Goal: Task Accomplishment & Management: Manage account settings

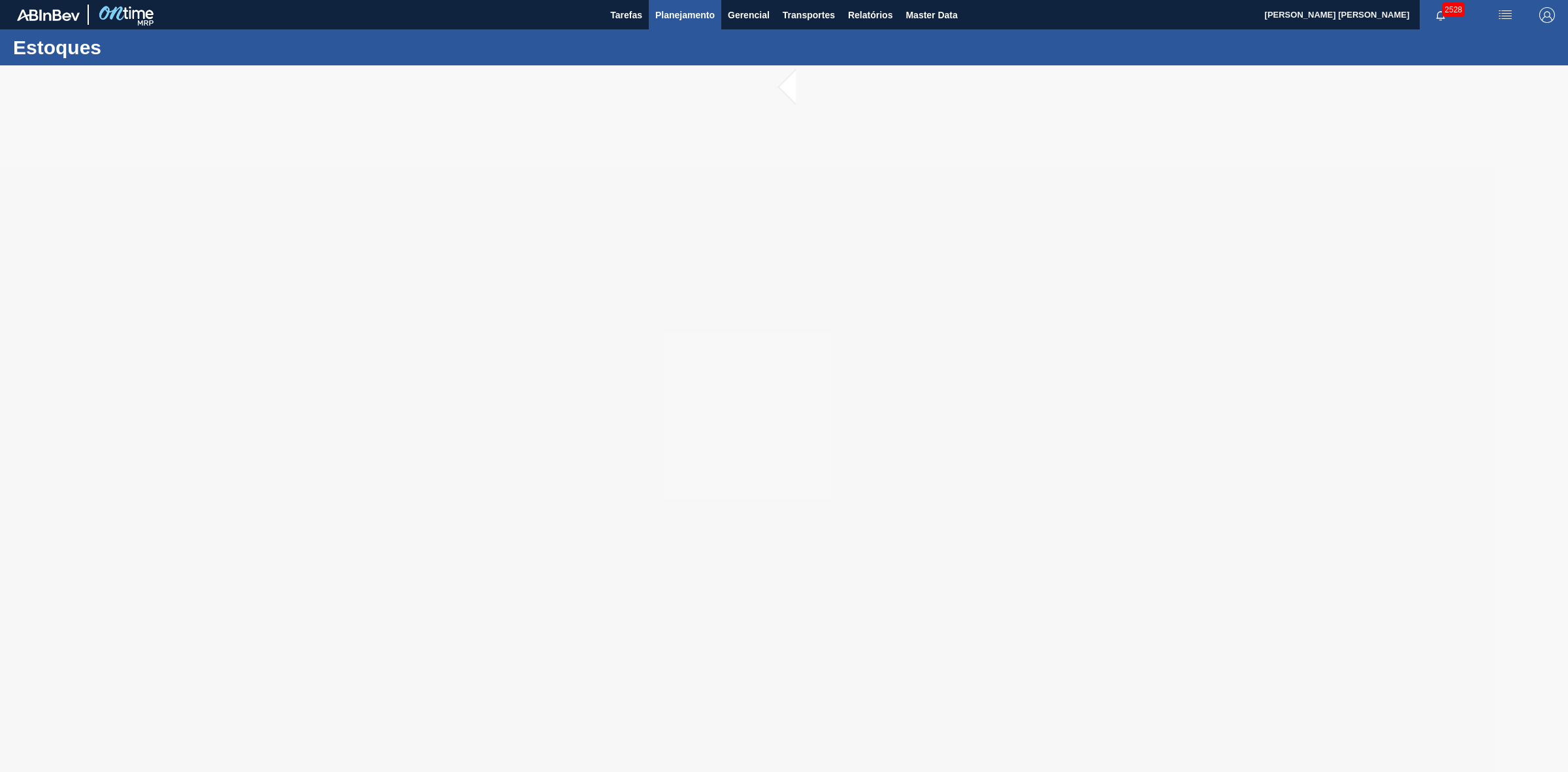
click at [694, 7] on span "Planejamento" at bounding box center [685, 15] width 59 height 16
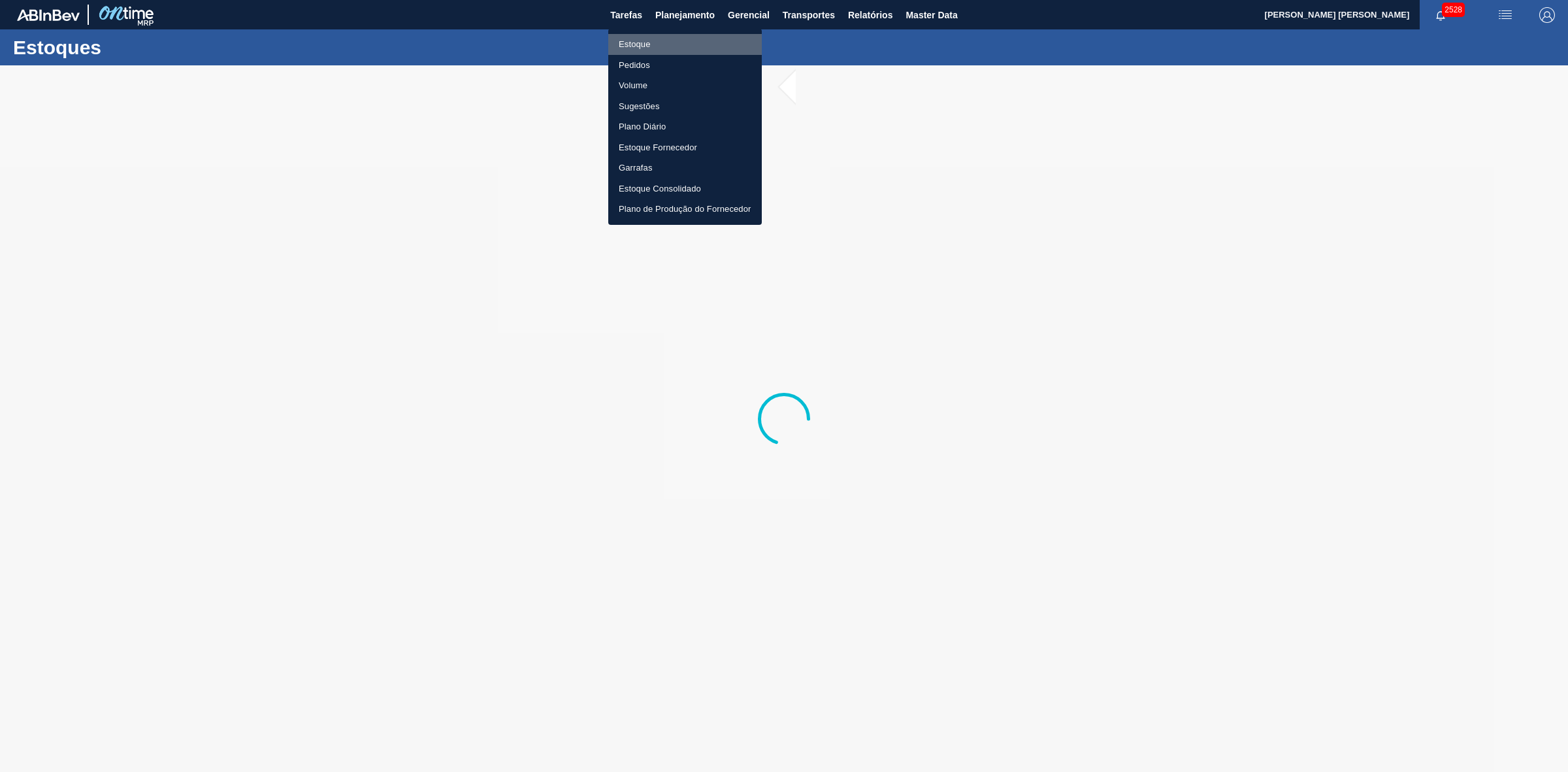
click at [650, 43] on li "Estoque" at bounding box center [685, 44] width 154 height 21
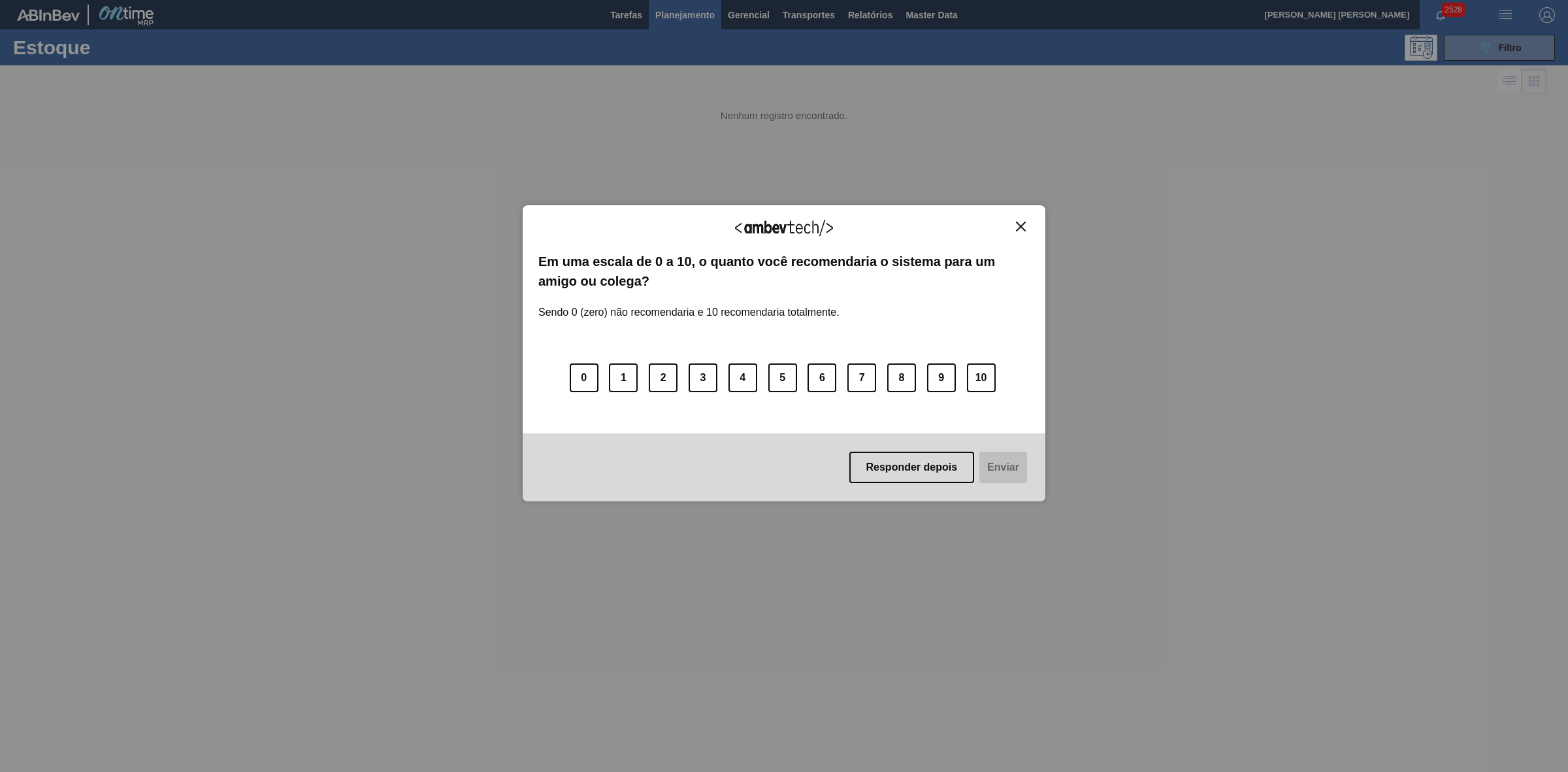
click at [1017, 226] on img "Close" at bounding box center [1021, 227] width 10 height 10
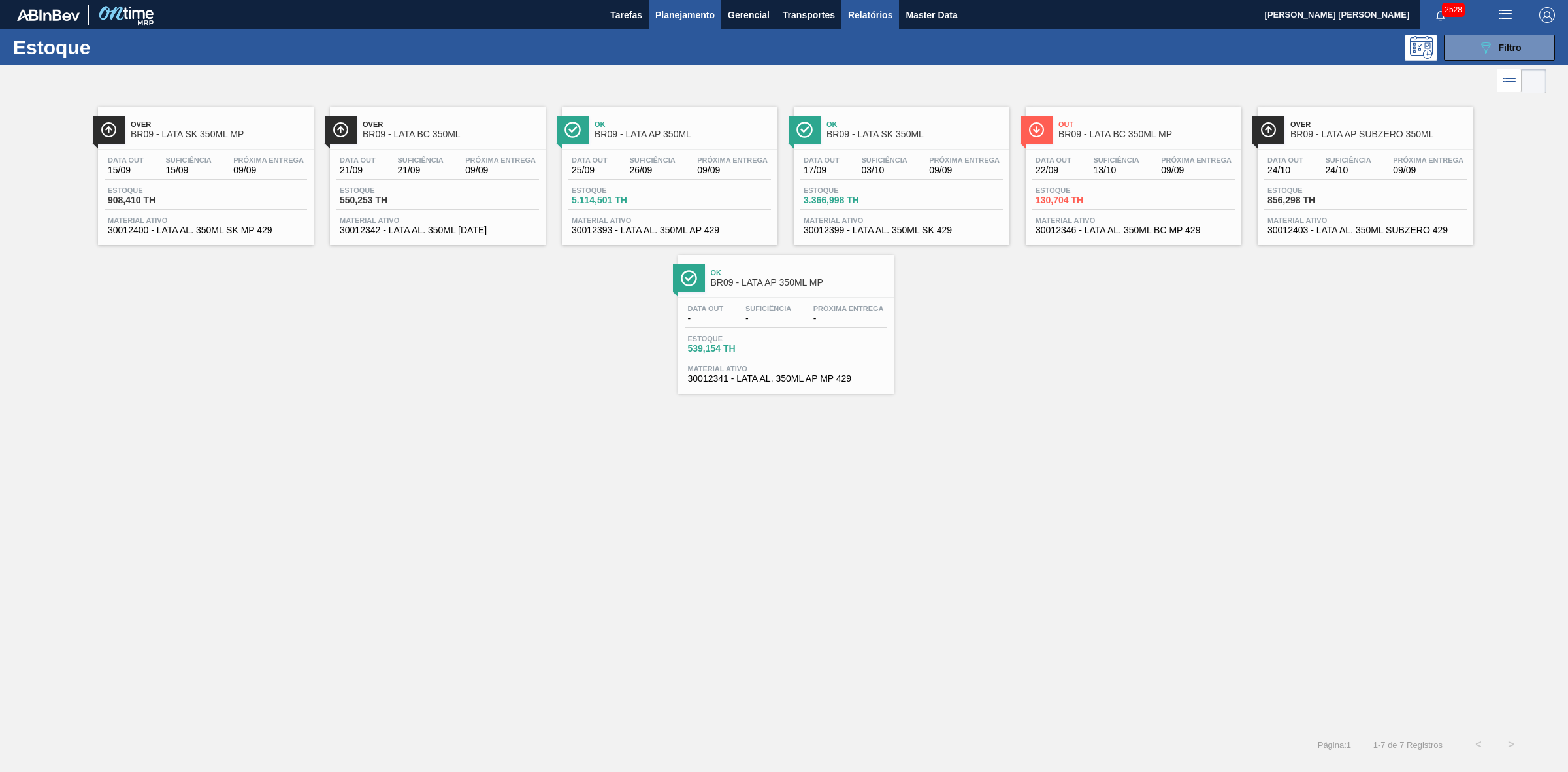
click at [883, 17] on span "Relatórios" at bounding box center [870, 15] width 44 height 16
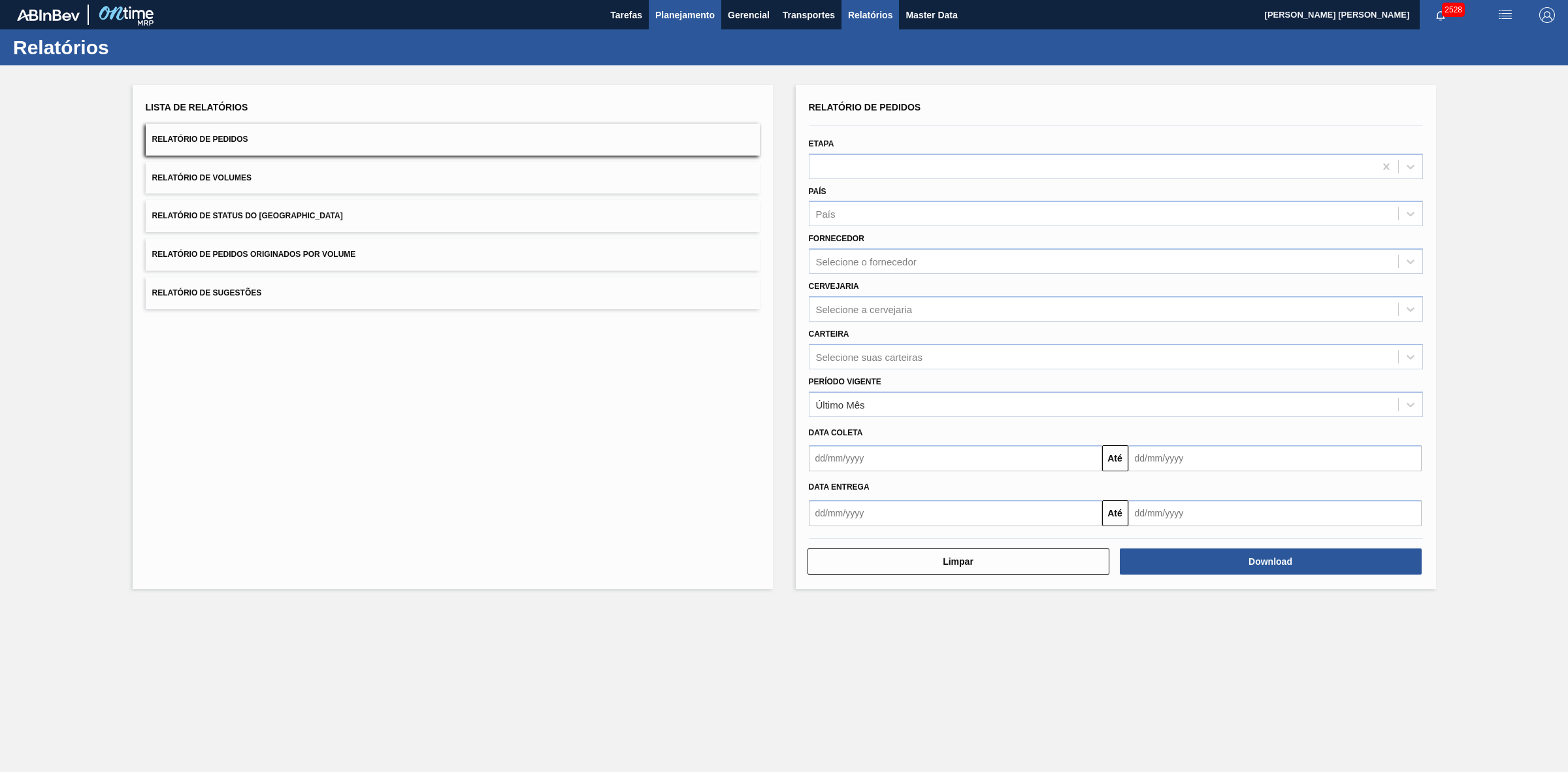
click at [702, 17] on span "Planejamento" at bounding box center [685, 15] width 59 height 16
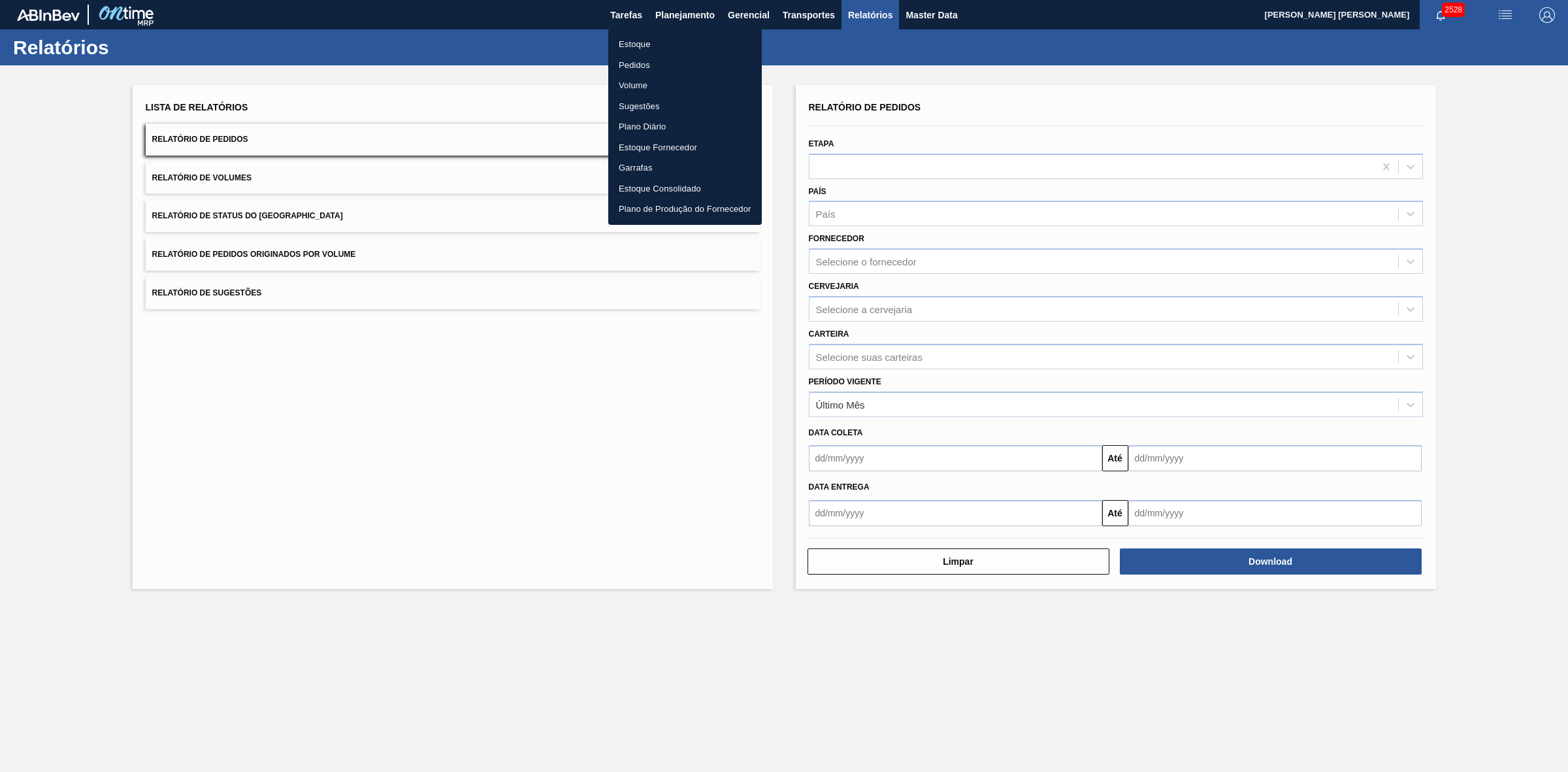
click at [644, 40] on li "Estoque" at bounding box center [685, 44] width 154 height 21
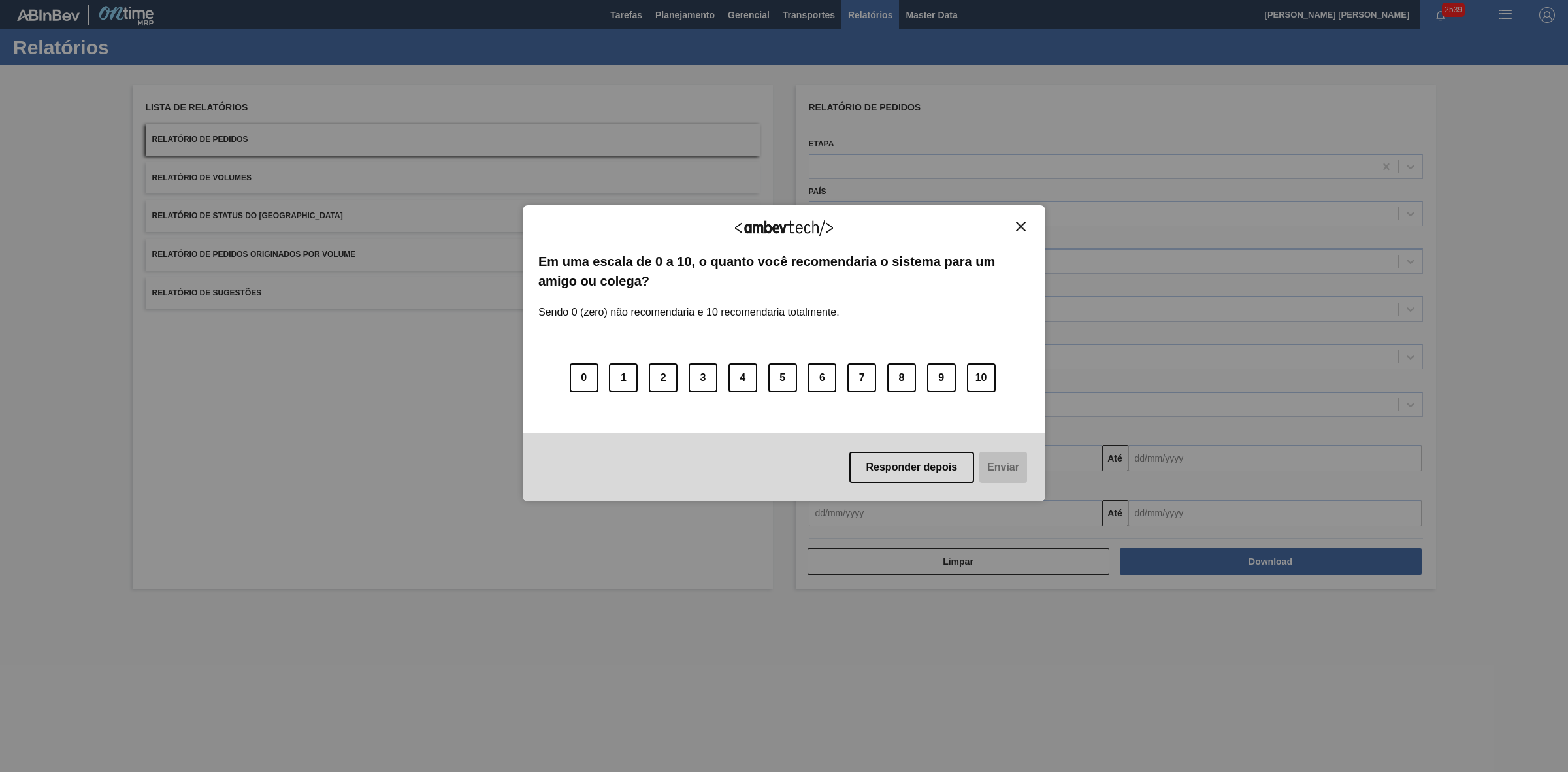
click at [1018, 226] on img "Close" at bounding box center [1021, 227] width 10 height 10
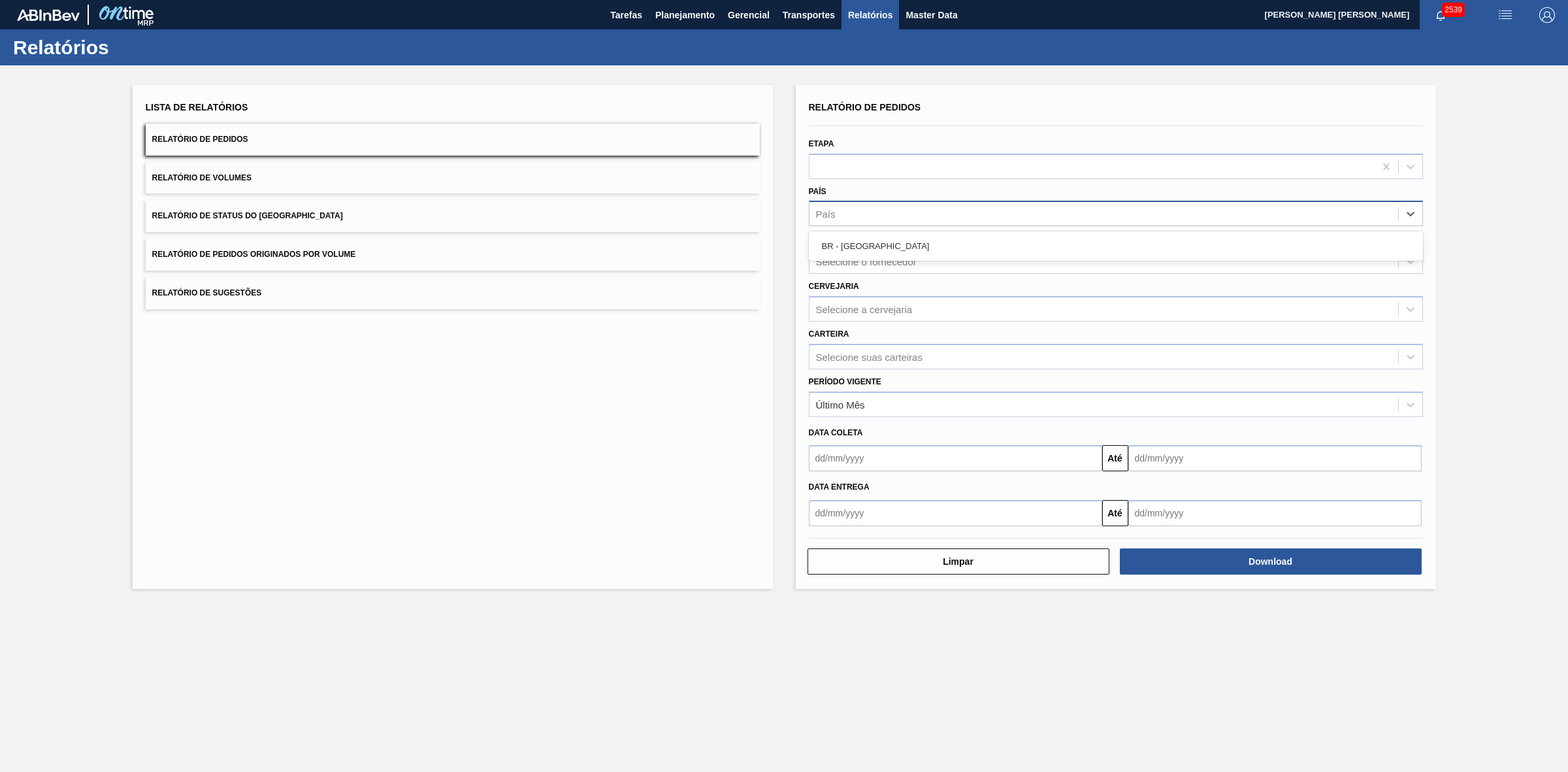
click at [845, 206] on div "País" at bounding box center [1104, 214] width 589 height 19
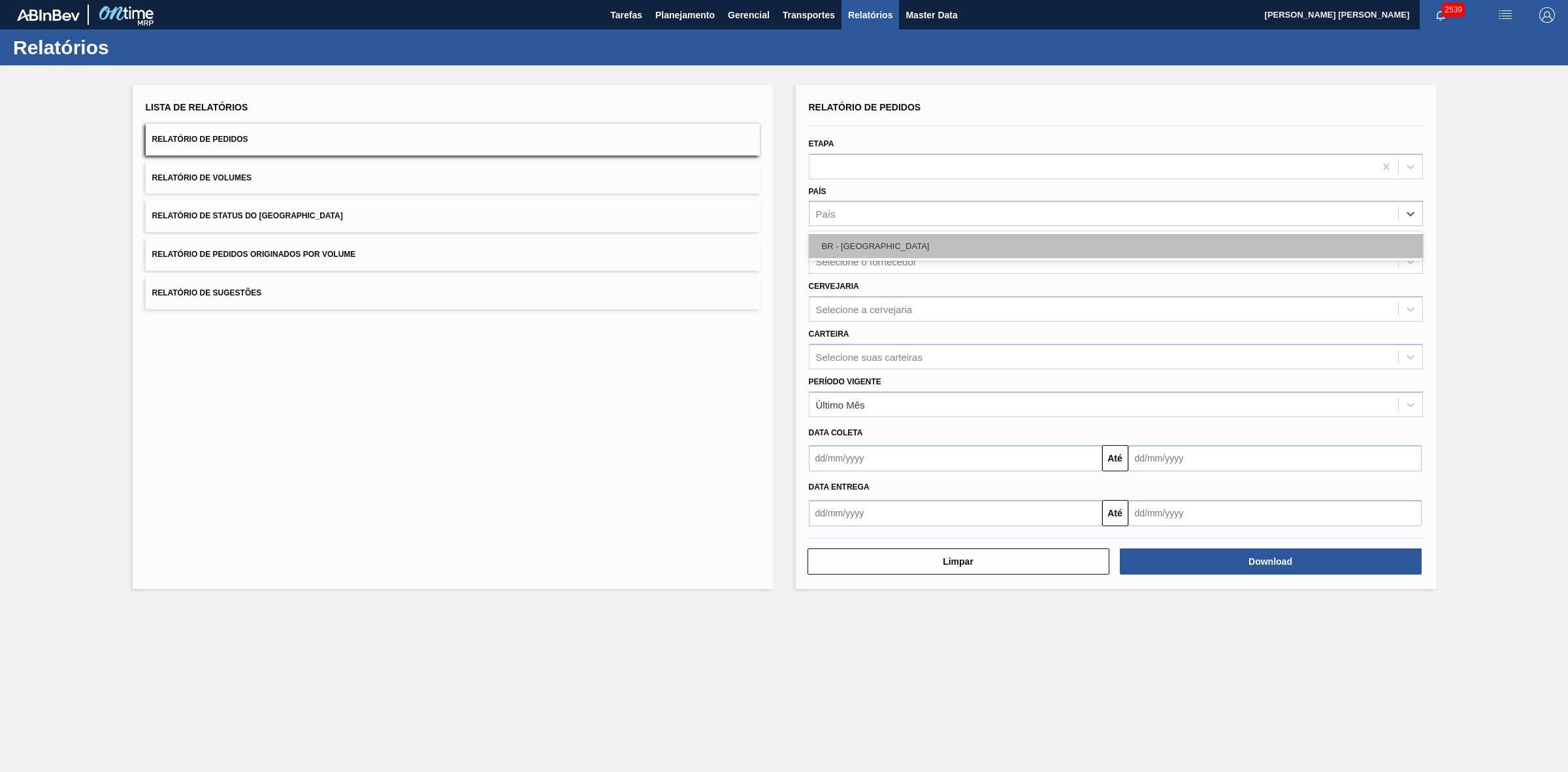
click at [847, 242] on div "BR - Brasil" at bounding box center [1116, 246] width 614 height 24
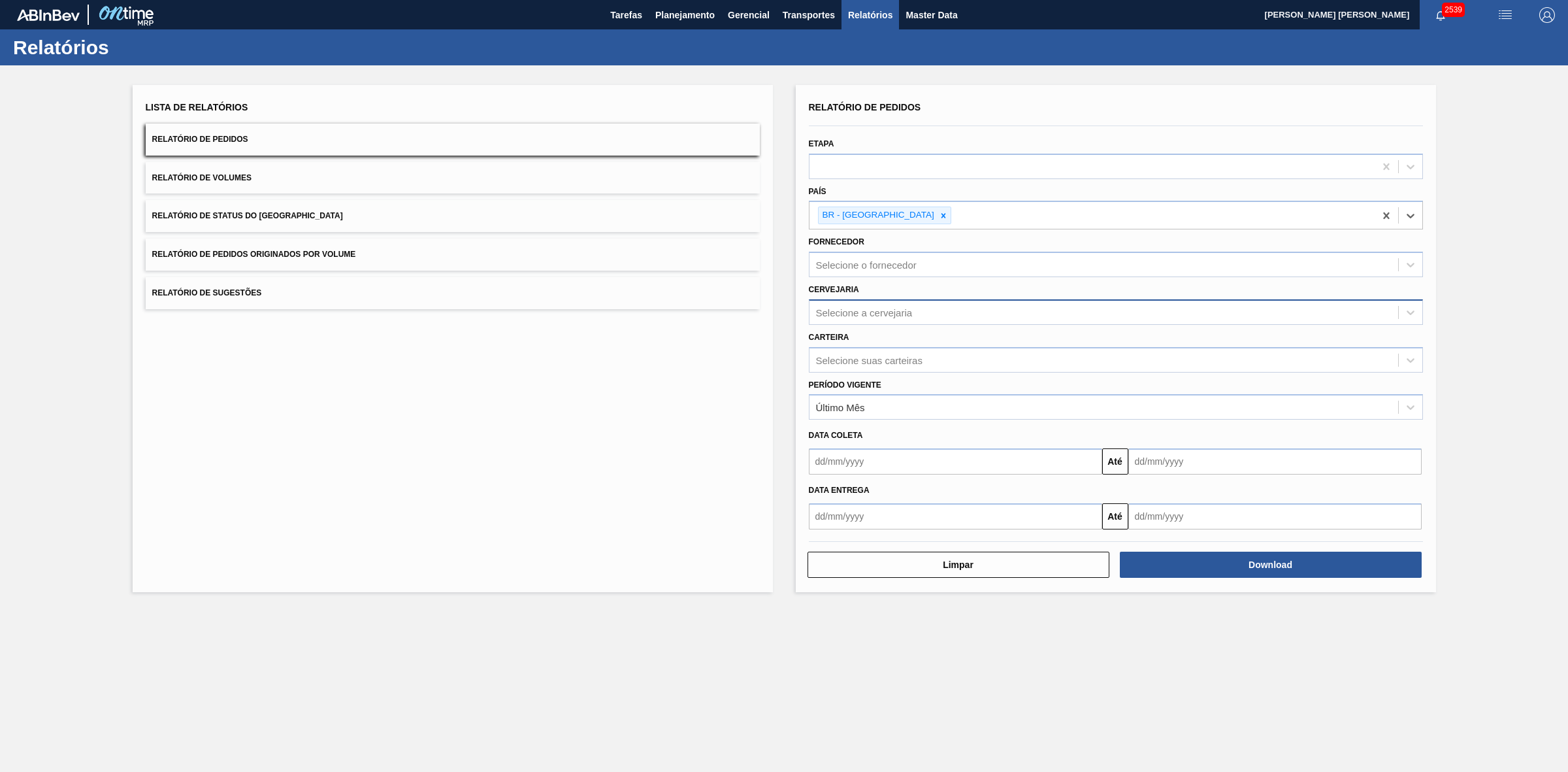
click at [856, 306] on div "Selecione a cervejaria" at bounding box center [864, 312] width 96 height 11
type input "21"
click at [873, 338] on div "BR21 - Lages" at bounding box center [1116, 345] width 614 height 24
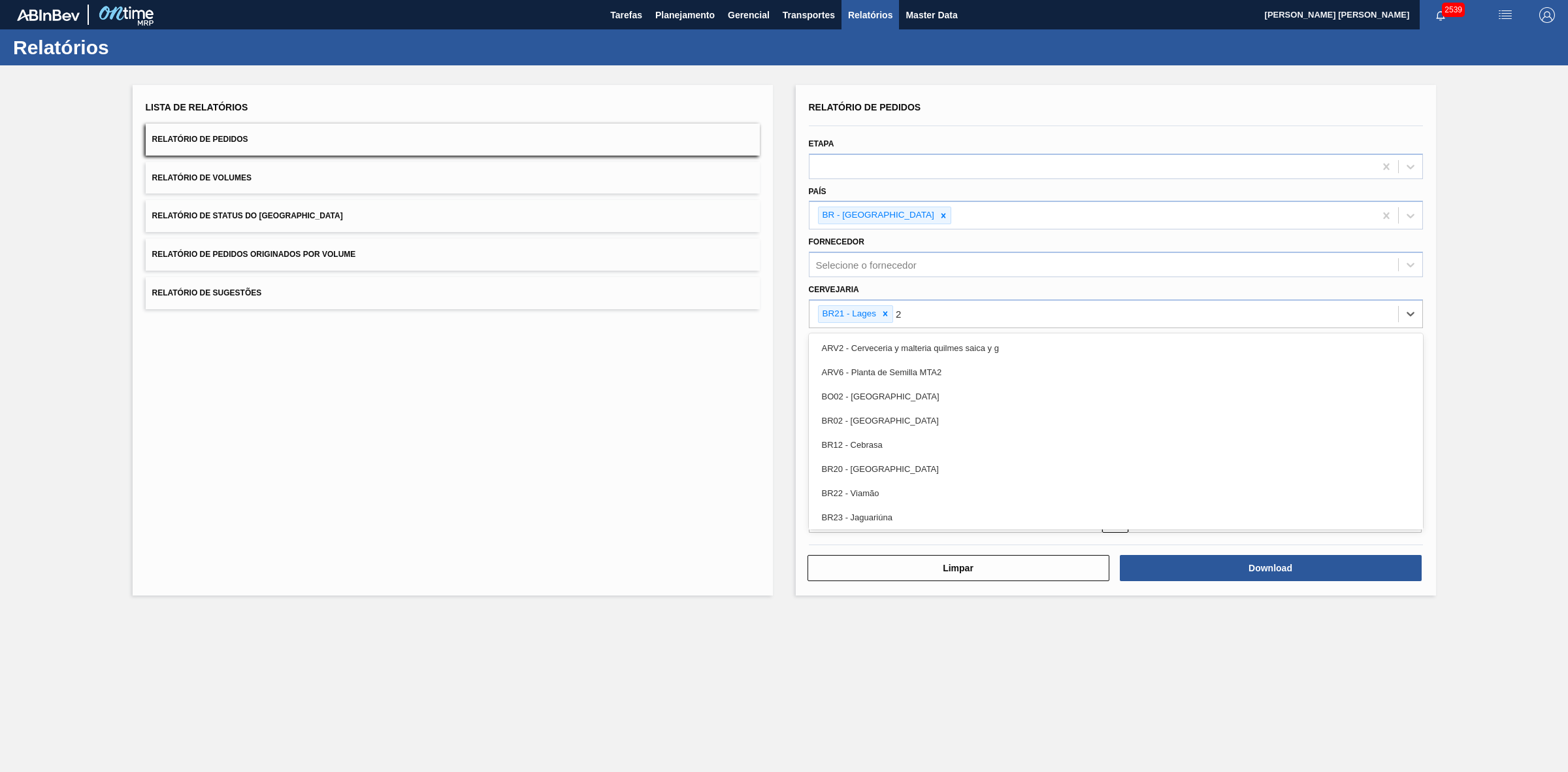
type input "22"
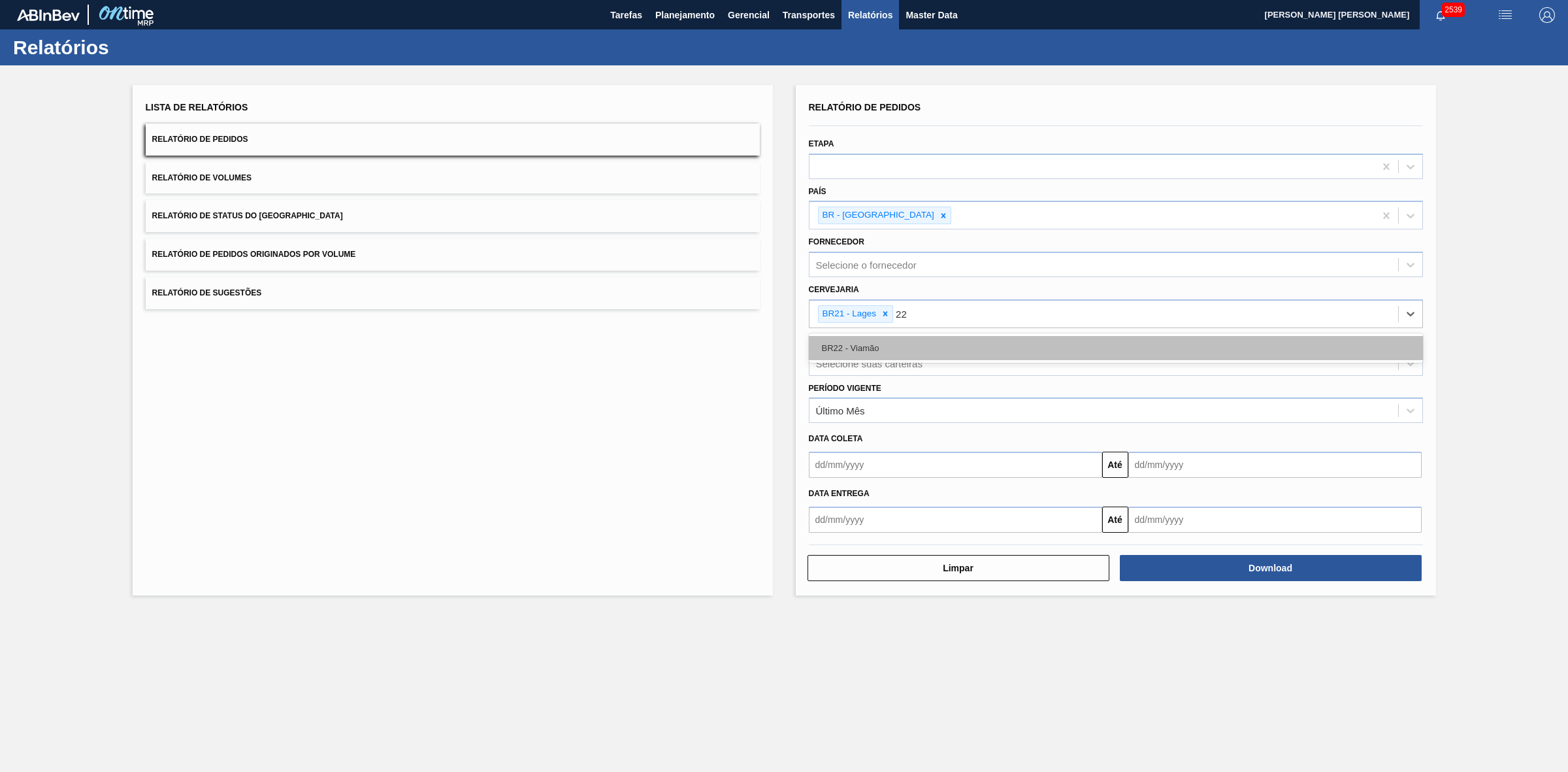
click at [910, 344] on div "BR22 - Viamão" at bounding box center [1116, 348] width 614 height 24
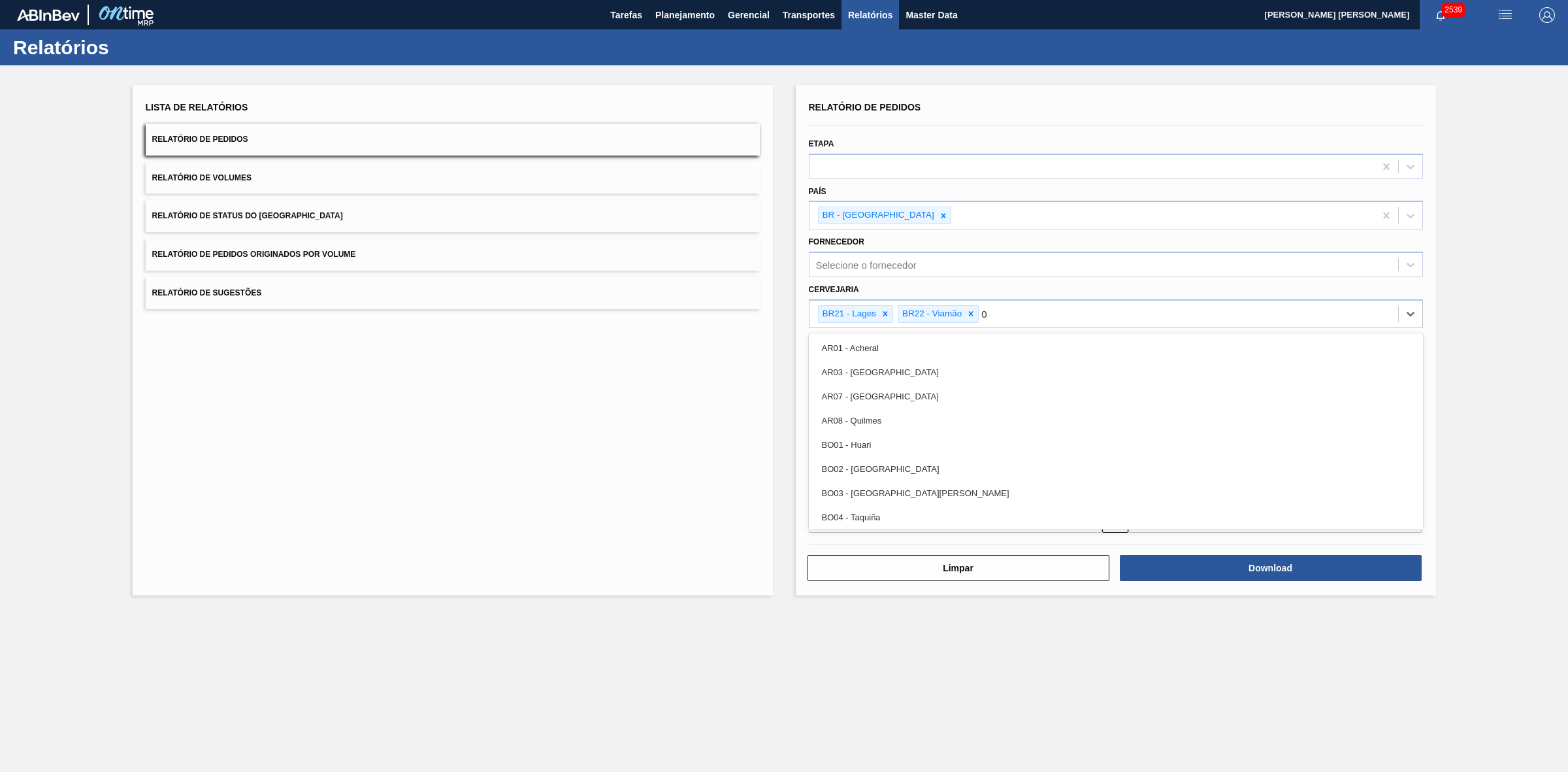
type input "09"
click at [881, 368] on div "BR09 - Agudos" at bounding box center [1116, 372] width 614 height 24
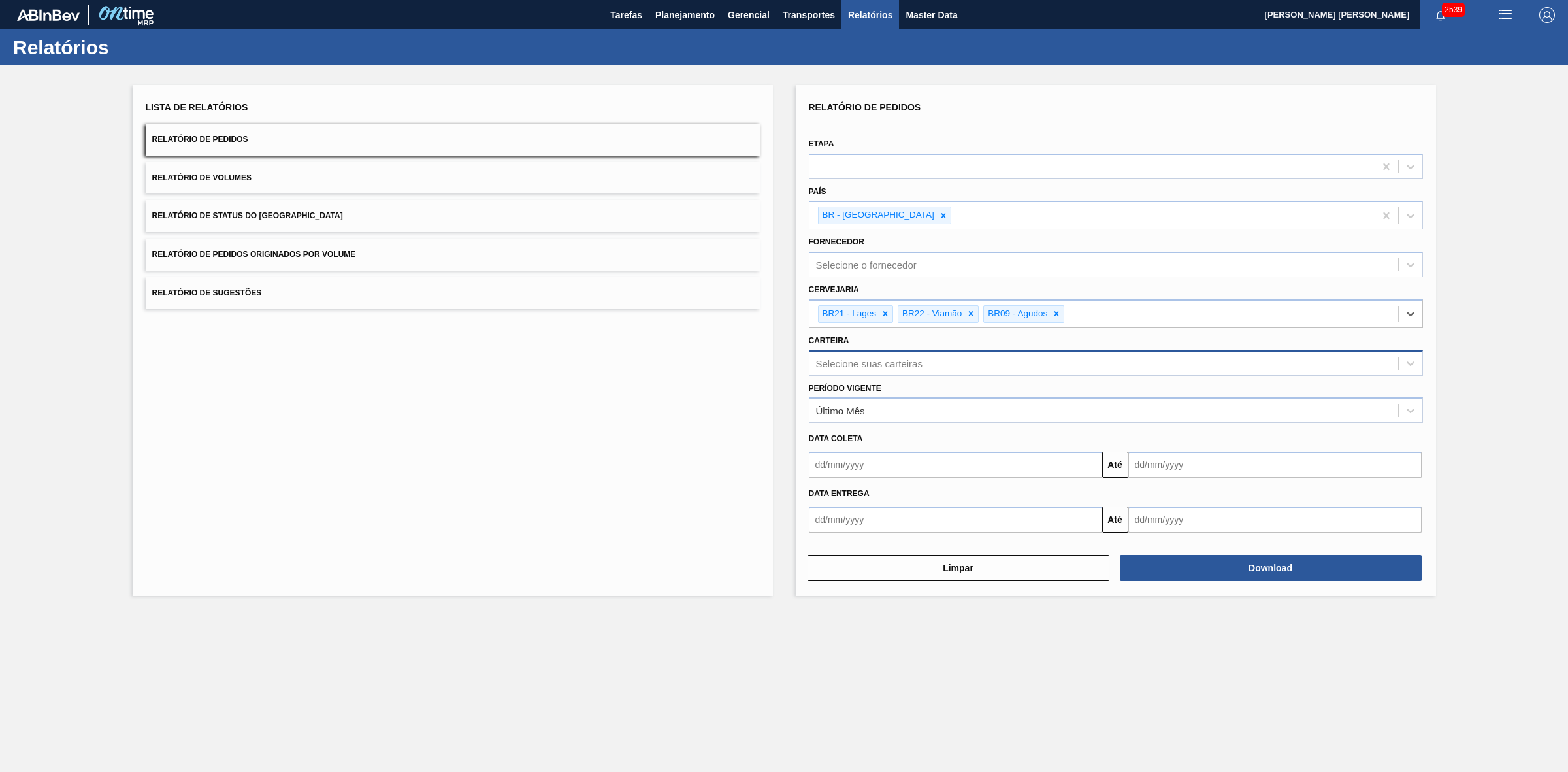
click at [861, 357] on div "Selecione suas carteiras" at bounding box center [869, 363] width 106 height 11
type input "lata"
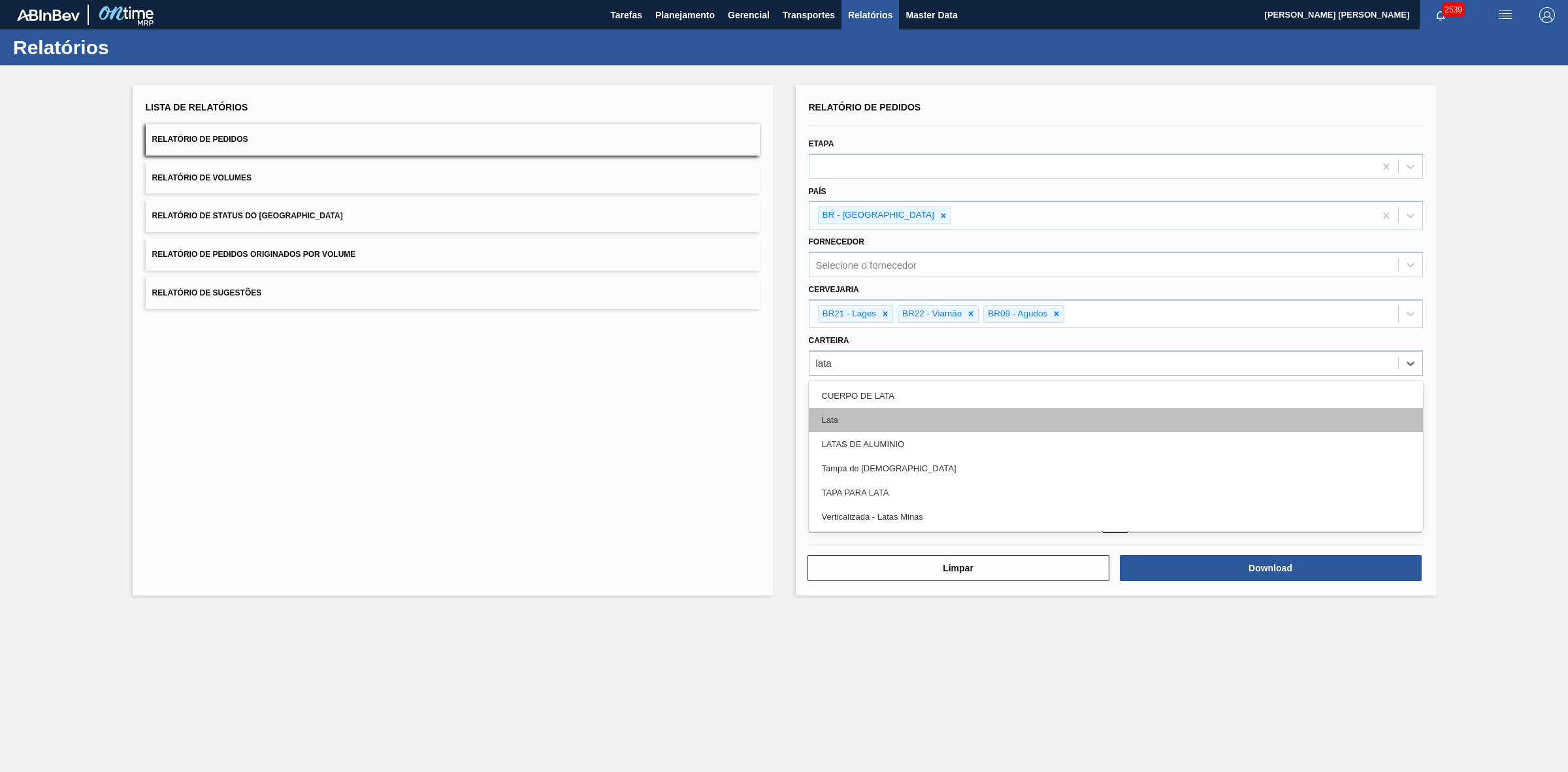
click at [856, 409] on div "Lata" at bounding box center [1116, 420] width 614 height 24
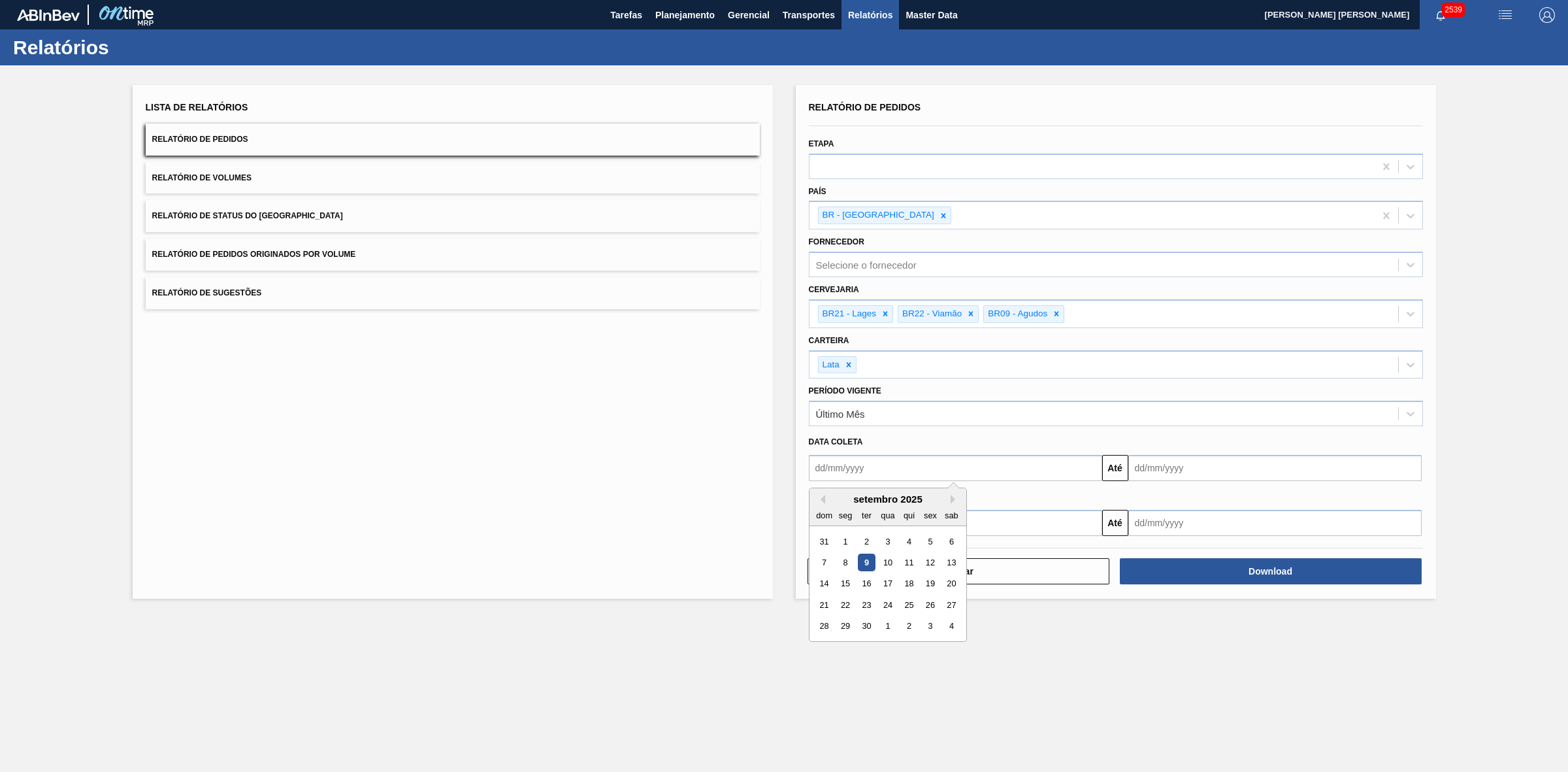
click at [869, 466] on input "text" at bounding box center [955, 468] width 293 height 26
click at [842, 505] on div "dom seg ter qua qui sex sab" at bounding box center [888, 515] width 157 height 21
click at [928, 540] on div "5" at bounding box center [930, 542] width 18 height 18
type input "[DATE]"
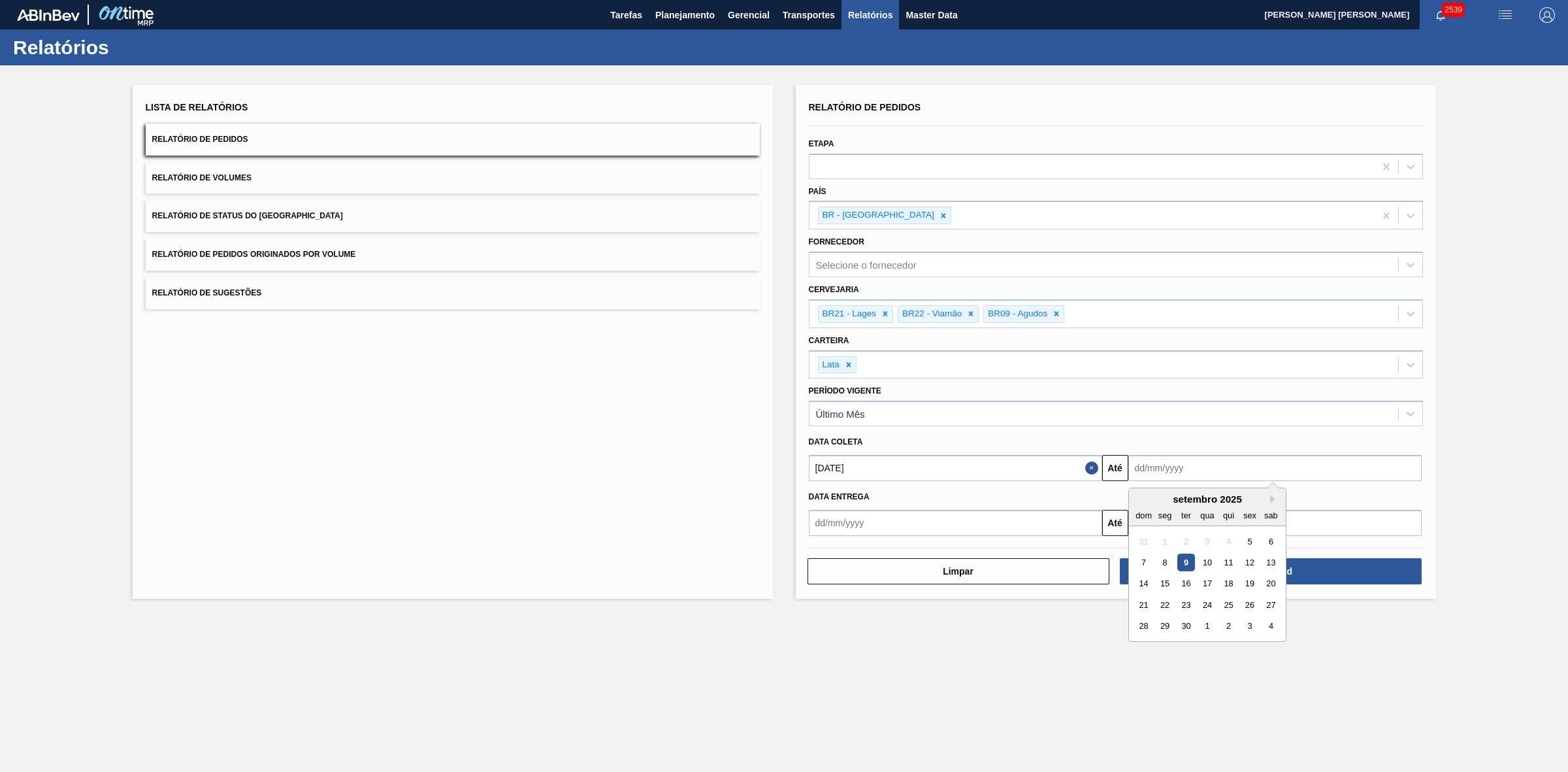
click at [1184, 472] on input "text" at bounding box center [1275, 468] width 293 height 26
click at [1145, 608] on div "21" at bounding box center [1143, 605] width 18 height 18
type input "[DATE]"
click at [1418, 468] on button "Close" at bounding box center [1414, 468] width 17 height 26
drag, startPoint x: 1291, startPoint y: 466, endPoint x: 1286, endPoint y: 471, distance: 7.1
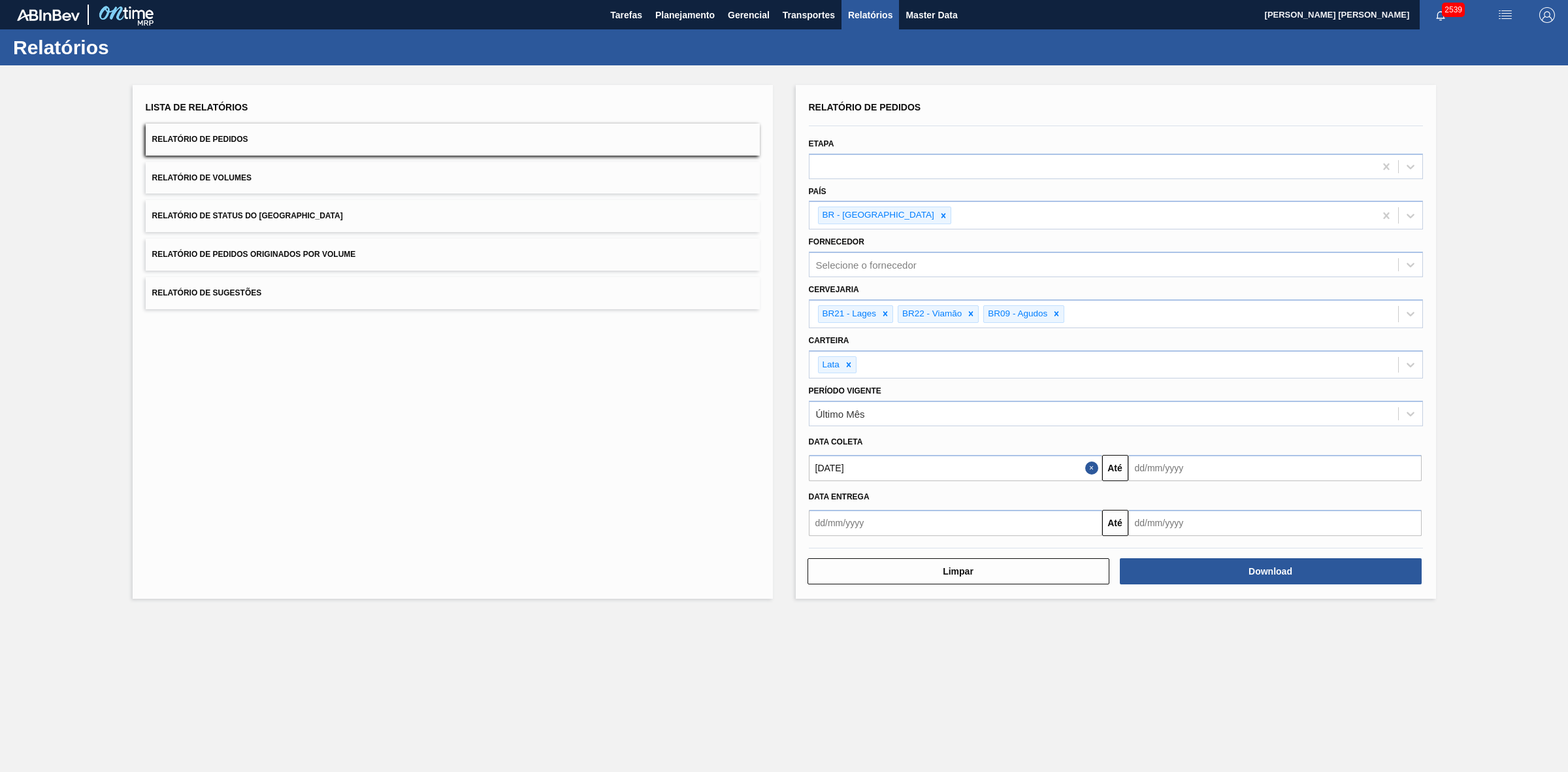
click at [1291, 466] on input "text" at bounding box center [1275, 468] width 293 height 26
drag, startPoint x: 1182, startPoint y: 629, endPoint x: 1190, endPoint y: 611, distance: 19.7
click at [1182, 629] on div "30" at bounding box center [1185, 626] width 18 height 18
type input "[DATE]"
click at [1193, 566] on button "Download" at bounding box center [1270, 571] width 302 height 26
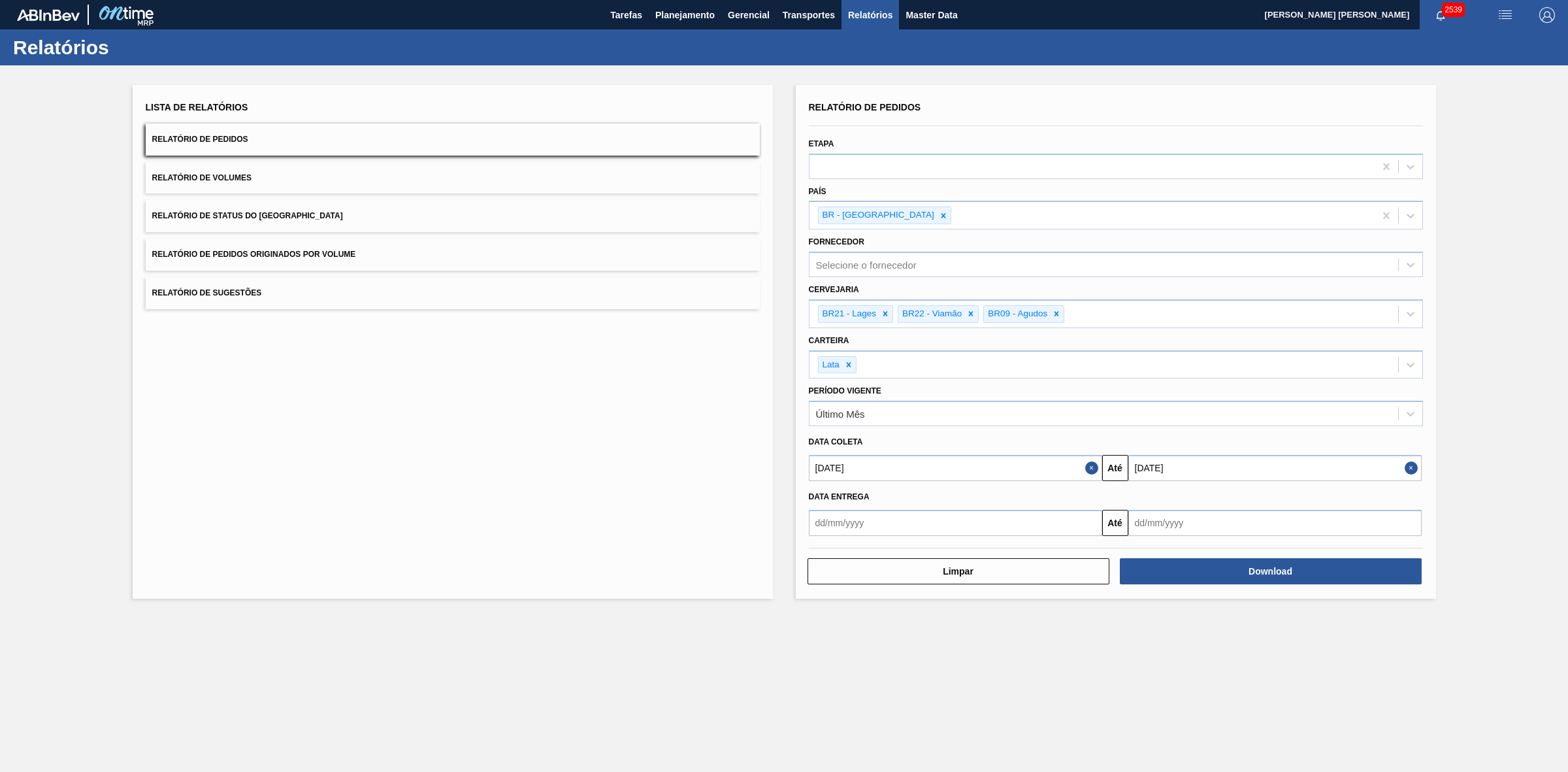
click at [304, 177] on button "Relatório de Volumes" at bounding box center [453, 178] width 614 height 32
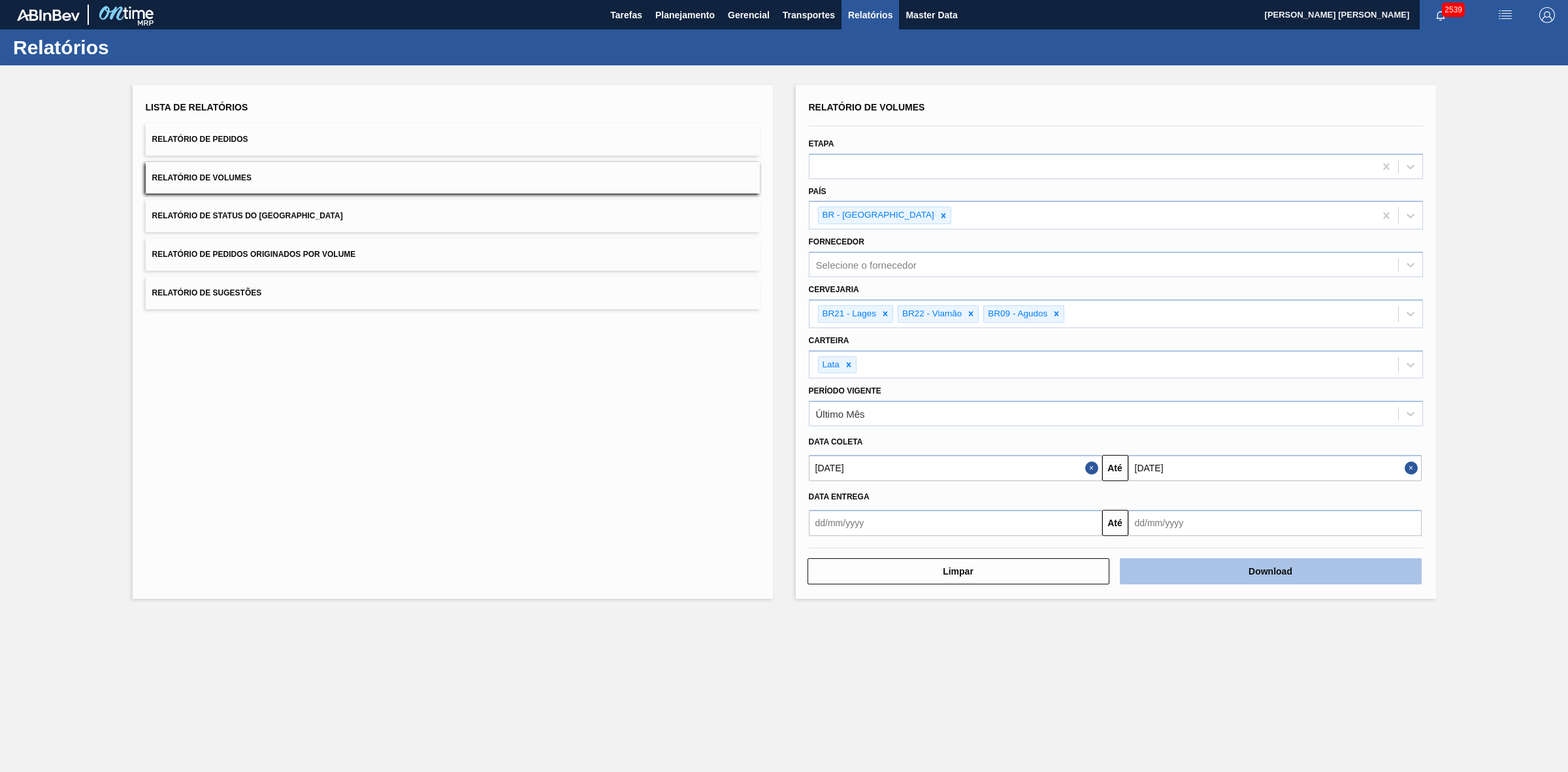
click at [1142, 570] on button "Download" at bounding box center [1270, 571] width 302 height 26
click at [297, 289] on button "Relatório de Sugestões" at bounding box center [453, 293] width 614 height 32
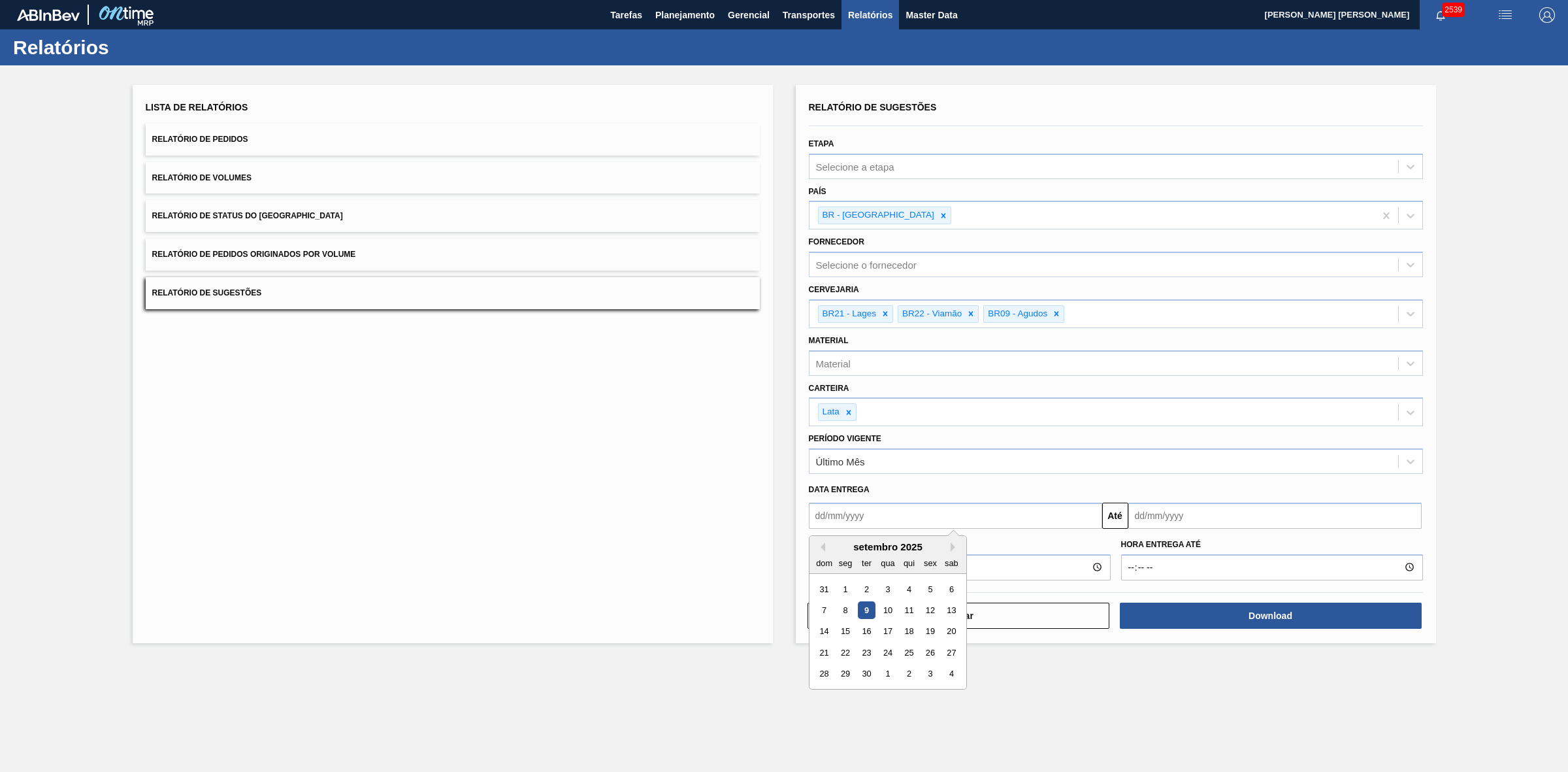
click at [891, 514] on input "text" at bounding box center [955, 516] width 293 height 26
click at [868, 608] on div "9" at bounding box center [866, 610] width 18 height 18
type input "[DATE]"
click at [1163, 518] on input "text" at bounding box center [1275, 516] width 293 height 26
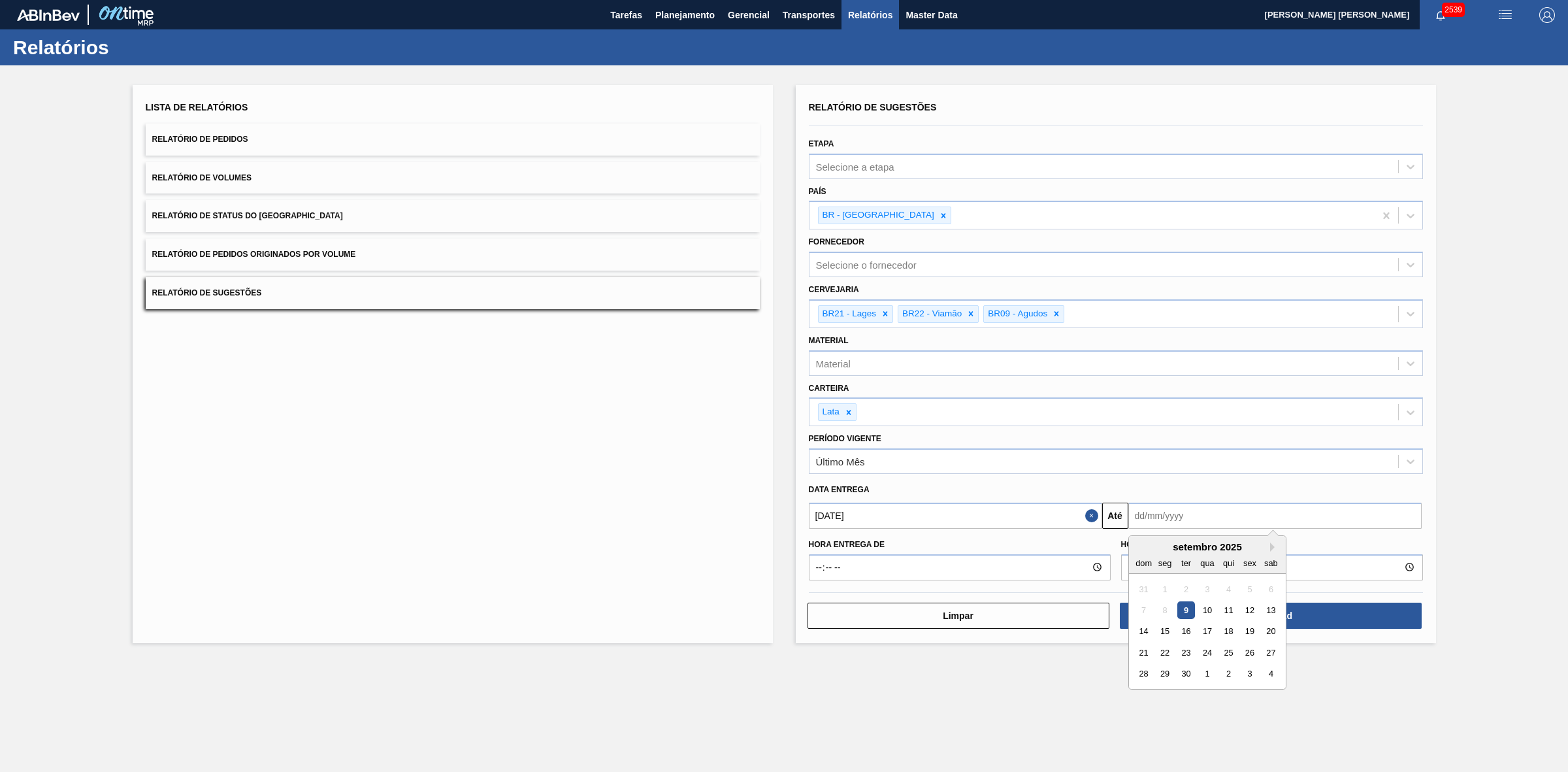
click at [1187, 673] on div "30" at bounding box center [1185, 674] width 18 height 18
type input "[DATE]"
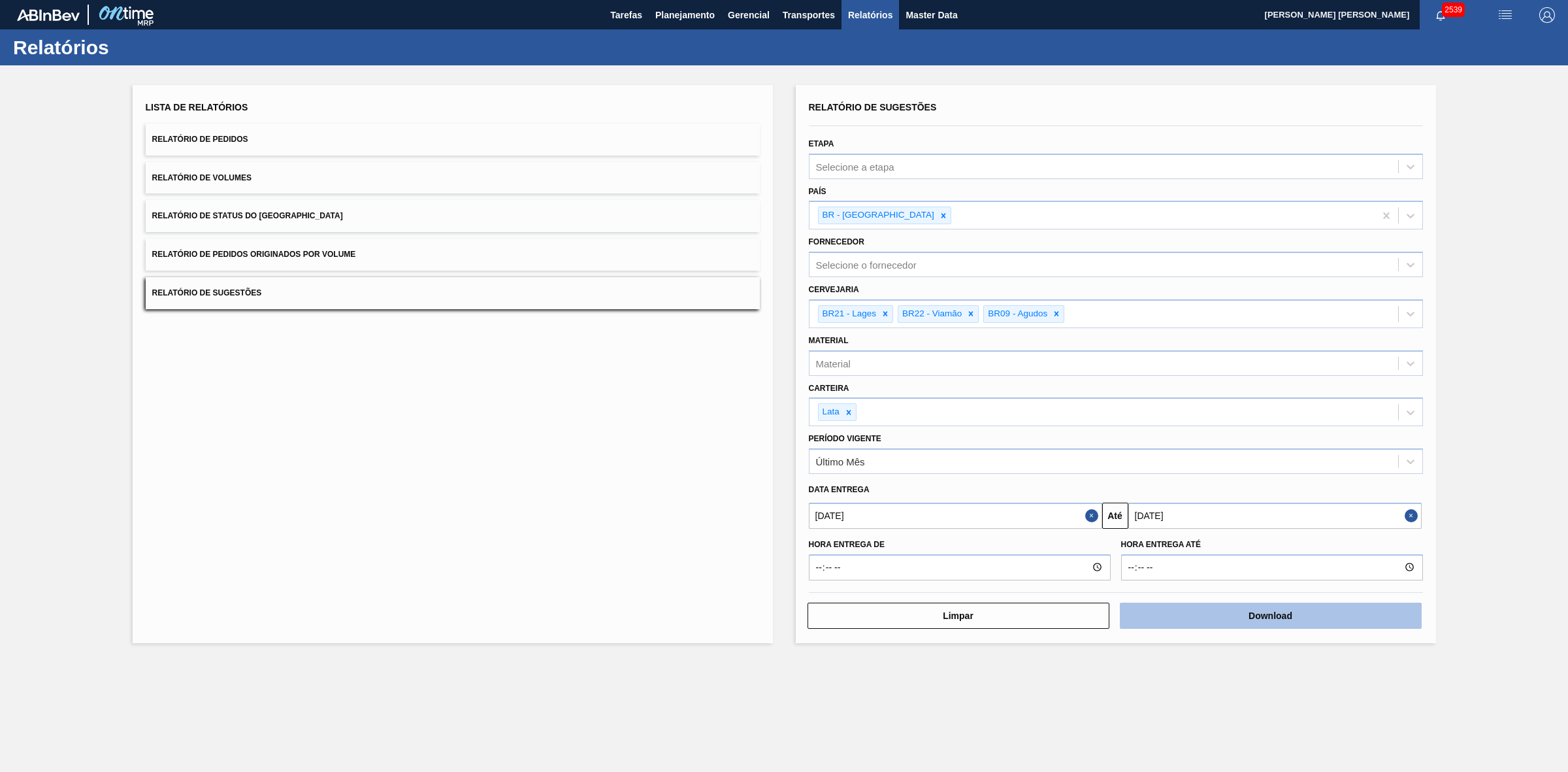
click at [1177, 605] on button "Download" at bounding box center [1270, 615] width 302 height 26
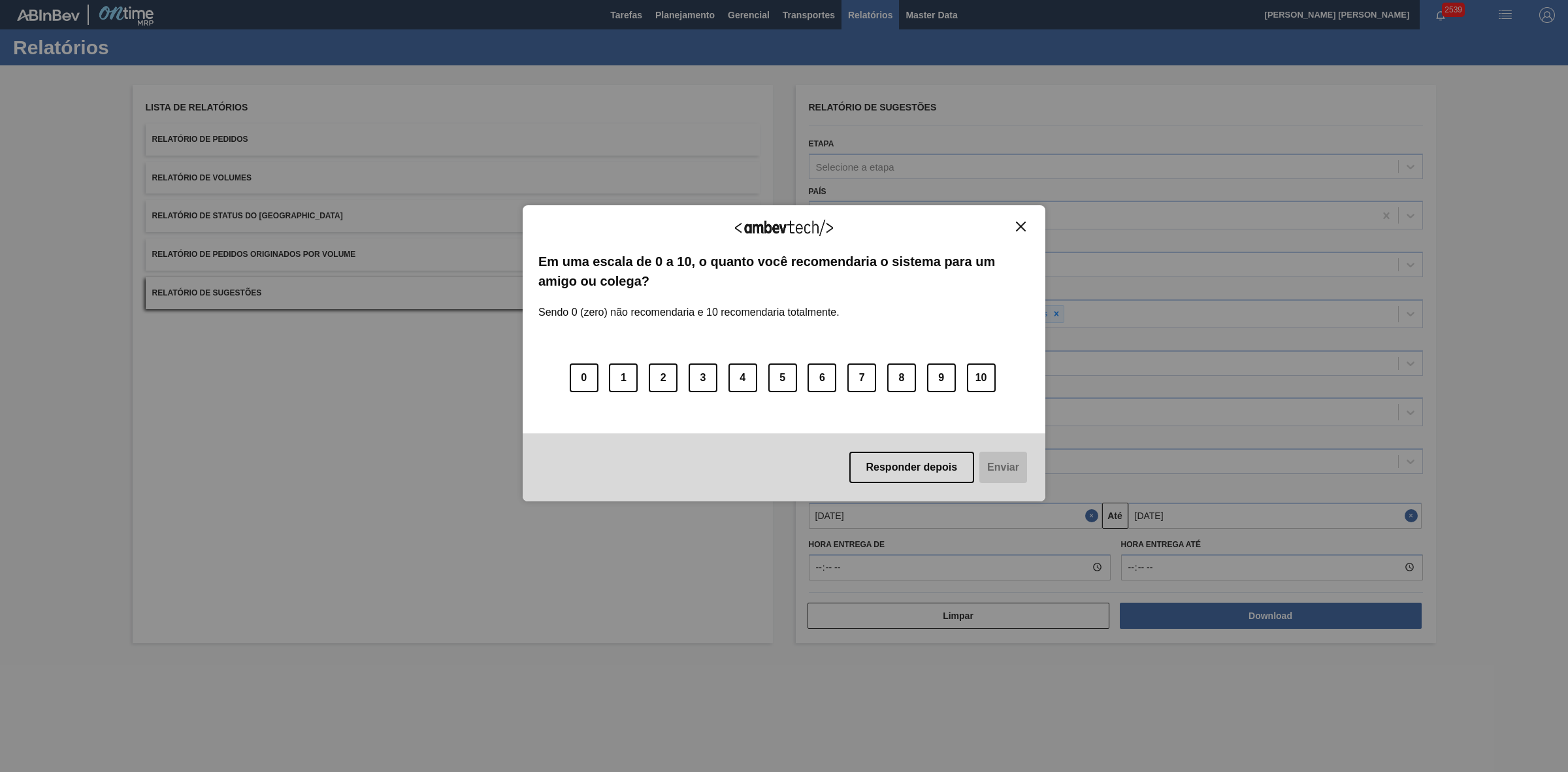
click at [1014, 226] on button "Close" at bounding box center [1021, 227] width 18 height 11
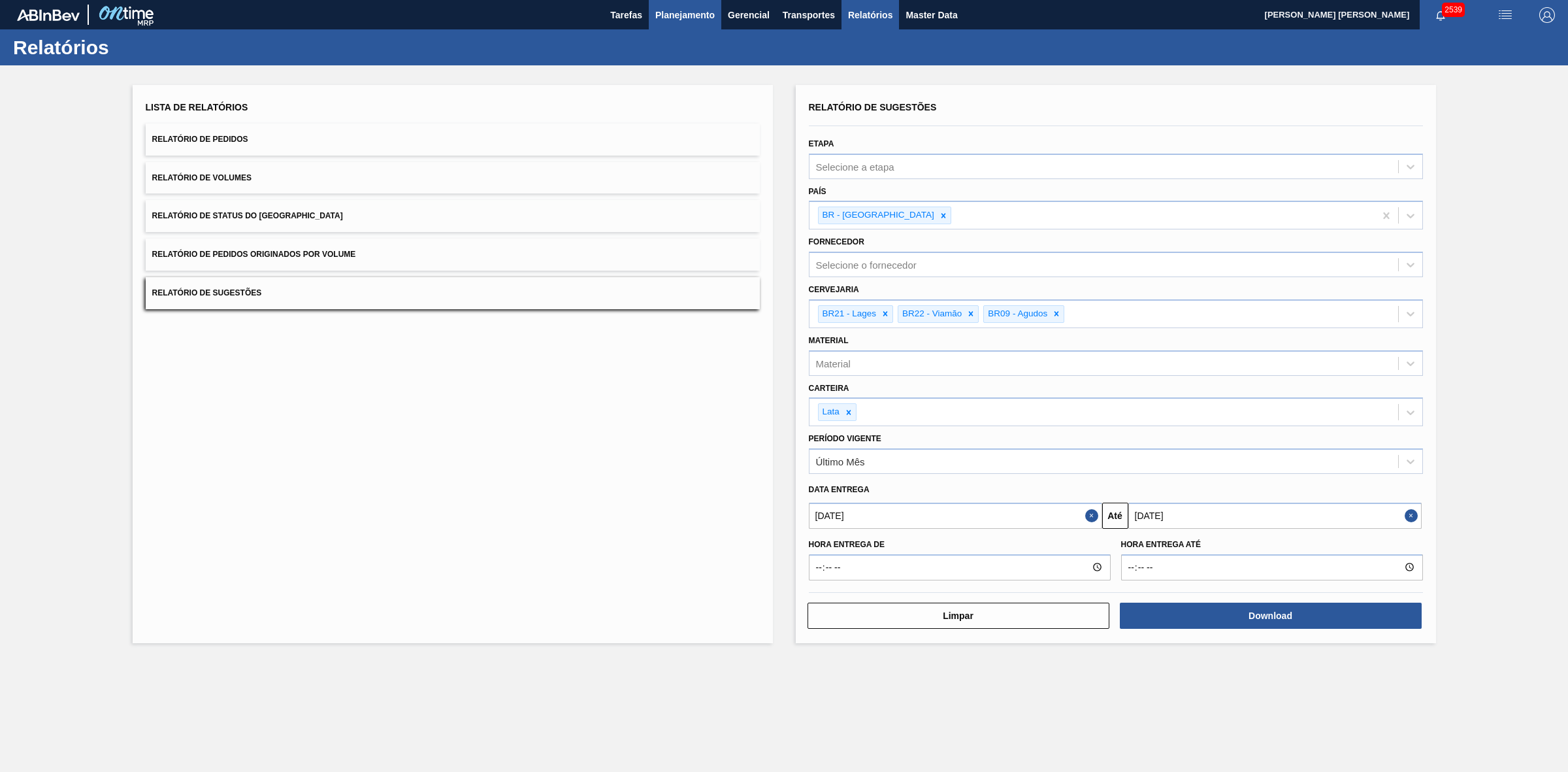
click at [679, 14] on span "Planejamento" at bounding box center [685, 15] width 59 height 16
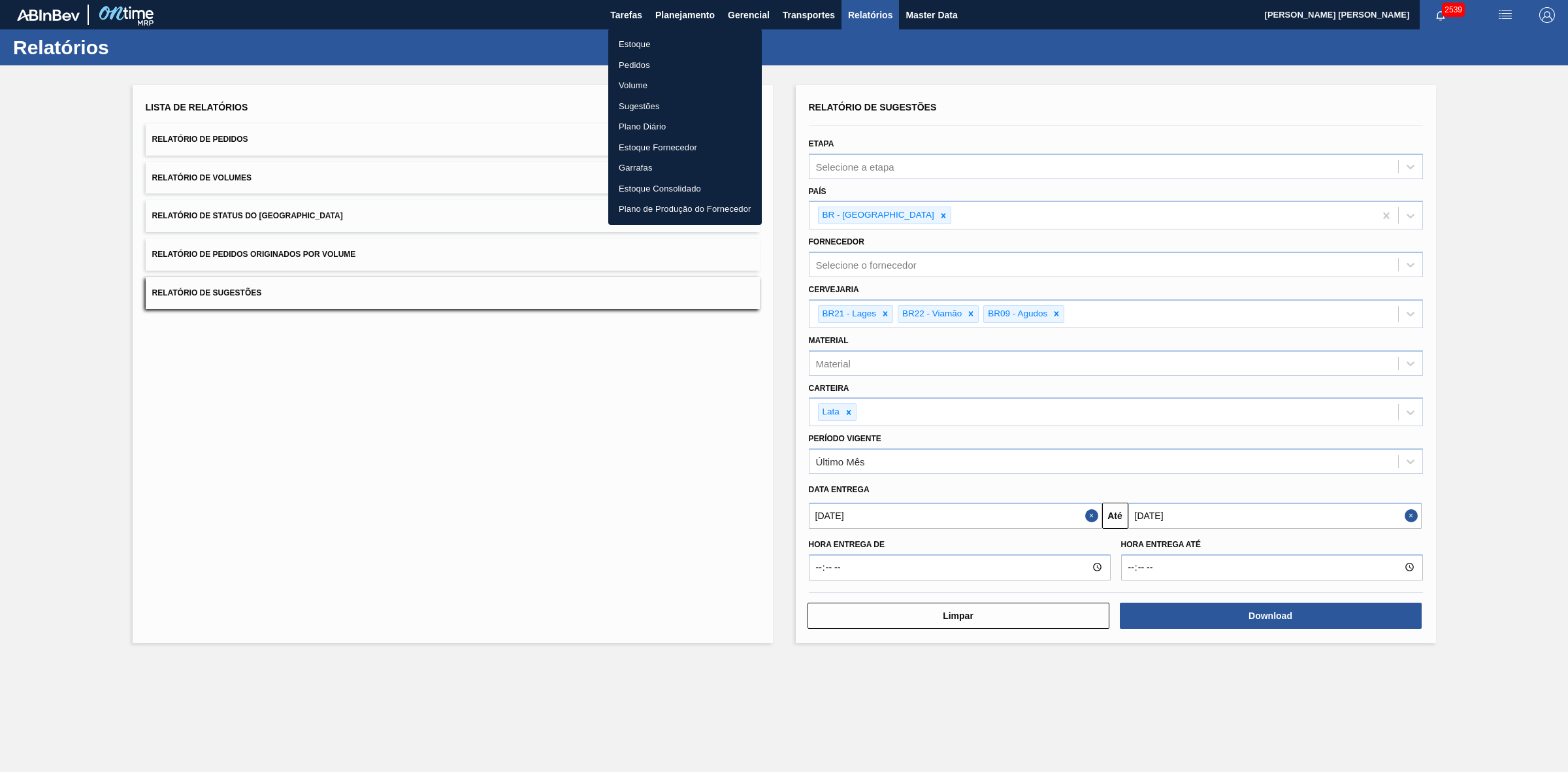
click at [641, 46] on li "Estoque" at bounding box center [685, 44] width 154 height 21
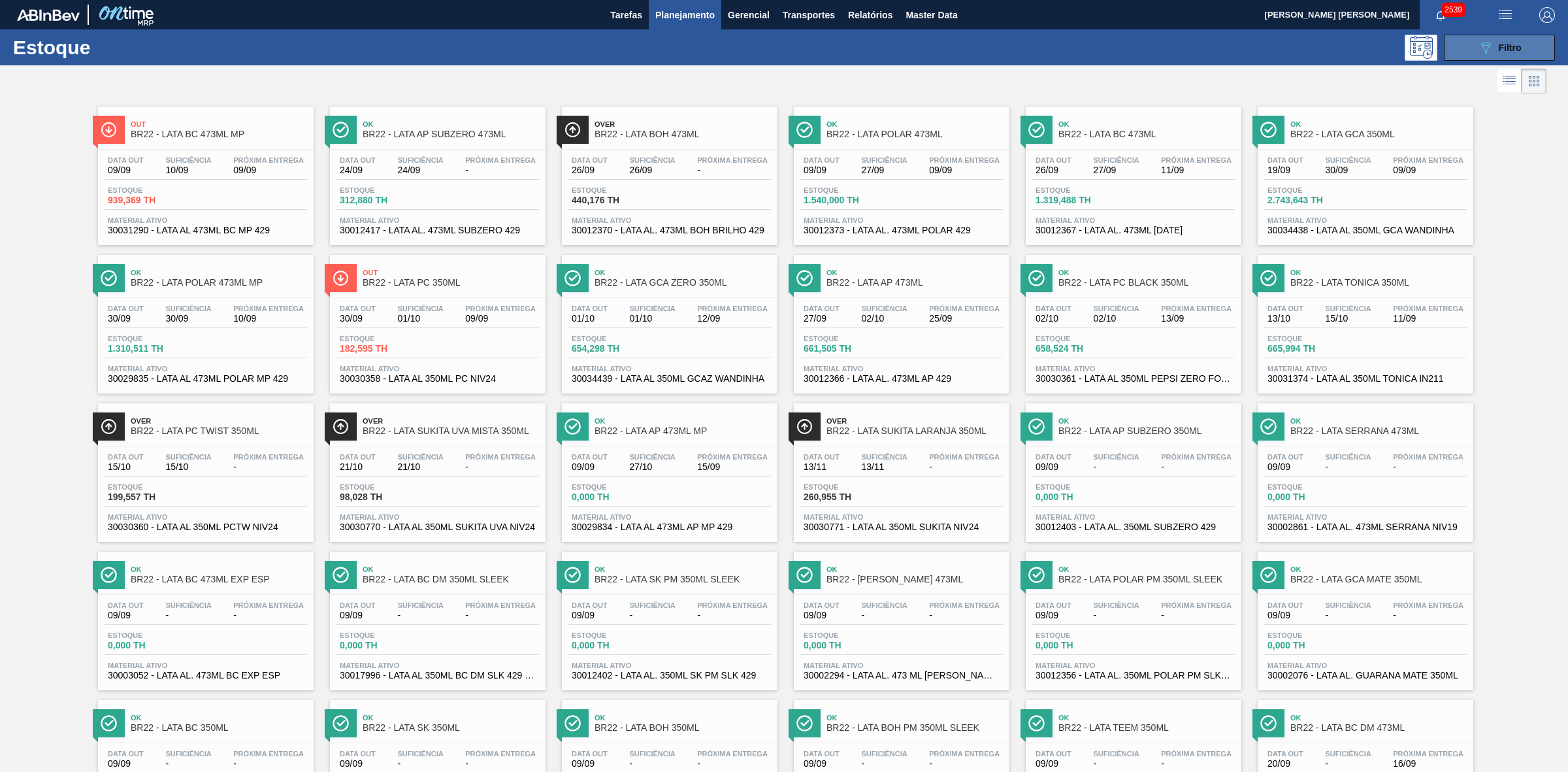
click at [1485, 44] on icon "089F7B8B-B2A5-4AFE-B5C0-19BA573D28AC" at bounding box center [1486, 48] width 16 height 16
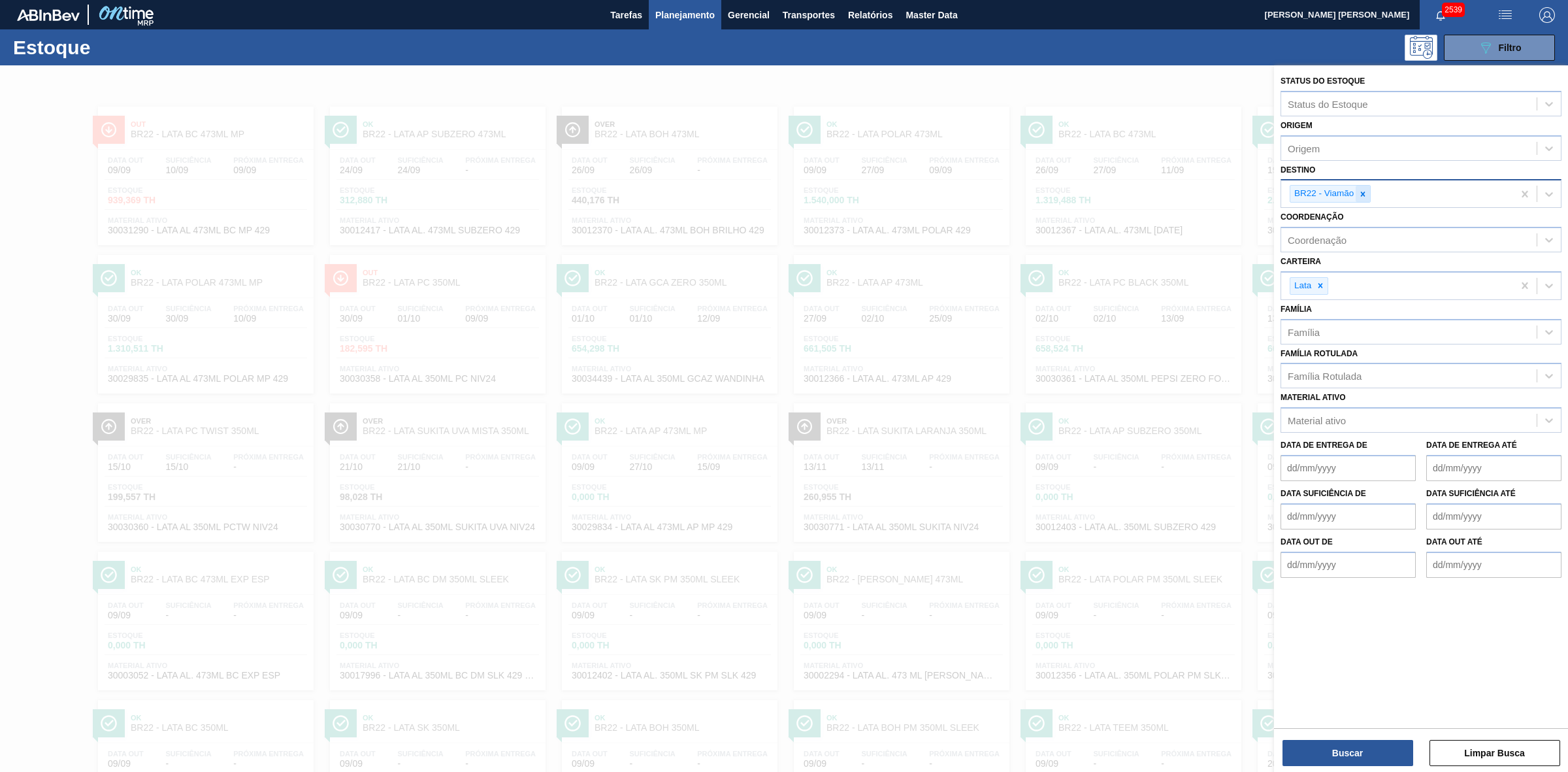
click at [1361, 193] on icon at bounding box center [1363, 194] width 9 height 9
type input "09"
click at [1361, 194] on icon at bounding box center [1363, 193] width 5 height 5
click at [1338, 244] on div "BR09 - Agudos" at bounding box center [1421, 248] width 281 height 24
click at [1364, 746] on button "Buscar" at bounding box center [1348, 753] width 131 height 26
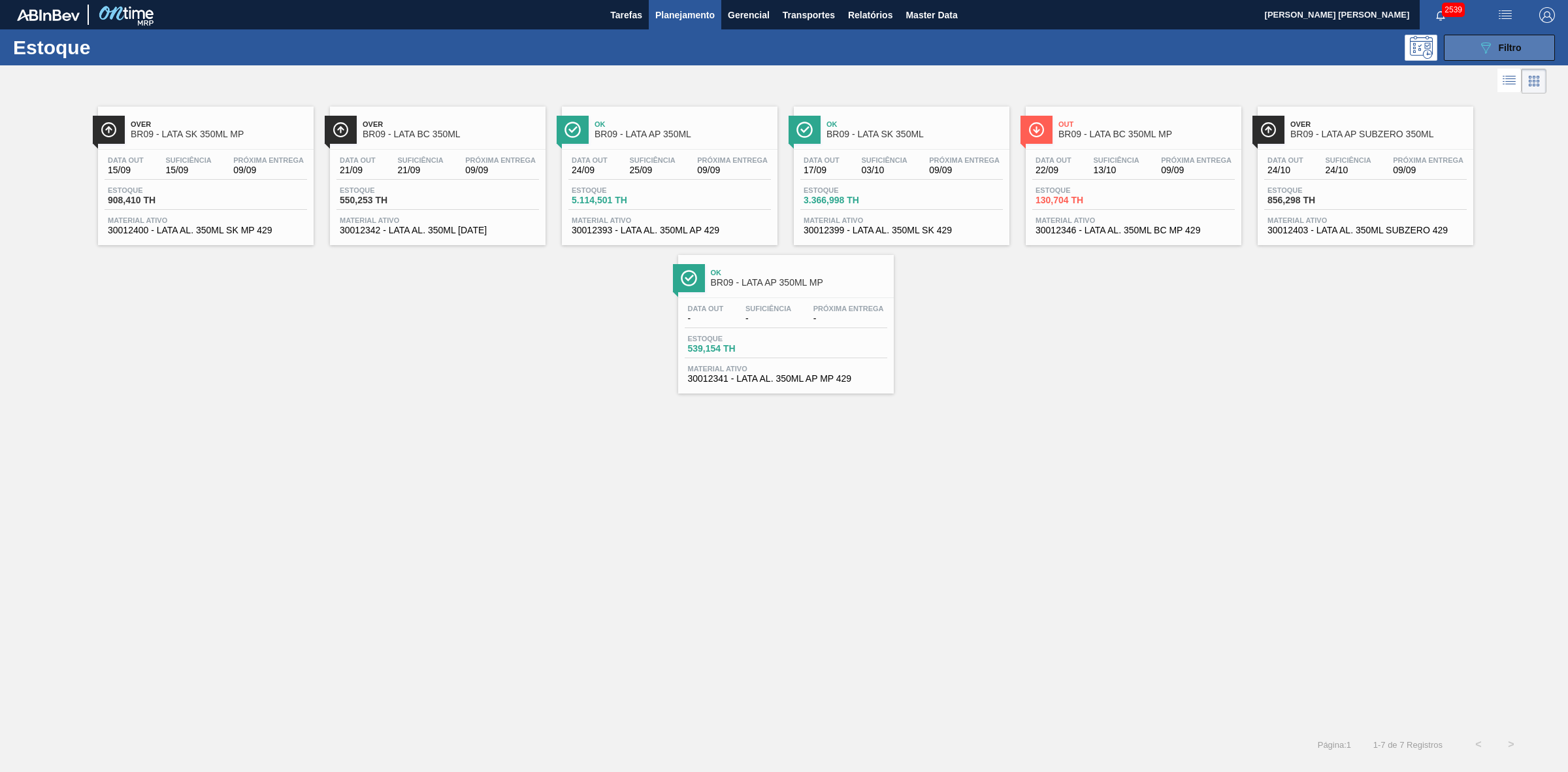
click at [1465, 51] on button "089F7B8B-B2A5-4AFE-B5C0-19BA573D28AC Filtro" at bounding box center [1499, 48] width 111 height 26
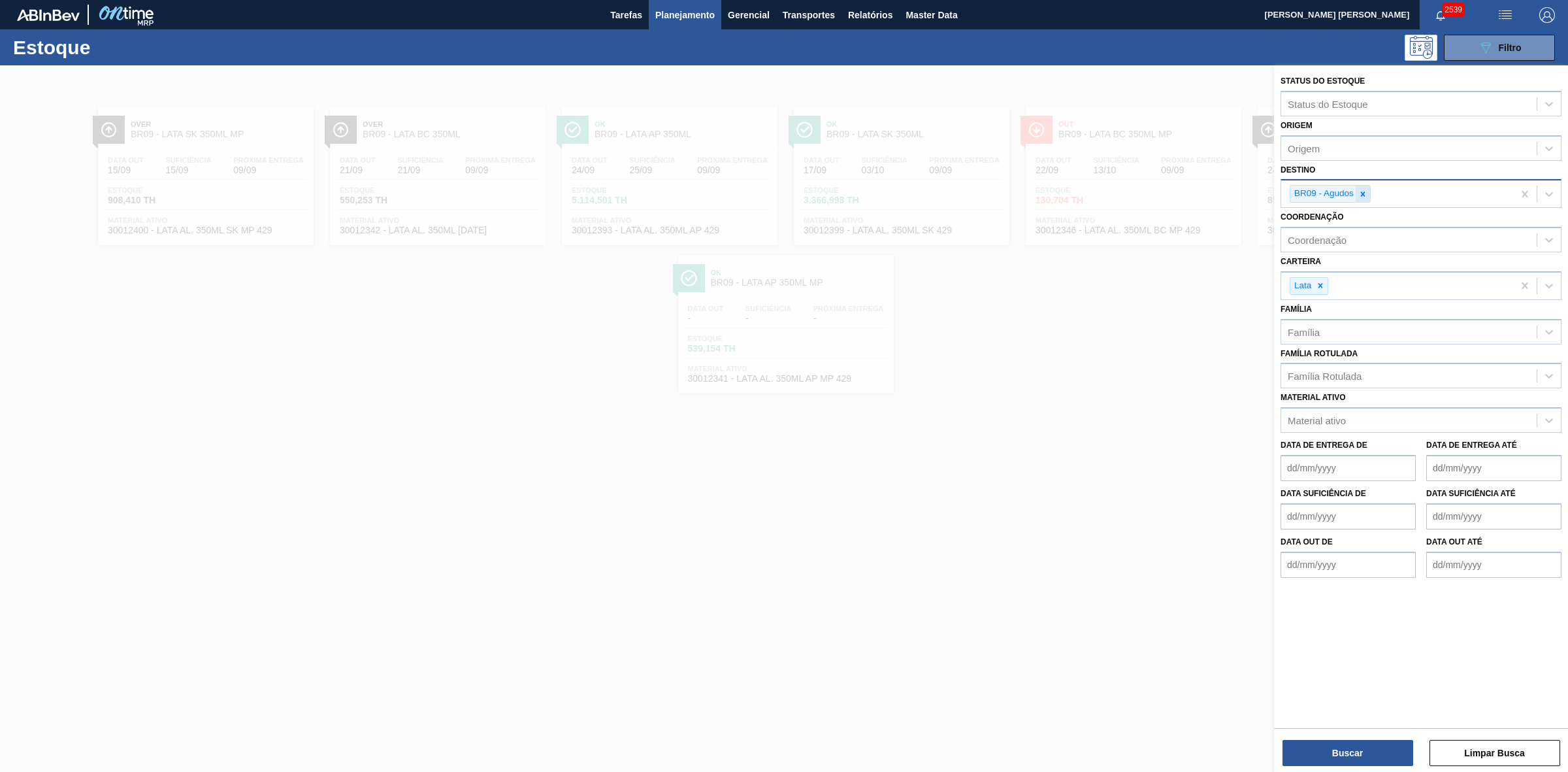
click at [1365, 194] on icon at bounding box center [1363, 194] width 9 height 9
type input "21"
click at [1327, 221] on div "BR21 - Lages" at bounding box center [1421, 225] width 281 height 24
click at [1357, 749] on button "Buscar" at bounding box center [1348, 753] width 131 height 26
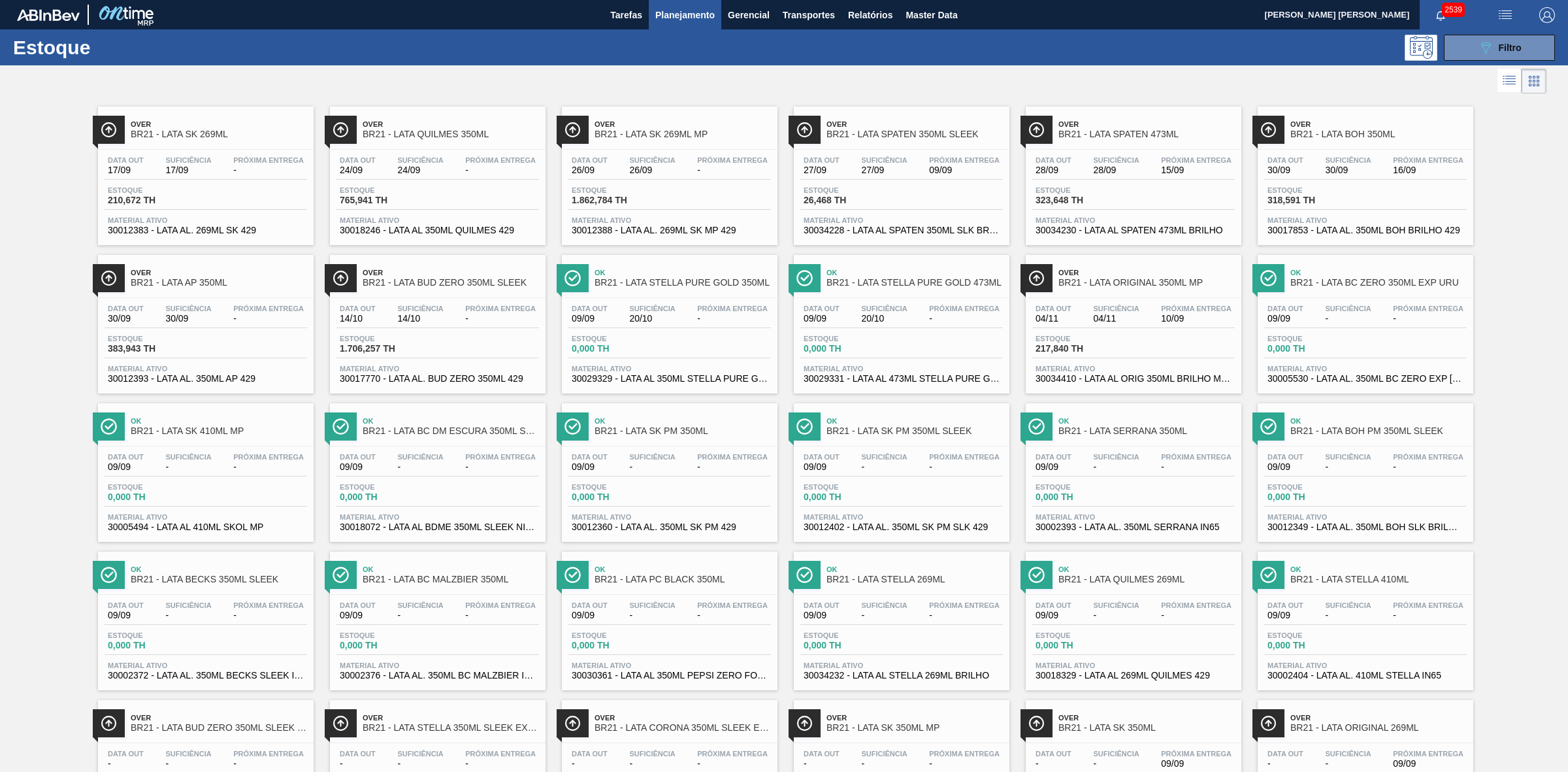
click at [879, 63] on div "Estoque 089F7B8B-B2A5-4AFE-B5C0-19BA573D28AC Filtro" at bounding box center [784, 48] width 1568 height 36
click at [1490, 43] on icon "089F7B8B-B2A5-4AFE-B5C0-19BA573D28AC" at bounding box center [1486, 48] width 16 height 16
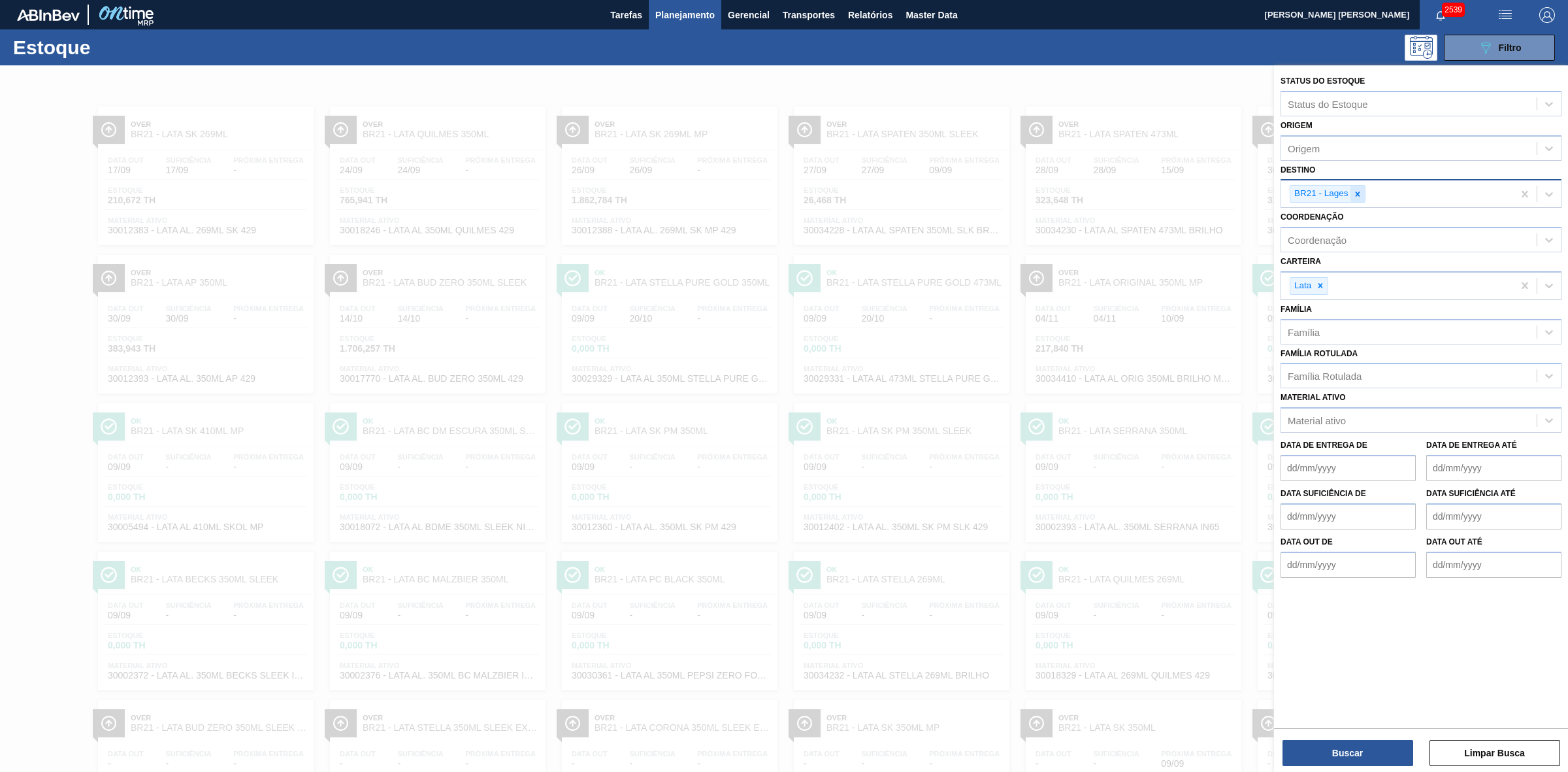
click at [1359, 190] on icon at bounding box center [1358, 194] width 9 height 9
type input "09"
click at [1337, 246] on div "BR09 - Agudos" at bounding box center [1421, 248] width 281 height 24
click at [1365, 755] on button "Buscar" at bounding box center [1348, 753] width 131 height 26
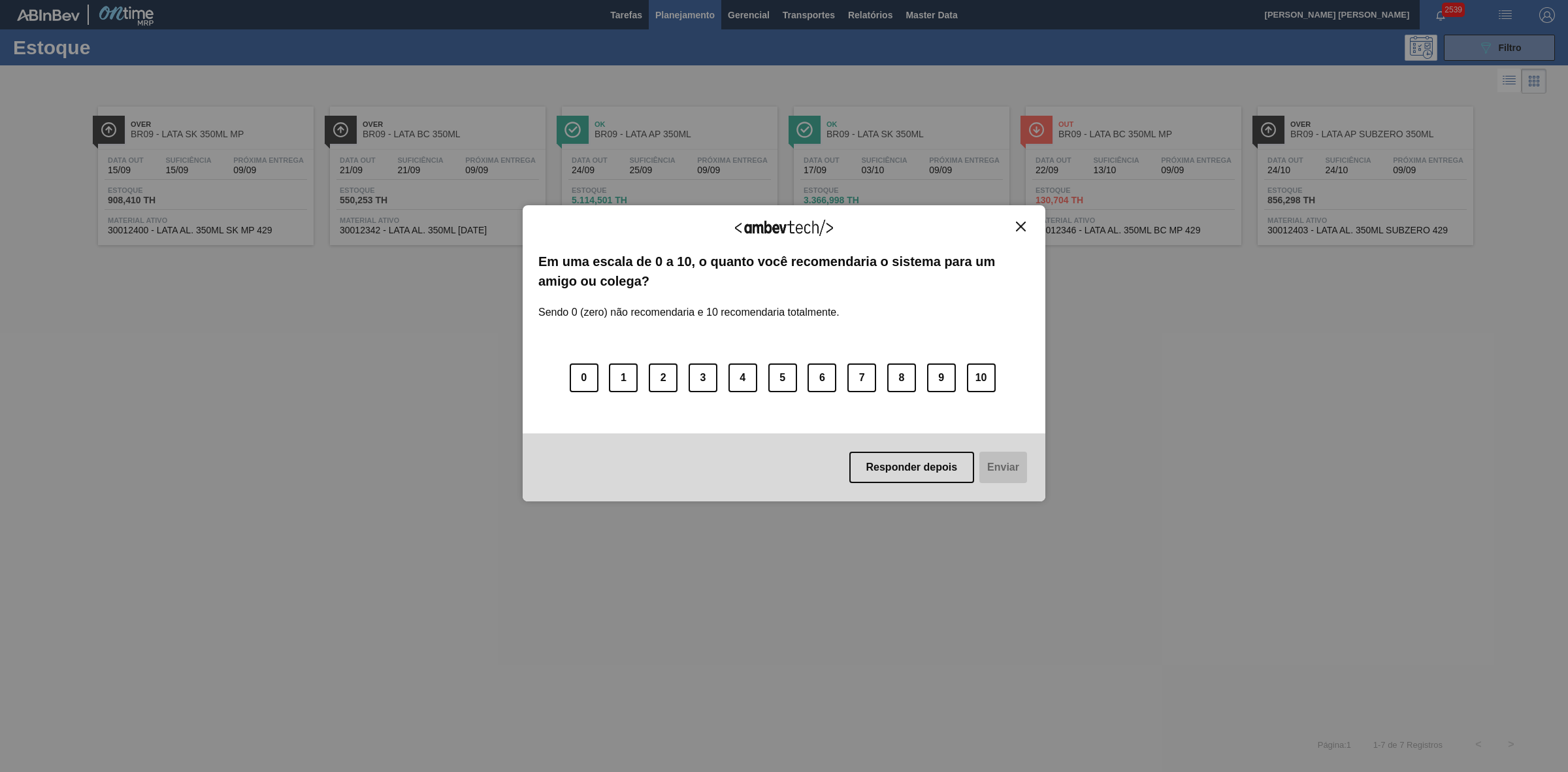
click at [1023, 225] on img "Close" at bounding box center [1021, 227] width 10 height 10
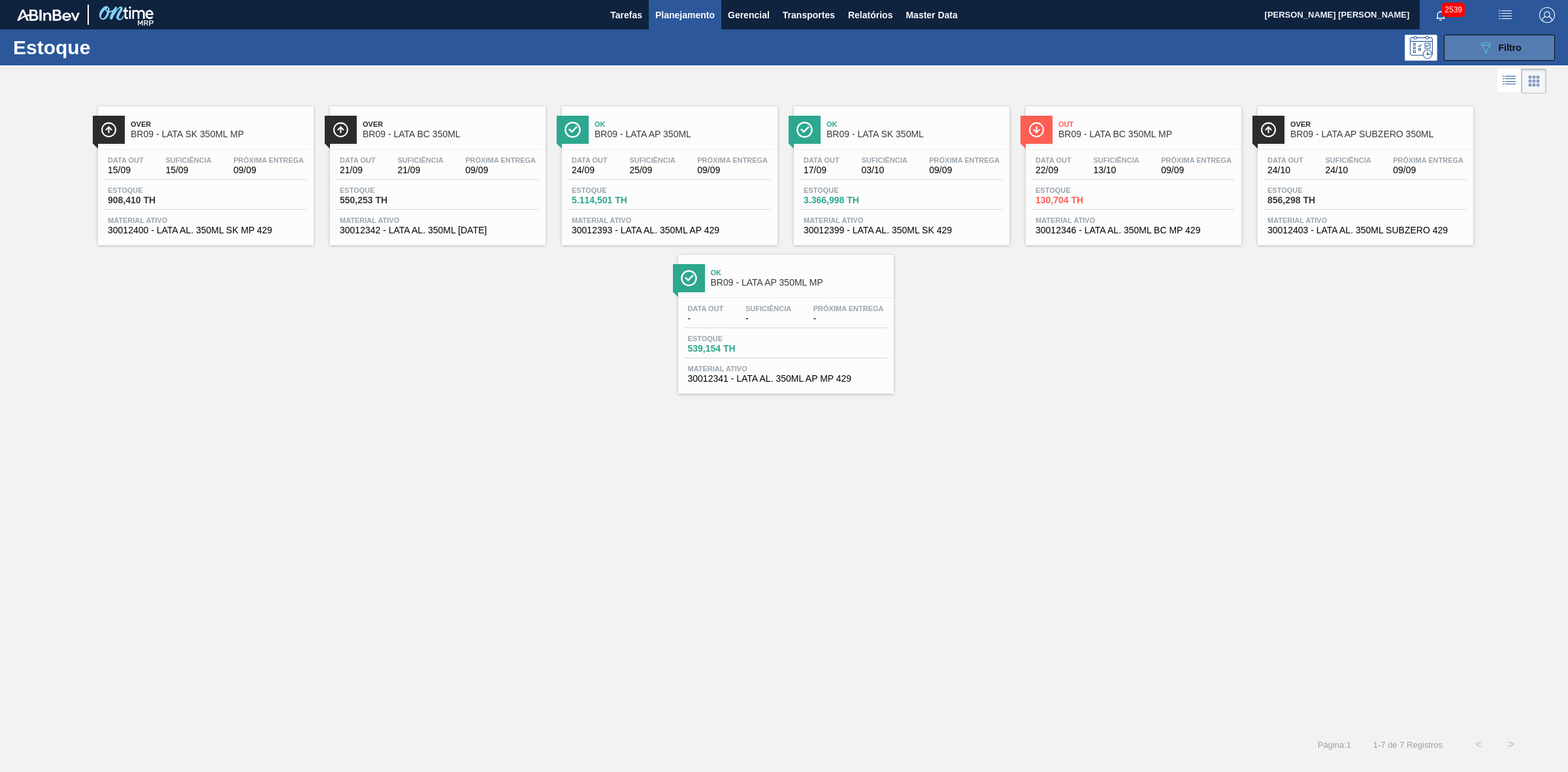
click at [1513, 49] on span "Filtro" at bounding box center [1510, 48] width 23 height 11
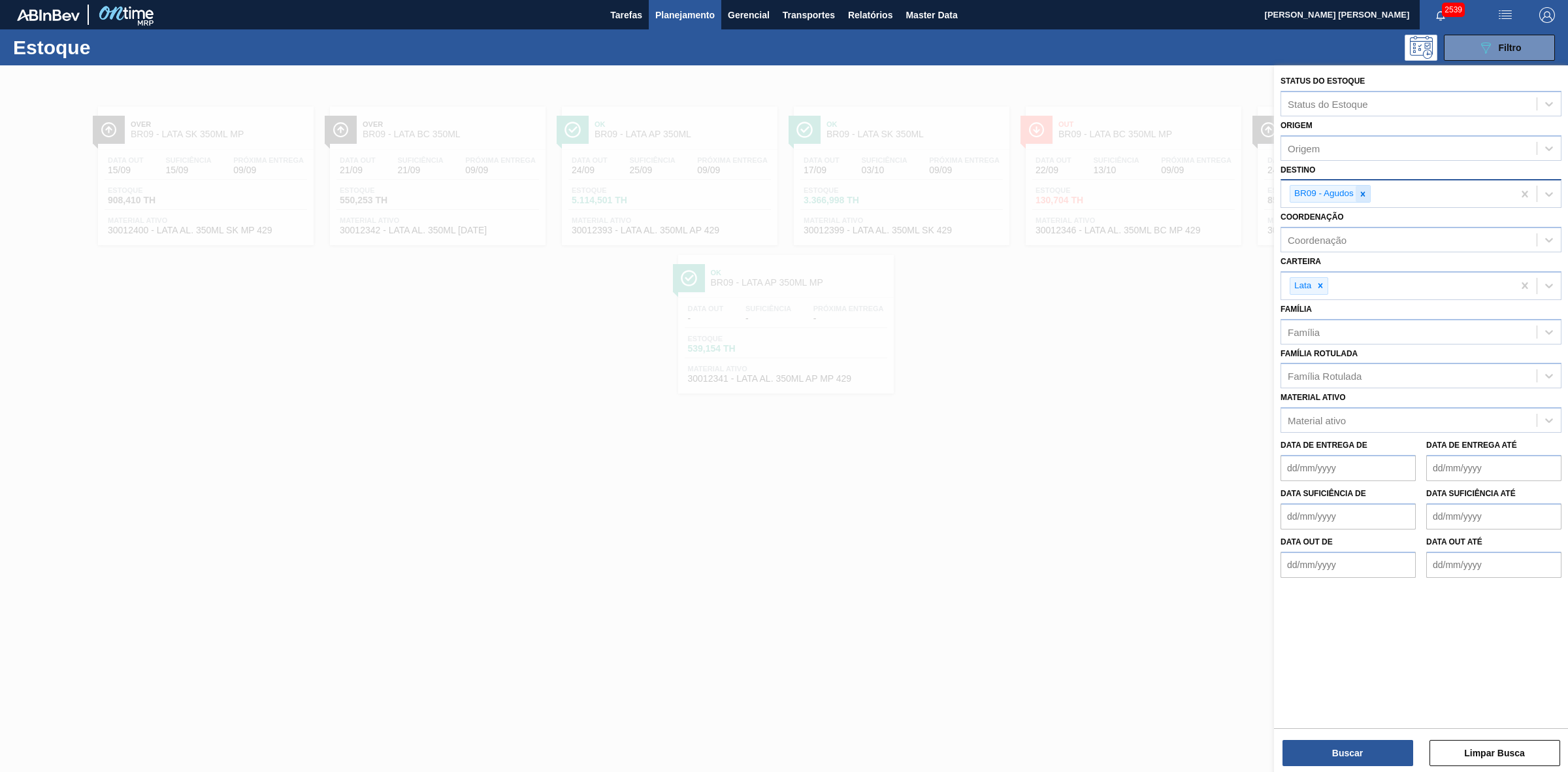
click at [1363, 190] on icon at bounding box center [1363, 194] width 9 height 9
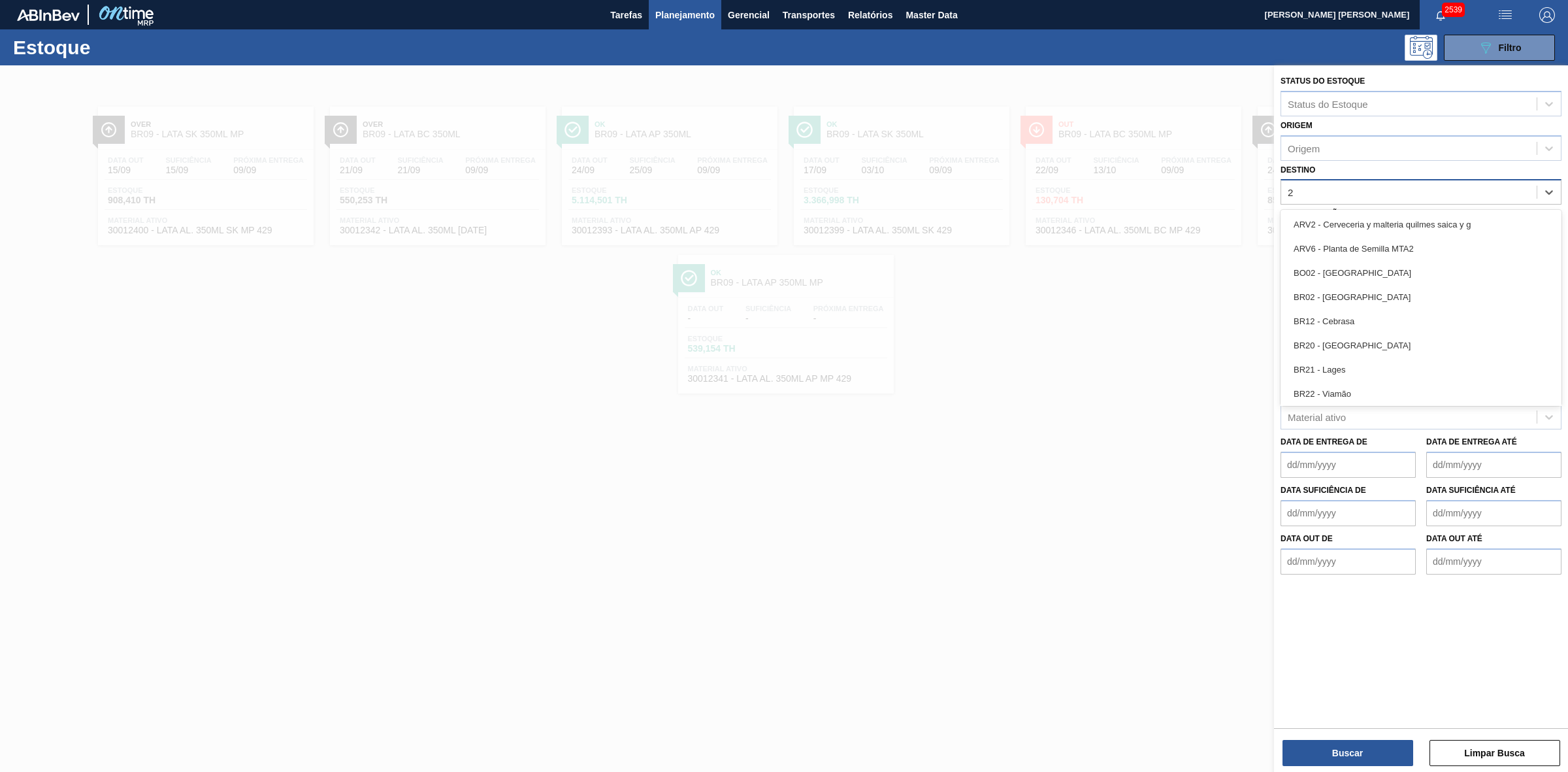
type input "22"
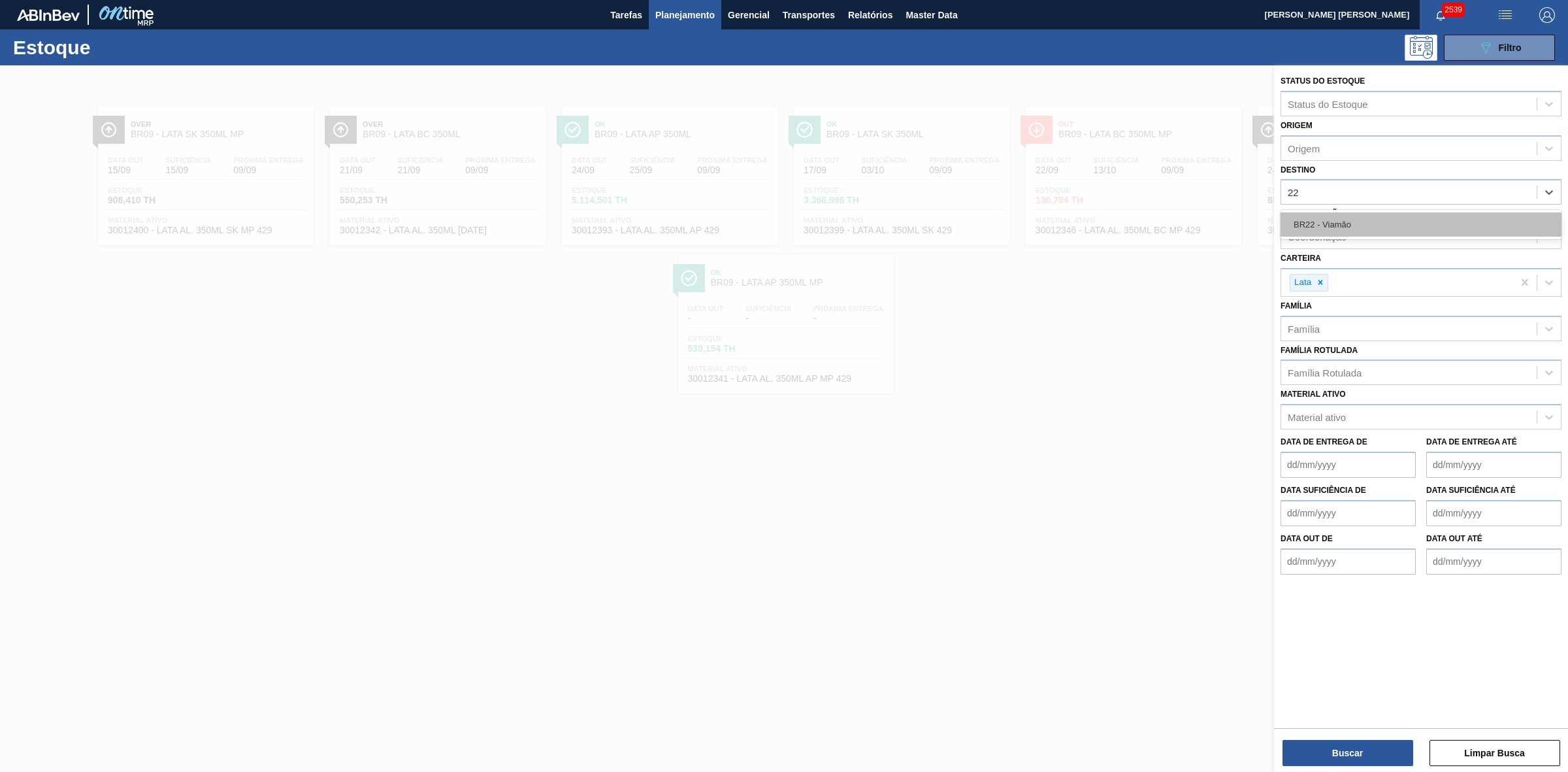
click at [1322, 224] on div "BR22 - Viamão" at bounding box center [1421, 225] width 281 height 24
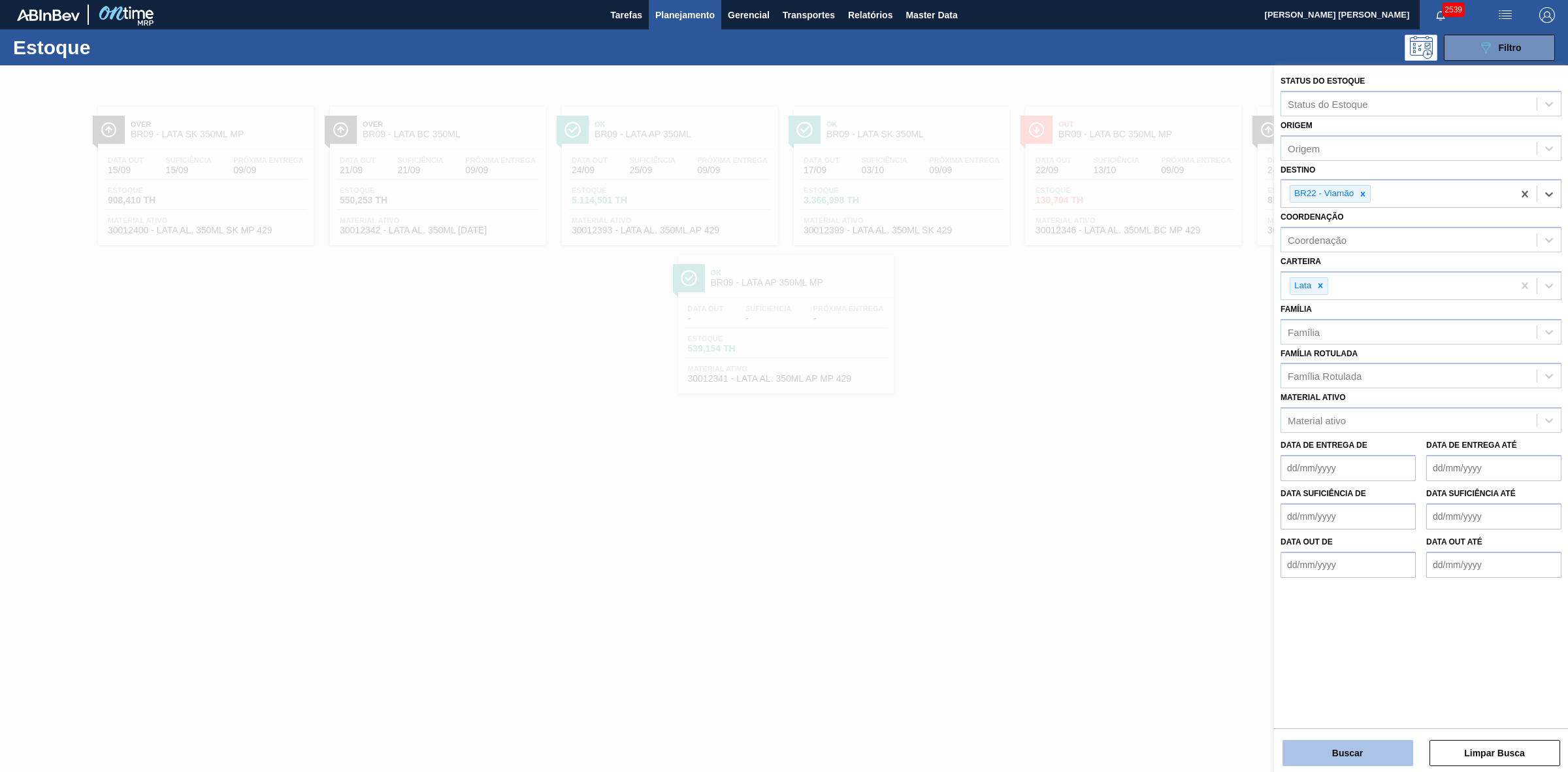
click at [1328, 746] on button "Buscar" at bounding box center [1348, 753] width 131 height 26
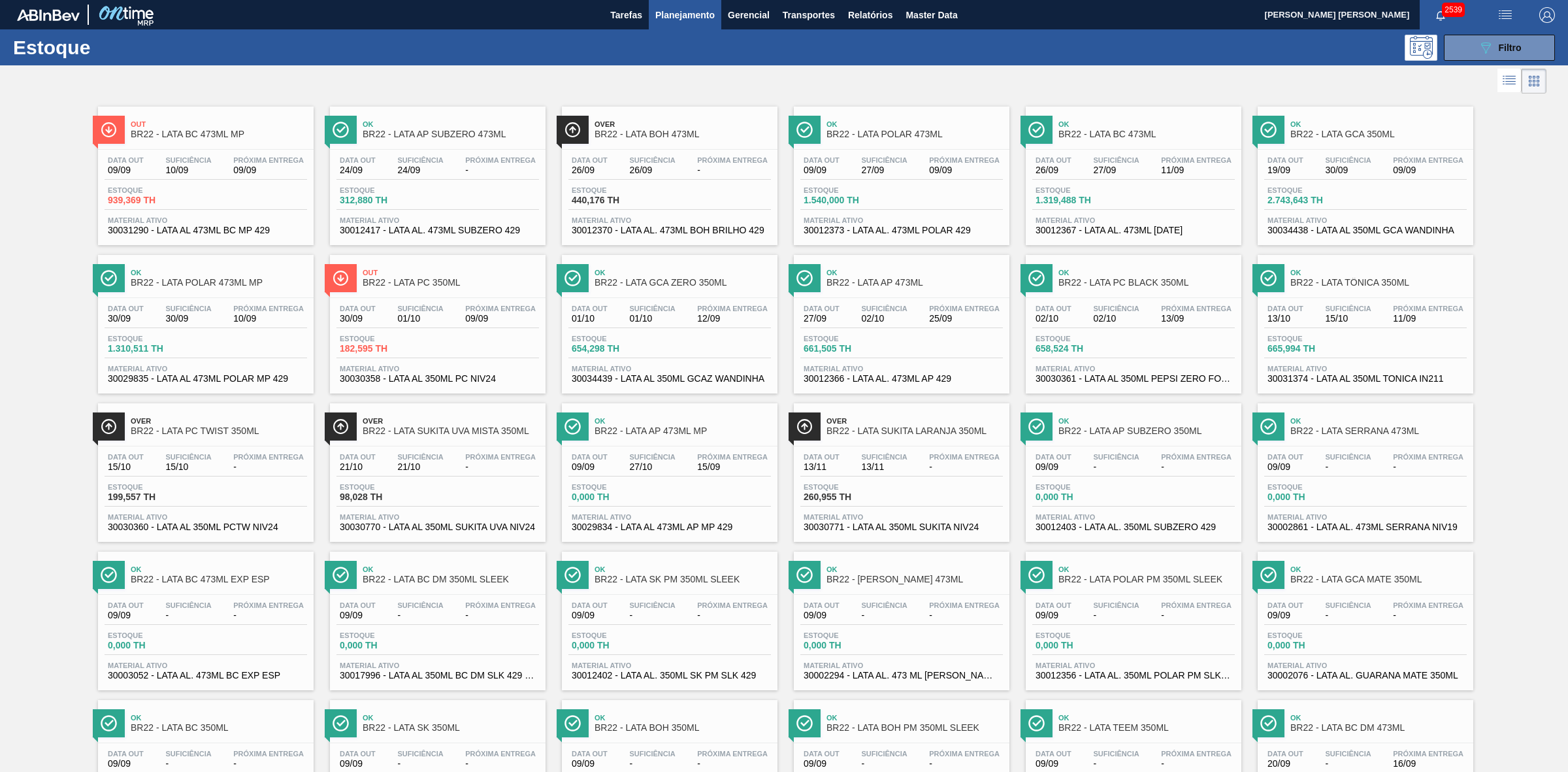
click at [1010, 89] on div at bounding box center [773, 81] width 1547 height 32
click at [835, 73] on div at bounding box center [773, 81] width 1547 height 32
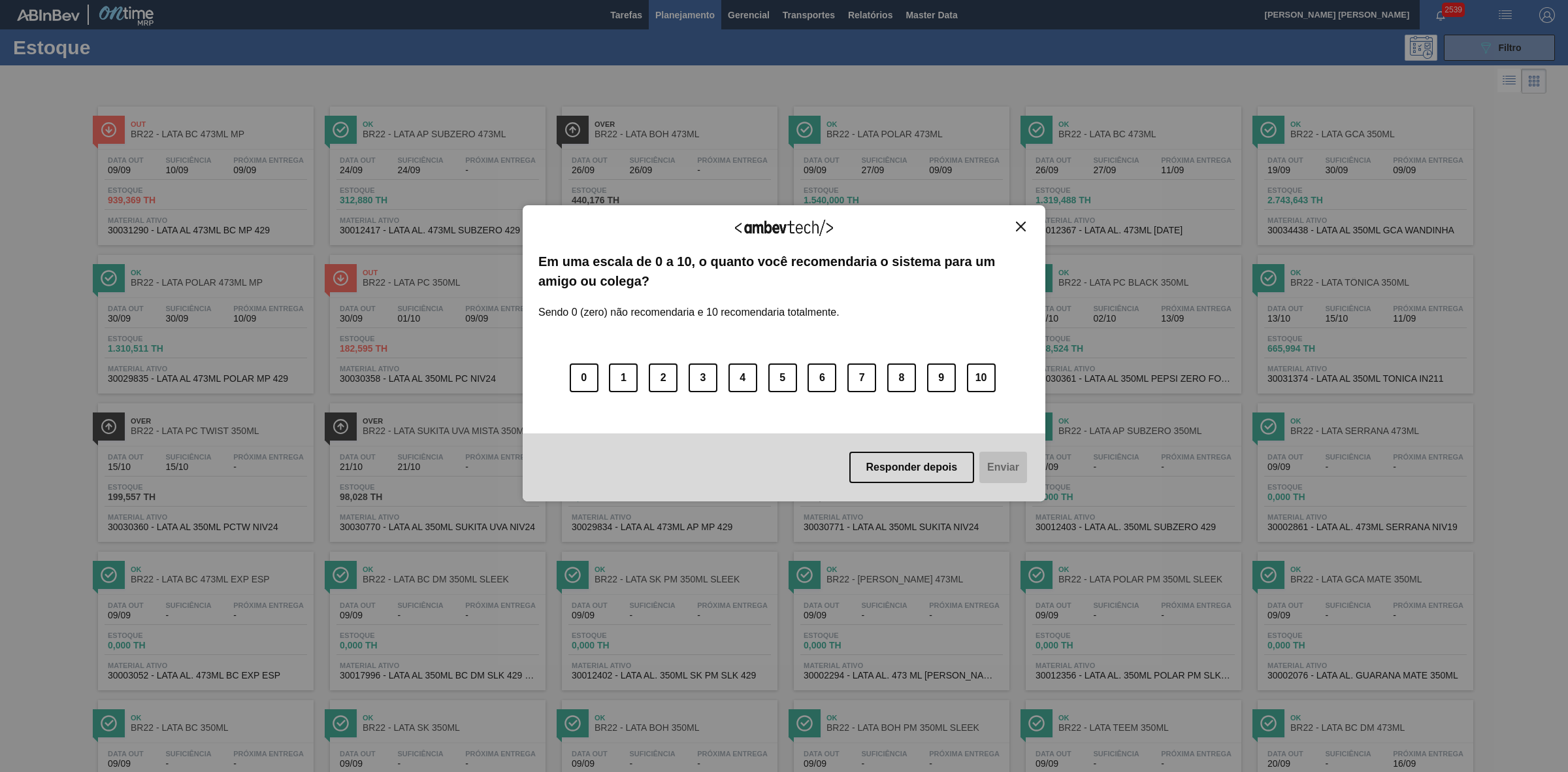
click at [1023, 225] on img "Close" at bounding box center [1021, 227] width 10 height 10
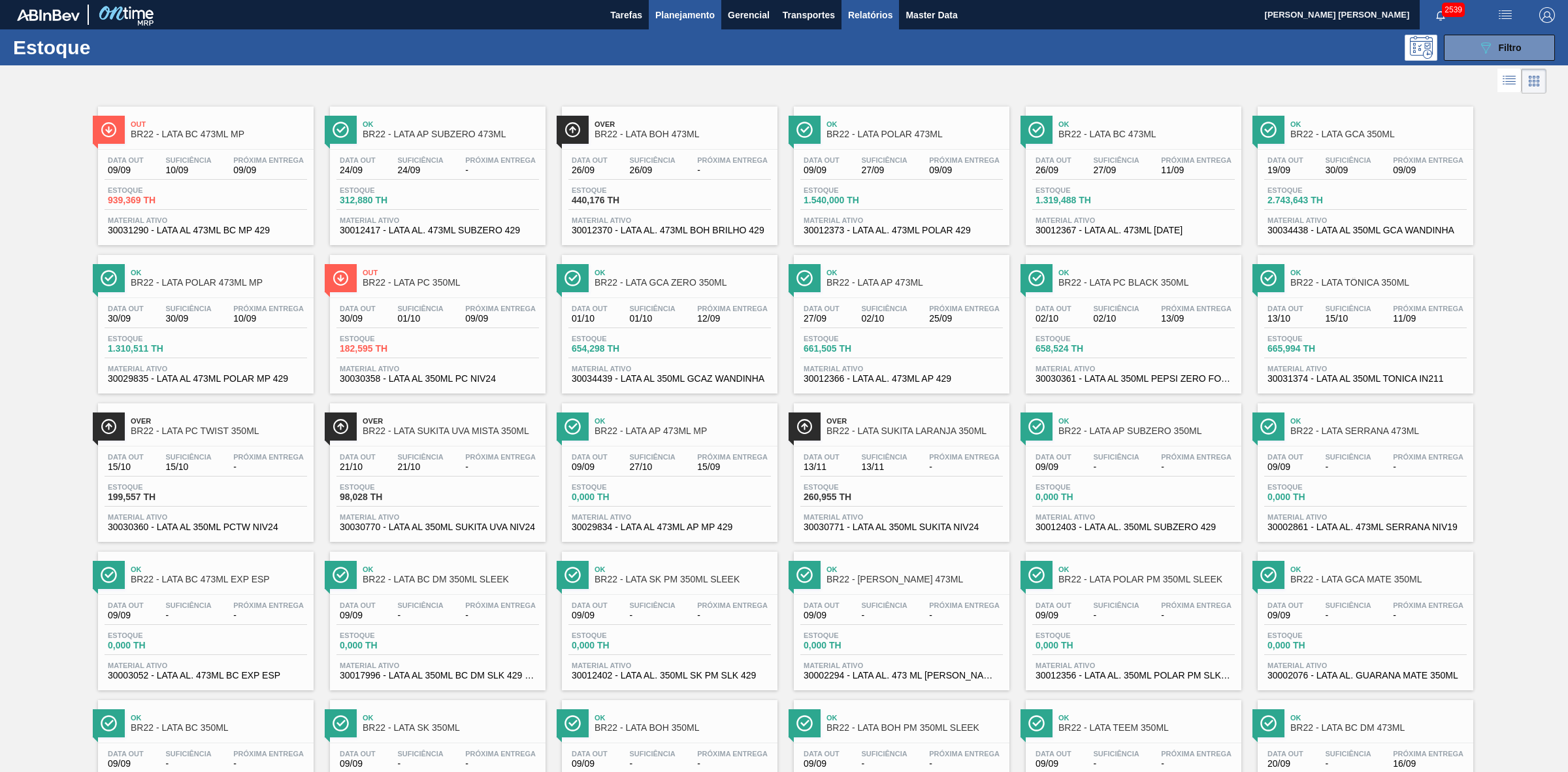
click at [866, 17] on span "Relatórios" at bounding box center [870, 15] width 44 height 16
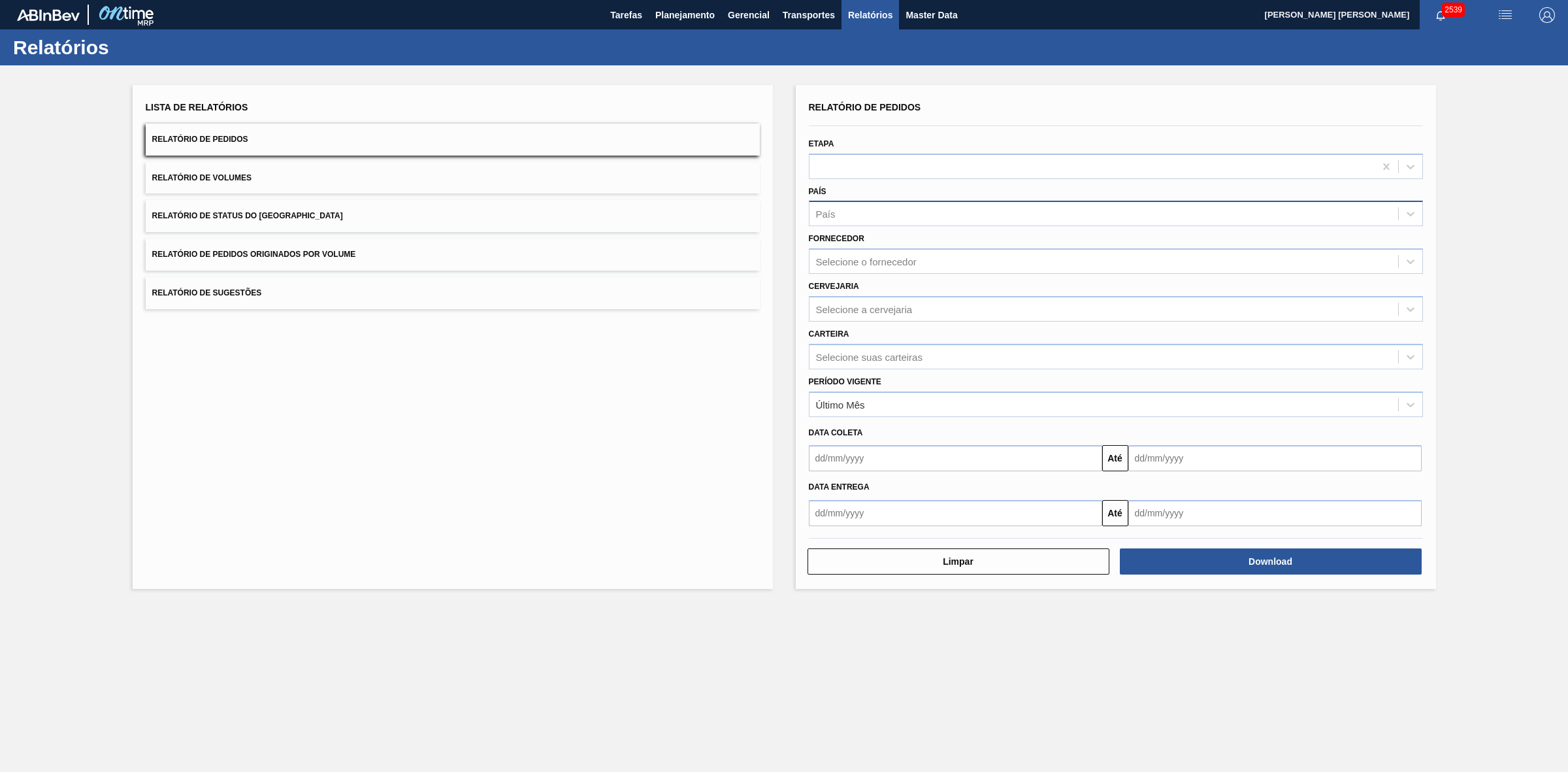
click at [858, 213] on div "País" at bounding box center [1104, 214] width 589 height 19
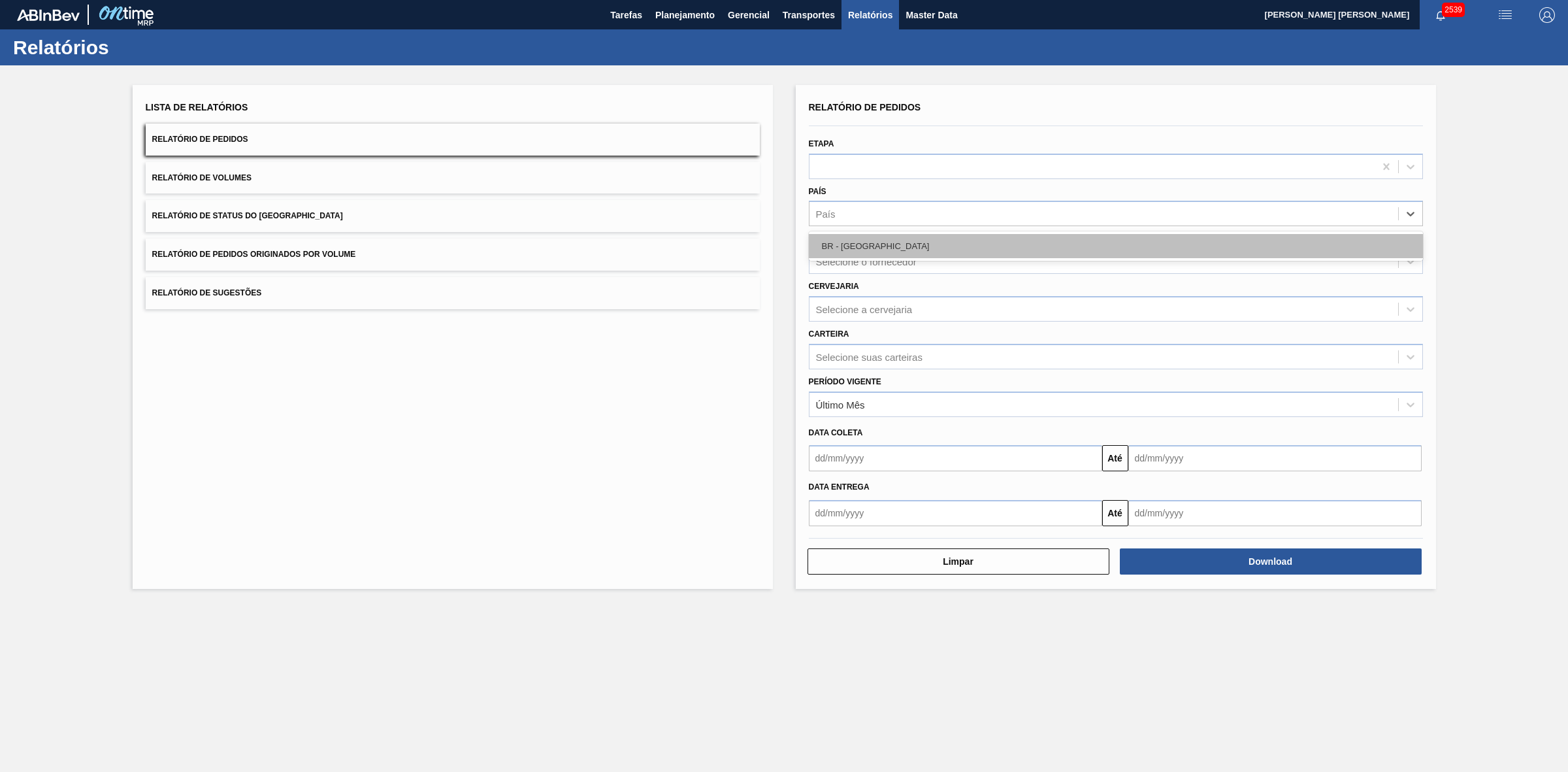
click at [872, 250] on div "BR - Brasil" at bounding box center [1116, 246] width 614 height 24
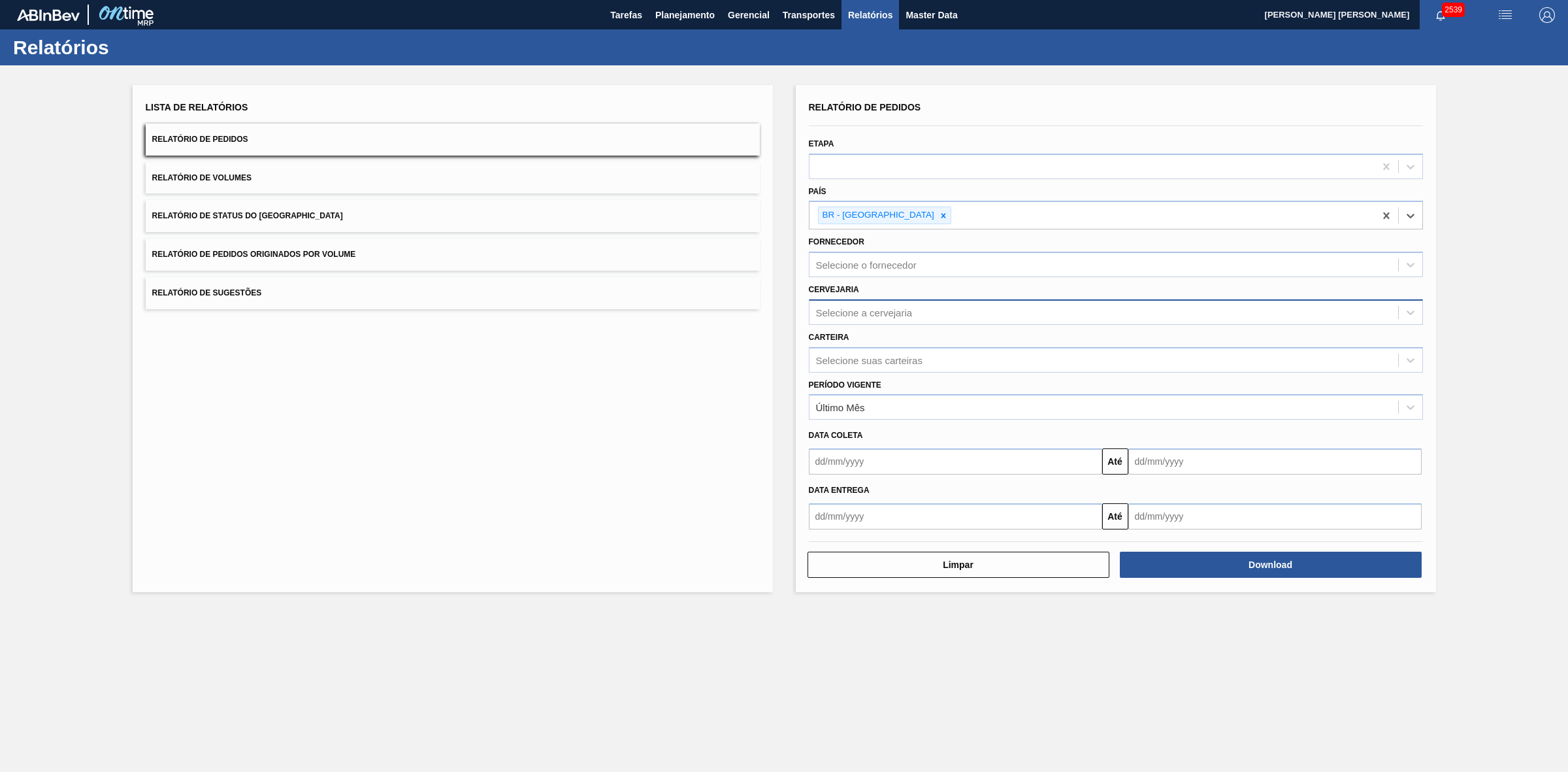
click at [875, 312] on div "Selecione a cervejaria" at bounding box center [864, 312] width 96 height 11
type input "21"
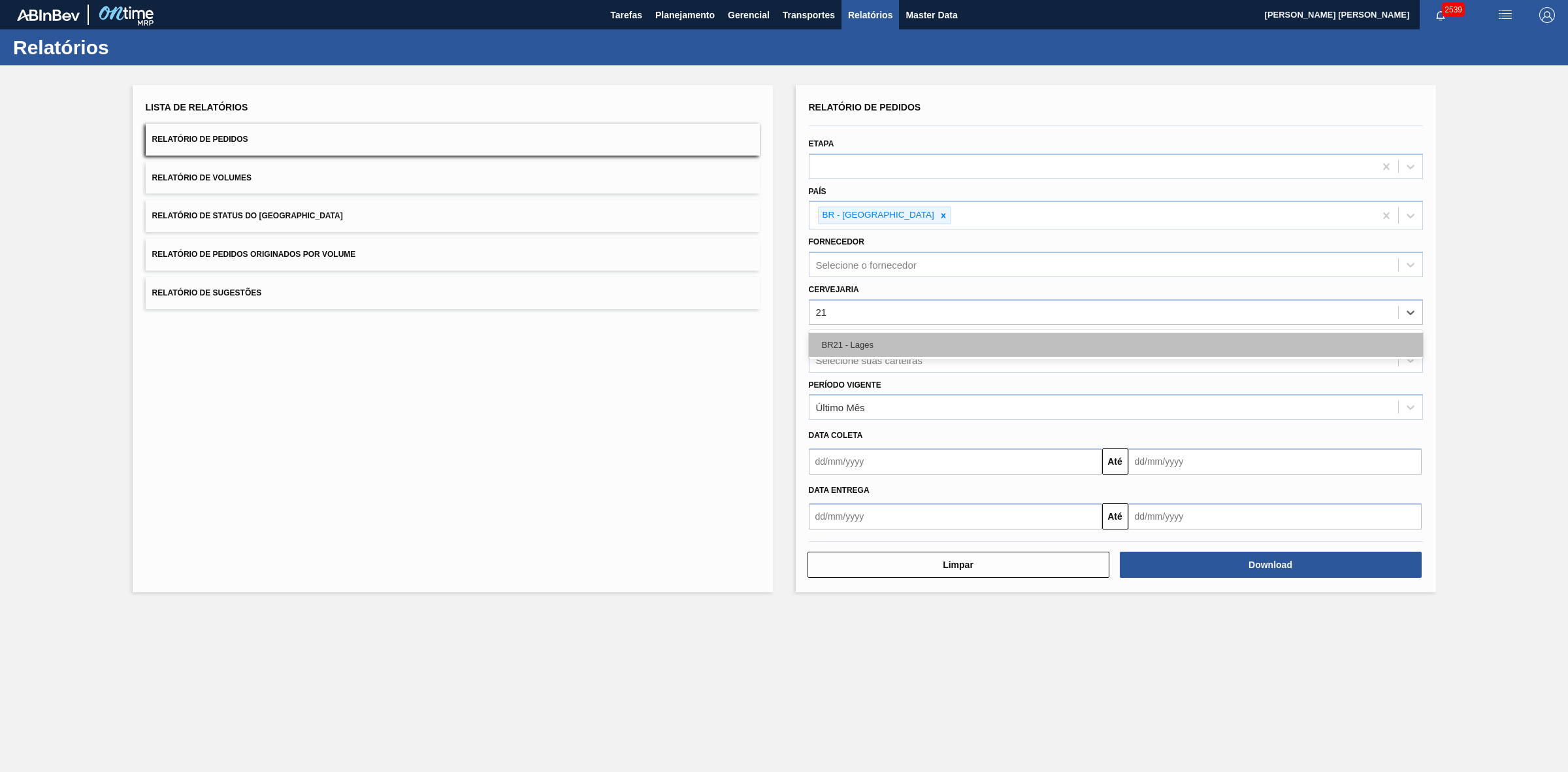
click at [866, 335] on div "BR21 - Lages" at bounding box center [1116, 345] width 614 height 24
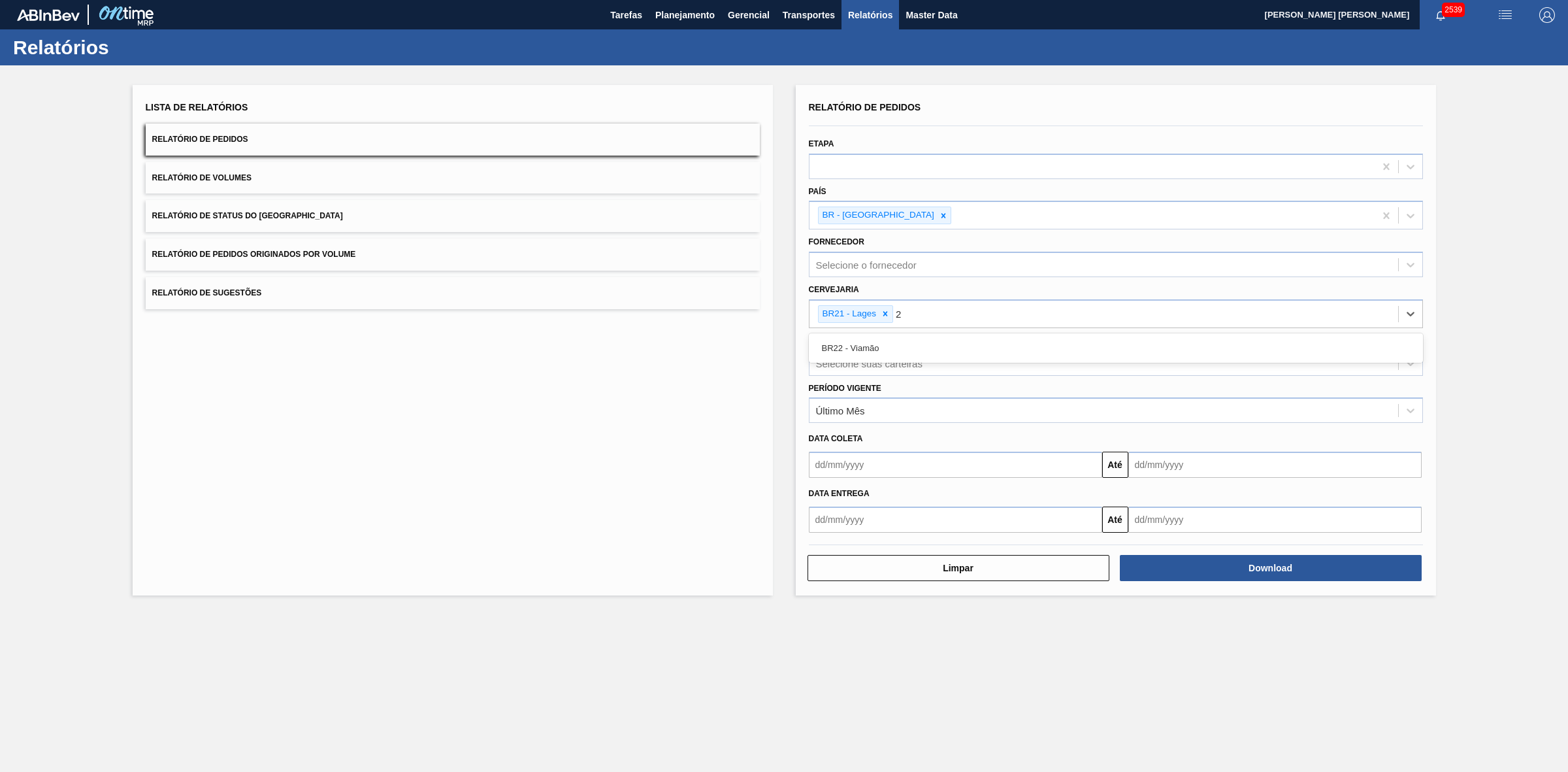
type input "22"
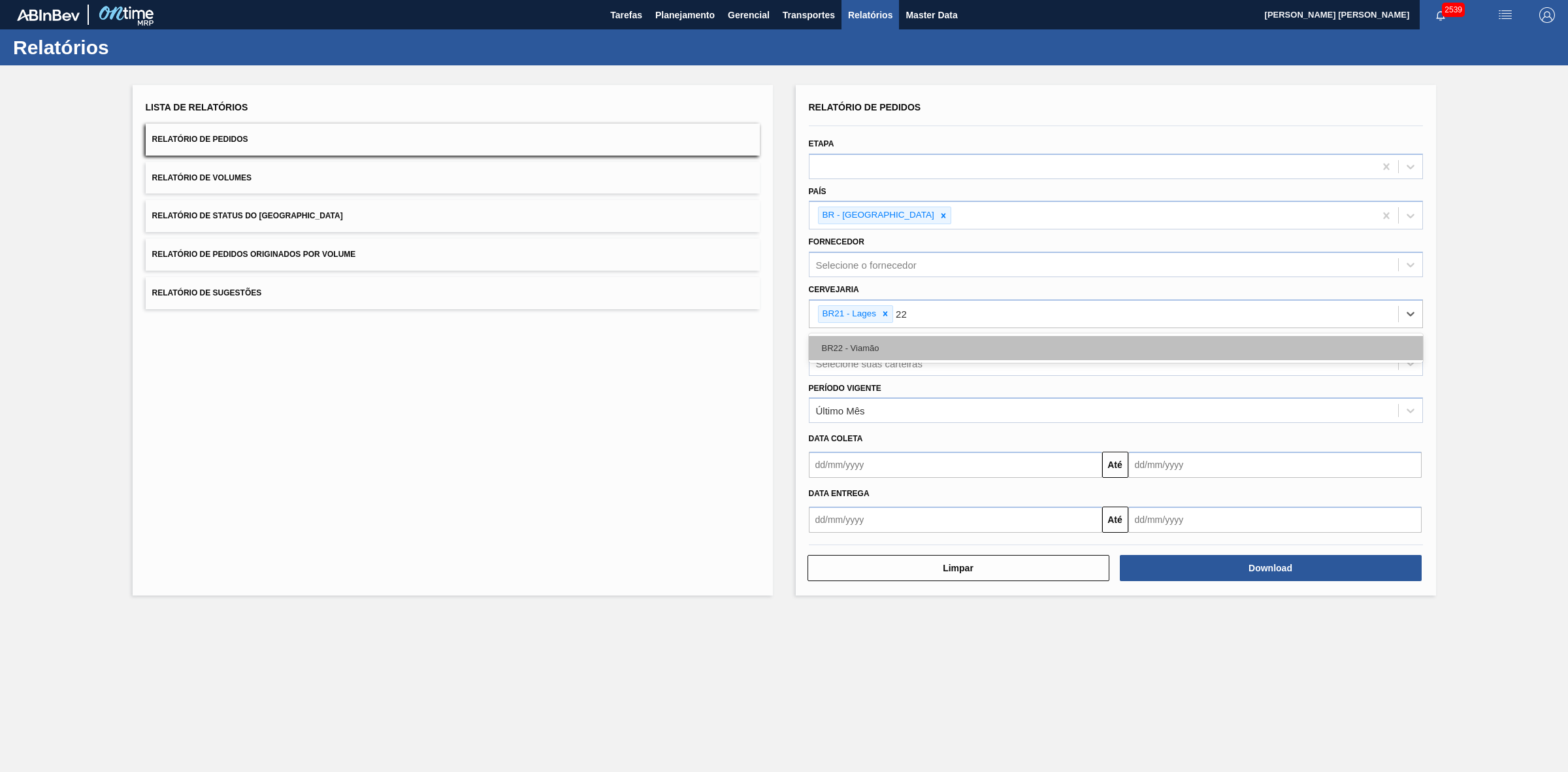
click at [903, 345] on div "BR22 - Viamão" at bounding box center [1116, 348] width 614 height 24
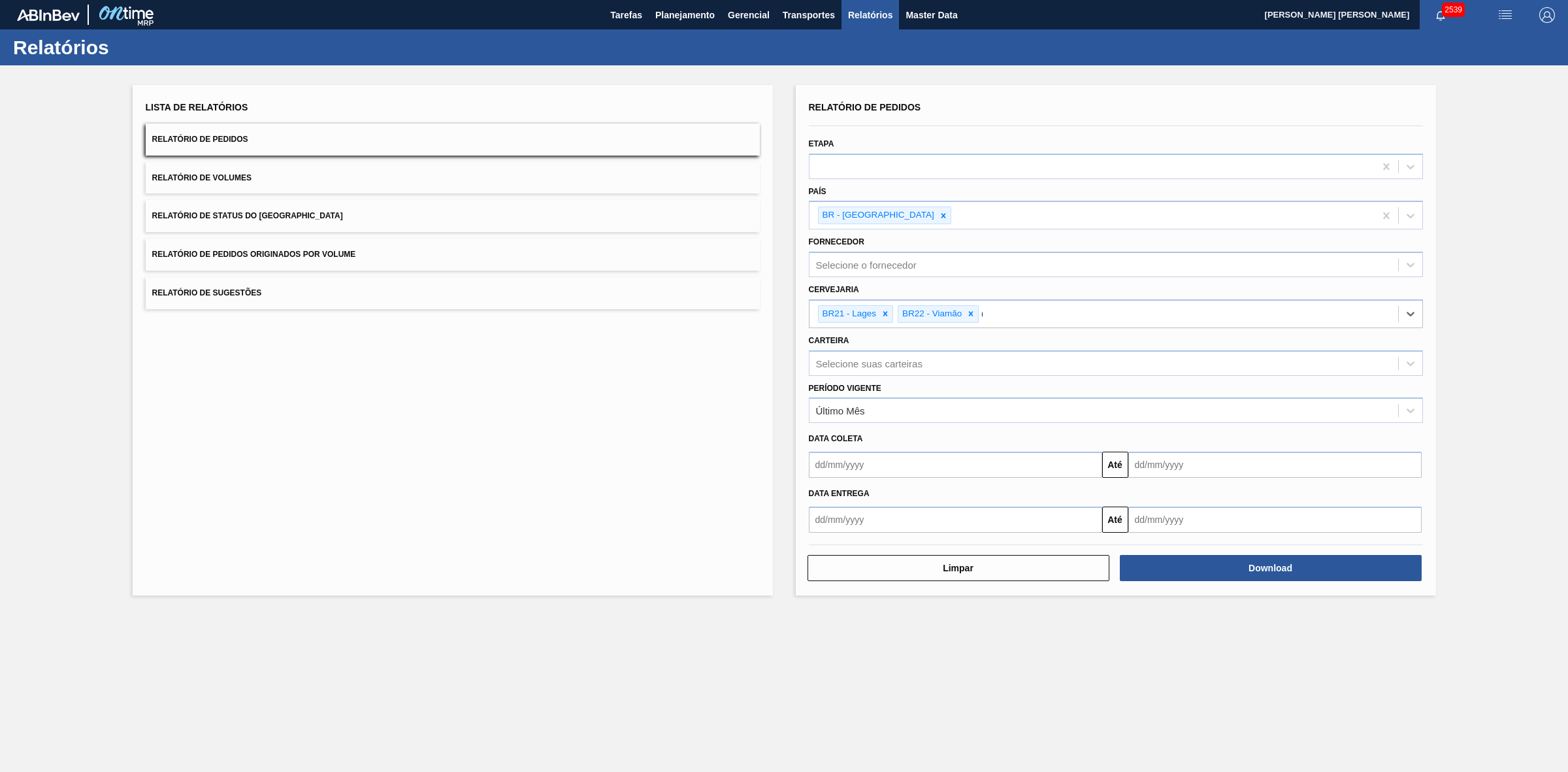
type input "09"
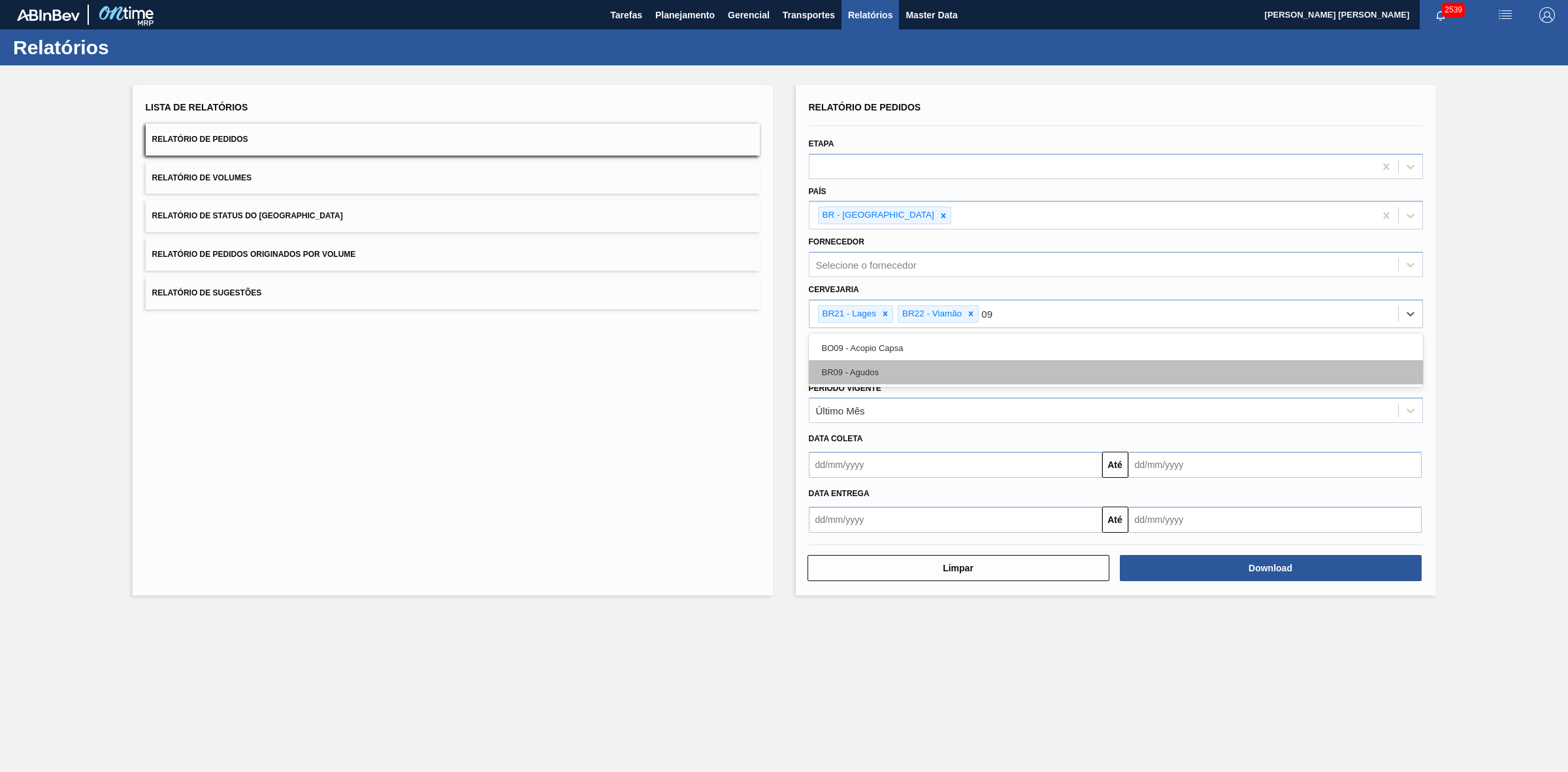
click at [890, 368] on div "BR09 - Agudos" at bounding box center [1116, 372] width 614 height 24
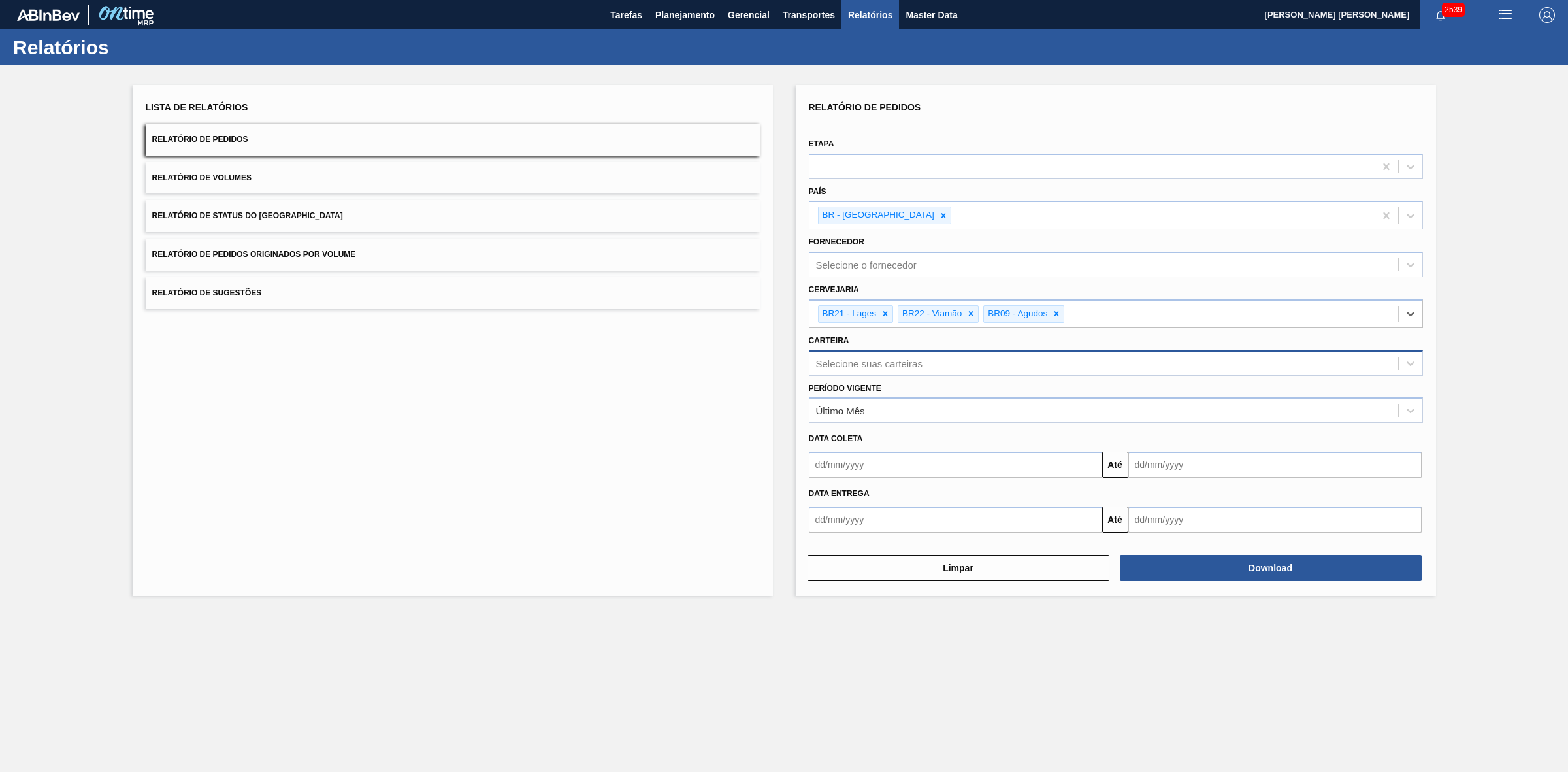
click at [871, 360] on div "Selecione suas carteiras" at bounding box center [869, 363] width 106 height 11
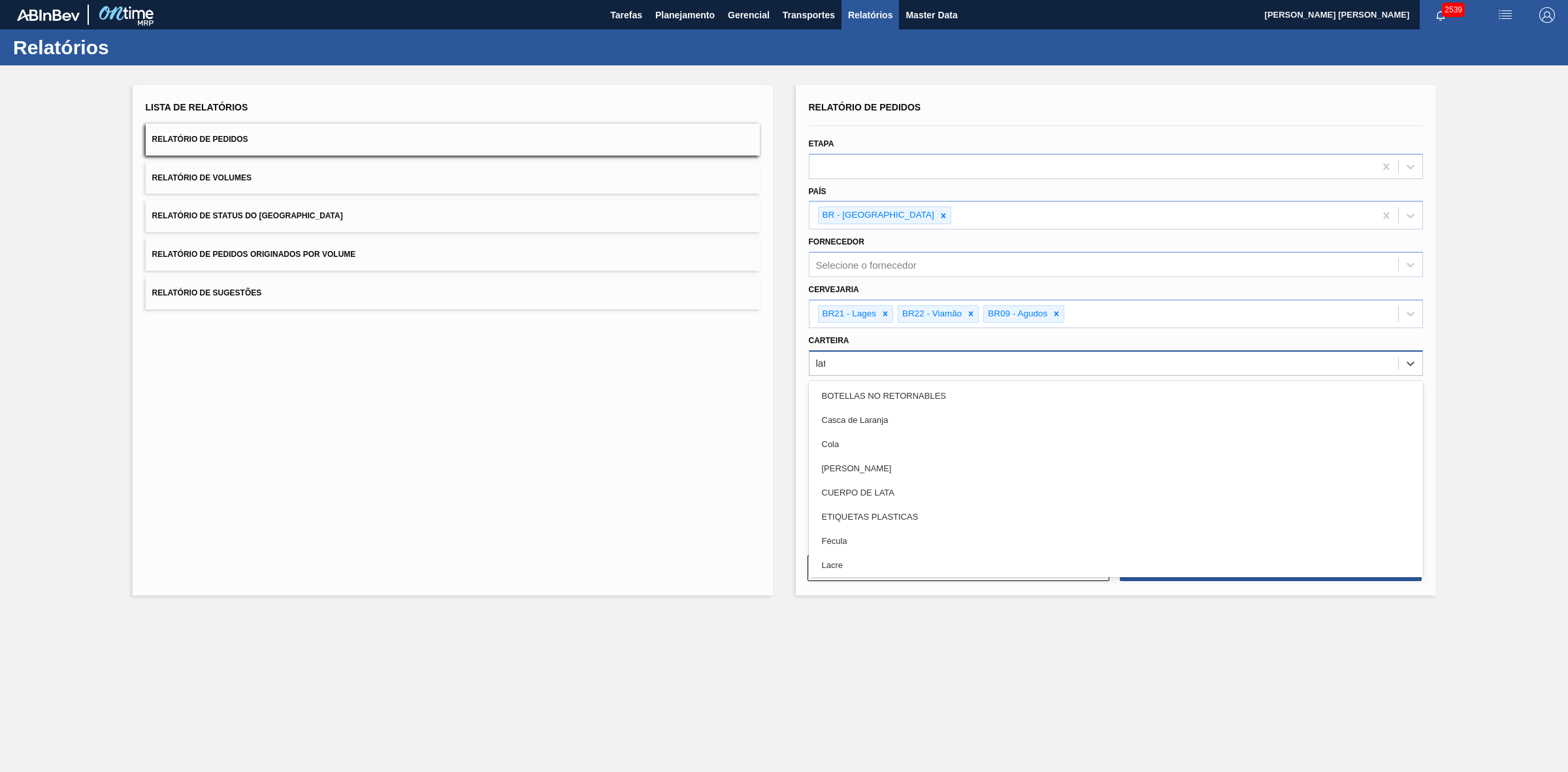
type input "lata"
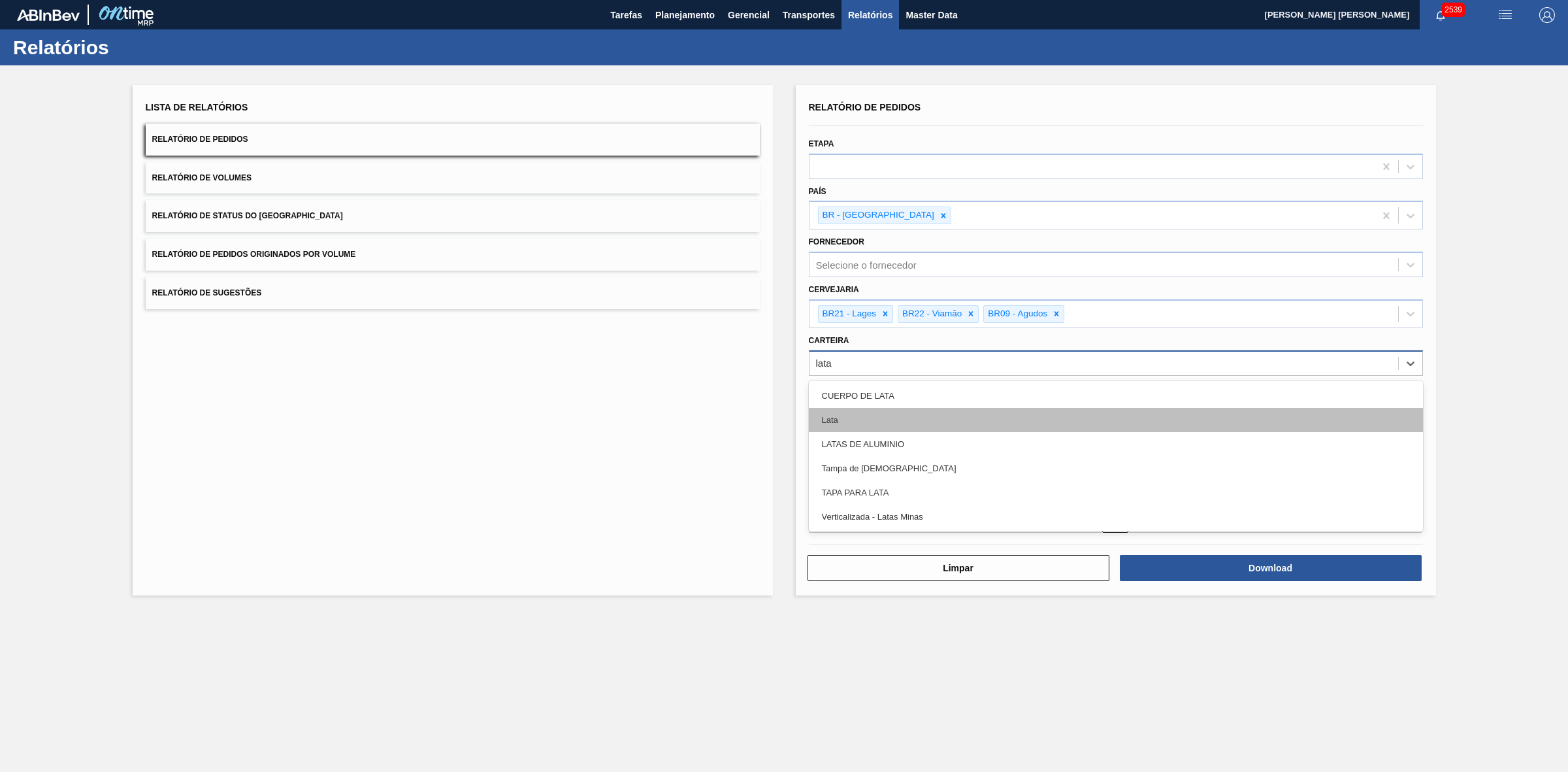
click at [851, 412] on div "Lata" at bounding box center [1116, 420] width 614 height 24
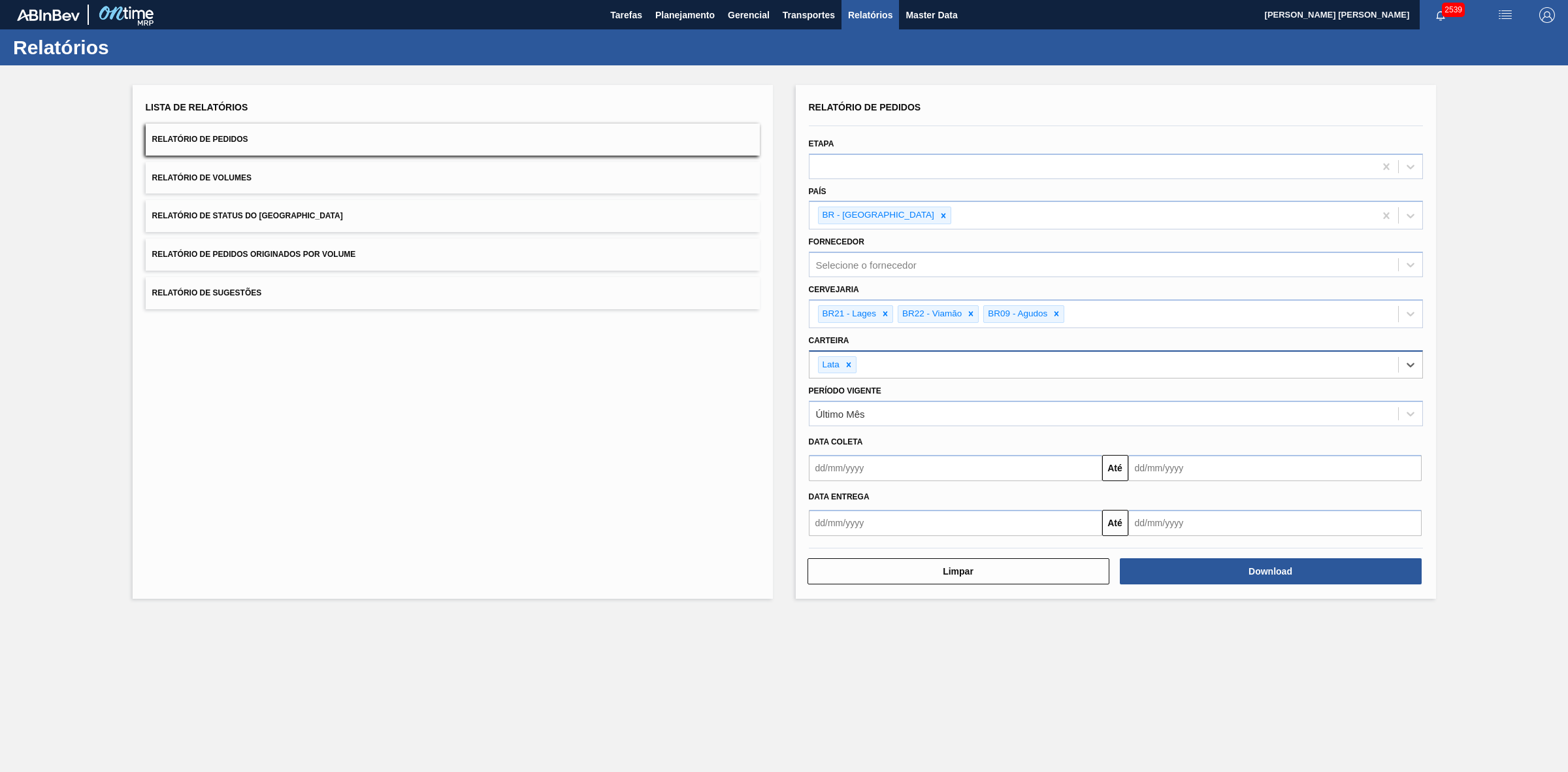
click at [864, 470] on input "text" at bounding box center [955, 468] width 293 height 26
click at [838, 500] on div "setembro 2025" at bounding box center [888, 499] width 157 height 11
click at [928, 541] on div "5" at bounding box center [930, 542] width 18 height 18
type input "05/09/2025"
click at [1148, 475] on input "text" at bounding box center [1275, 468] width 293 height 26
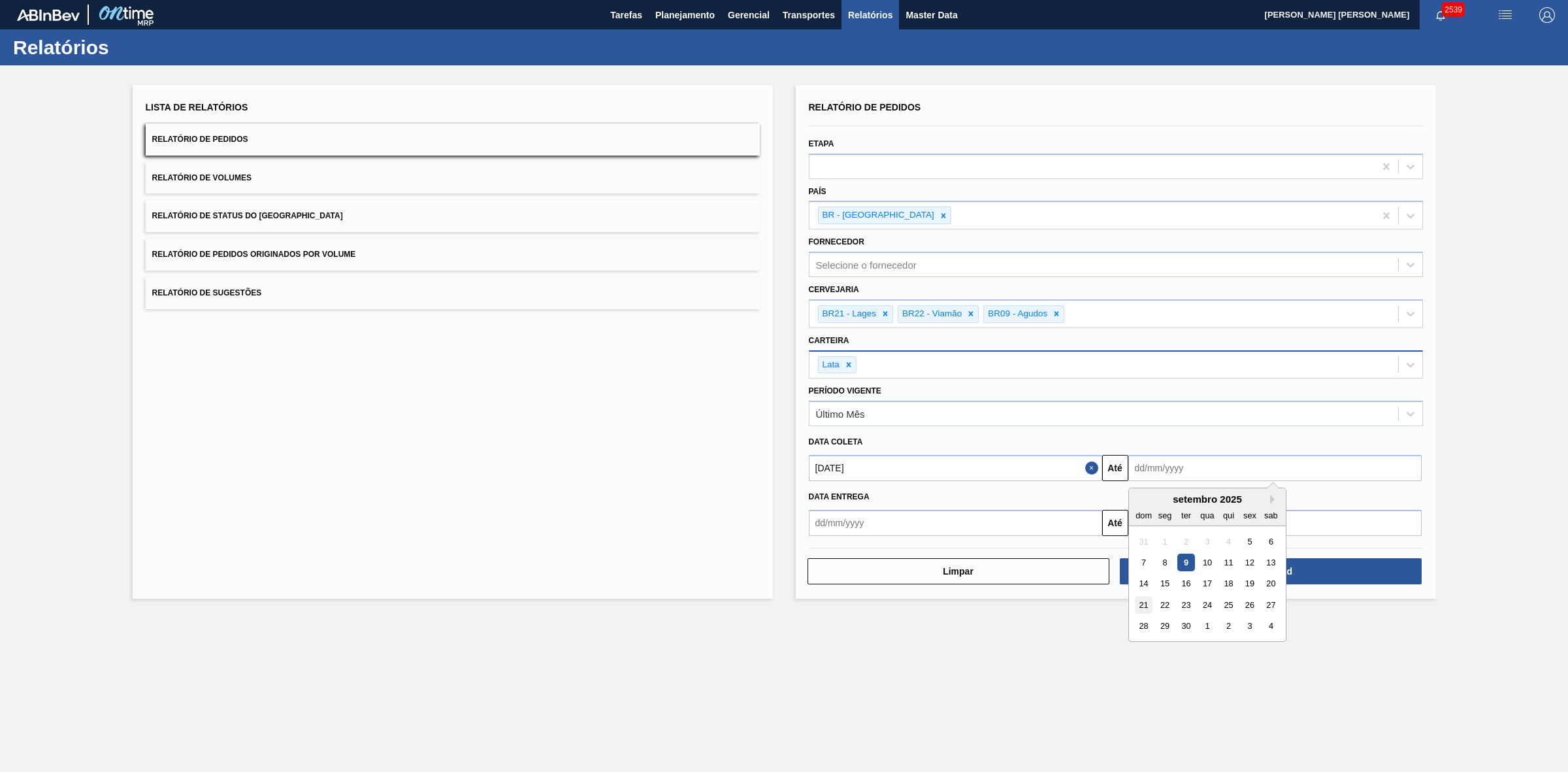
click at [1145, 600] on div "21" at bounding box center [1143, 605] width 18 height 18
type input "21/09/2025"
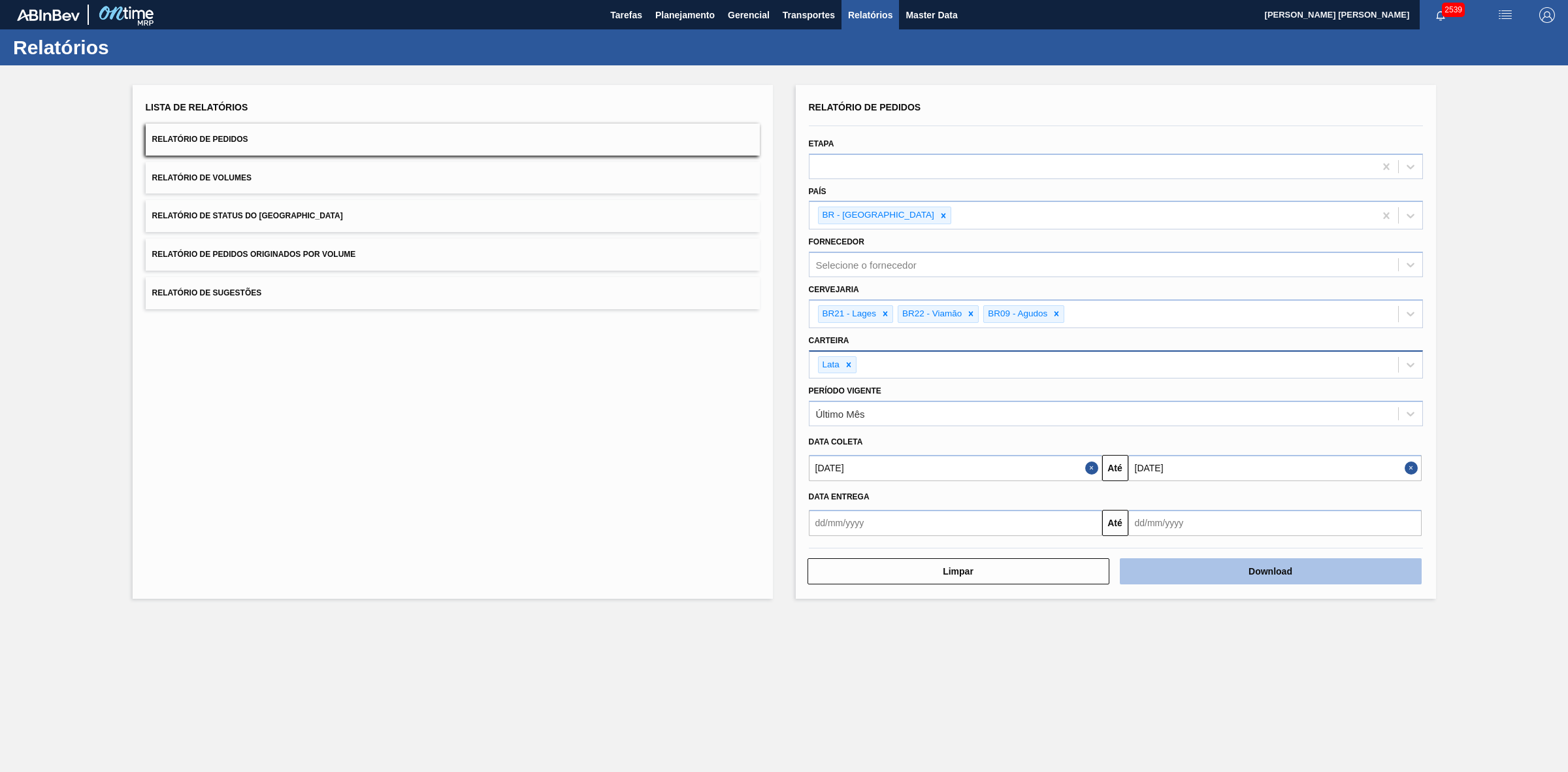
click at [1234, 566] on button "Download" at bounding box center [1270, 571] width 302 height 26
click at [359, 184] on button "Relatório de Volumes" at bounding box center [453, 178] width 614 height 32
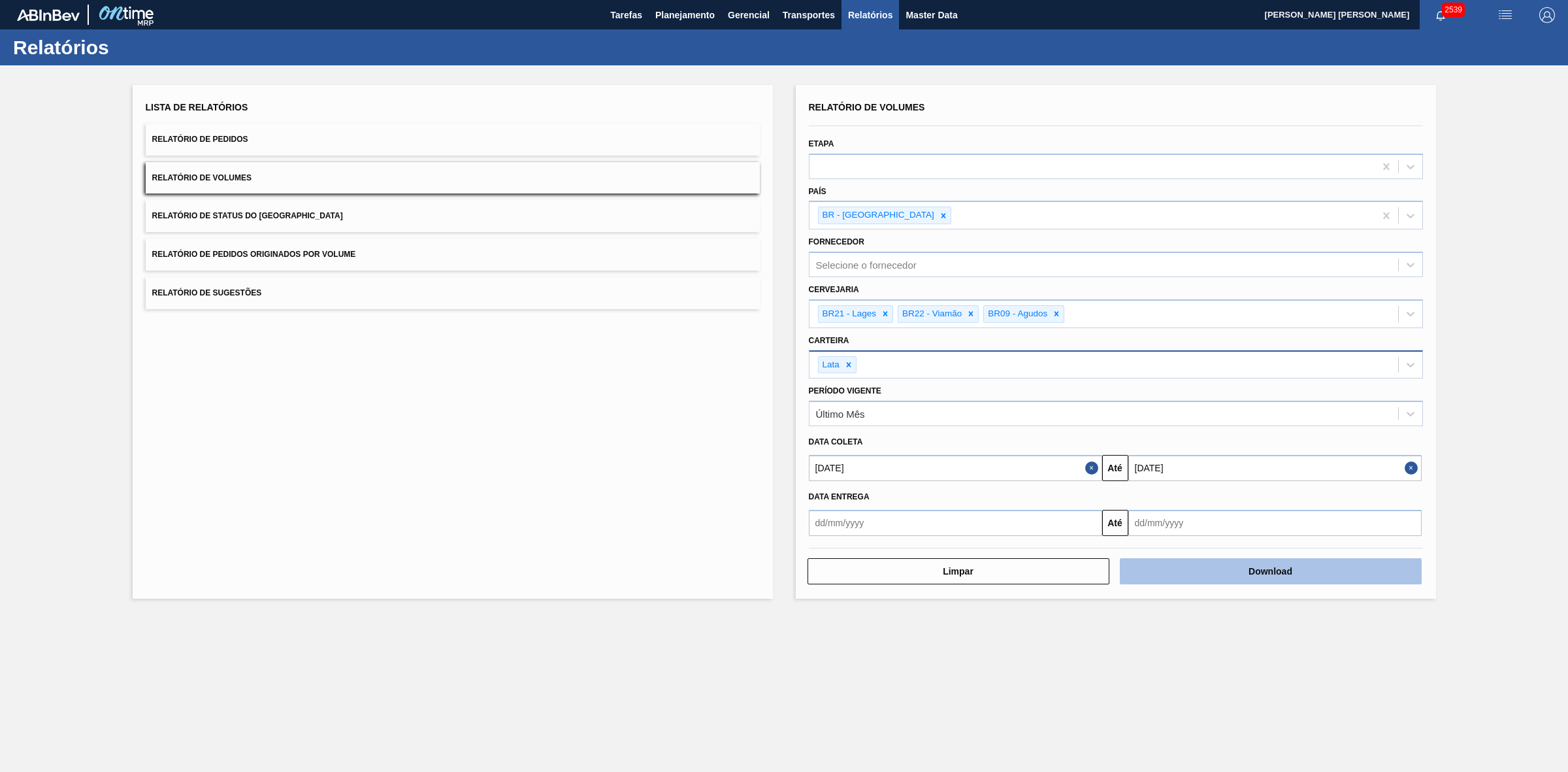
click at [1204, 572] on button "Download" at bounding box center [1270, 571] width 302 height 26
click at [297, 295] on button "Relatório de Sugestões" at bounding box center [453, 293] width 614 height 32
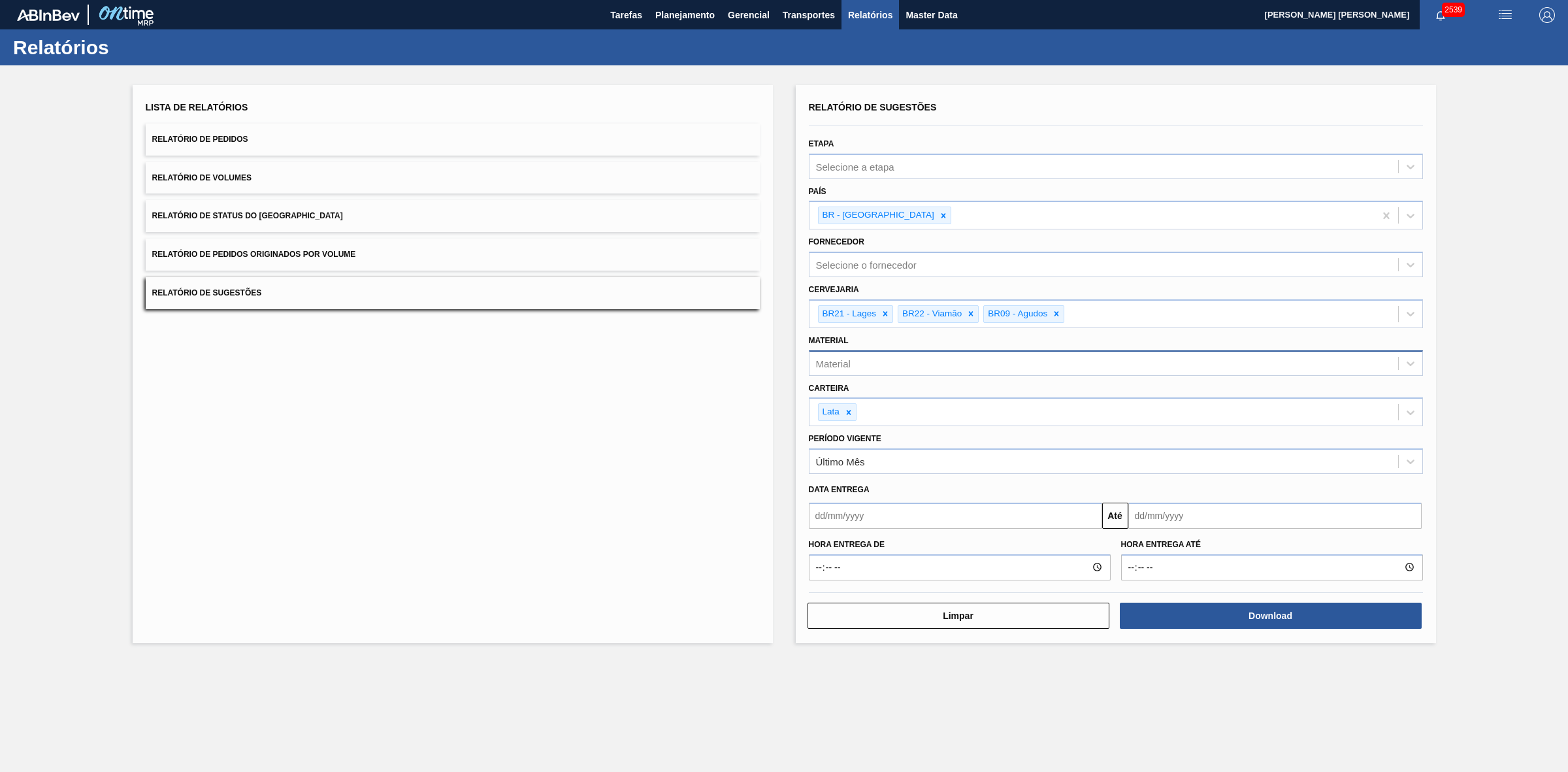
click at [873, 512] on input "text" at bounding box center [955, 516] width 293 height 26
drag, startPoint x: 864, startPoint y: 610, endPoint x: 884, endPoint y: 605, distance: 20.6
click at [864, 610] on div "9" at bounding box center [866, 610] width 18 height 18
type input "[DATE]"
drag, startPoint x: 1155, startPoint y: 511, endPoint x: 1155, endPoint y: 520, distance: 9.0
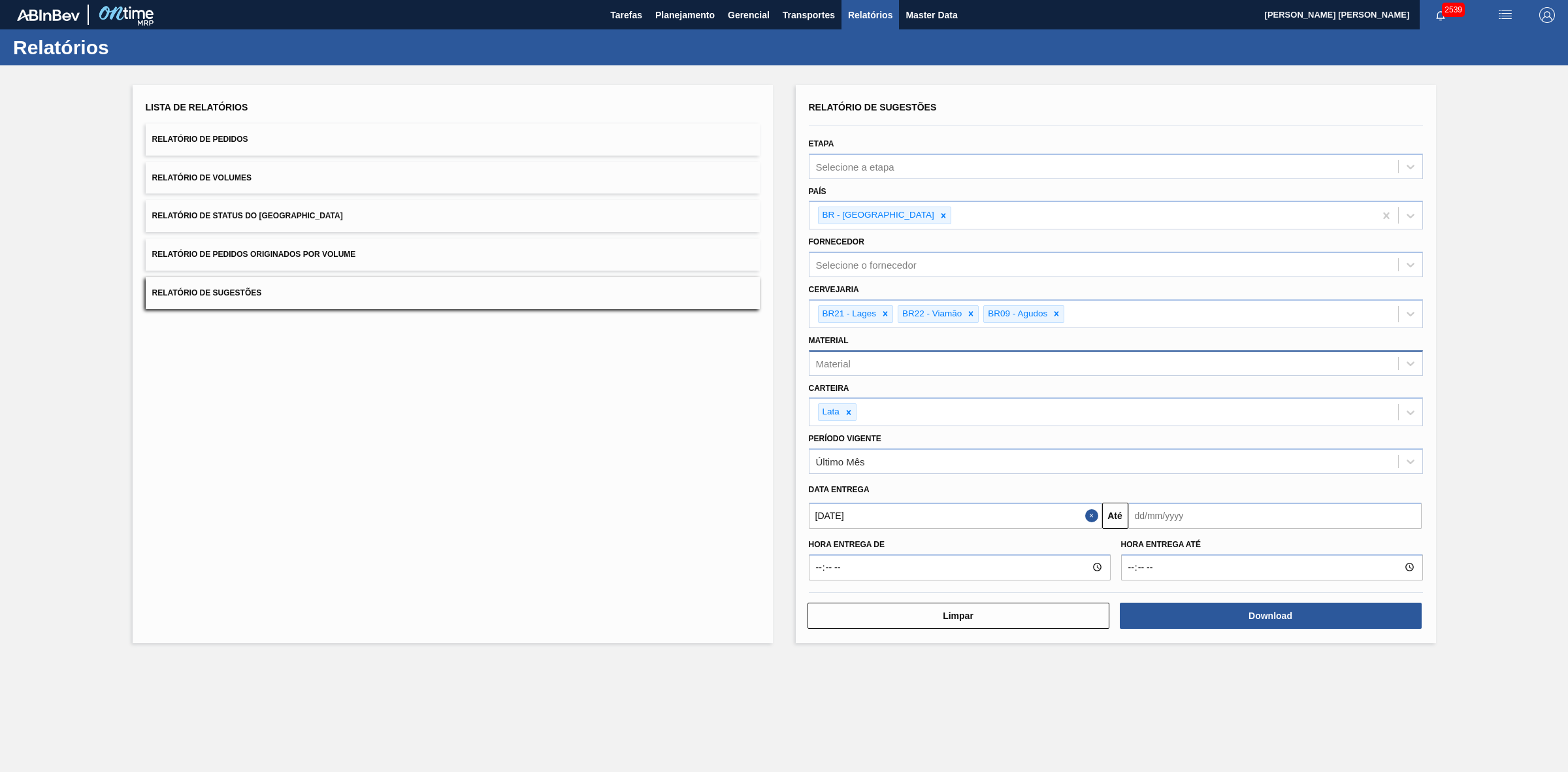
click at [1155, 511] on input "text" at bounding box center [1275, 516] width 293 height 26
click at [1183, 675] on div "30" at bounding box center [1185, 674] width 18 height 18
type input "30/09/2025"
click at [1239, 617] on button "Download" at bounding box center [1270, 615] width 302 height 26
click at [1531, 144] on div "Lista de Relatórios Relatório de Pedidos Relatório de Volumes Relatório de Stat…" at bounding box center [784, 363] width 1568 height 594
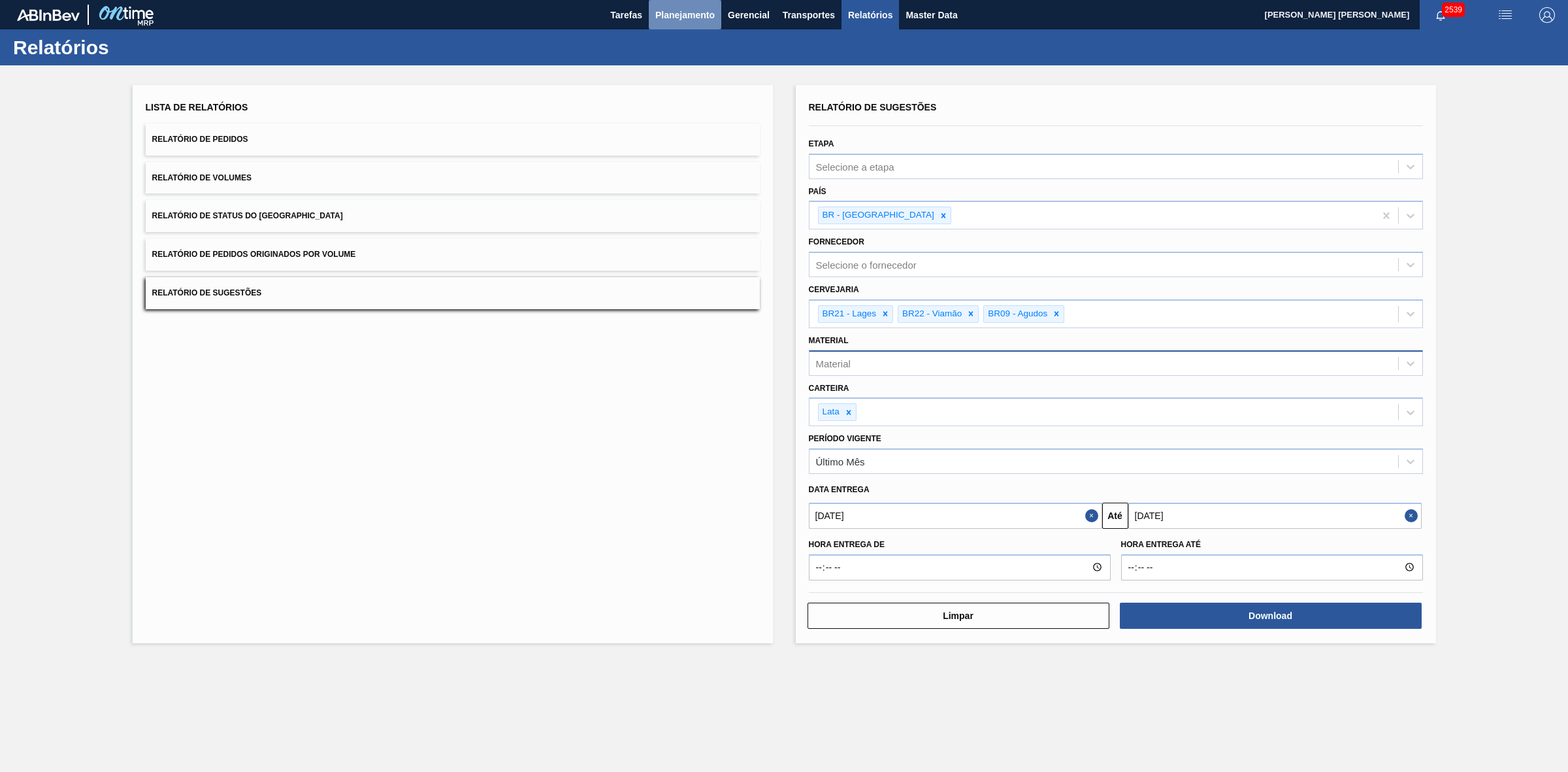
click at [676, 15] on span "Planejamento" at bounding box center [685, 15] width 59 height 16
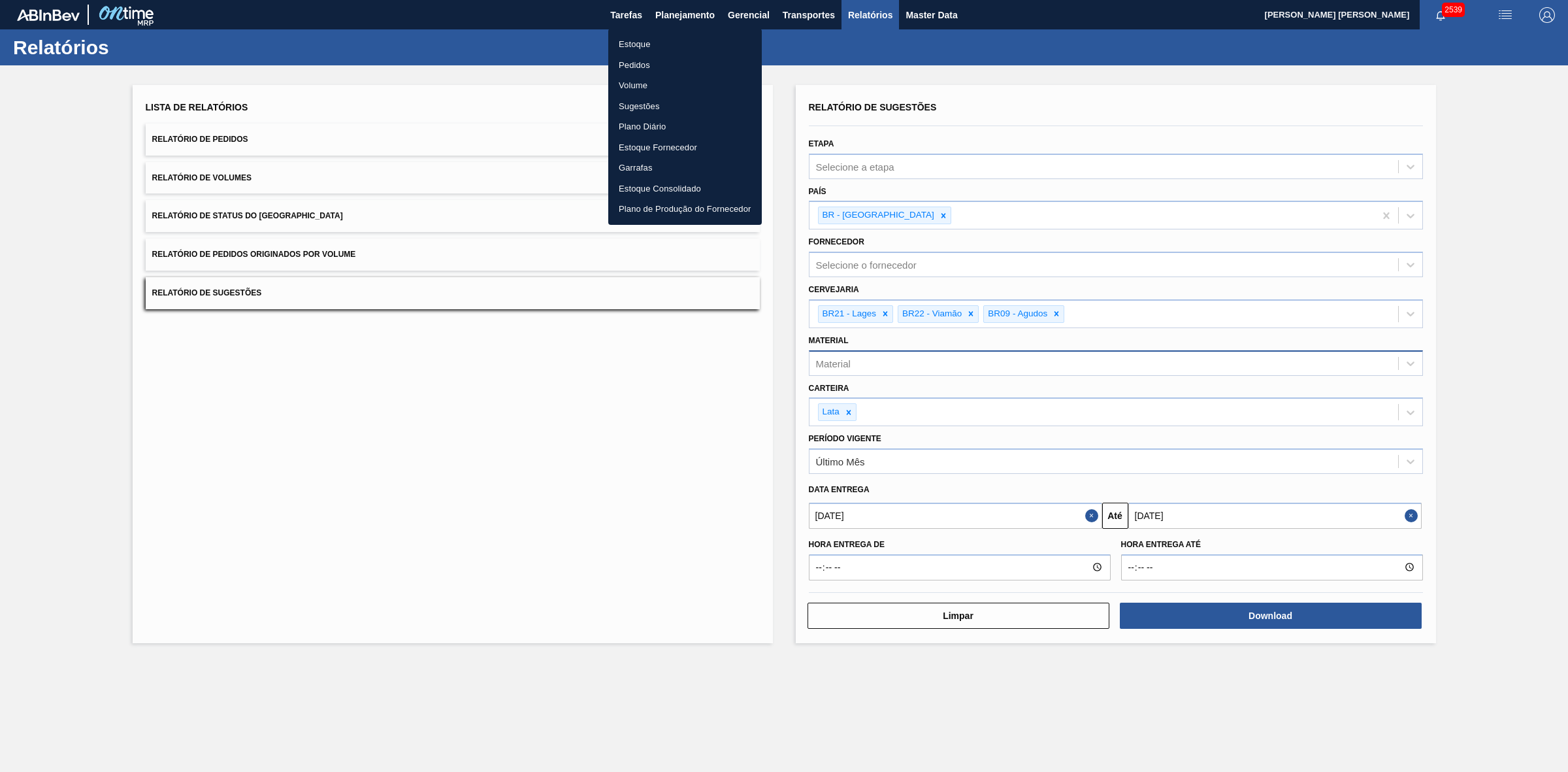
click at [639, 44] on li "Estoque" at bounding box center [685, 44] width 154 height 21
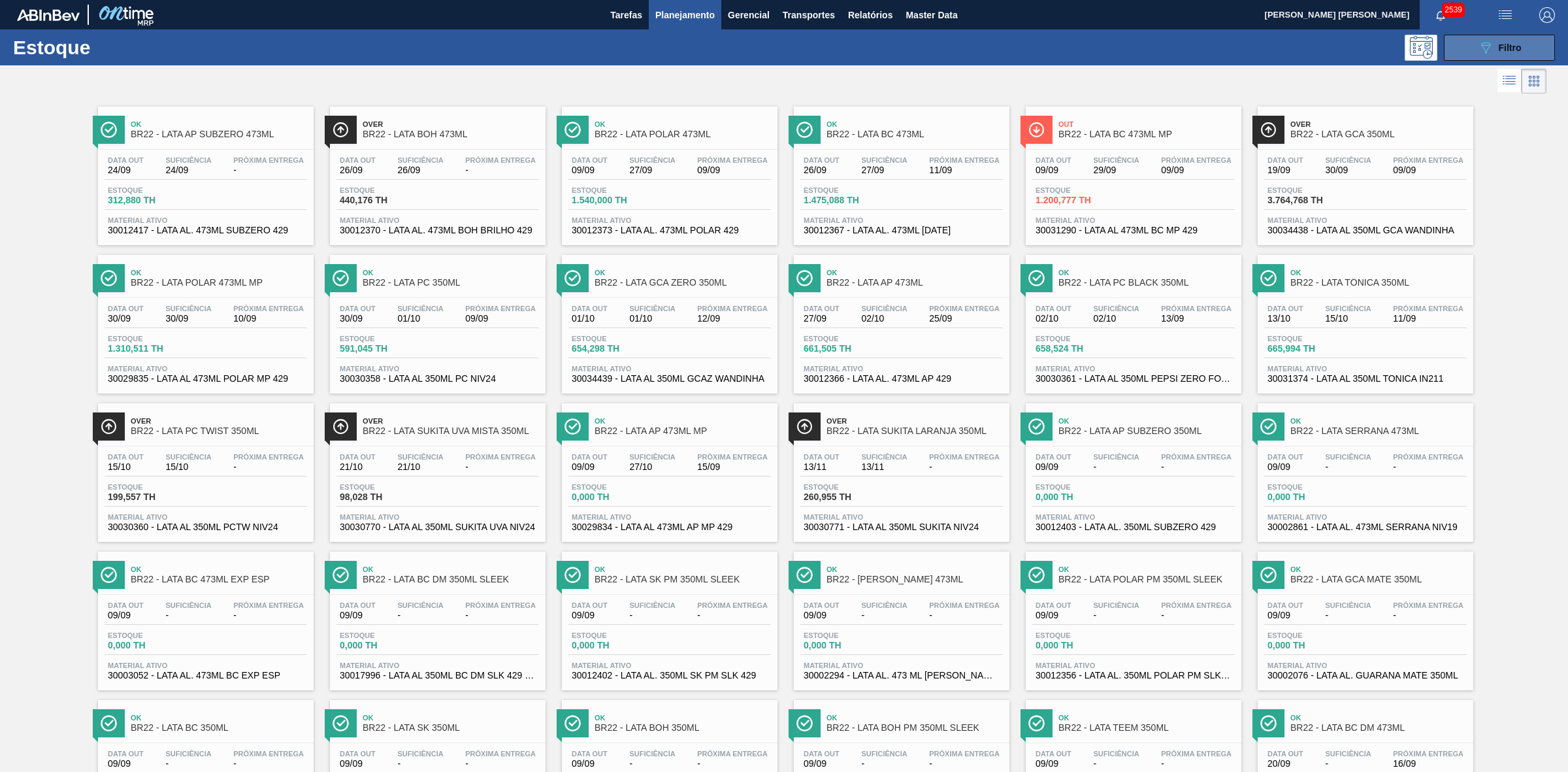
click at [1474, 50] on button "089F7B8B-B2A5-4AFE-B5C0-19BA573D28AC Filtro" at bounding box center [1499, 48] width 111 height 26
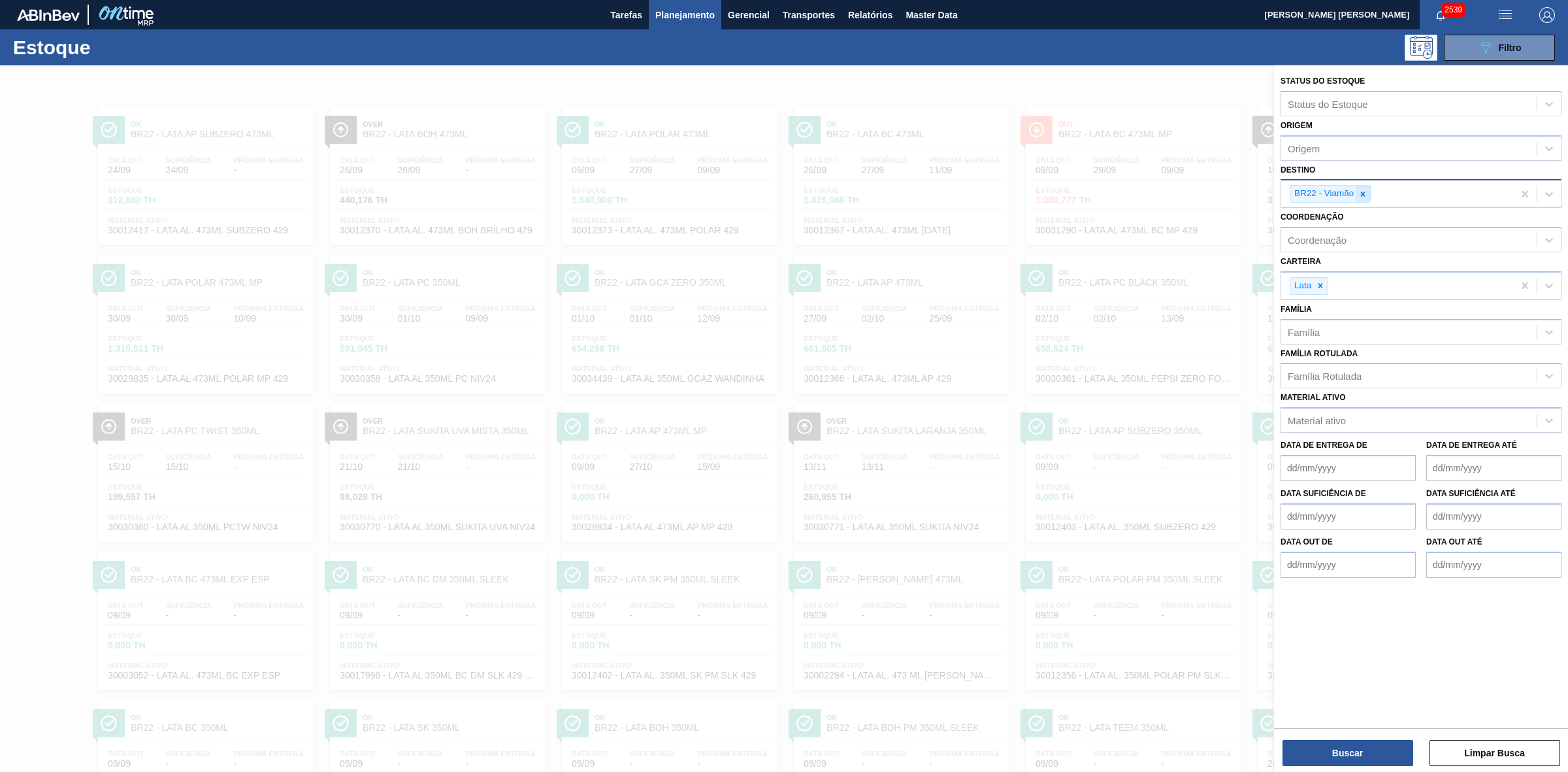
click at [1361, 190] on icon at bounding box center [1363, 194] width 9 height 9
type input "21"
click at [1335, 224] on div "BR21 - Lages" at bounding box center [1421, 225] width 281 height 24
click at [1365, 745] on button "Buscar" at bounding box center [1348, 753] width 131 height 26
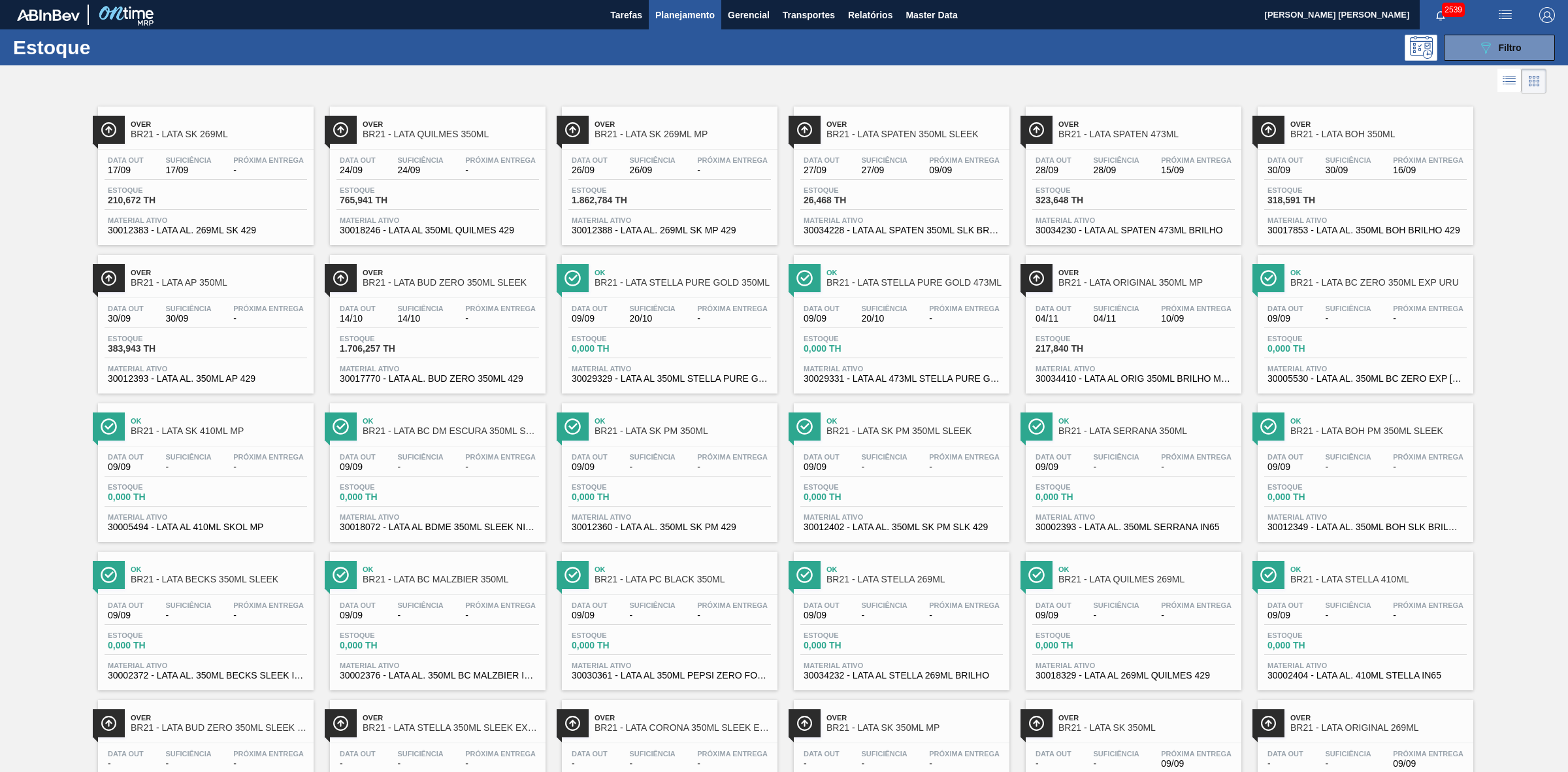
click at [833, 87] on div at bounding box center [773, 81] width 1547 height 32
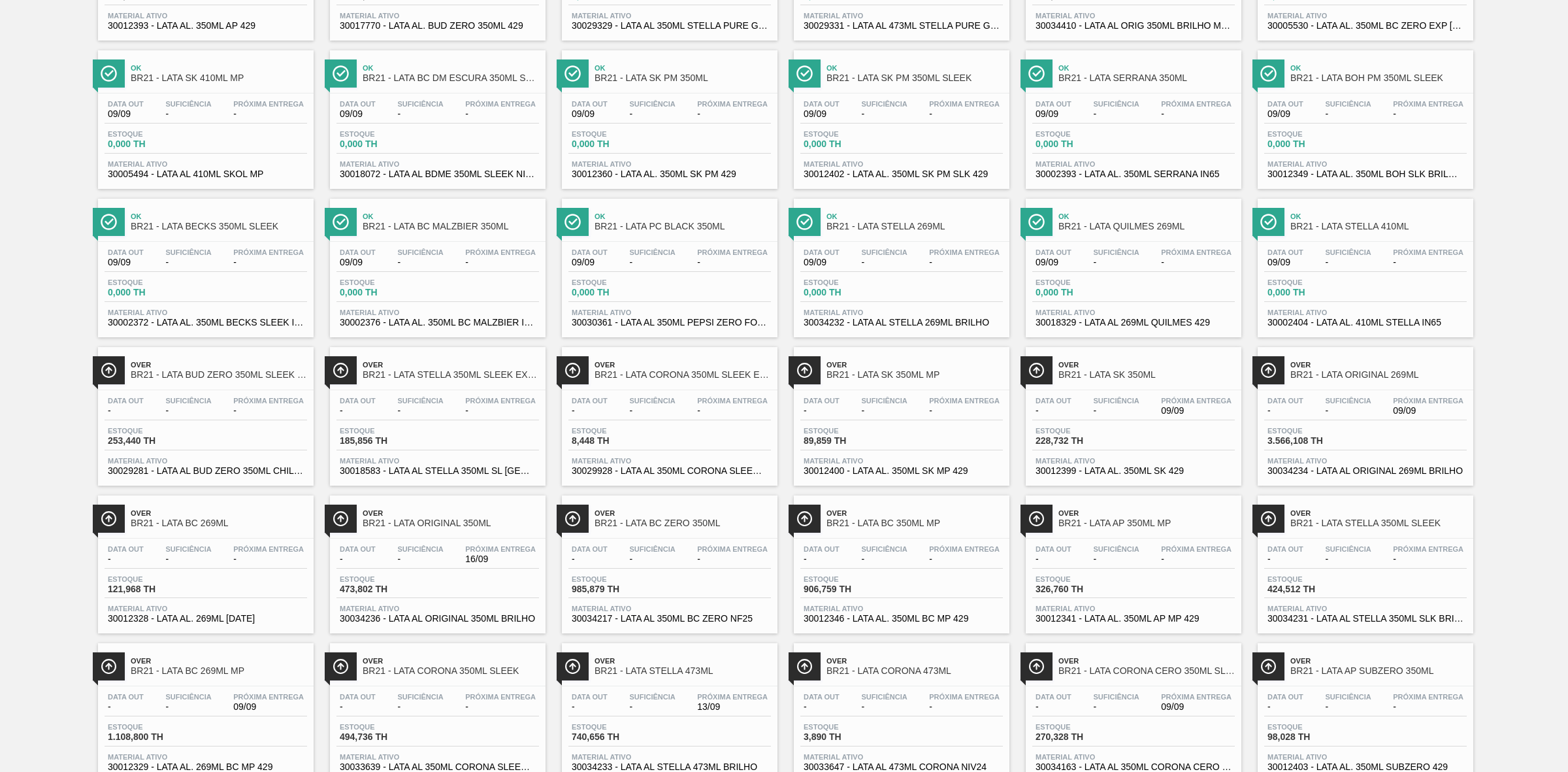
scroll to position [490, 0]
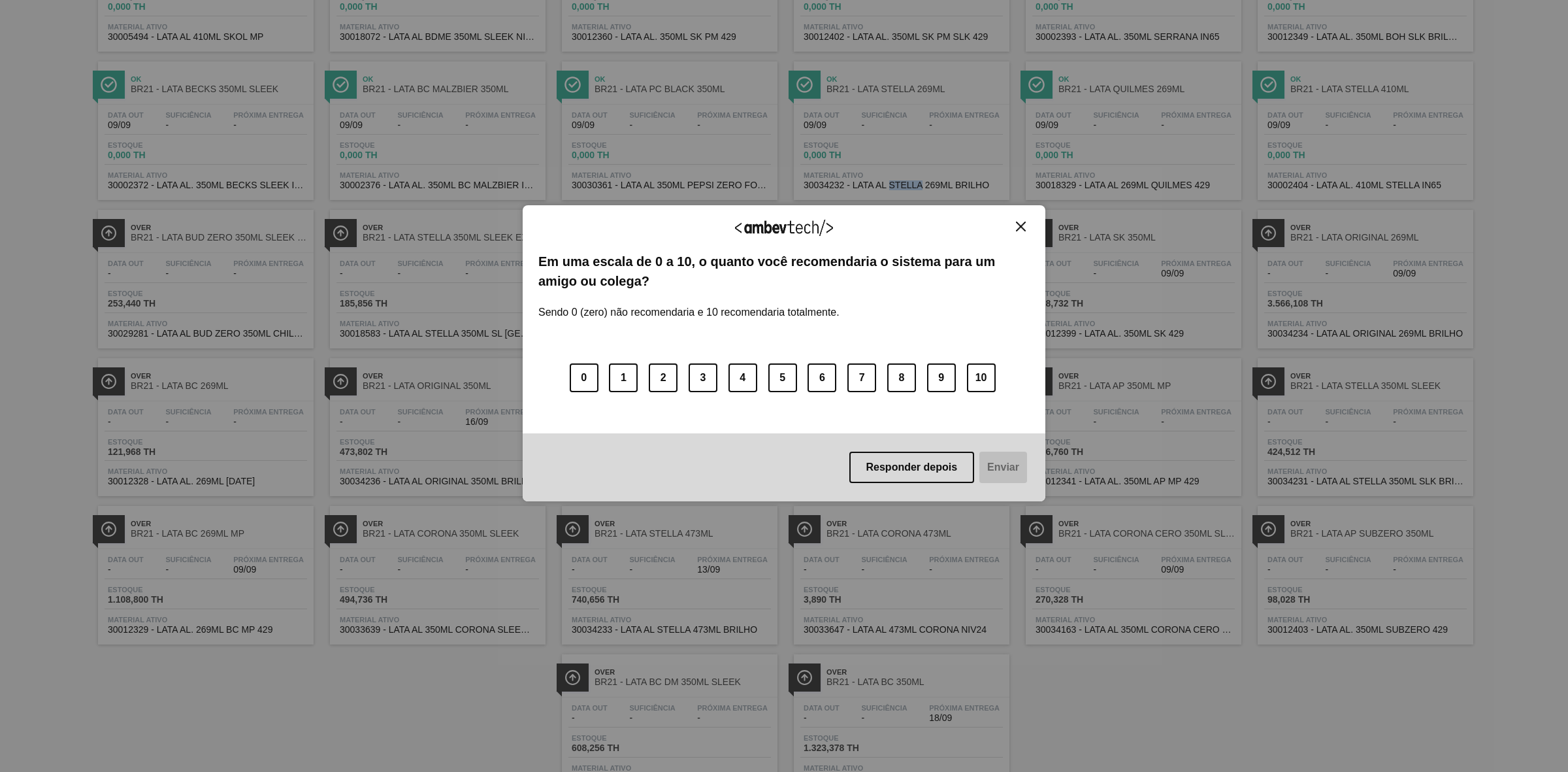
click at [1025, 232] on div "Agradecemos seu feedback!" at bounding box center [784, 236] width 491 height 31
click at [1021, 228] on img "Close" at bounding box center [1021, 227] width 10 height 10
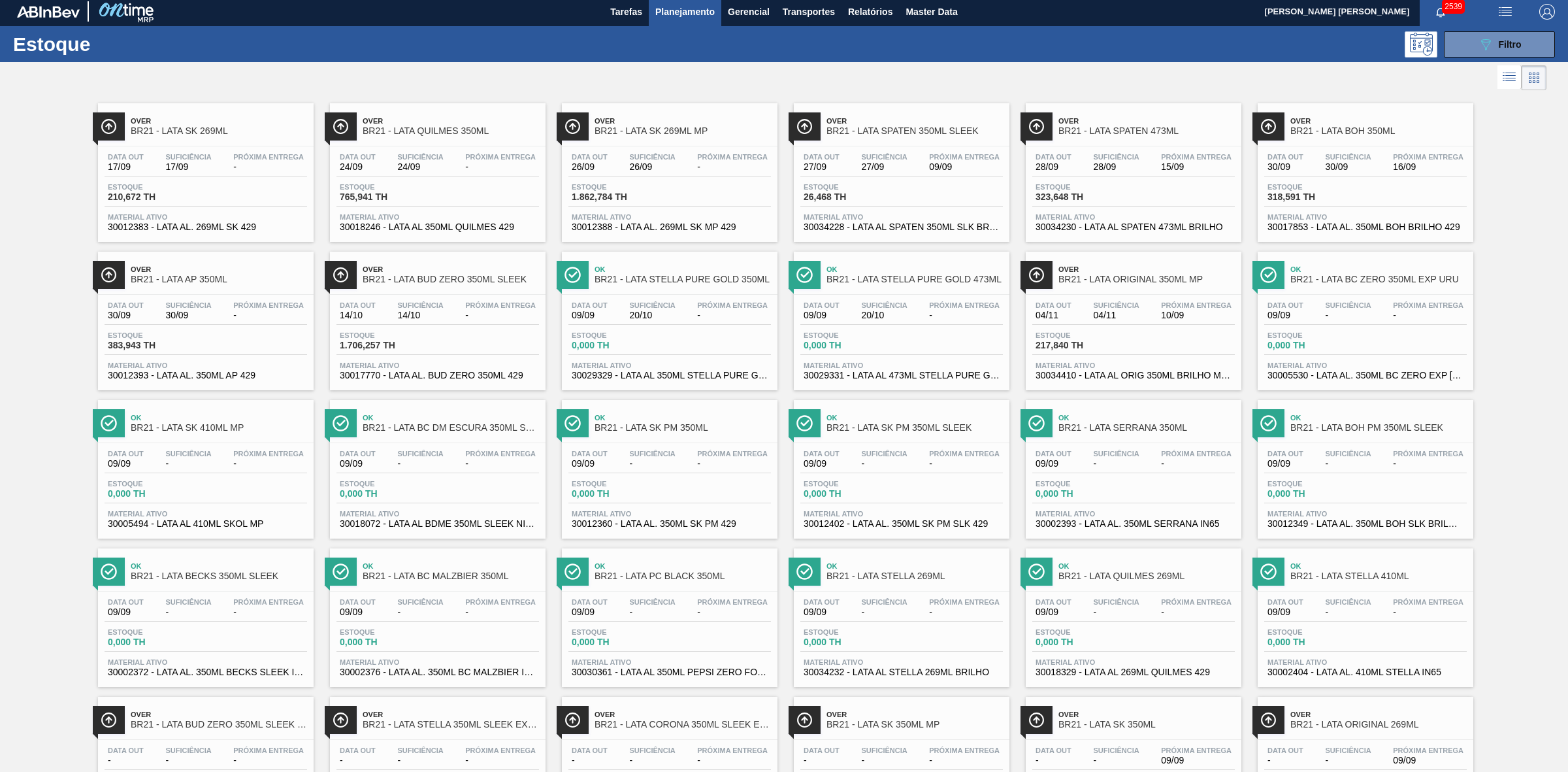
scroll to position [0, 0]
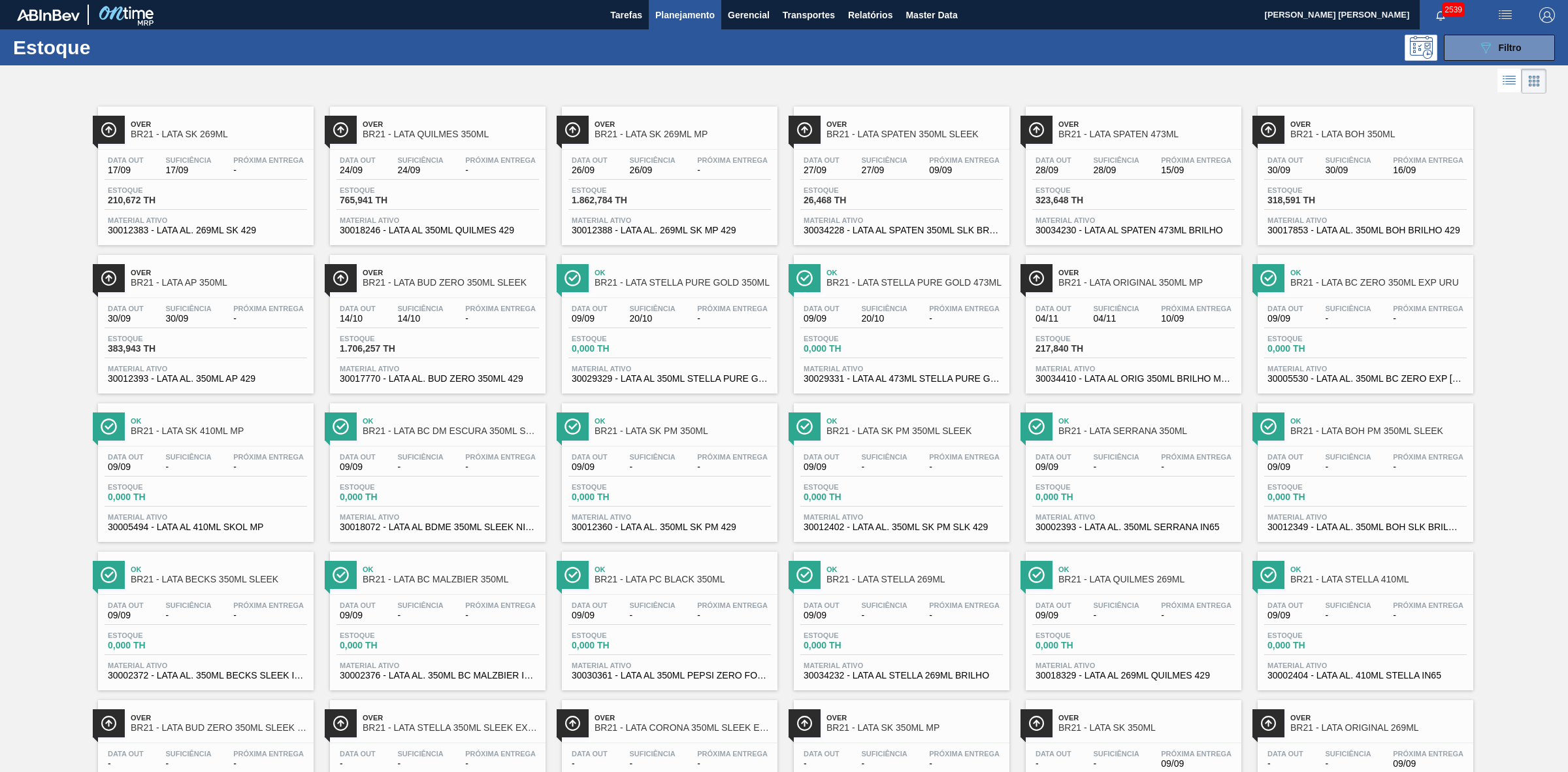
drag, startPoint x: 1470, startPoint y: 36, endPoint x: 1471, endPoint y: 63, distance: 27.0
click at [1470, 36] on button "089F7B8B-B2A5-4AFE-B5C0-19BA573D28AC Filtro" at bounding box center [1499, 48] width 111 height 26
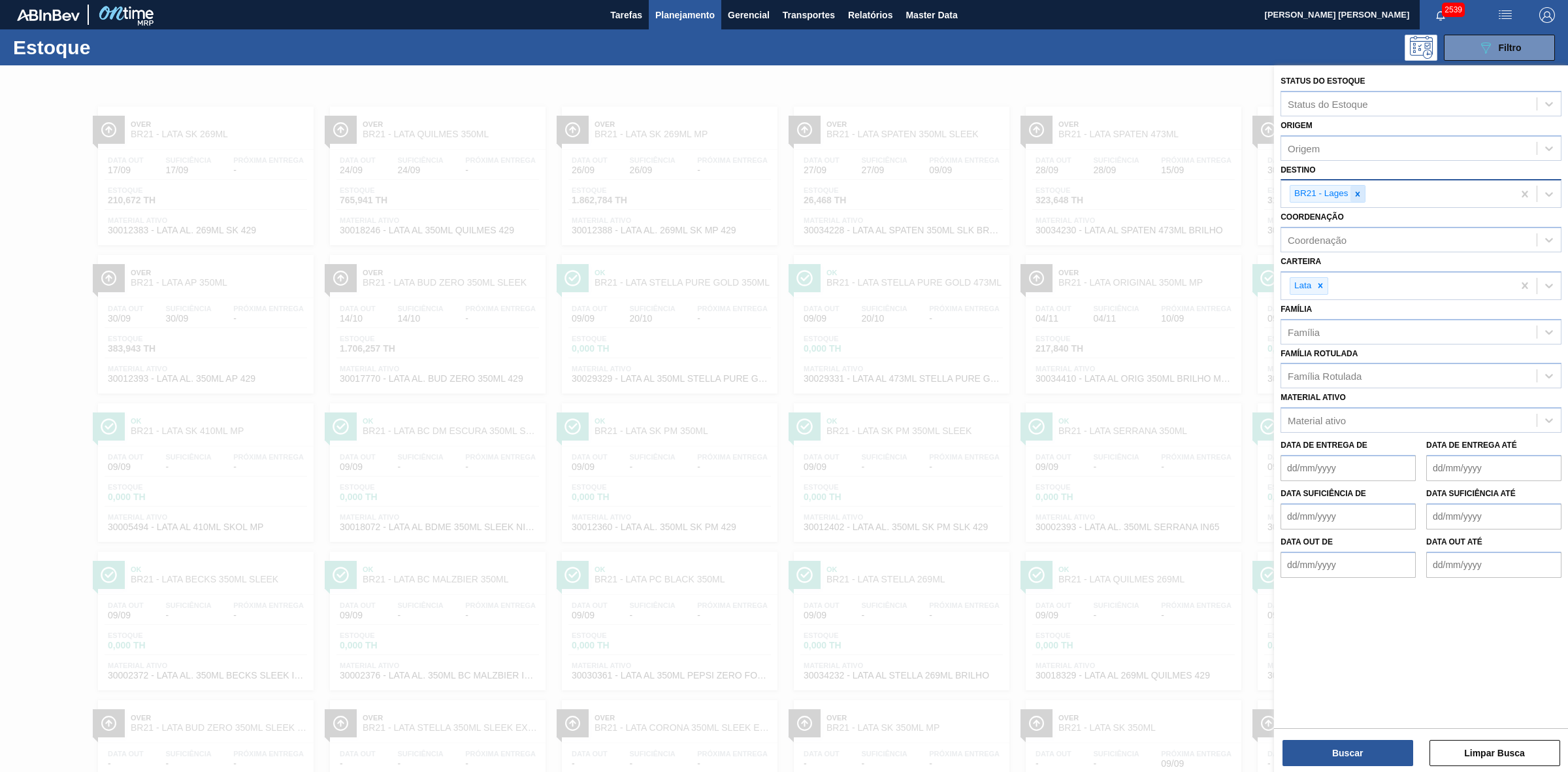
click at [1355, 194] on icon at bounding box center [1358, 194] width 9 height 9
type input "09"
click at [1337, 239] on div "BR09 - Agudos" at bounding box center [1421, 248] width 281 height 24
click at [1361, 754] on button "Buscar" at bounding box center [1348, 753] width 131 height 26
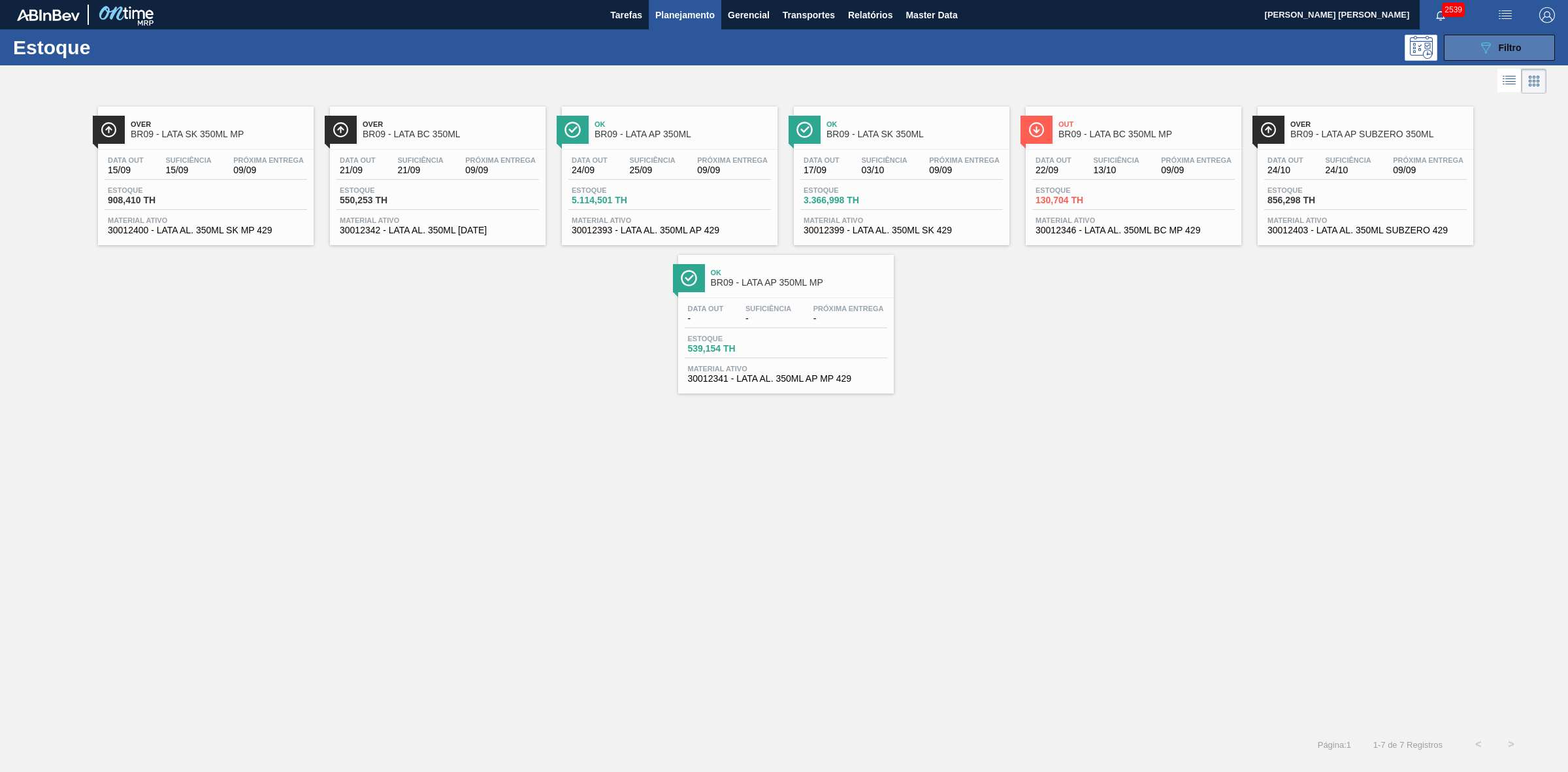
click at [1466, 43] on button "089F7B8B-B2A5-4AFE-B5C0-19BA573D28AC Filtro" at bounding box center [1499, 48] width 111 height 26
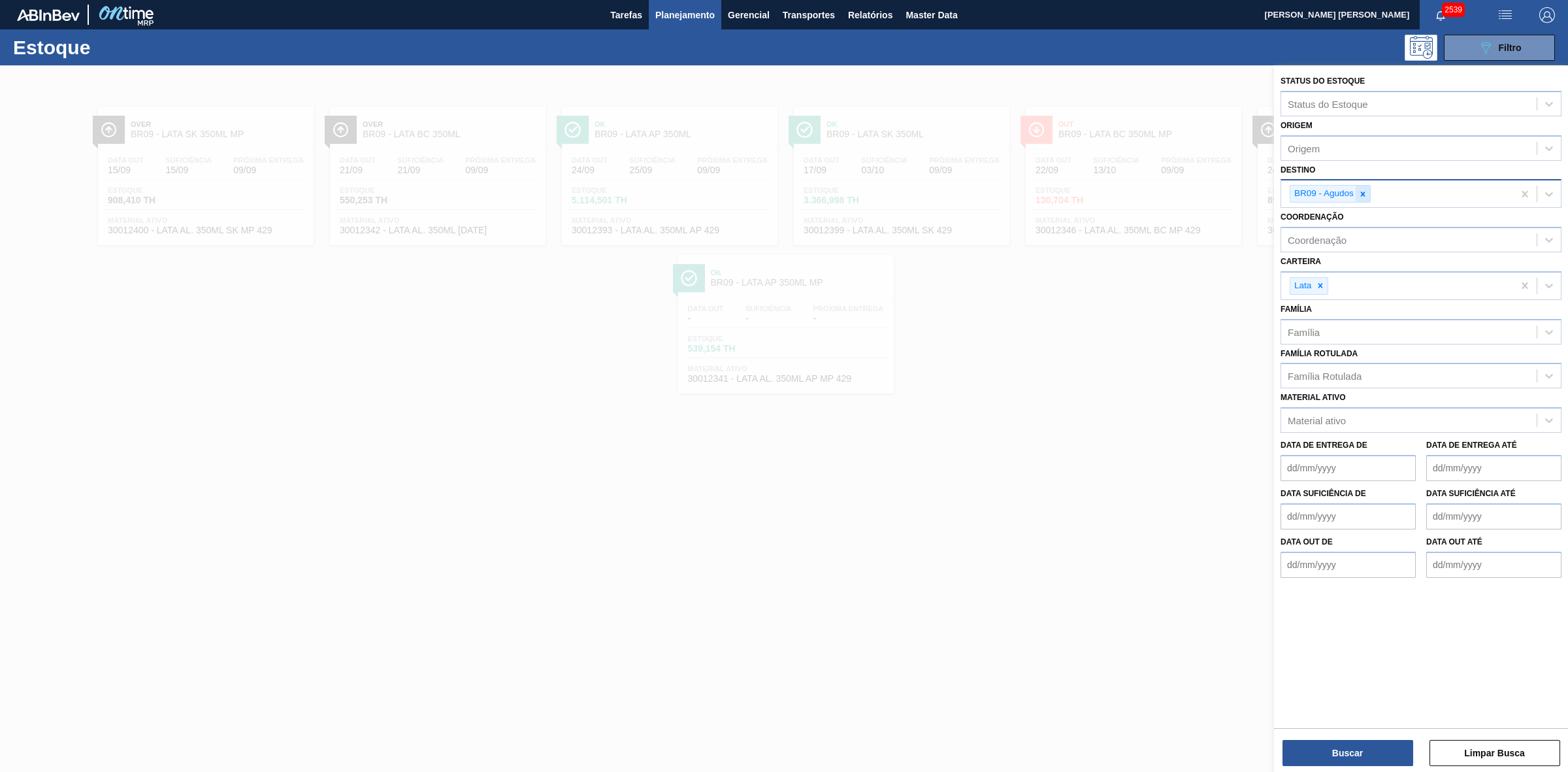
click at [1359, 193] on icon at bounding box center [1363, 194] width 9 height 9
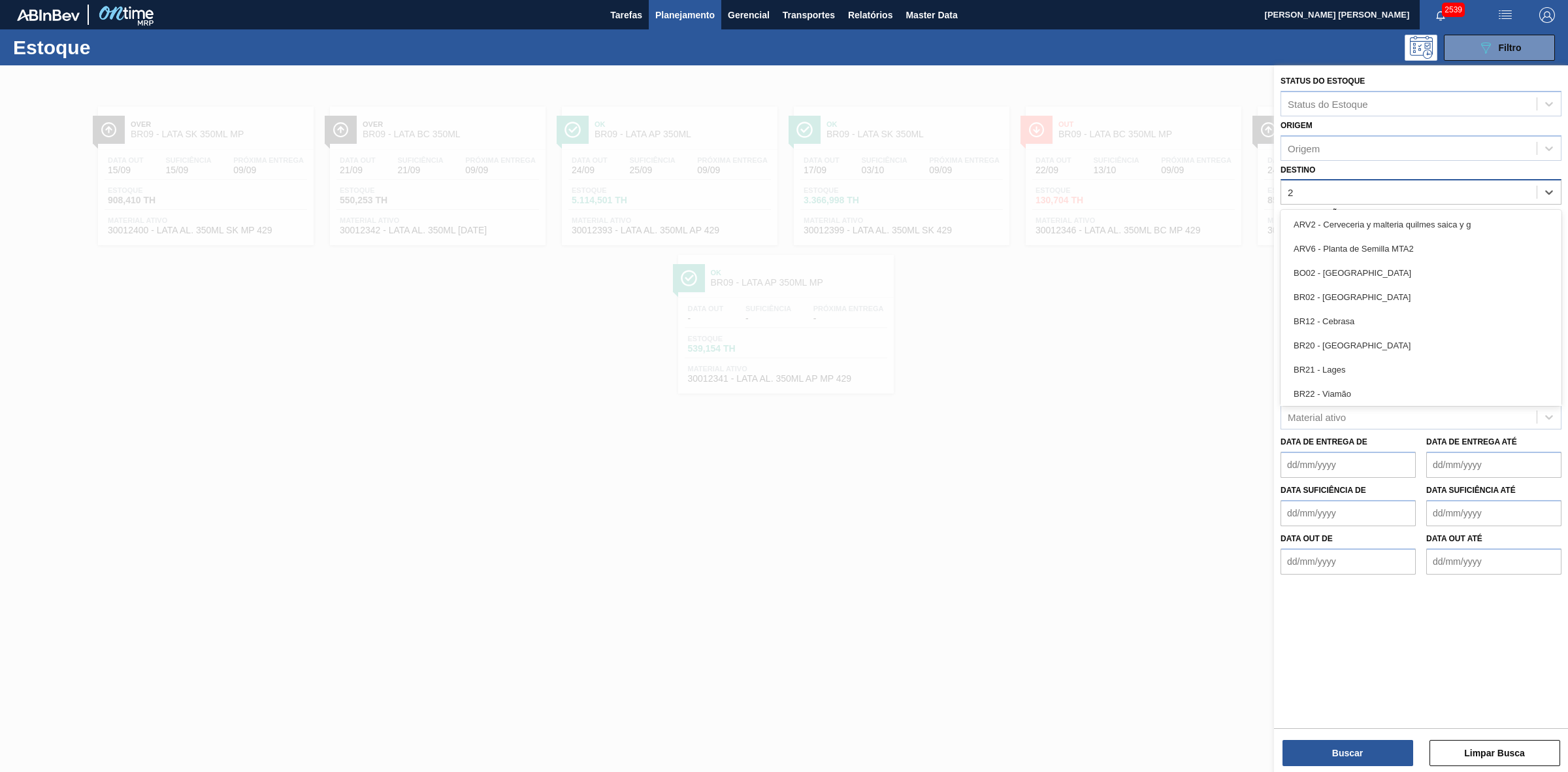
type input "22"
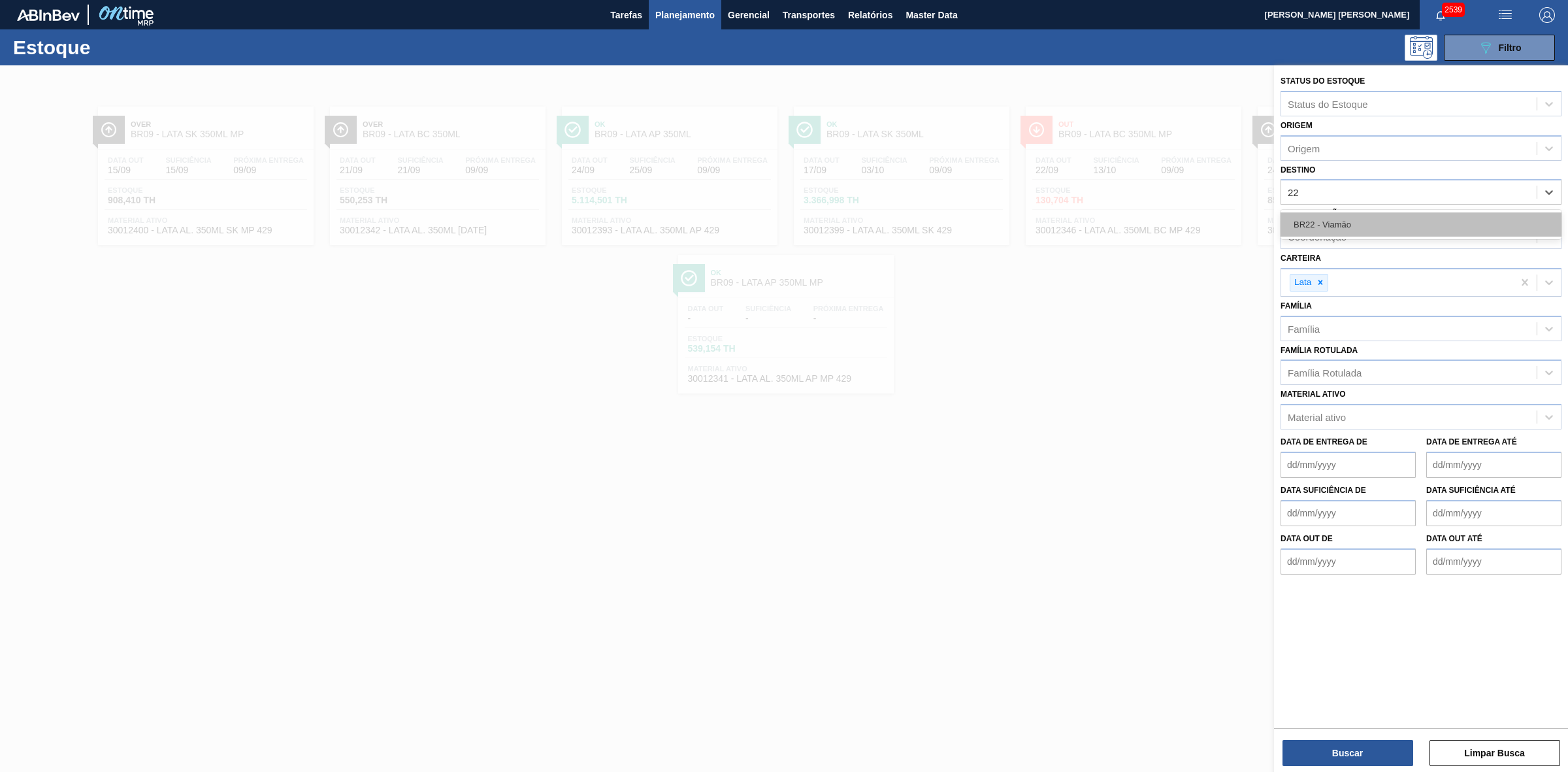
click at [1337, 223] on div "BR22 - Viamão" at bounding box center [1421, 225] width 281 height 24
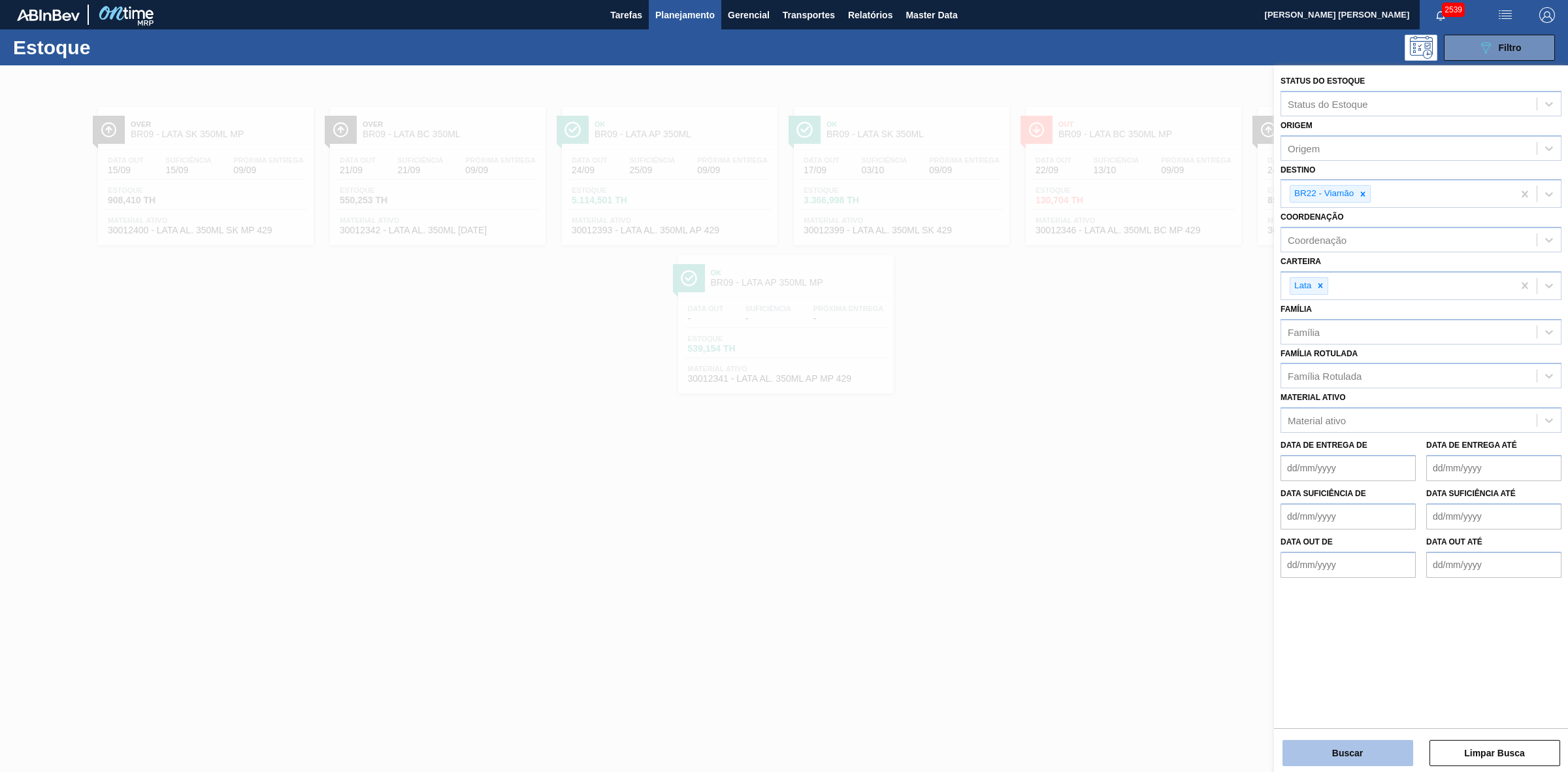
click at [1354, 759] on button "Buscar" at bounding box center [1348, 753] width 131 height 26
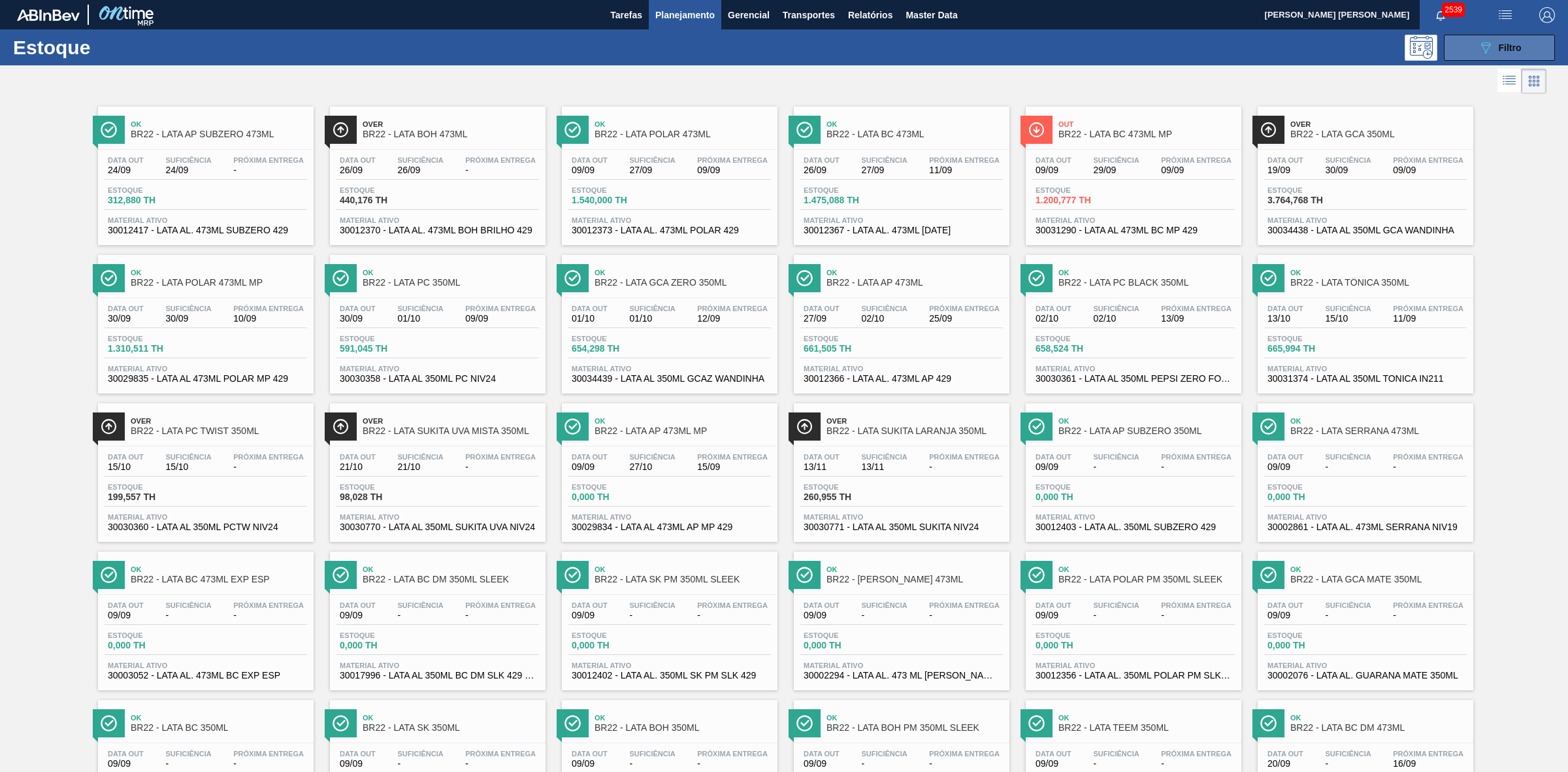
click at [1481, 47] on icon "089F7B8B-B2A5-4AFE-B5C0-19BA573D28AC" at bounding box center [1486, 48] width 16 height 16
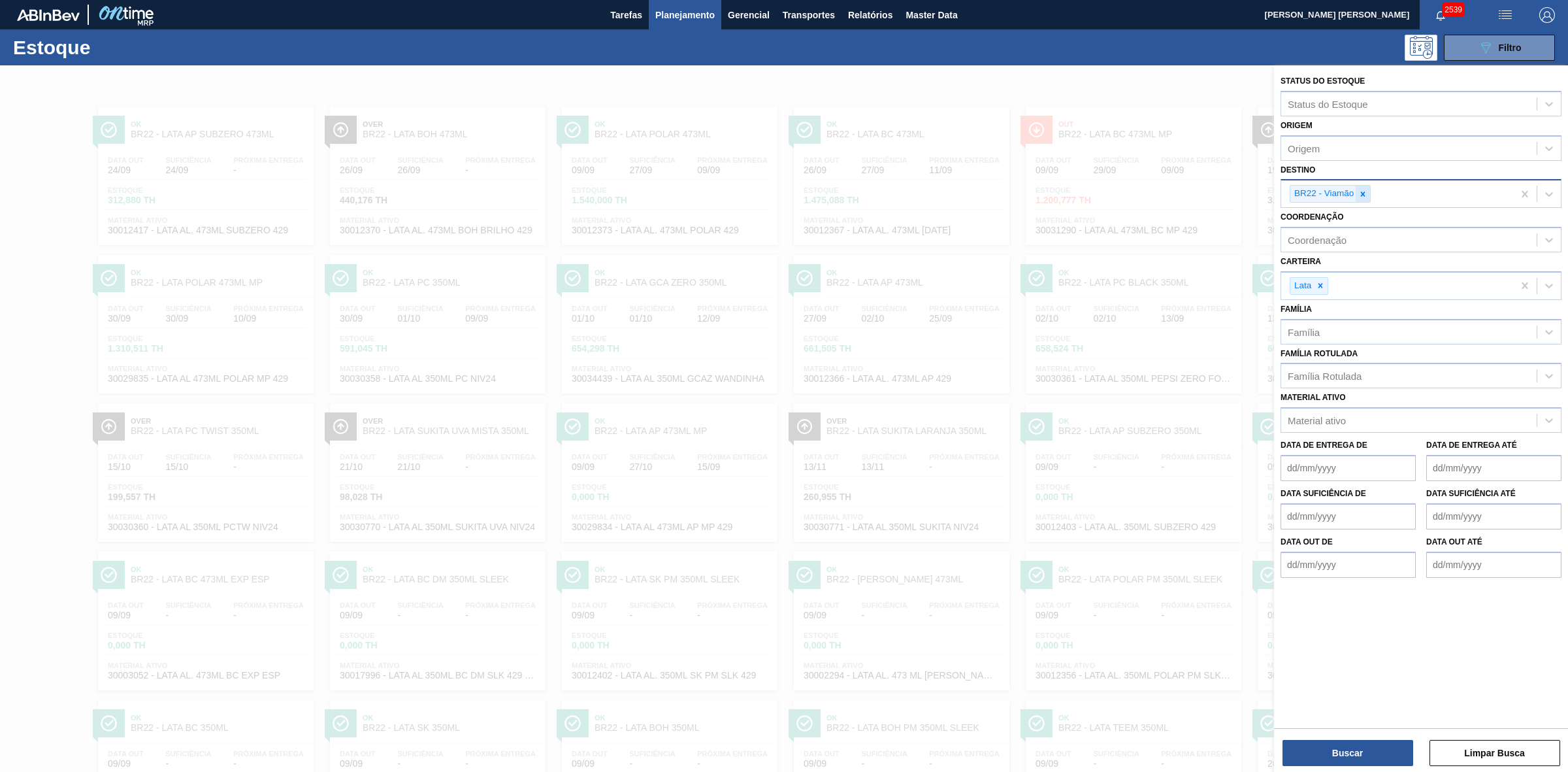
click at [1365, 192] on icon at bounding box center [1363, 193] width 5 height 5
type input "21"
click at [1334, 219] on div "BR21 - Lages" at bounding box center [1421, 225] width 281 height 24
click at [1361, 747] on button "Buscar" at bounding box center [1348, 753] width 131 height 26
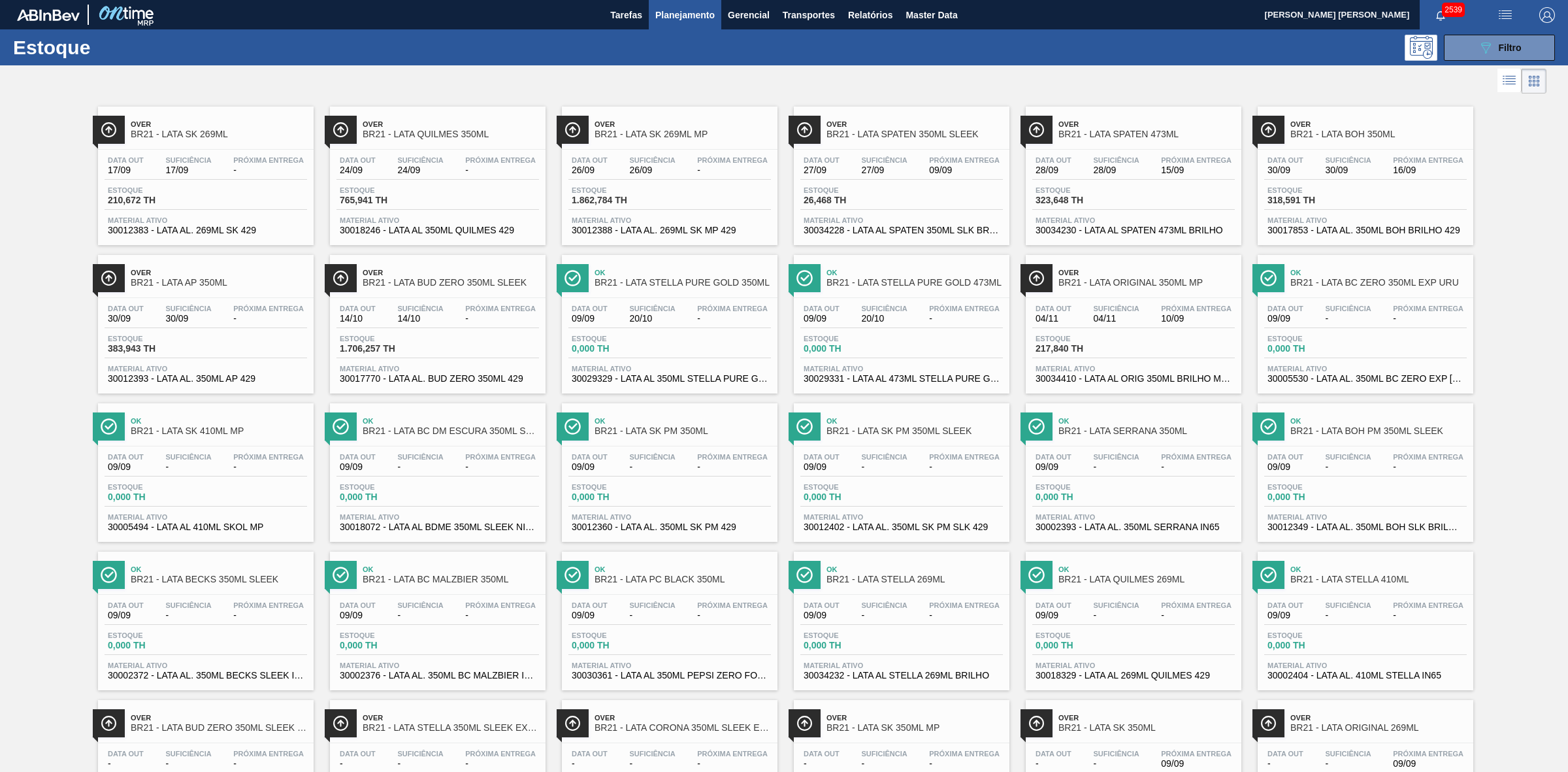
click at [760, 70] on div at bounding box center [773, 81] width 1547 height 32
click at [1470, 50] on button "089F7B8B-B2A5-4AFE-B5C0-19BA573D28AC Filtro" at bounding box center [1499, 48] width 111 height 26
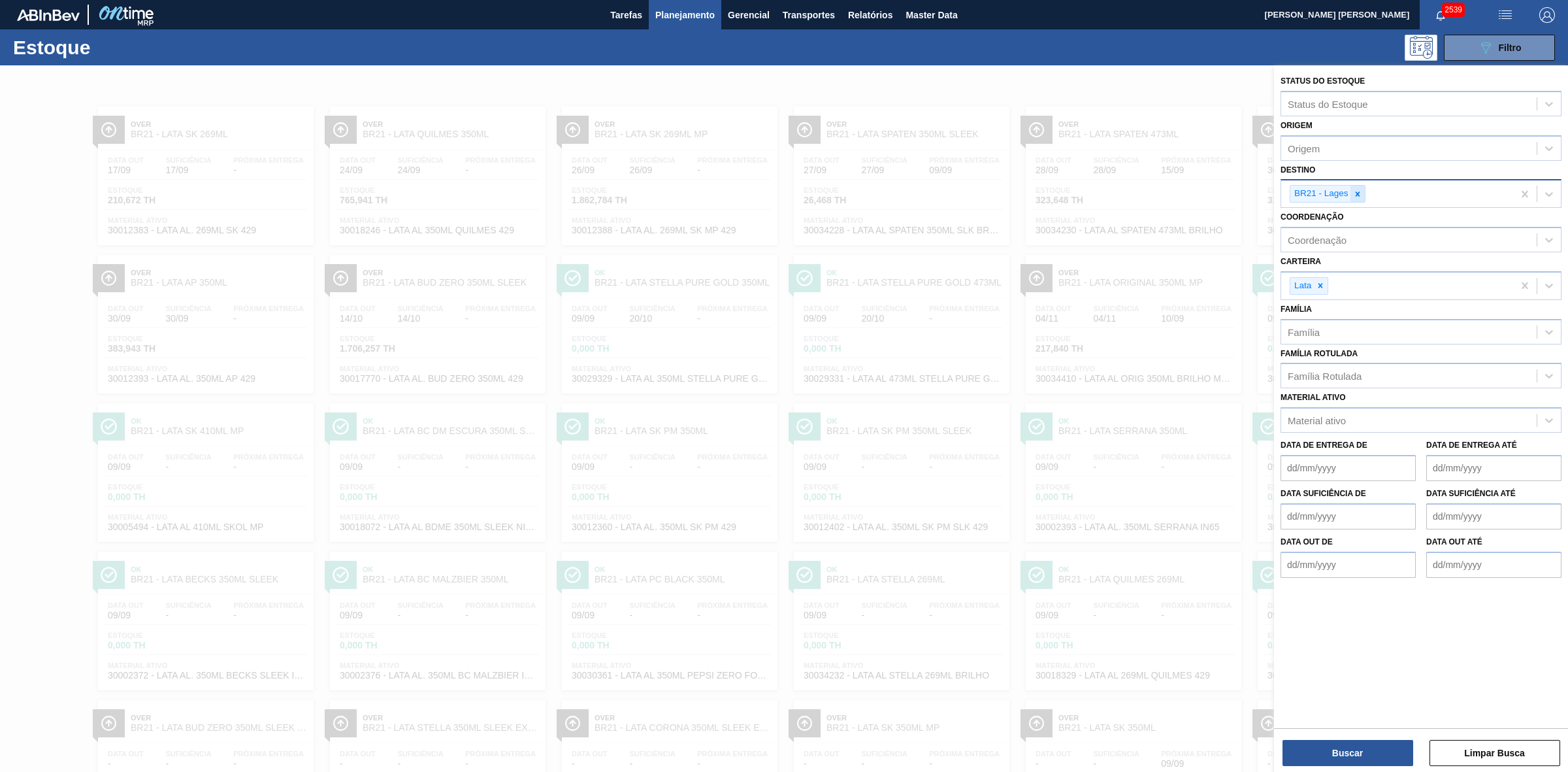
click at [1360, 194] on icon at bounding box center [1358, 194] width 9 height 9
type input "09"
click at [1338, 245] on div "BR09 - Agudos" at bounding box center [1421, 248] width 281 height 24
click at [1359, 745] on button "Buscar" at bounding box center [1348, 753] width 131 height 26
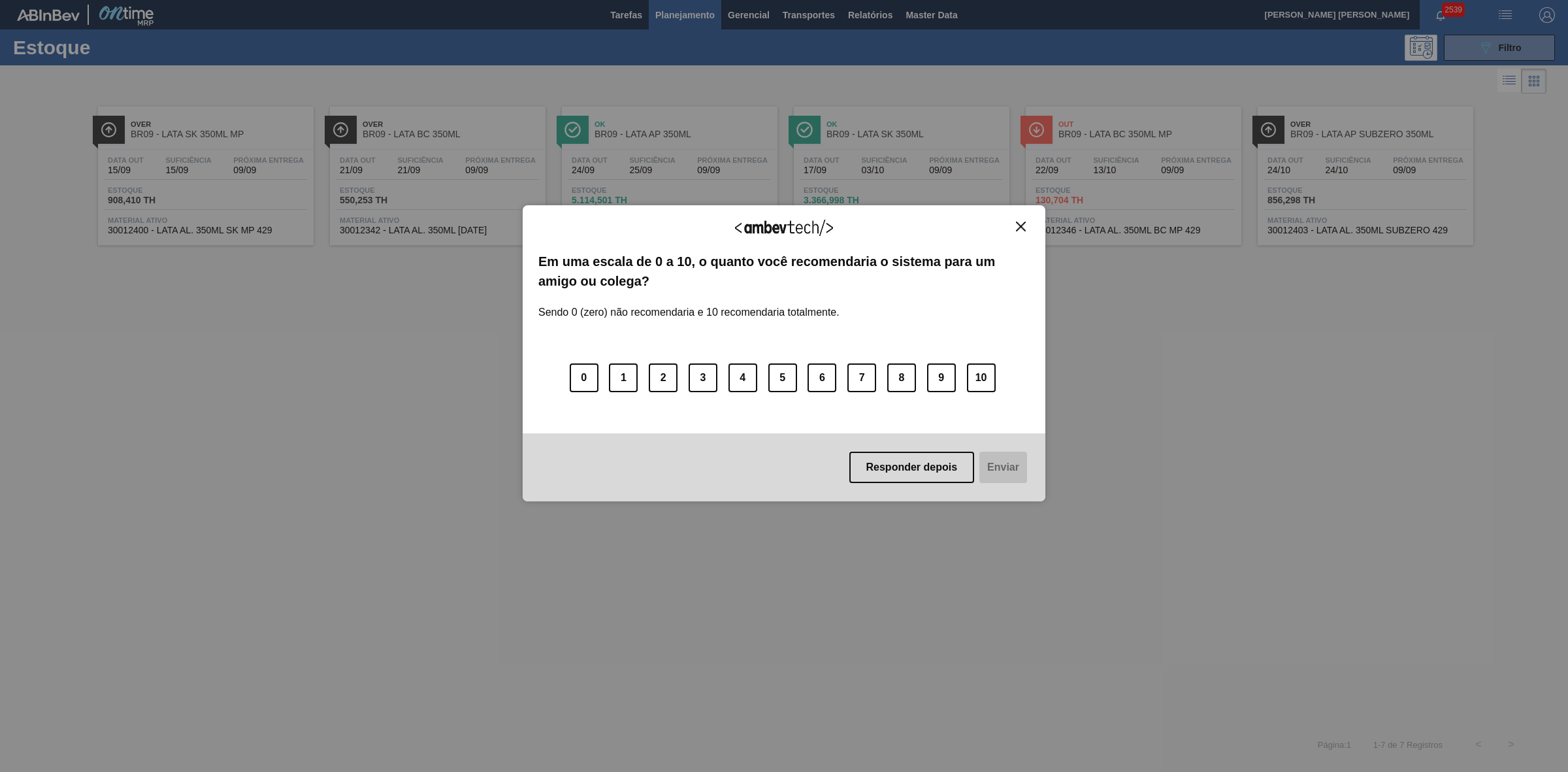
click at [1021, 227] on img "Close" at bounding box center [1021, 227] width 10 height 10
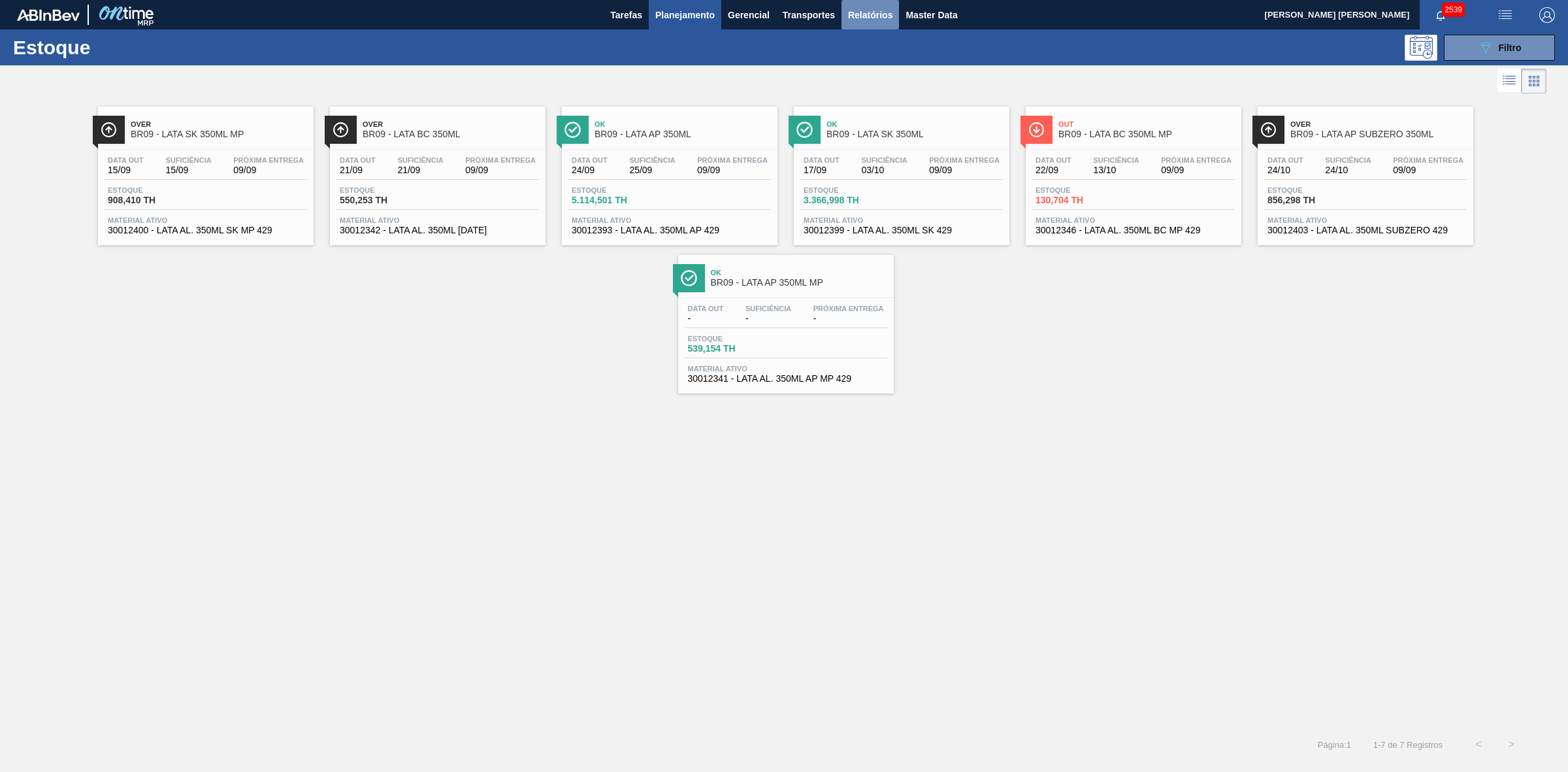
click at [877, 17] on span "Relatórios" at bounding box center [870, 15] width 44 height 16
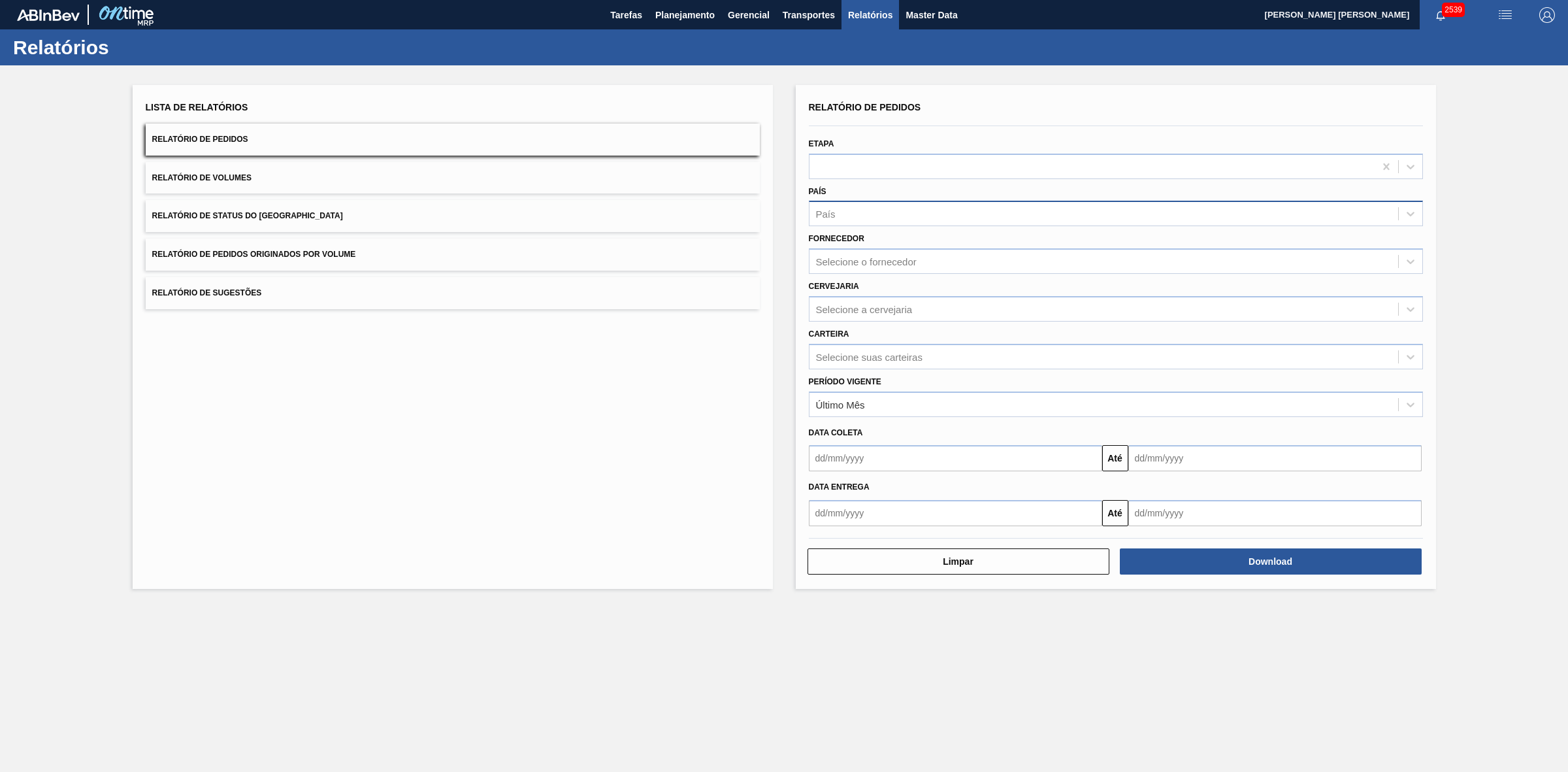
click at [847, 211] on div "País" at bounding box center [1104, 214] width 589 height 19
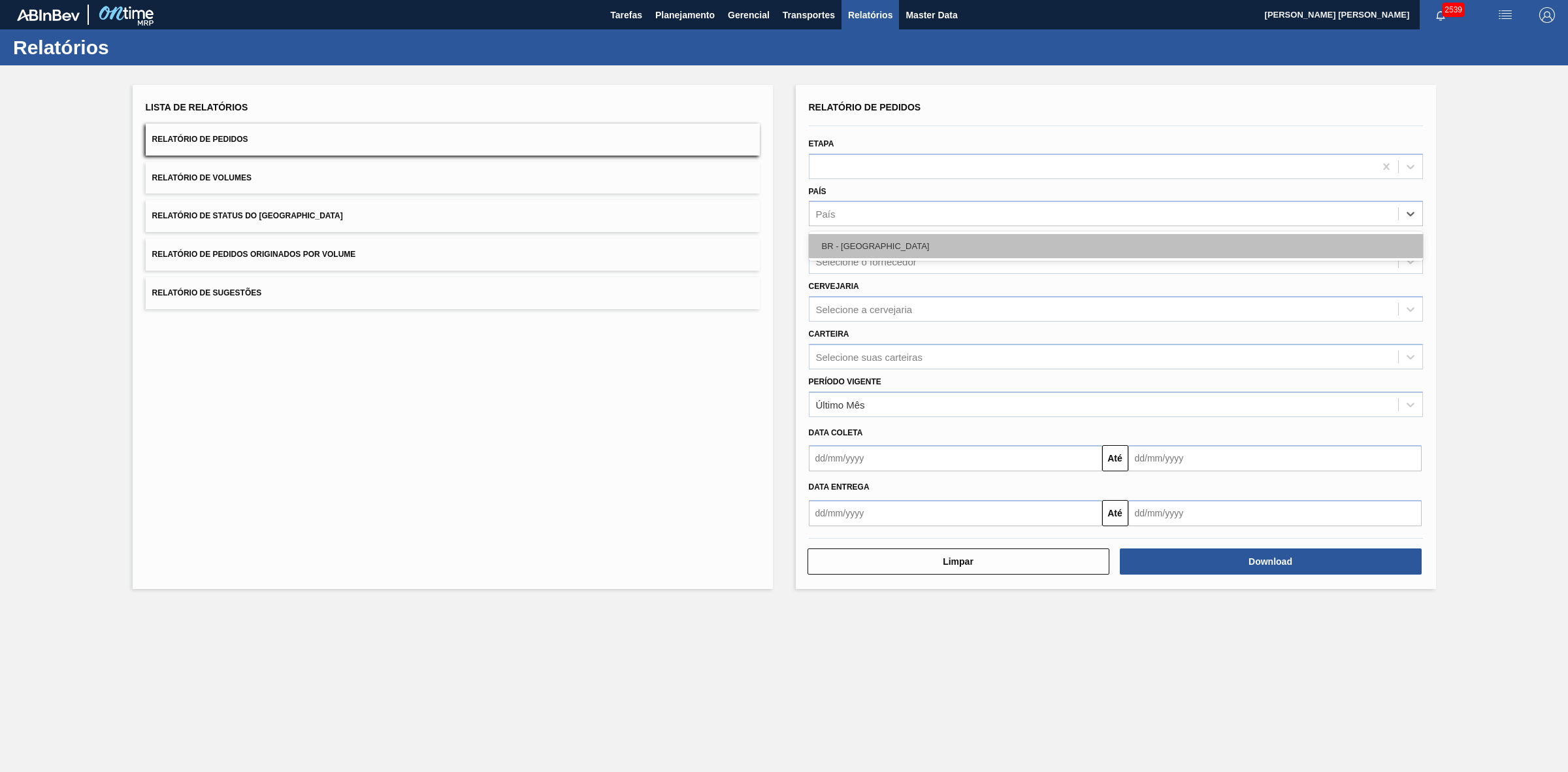
click at [845, 242] on div "BR - Brasil" at bounding box center [1116, 246] width 614 height 24
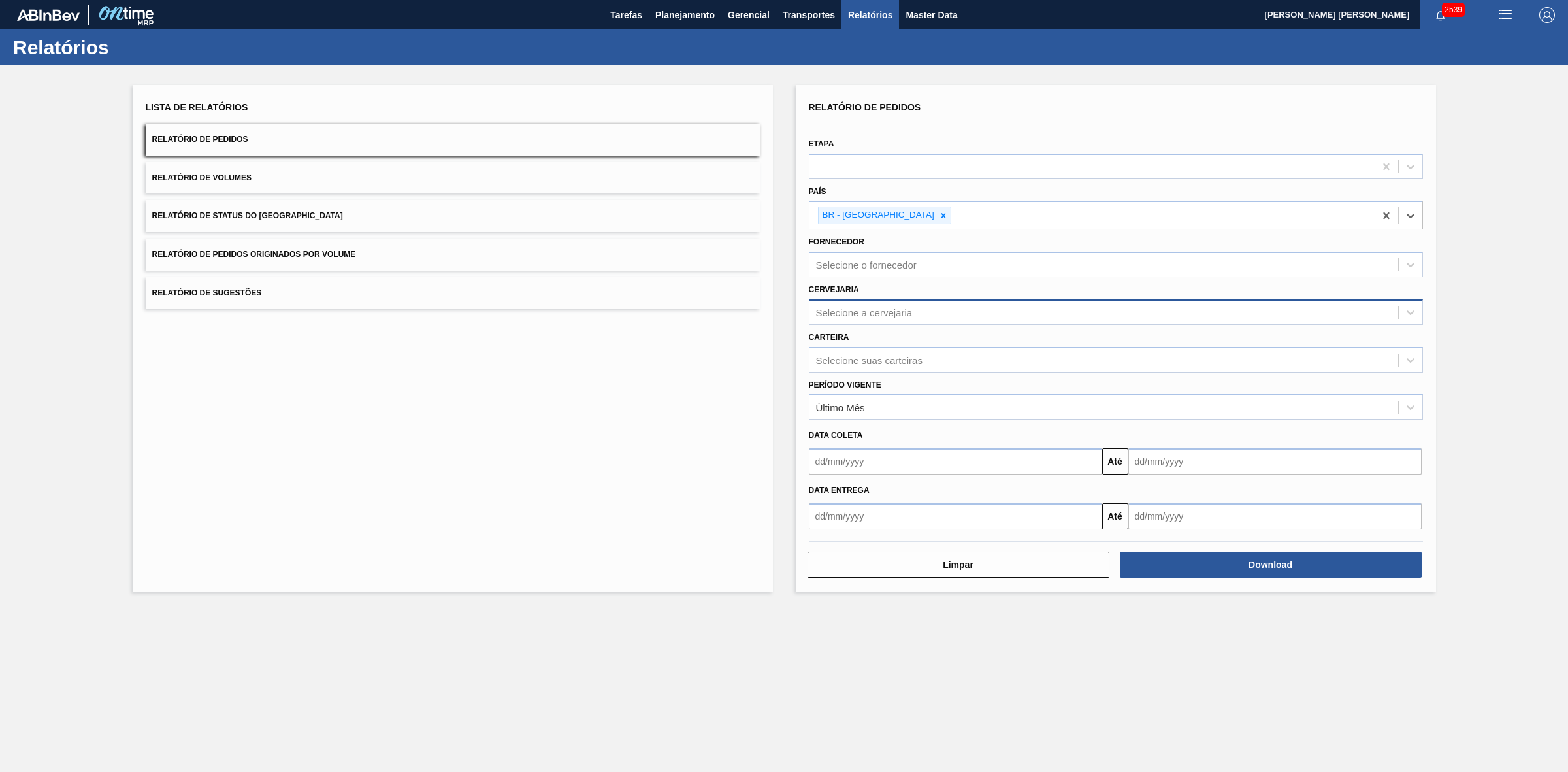
click at [866, 314] on div "Selecione a cervejaria" at bounding box center [864, 312] width 96 height 11
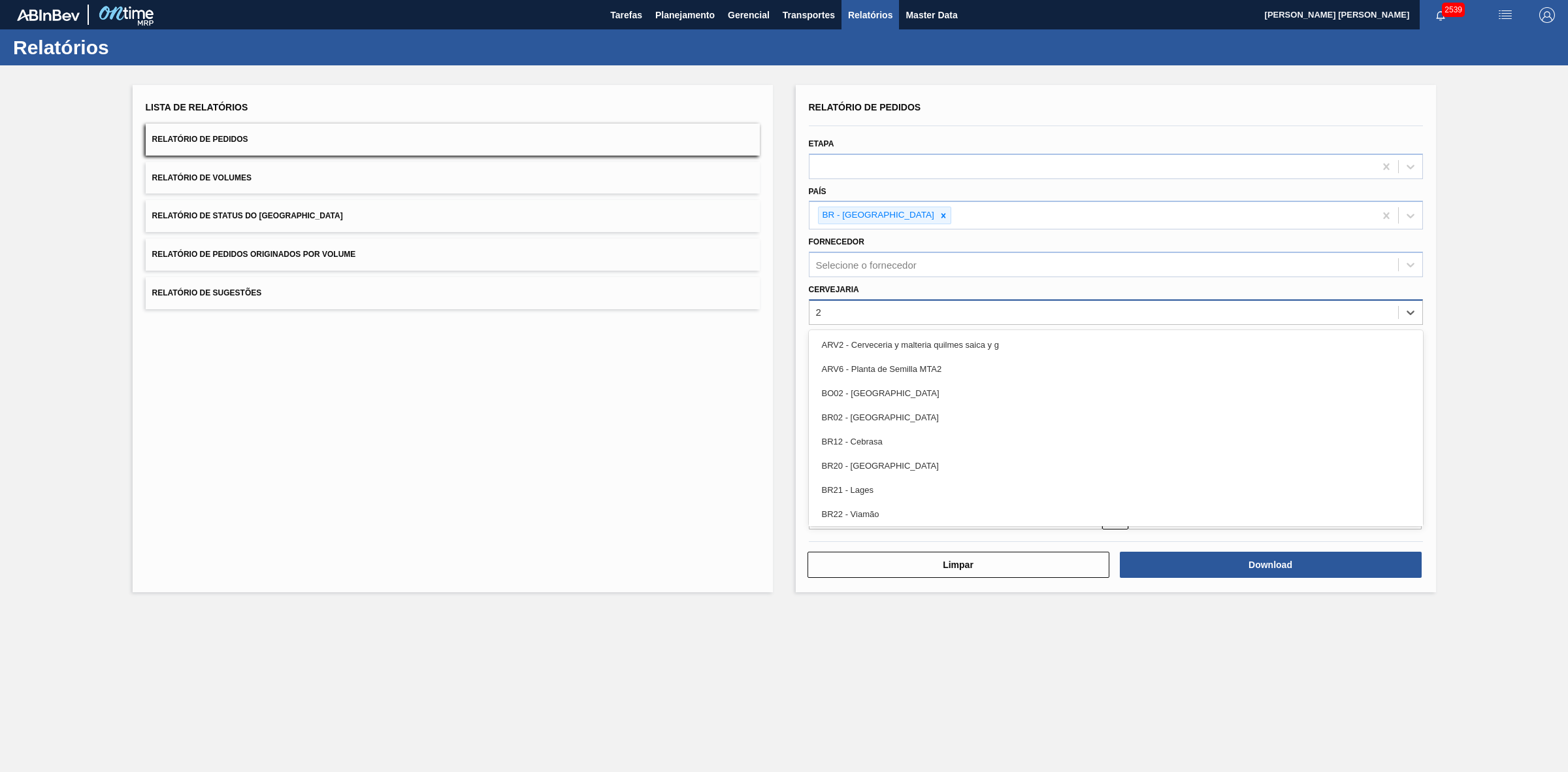
type input "21"
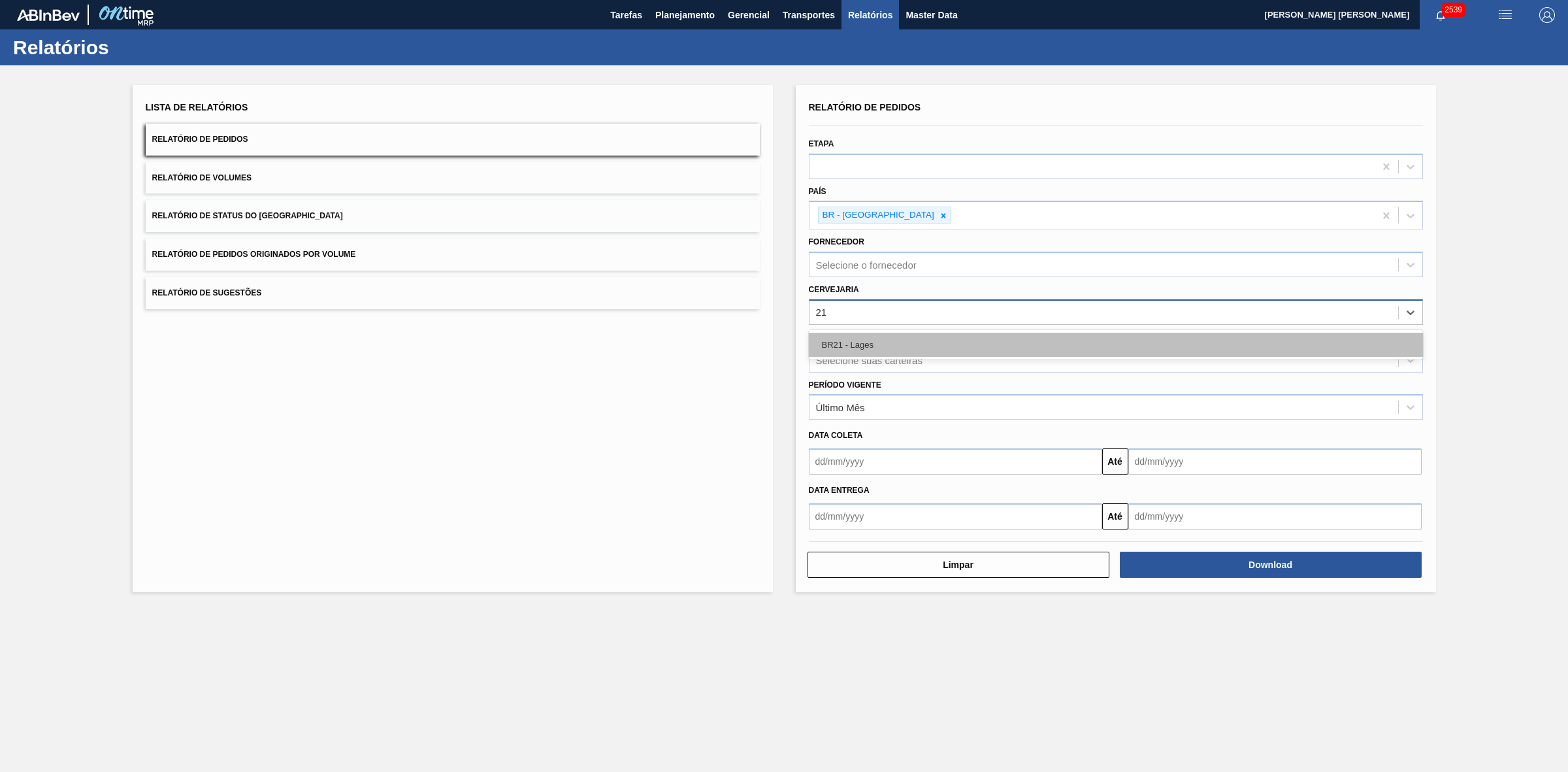
click at [876, 344] on div "BR21 - Lages" at bounding box center [1116, 345] width 614 height 24
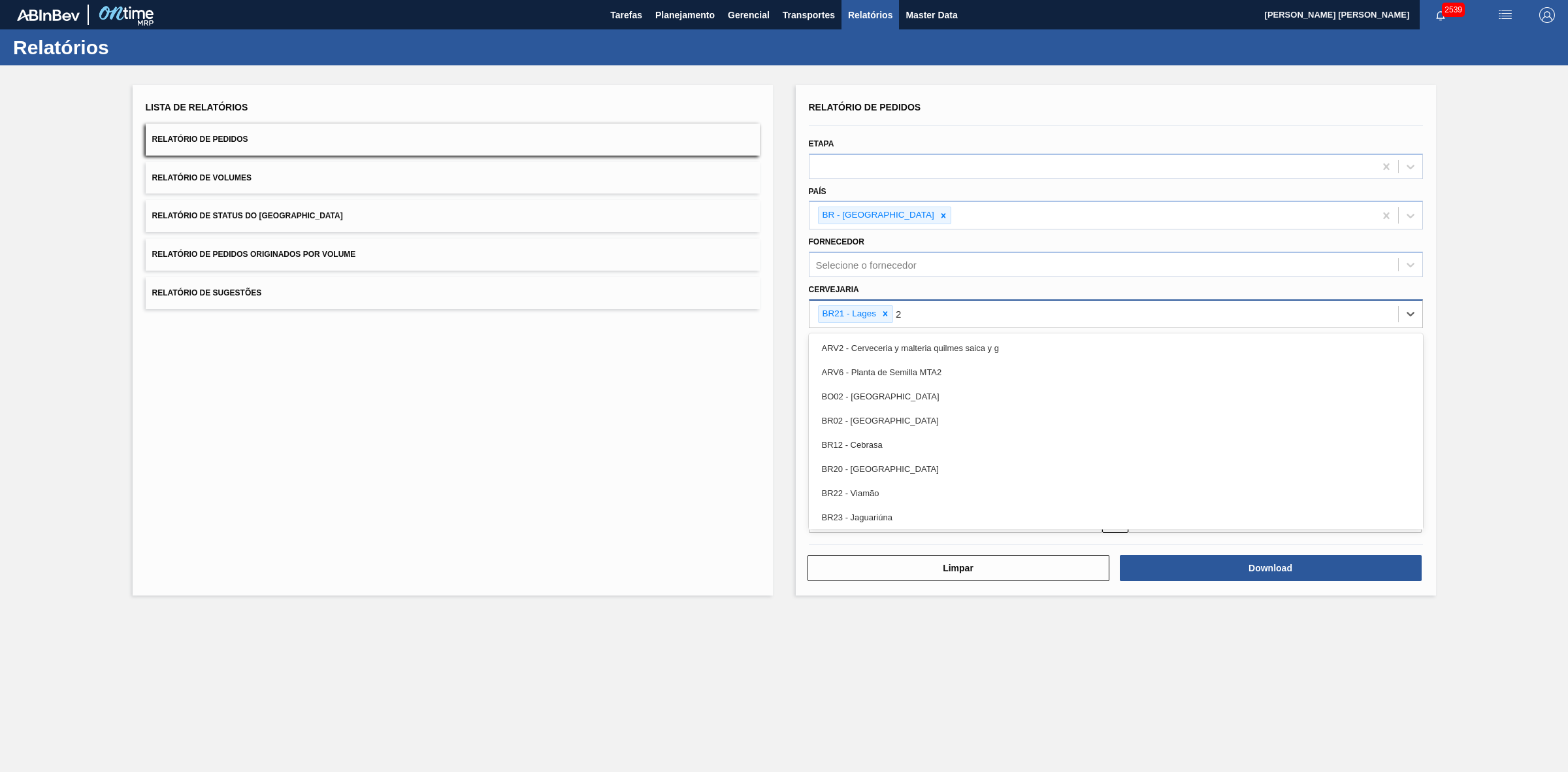
type input "22"
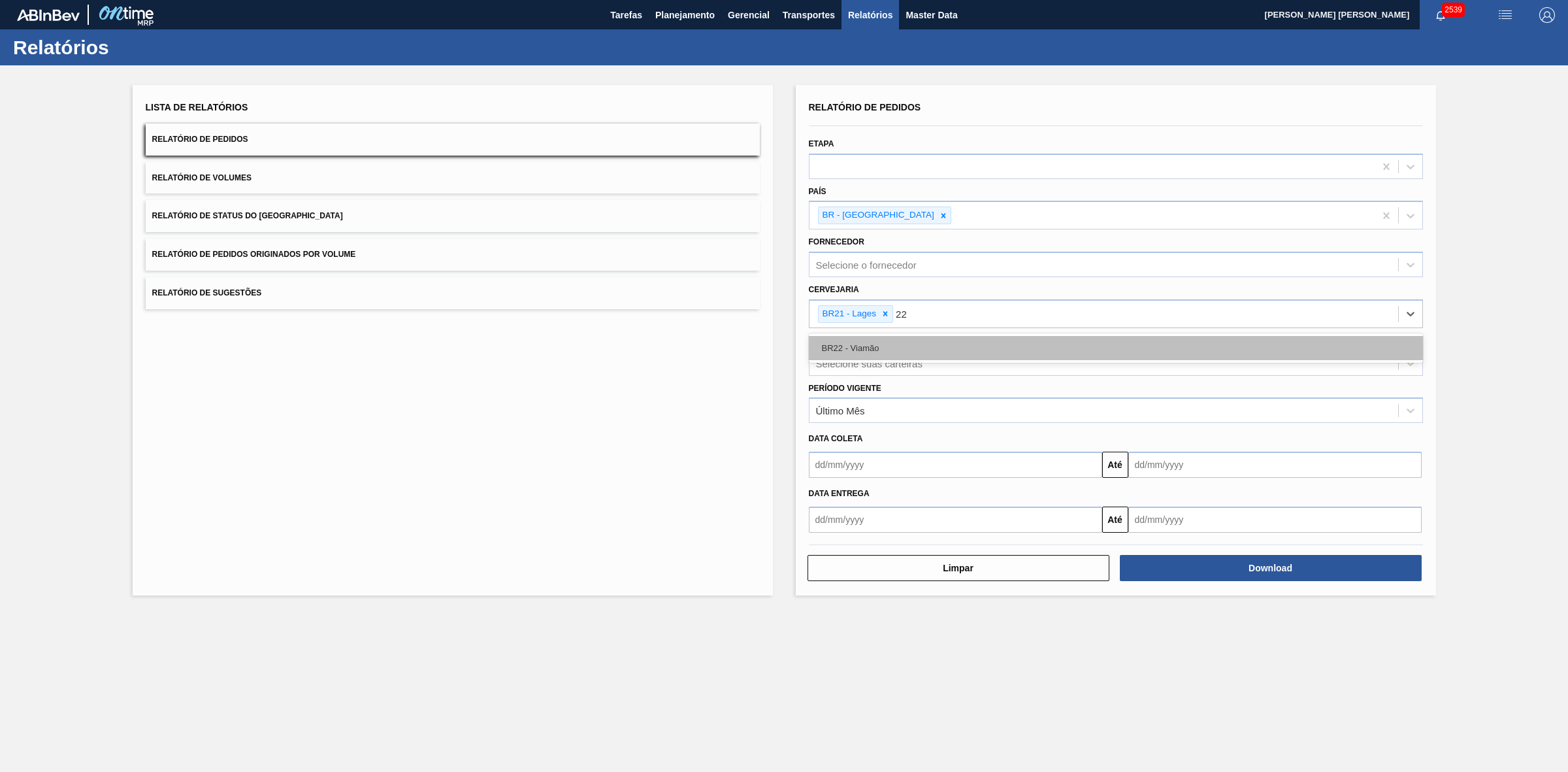
click at [889, 342] on div "BR22 - Viamão" at bounding box center [1116, 348] width 614 height 24
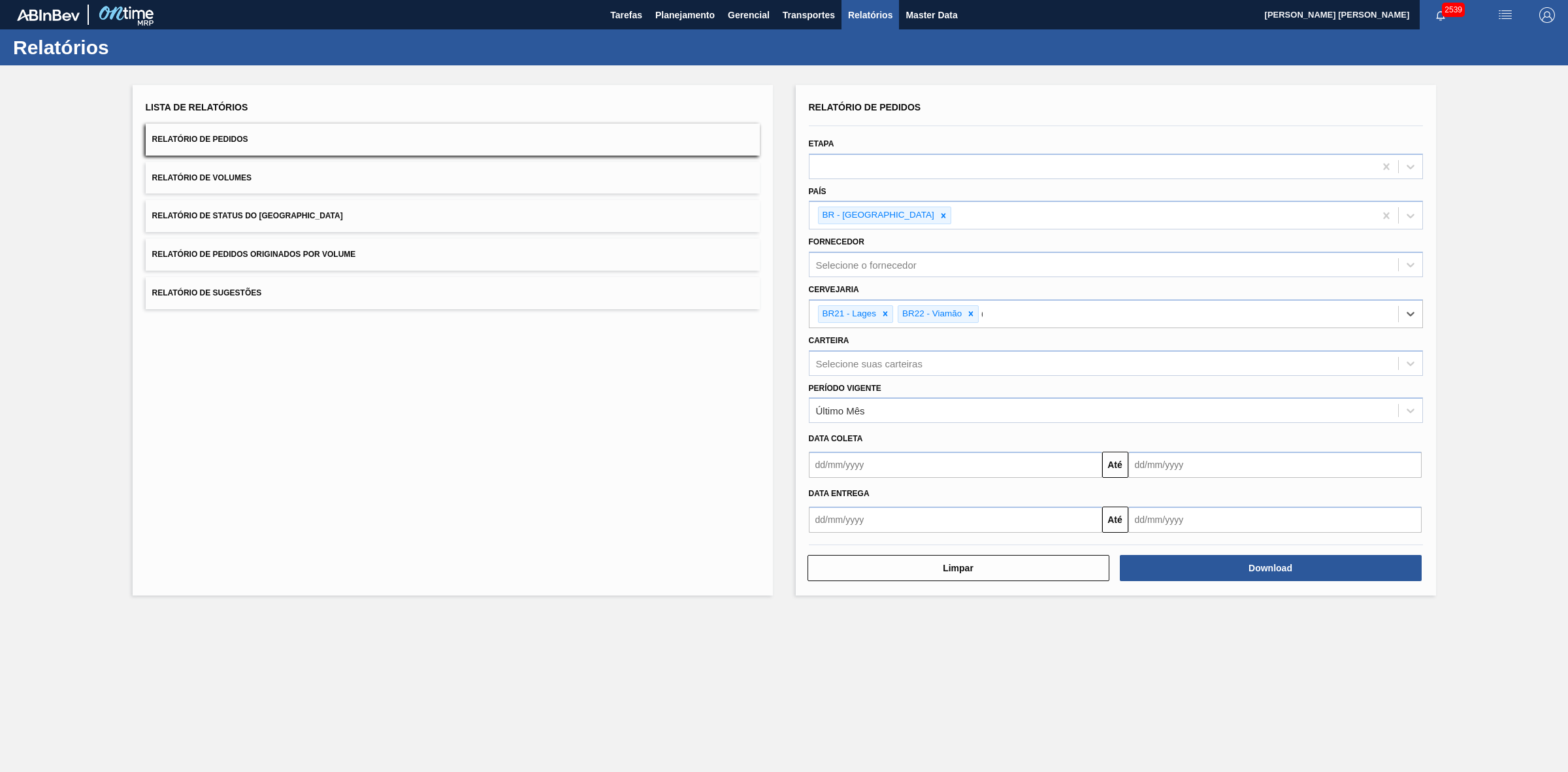
type input "09"
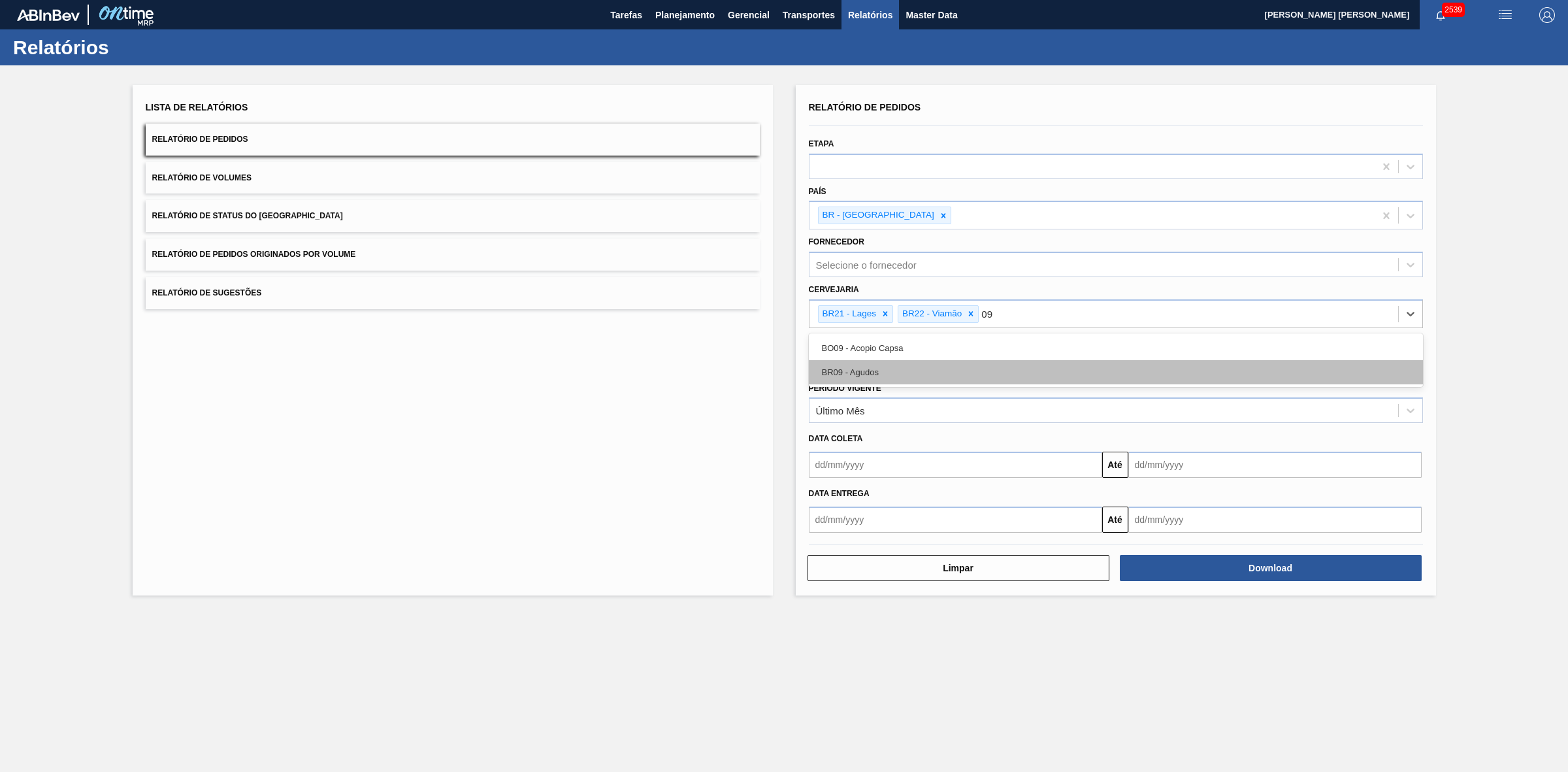
click at [883, 370] on div "BR09 - Agudos" at bounding box center [1116, 372] width 614 height 24
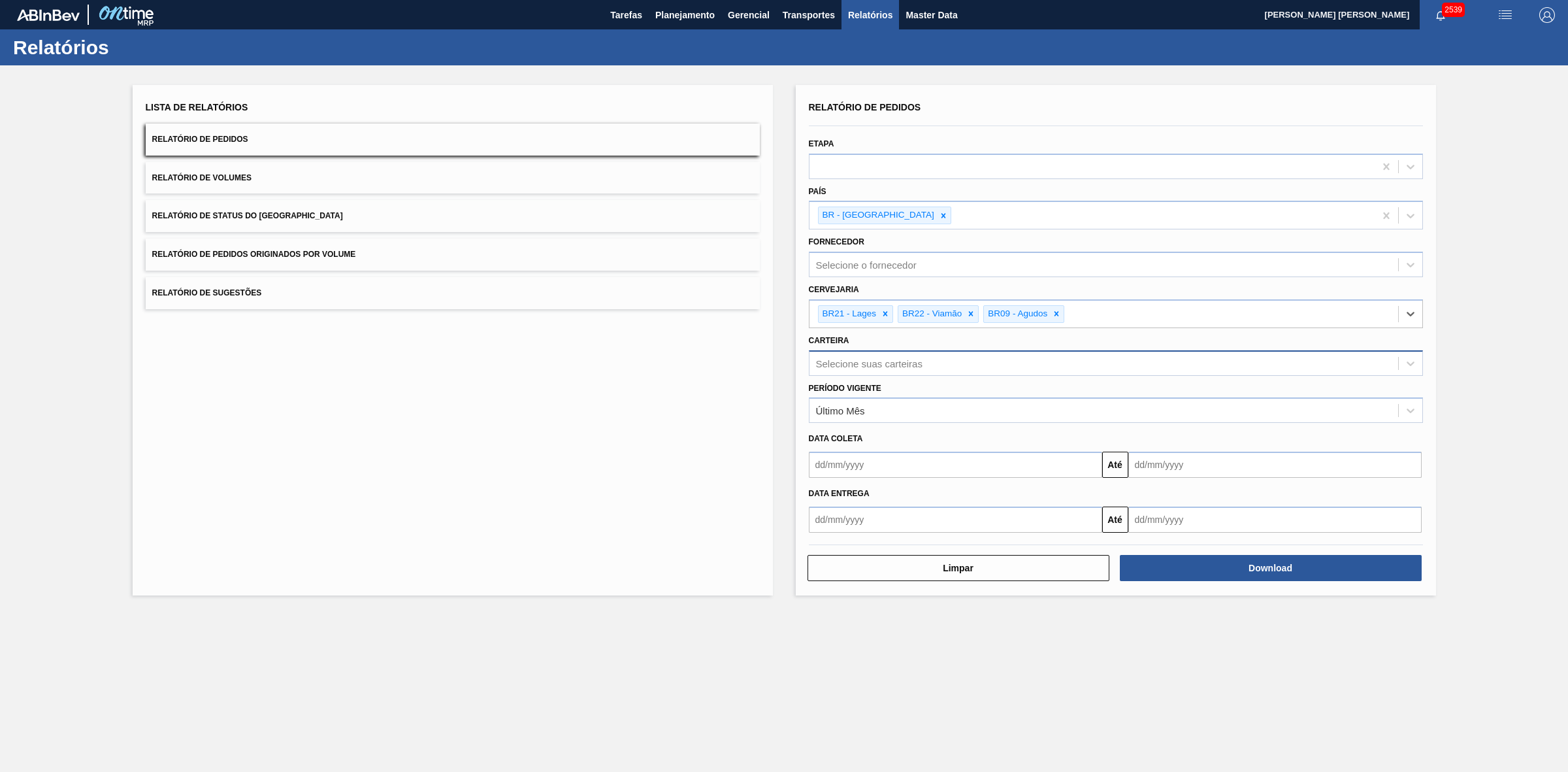
click at [872, 363] on div "Selecione suas carteiras" at bounding box center [869, 363] width 106 height 11
type input "lata"
click at [827, 412] on div "Lata" at bounding box center [1116, 420] width 614 height 24
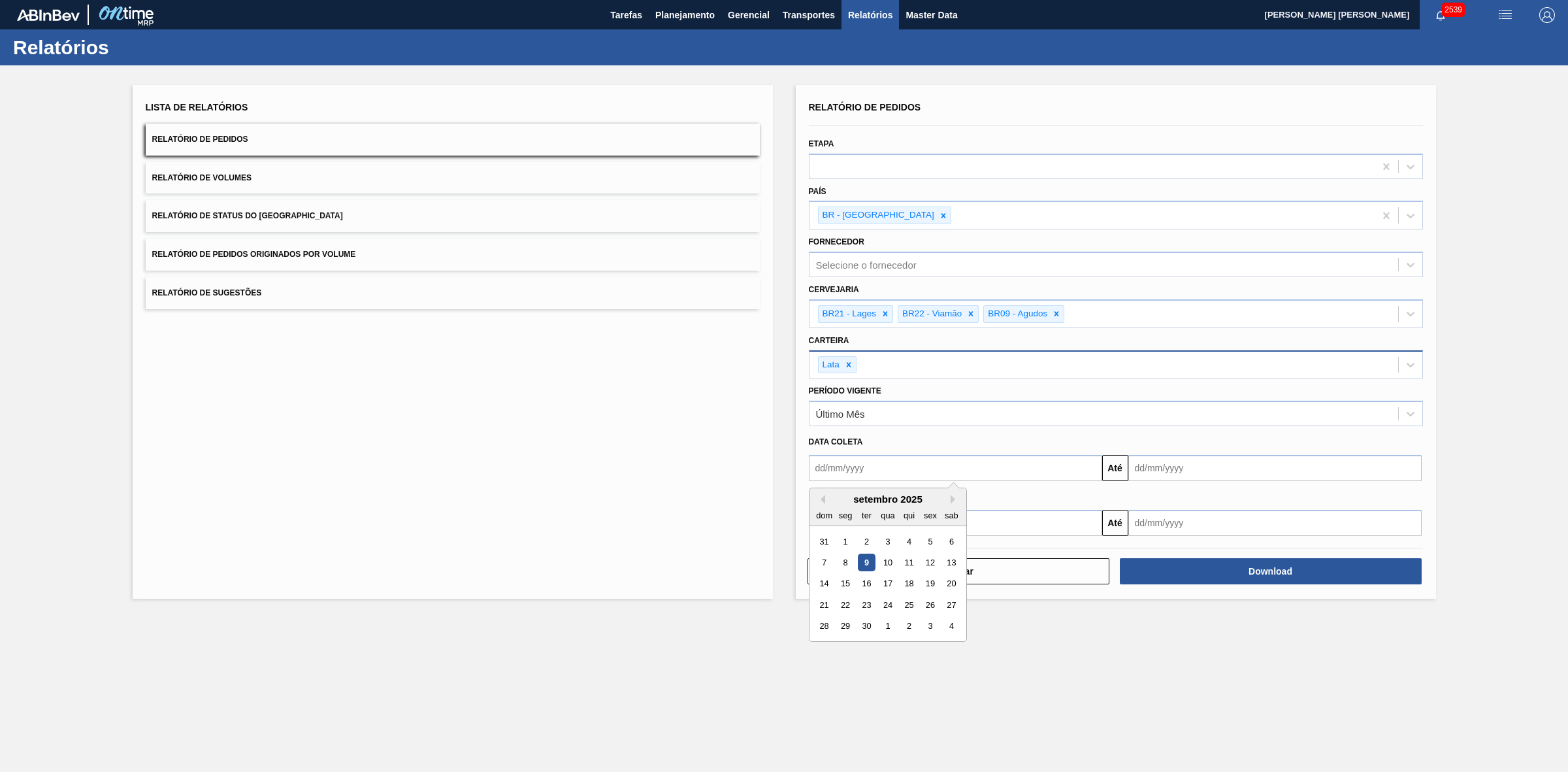
drag, startPoint x: 873, startPoint y: 466, endPoint x: 871, endPoint y: 474, distance: 8.2
click at [873, 466] on input "text" at bounding box center [955, 468] width 293 height 26
click at [841, 491] on div "setembro 2025 dom seg ter qua qui sex sab" at bounding box center [888, 507] width 157 height 38
click at [923, 544] on div "5" at bounding box center [930, 542] width 18 height 18
type input "05/09/2025"
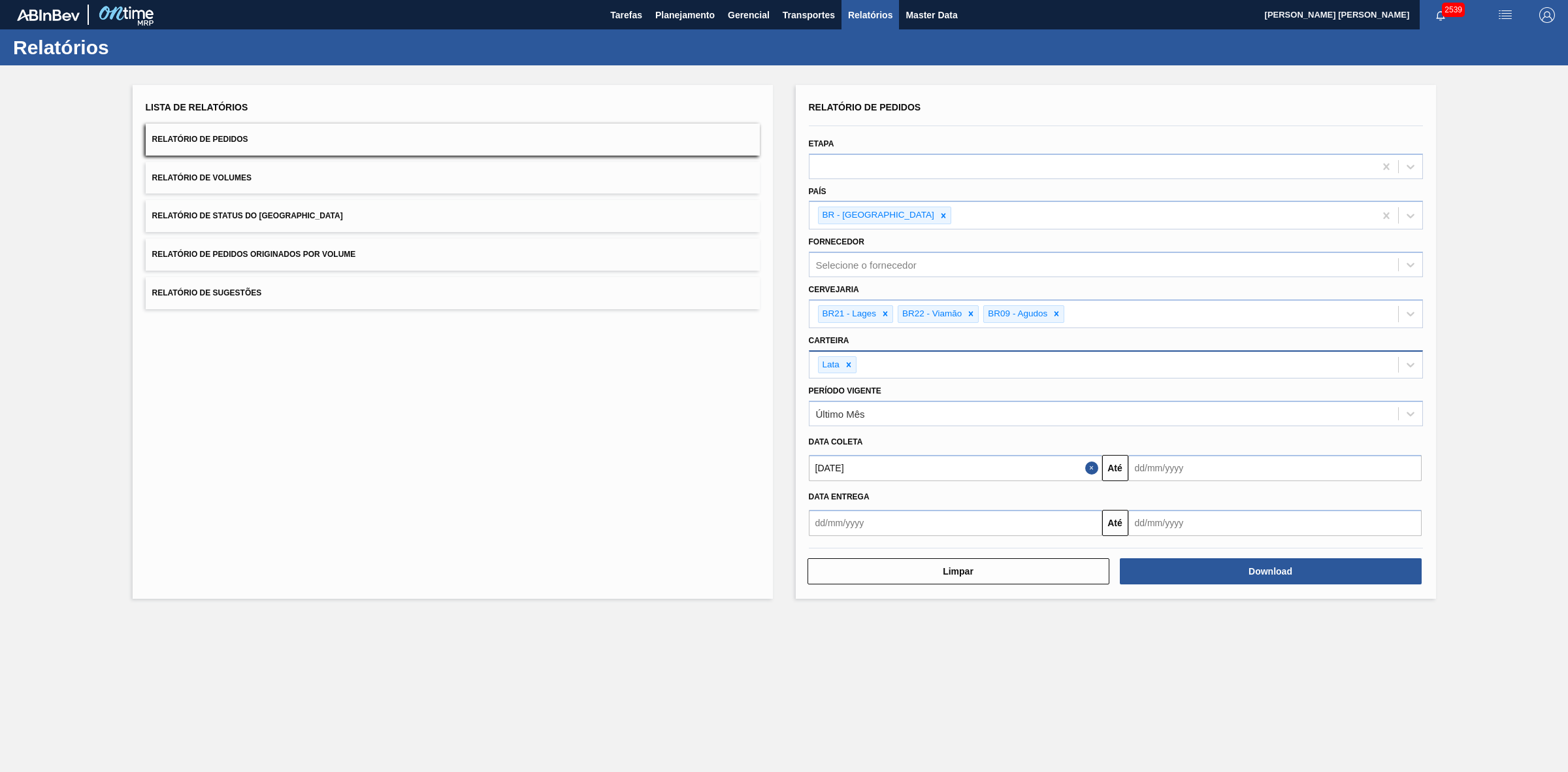
drag, startPoint x: 1149, startPoint y: 473, endPoint x: 1150, endPoint y: 484, distance: 11.0
click at [1150, 473] on input "text" at bounding box center [1275, 468] width 293 height 26
drag, startPoint x: 1142, startPoint y: 600, endPoint x: 1160, endPoint y: 599, distance: 18.0
click at [1142, 600] on div "21" at bounding box center [1143, 605] width 18 height 18
type input "21/09/2025"
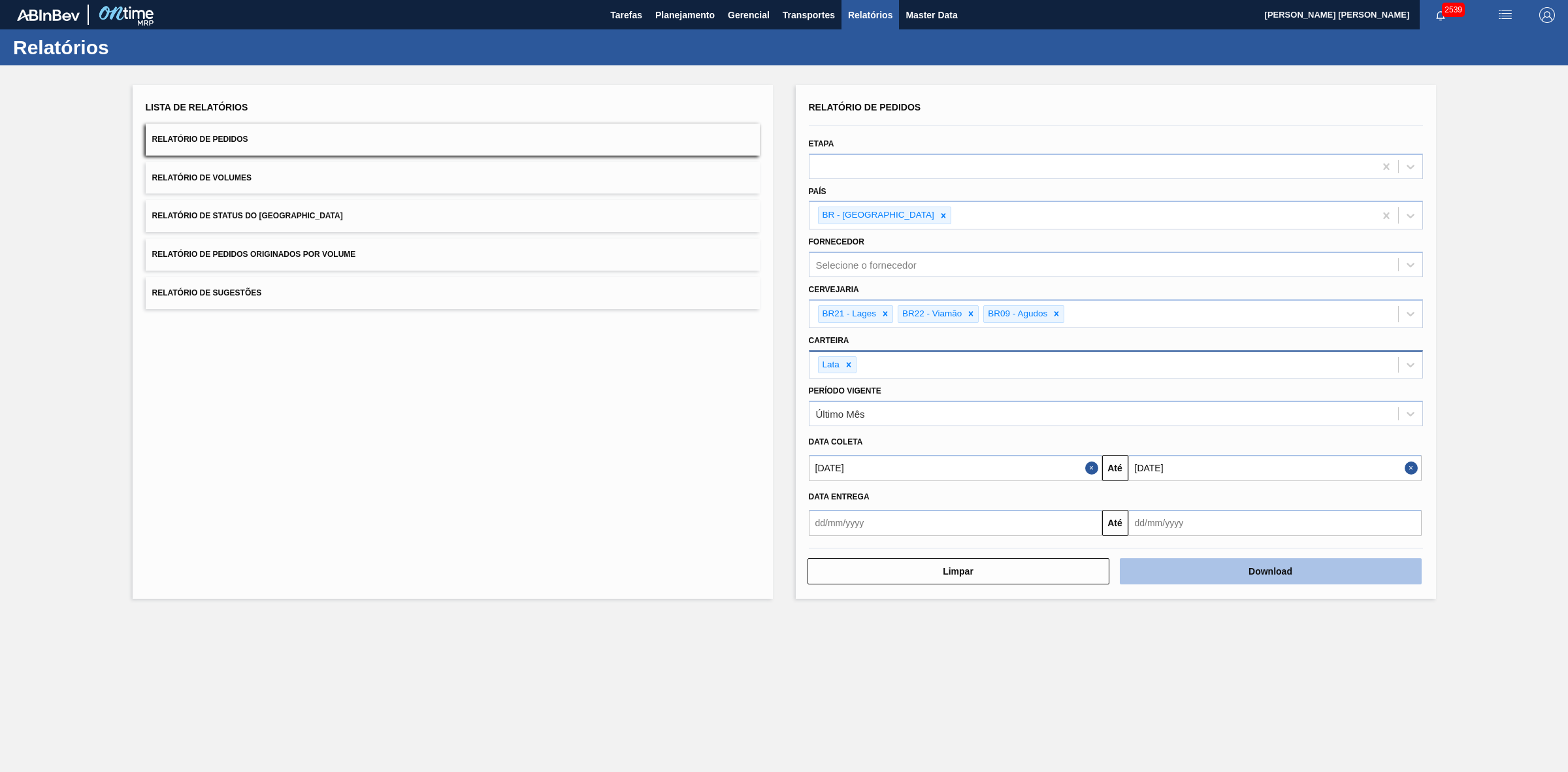
click at [1197, 576] on button "Download" at bounding box center [1270, 571] width 302 height 26
click at [454, 171] on button "Relatório de Volumes" at bounding box center [453, 178] width 614 height 32
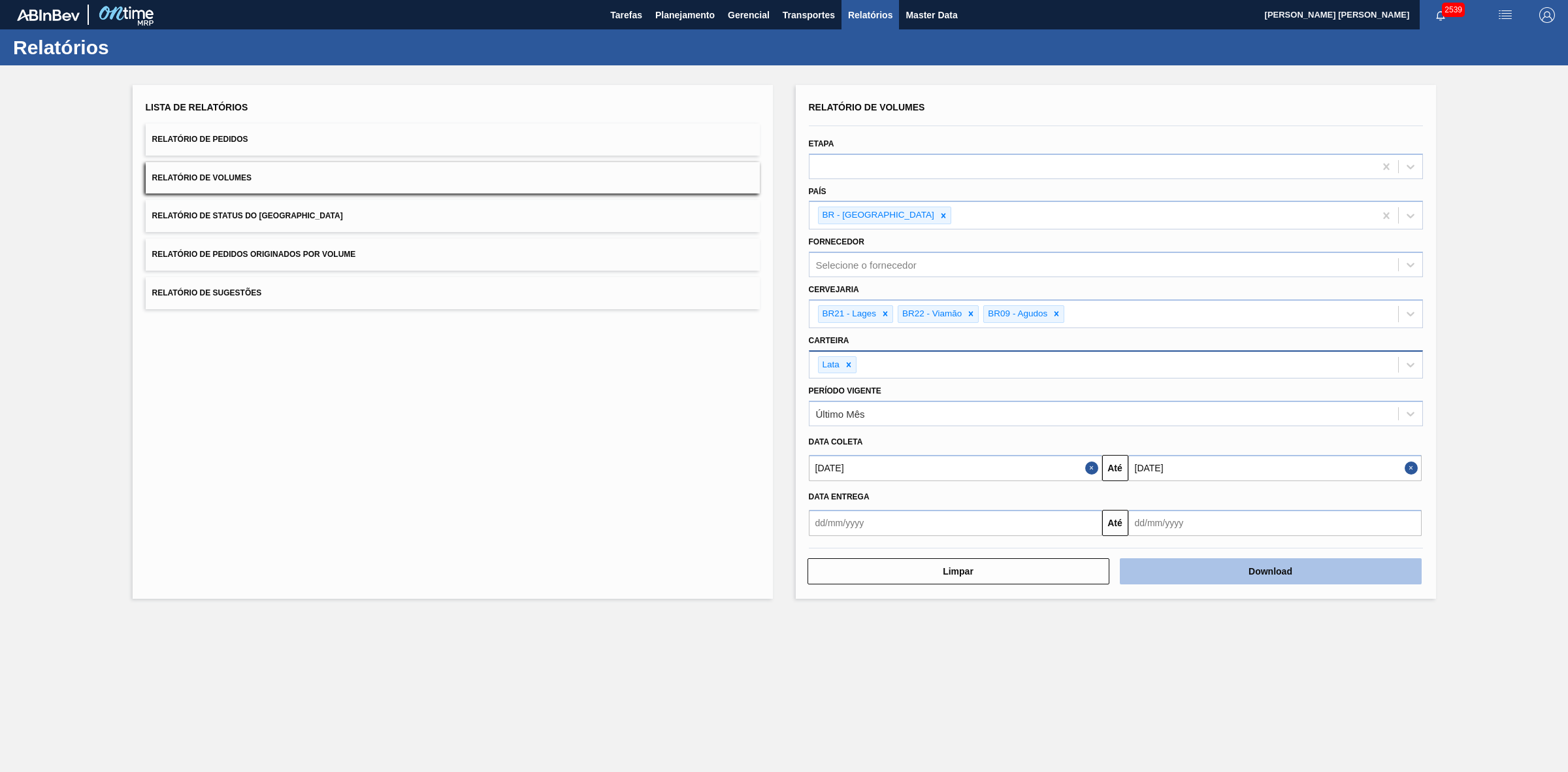
click at [1239, 569] on button "Download" at bounding box center [1270, 571] width 302 height 26
click at [294, 298] on button "Relatório de Sugestões" at bounding box center [453, 293] width 614 height 32
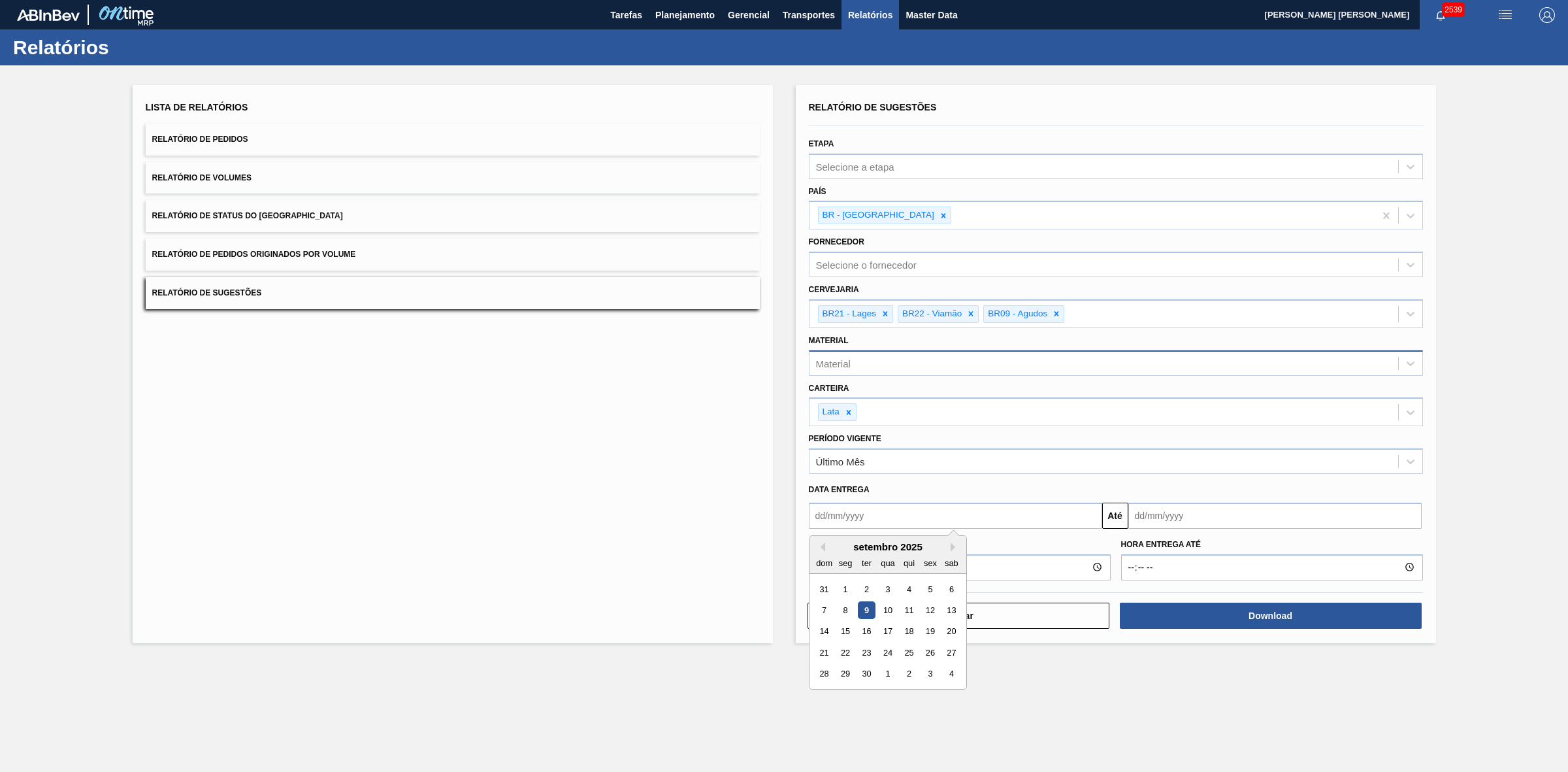
drag, startPoint x: 958, startPoint y: 513, endPoint x: 942, endPoint y: 527, distance: 21.3
click at [958, 513] on input "text" at bounding box center [955, 516] width 293 height 26
click at [867, 606] on div "9" at bounding box center [866, 610] width 18 height 18
type input "[DATE]"
click at [1164, 520] on input "text" at bounding box center [1275, 516] width 293 height 26
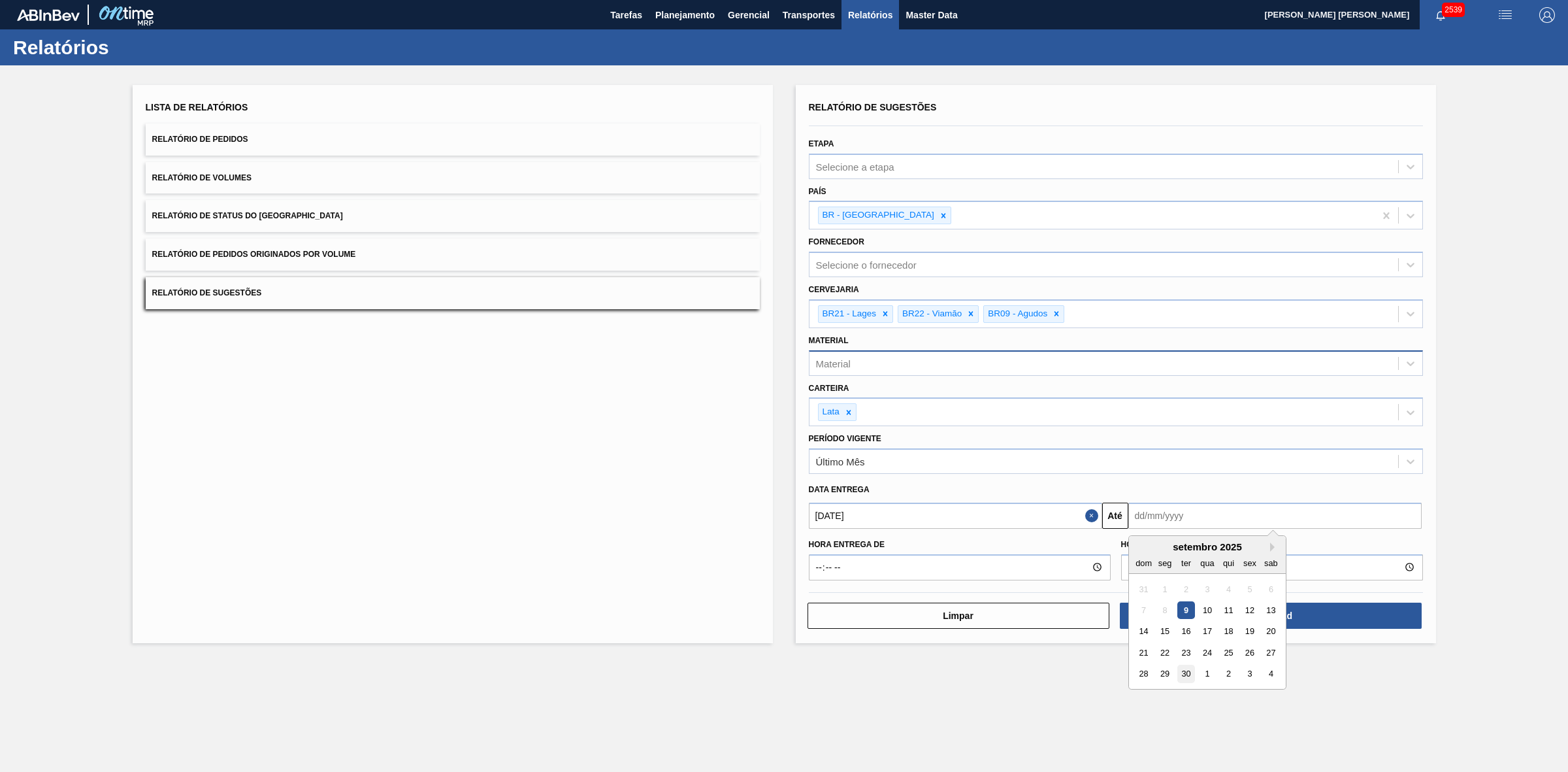
click at [1184, 672] on div "30" at bounding box center [1185, 674] width 18 height 18
type input "[DATE]"
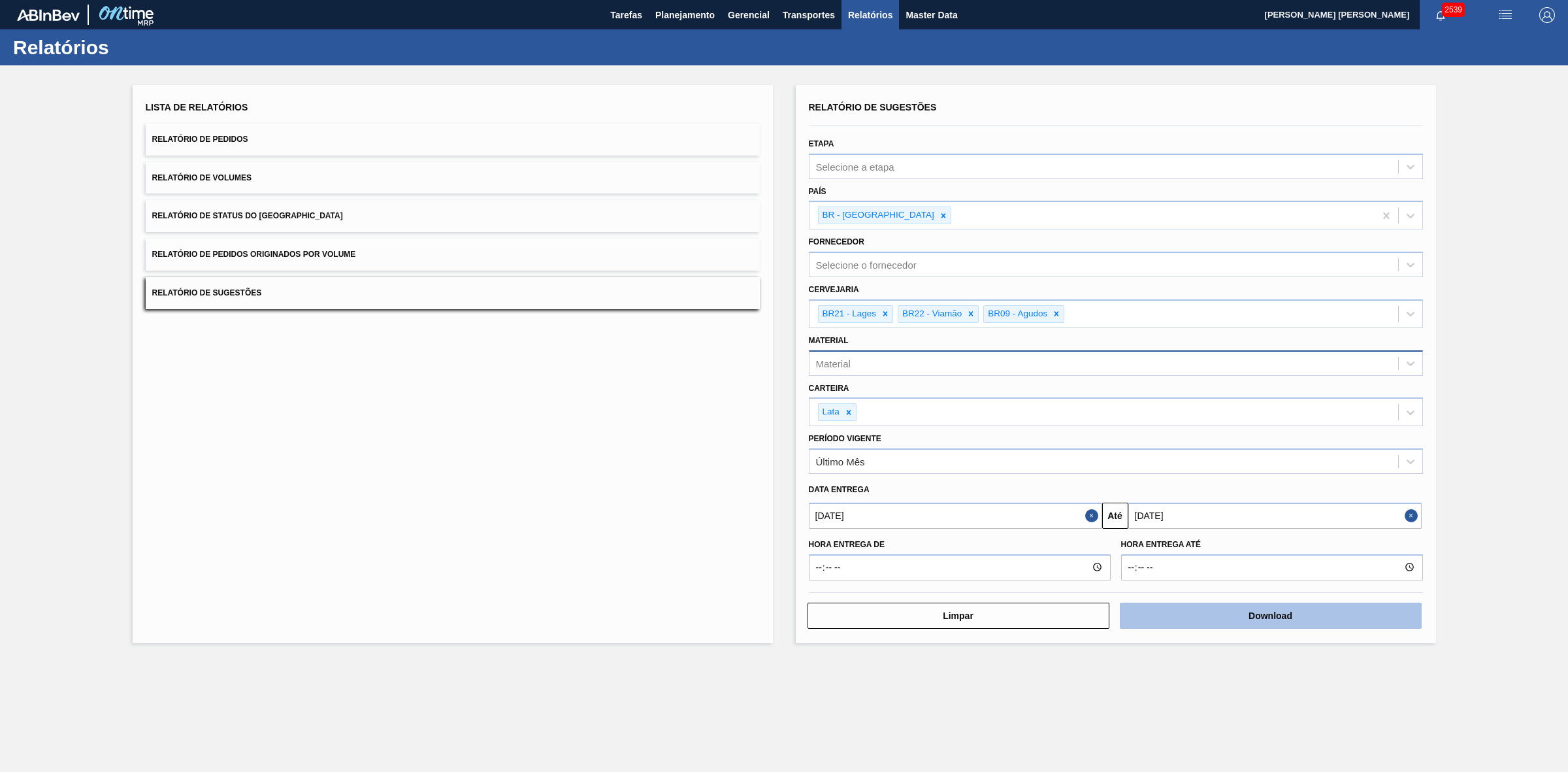
click at [1223, 619] on button "Download" at bounding box center [1270, 615] width 302 height 26
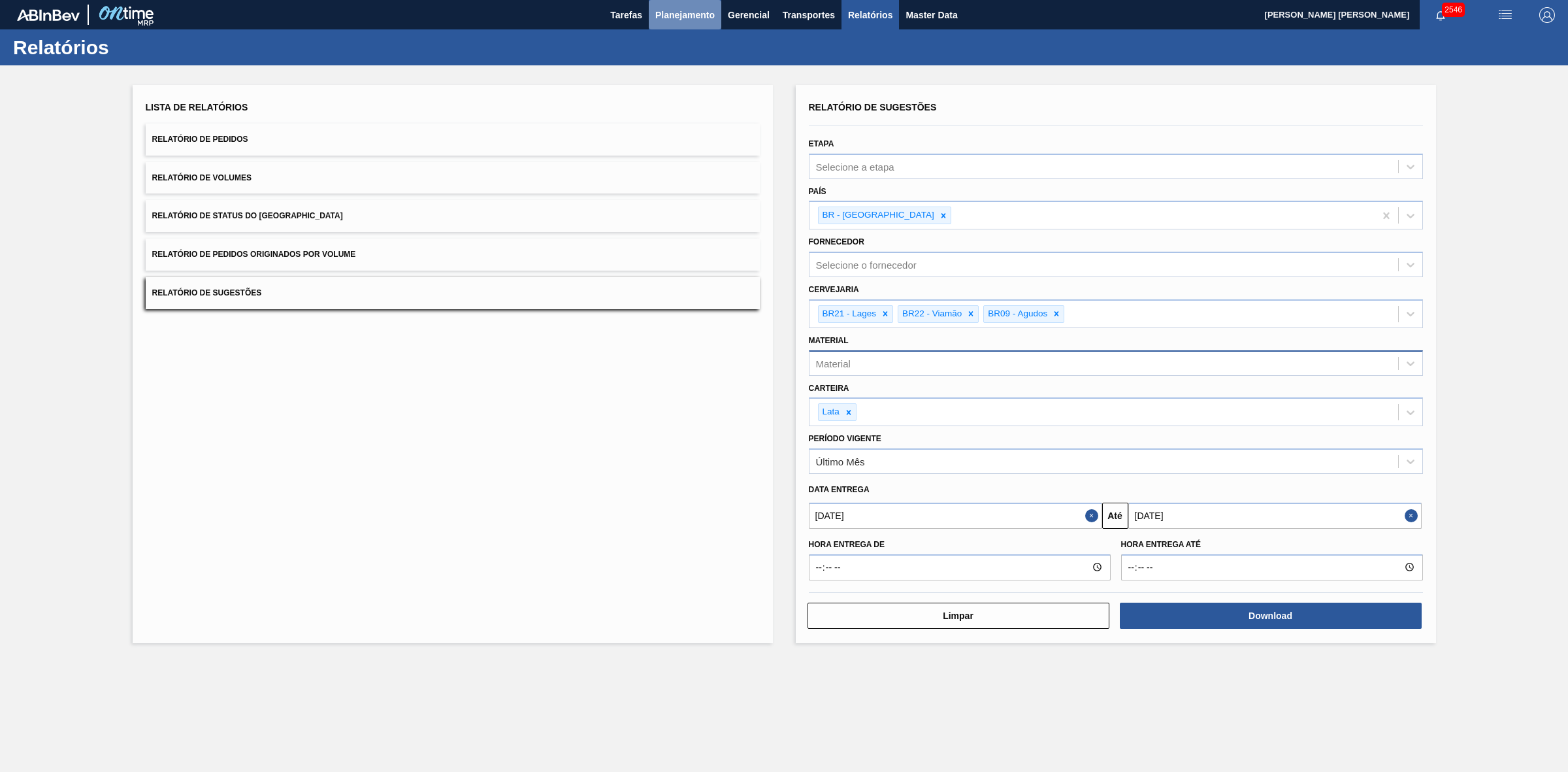
click at [685, 5] on button "Planejamento" at bounding box center [685, 15] width 73 height 30
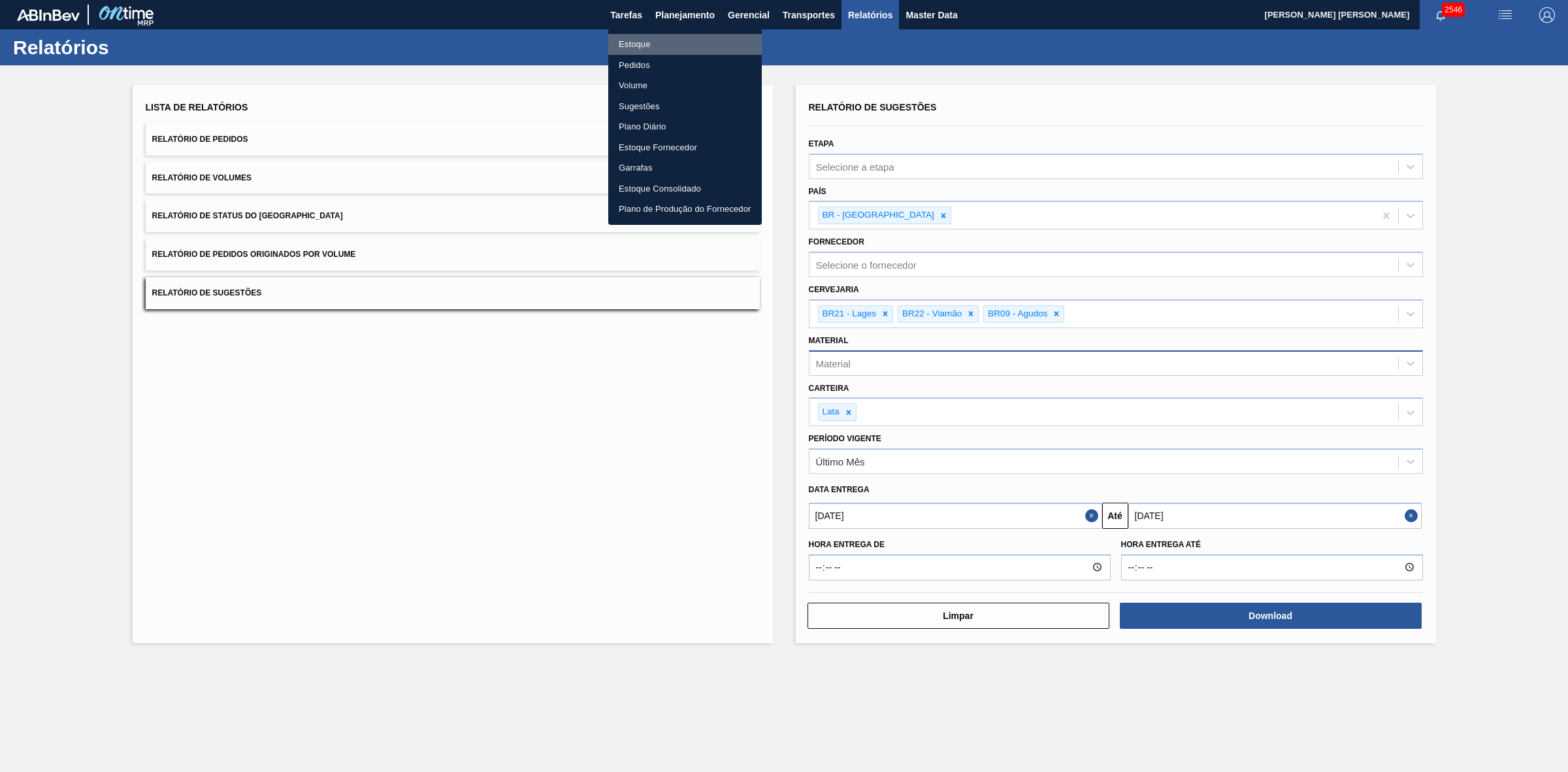
click at [638, 40] on li "Estoque" at bounding box center [685, 44] width 154 height 21
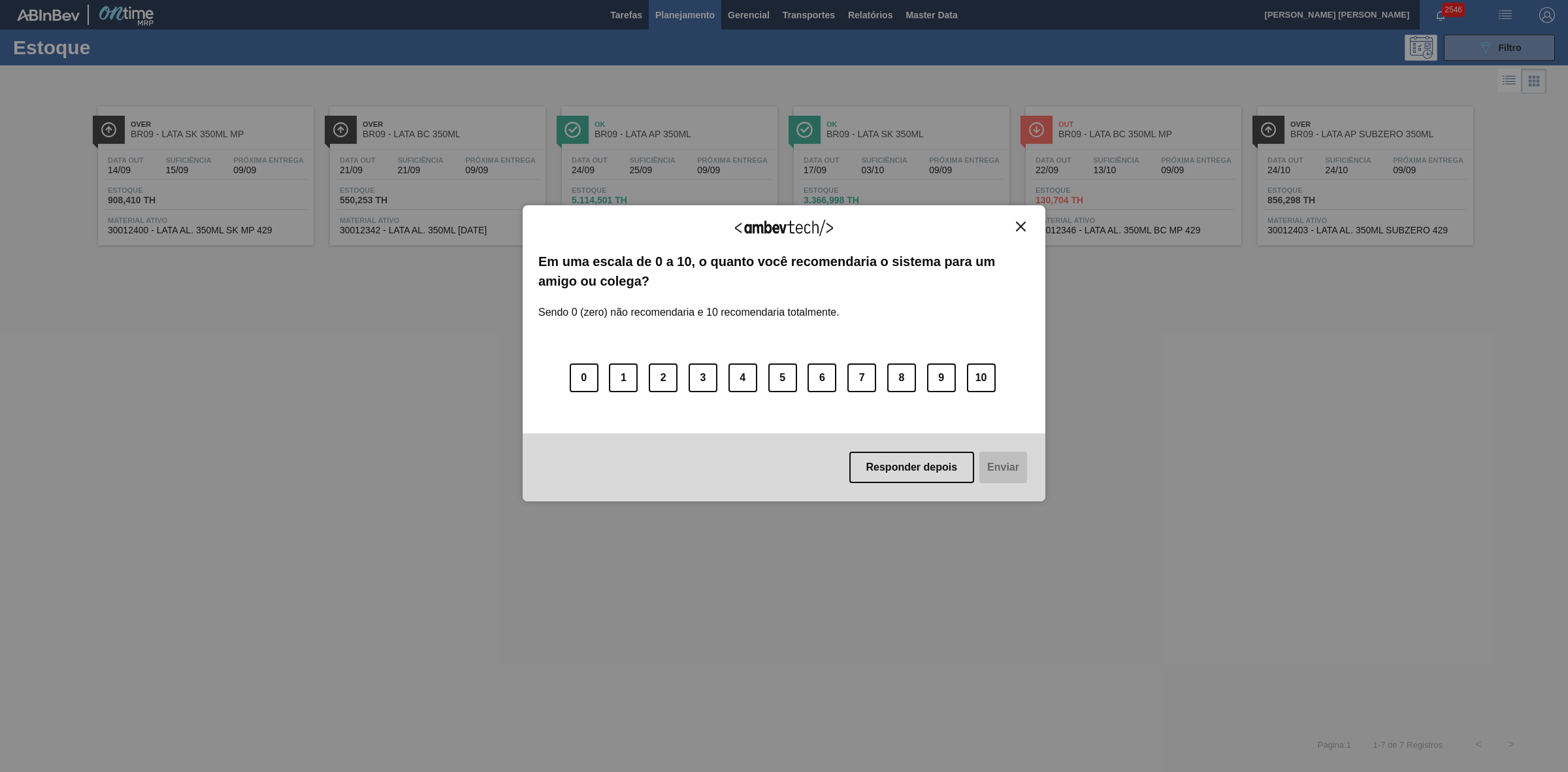
click at [1023, 229] on img "Close" at bounding box center [1021, 227] width 10 height 10
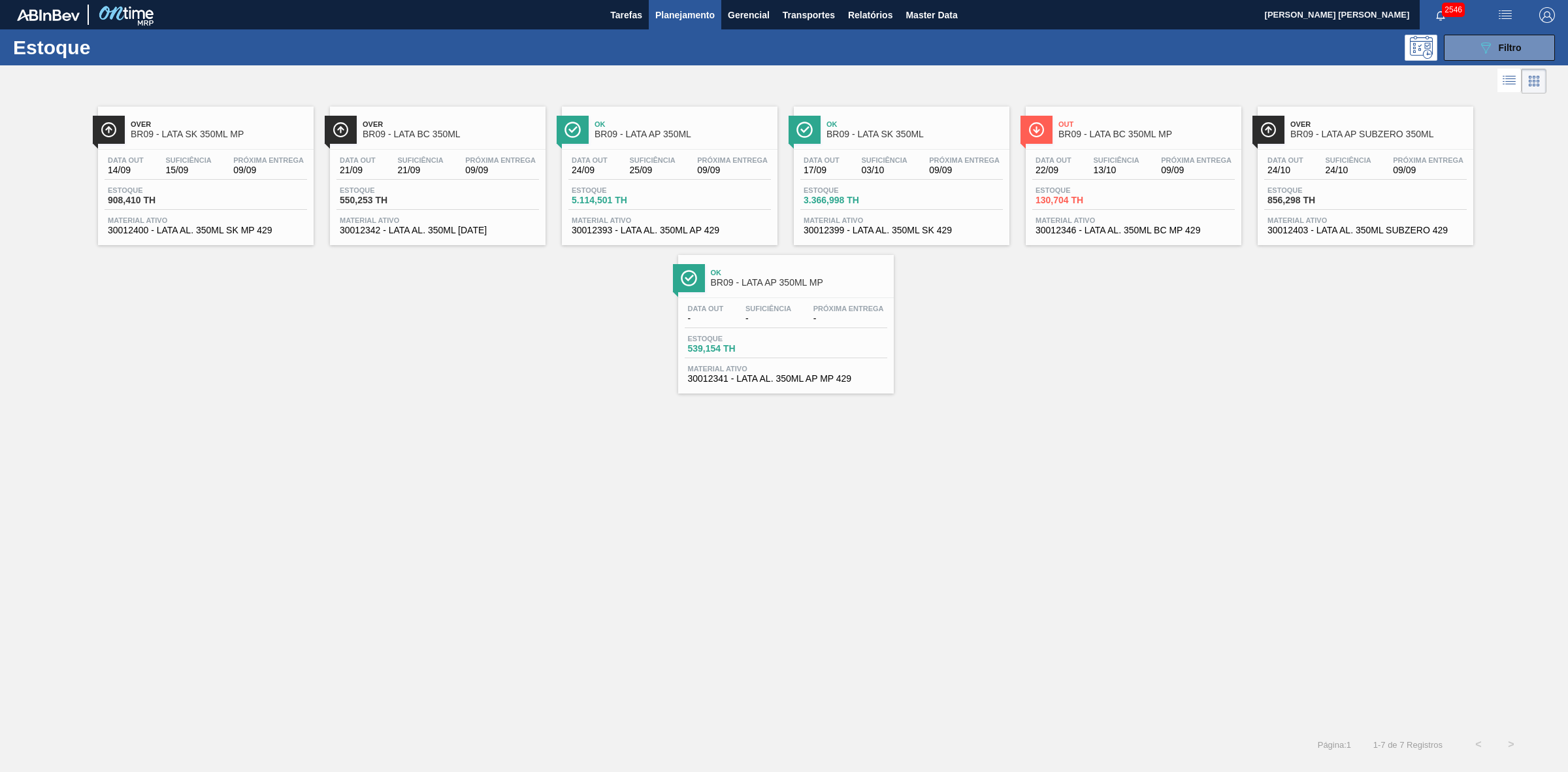
click at [674, 122] on span "Ok" at bounding box center [683, 124] width 176 height 8
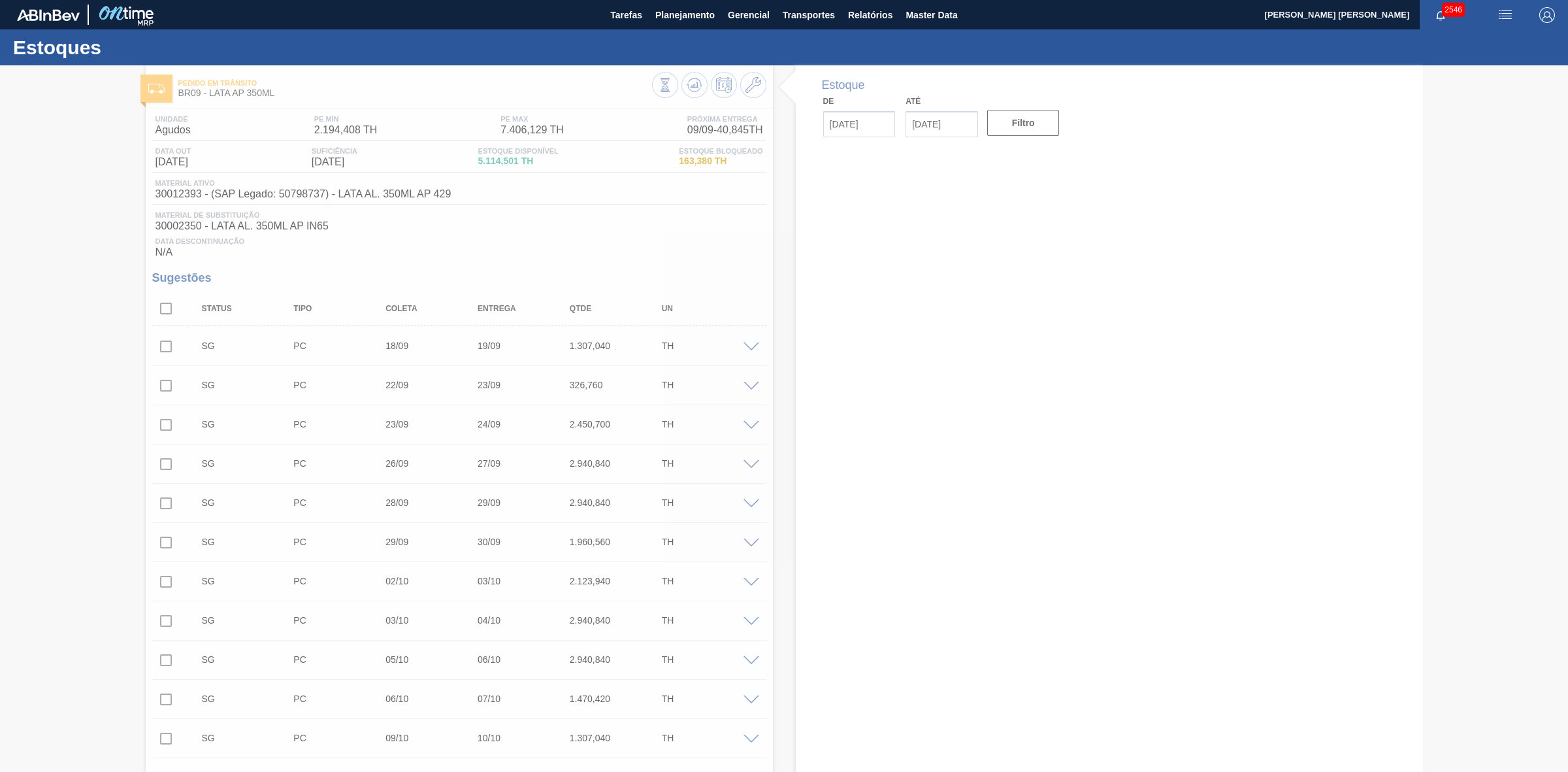
type input "[DATE]"
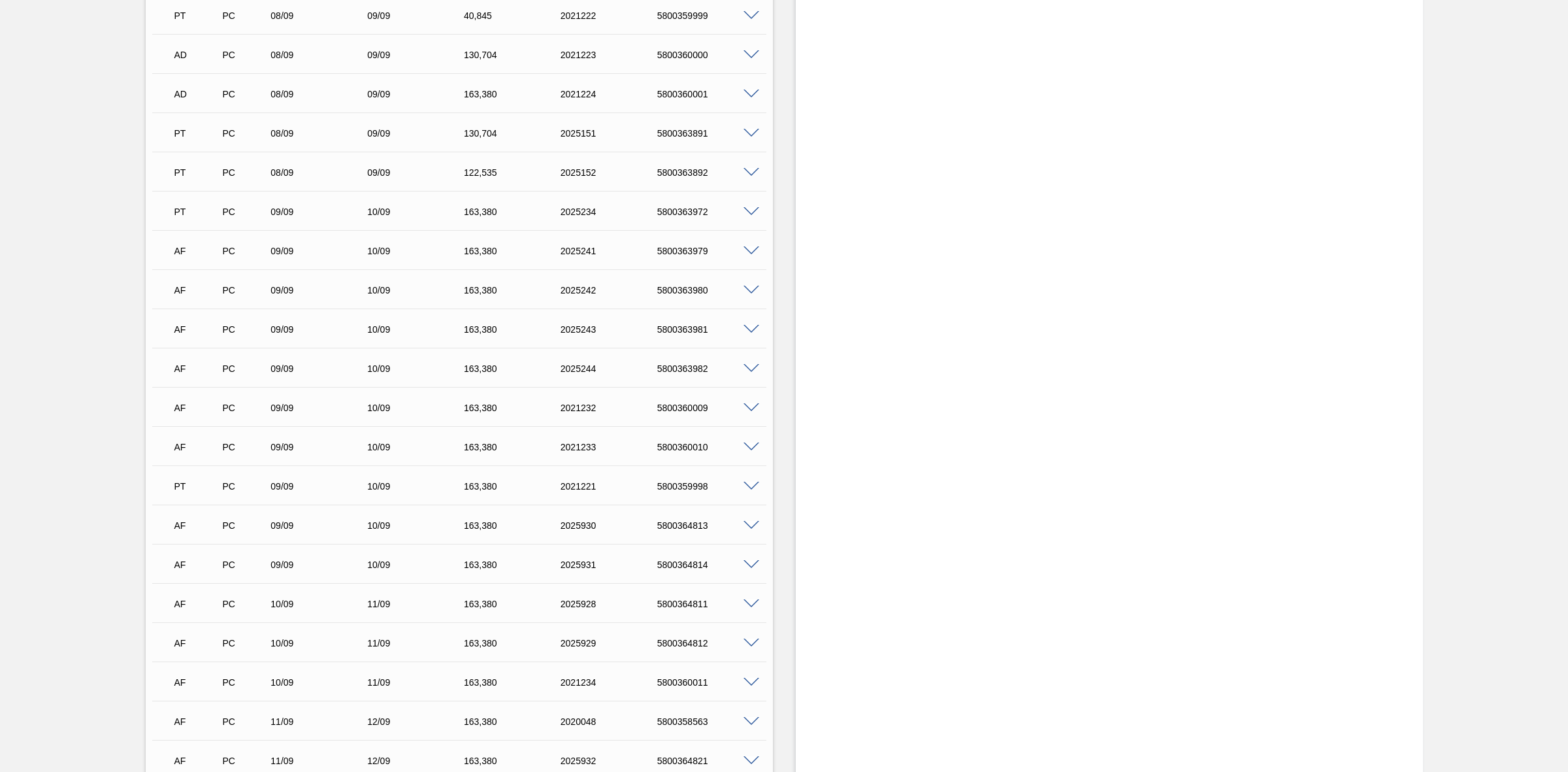
scroll to position [1958, 0]
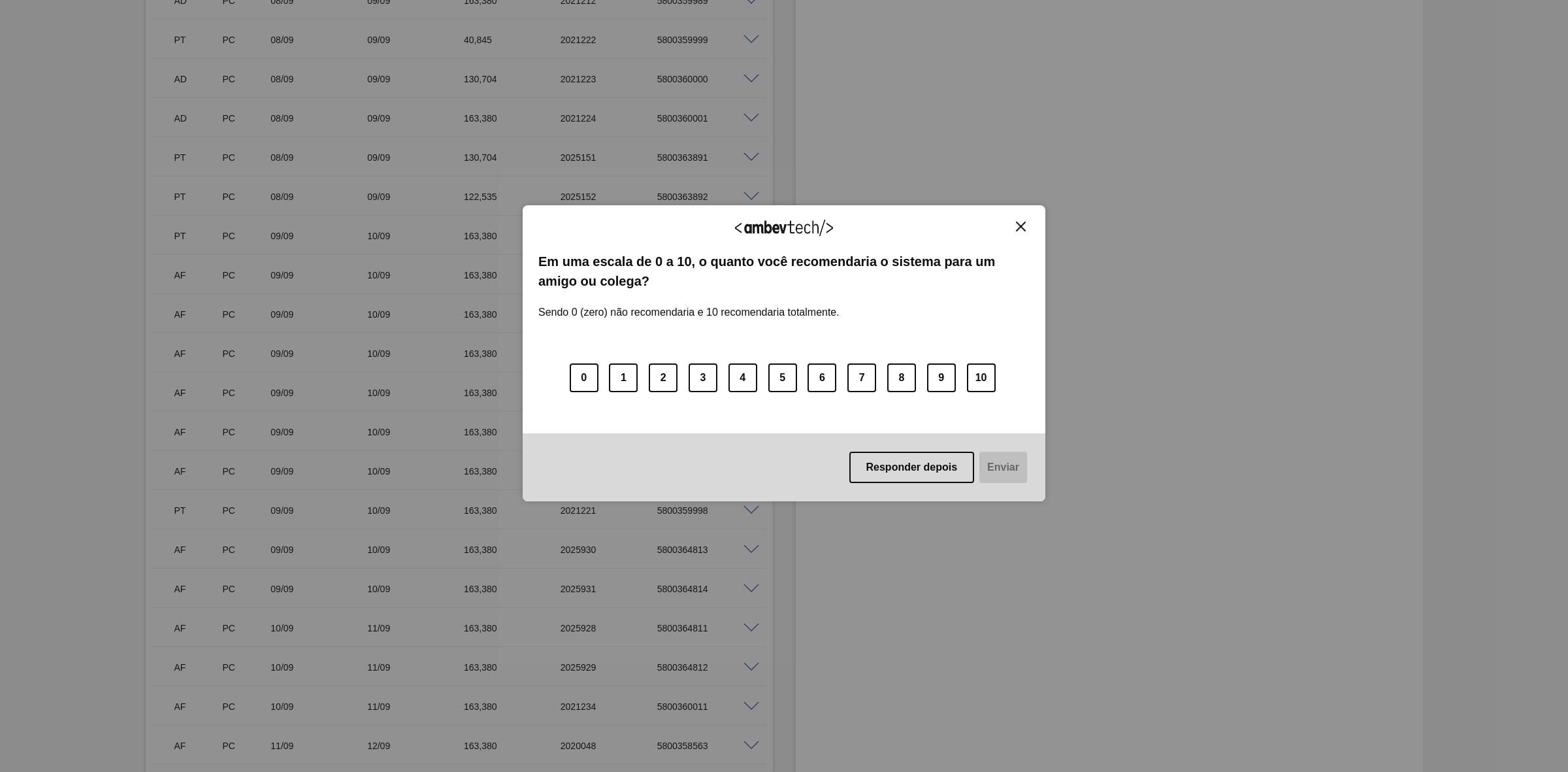
click at [1023, 222] on img "Close" at bounding box center [1021, 227] width 10 height 10
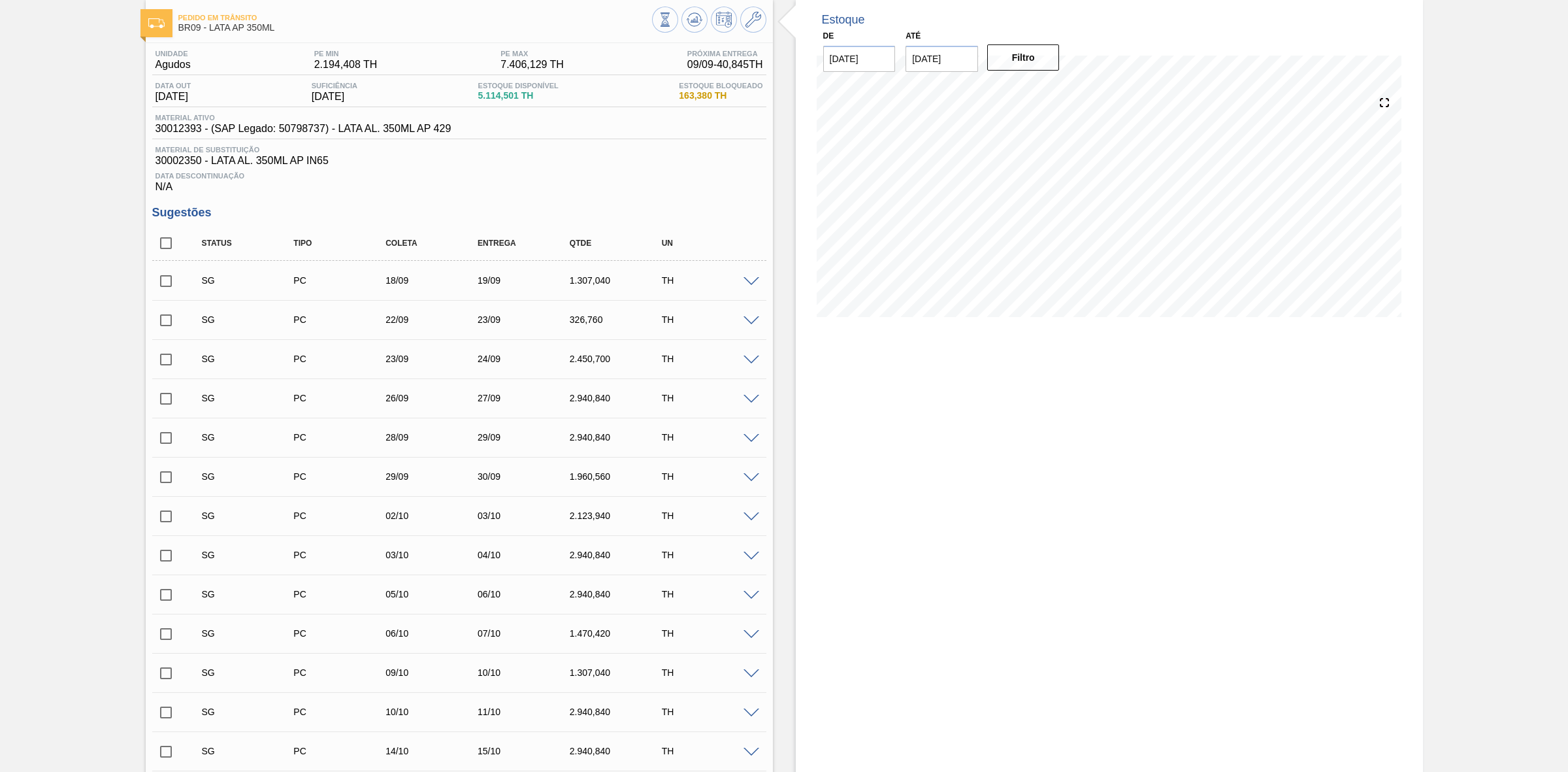
scroll to position [0, 0]
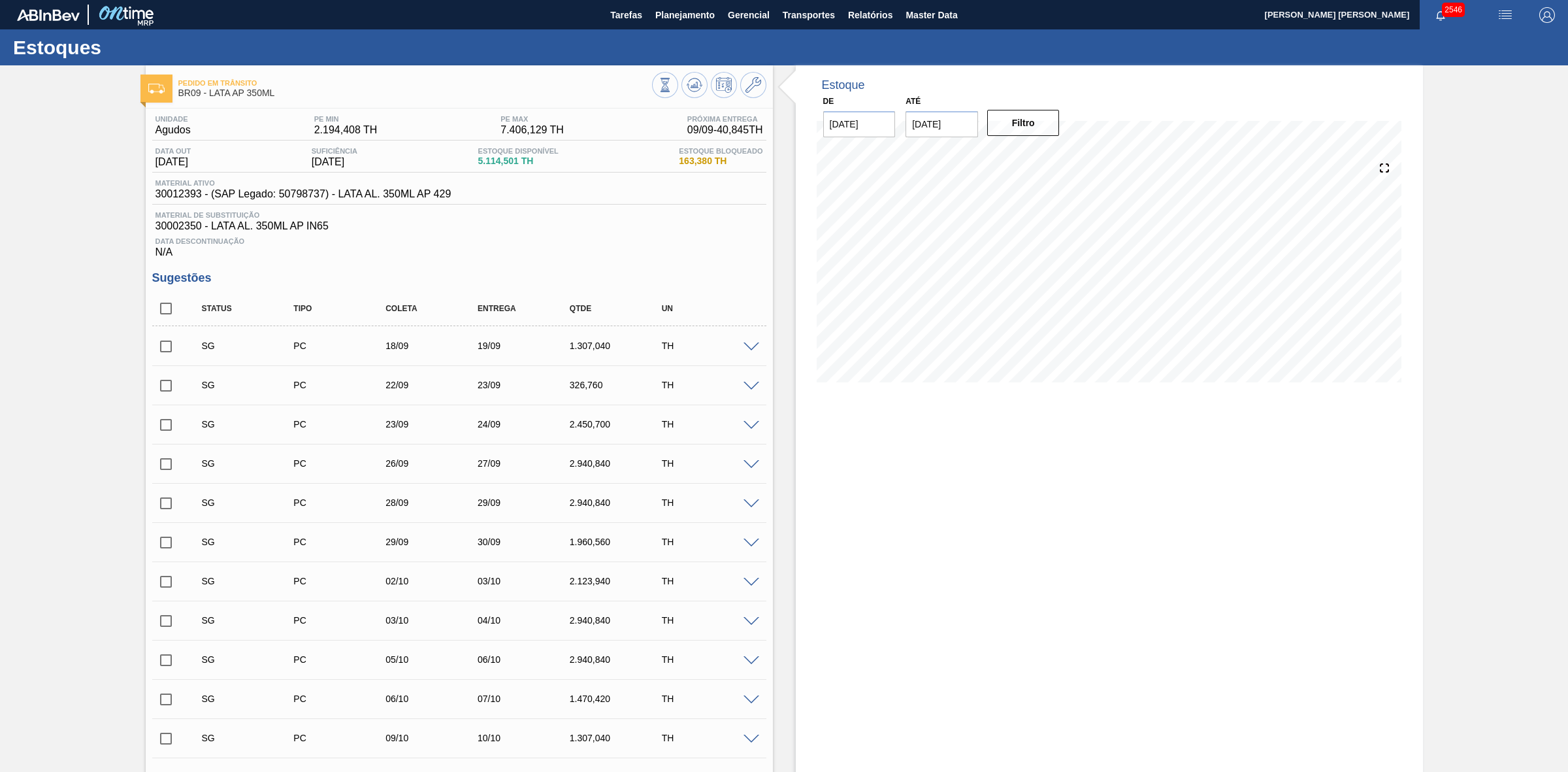
click at [1497, 9] on img "button" at bounding box center [1505, 15] width 16 height 16
click at [1491, 41] on li "Pedido Contingência" at bounding box center [1497, 46] width 119 height 24
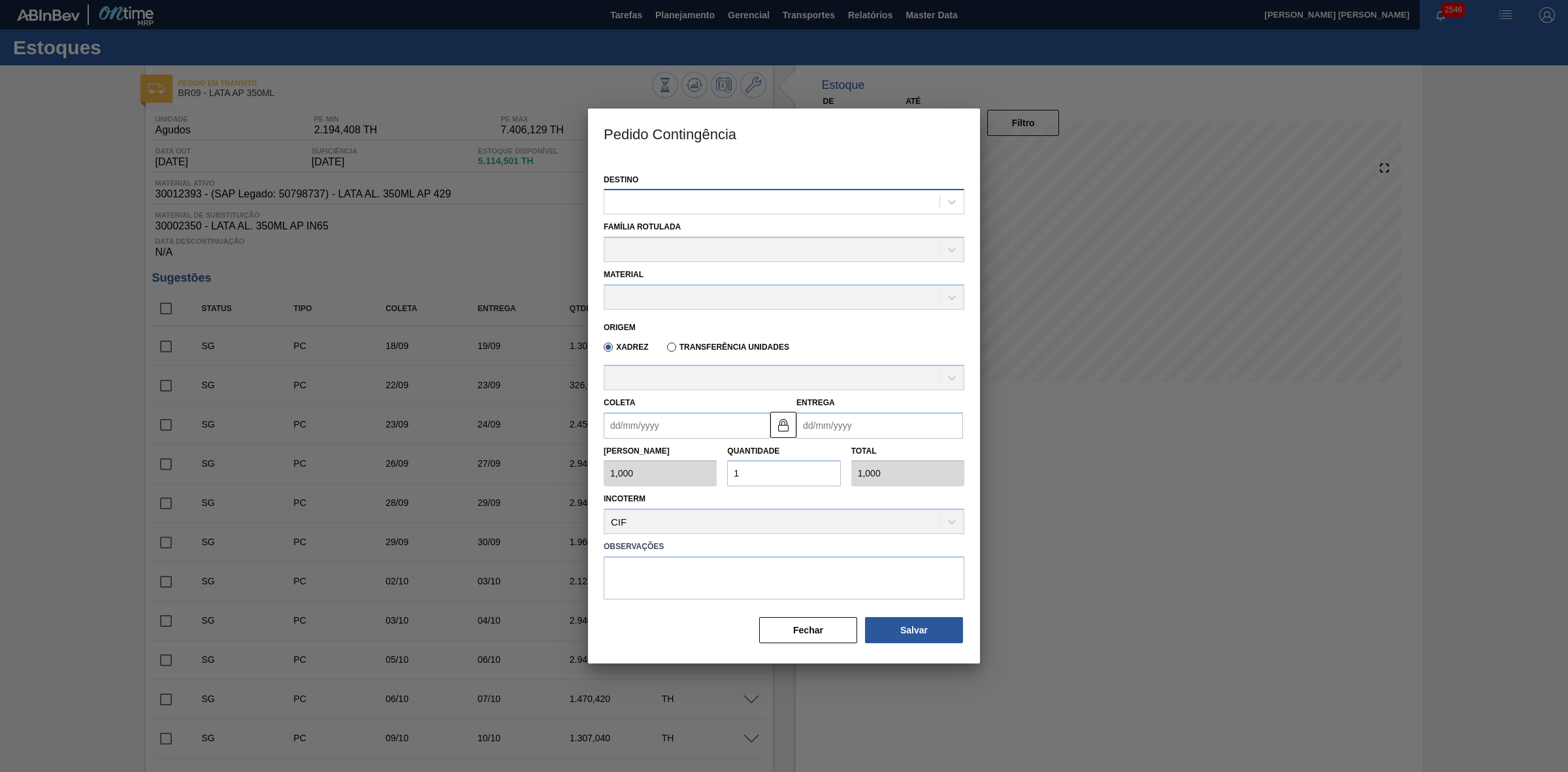
click at [817, 196] on div at bounding box center [772, 202] width 335 height 19
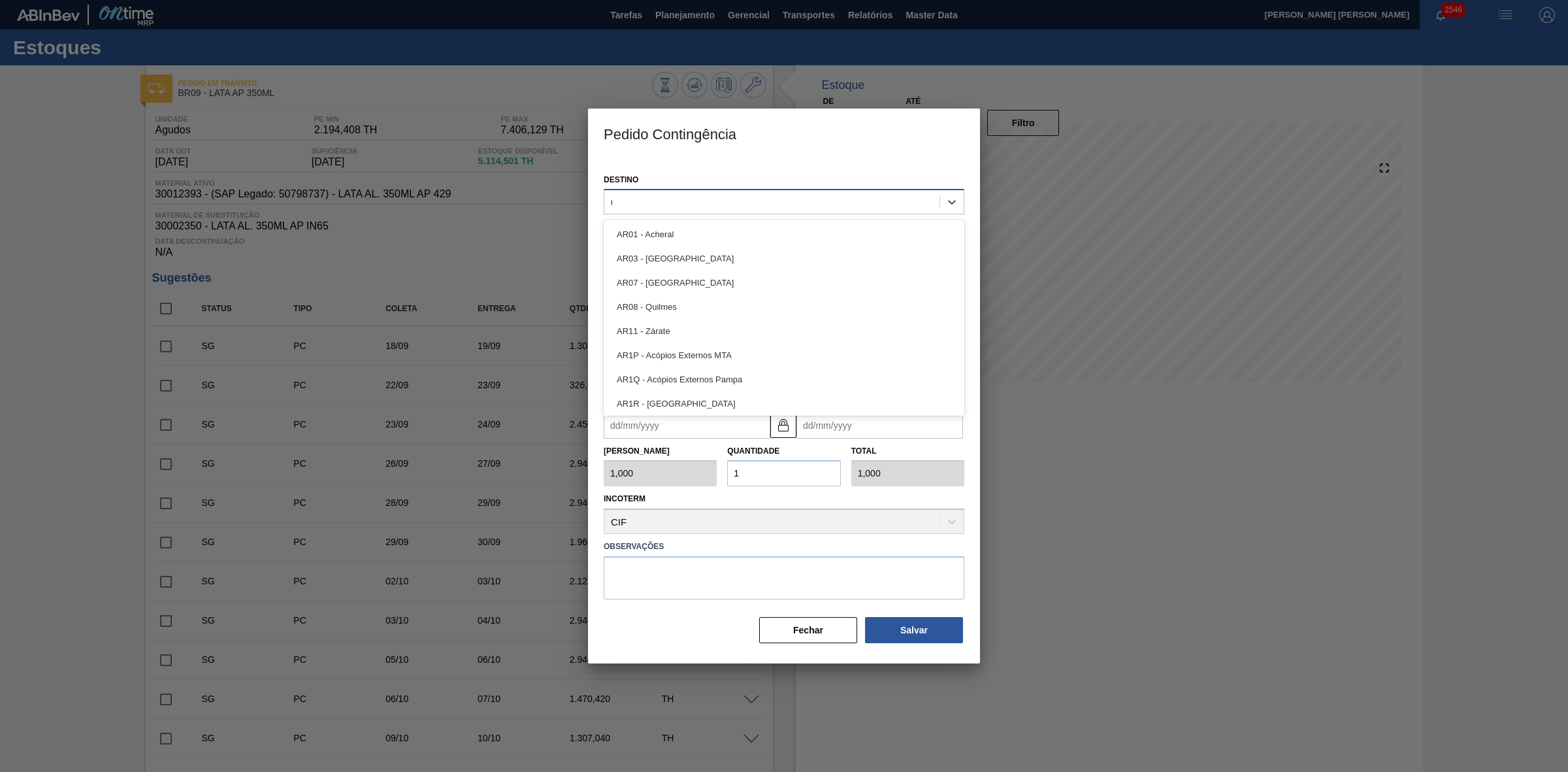
type input "09"
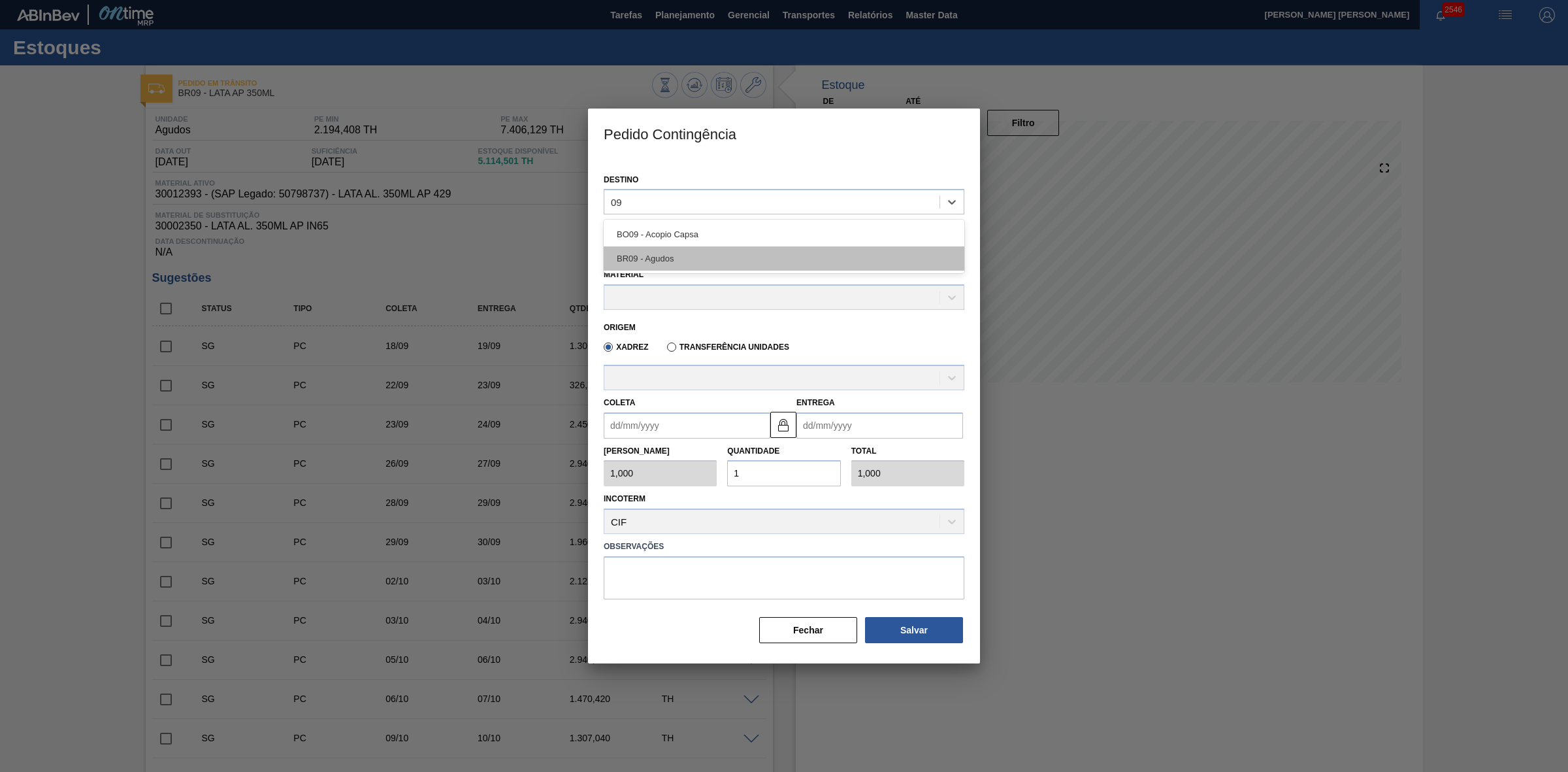
click at [695, 259] on div "BR09 - Agudos" at bounding box center [784, 258] width 360 height 24
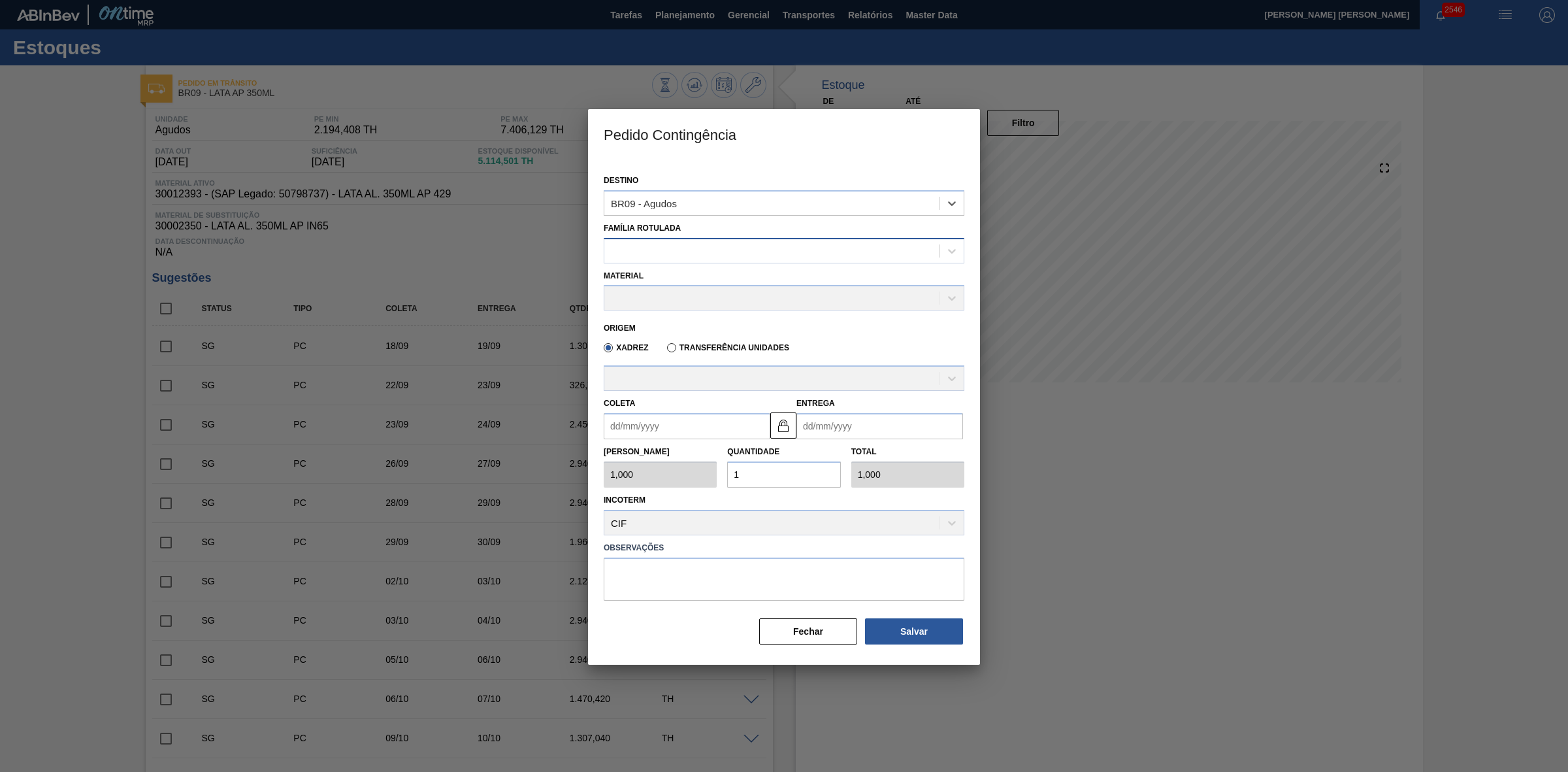
click at [670, 246] on div at bounding box center [772, 250] width 335 height 19
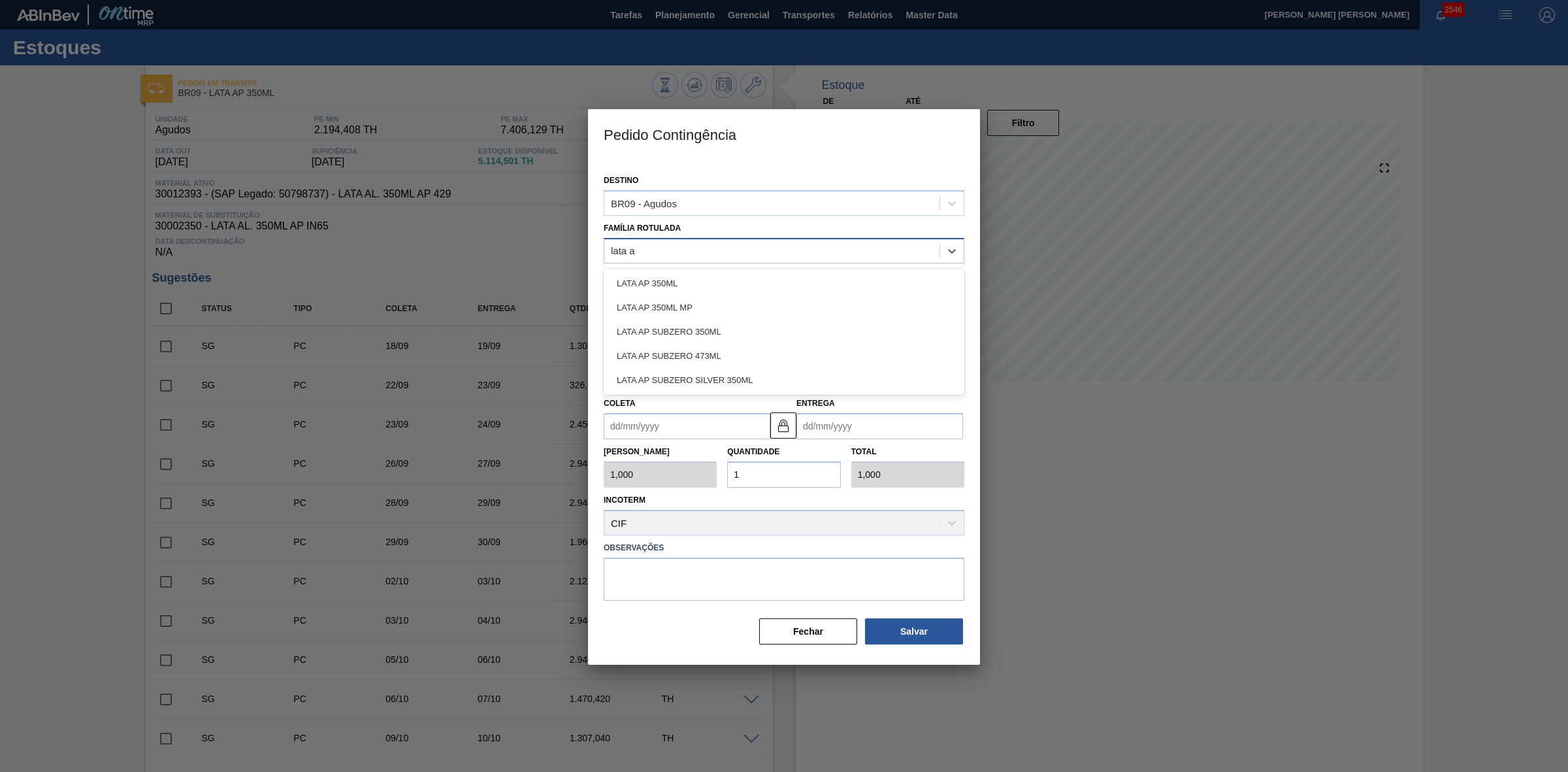
type Rotulada "lata ap"
click at [673, 281] on div "LATA AP 350ML" at bounding box center [784, 283] width 360 height 24
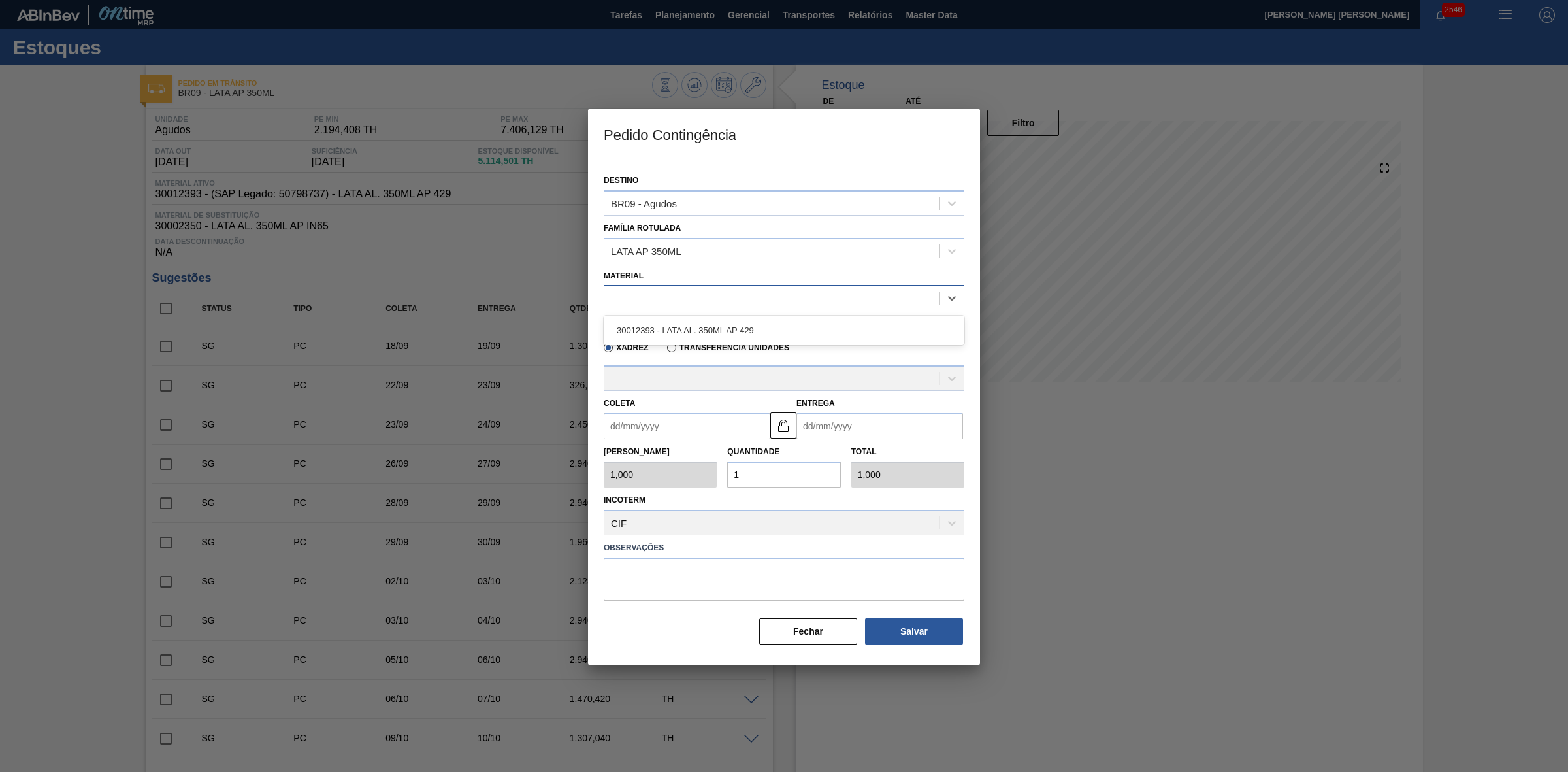
click at [683, 298] on div at bounding box center [772, 298] width 335 height 19
click at [710, 332] on div "30012393 - LATA AL. 350ML AP 429" at bounding box center [784, 330] width 360 height 24
type input "8,169"
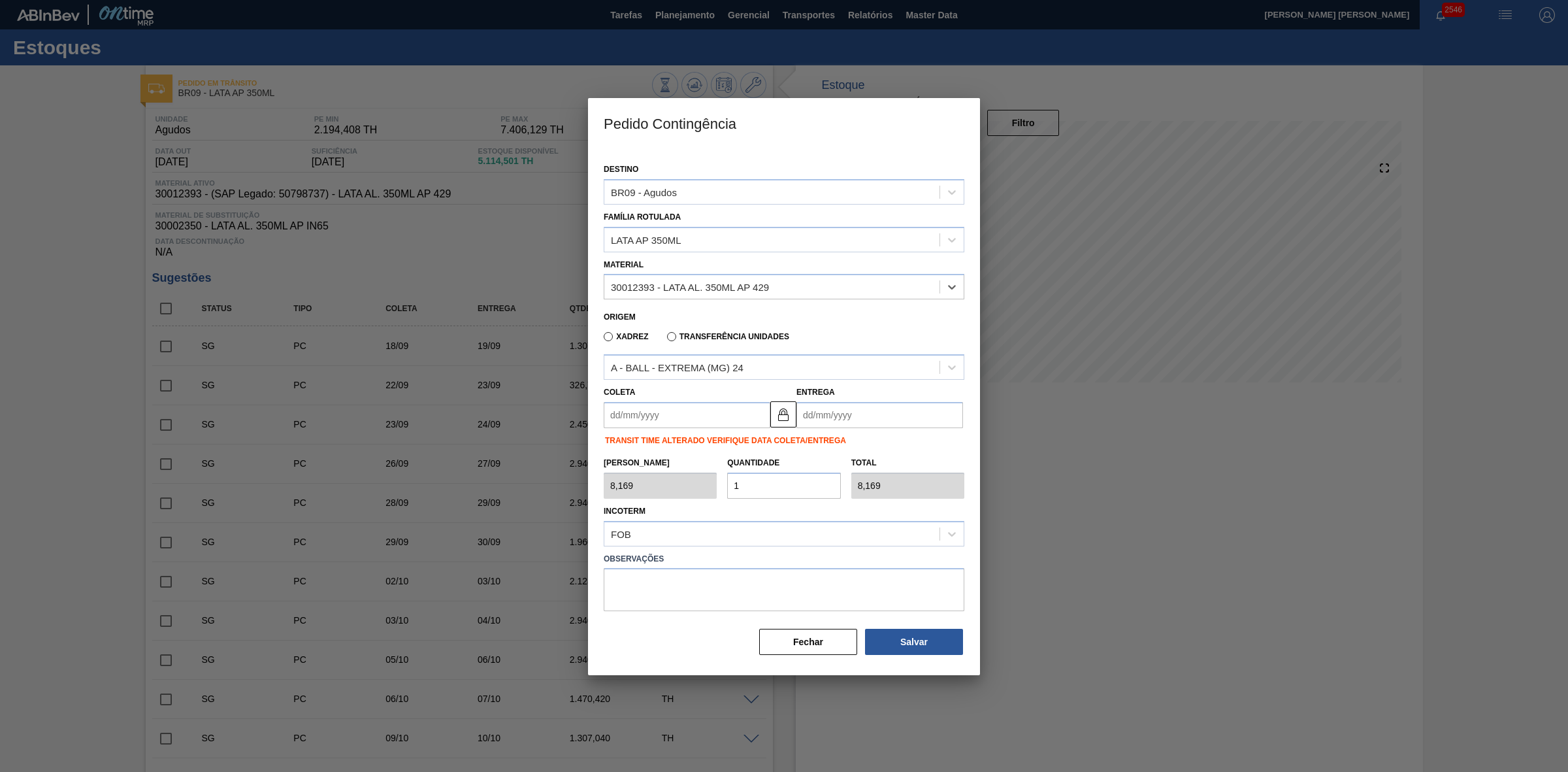
drag, startPoint x: 687, startPoint y: 412, endPoint x: 679, endPoint y: 425, distance: 15.3
click at [687, 412] on input "Coleta" at bounding box center [687, 415] width 166 height 26
click at [661, 507] on div "9" at bounding box center [662, 509] width 18 height 18
type input "[DATE]"
type input "10/09/2025"
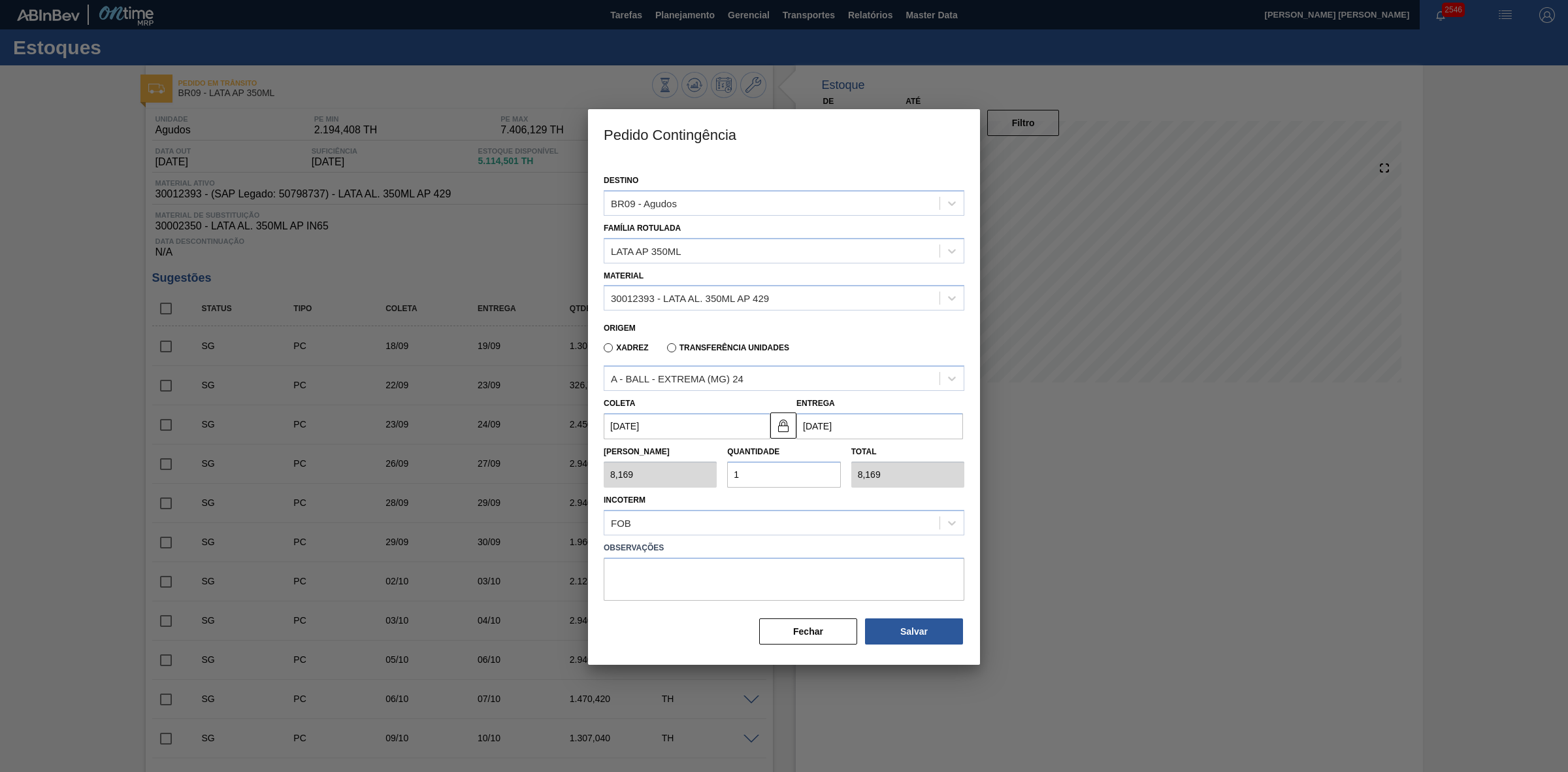
drag, startPoint x: 748, startPoint y: 474, endPoint x: 724, endPoint y: 472, distance: 24.1
click at [724, 472] on div "Quantidade 1" at bounding box center [784, 465] width 123 height 45
type input "2"
type input "16,338"
type input "20"
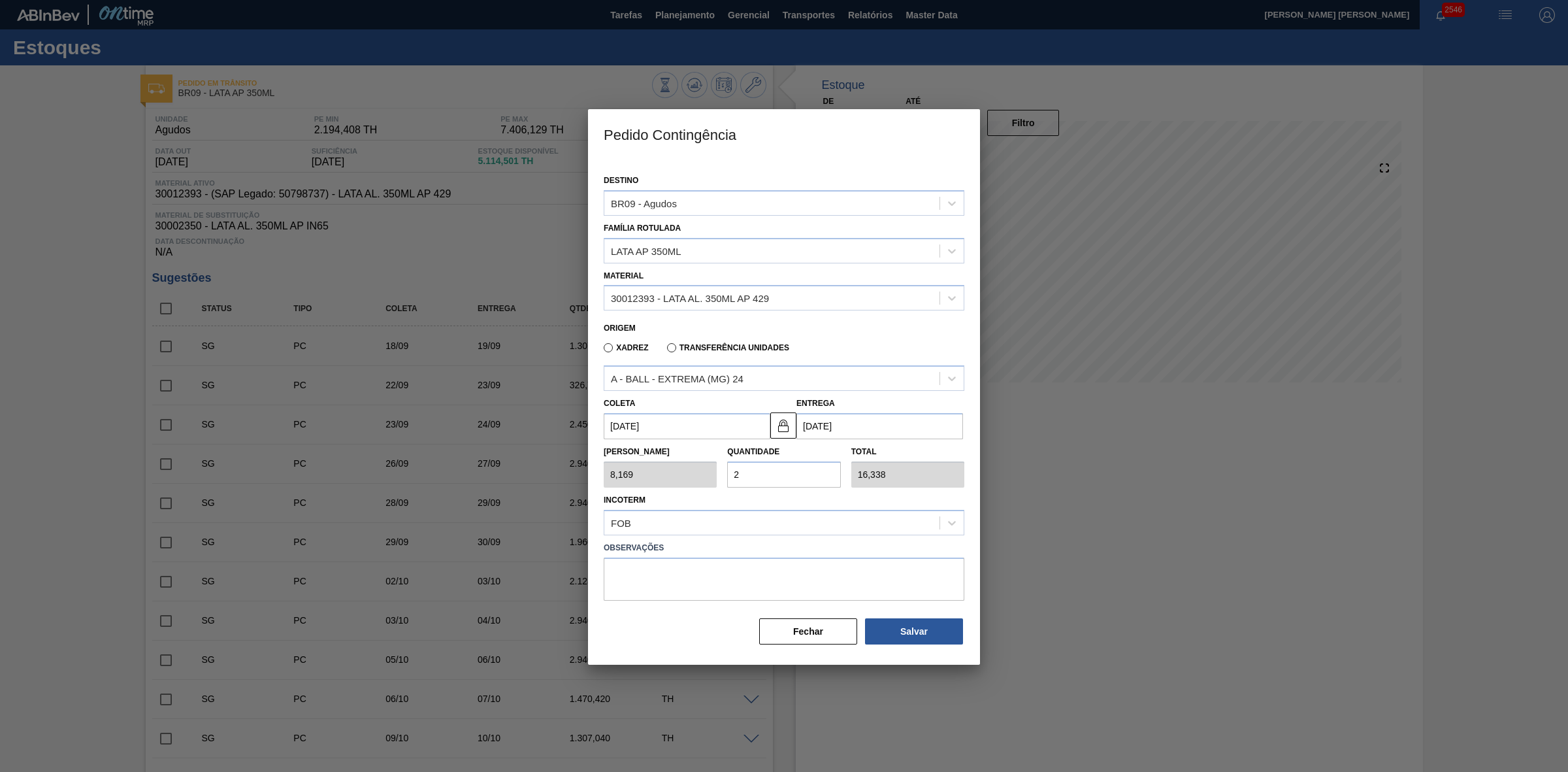
type input "163,380"
type input "20"
click at [892, 632] on button "Salvar" at bounding box center [914, 631] width 98 height 26
click at [1073, 571] on div at bounding box center [784, 386] width 1568 height 772
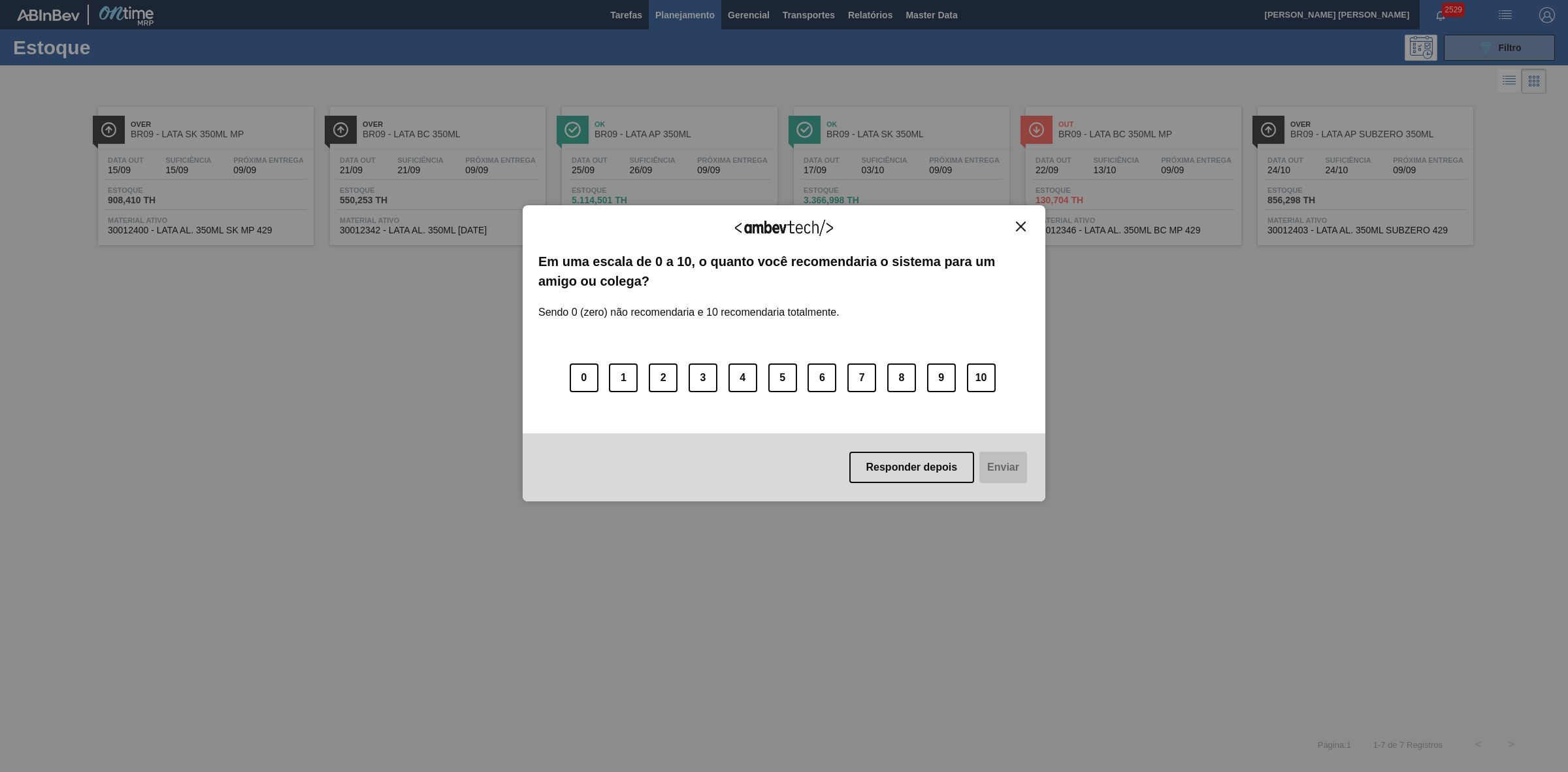
click at [1024, 224] on img "Close" at bounding box center [1021, 227] width 10 height 10
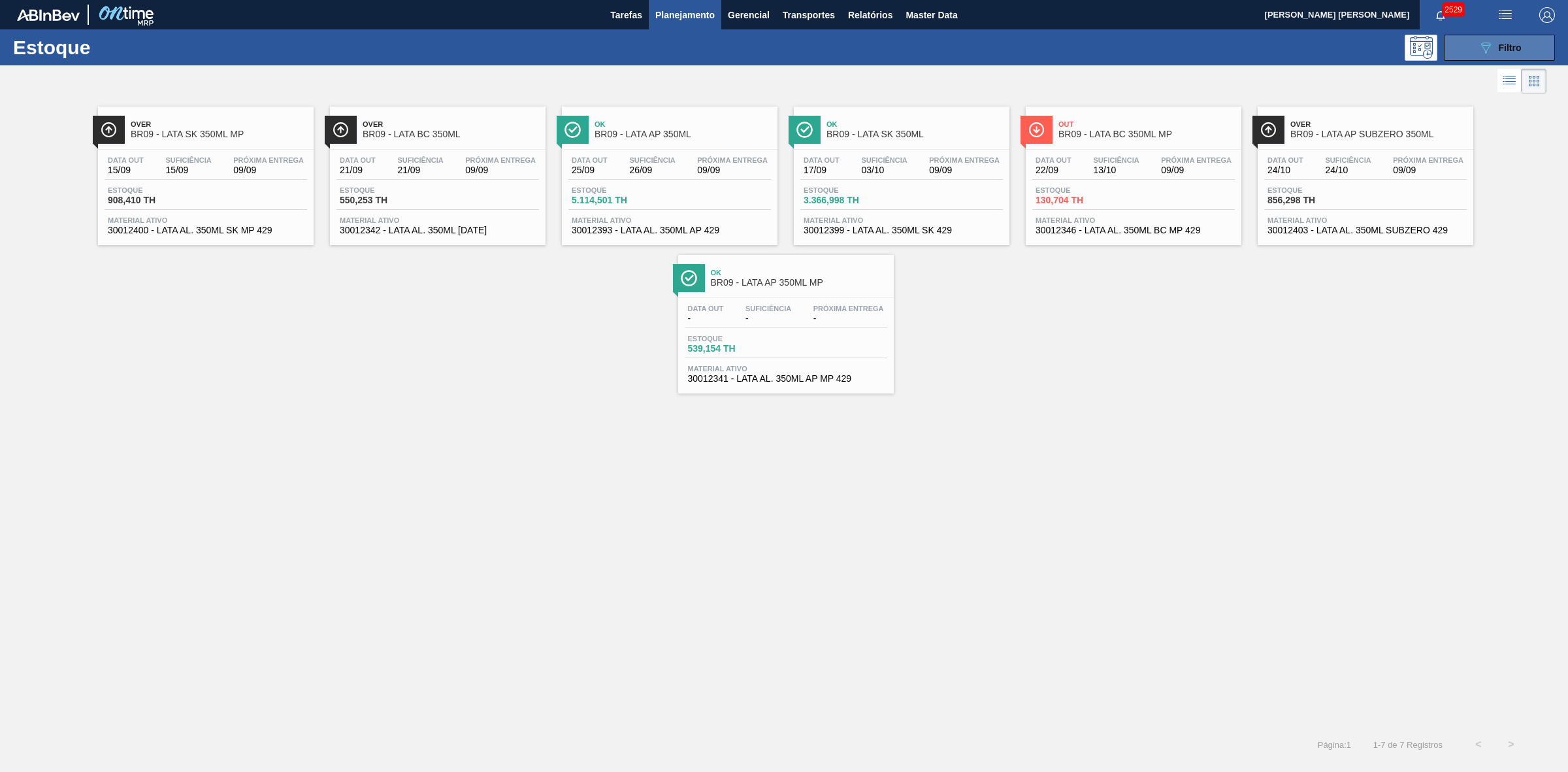
click at [1482, 54] on icon "089F7B8B-B2A5-4AFE-B5C0-19BA573D28AC" at bounding box center [1486, 48] width 16 height 16
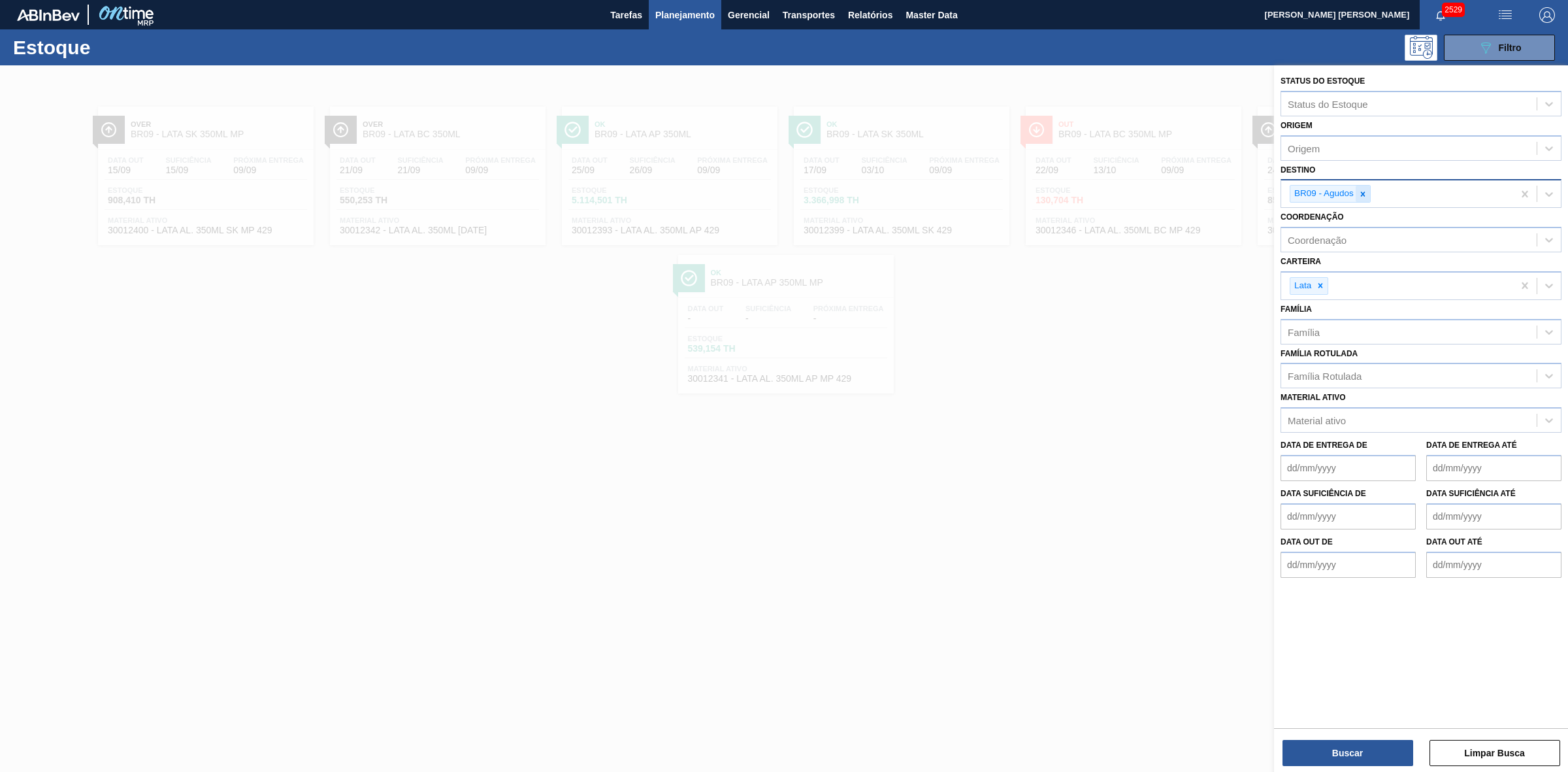
click at [1366, 190] on icon at bounding box center [1363, 194] width 9 height 9
type input "21"
click at [1333, 224] on div "BR21 - Lages" at bounding box center [1421, 225] width 281 height 24
click at [1373, 750] on button "Buscar" at bounding box center [1348, 753] width 131 height 26
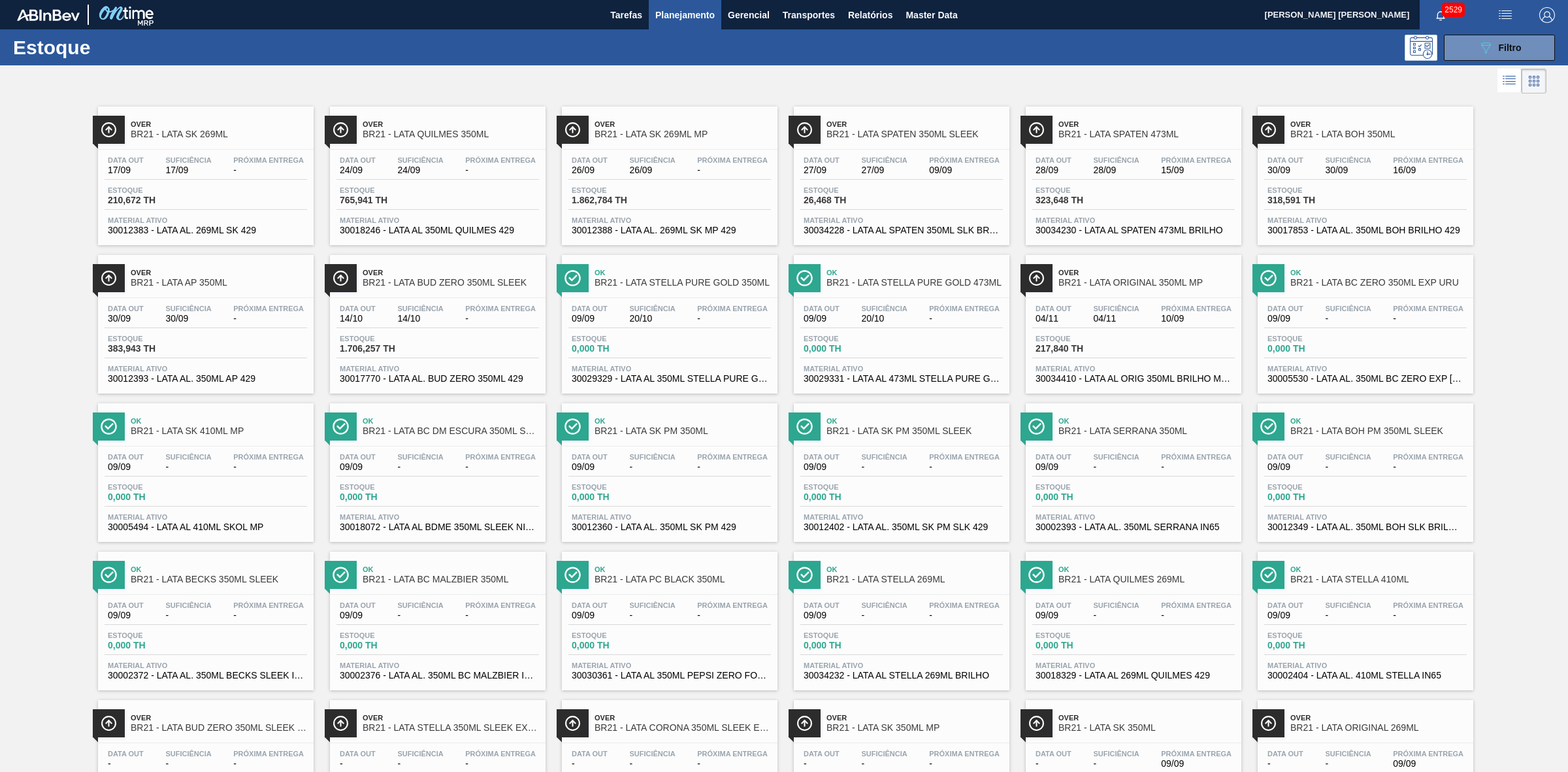
click at [902, 71] on div at bounding box center [773, 81] width 1547 height 32
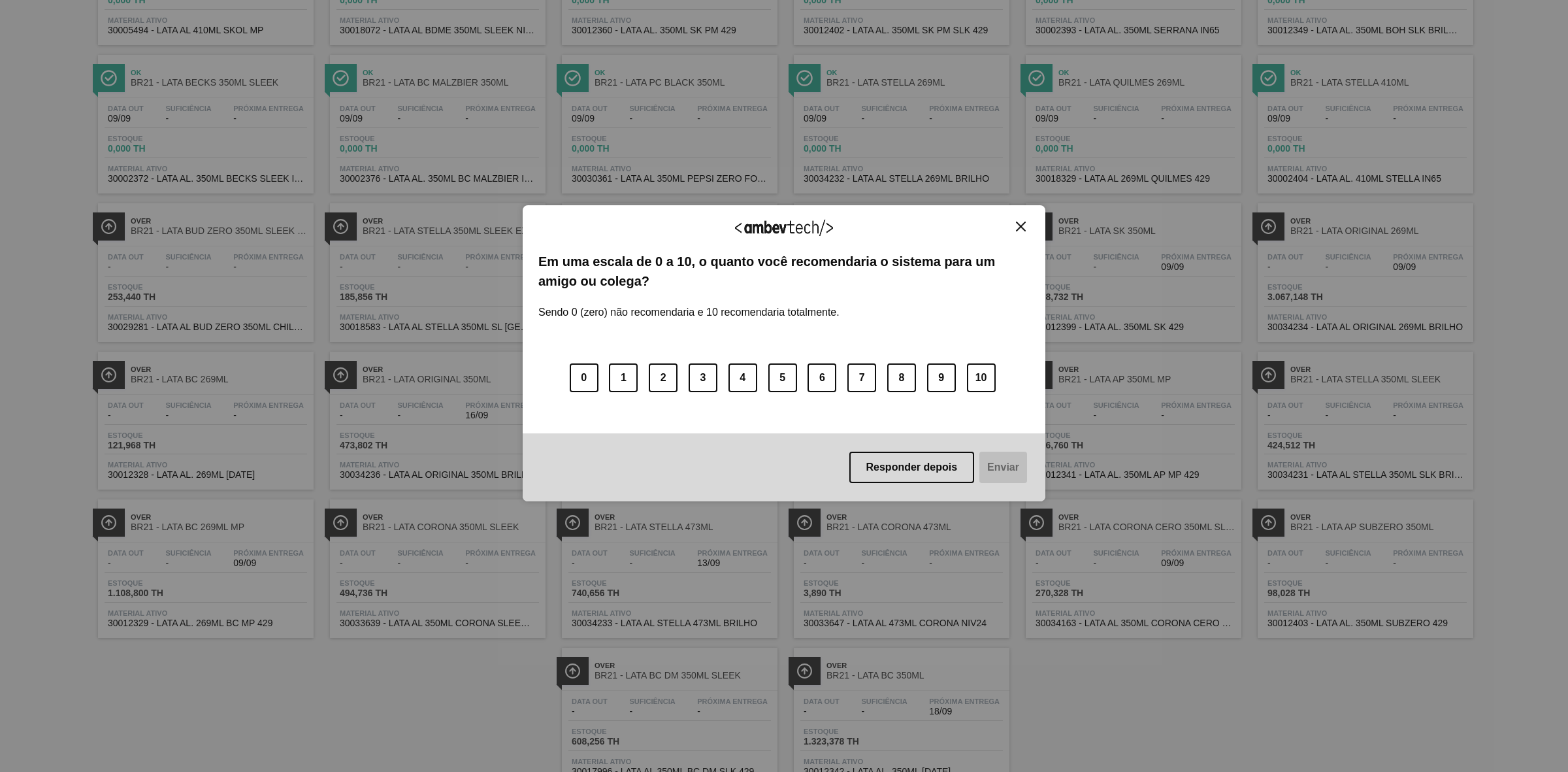
click at [1026, 230] on img "Close" at bounding box center [1021, 227] width 10 height 10
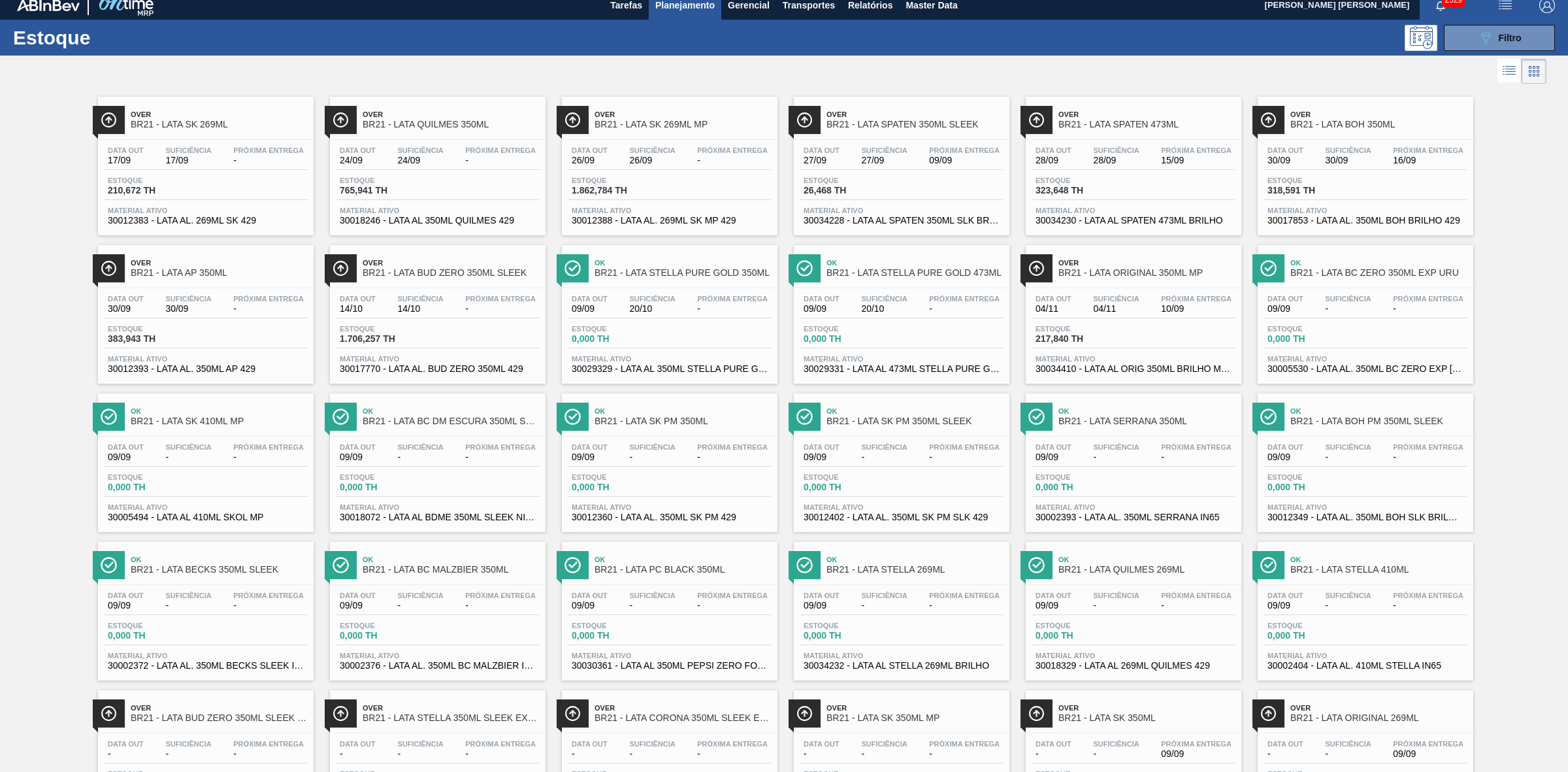
scroll to position [0, 0]
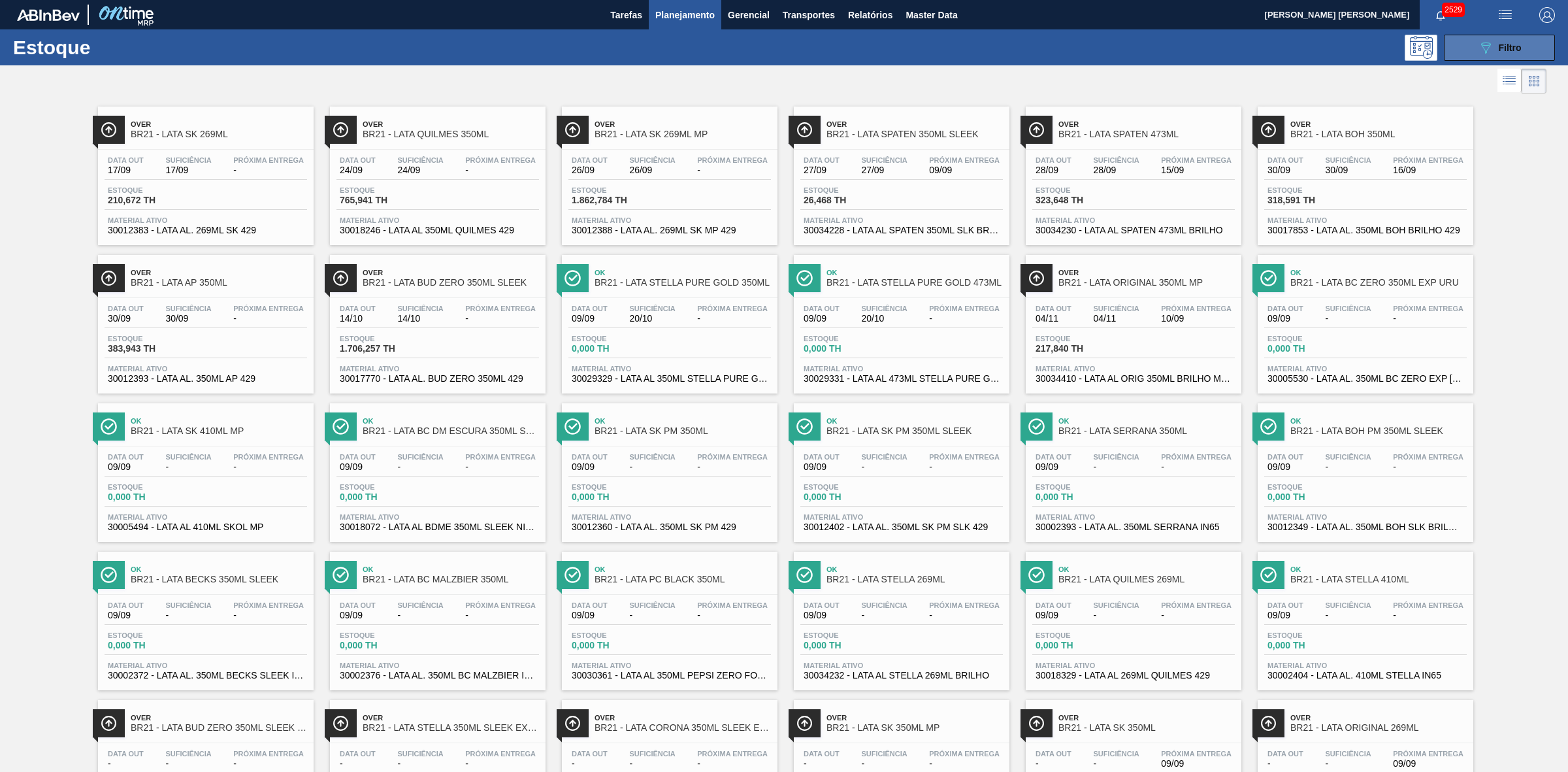
click at [1468, 42] on button "089F7B8B-B2A5-4AFE-B5C0-19BA573D28AC Filtro" at bounding box center [1499, 48] width 111 height 26
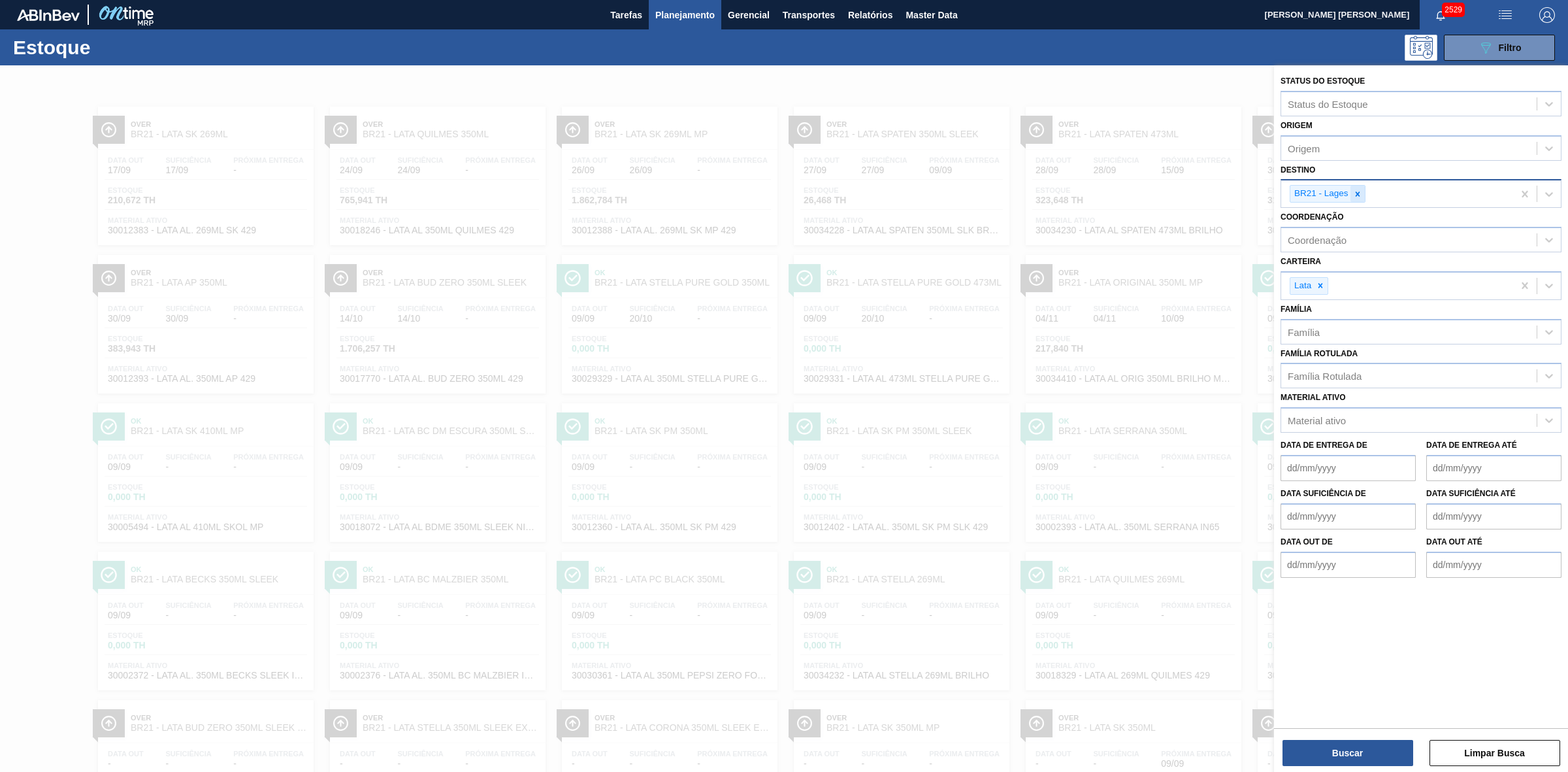
click at [1358, 196] on icon at bounding box center [1358, 194] width 9 height 9
type input "09"
click at [1333, 249] on div "BR09 - Agudos" at bounding box center [1421, 248] width 281 height 24
click at [1359, 753] on button "Buscar" at bounding box center [1348, 753] width 131 height 26
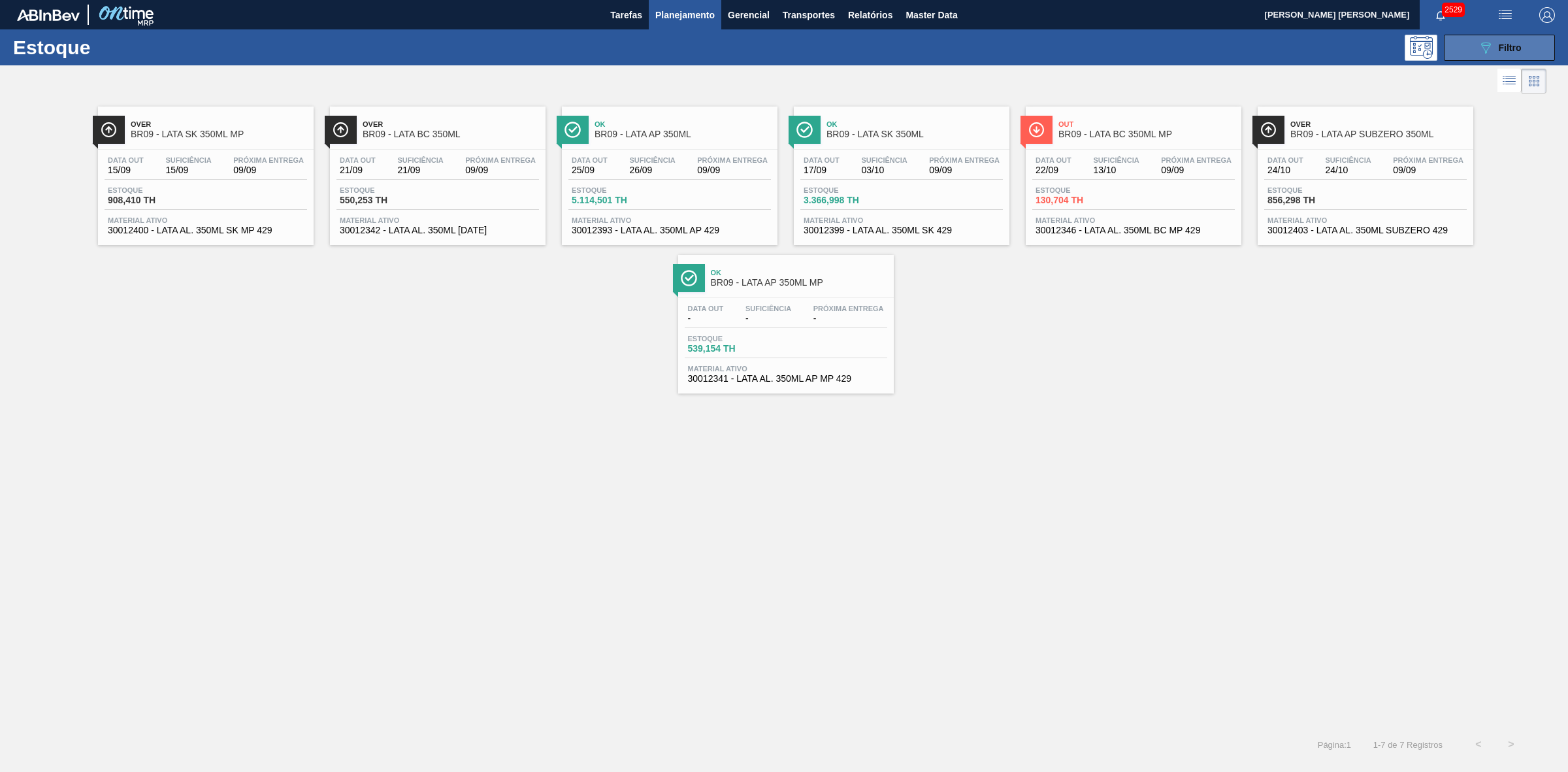
click at [1464, 40] on button "089F7B8B-B2A5-4AFE-B5C0-19BA573D28AC Filtro" at bounding box center [1499, 48] width 111 height 26
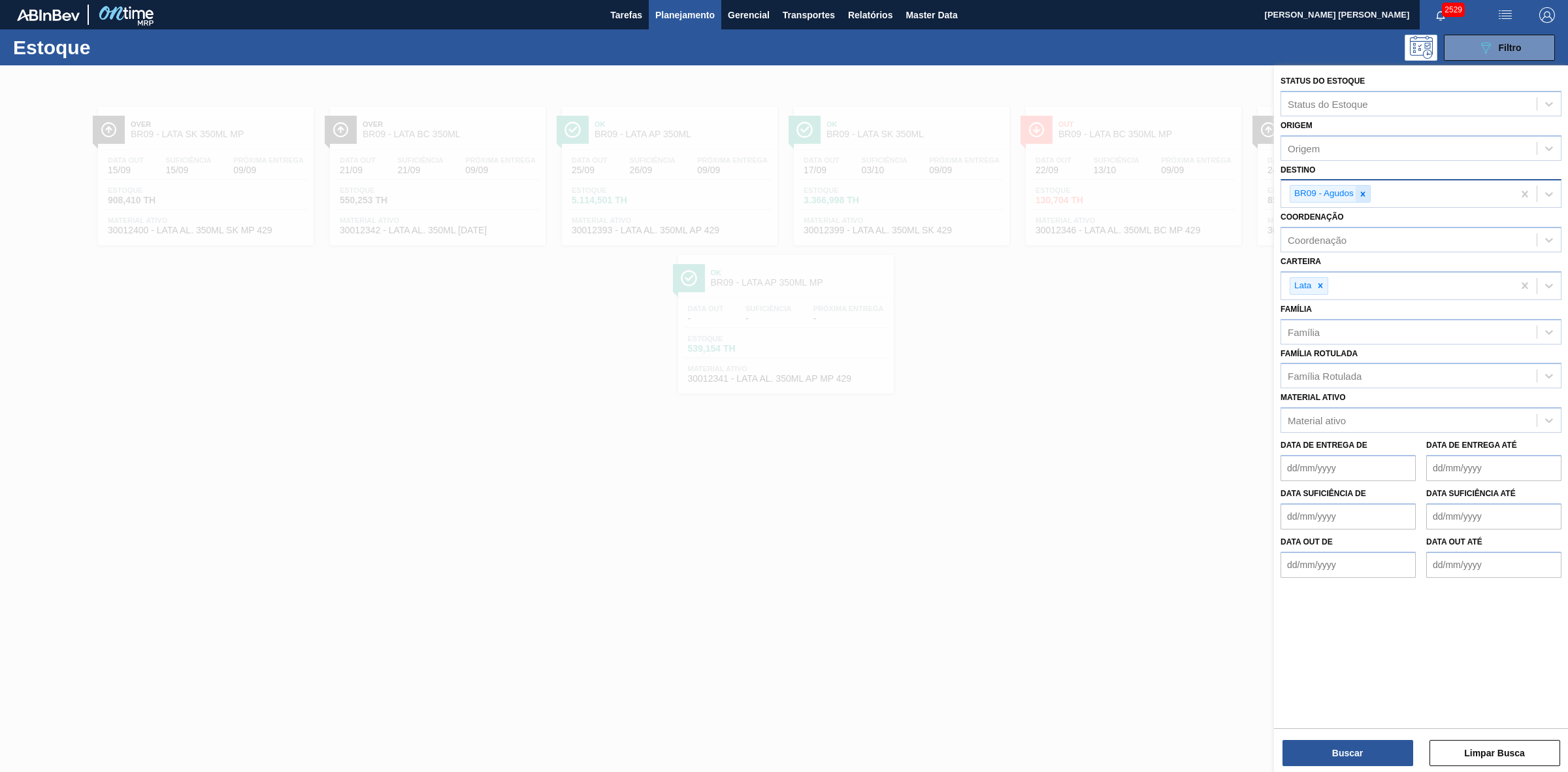
click at [1365, 197] on icon at bounding box center [1363, 194] width 9 height 9
type input "22"
click at [1342, 221] on div "BR22 - Viamão" at bounding box center [1421, 225] width 281 height 24
click at [1351, 760] on button "Buscar" at bounding box center [1348, 753] width 131 height 26
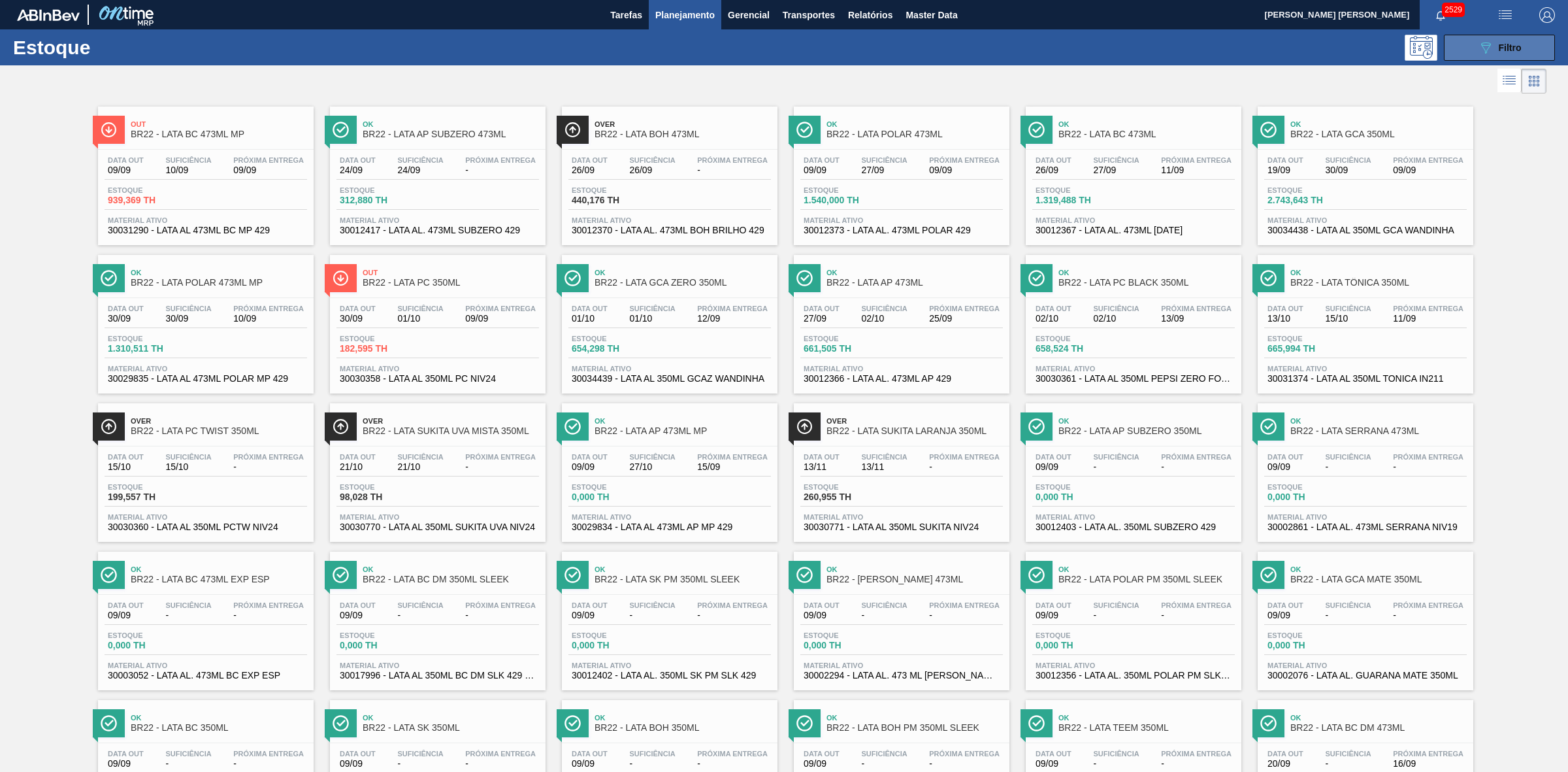
click at [1475, 48] on button "089F7B8B-B2A5-4AFE-B5C0-19BA573D28AC Filtro" at bounding box center [1499, 48] width 111 height 26
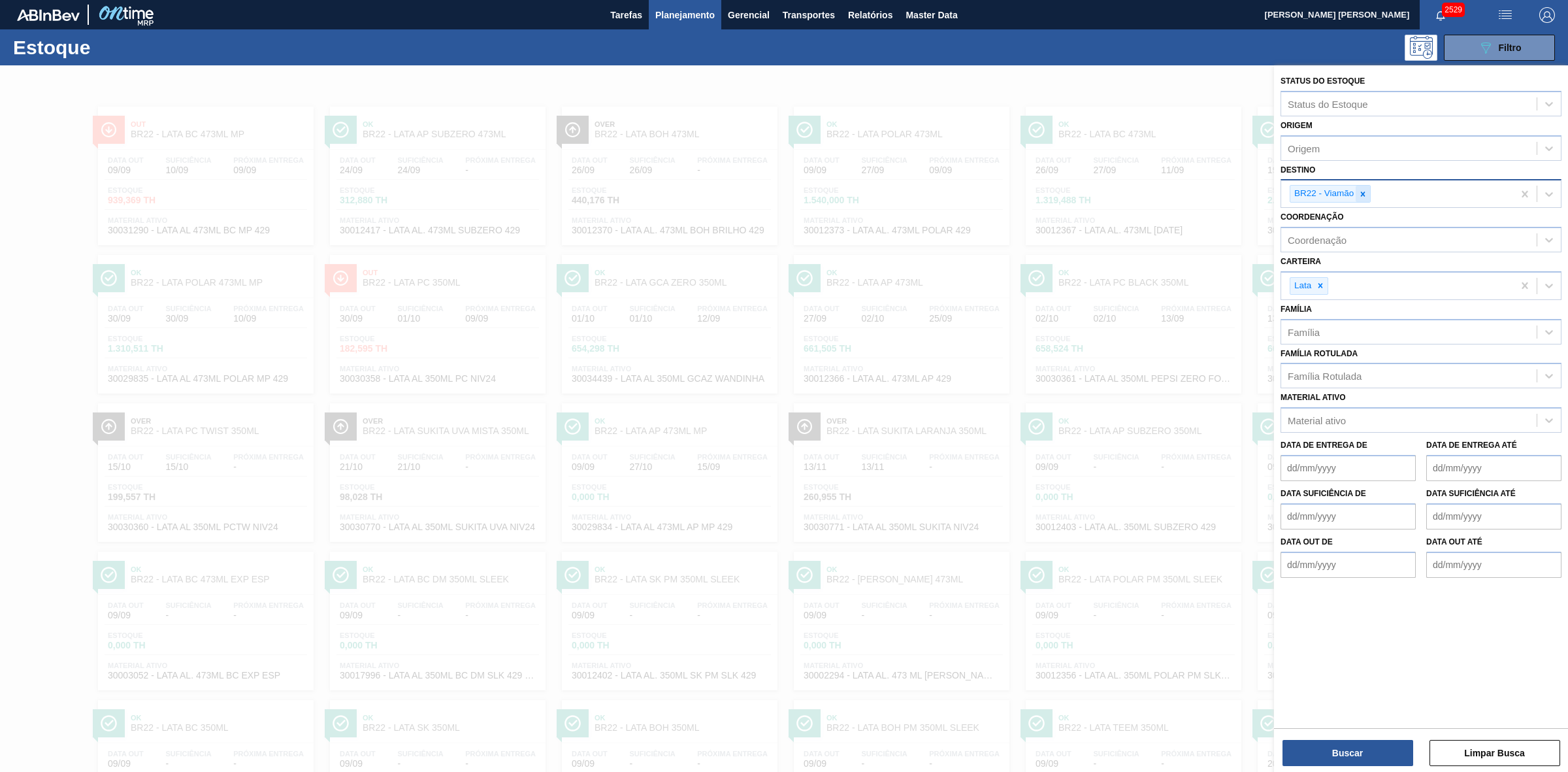
click at [1365, 193] on icon at bounding box center [1363, 194] width 9 height 9
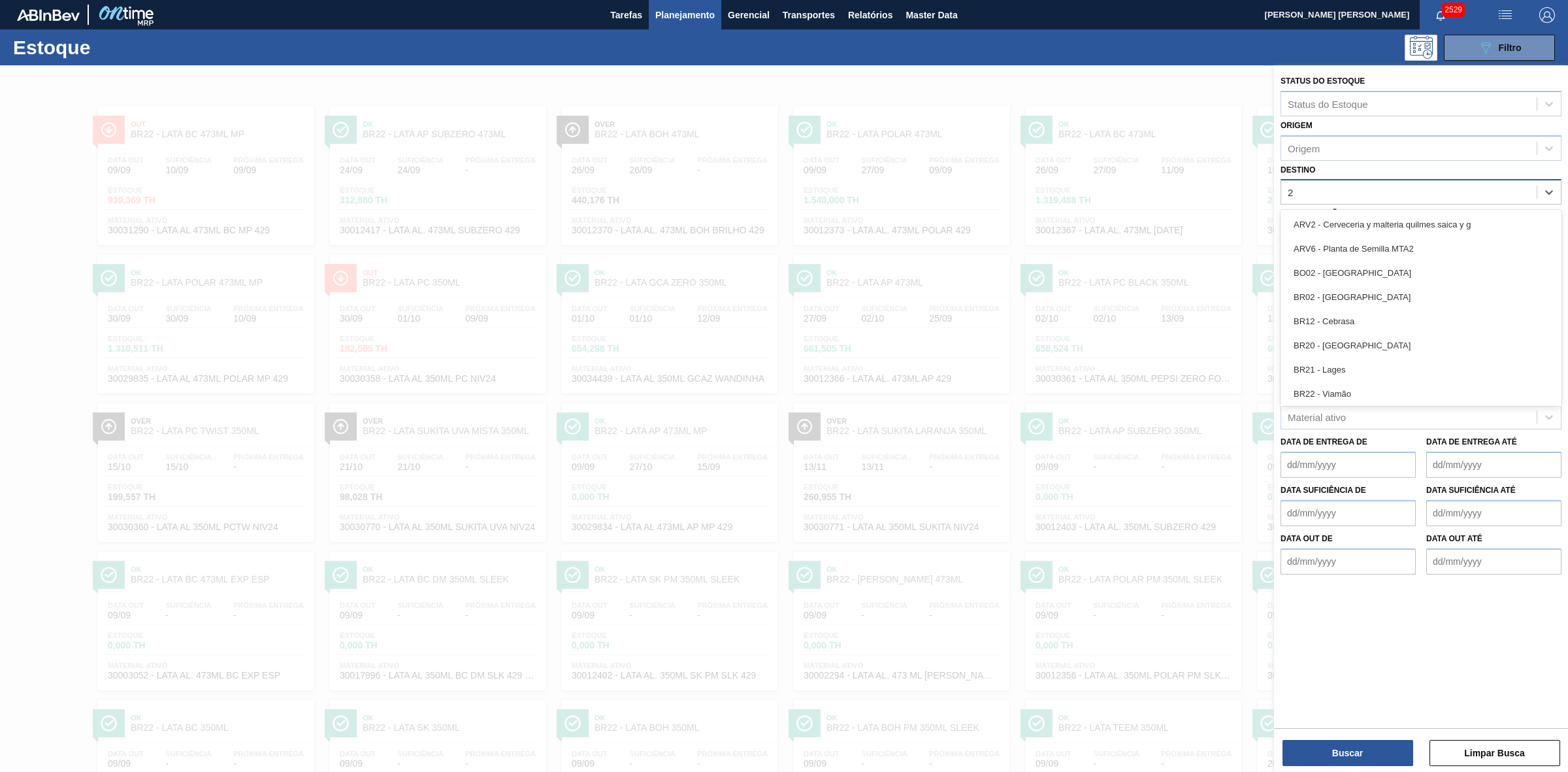
type input "21"
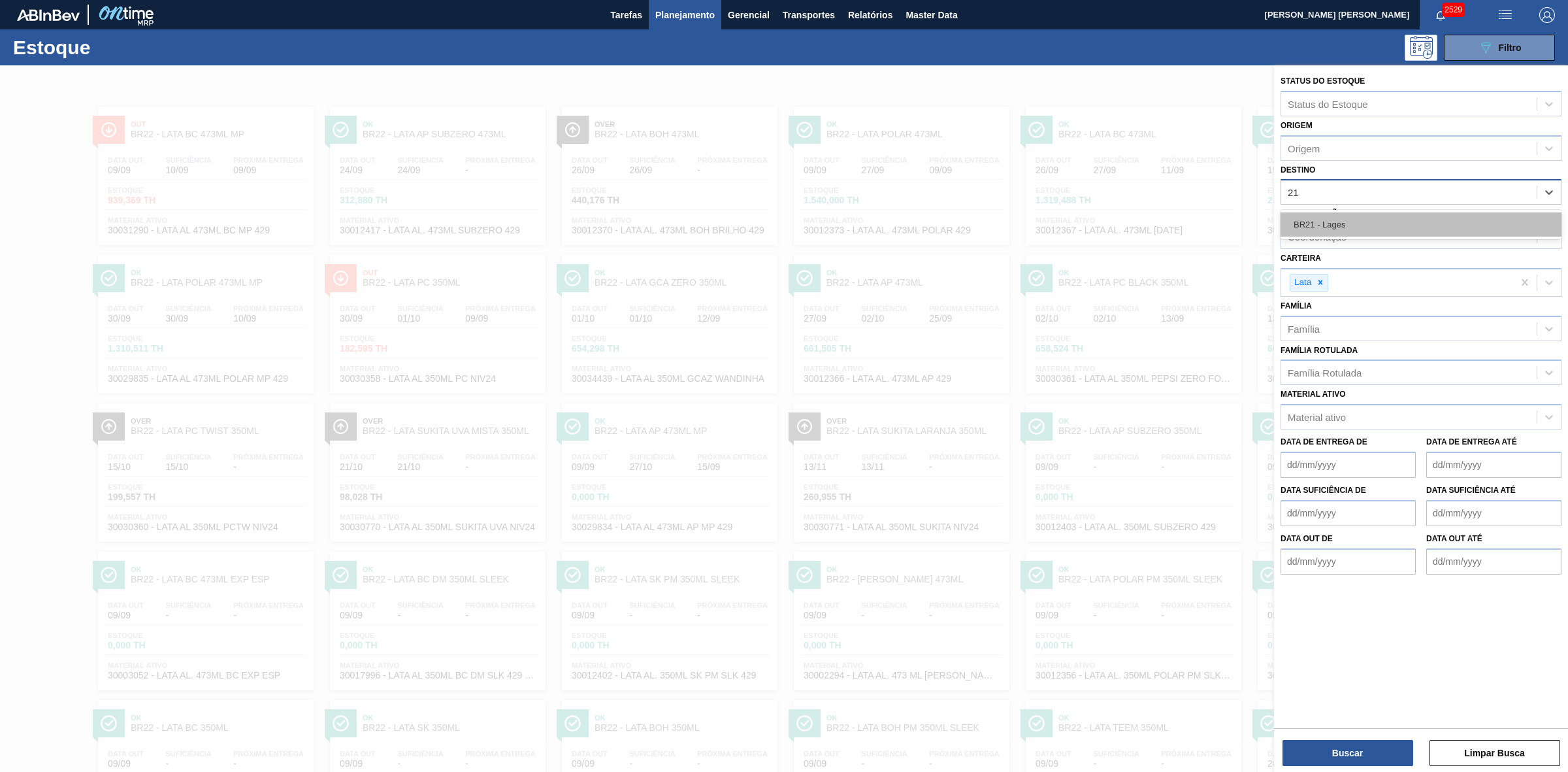
click at [1341, 217] on div "BR21 - Lages" at bounding box center [1421, 225] width 281 height 24
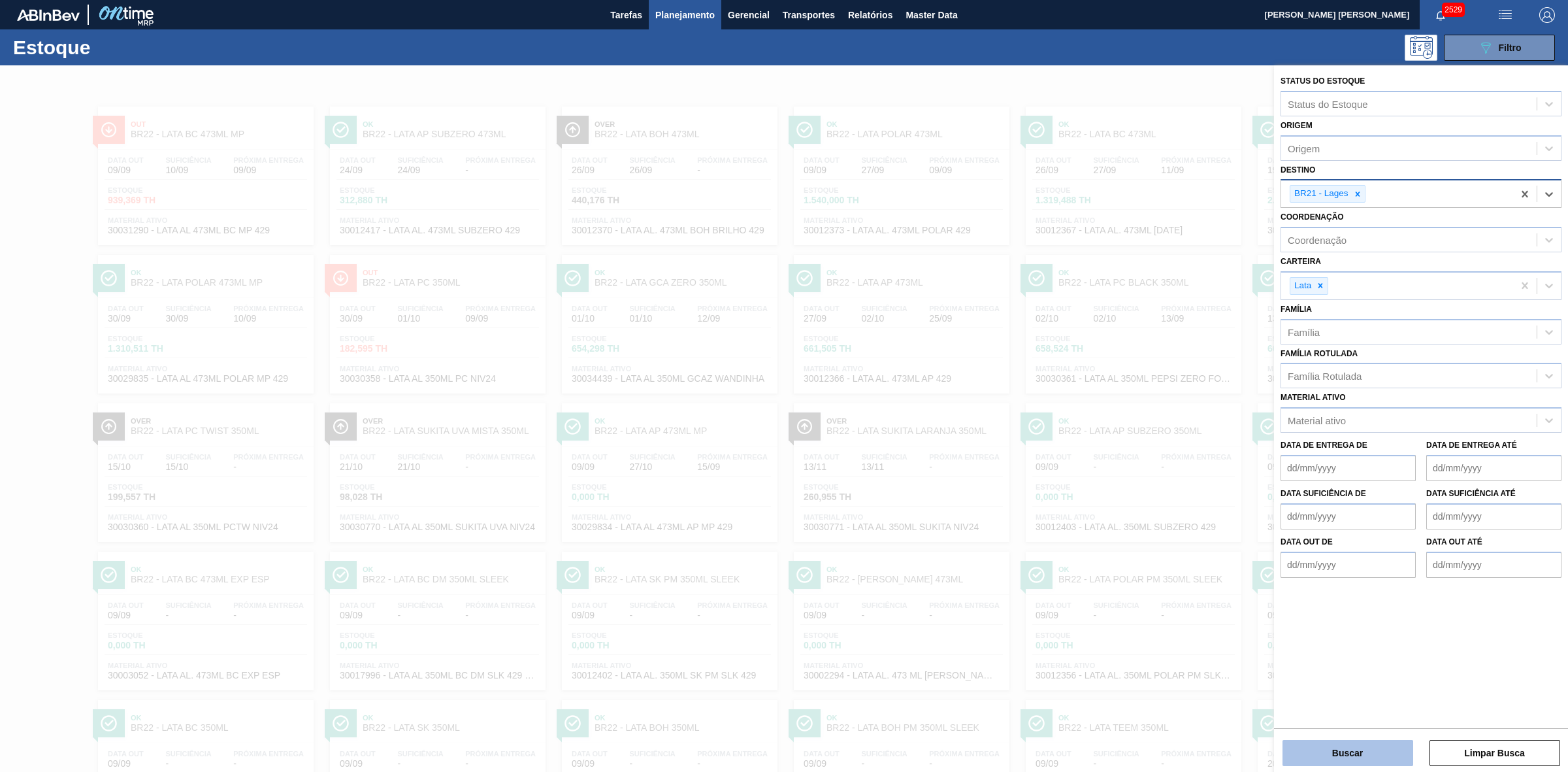
click at [1363, 746] on button "Buscar" at bounding box center [1348, 753] width 131 height 26
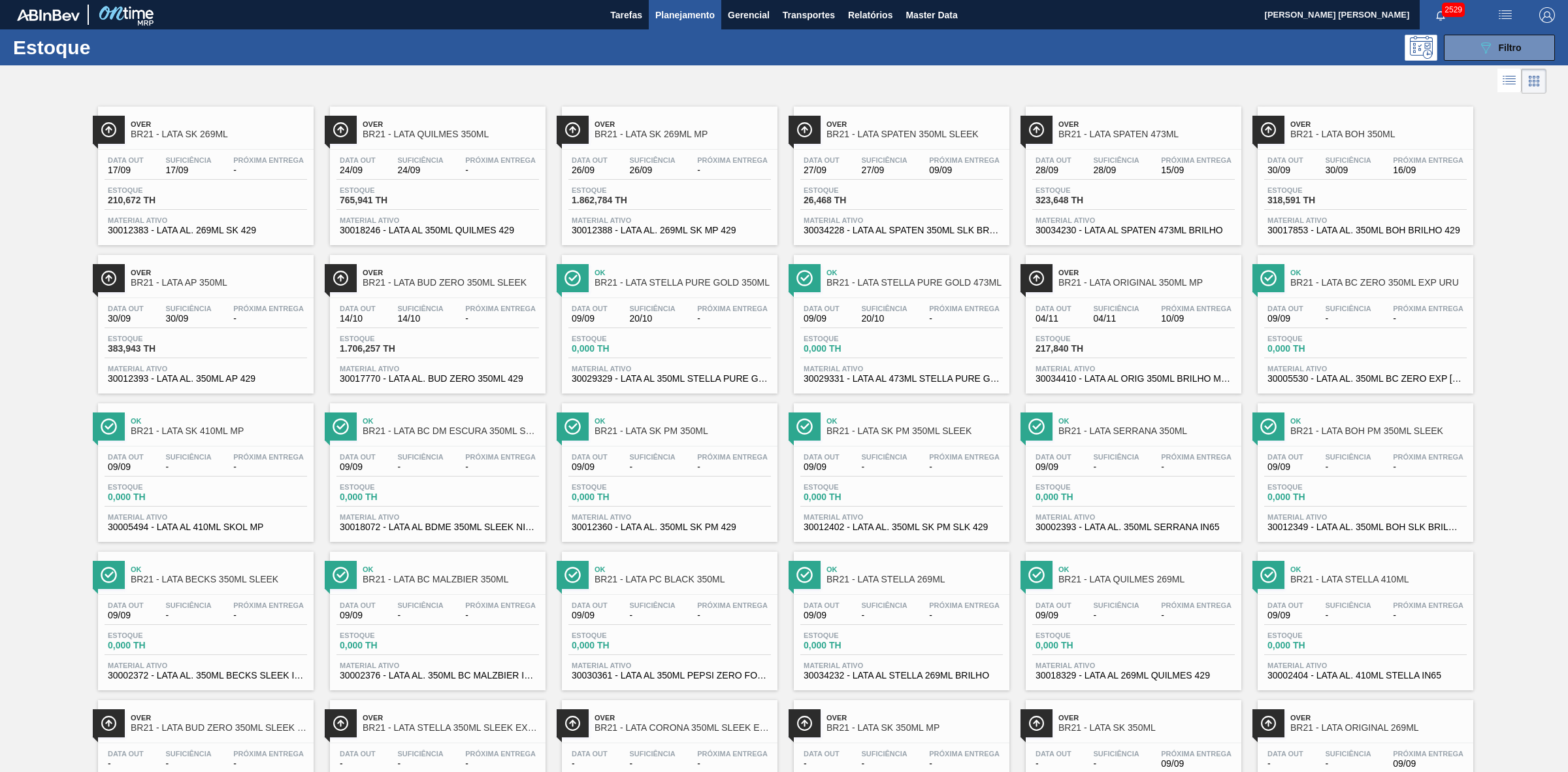
click at [1124, 259] on div "Over BR21 - LATA ORIGINAL 350ML MP" at bounding box center [1134, 273] width 216 height 36
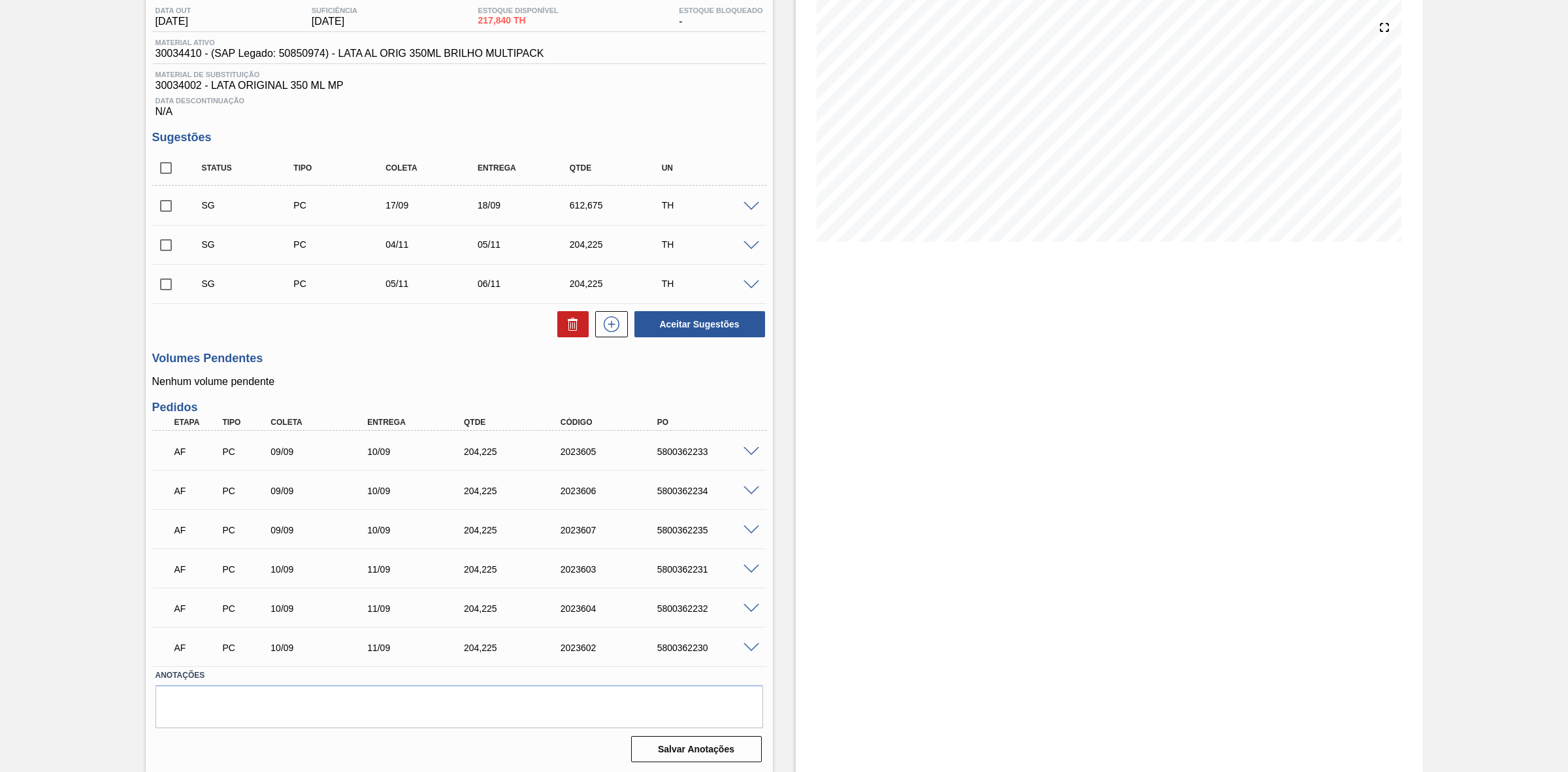
scroll to position [145, 0]
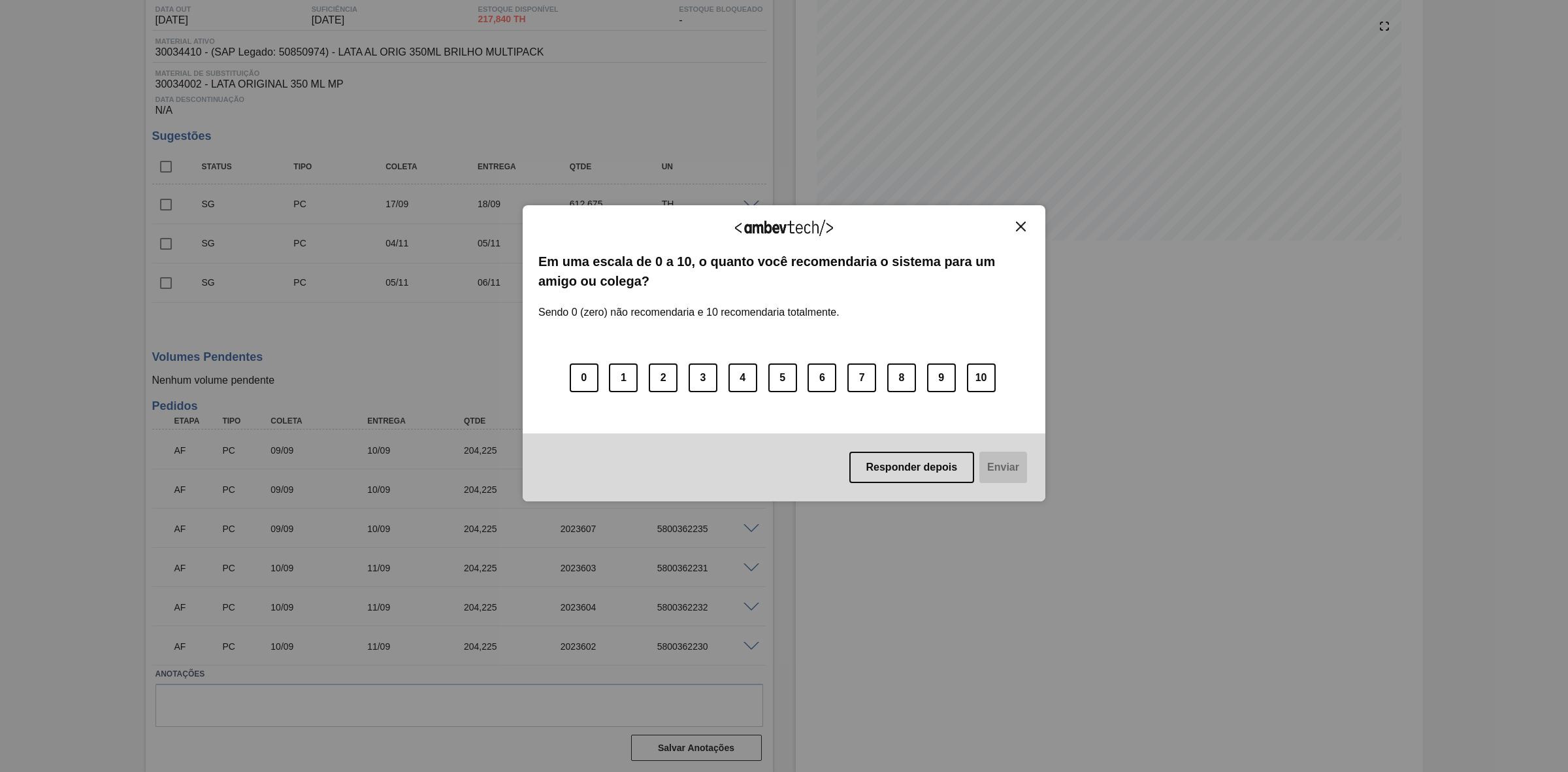
click at [1021, 223] on img "Close" at bounding box center [1021, 227] width 10 height 10
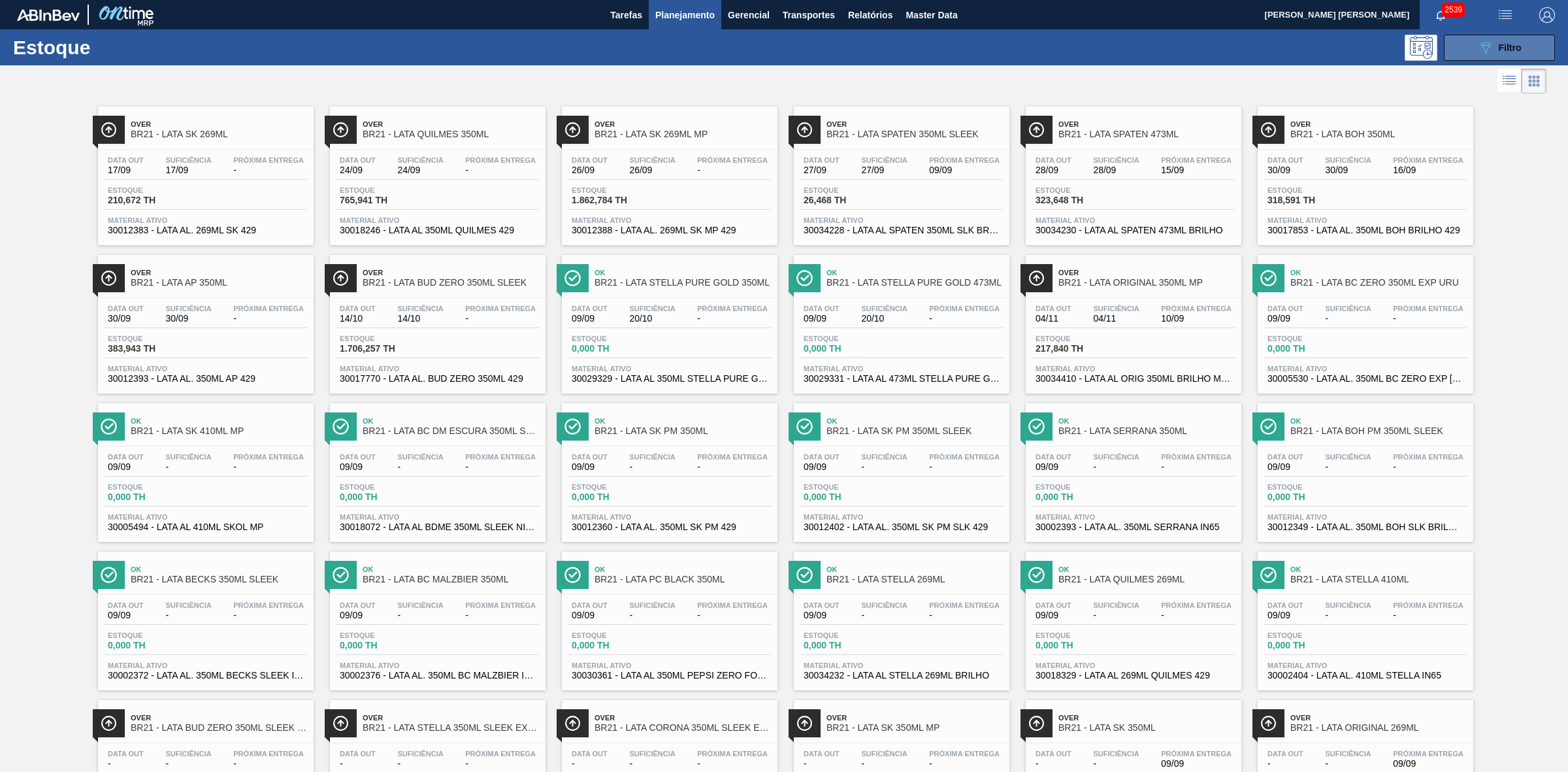
click at [1487, 40] on icon "089F7B8B-B2A5-4AFE-B5C0-19BA573D28AC" at bounding box center [1486, 48] width 16 height 16
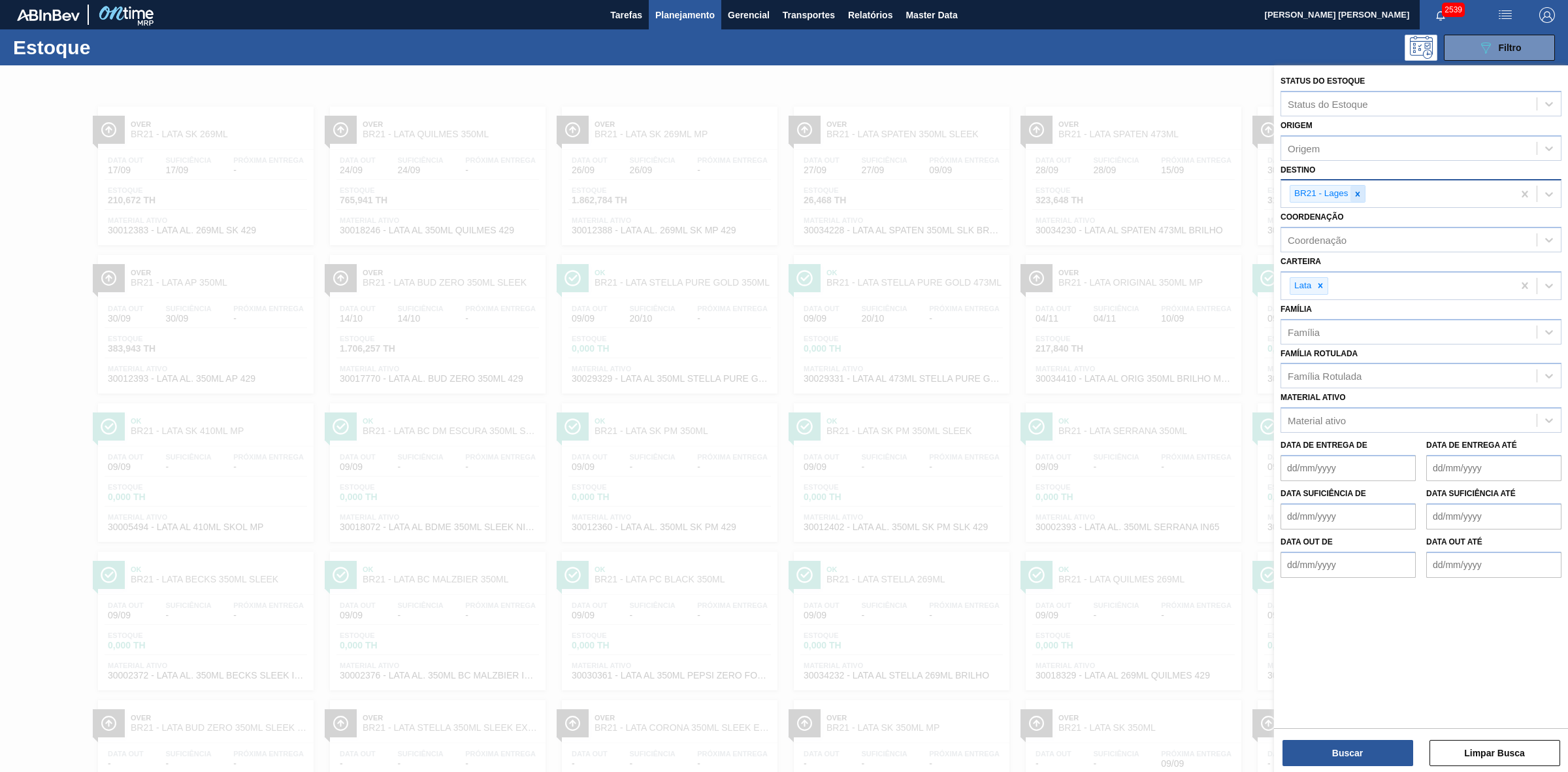
click at [1355, 194] on icon at bounding box center [1358, 194] width 9 height 9
type input "22"
click at [1334, 225] on div "BR22 - Viamão" at bounding box center [1421, 225] width 281 height 24
click at [1371, 748] on button "Buscar" at bounding box center [1348, 753] width 131 height 26
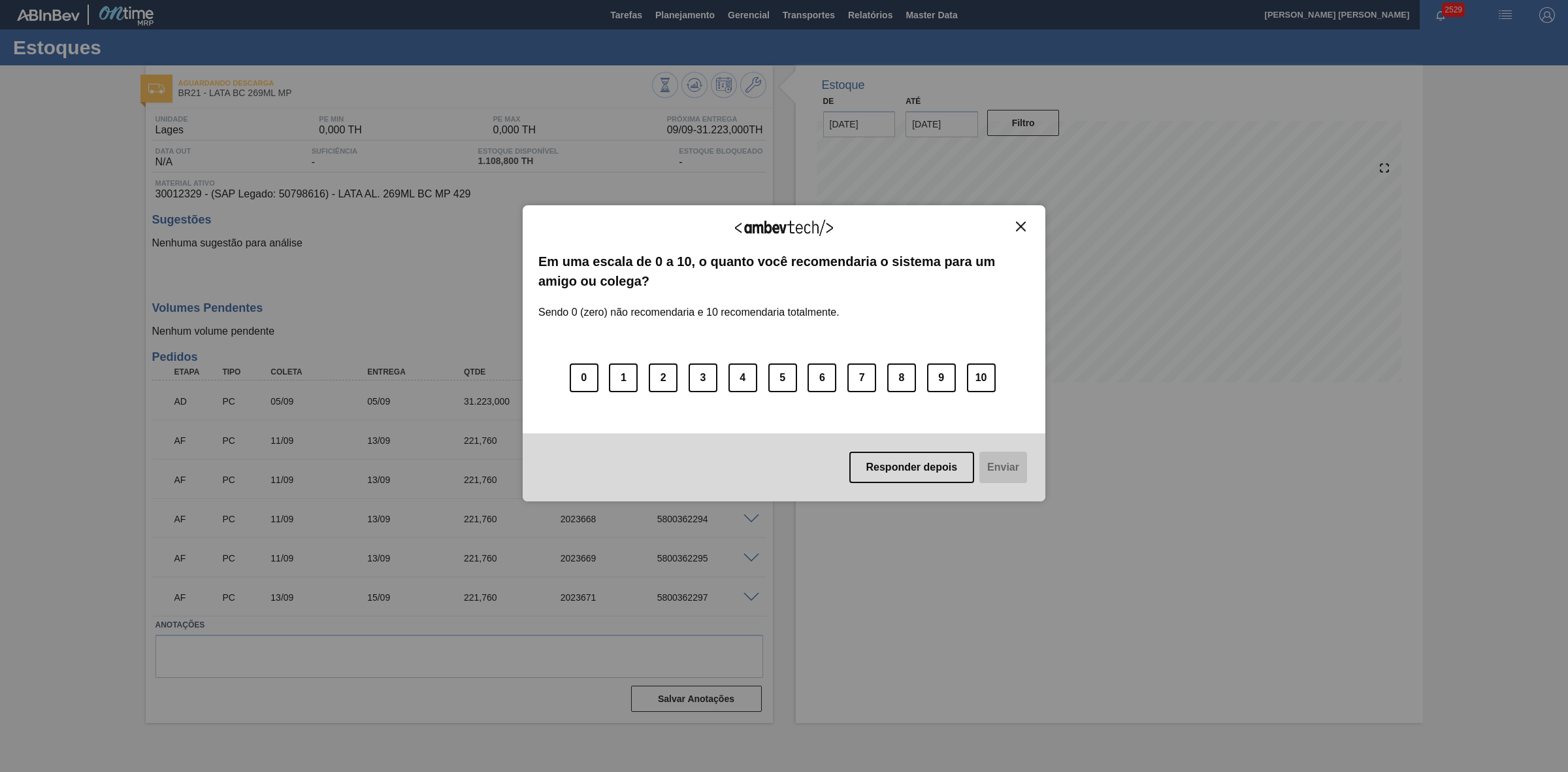
click at [1018, 228] on img "Close" at bounding box center [1021, 227] width 10 height 10
click at [1021, 227] on img "Close" at bounding box center [1021, 227] width 10 height 10
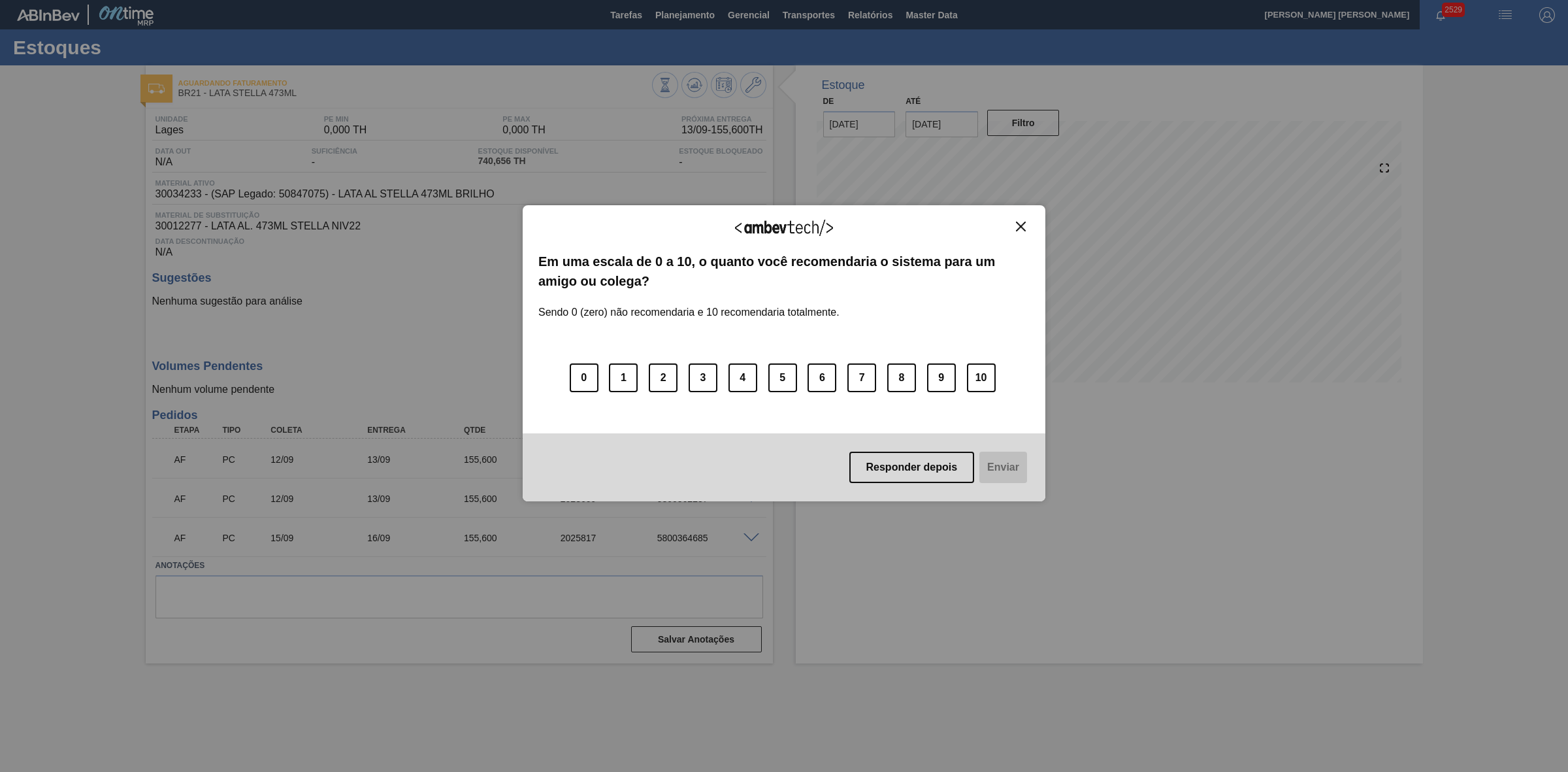
click at [1024, 227] on img "Close" at bounding box center [1021, 227] width 10 height 10
click at [1020, 223] on img "Close" at bounding box center [1021, 227] width 10 height 10
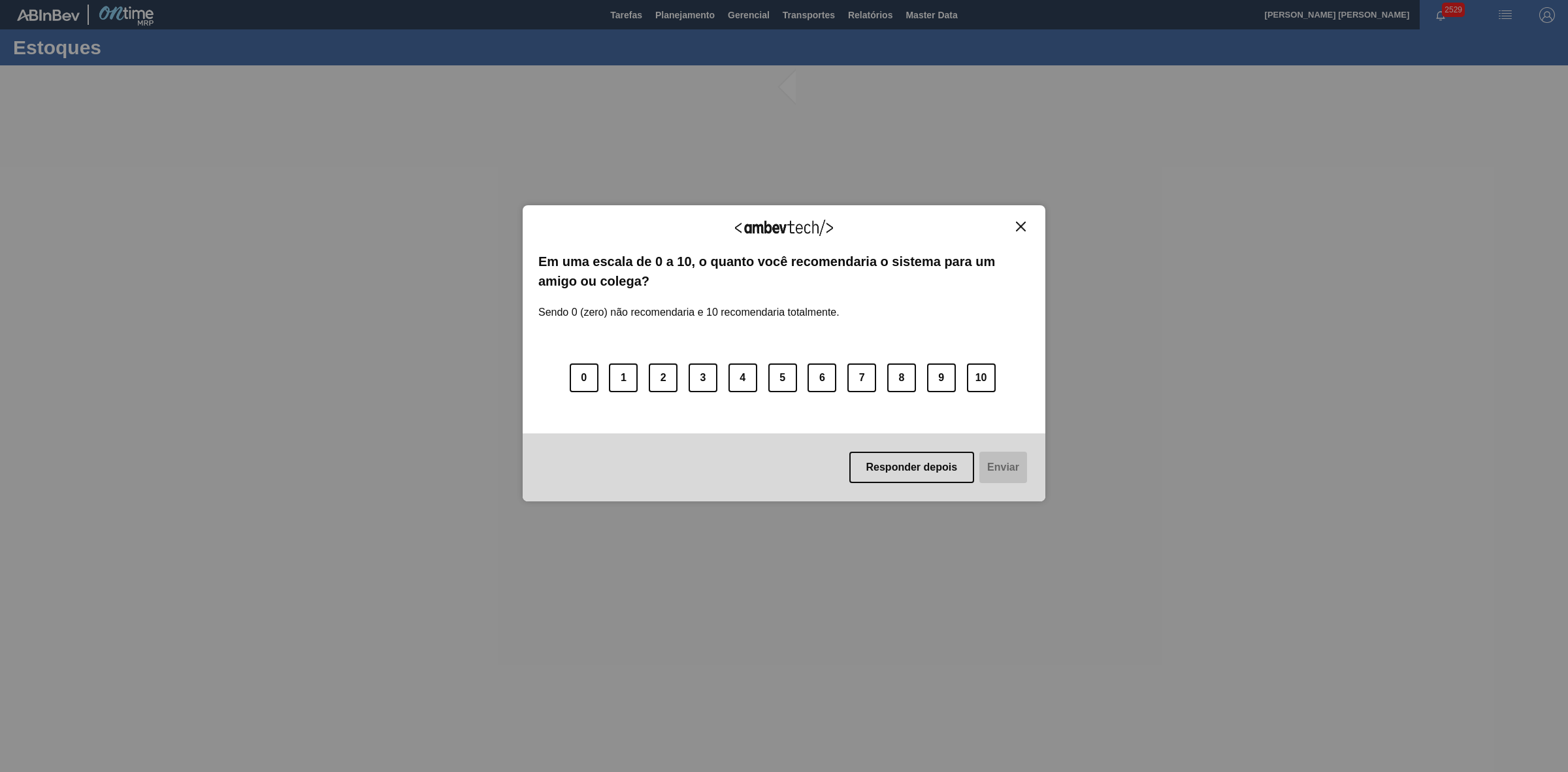
click at [1021, 222] on img "Close" at bounding box center [1021, 227] width 10 height 10
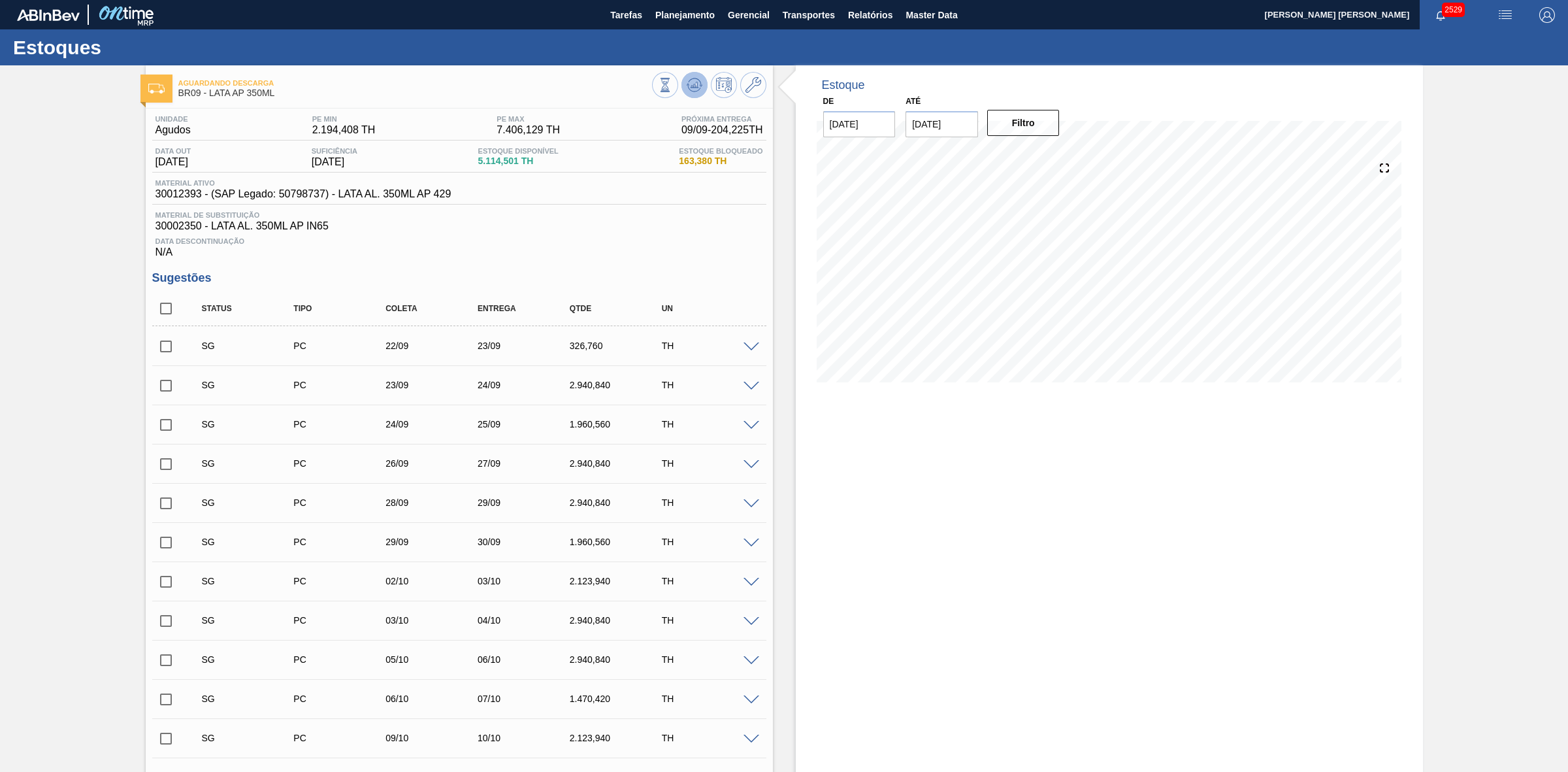
click at [687, 85] on icon at bounding box center [688, 85] width 3 height 2
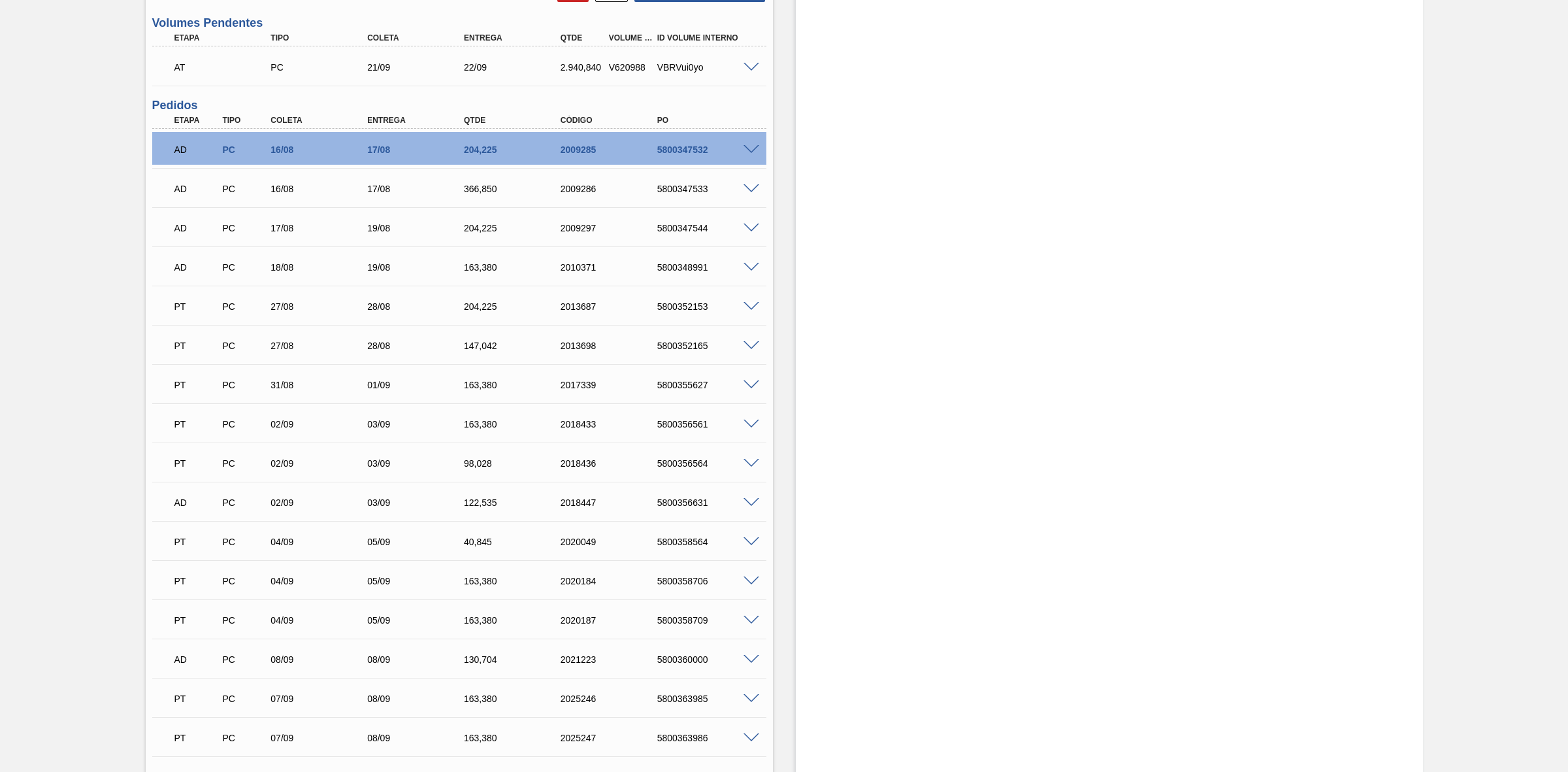
scroll to position [1144, 0]
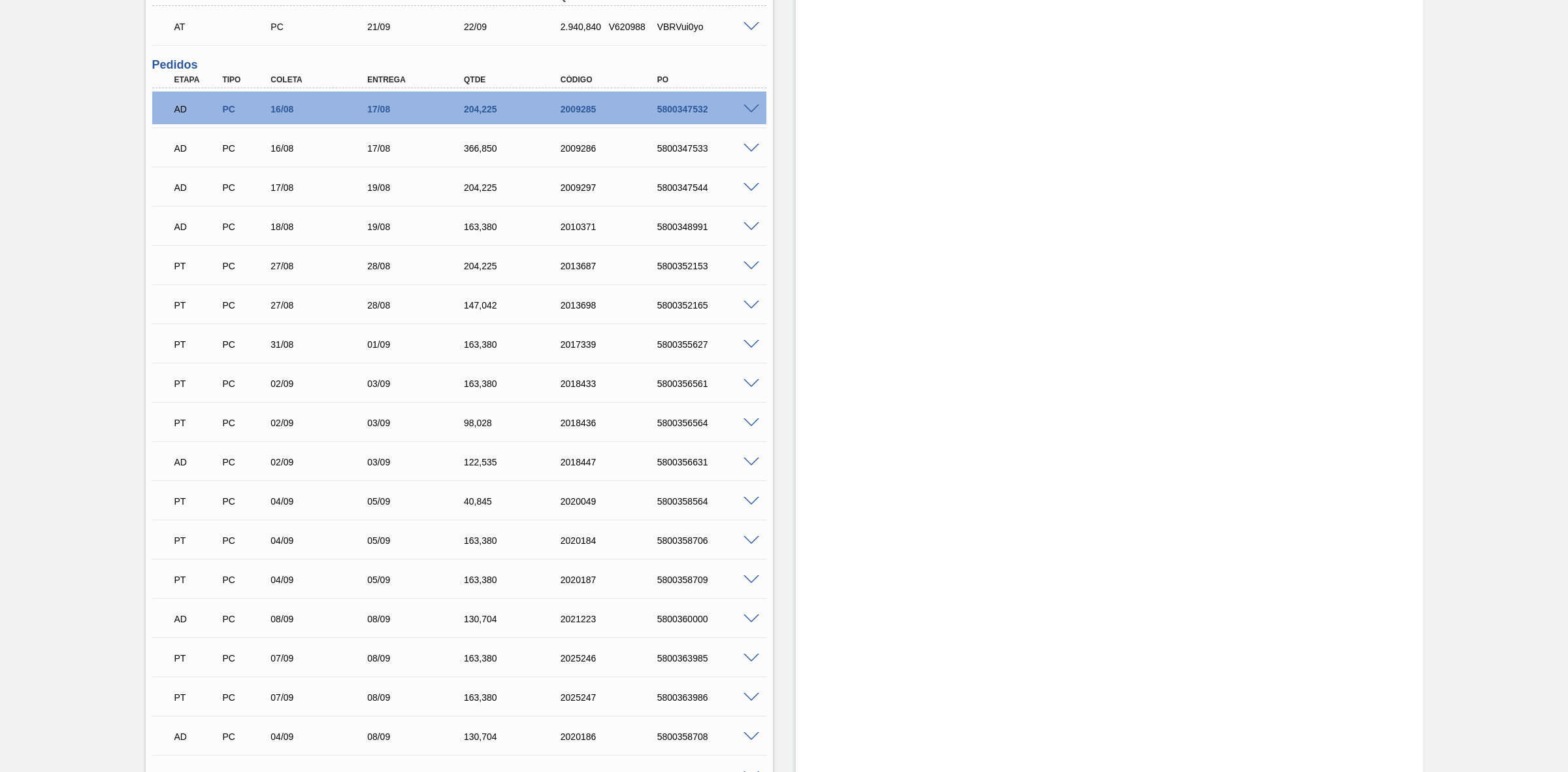
click at [745, 111] on span at bounding box center [751, 109] width 16 height 10
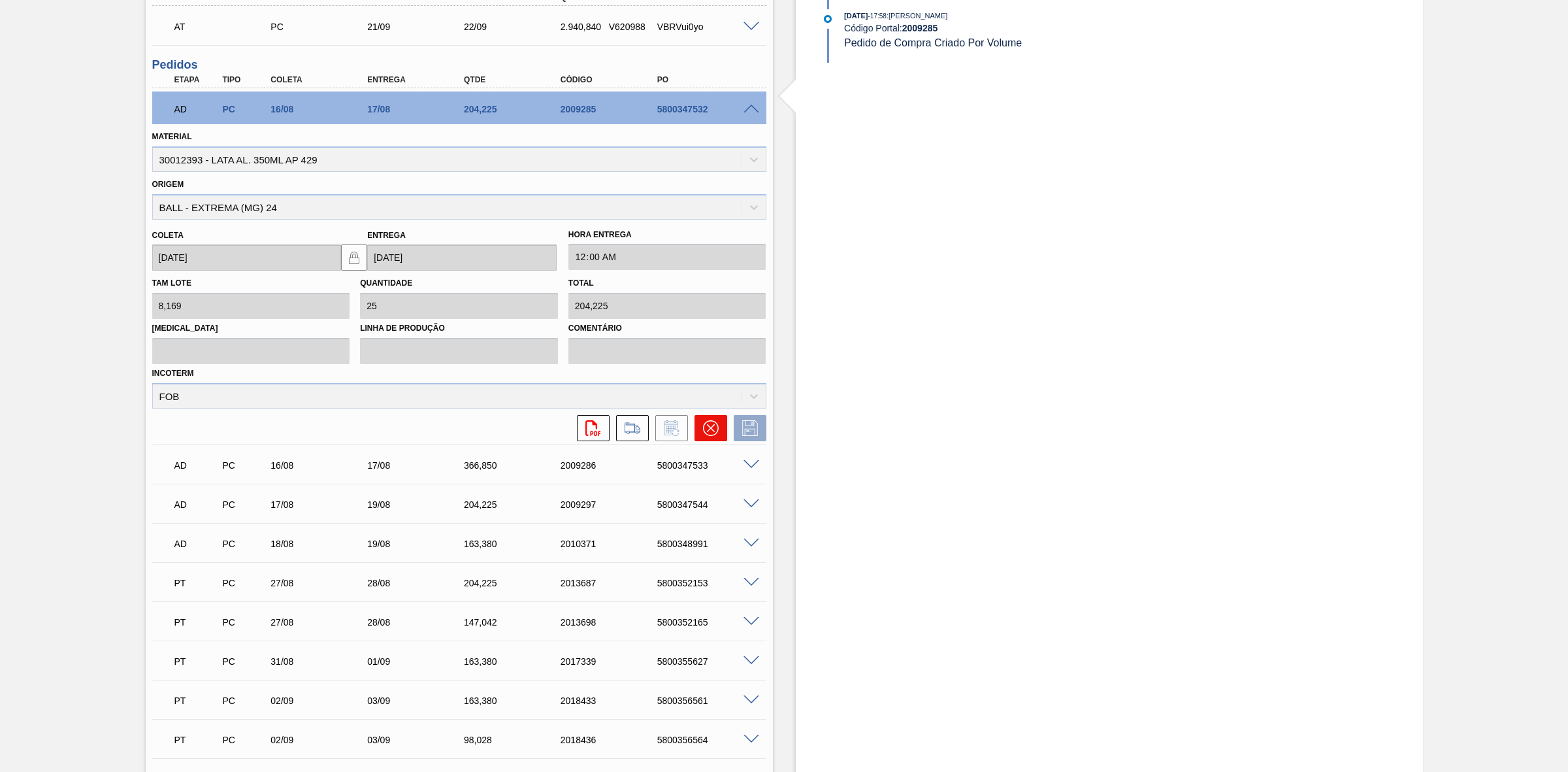
click at [703, 435] on icon at bounding box center [711, 428] width 16 height 16
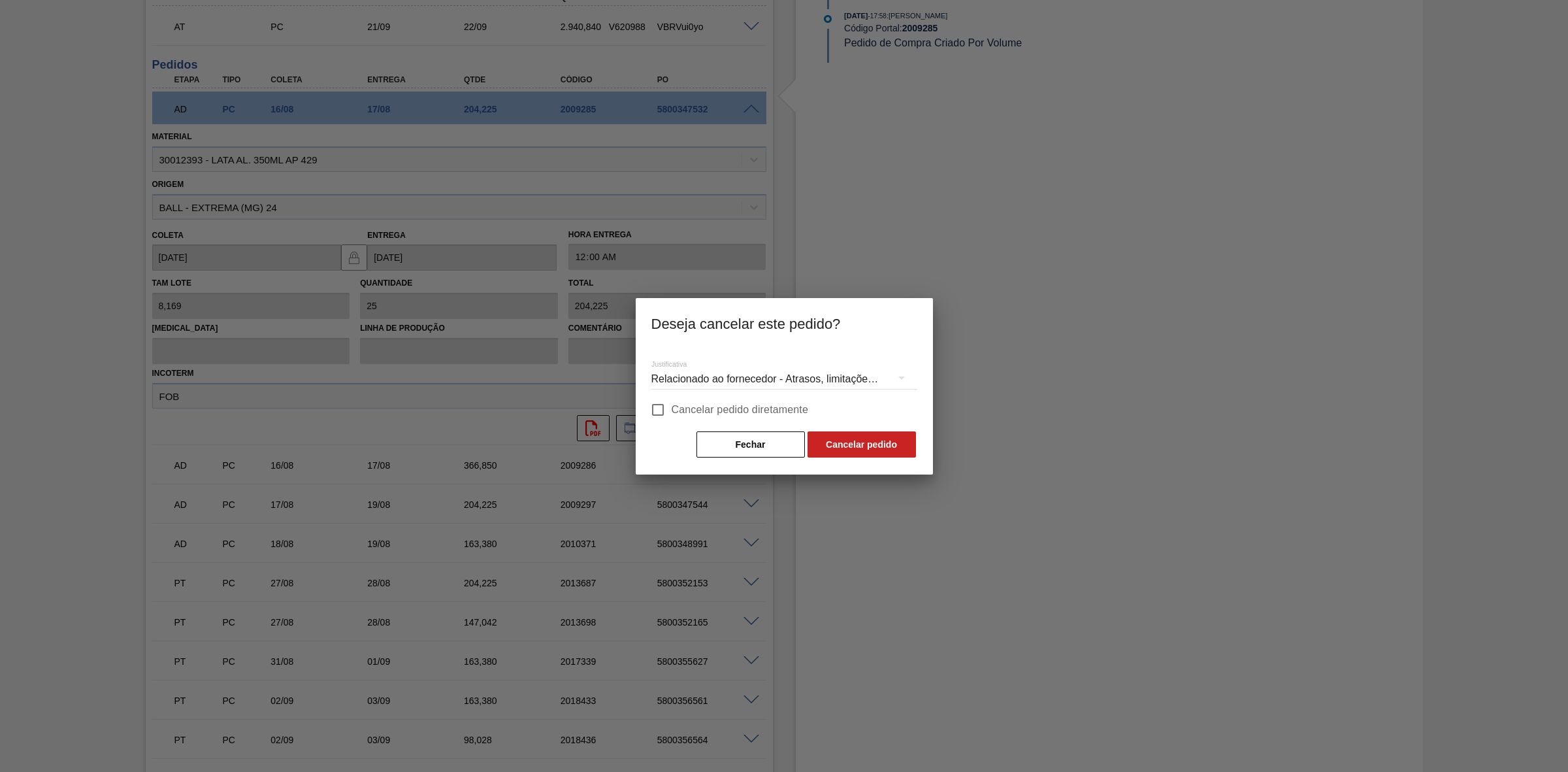
click at [716, 411] on span "Cancelar pedido diretamente" at bounding box center [740, 410] width 137 height 16
click at [671, 411] on input "Cancelar pedido diretamente" at bounding box center [658, 410] width 28 height 28
checkbox input "true"
click at [848, 444] on button "Cancelar pedido" at bounding box center [862, 444] width 108 height 26
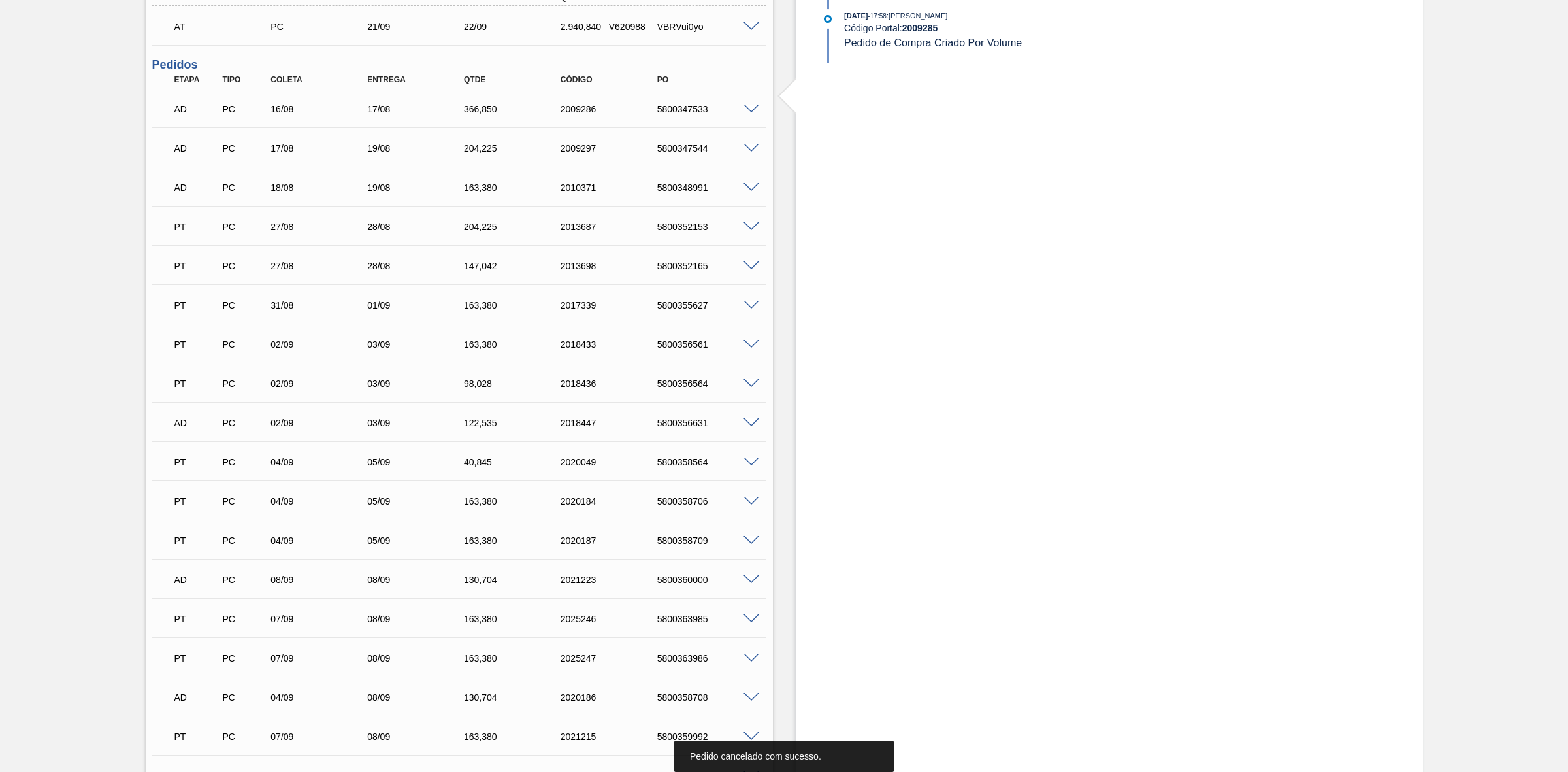
click at [751, 108] on span at bounding box center [751, 109] width 16 height 10
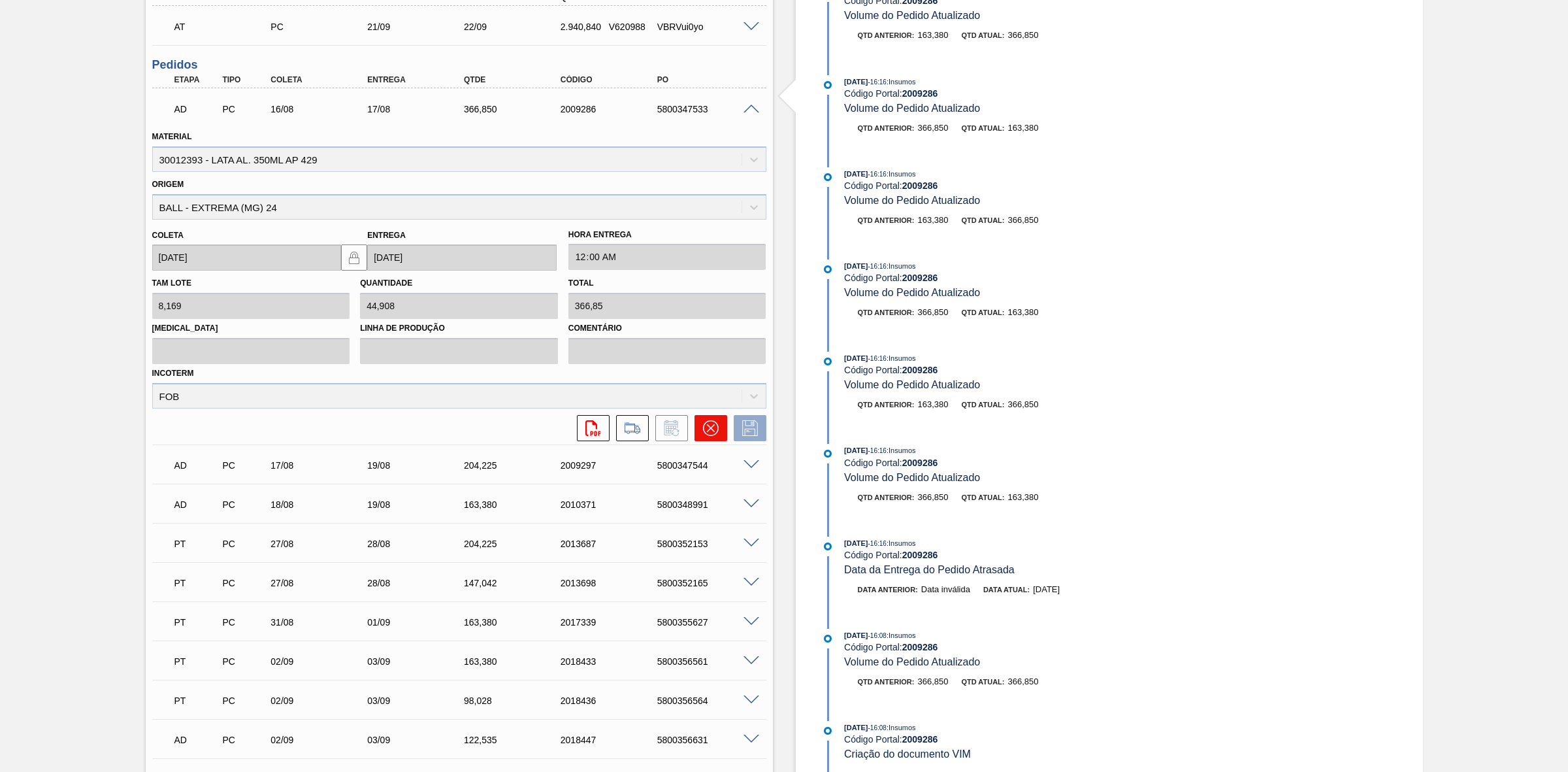
click at [712, 429] on icon at bounding box center [711, 428] width 16 height 16
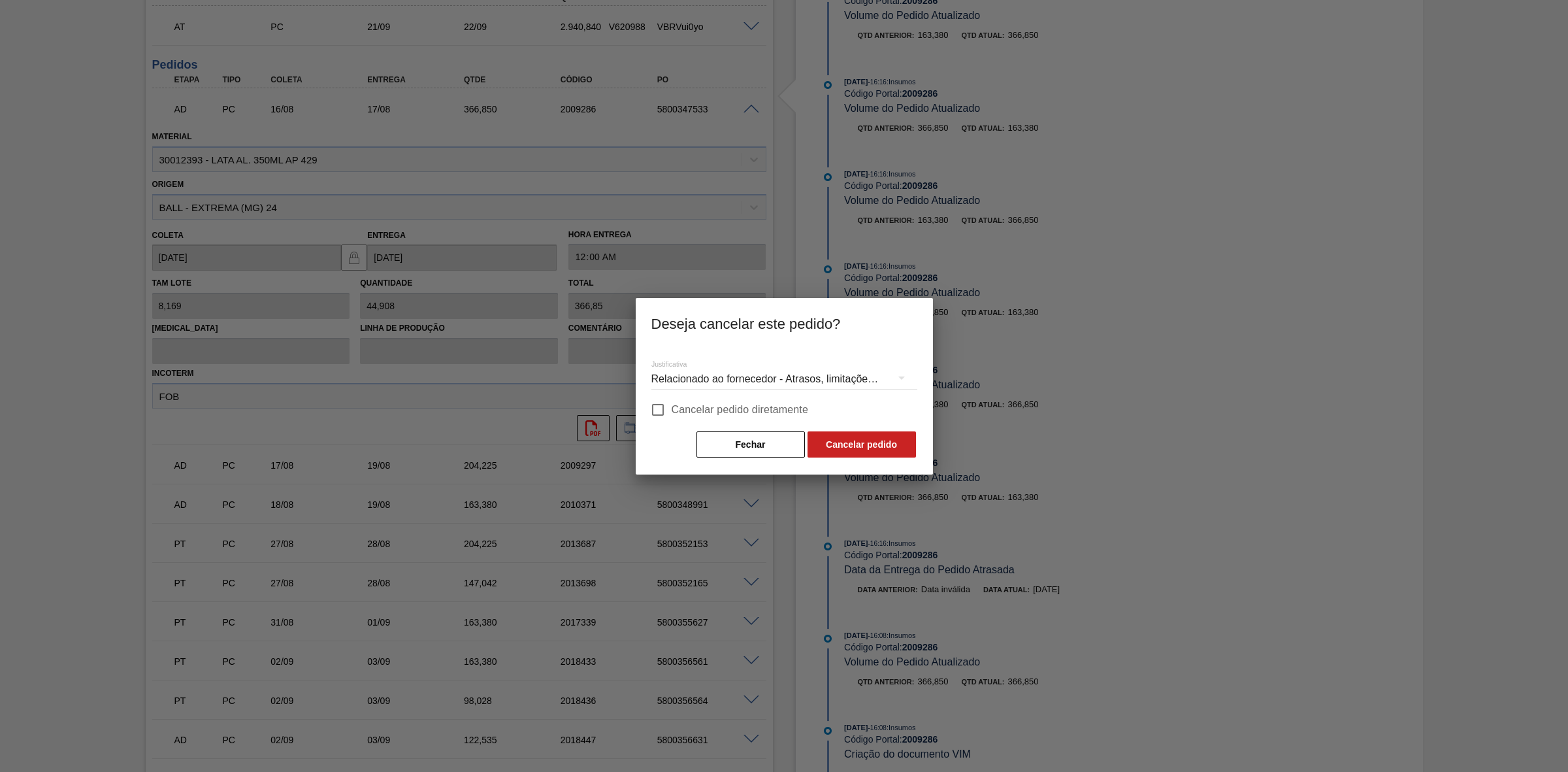
click at [691, 409] on span "Cancelar pedido diretamente" at bounding box center [740, 410] width 137 height 16
click at [671, 409] on input "Cancelar pedido diretamente" at bounding box center [658, 410] width 28 height 28
checkbox input "true"
click at [838, 443] on button "Cancelar pedido" at bounding box center [862, 444] width 108 height 26
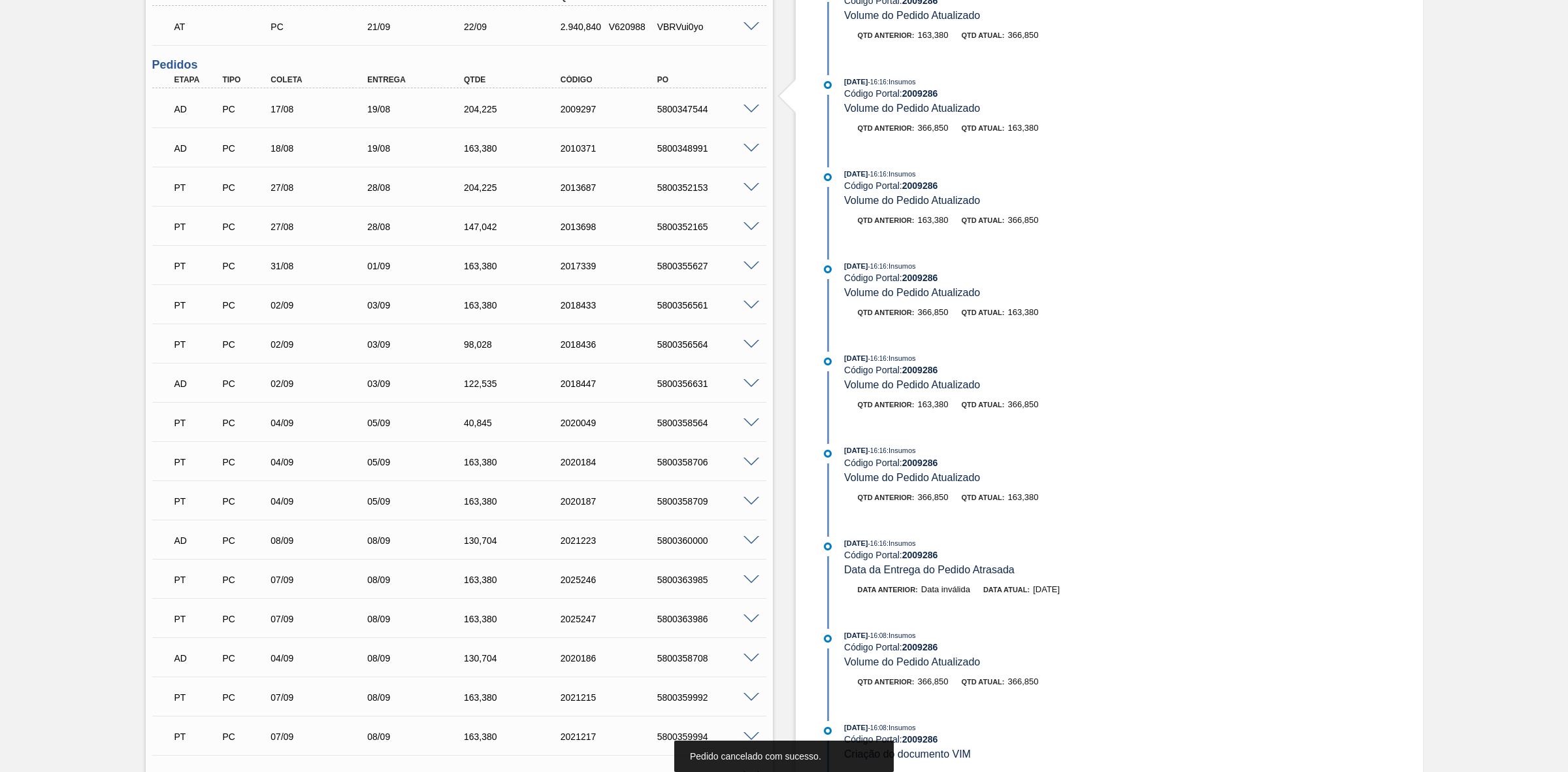
click at [751, 112] on span at bounding box center [751, 109] width 16 height 10
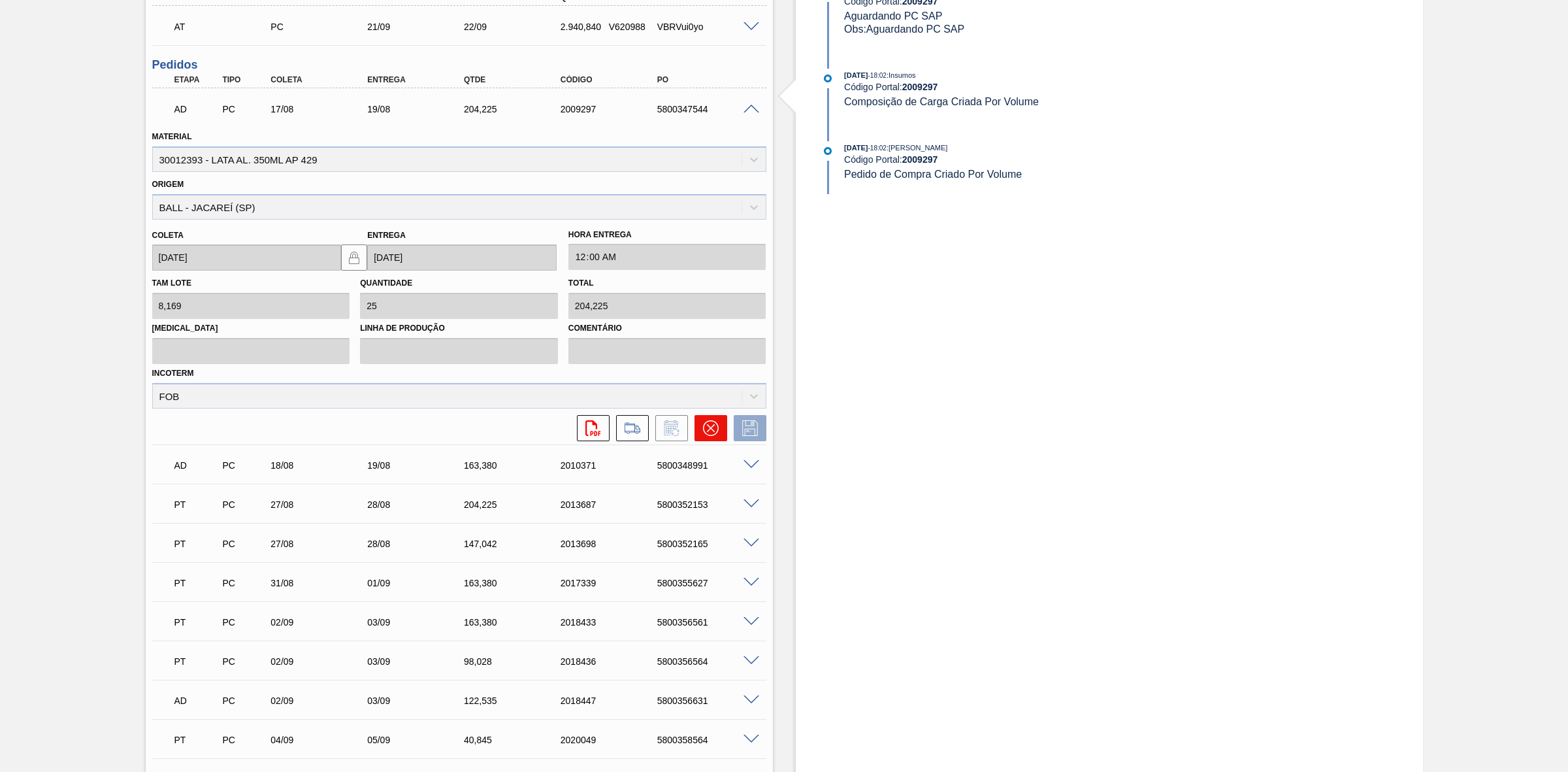
click at [708, 431] on icon at bounding box center [710, 428] width 8 height 8
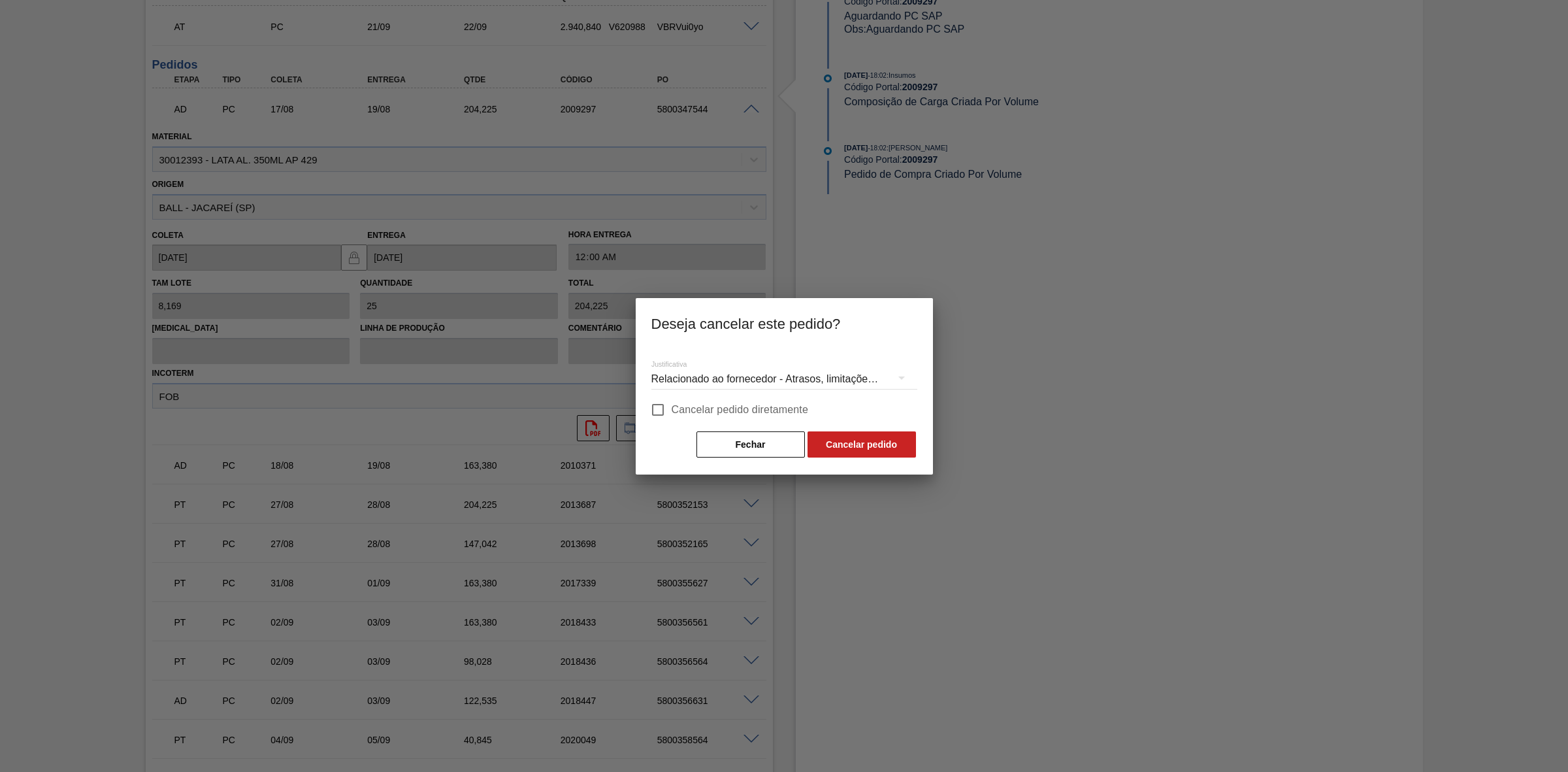
click at [701, 407] on span "Cancelar pedido diretamente" at bounding box center [740, 410] width 137 height 16
click at [671, 407] on input "Cancelar pedido diretamente" at bounding box center [658, 410] width 28 height 28
checkbox input "true"
click at [829, 435] on button "Cancelar pedido" at bounding box center [862, 444] width 108 height 26
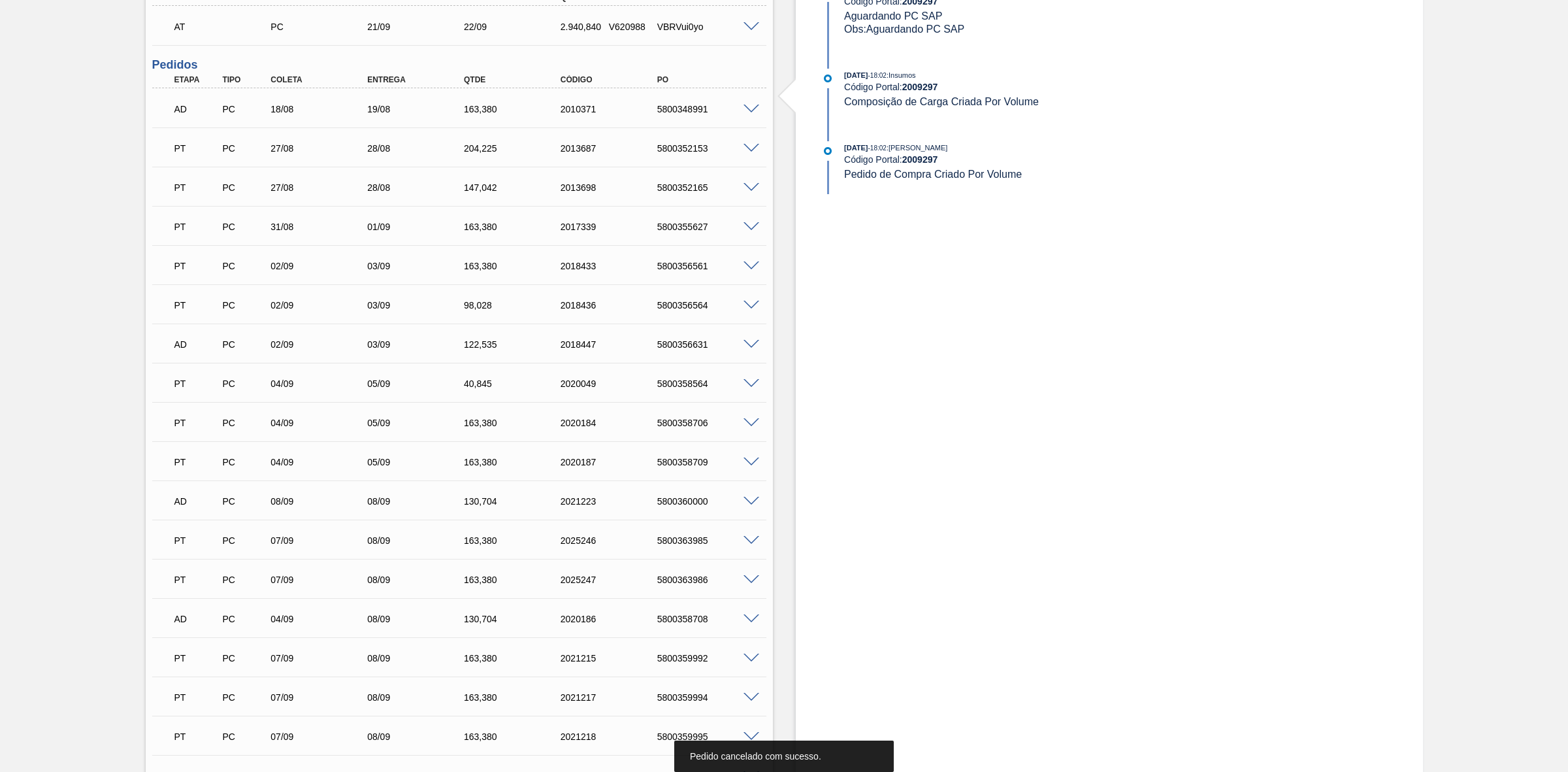
click at [749, 112] on span at bounding box center [751, 109] width 16 height 10
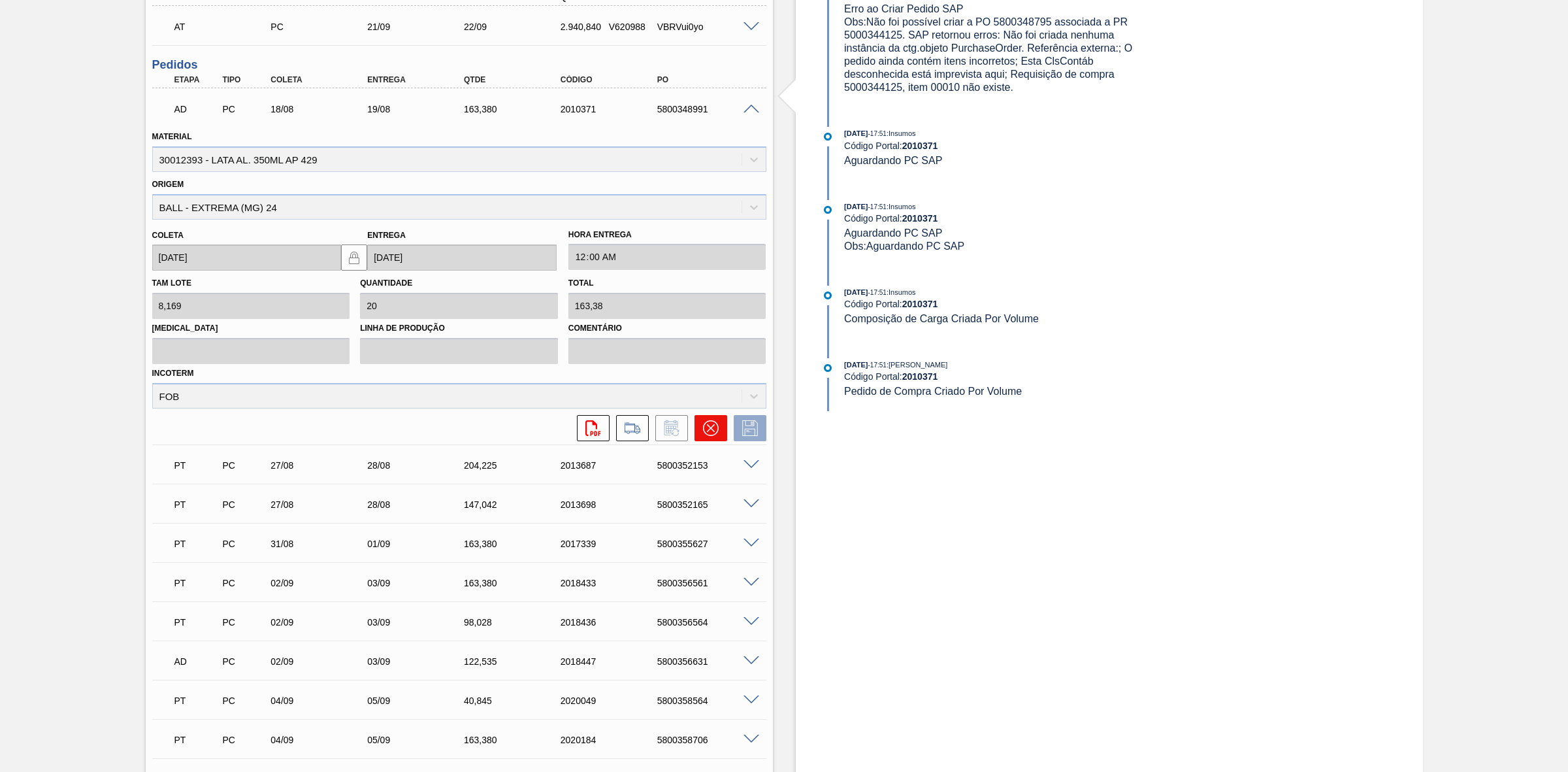
click at [710, 429] on icon at bounding box center [710, 428] width 8 height 8
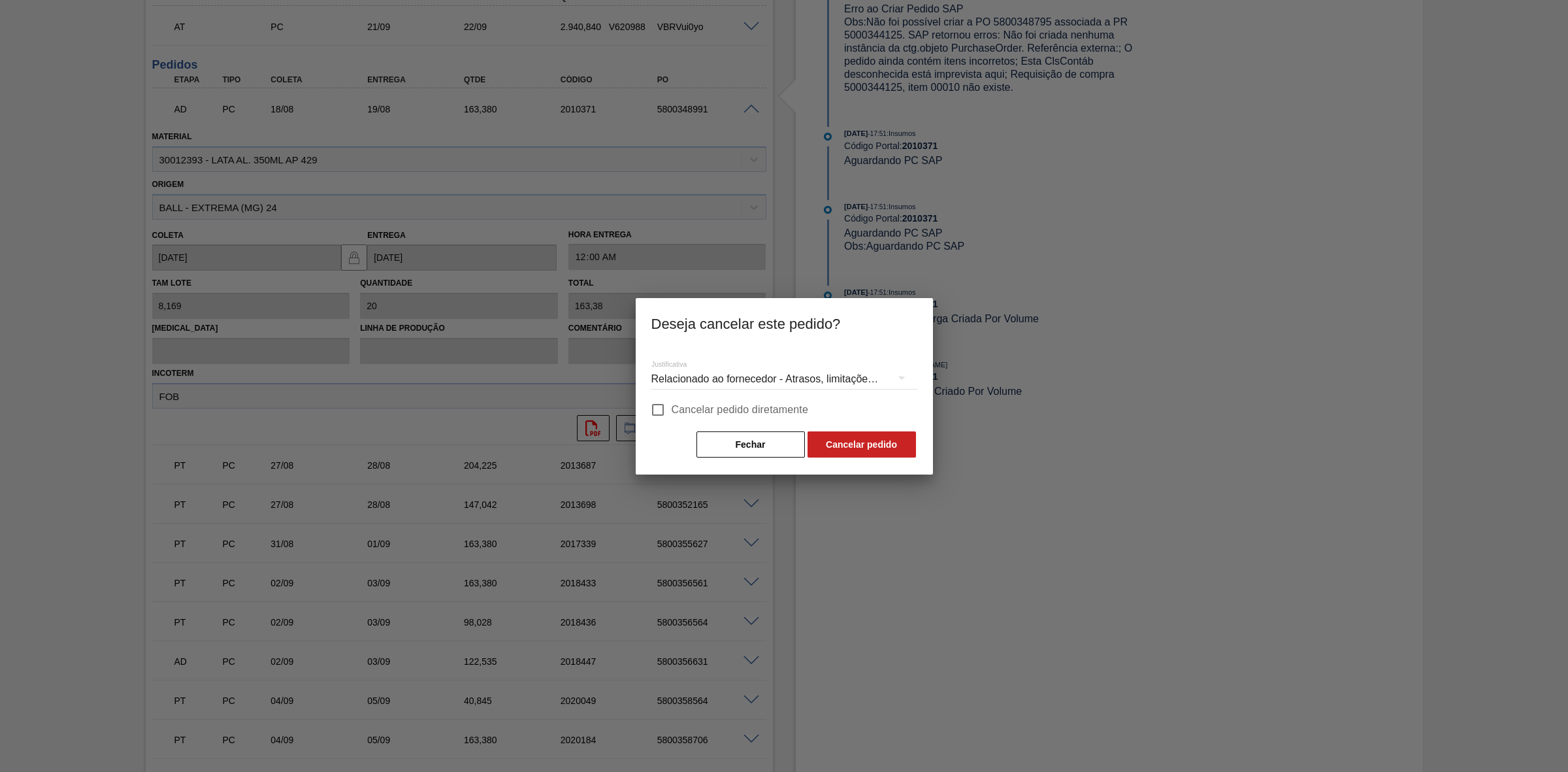
click at [693, 407] on span "Cancelar pedido diretamente" at bounding box center [740, 410] width 137 height 16
click at [671, 407] on input "Cancelar pedido diretamente" at bounding box center [658, 410] width 28 height 28
checkbox input "true"
click at [841, 441] on button "Cancelar pedido" at bounding box center [862, 444] width 108 height 26
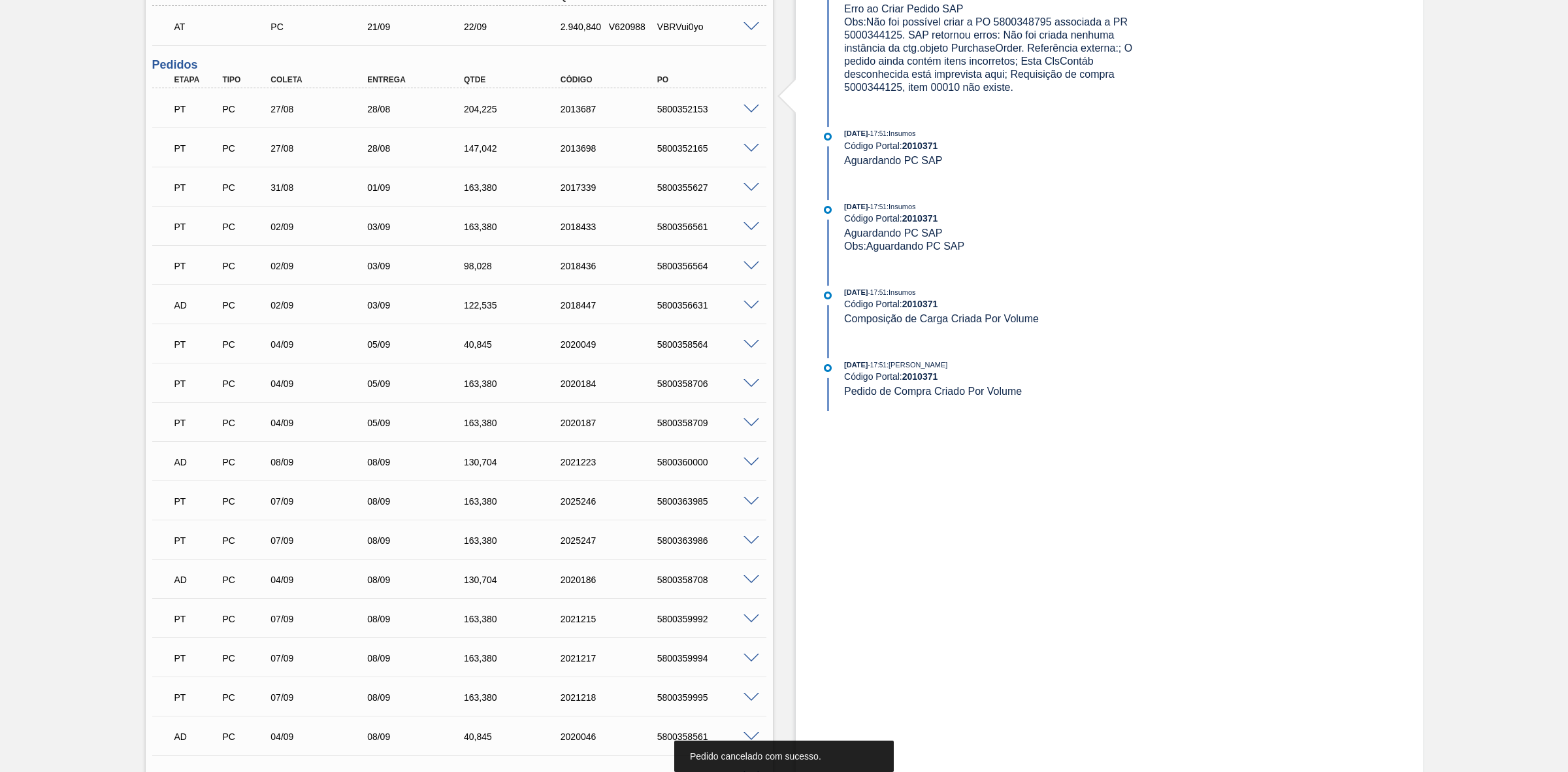
click at [747, 108] on span at bounding box center [751, 109] width 16 height 10
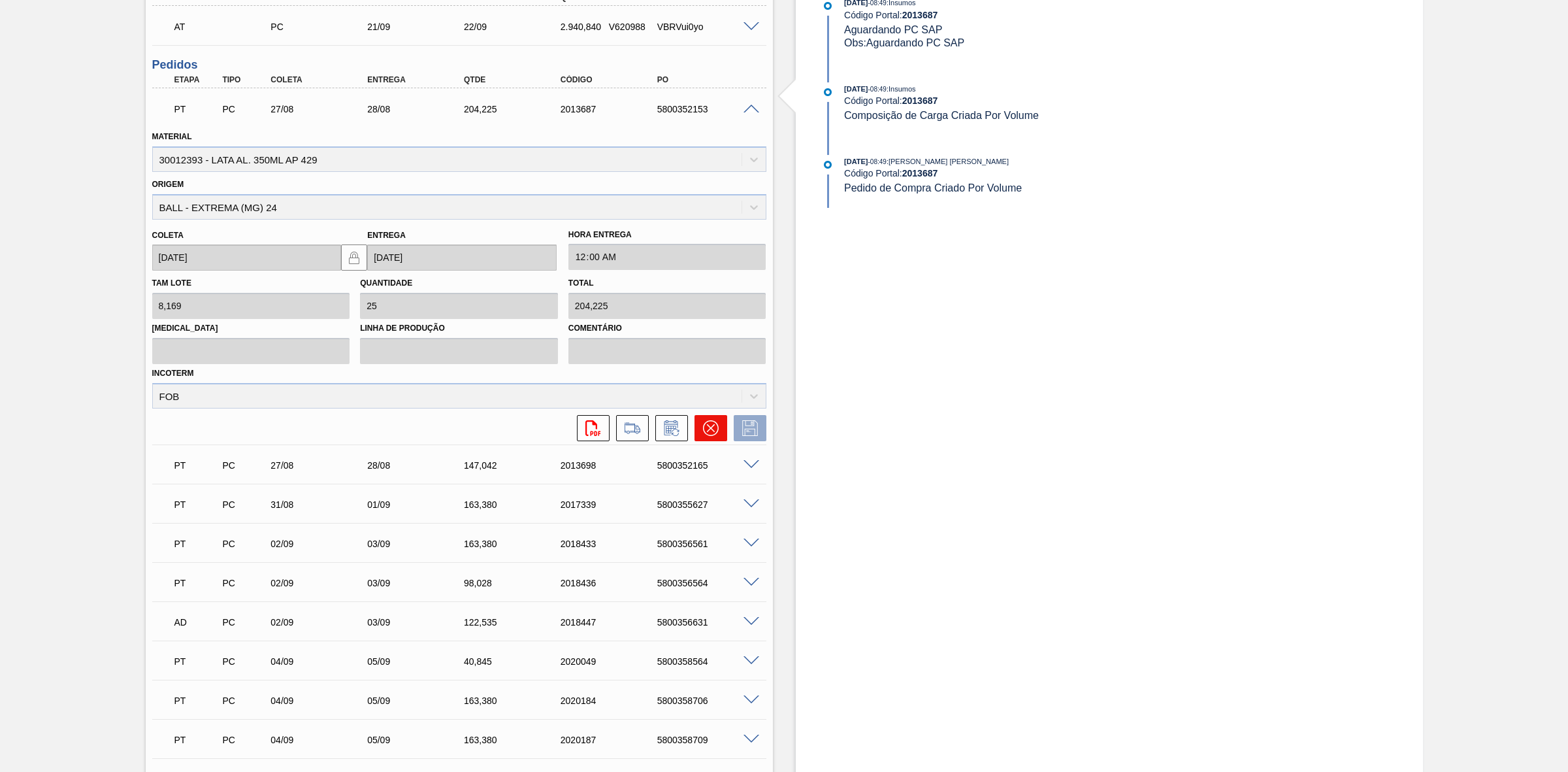
click at [707, 430] on icon at bounding box center [711, 428] width 16 height 16
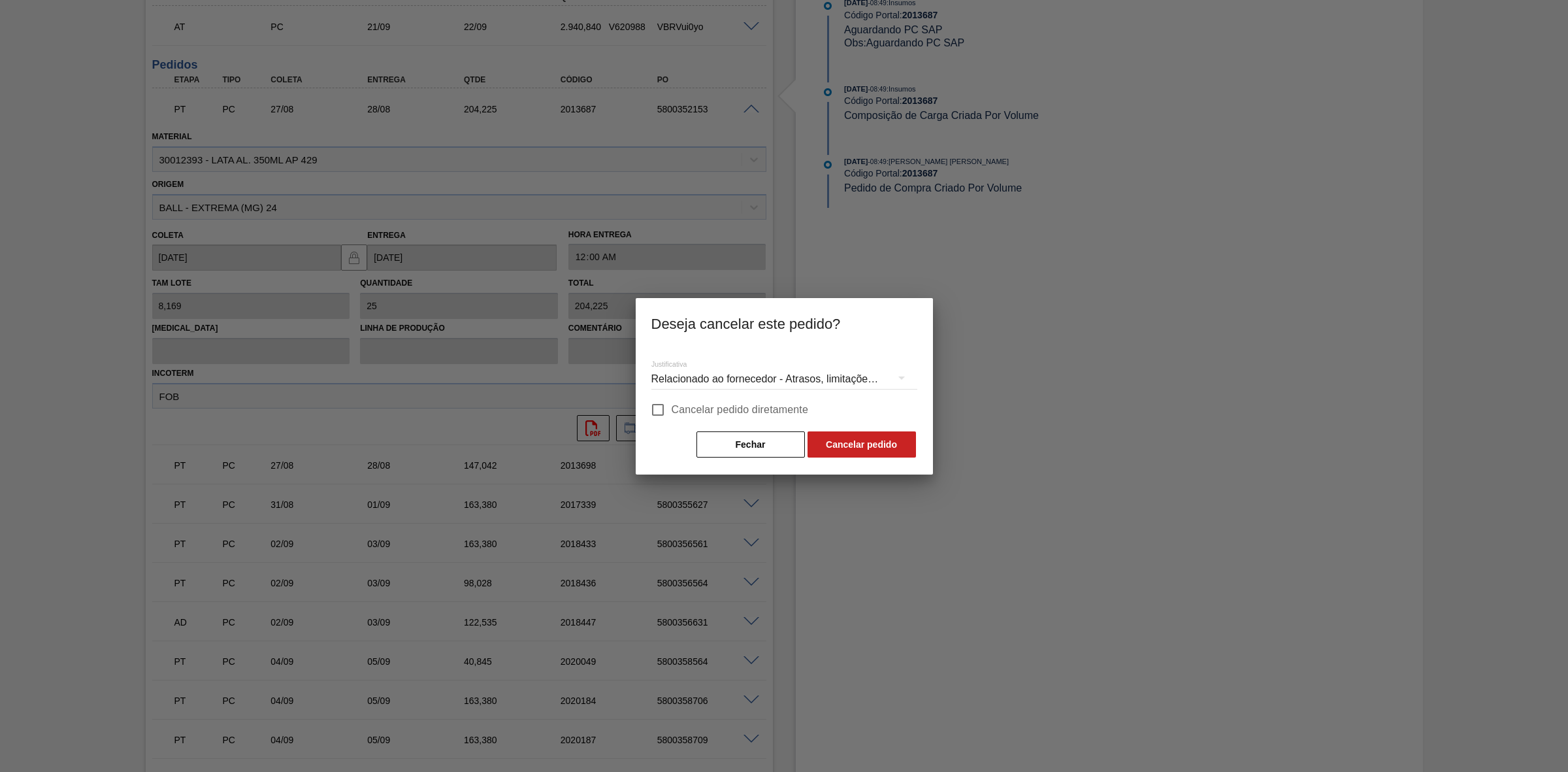
click at [694, 413] on span "Cancelar pedido diretamente" at bounding box center [740, 410] width 137 height 16
click at [671, 413] on input "Cancelar pedido diretamente" at bounding box center [658, 410] width 28 height 28
checkbox input "true"
click at [845, 439] on button "Cancelar pedido" at bounding box center [862, 444] width 108 height 26
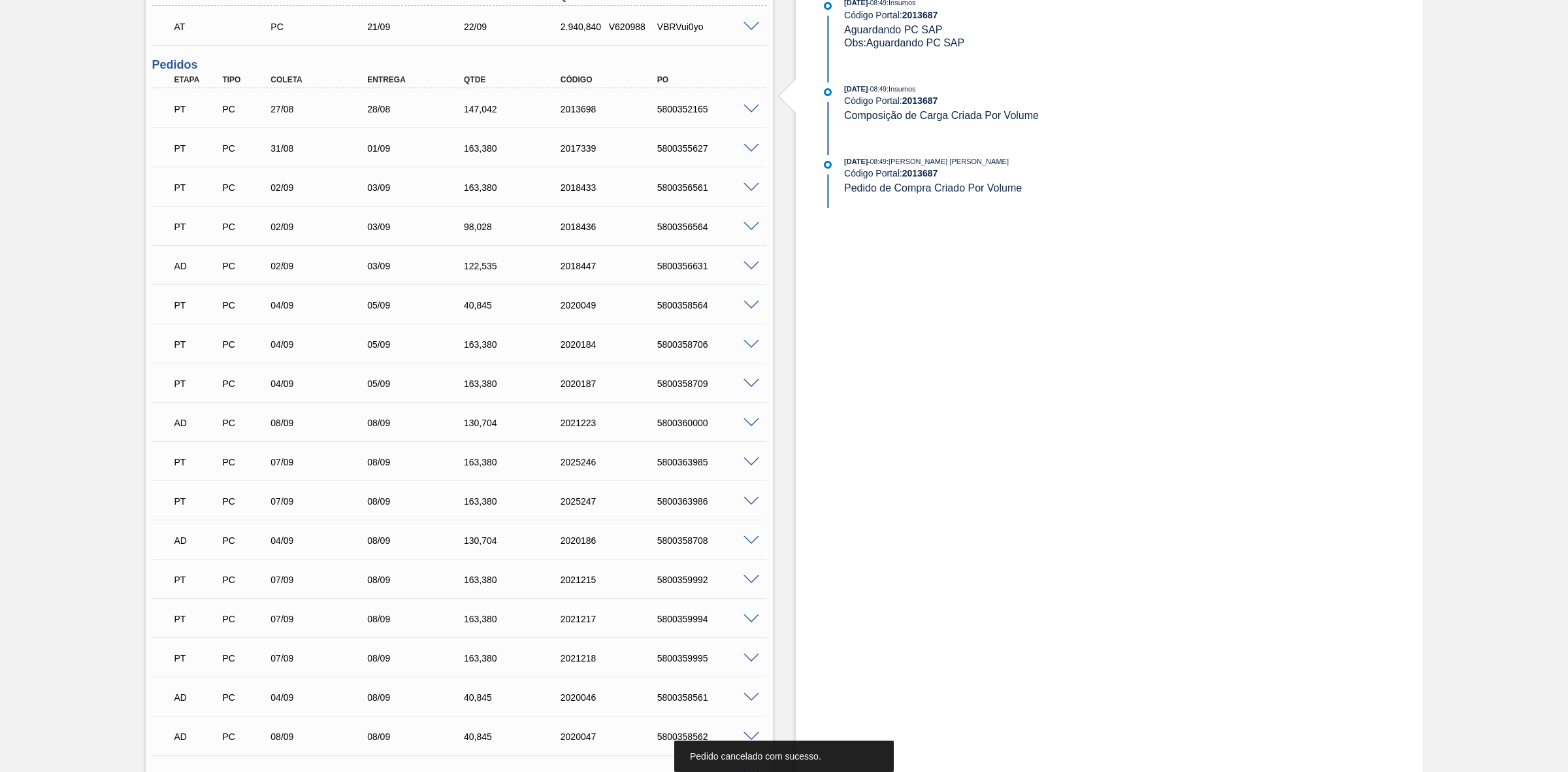
click at [751, 113] on span at bounding box center [751, 109] width 16 height 10
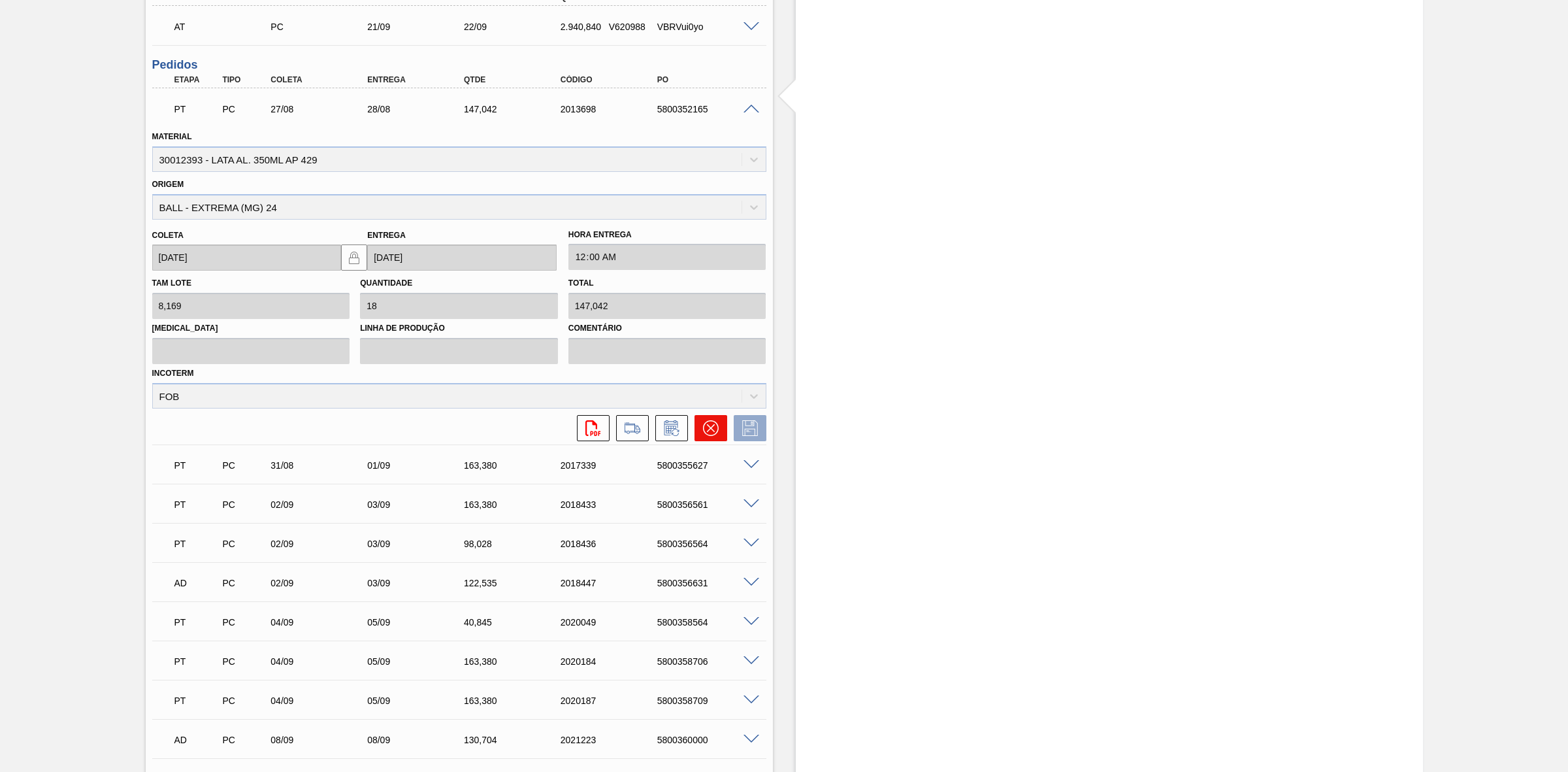
click at [714, 431] on icon at bounding box center [711, 428] width 16 height 16
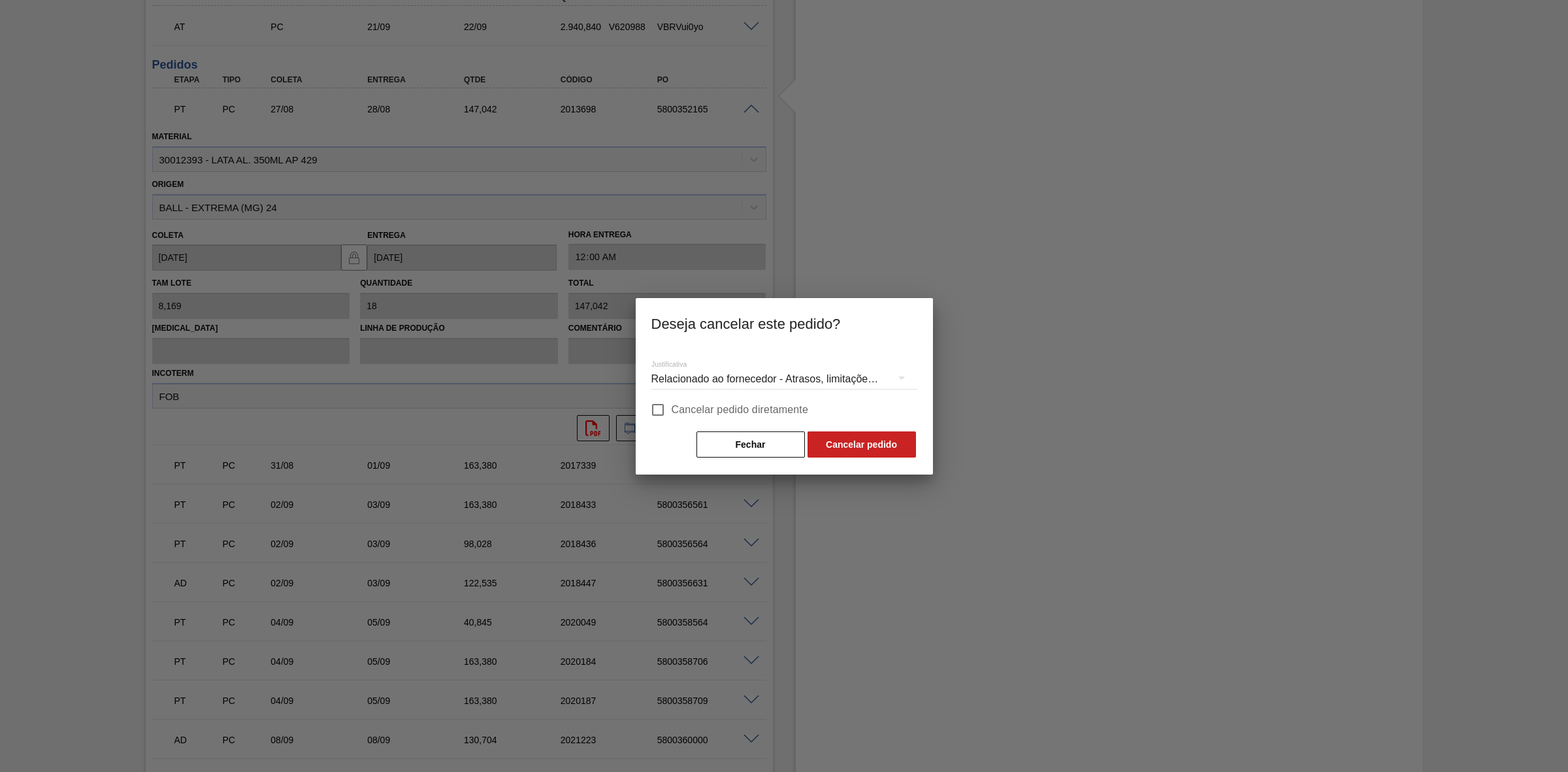
click at [689, 405] on span "Cancelar pedido diretamente" at bounding box center [740, 410] width 137 height 16
click at [671, 405] on input "Cancelar pedido diretamente" at bounding box center [658, 410] width 28 height 28
checkbox input "true"
click at [824, 441] on button "Cancelar pedido" at bounding box center [862, 444] width 108 height 26
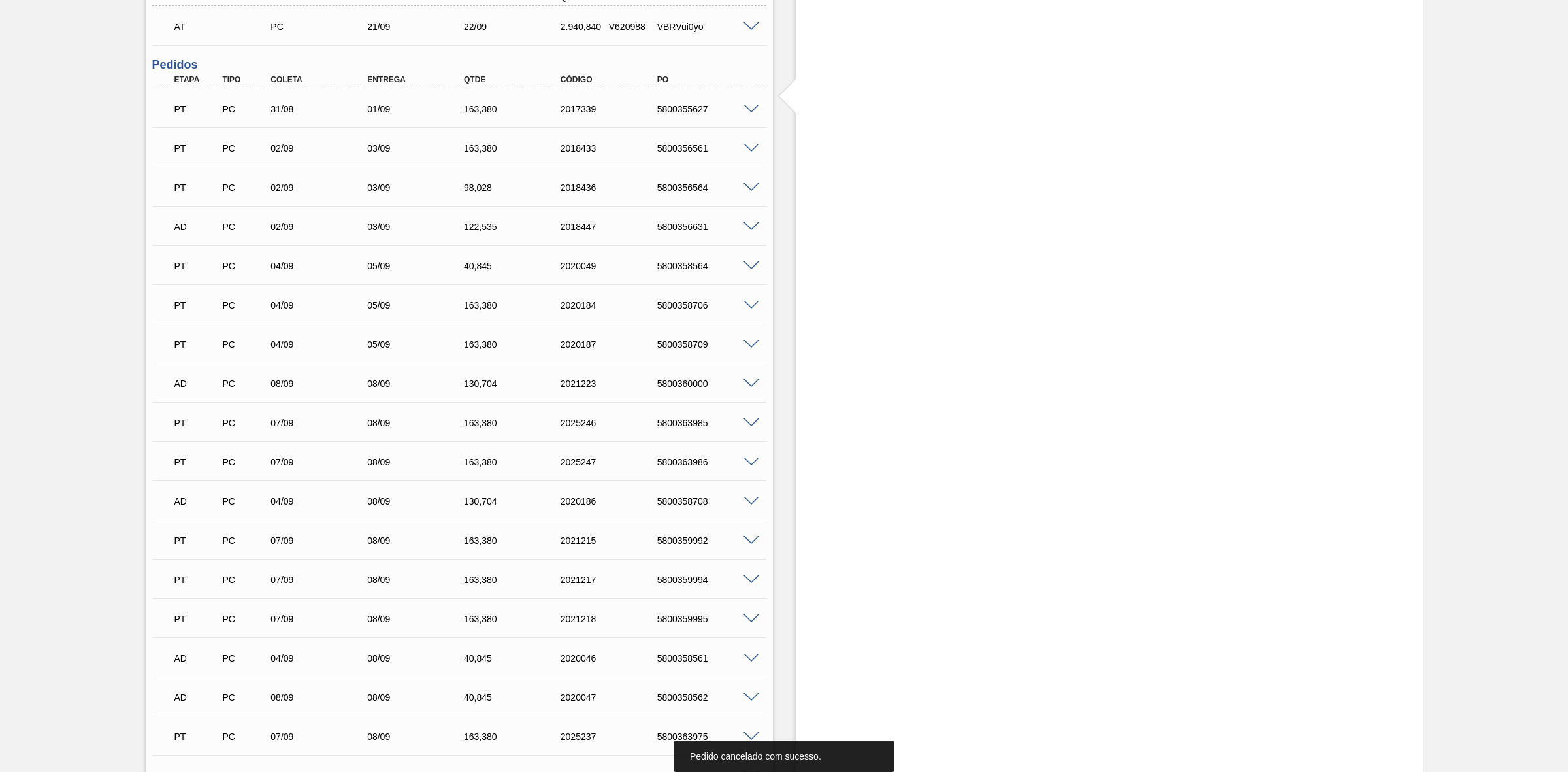
click at [750, 112] on span at bounding box center [751, 109] width 16 height 10
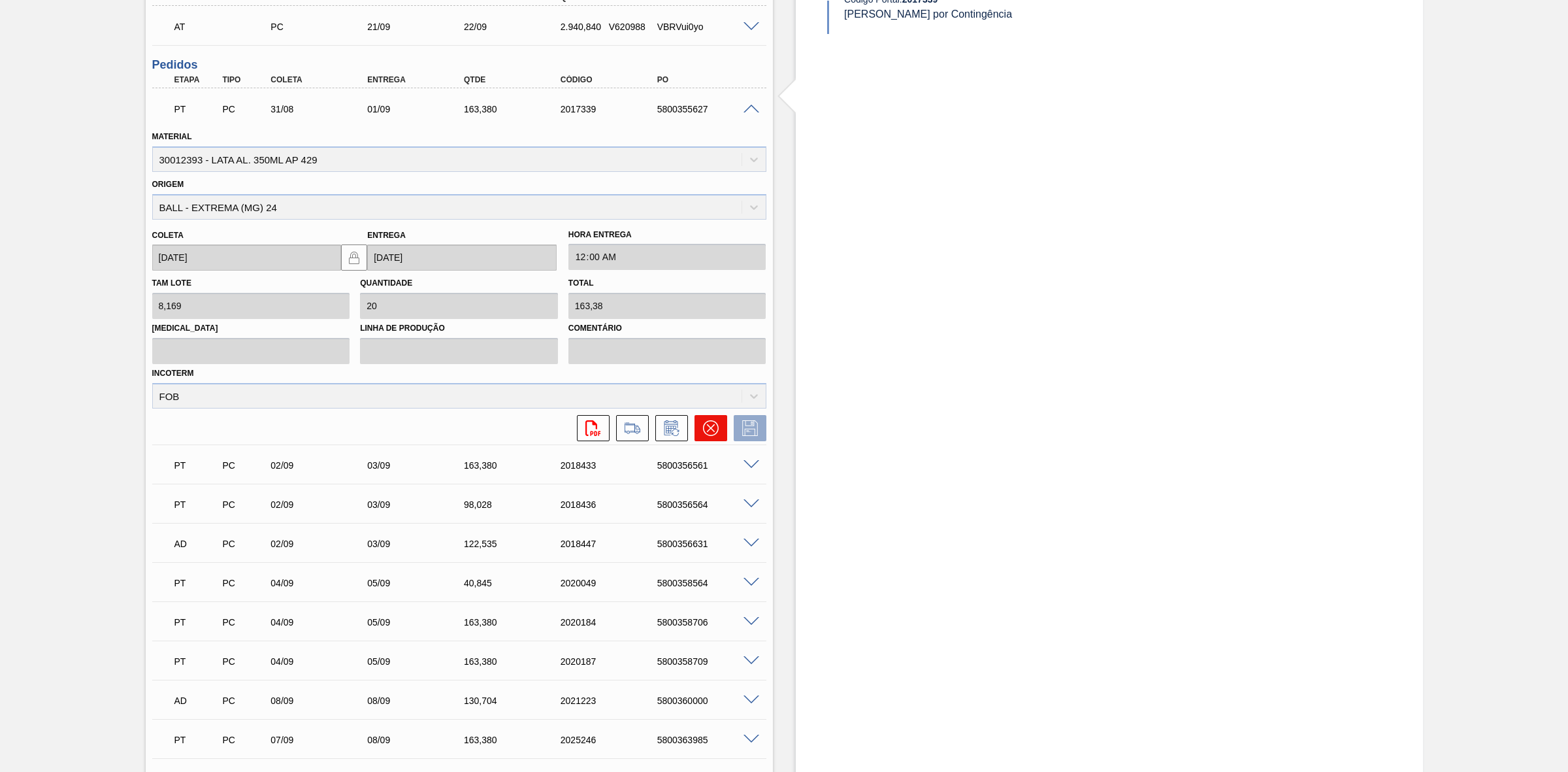
click at [717, 426] on icon at bounding box center [711, 428] width 16 height 16
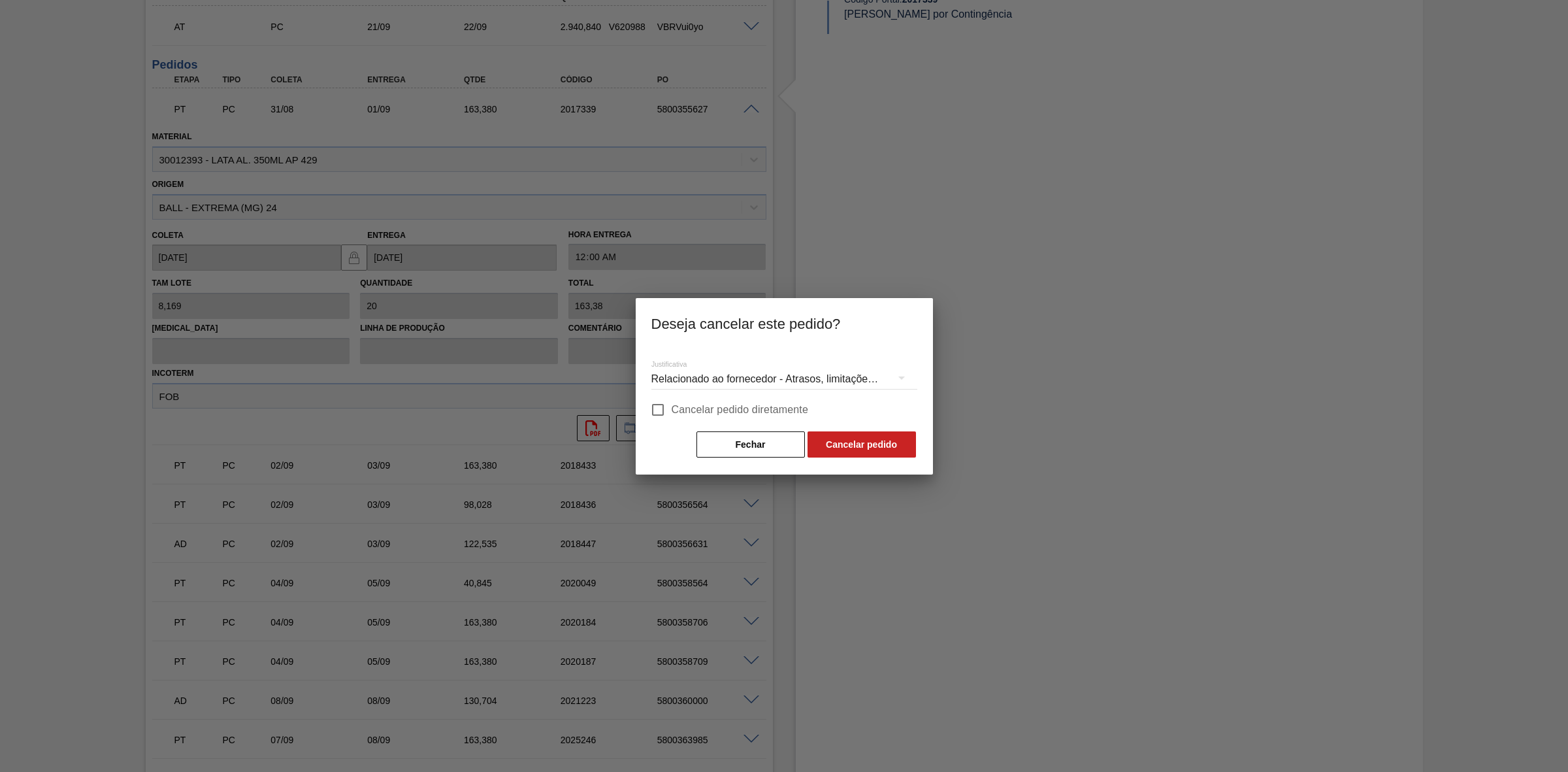
click at [706, 402] on span "Cancelar pedido diretamente" at bounding box center [740, 410] width 137 height 16
click at [671, 402] on input "Cancelar pedido diretamente" at bounding box center [658, 410] width 28 height 28
checkbox input "true"
click at [825, 444] on button "Cancelar pedido" at bounding box center [862, 444] width 108 height 26
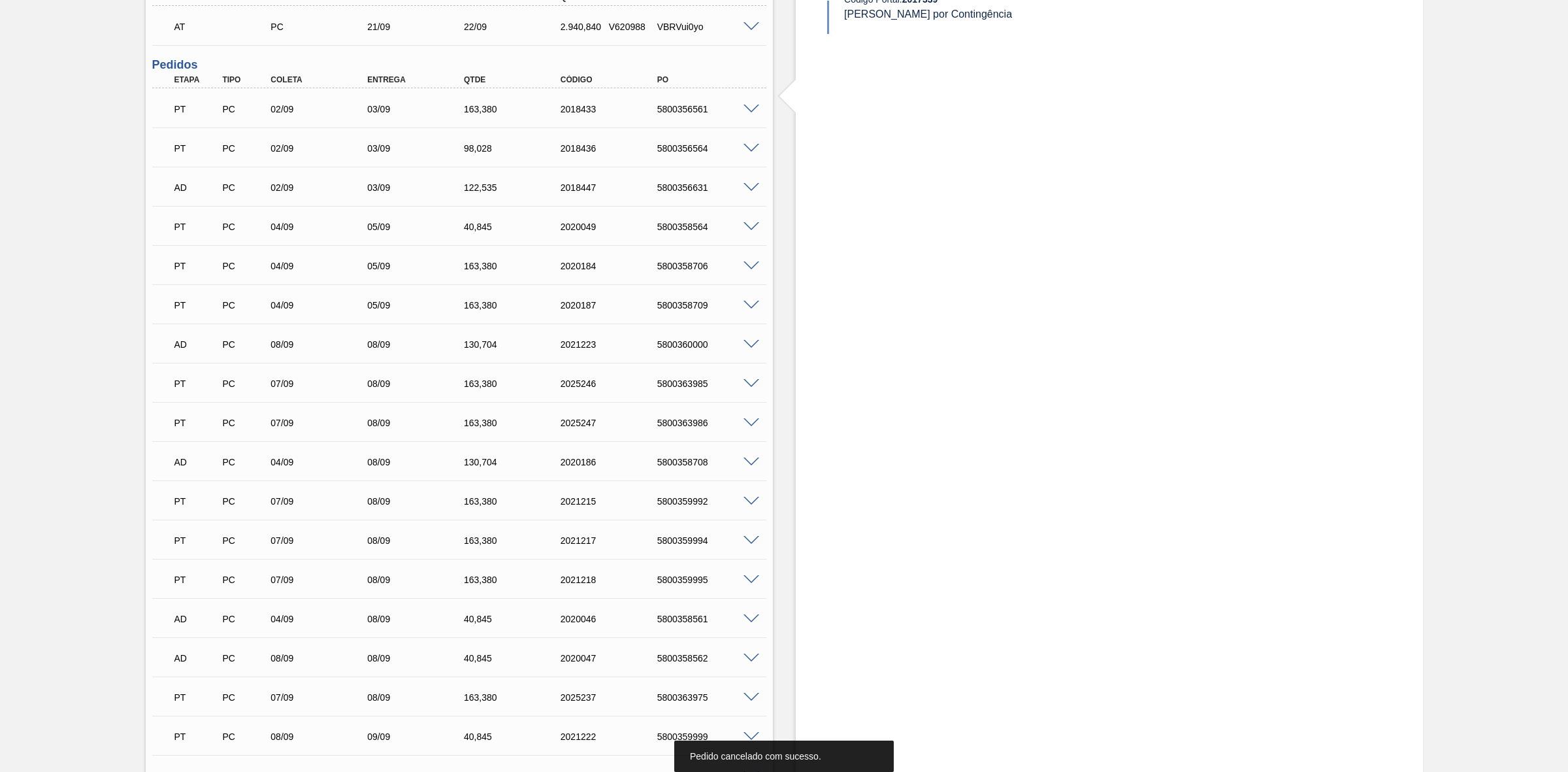
click at [750, 110] on span at bounding box center [751, 109] width 16 height 10
type input "OK PARA POSTERGAR 03/09/2025"
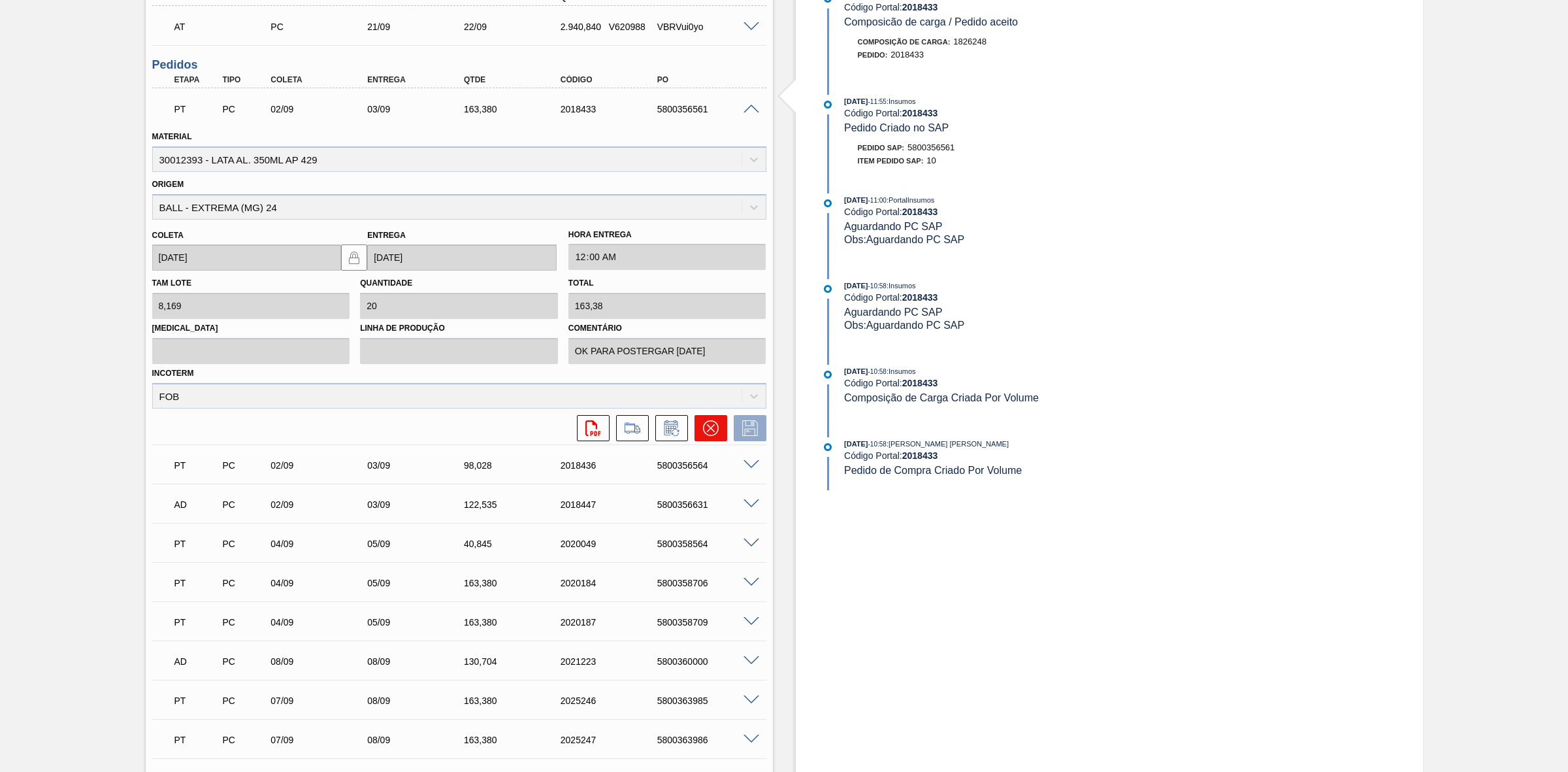
click at [716, 430] on icon at bounding box center [711, 428] width 16 height 16
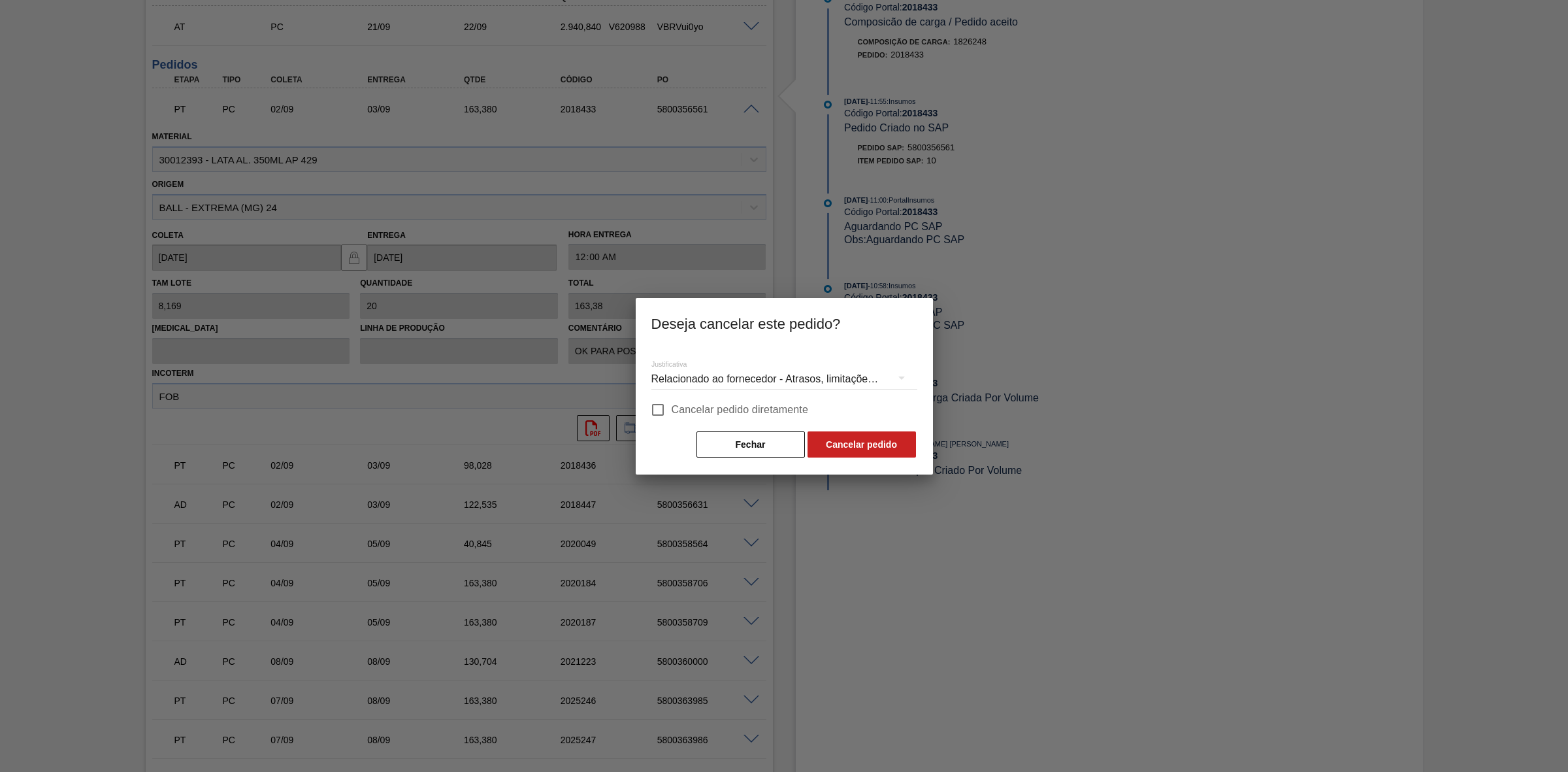
click at [686, 411] on span "Cancelar pedido diretamente" at bounding box center [740, 410] width 137 height 16
click at [671, 411] on input "Cancelar pedido diretamente" at bounding box center [658, 410] width 28 height 28
checkbox input "true"
click at [848, 446] on button "Cancelar pedido" at bounding box center [862, 444] width 108 height 26
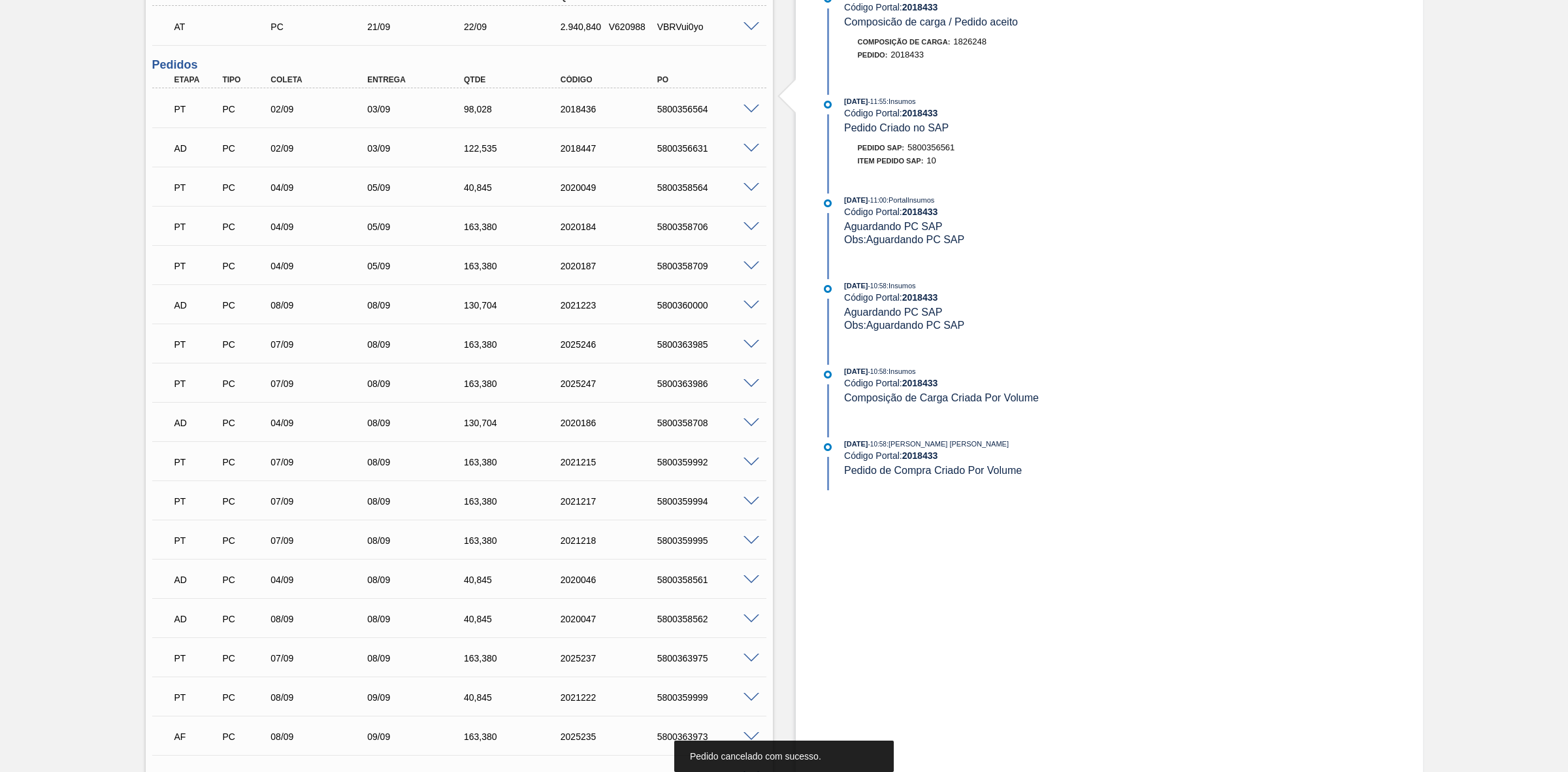
click at [750, 110] on span at bounding box center [751, 109] width 16 height 10
type input "OK PARA POSTERGAR 03/09/2025"
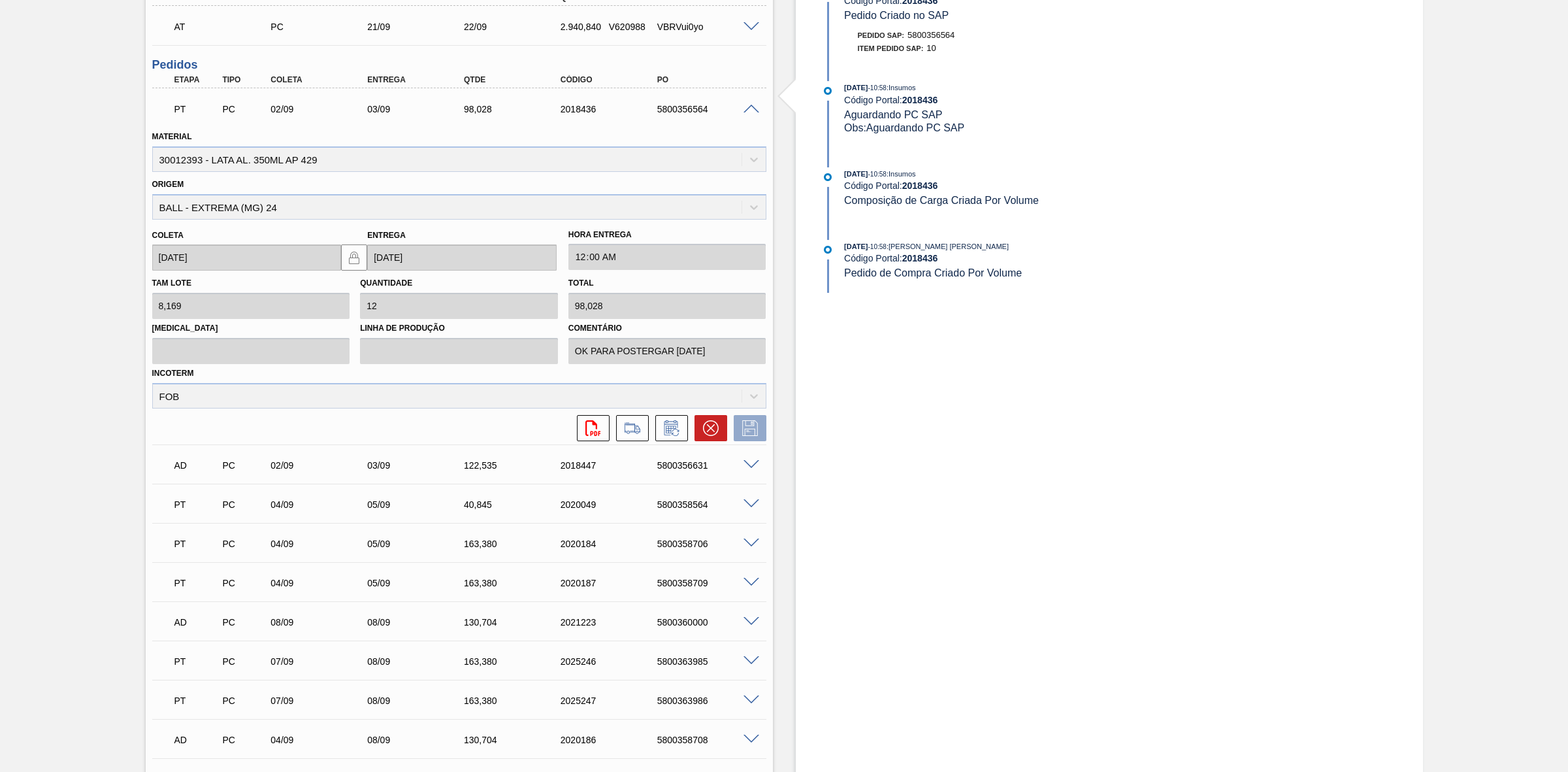
click at [706, 429] on icon at bounding box center [711, 428] width 16 height 16
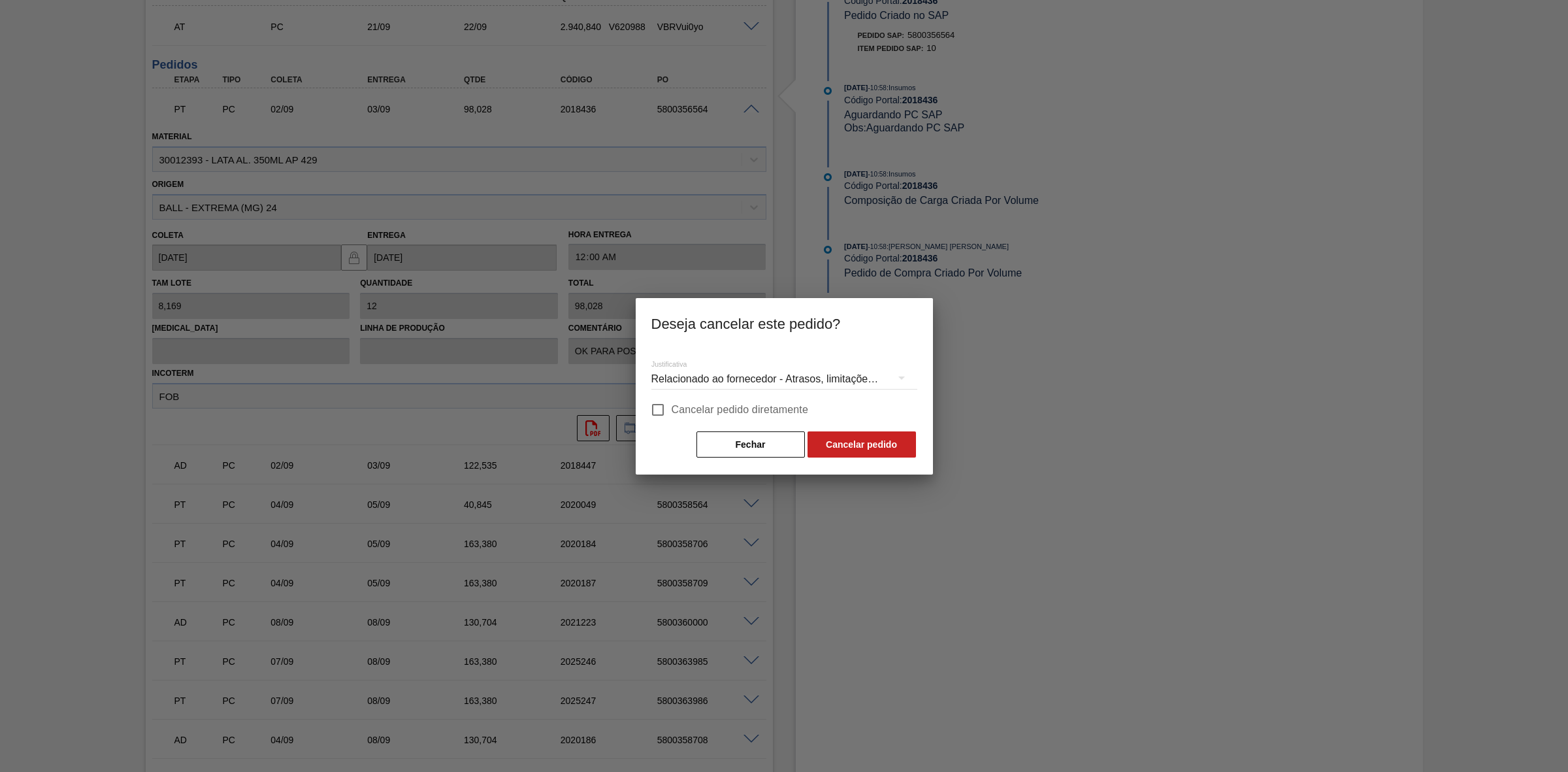
click at [678, 409] on span "Cancelar pedido diretamente" at bounding box center [740, 410] width 137 height 16
click at [671, 409] on input "Cancelar pedido diretamente" at bounding box center [658, 410] width 28 height 28
checkbox input "true"
click at [819, 442] on button "Cancelar pedido" at bounding box center [862, 444] width 108 height 26
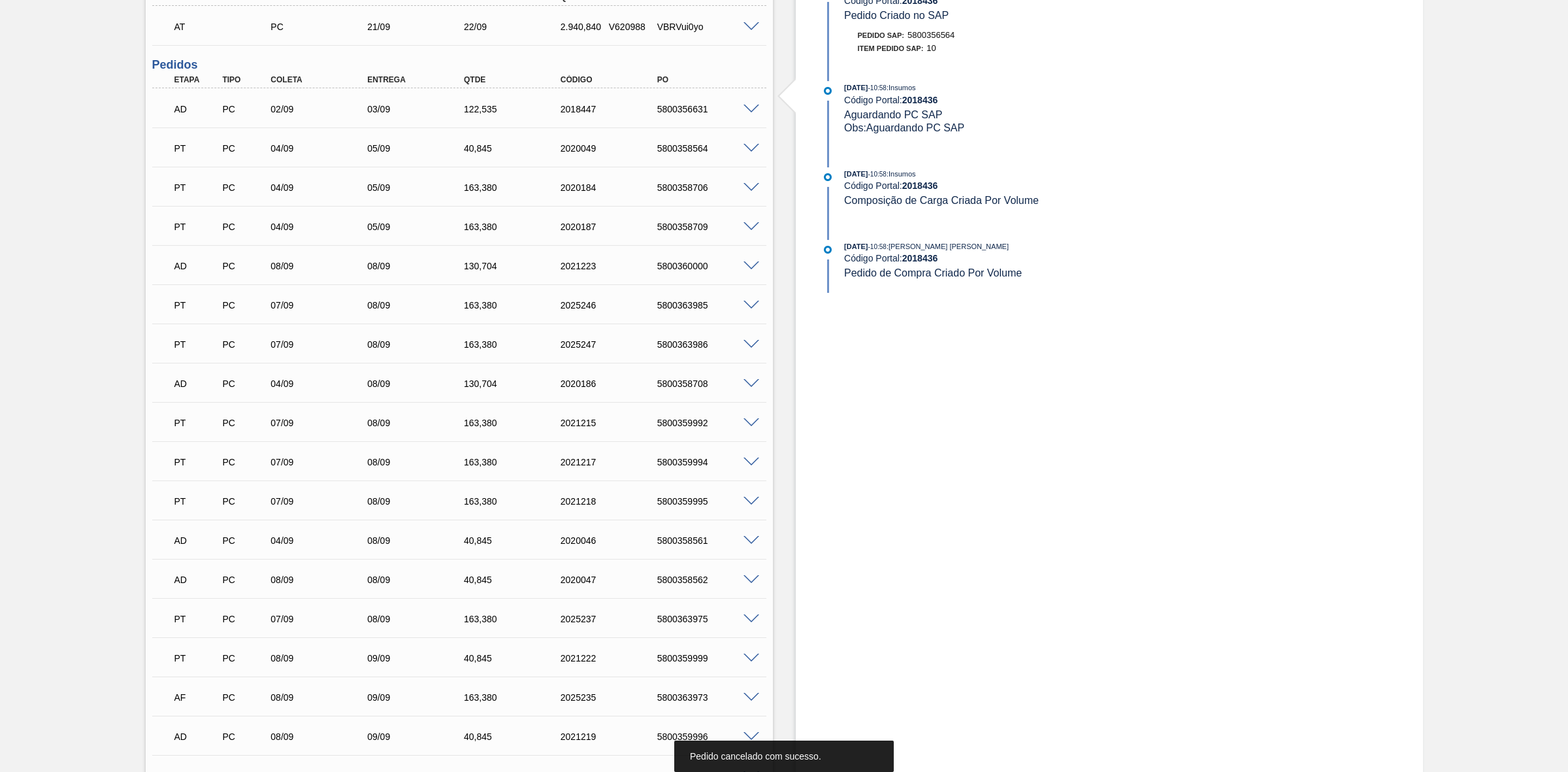
click at [751, 108] on span at bounding box center [751, 109] width 16 height 10
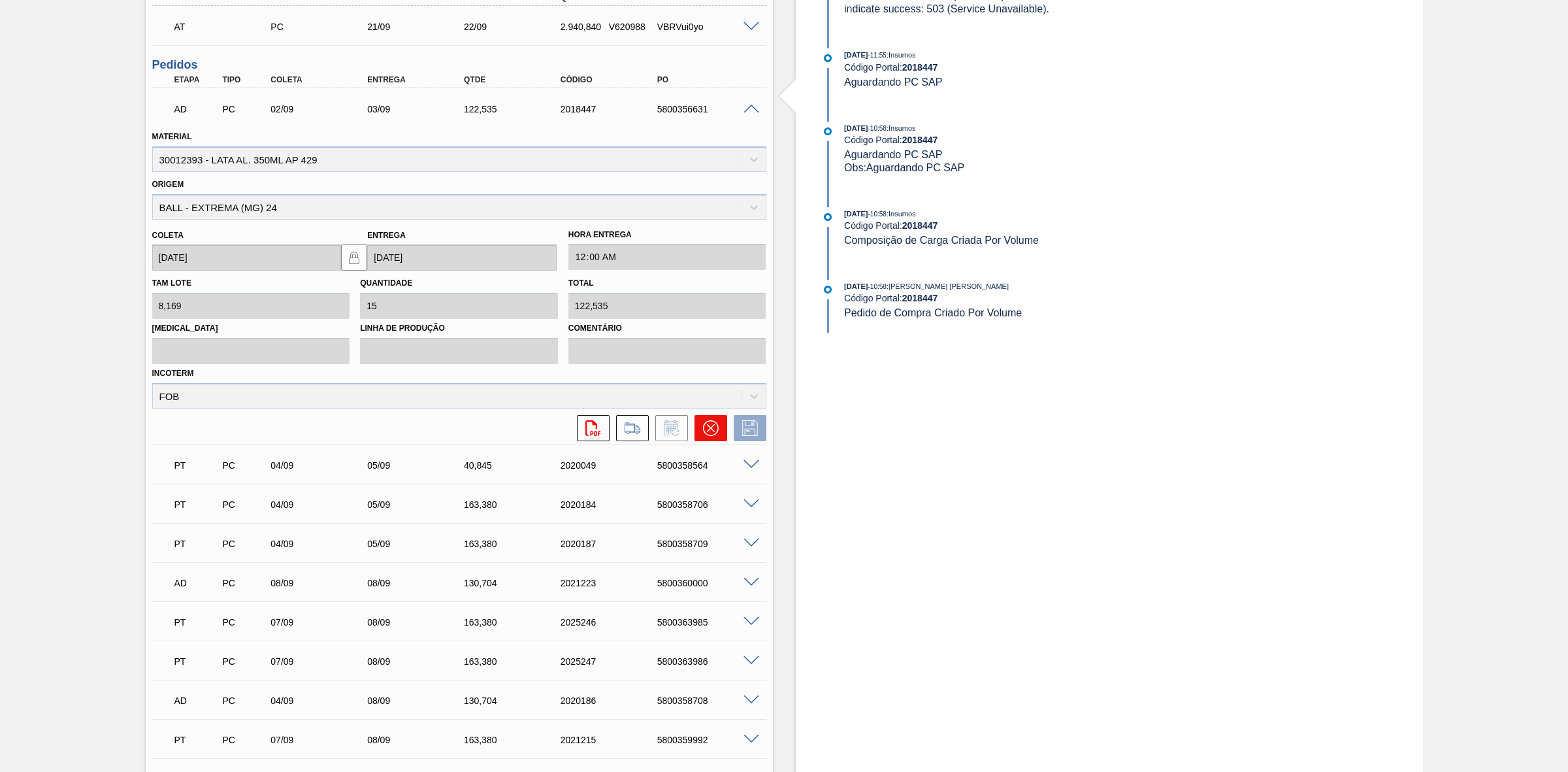
click at [714, 431] on icon at bounding box center [711, 428] width 16 height 16
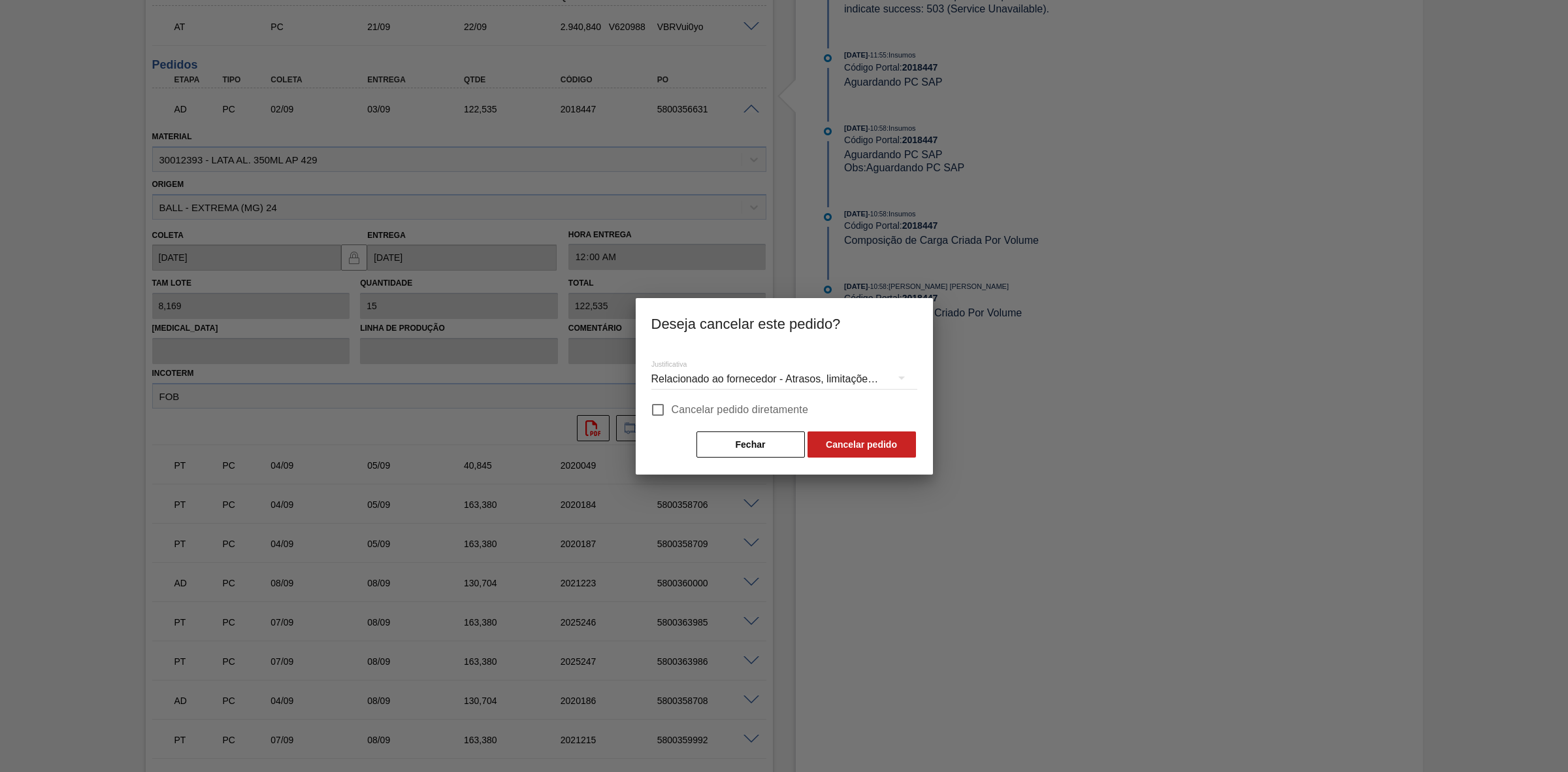
click at [678, 409] on span "Cancelar pedido diretamente" at bounding box center [740, 410] width 137 height 16
click at [671, 409] on input "Cancelar pedido diretamente" at bounding box center [658, 410] width 28 height 28
checkbox input "true"
click at [831, 439] on button "Cancelar pedido" at bounding box center [862, 444] width 108 height 26
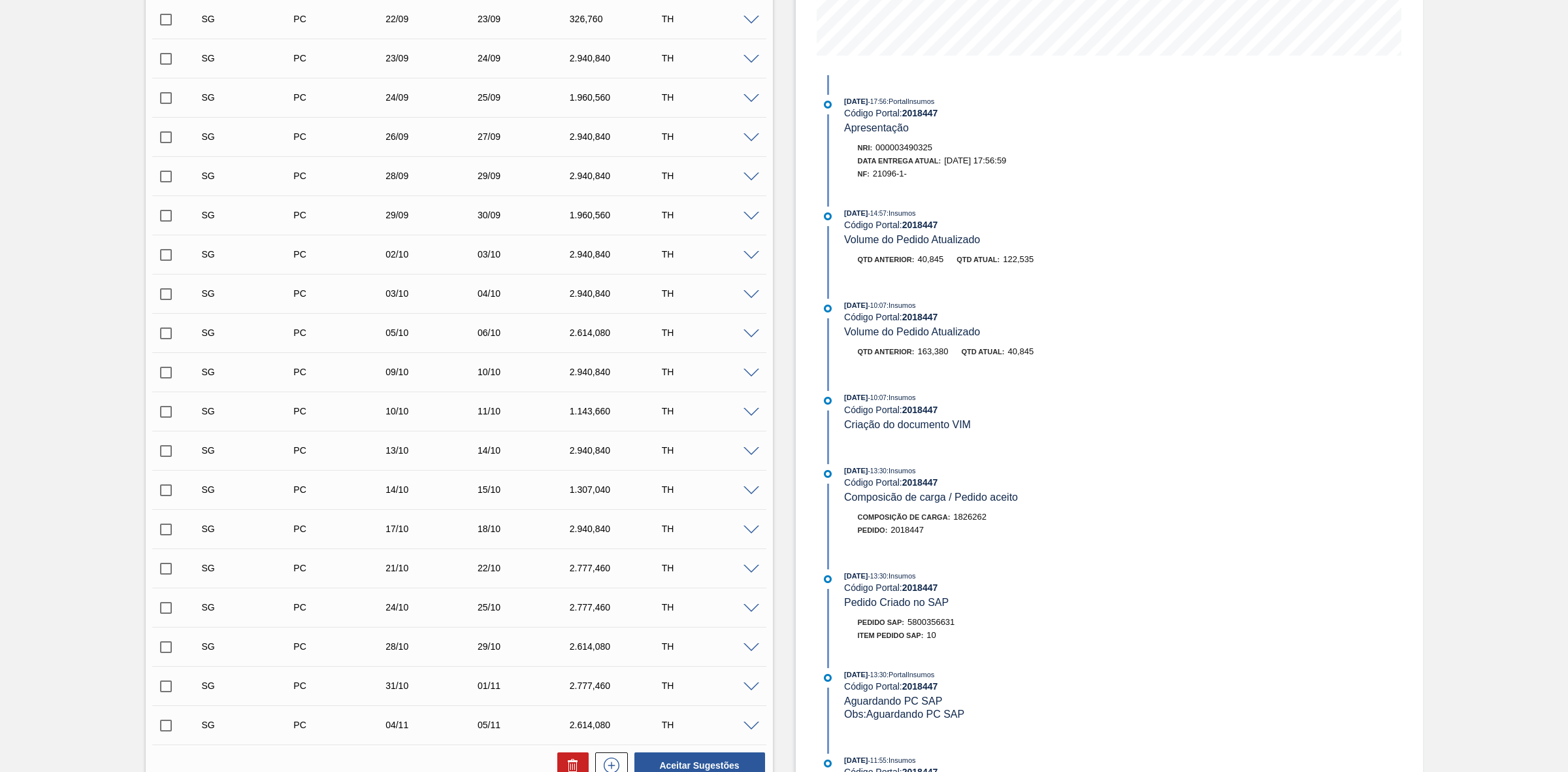
scroll to position [0, 0]
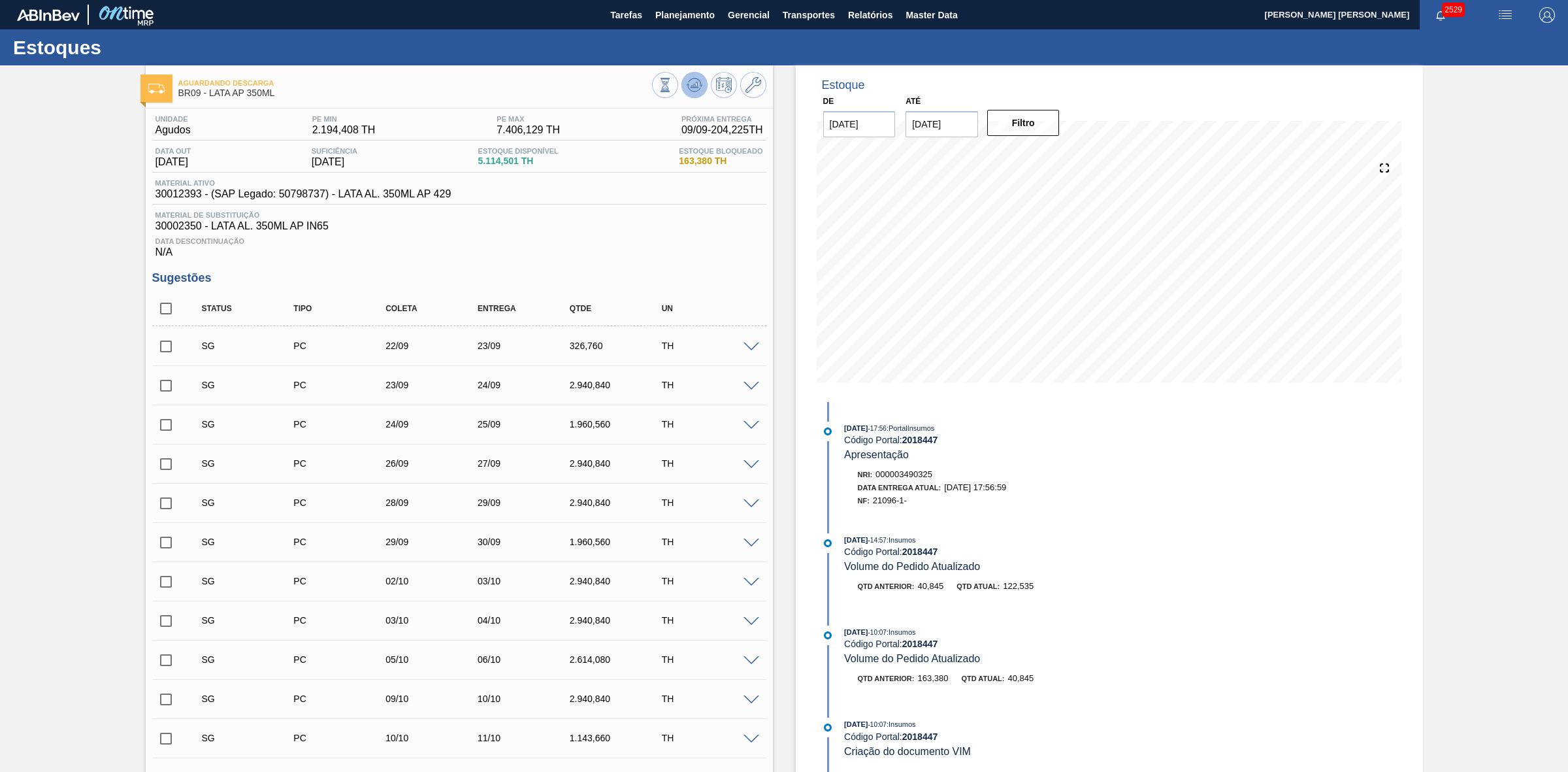
click at [691, 90] on icon at bounding box center [695, 85] width 16 height 16
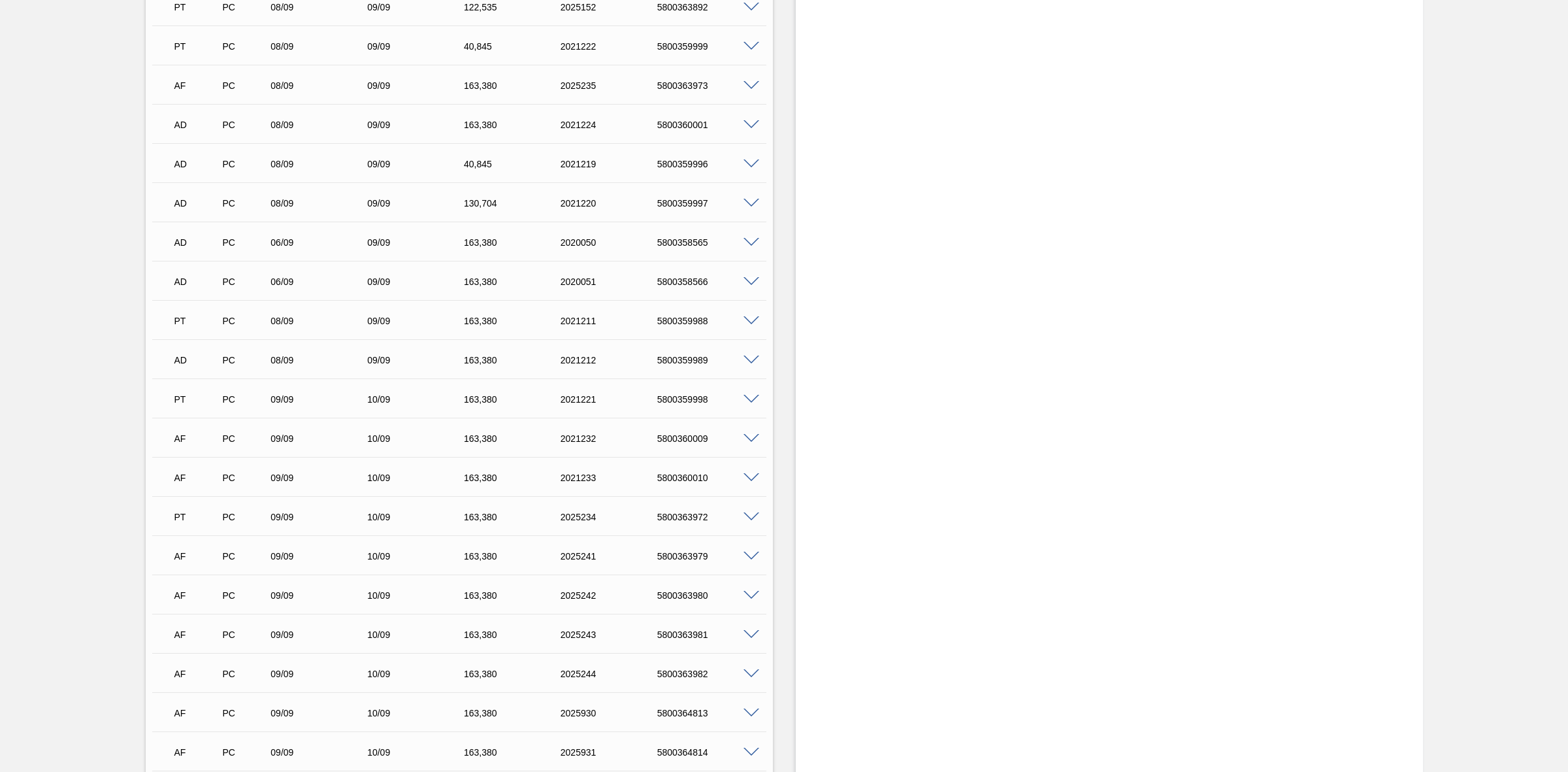
scroll to position [1752, 0]
click at [749, 168] on span at bounding box center [751, 167] width 16 height 10
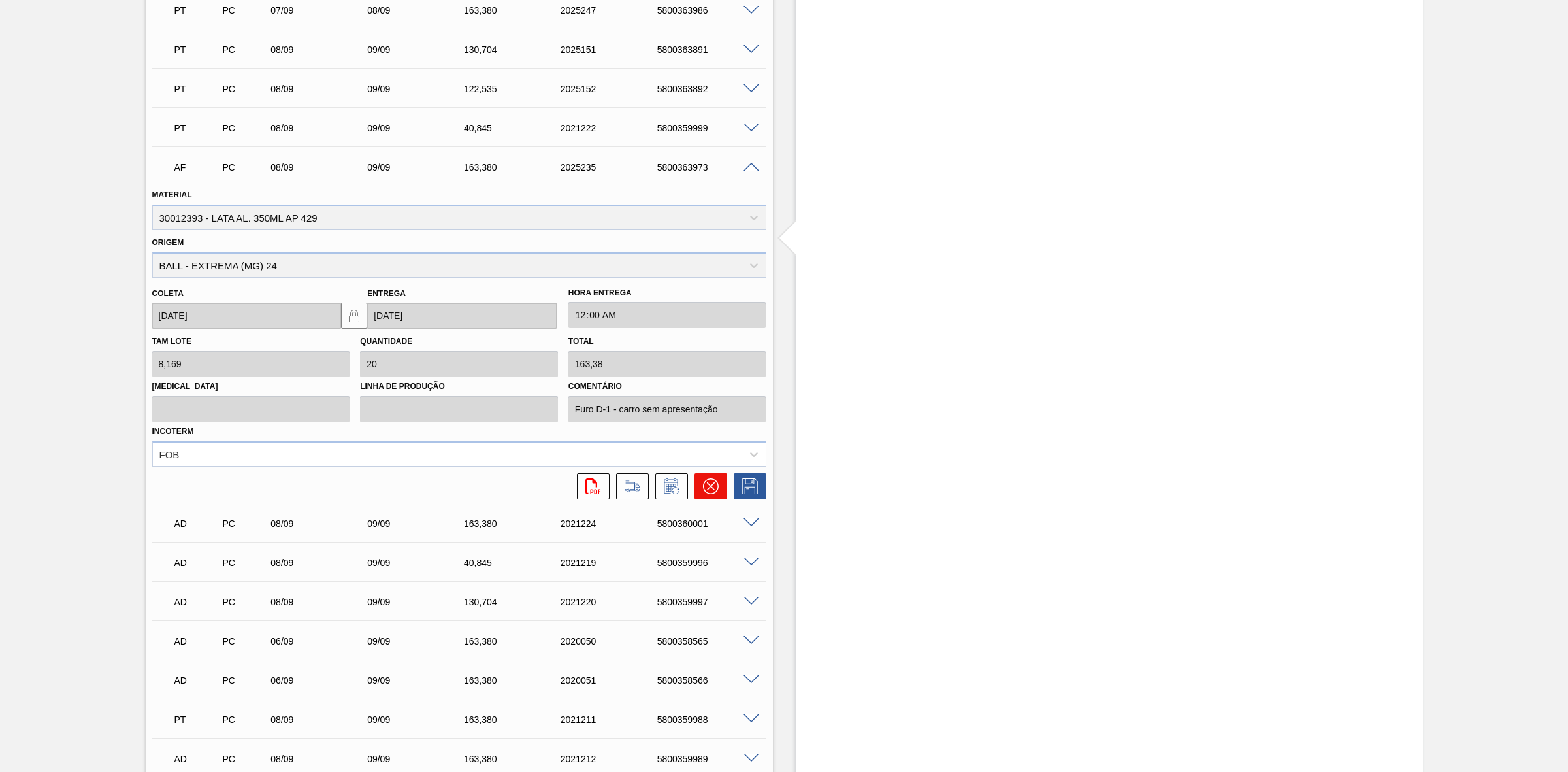
click at [710, 487] on icon at bounding box center [710, 486] width 8 height 8
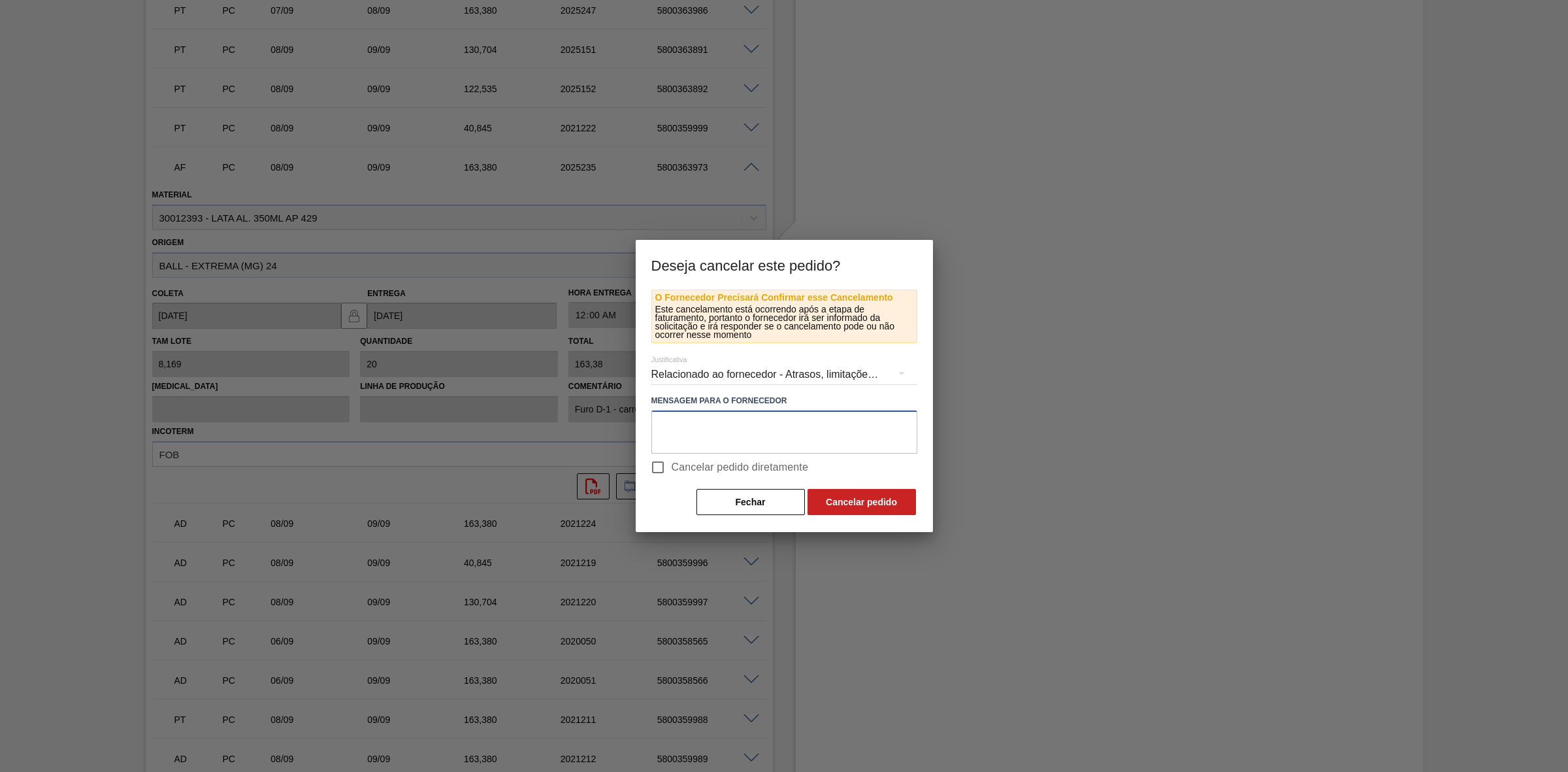
click at [708, 420] on textarea at bounding box center [784, 432] width 266 height 43
type textarea "Furo D-1 - sem apresentação de carro"
click at [853, 502] on button "Cancelar pedido" at bounding box center [862, 502] width 108 height 26
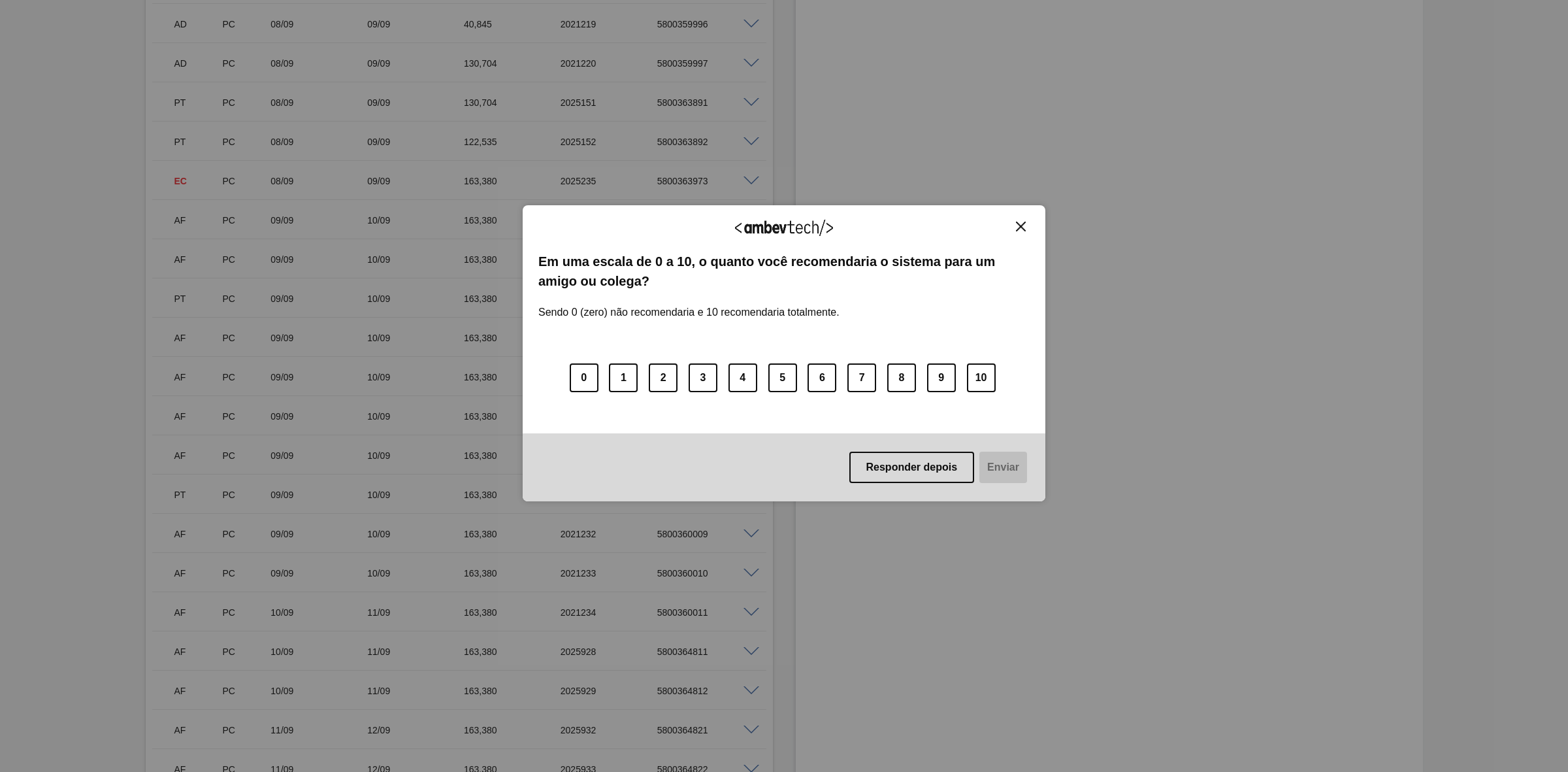
scroll to position [2043, 0]
click at [1023, 225] on img "Close" at bounding box center [1021, 227] width 10 height 10
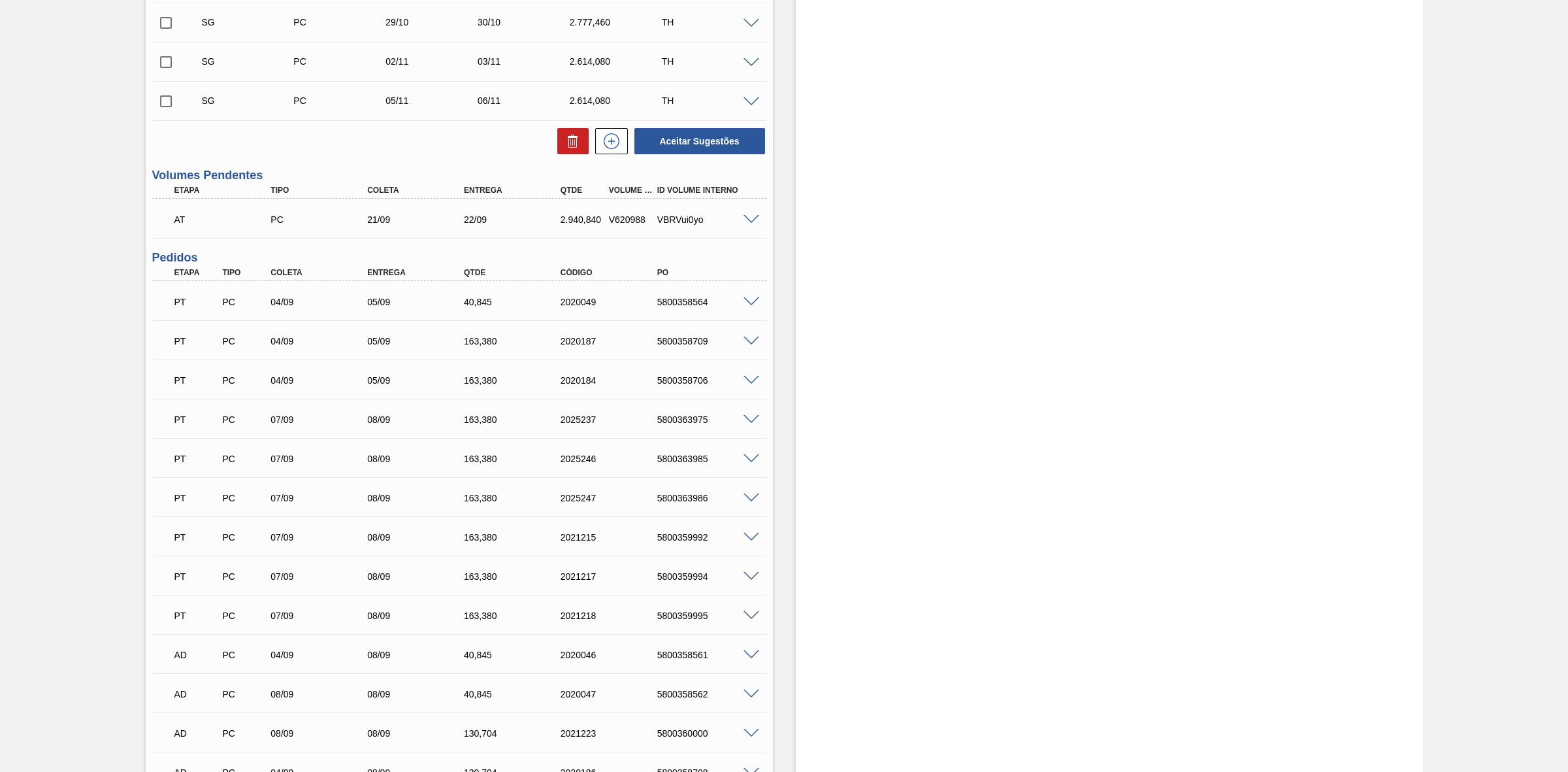
scroll to position [981, 0]
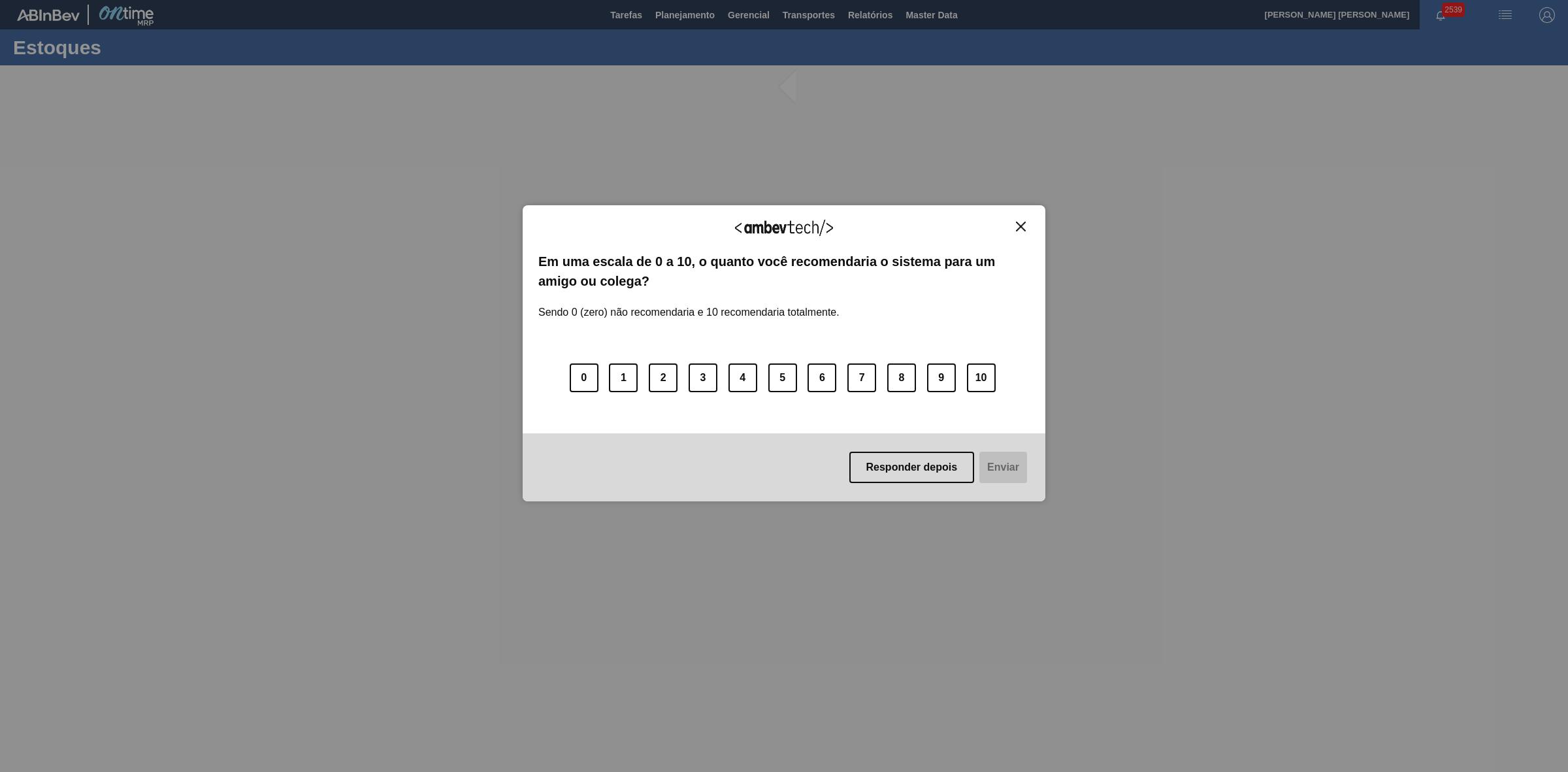
click at [1020, 228] on img "Close" at bounding box center [1021, 227] width 10 height 10
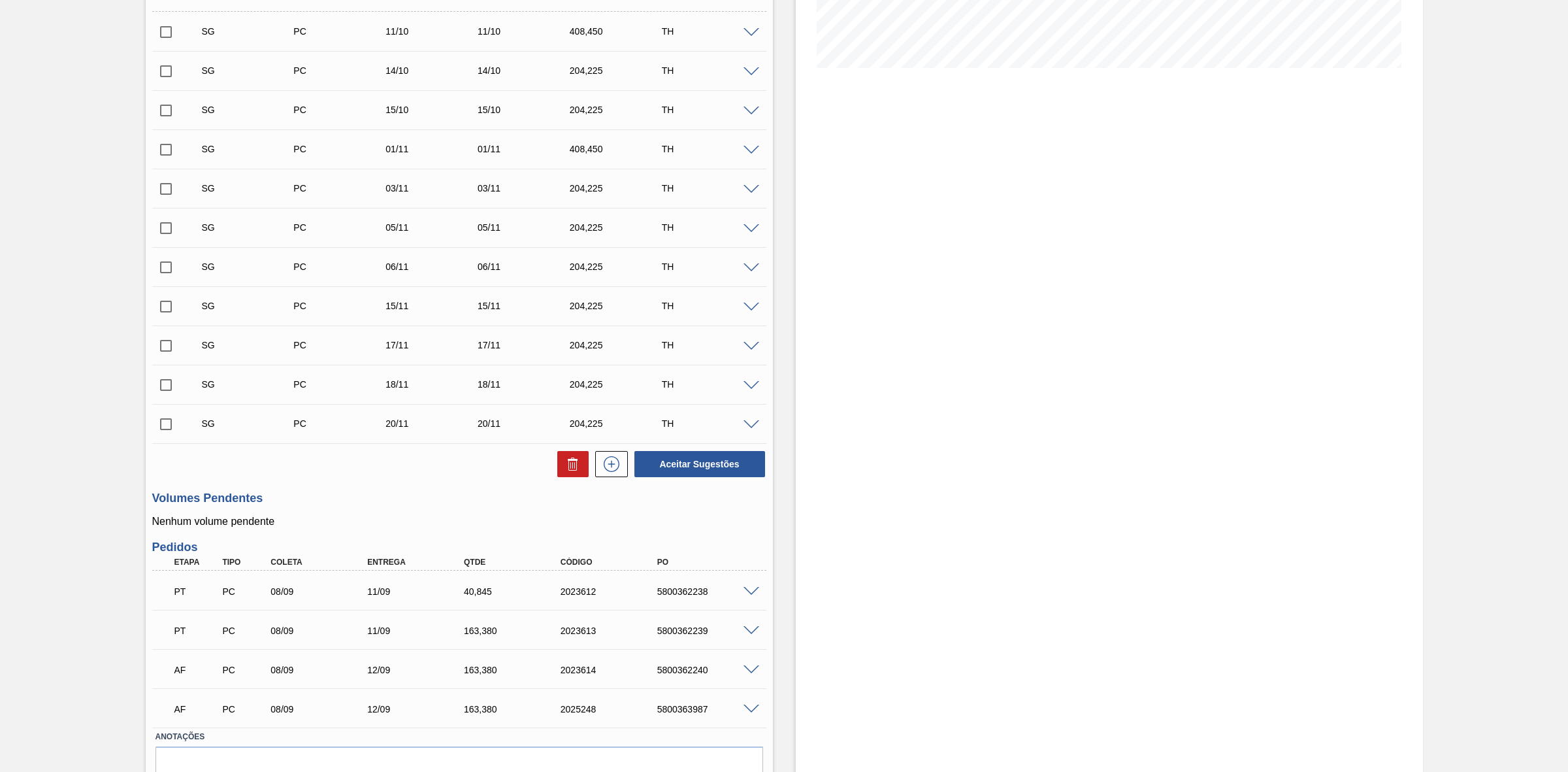
scroll to position [380, 0]
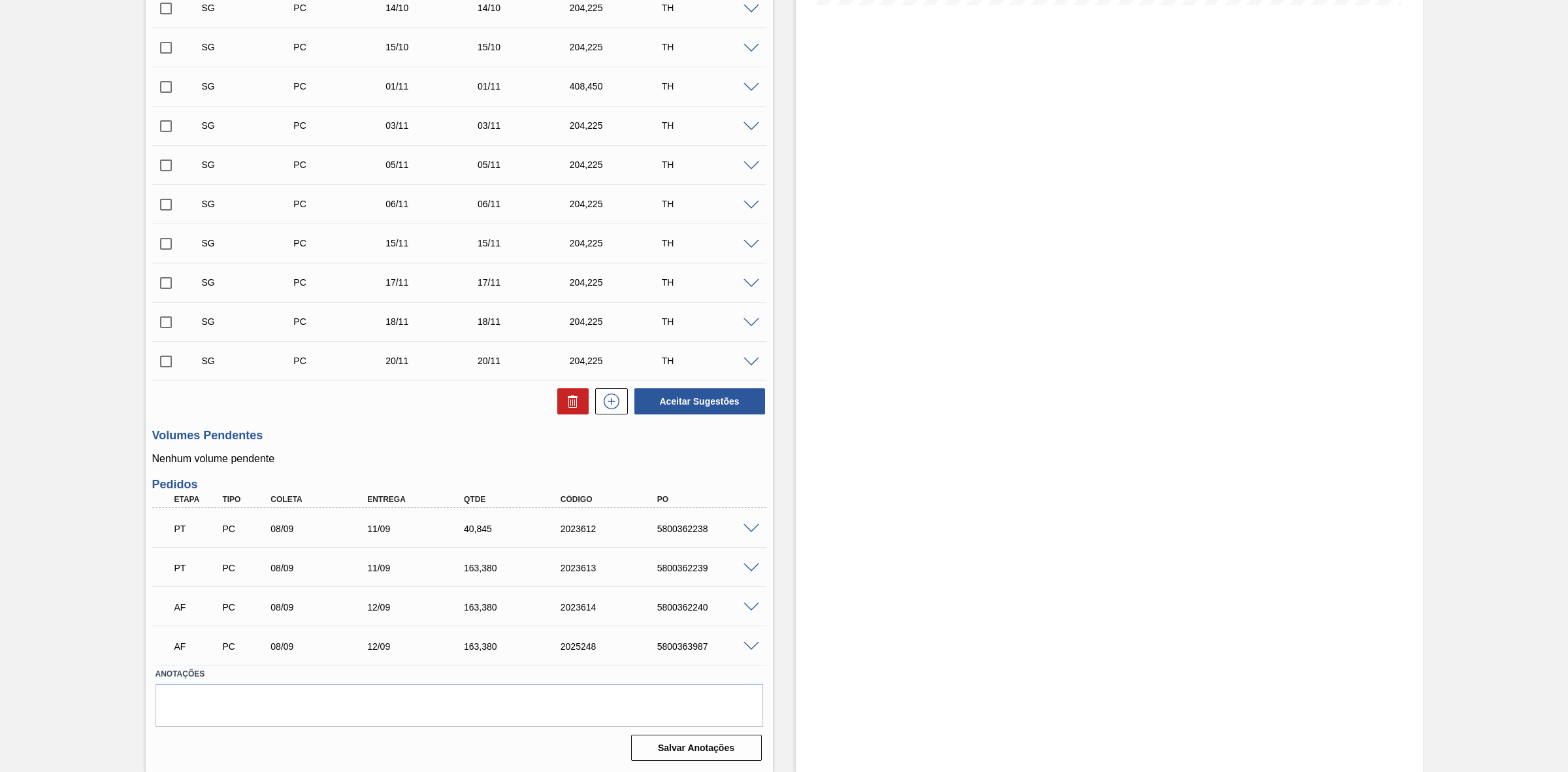
click at [752, 606] on span at bounding box center [751, 607] width 16 height 10
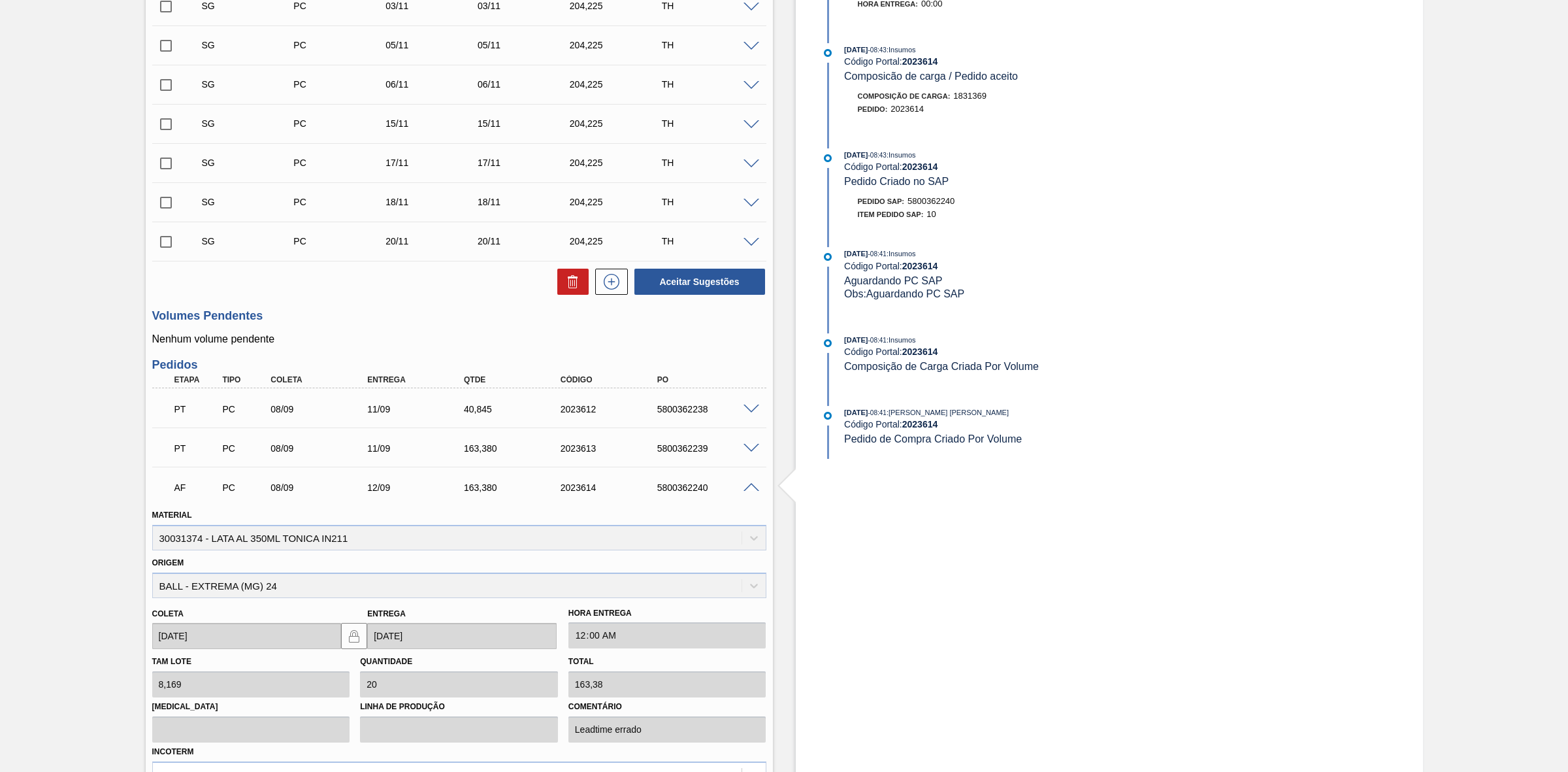
scroll to position [696, 0]
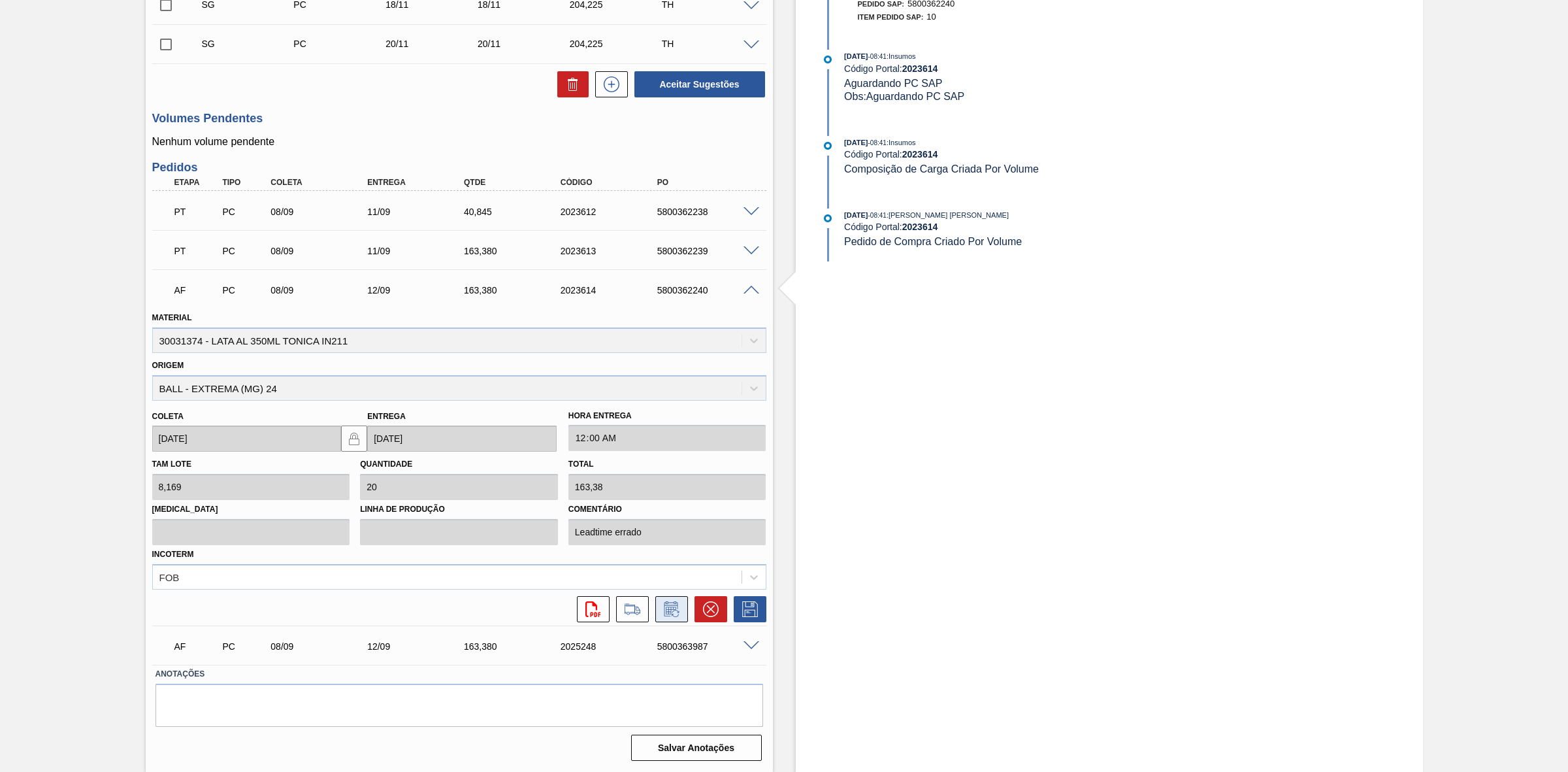
click at [674, 608] on icon at bounding box center [670, 610] width 10 height 8
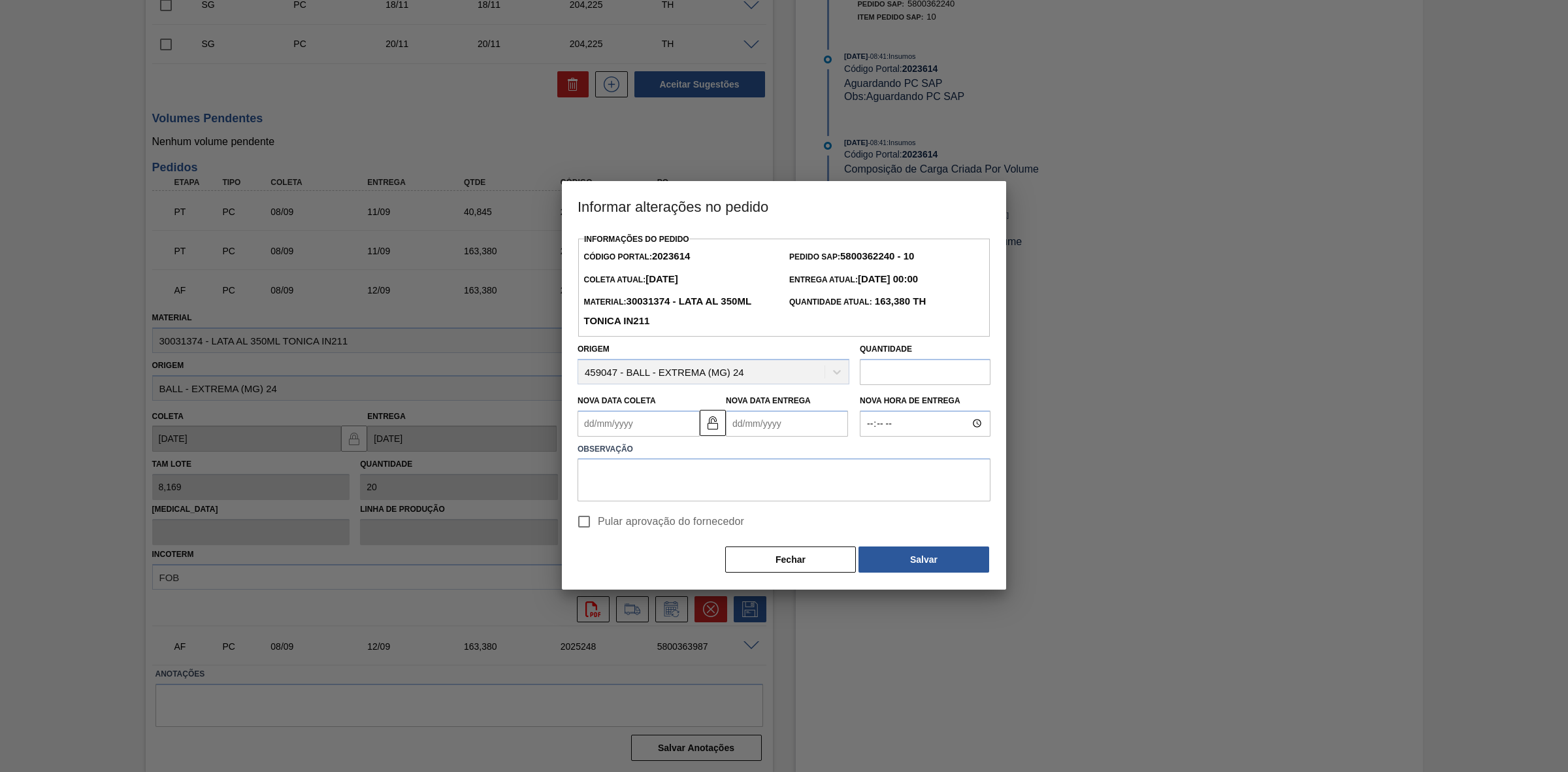
click at [644, 423] on Coleta2023614 "Nova Data Coleta" at bounding box center [638, 424] width 122 height 26
click at [638, 523] on div "9" at bounding box center [635, 518] width 18 height 18
type Coleta2023614 "[DATE]"
click at [654, 484] on textarea at bounding box center [784, 479] width 413 height 43
drag, startPoint x: 745, startPoint y: 475, endPoint x: 575, endPoint y: 470, distance: 170.1
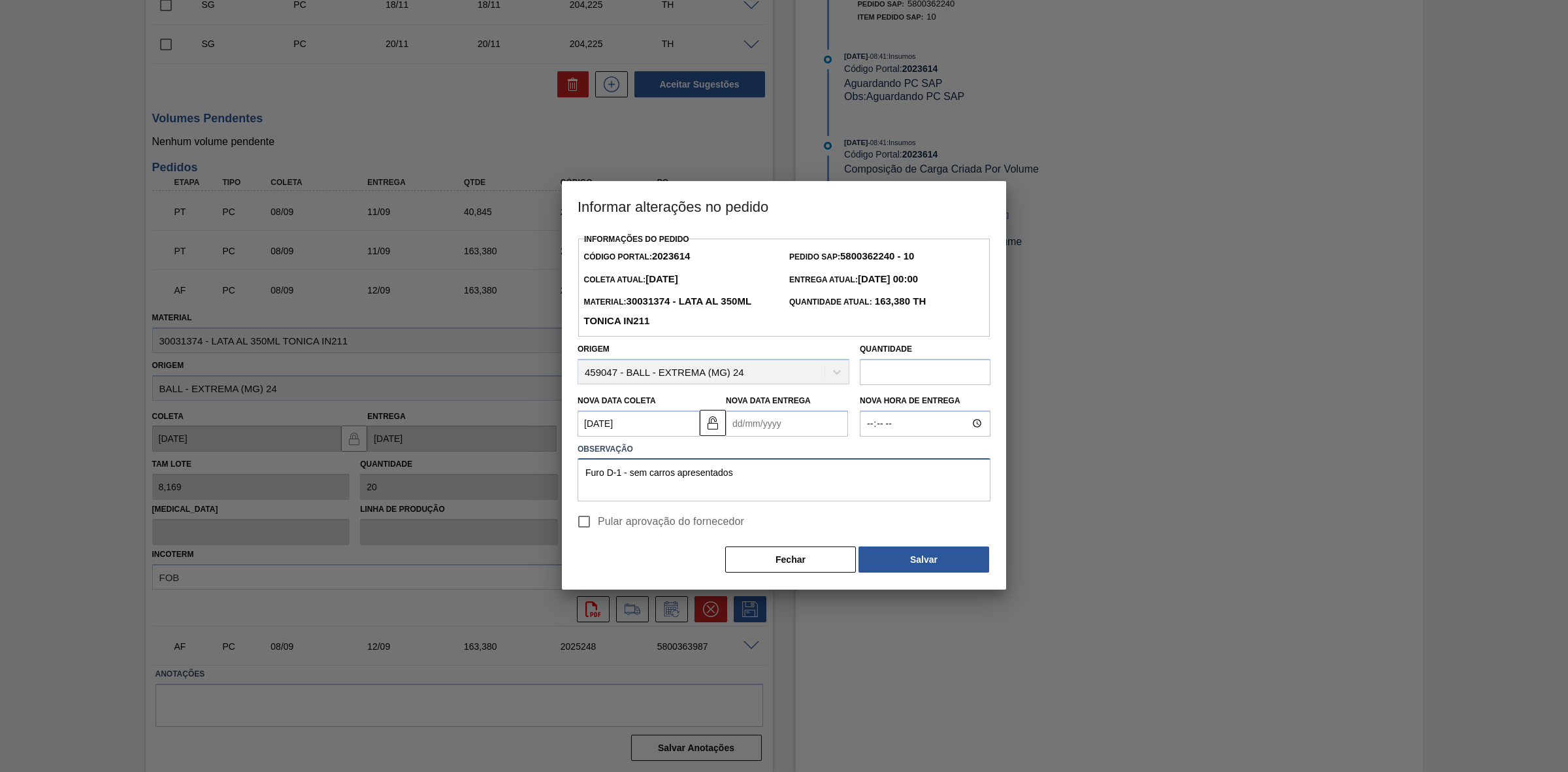
click at [575, 470] on div "Observação Furo D-1 - sem carros apresentados" at bounding box center [784, 471] width 423 height 62
type textarea "Furo D-1 - sem carros apresentados"
click at [887, 557] on button "Salvar" at bounding box center [924, 559] width 131 height 26
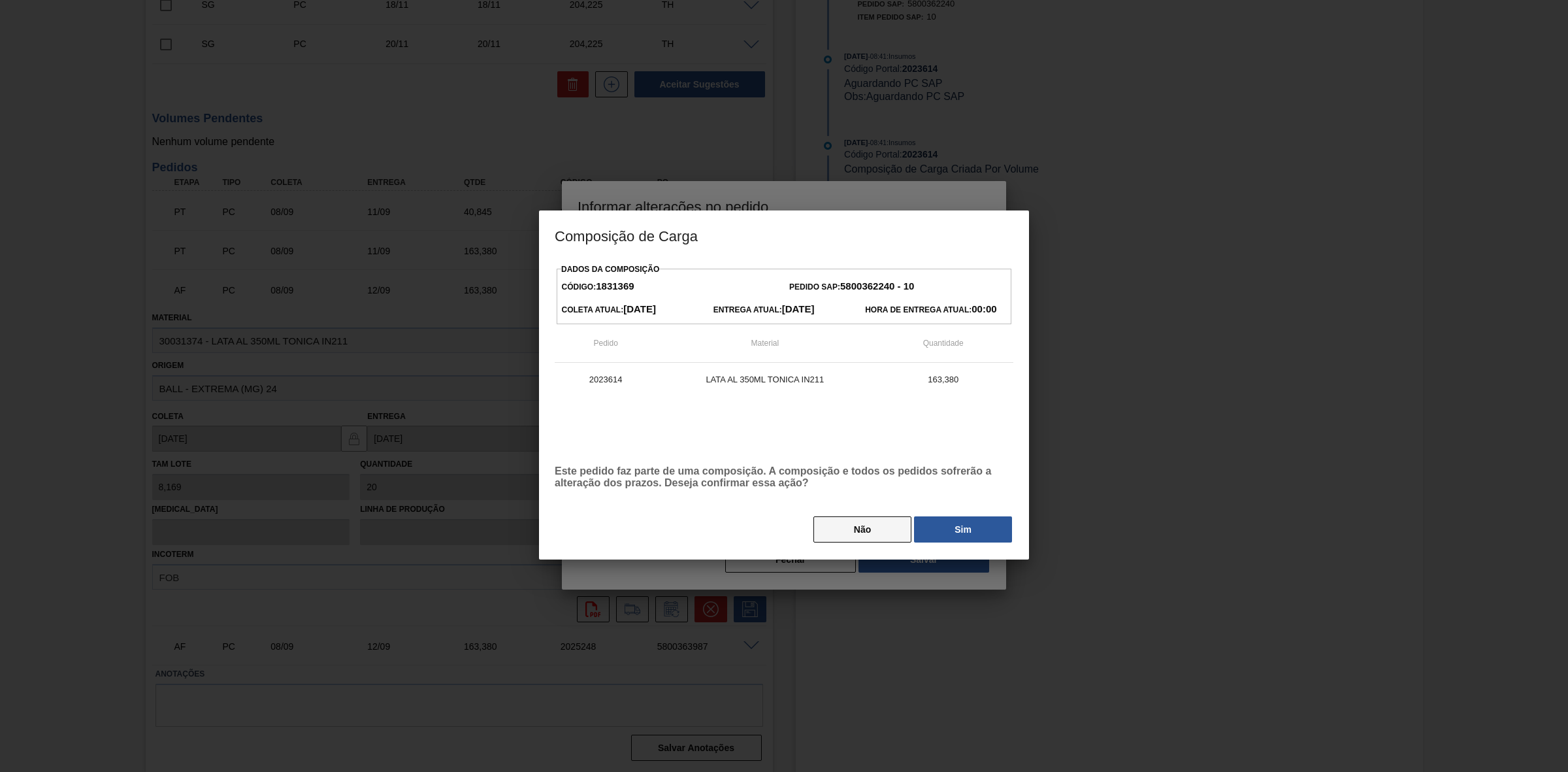
click at [863, 534] on button "Não" at bounding box center [862, 530] width 98 height 26
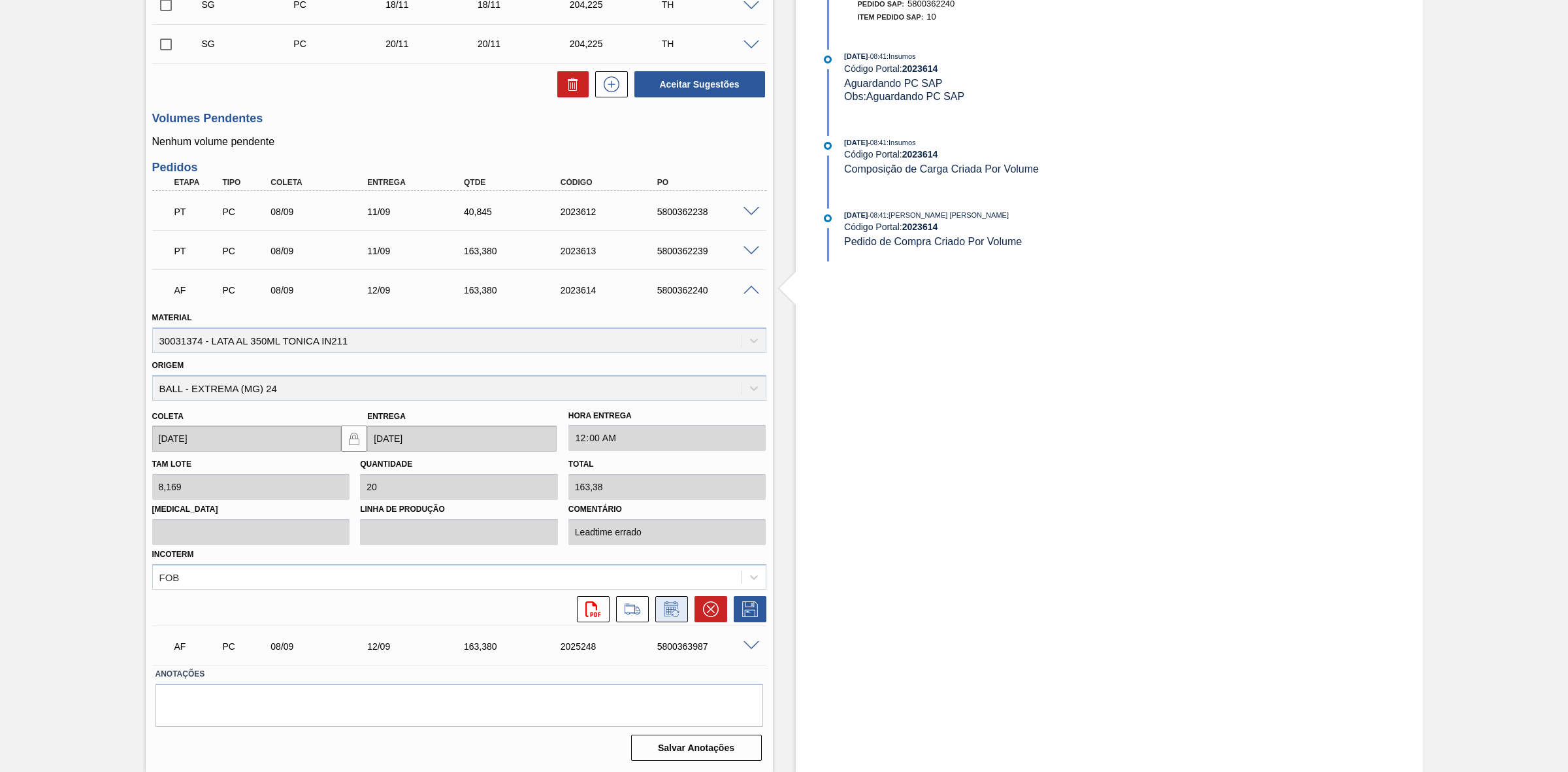
click at [667, 610] on icon at bounding box center [672, 610] width 21 height 16
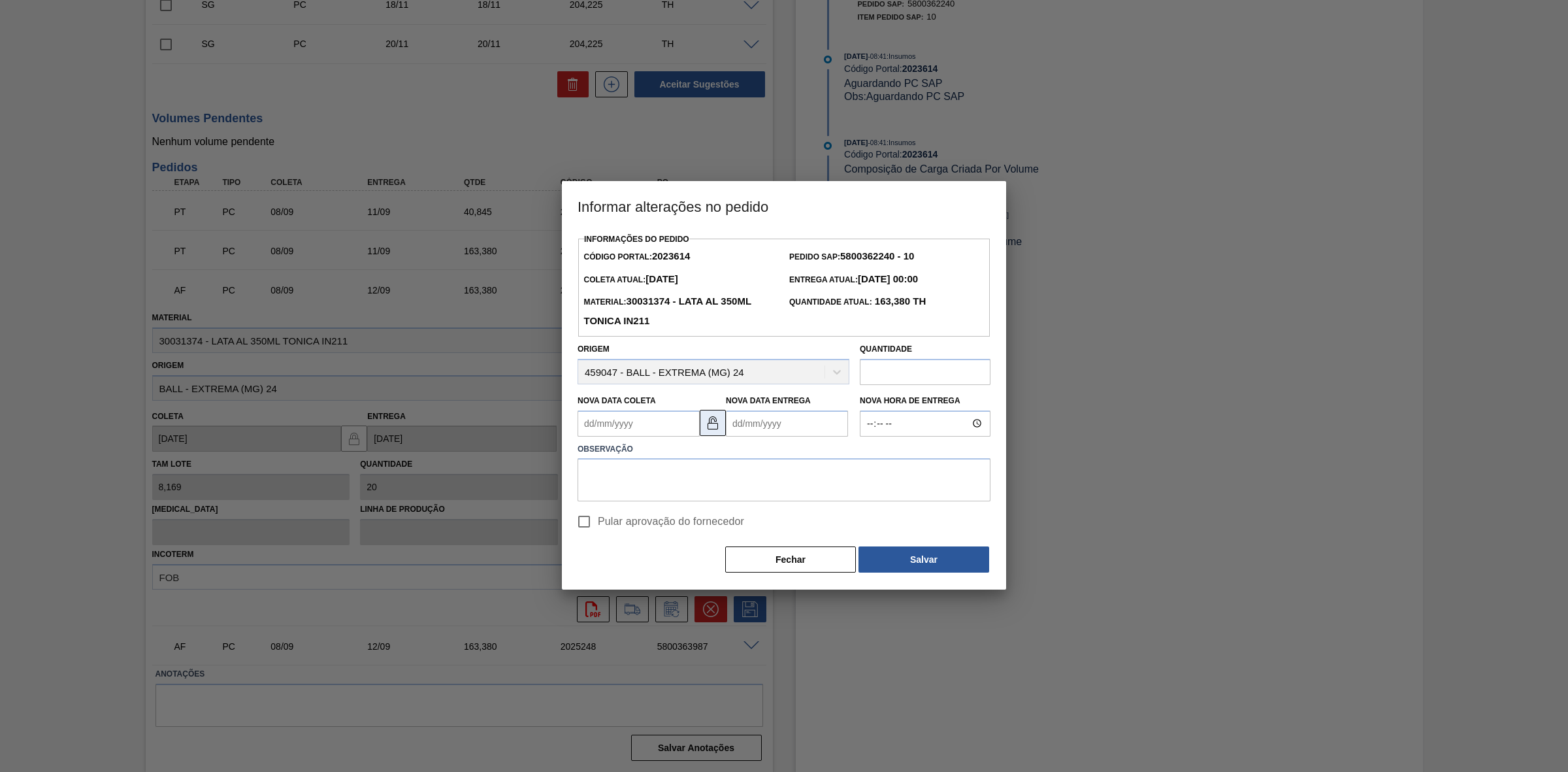
click at [716, 425] on img at bounding box center [713, 423] width 16 height 16
click at [638, 422] on Coleta2023614 "Nova Data Coleta" at bounding box center [638, 424] width 122 height 26
click at [783, 555] on button "Fechar" at bounding box center [791, 559] width 131 height 26
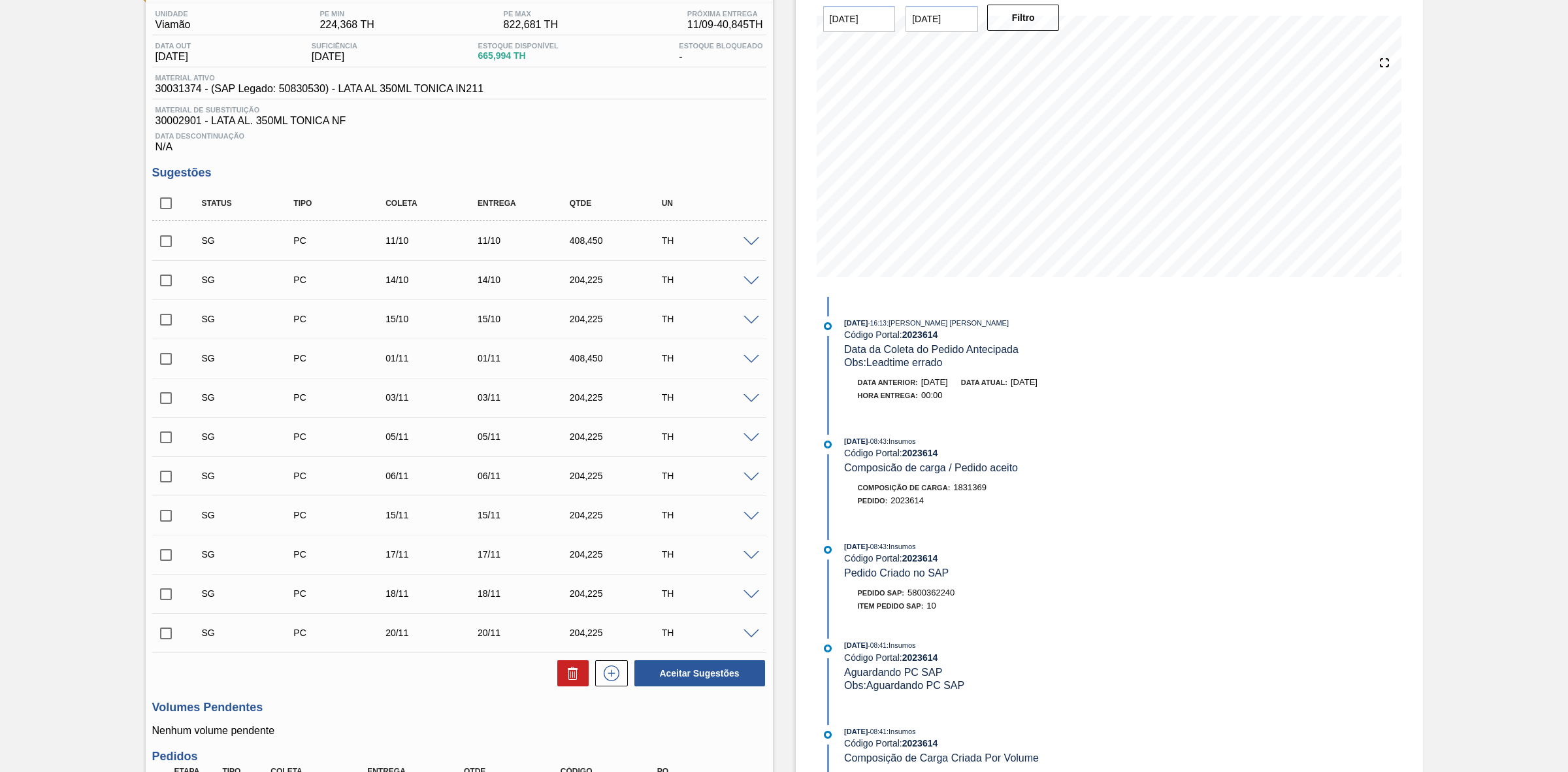
scroll to position [0, 0]
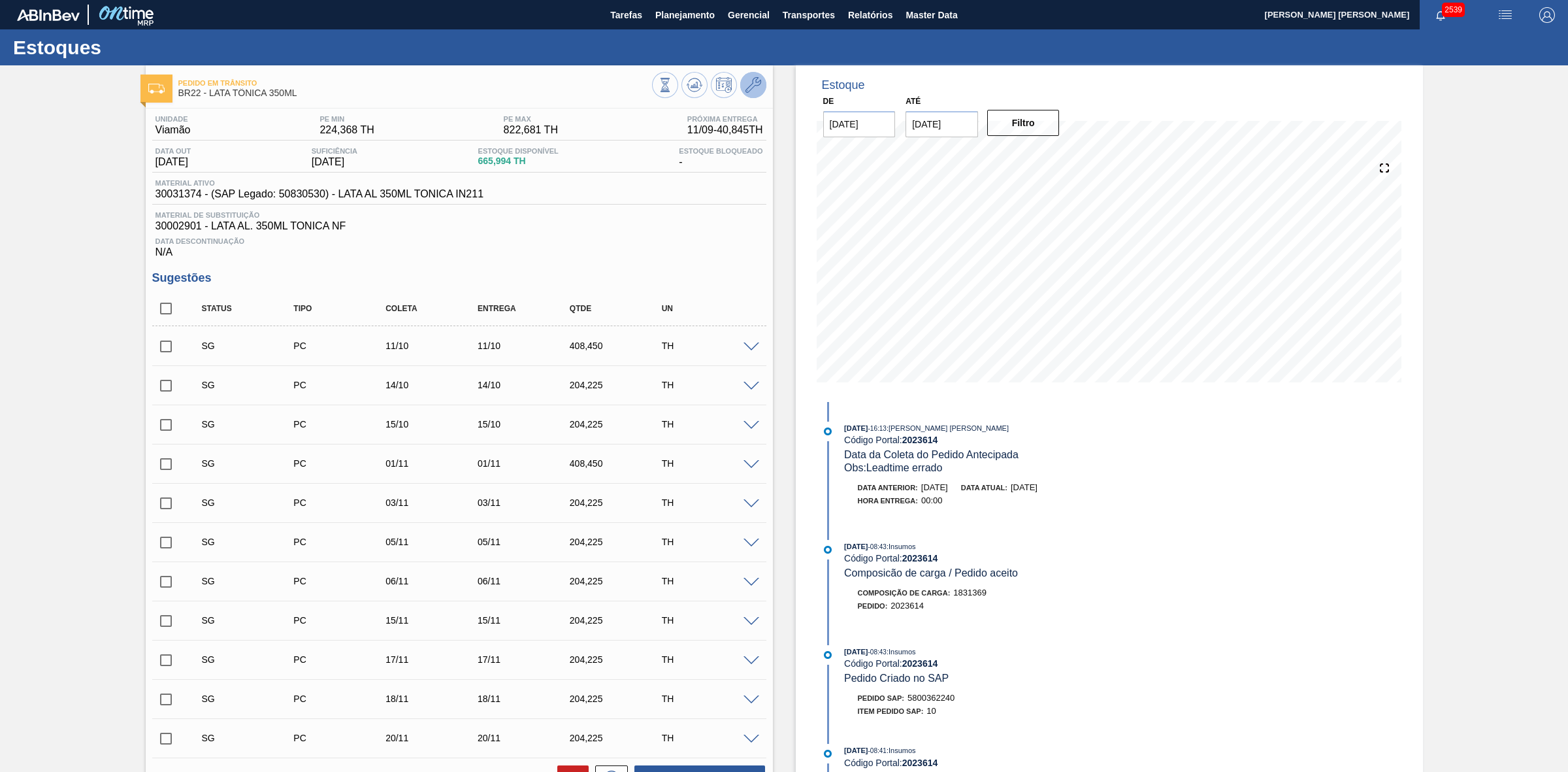
click at [759, 87] on icon at bounding box center [753, 85] width 16 height 16
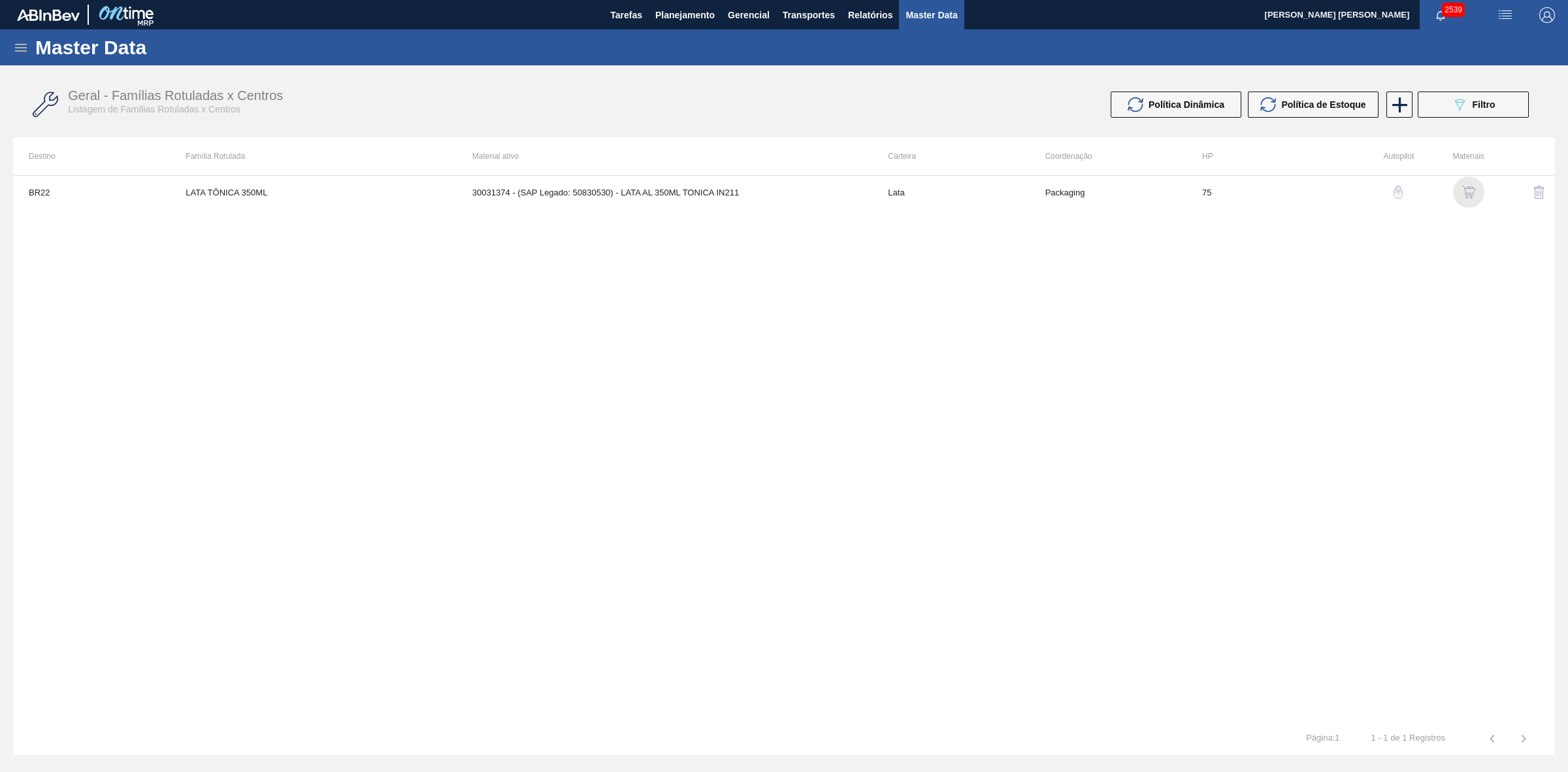
click at [1468, 192] on img "button" at bounding box center [1469, 192] width 13 height 13
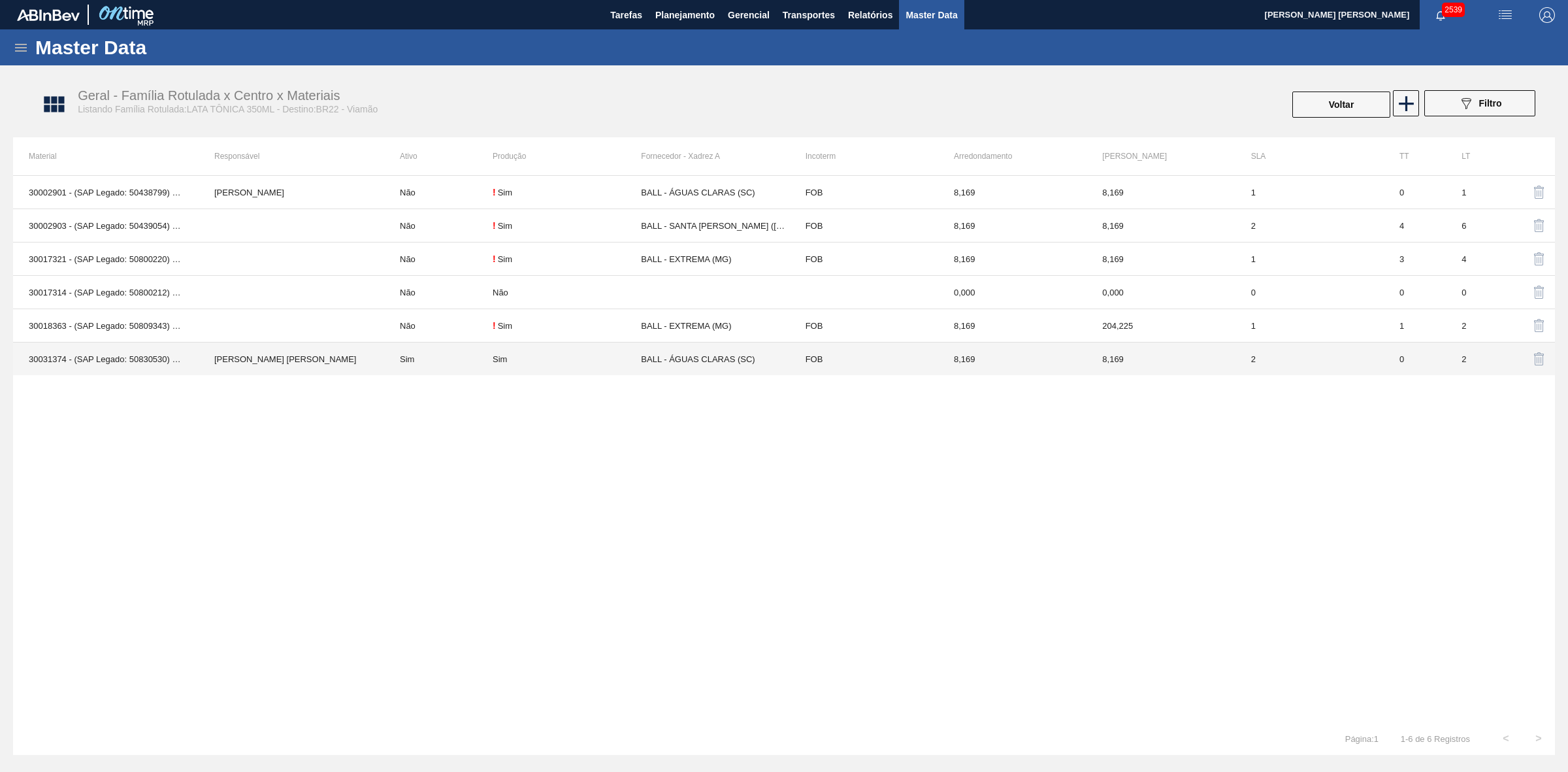
click at [565, 351] on td "Sim" at bounding box center [566, 359] width 149 height 33
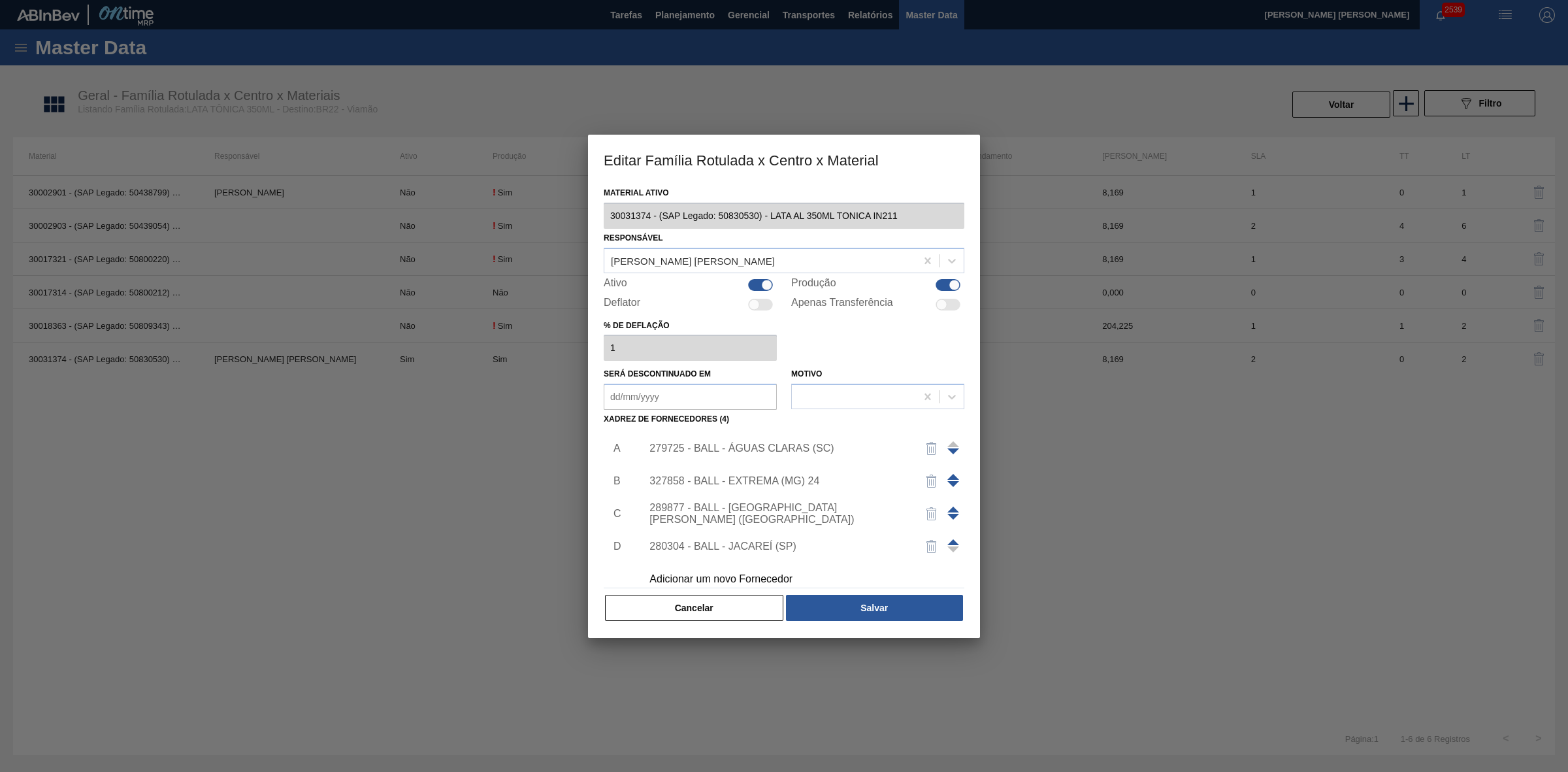
click at [784, 482] on div "327858 - BALL - EXTREMA (MG) 24" at bounding box center [778, 481] width 256 height 12
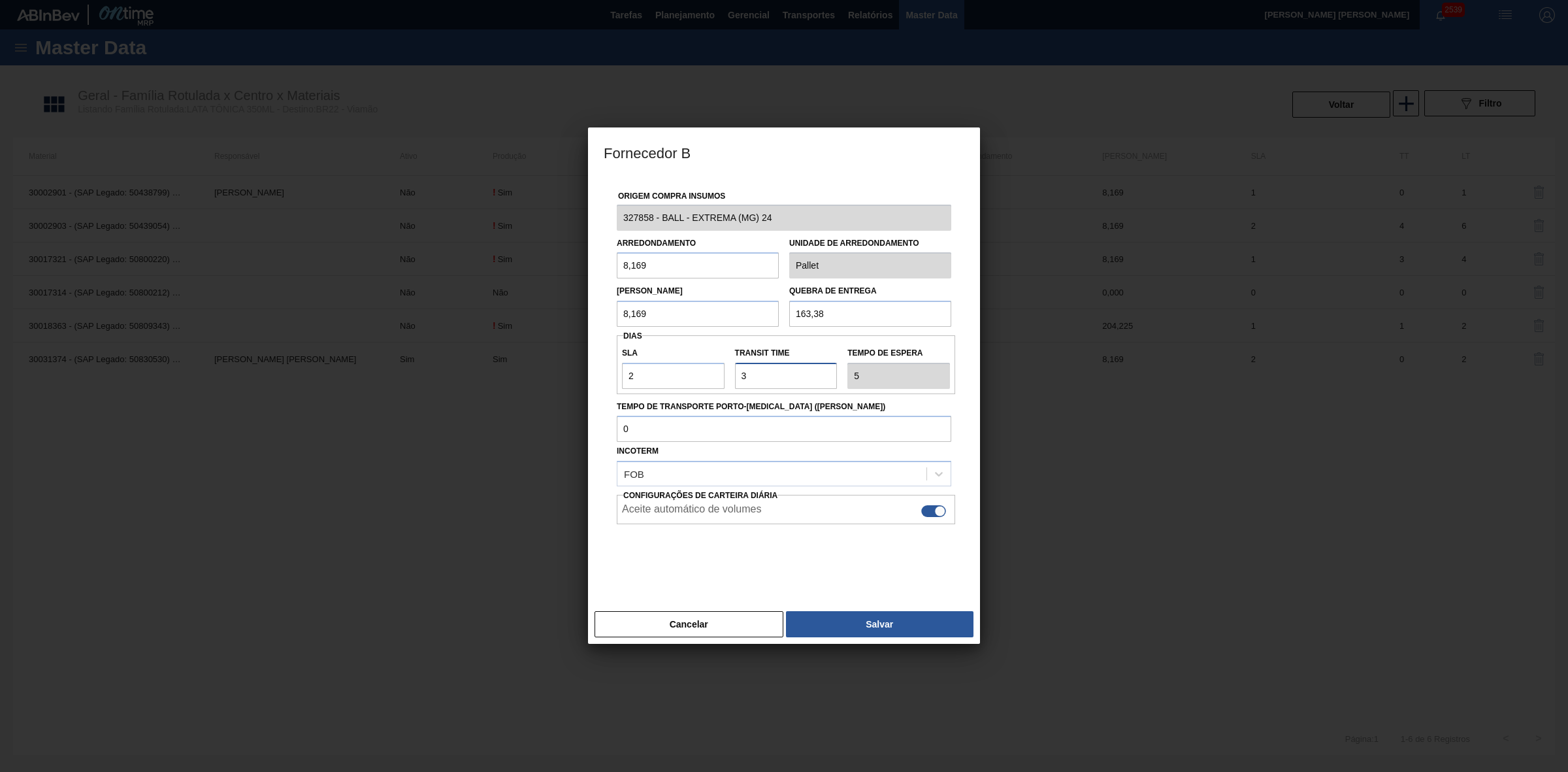
drag, startPoint x: 763, startPoint y: 376, endPoint x: 710, endPoint y: 370, distance: 53.3
click at [710, 370] on div "SLA 2 Transit Time Tempo de espera 5" at bounding box center [786, 365] width 339 height 48
type input "4"
type input "6"
type input "4"
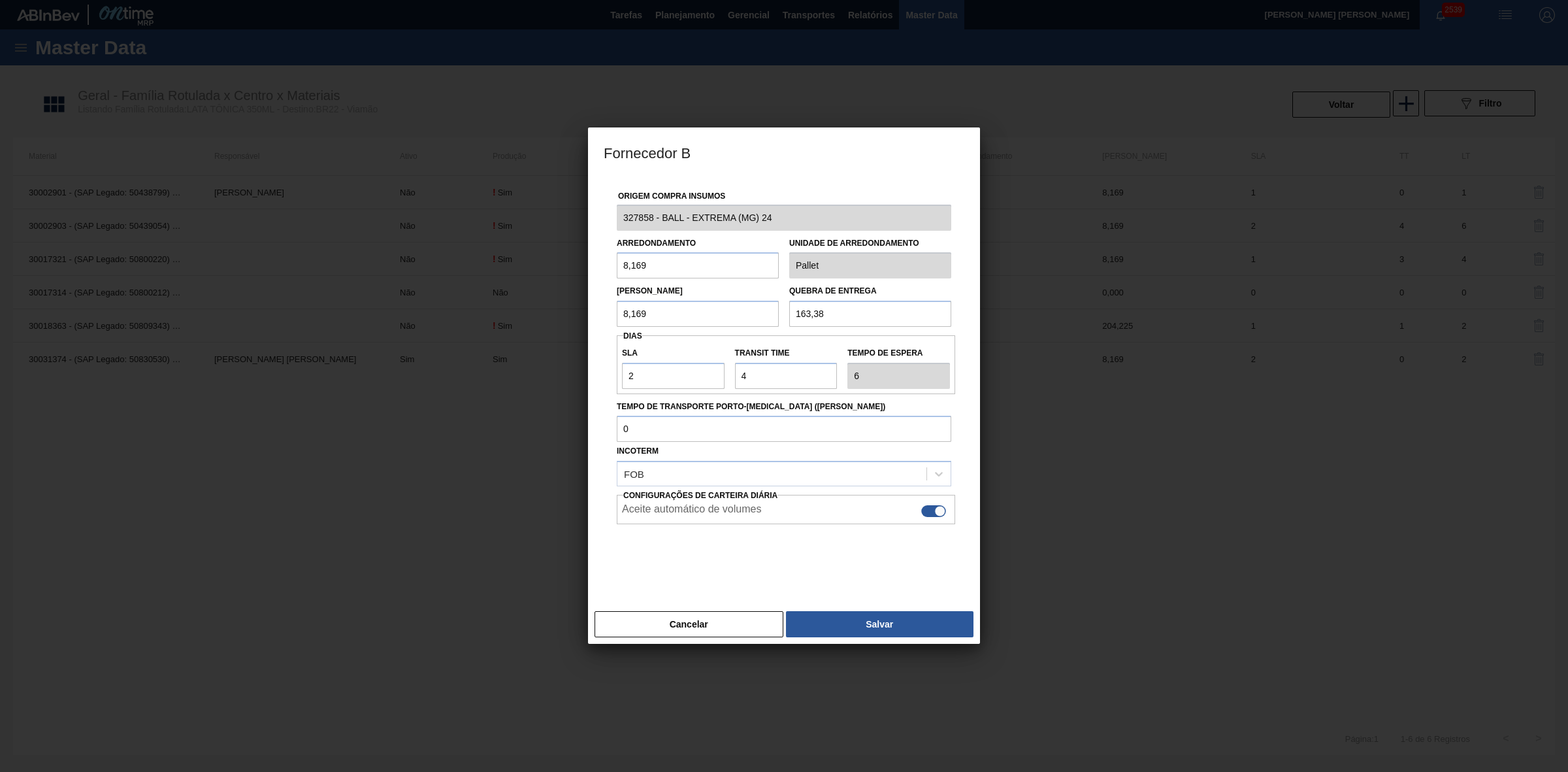
click at [929, 515] on div at bounding box center [934, 511] width 25 height 12
checkbox input "false"
click at [861, 619] on button "Salvar" at bounding box center [880, 624] width 187 height 26
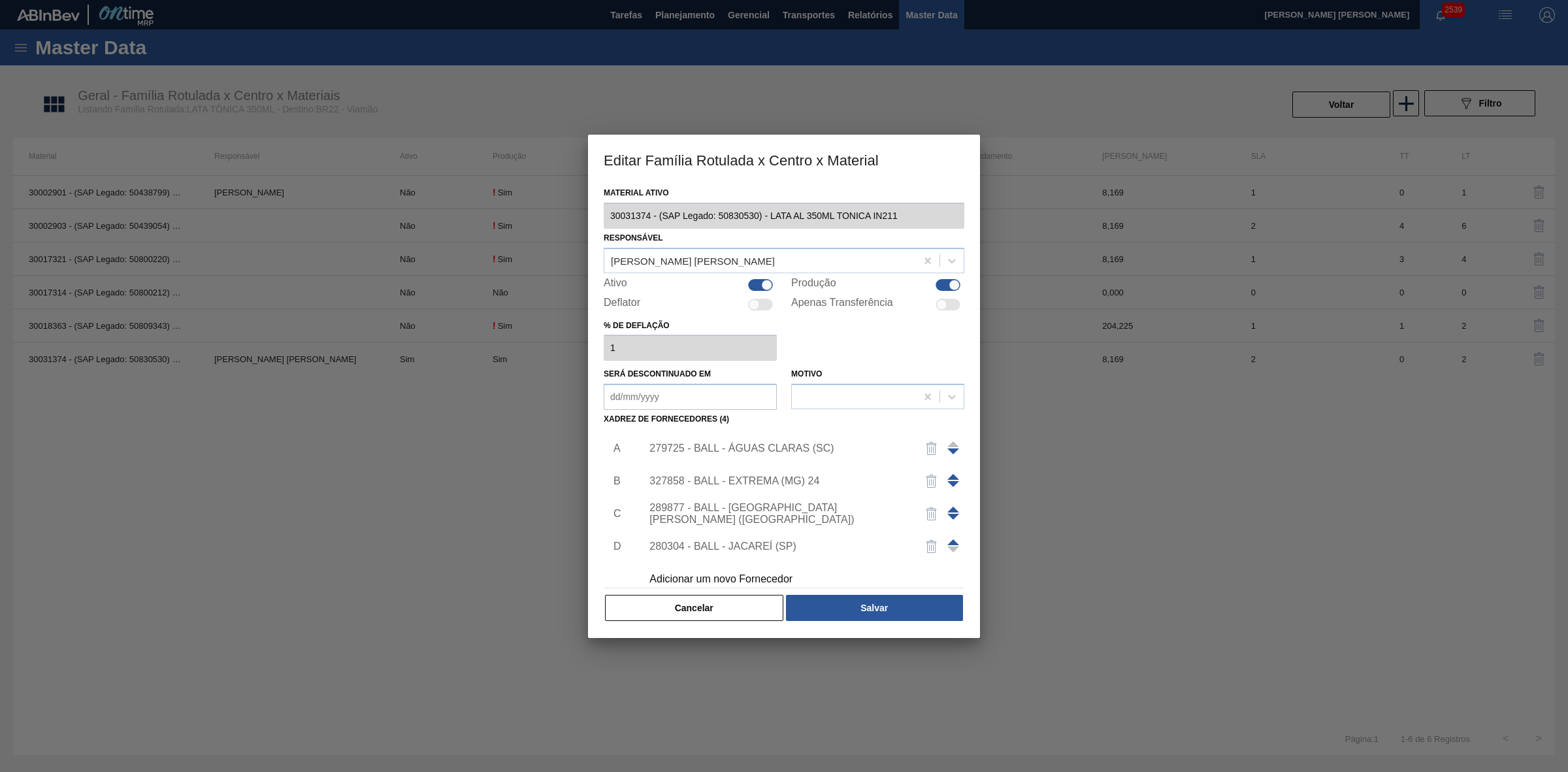
click at [796, 449] on div "279725 - BALL - ÁGUAS CLARAS (SC)" at bounding box center [778, 448] width 256 height 12
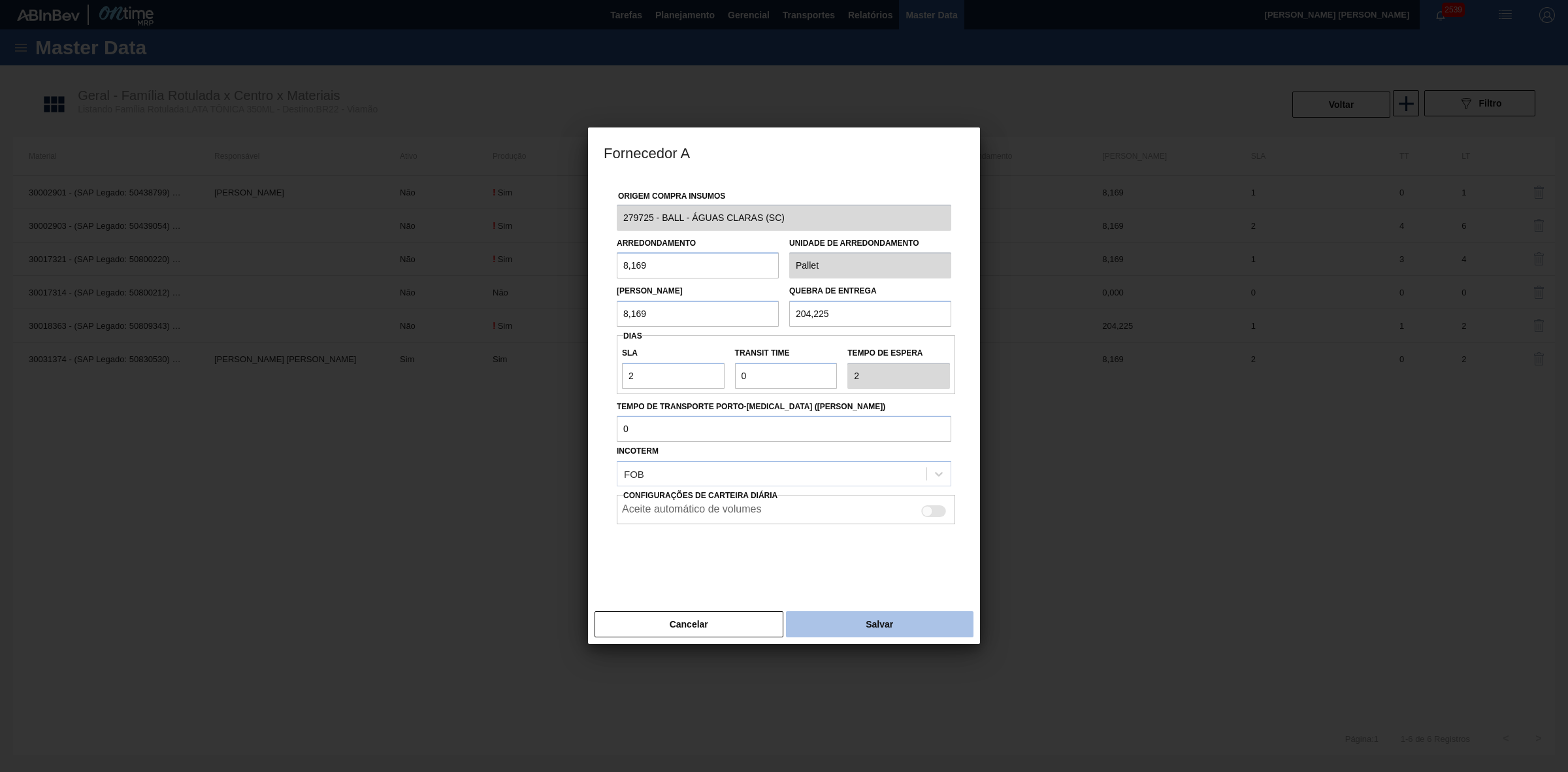
click at [859, 622] on button "Salvar" at bounding box center [880, 624] width 187 height 26
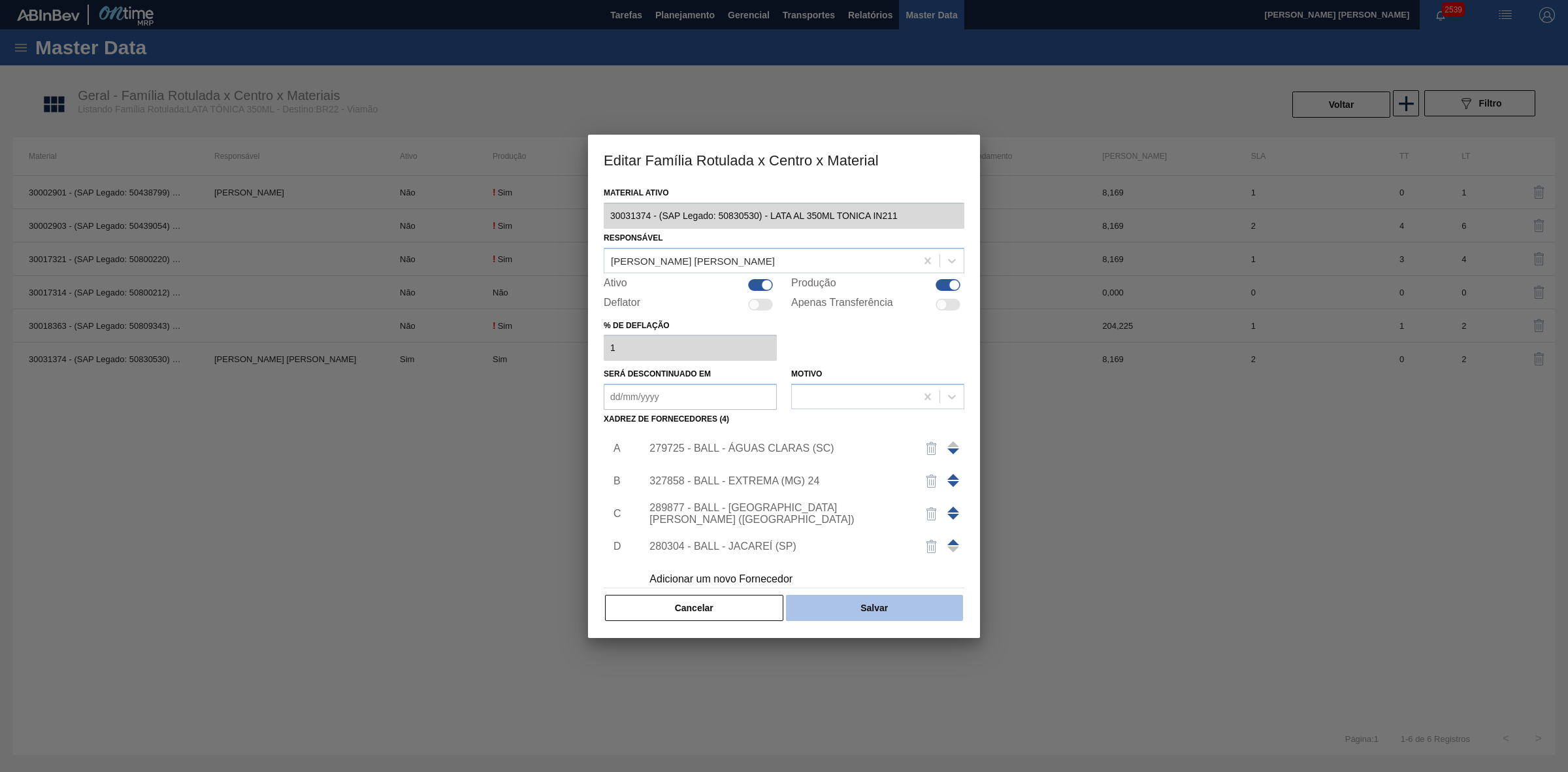
click at [887, 606] on button "Salvar" at bounding box center [875, 608] width 177 height 26
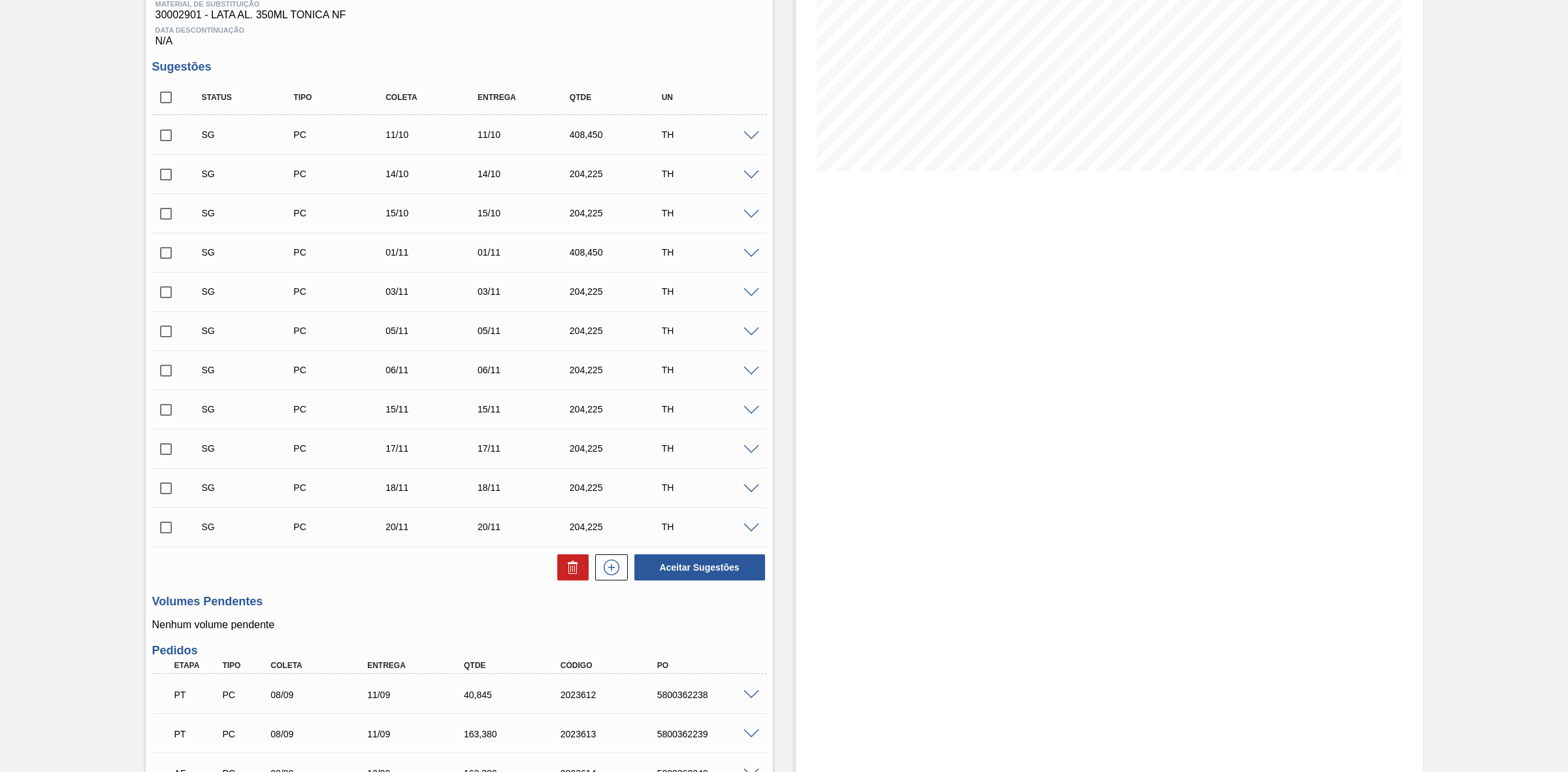
scroll to position [380, 0]
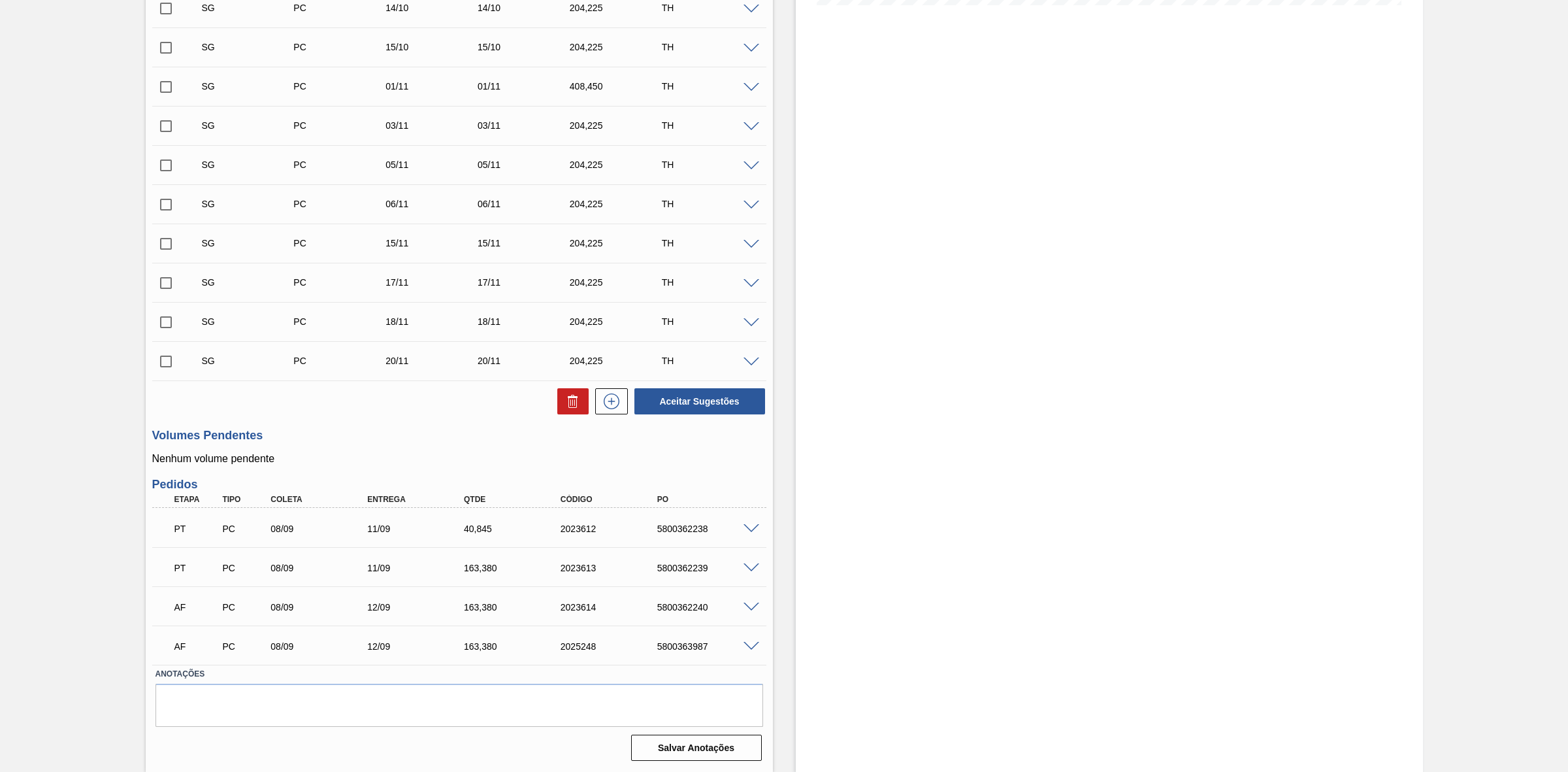
click at [747, 606] on span at bounding box center [751, 607] width 16 height 10
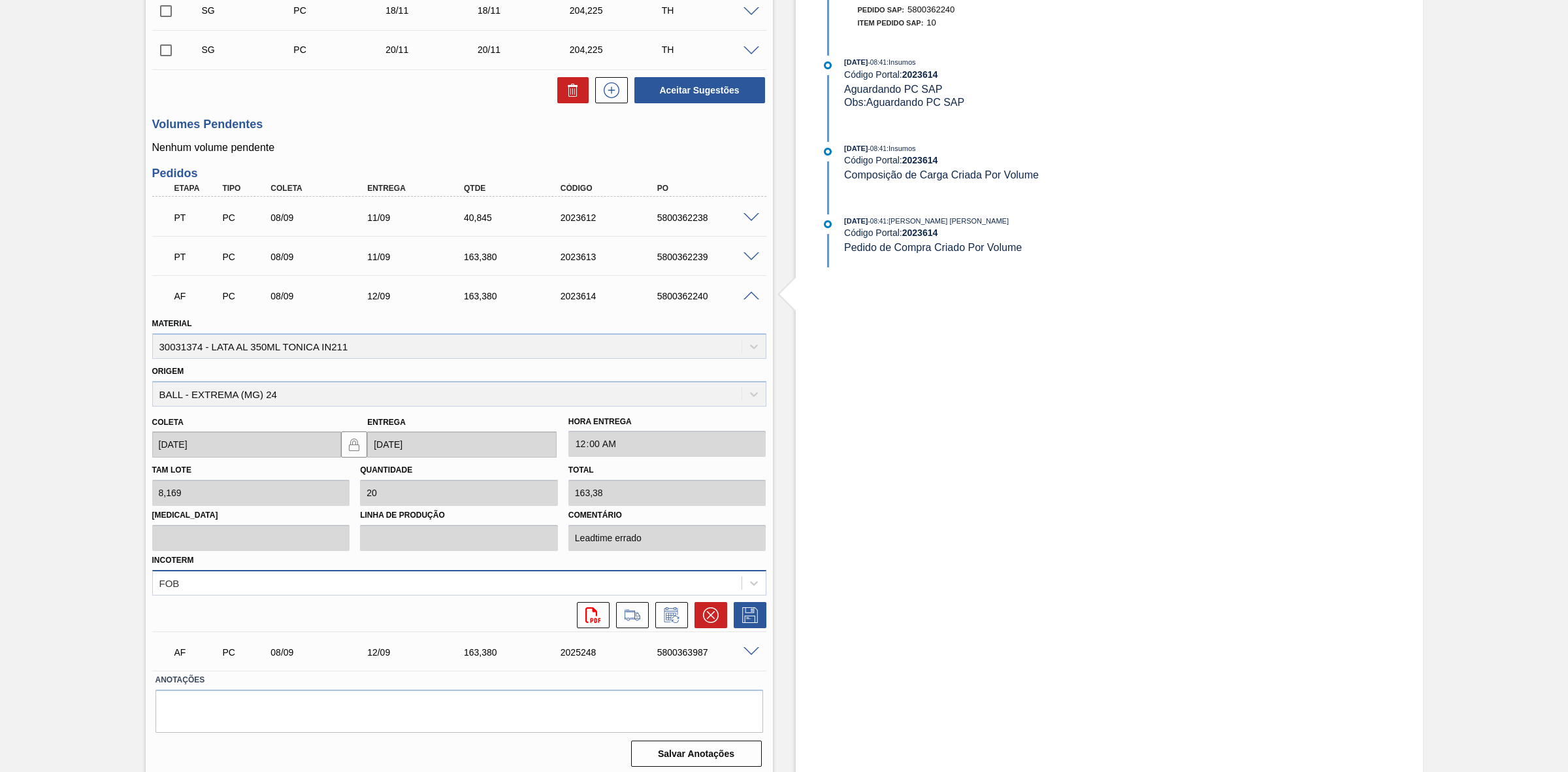
scroll to position [696, 0]
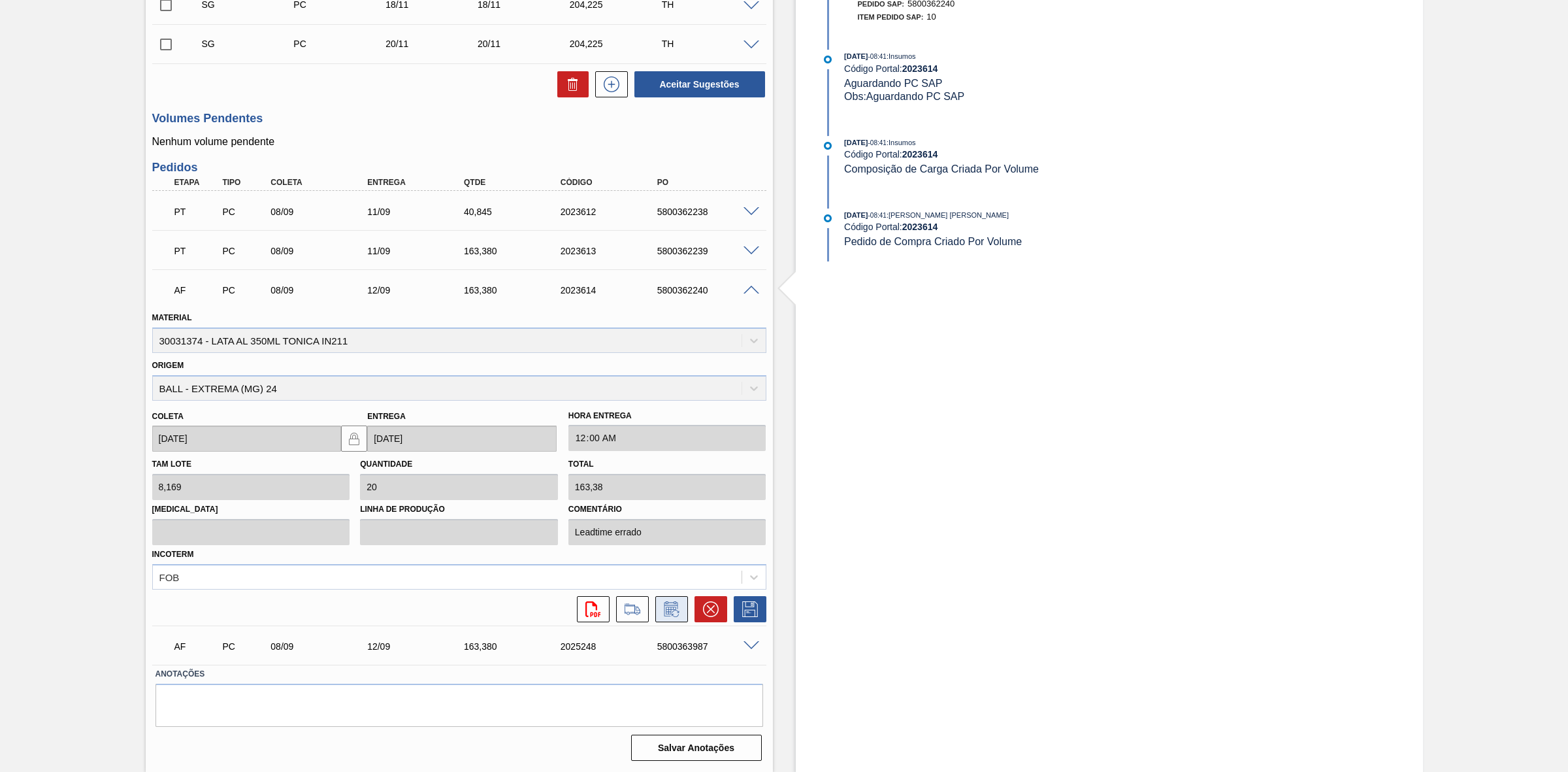
click at [674, 608] on icon at bounding box center [670, 610] width 10 height 8
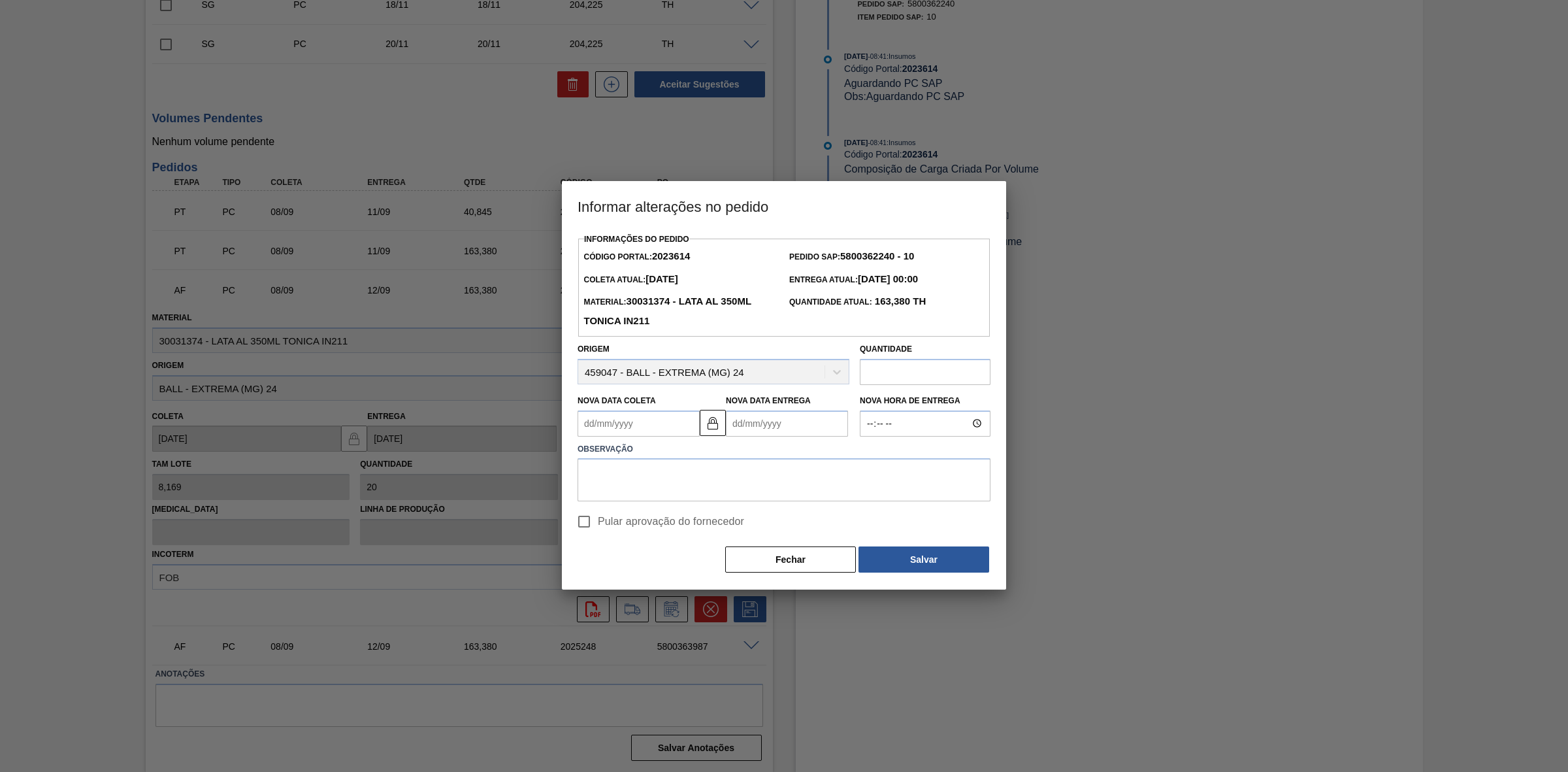
click at [646, 425] on Coleta2023614 "Nova Data Coleta" at bounding box center [638, 424] width 122 height 26
click at [634, 520] on div "9" at bounding box center [635, 518] width 18 height 18
type Coleta2023614 "[DATE]"
type Entrega2023614 "[DATE]"
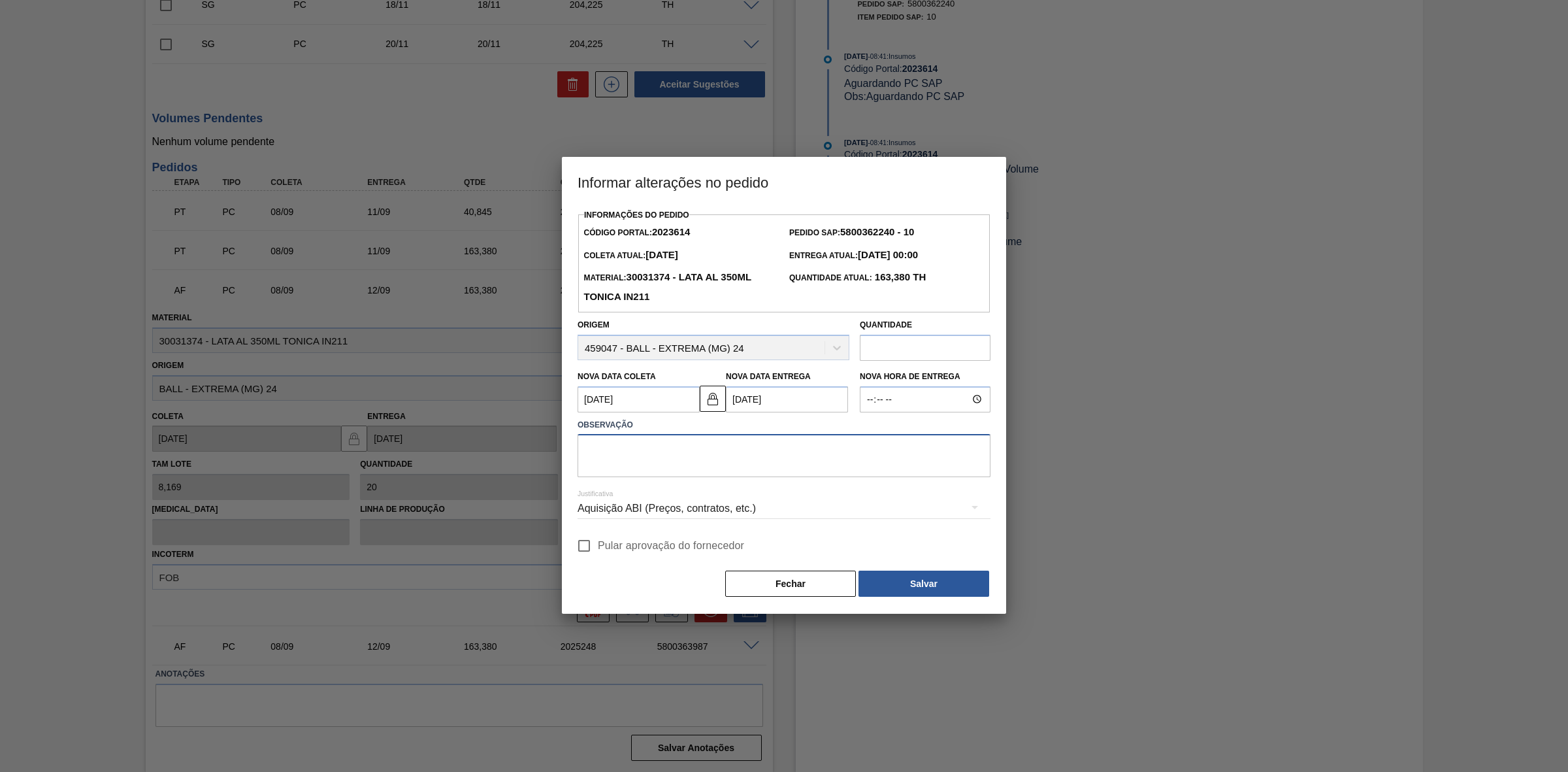
click at [695, 446] on textarea at bounding box center [784, 455] width 413 height 43
paste textarea "Furo D-1 - sem carros apresentados"
type textarea "Furo D-1 - sem carros apresentados"
click at [808, 513] on div "Aquisição ABI (Preços, contratos, etc.)" at bounding box center [784, 508] width 413 height 36
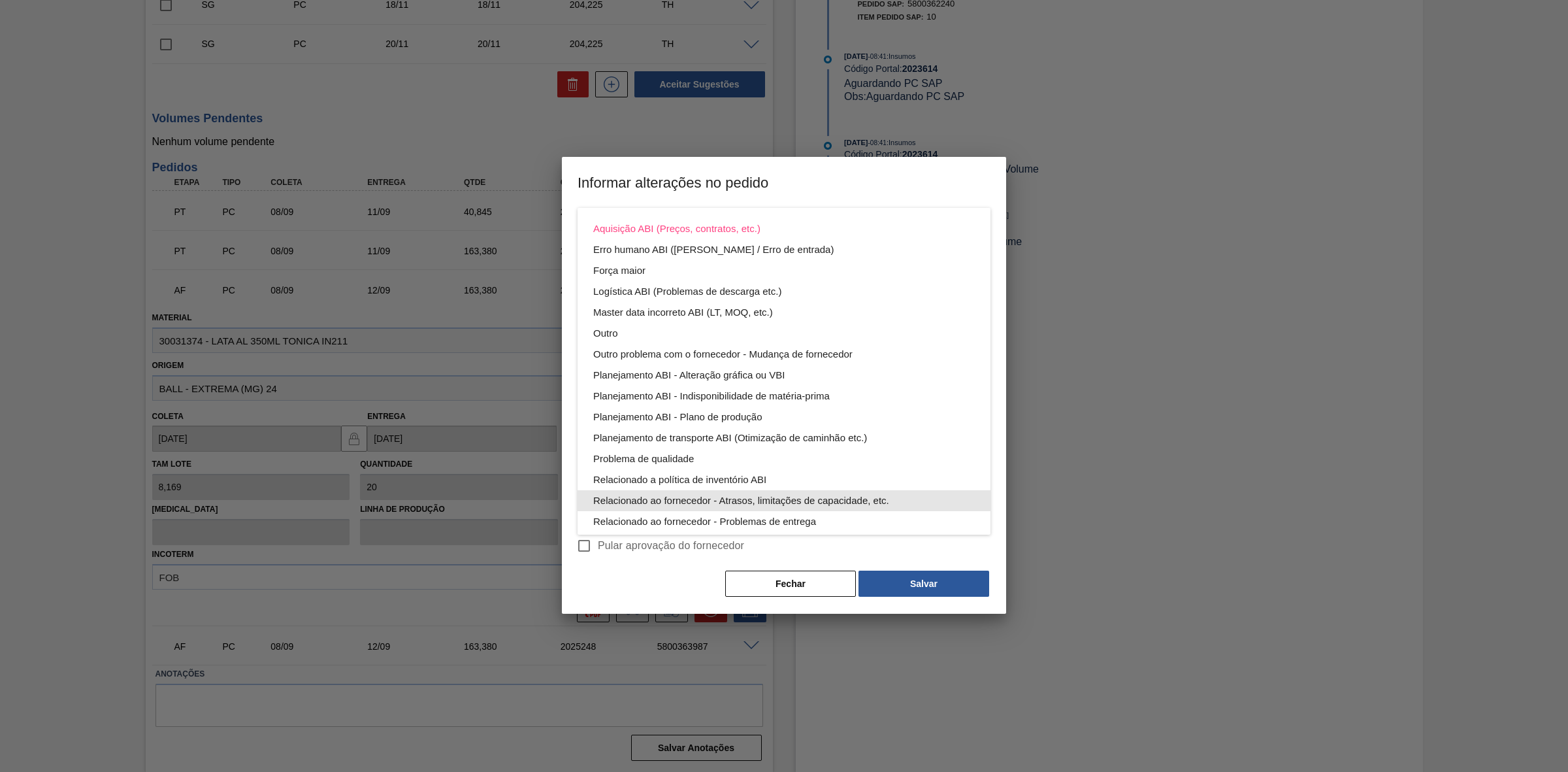
scroll to position [70, 0]
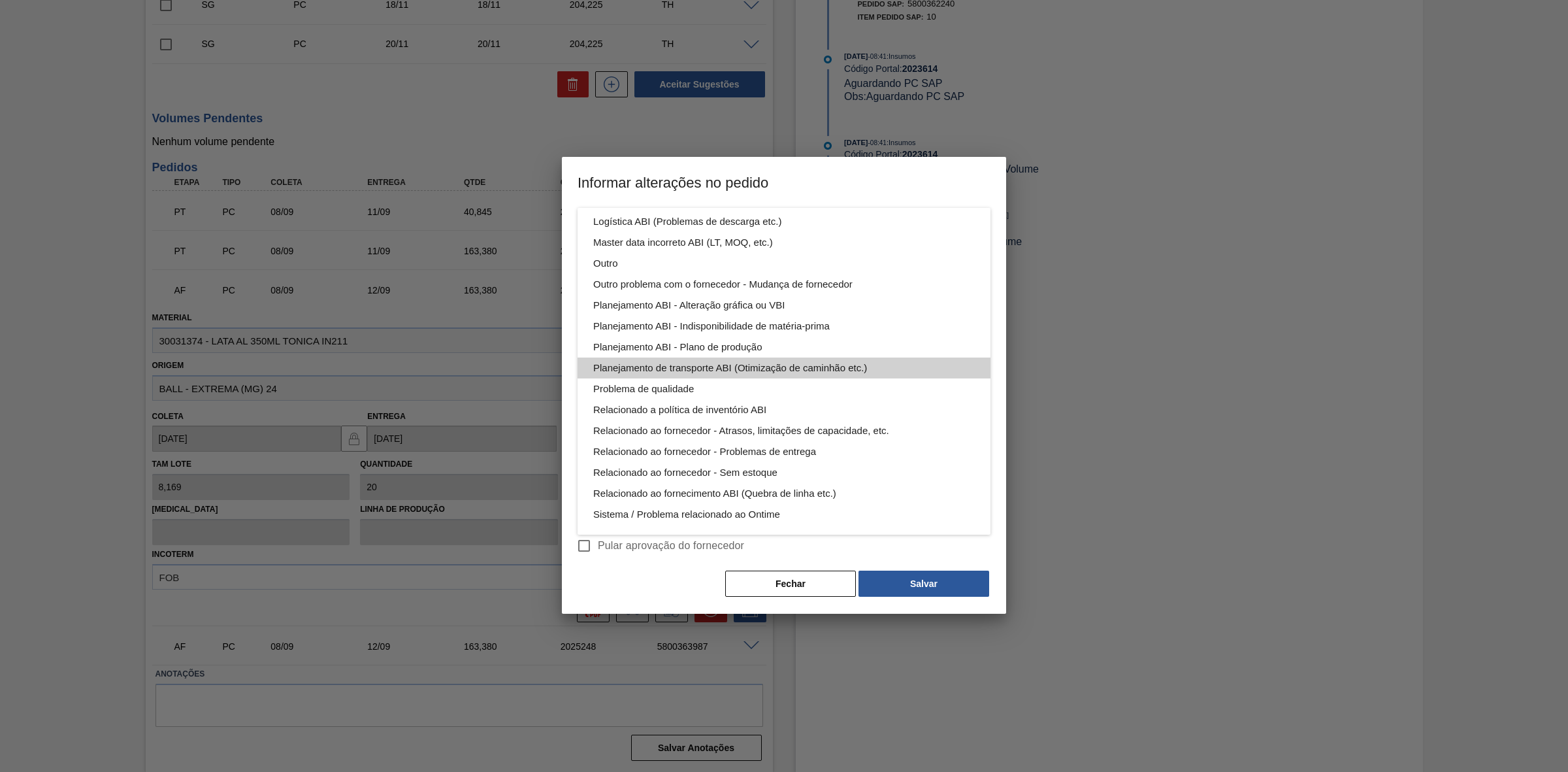
click at [800, 369] on div "Planejamento de transporte ABI (Otimização de caminhão etc.)" at bounding box center [784, 368] width 382 height 21
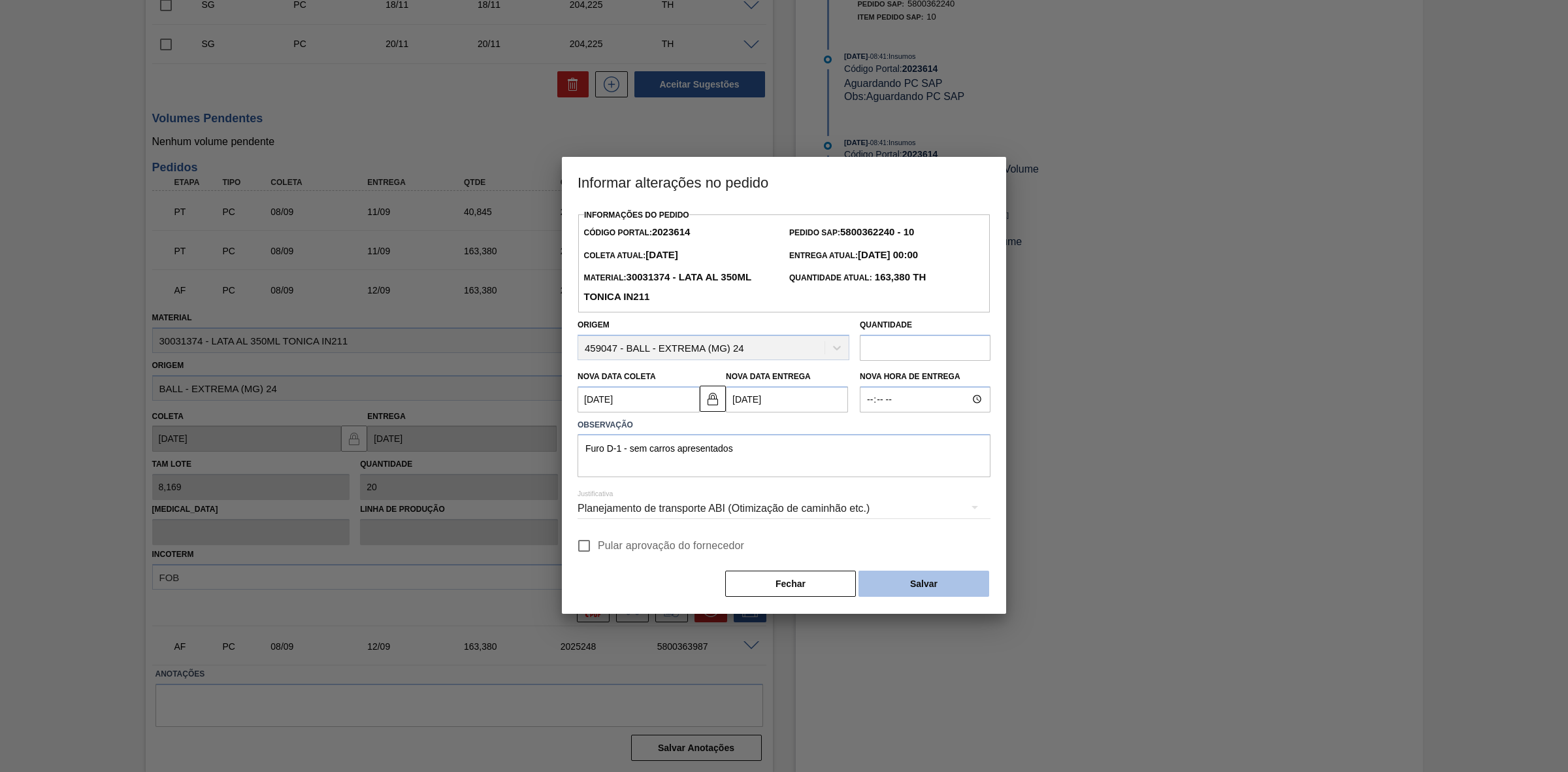
click at [912, 580] on button "Salvar" at bounding box center [924, 584] width 131 height 26
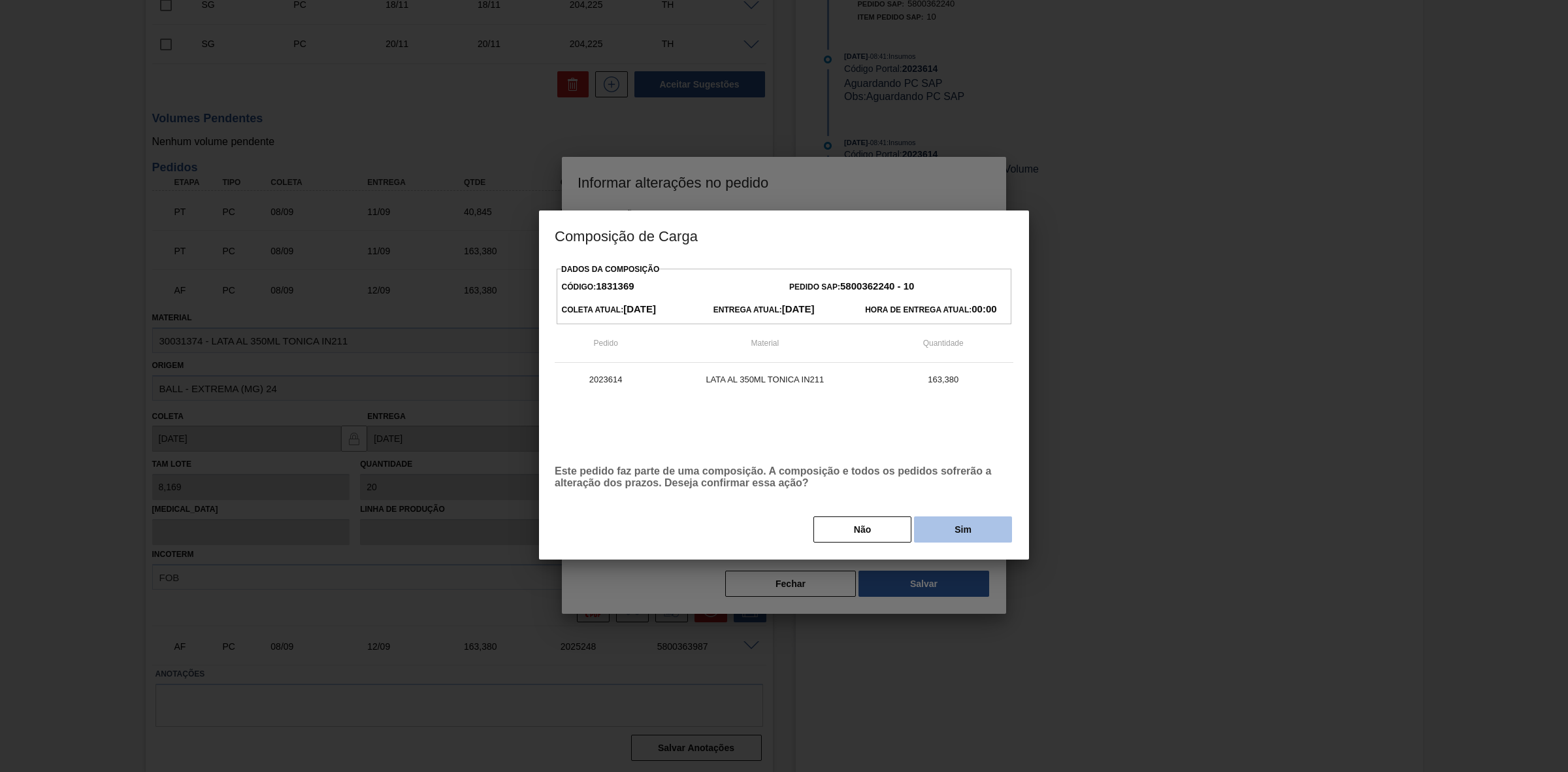
click at [919, 536] on button "Sim" at bounding box center [963, 530] width 98 height 26
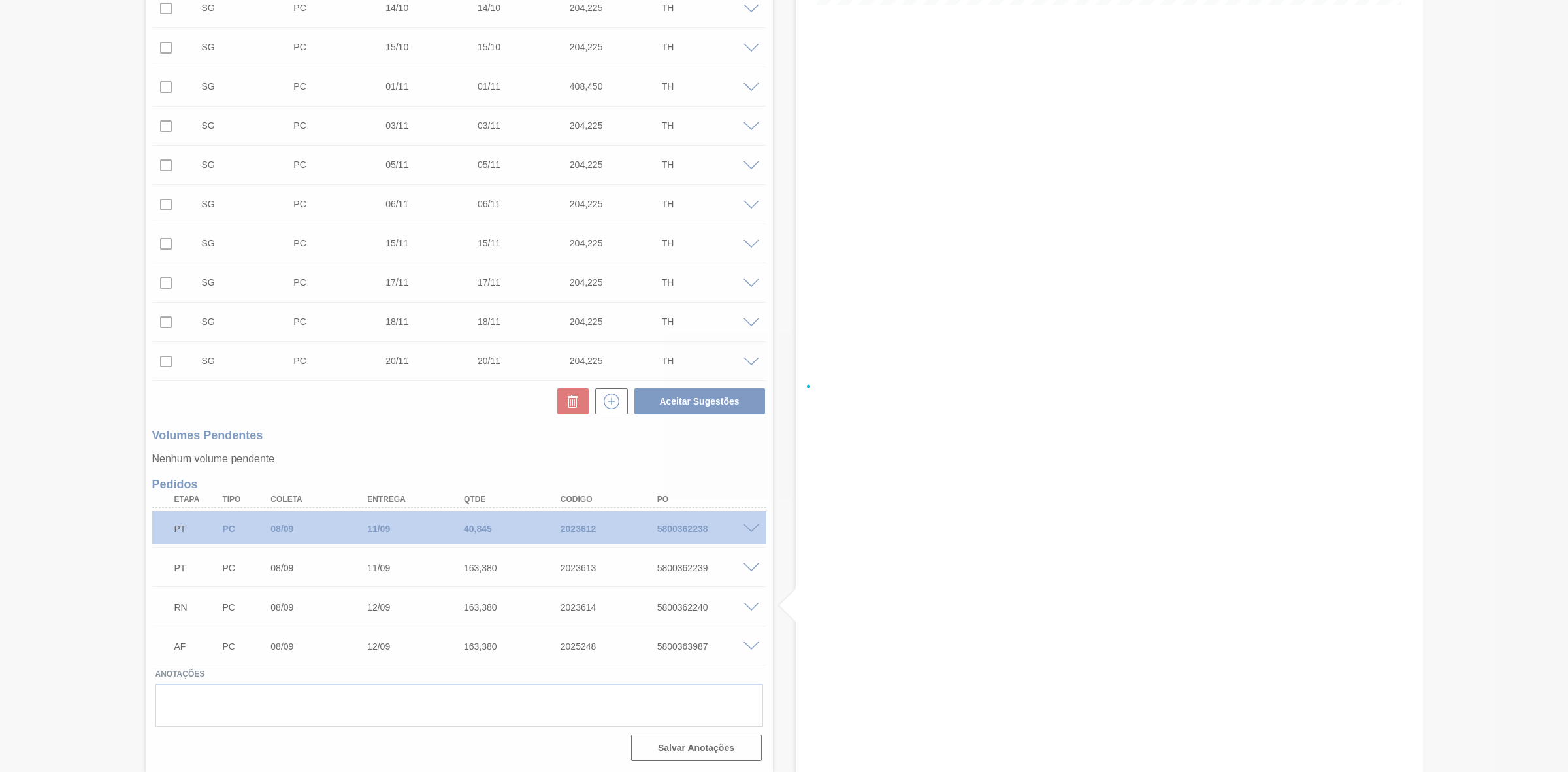
scroll to position [380, 0]
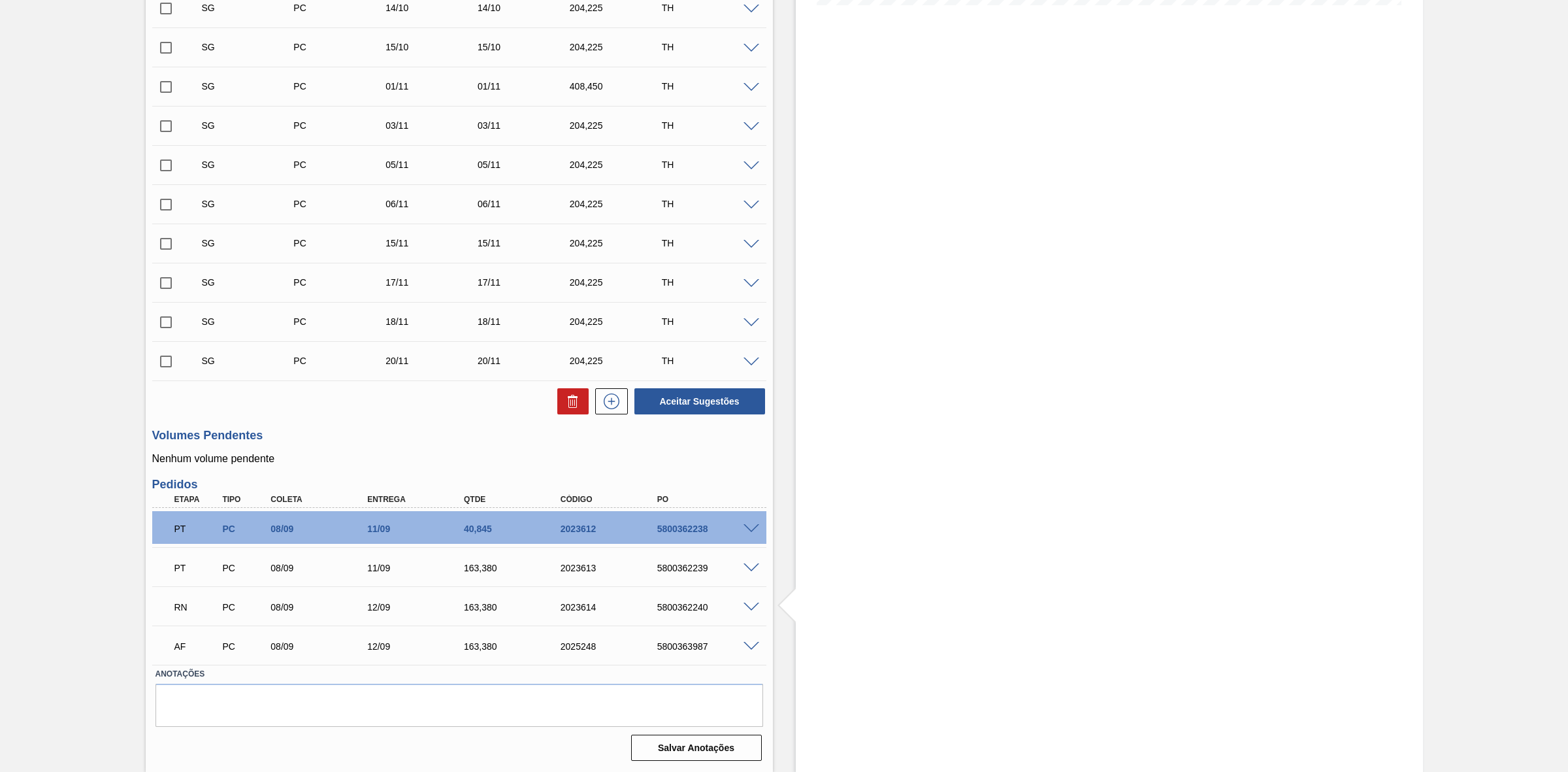
click at [748, 649] on span at bounding box center [751, 647] width 16 height 10
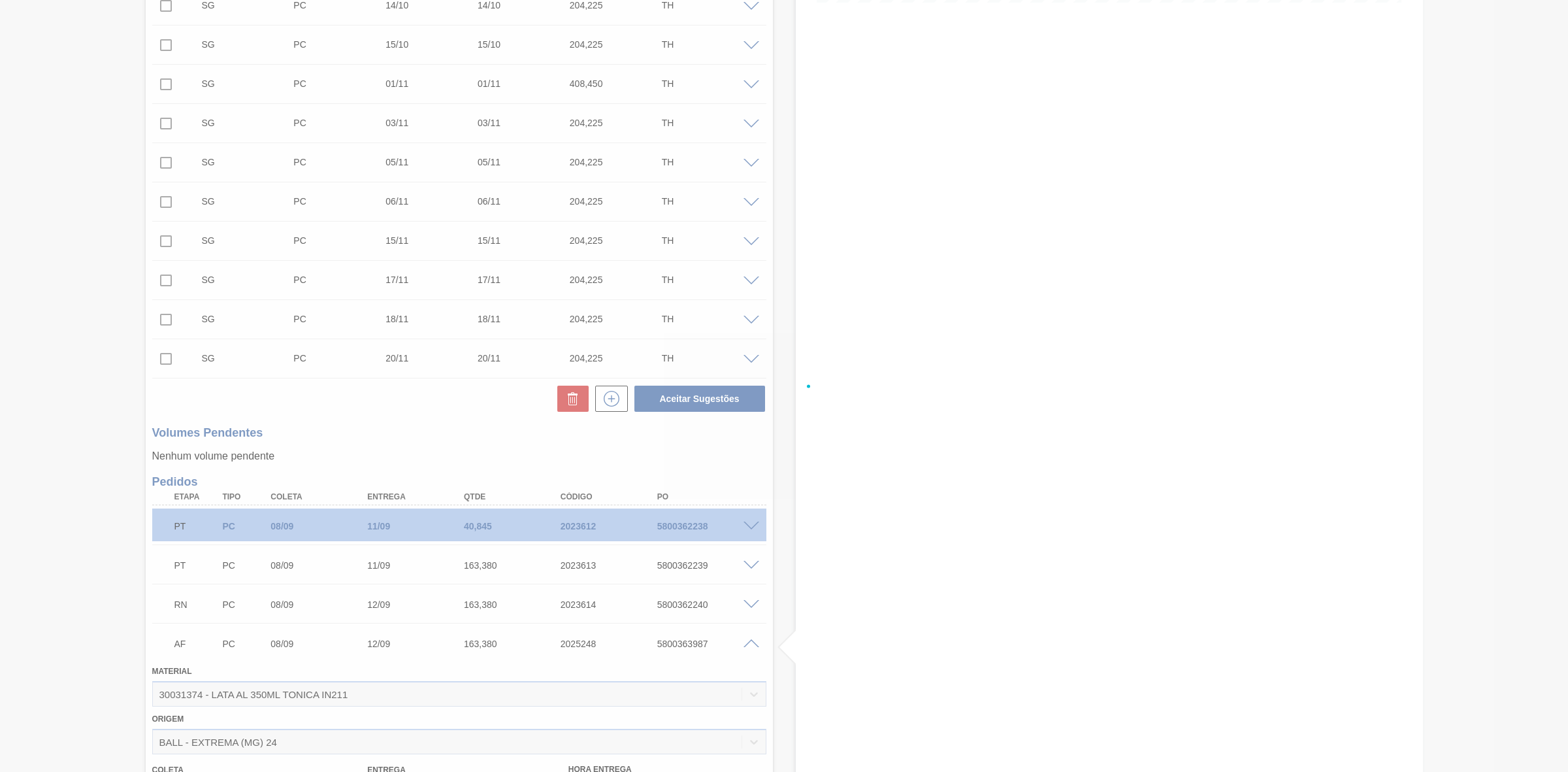
scroll to position [696, 0]
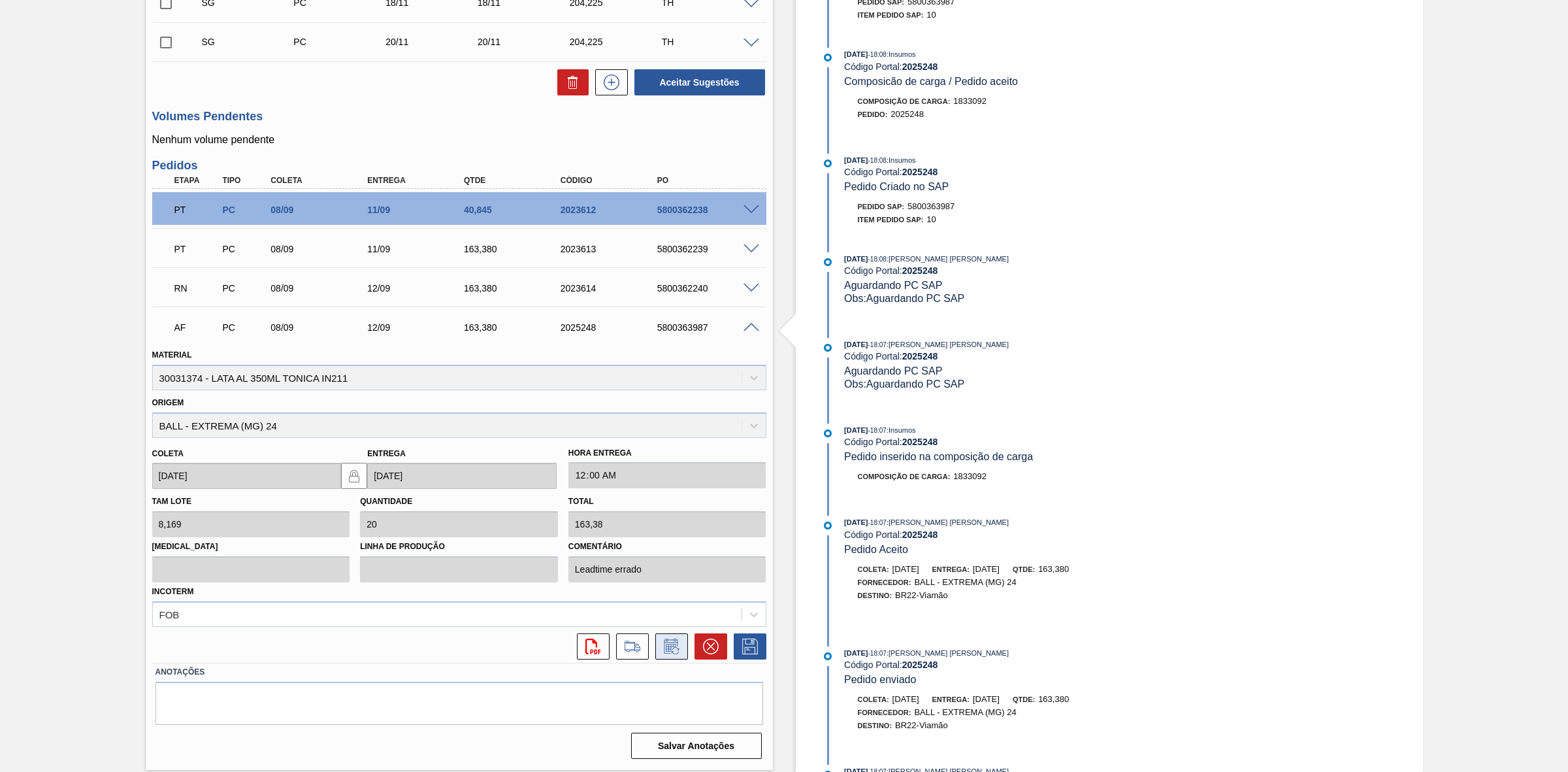
click at [677, 649] on icon at bounding box center [672, 647] width 21 height 16
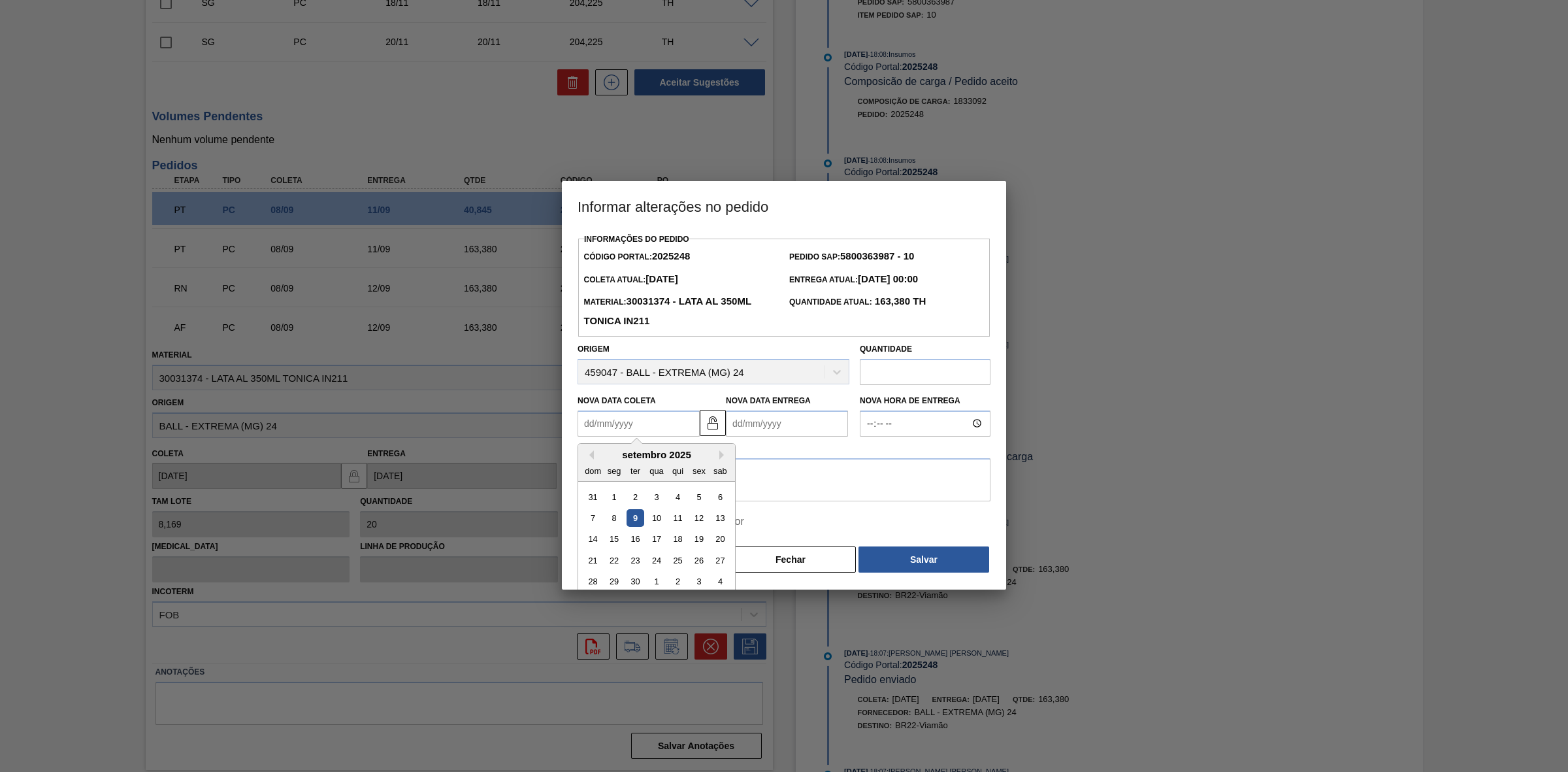
click at [648, 432] on Coleta2025248 "Nova Data Coleta" at bounding box center [638, 424] width 122 height 26
click at [635, 523] on div "9" at bounding box center [635, 518] width 18 height 18
type Coleta2025248 "[DATE]"
click at [683, 475] on textarea at bounding box center [784, 479] width 413 height 43
paste textarea "Furo D-1 - sem carros apresentados"
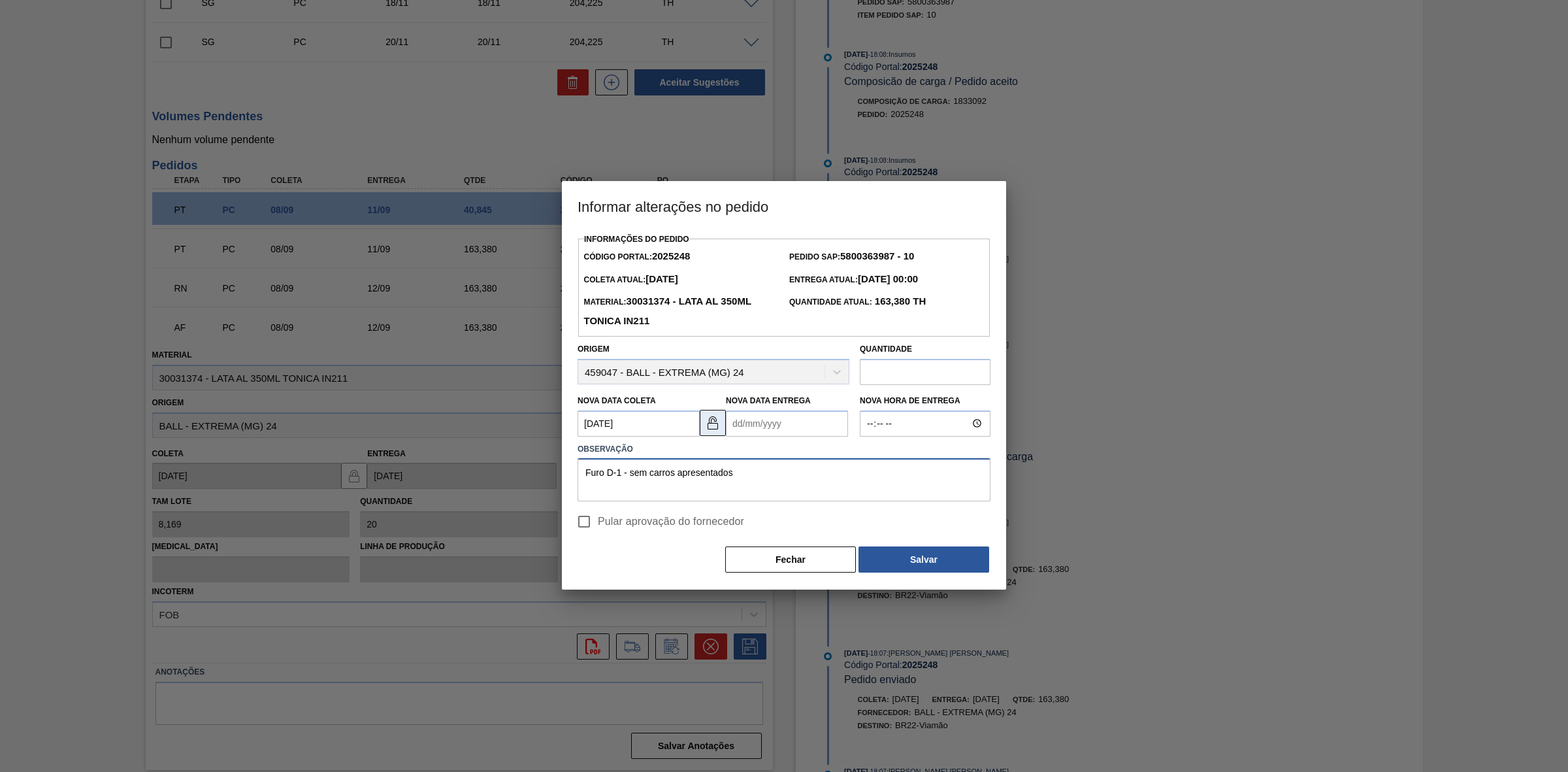
type textarea "Furo D-1 - sem carros apresentados"
click at [712, 432] on button at bounding box center [713, 423] width 26 height 26
click at [648, 419] on Coleta2025248 "[DATE]" at bounding box center [638, 424] width 122 height 26
click at [652, 514] on div "10" at bounding box center [656, 518] width 18 height 18
type Coleta2025248 "[DATE]"
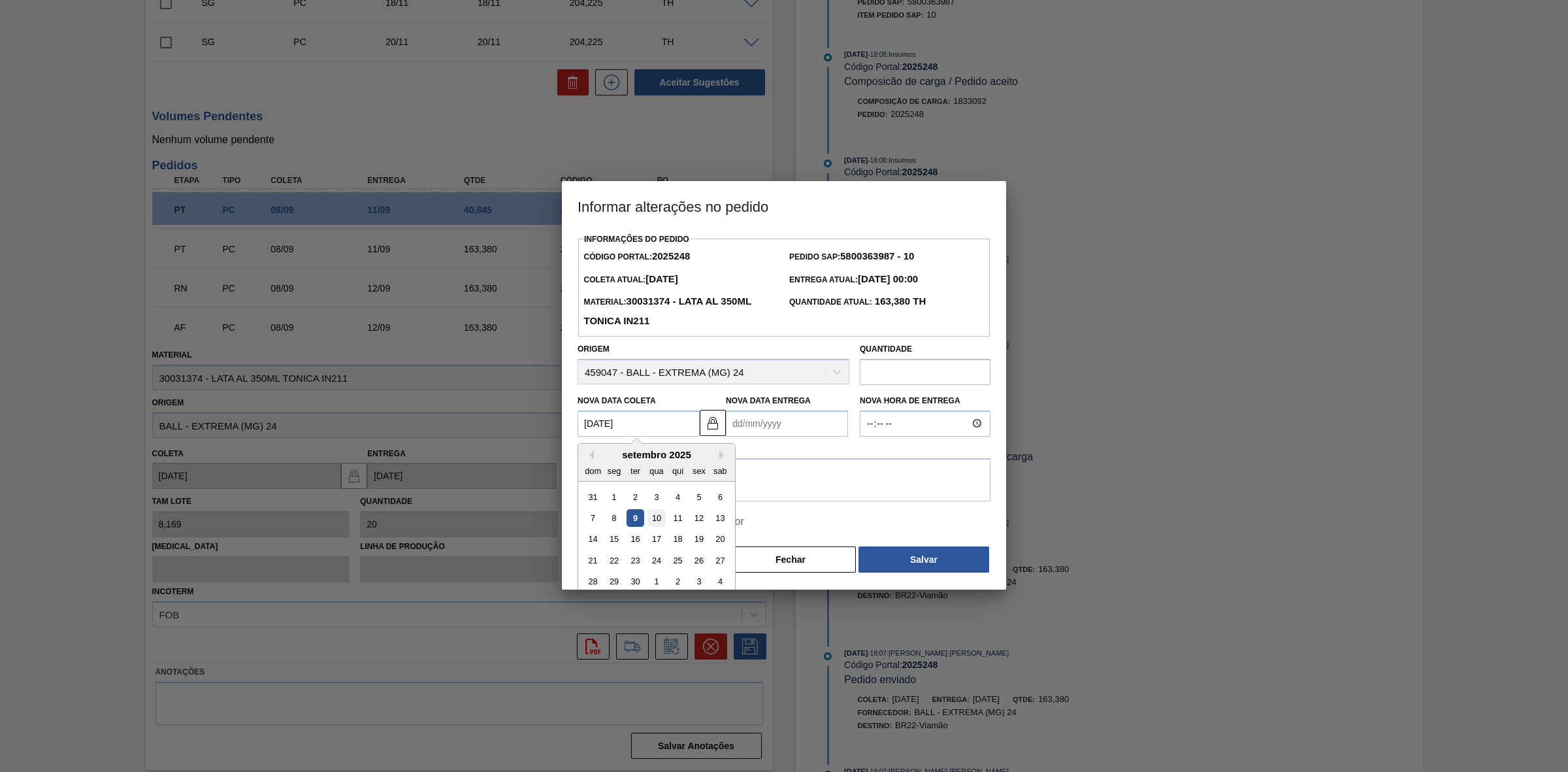
type Entrega2025248 "14/09/2025"
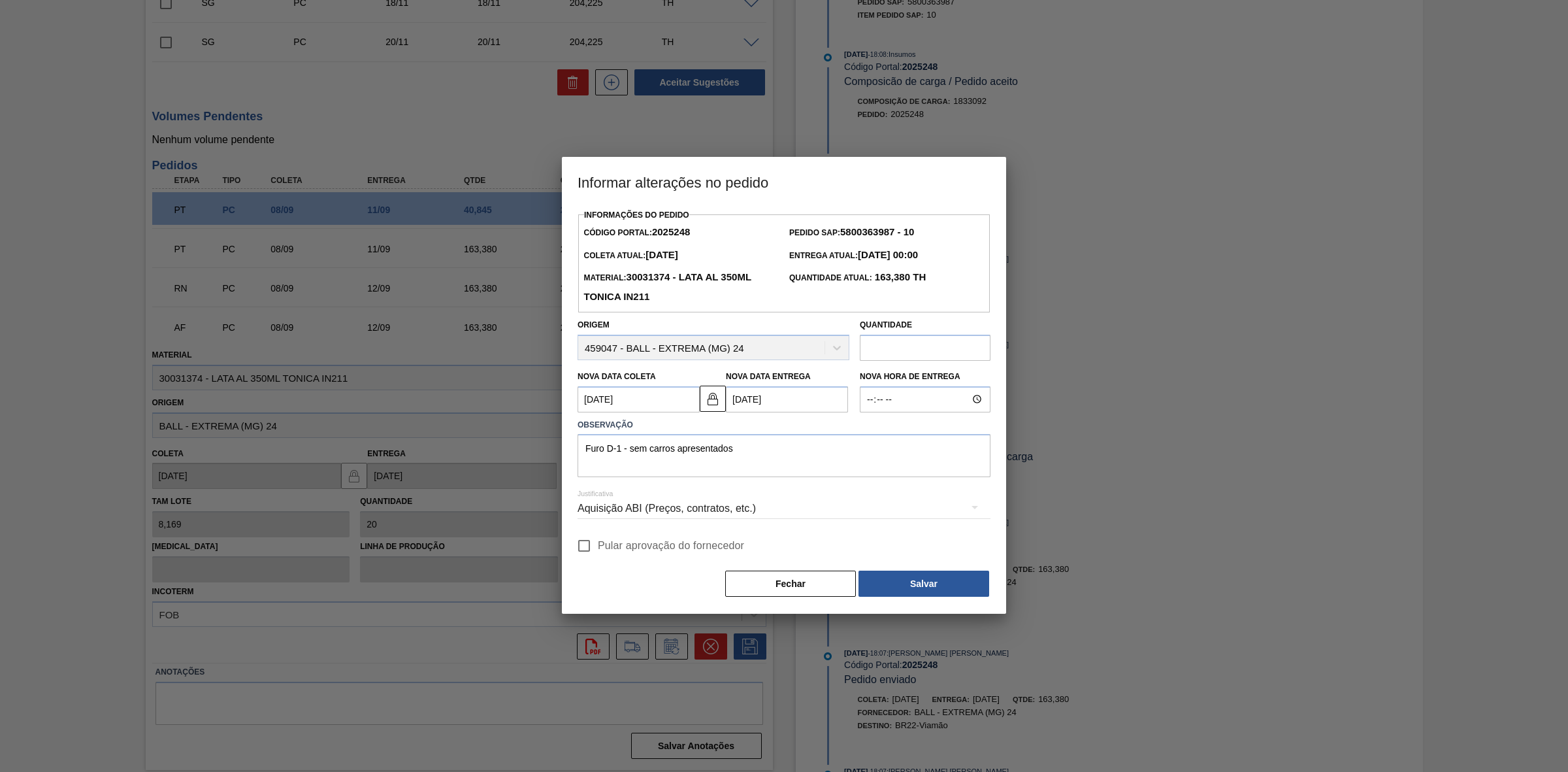
click at [651, 400] on Coleta2025248 "[DATE]" at bounding box center [638, 400] width 122 height 26
click at [636, 495] on div "9" at bounding box center [635, 493] width 18 height 18
type Coleta2025248 "[DATE]"
type Entrega2025248 "[DATE]"
click at [683, 511] on div "Aquisição ABI (Preços, contratos, etc.)" at bounding box center [784, 508] width 413 height 36
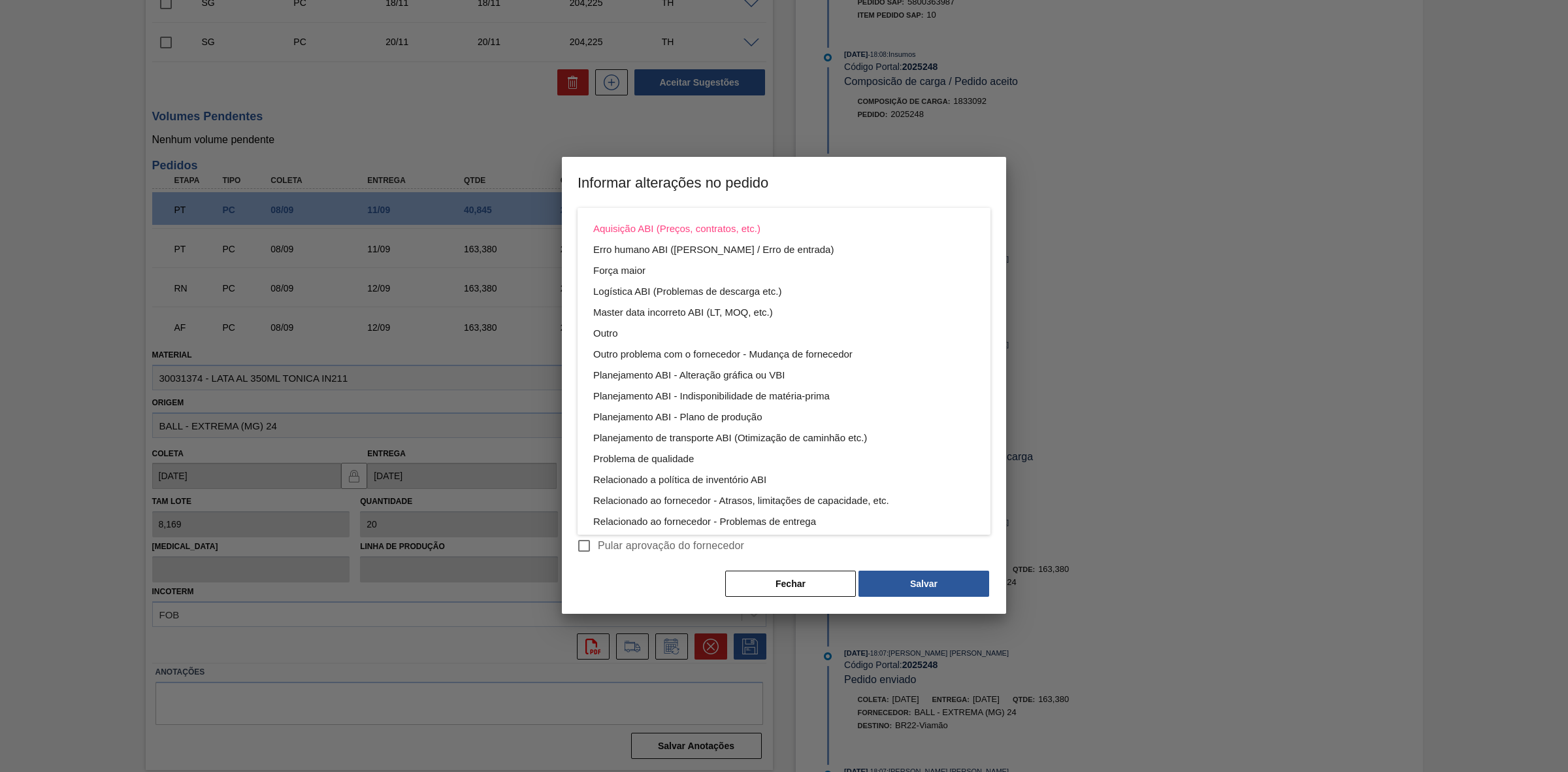
scroll to position [70, 0]
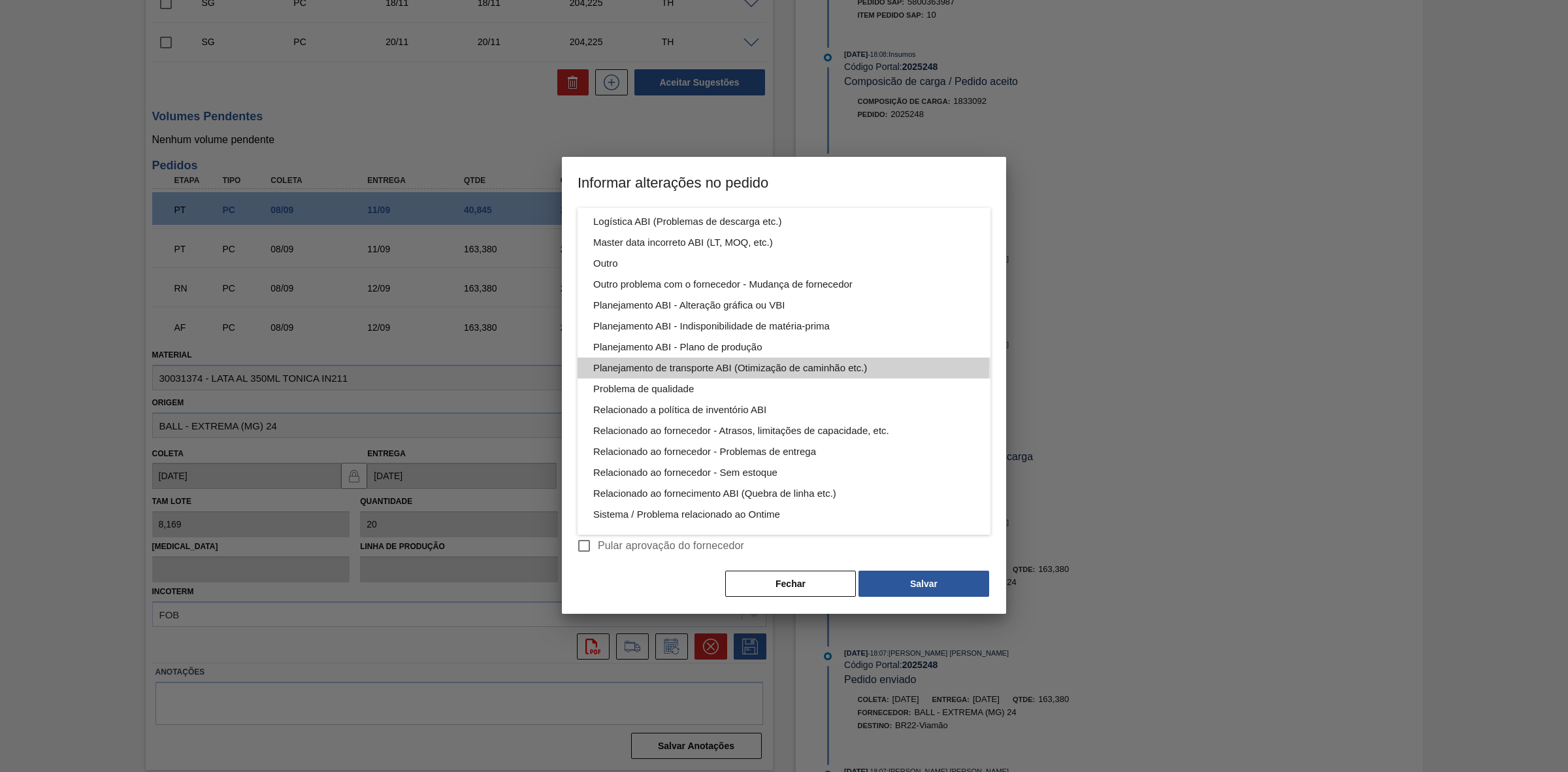
click at [753, 363] on div "Planejamento de transporte ABI (Otimização de caminhão etc.)" at bounding box center [784, 368] width 382 height 21
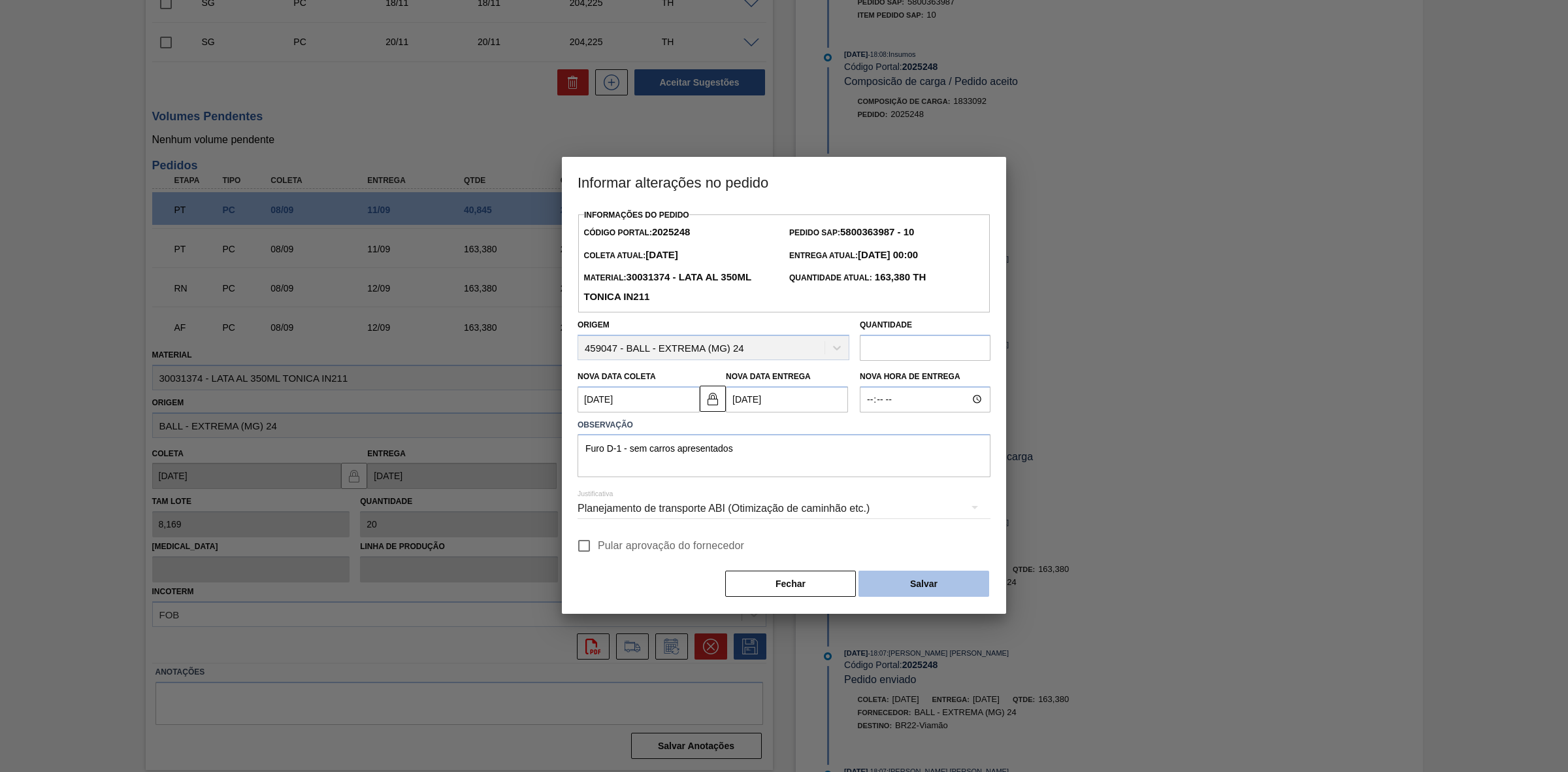
click at [913, 582] on button "Salvar" at bounding box center [924, 584] width 131 height 26
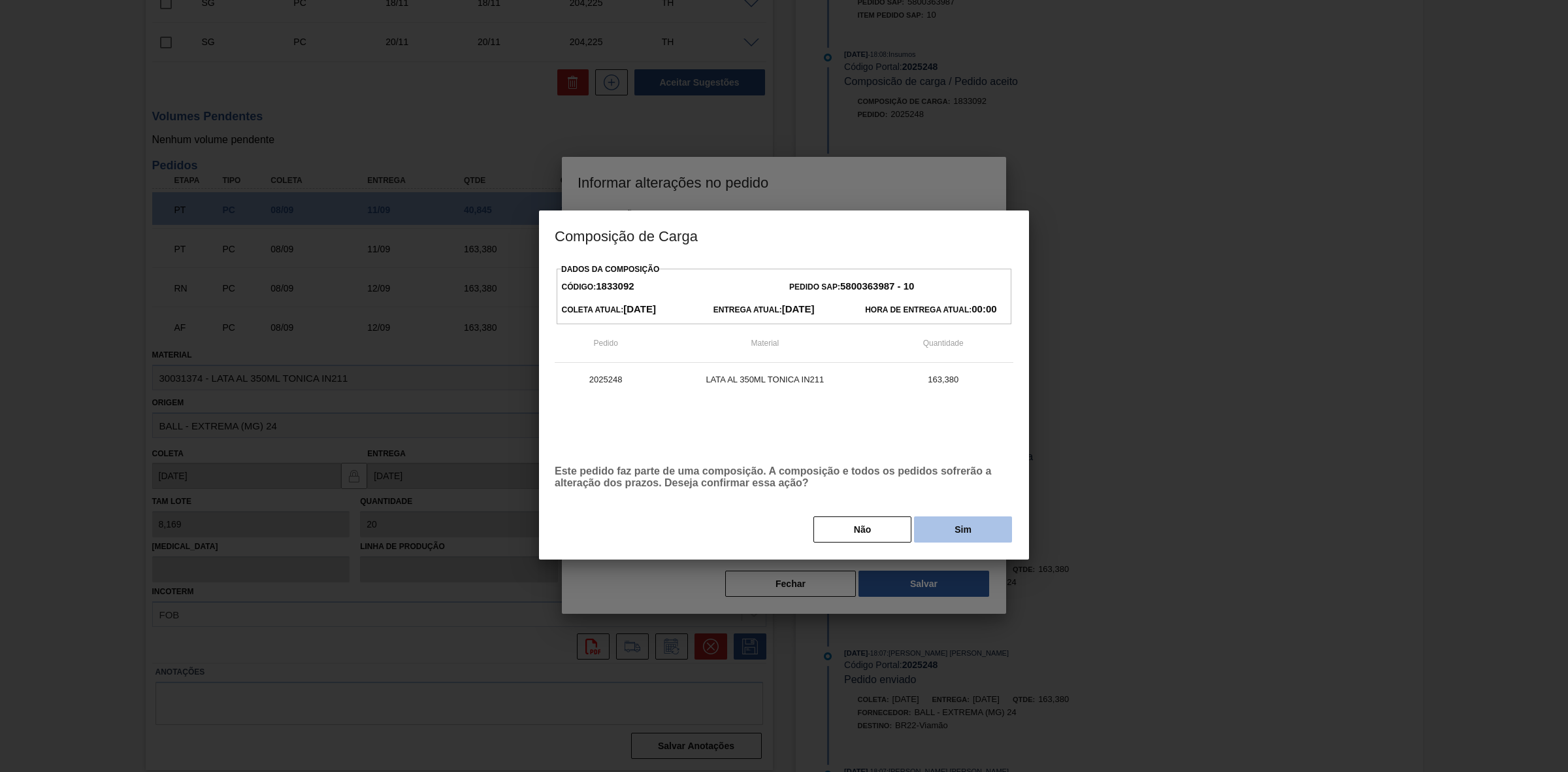
click at [936, 534] on button "Sim" at bounding box center [963, 530] width 98 height 26
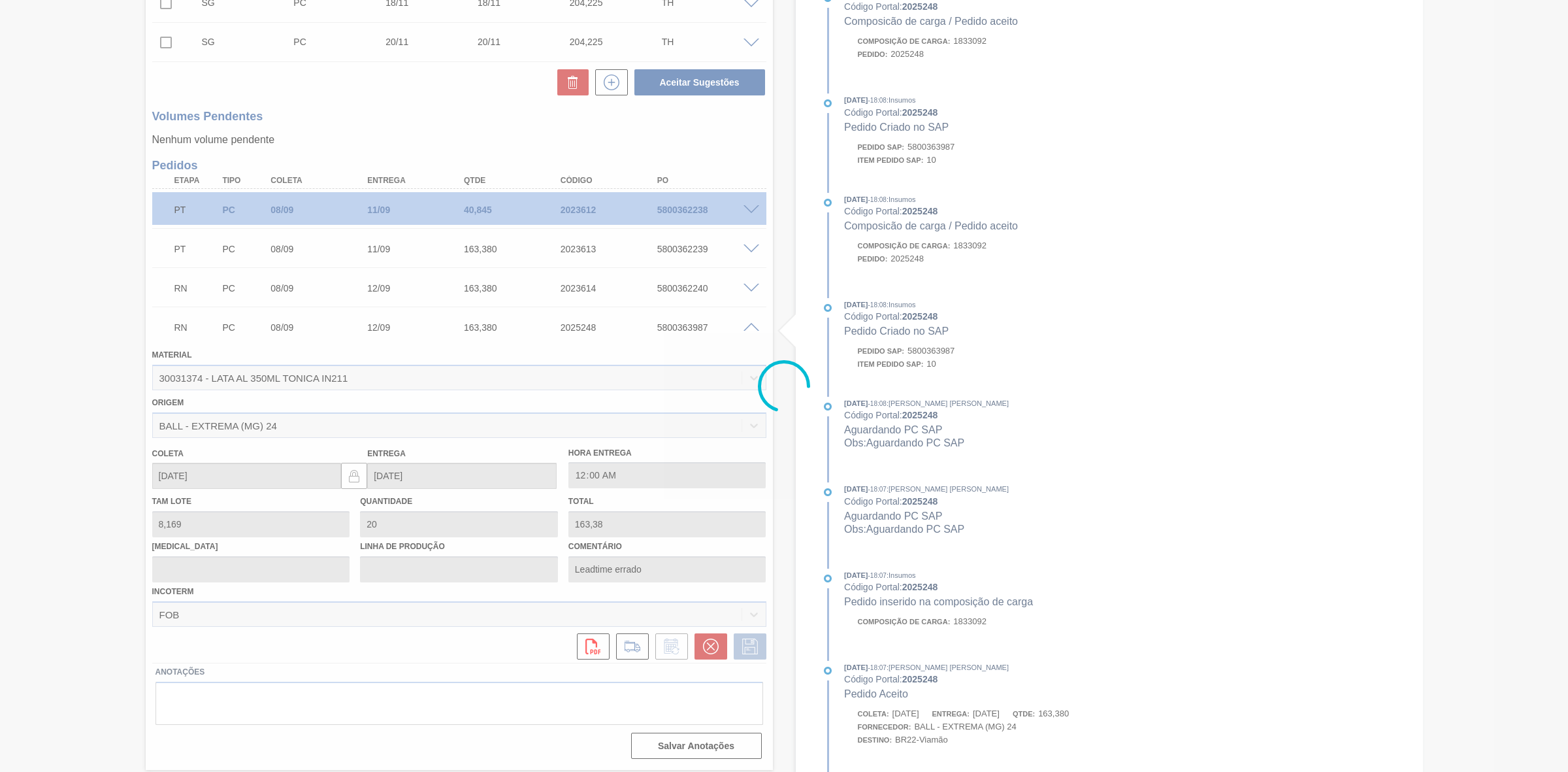
scroll to position [380, 0]
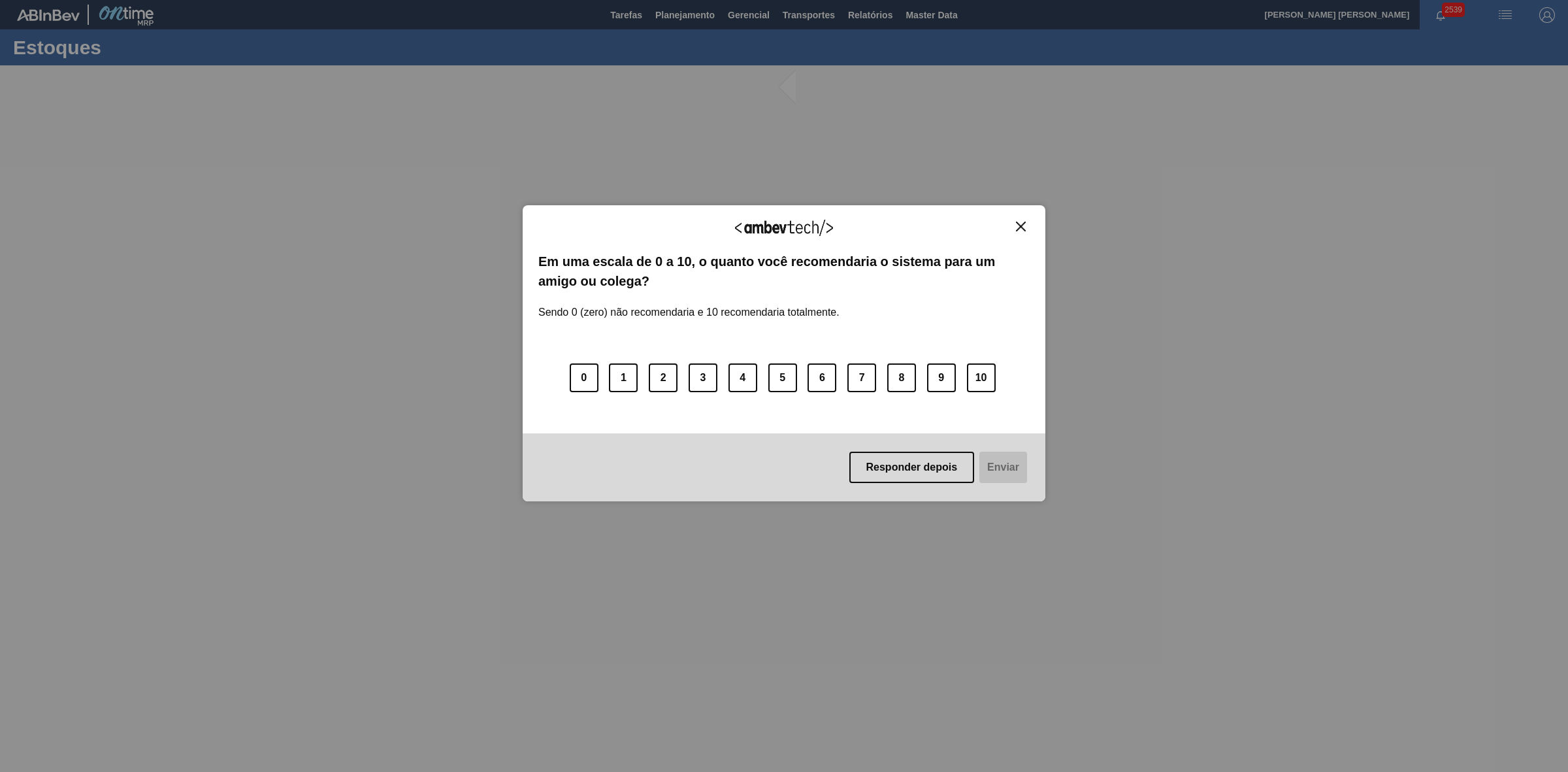
click at [1023, 227] on img "Close" at bounding box center [1021, 227] width 10 height 10
drag, startPoint x: 1020, startPoint y: 227, endPoint x: 1027, endPoint y: 223, distance: 8.1
click at [1020, 227] on img "Close" at bounding box center [1021, 227] width 10 height 10
click at [1023, 225] on img "Close" at bounding box center [1021, 227] width 10 height 10
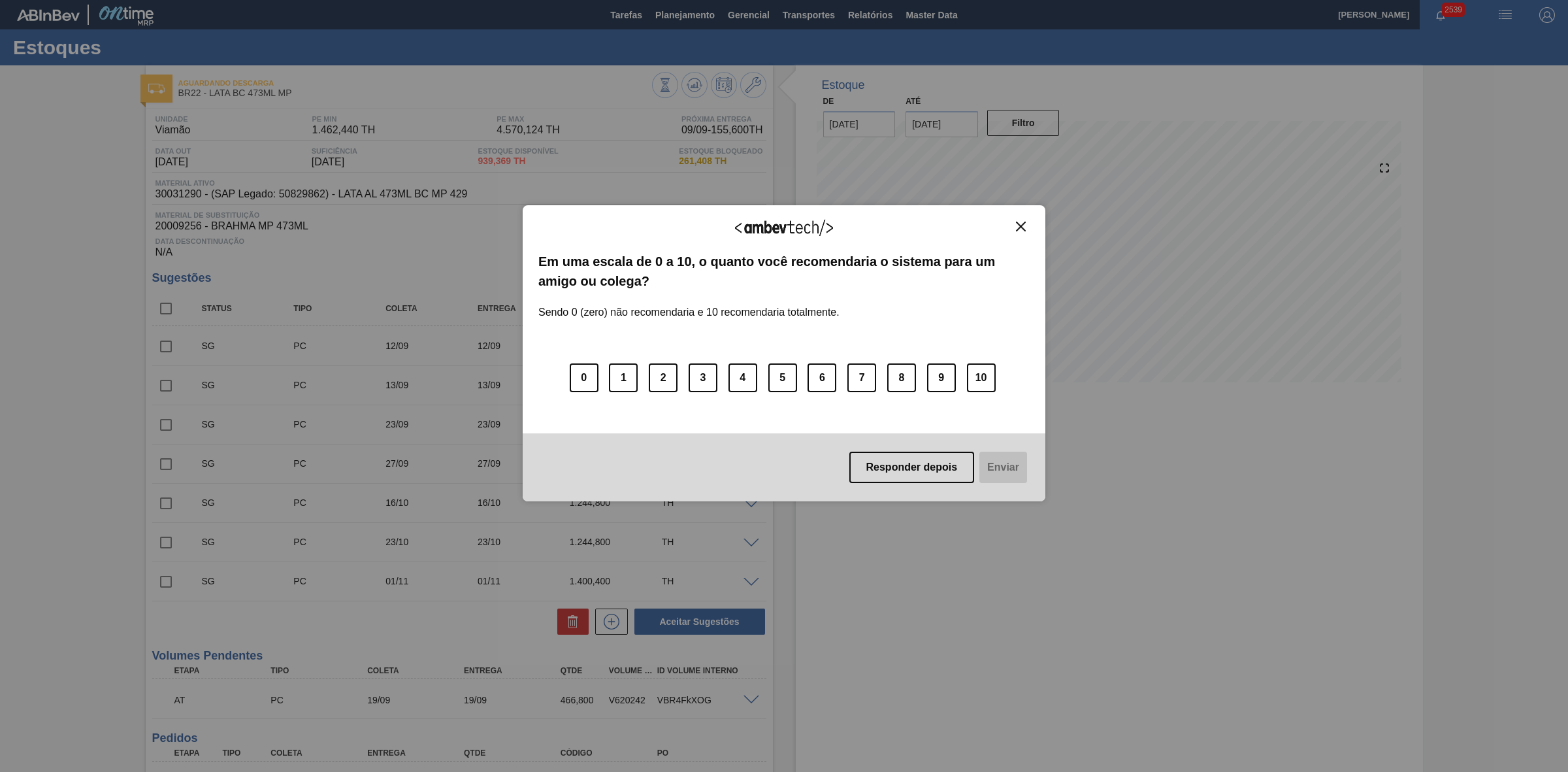
click at [1023, 224] on img "Close" at bounding box center [1021, 227] width 10 height 10
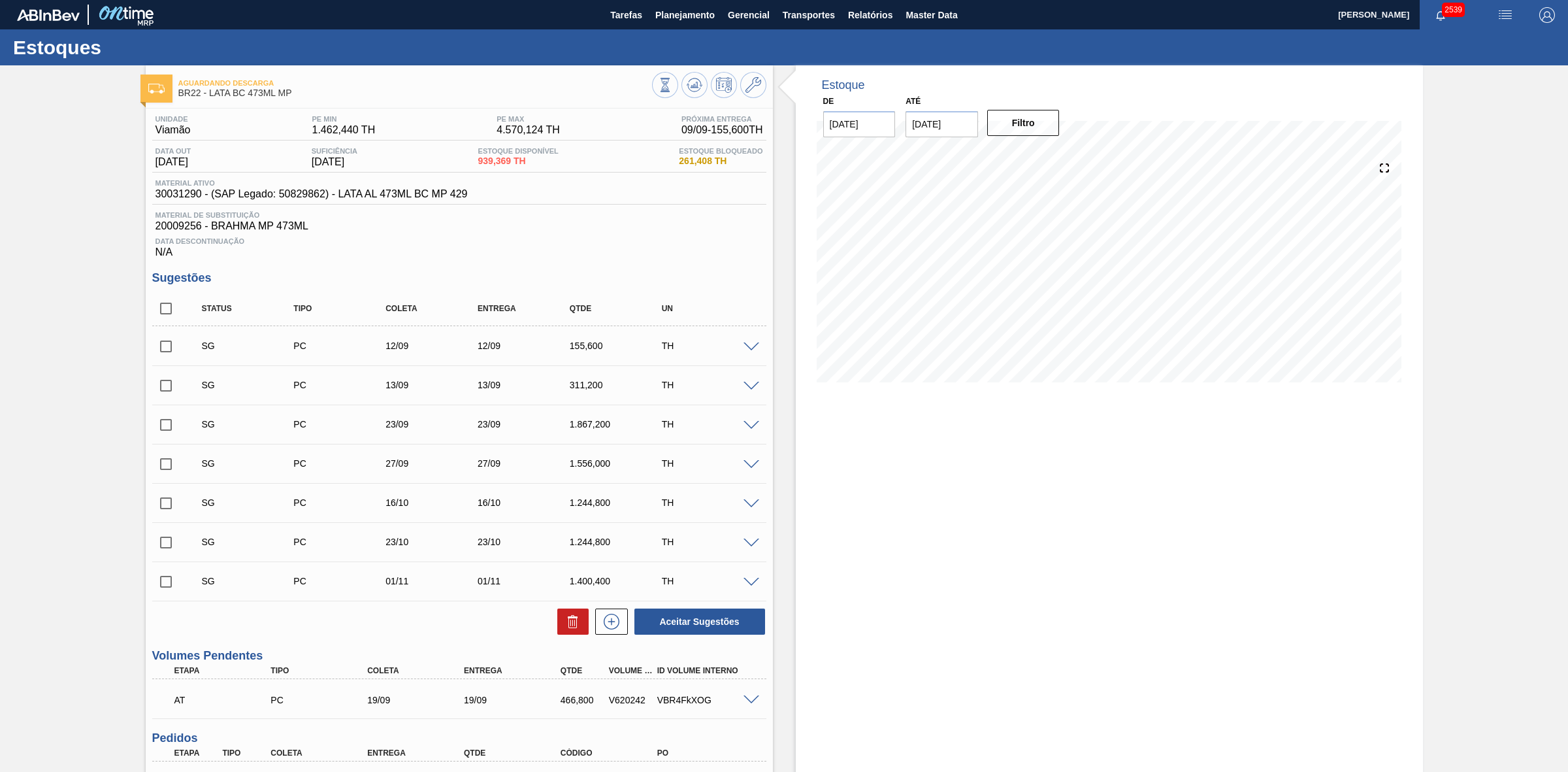
click at [170, 356] on input "checkbox" at bounding box center [166, 347] width 28 height 28
checkbox input "true"
click at [168, 396] on input "checkbox" at bounding box center [166, 386] width 28 height 28
checkbox input "true"
click at [569, 629] on icon at bounding box center [573, 621] width 16 height 16
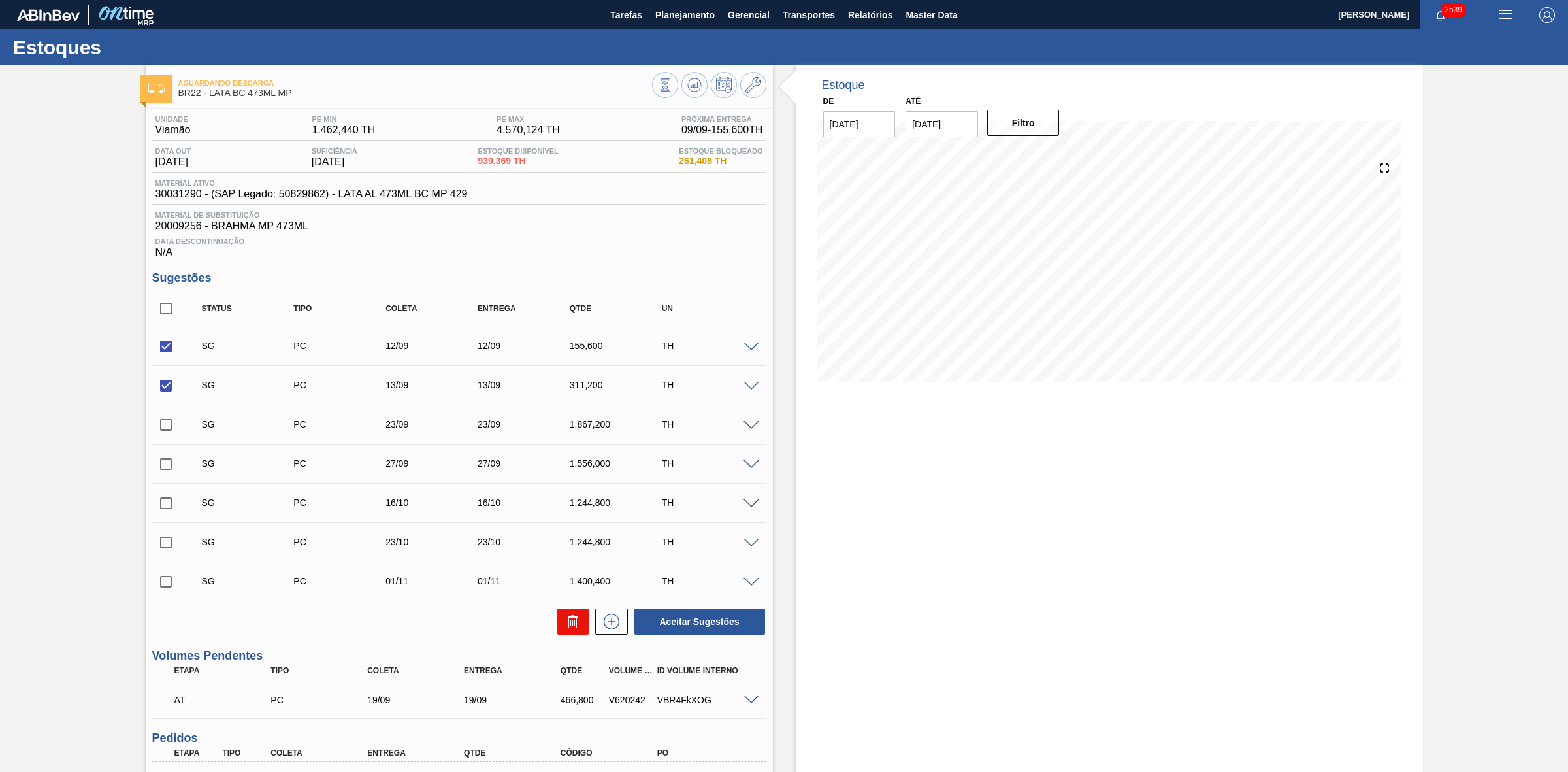
checkbox input "false"
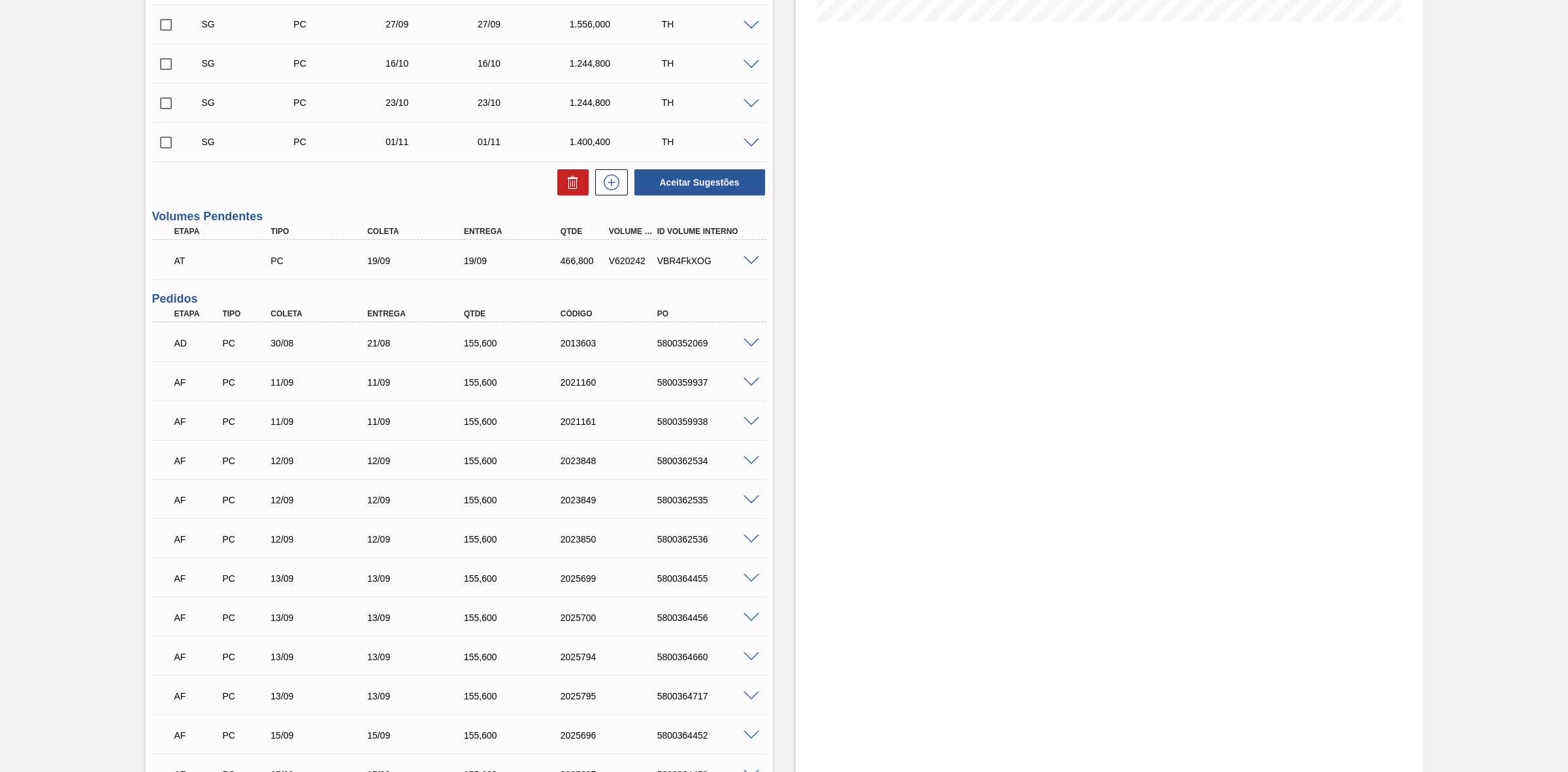
scroll to position [409, 0]
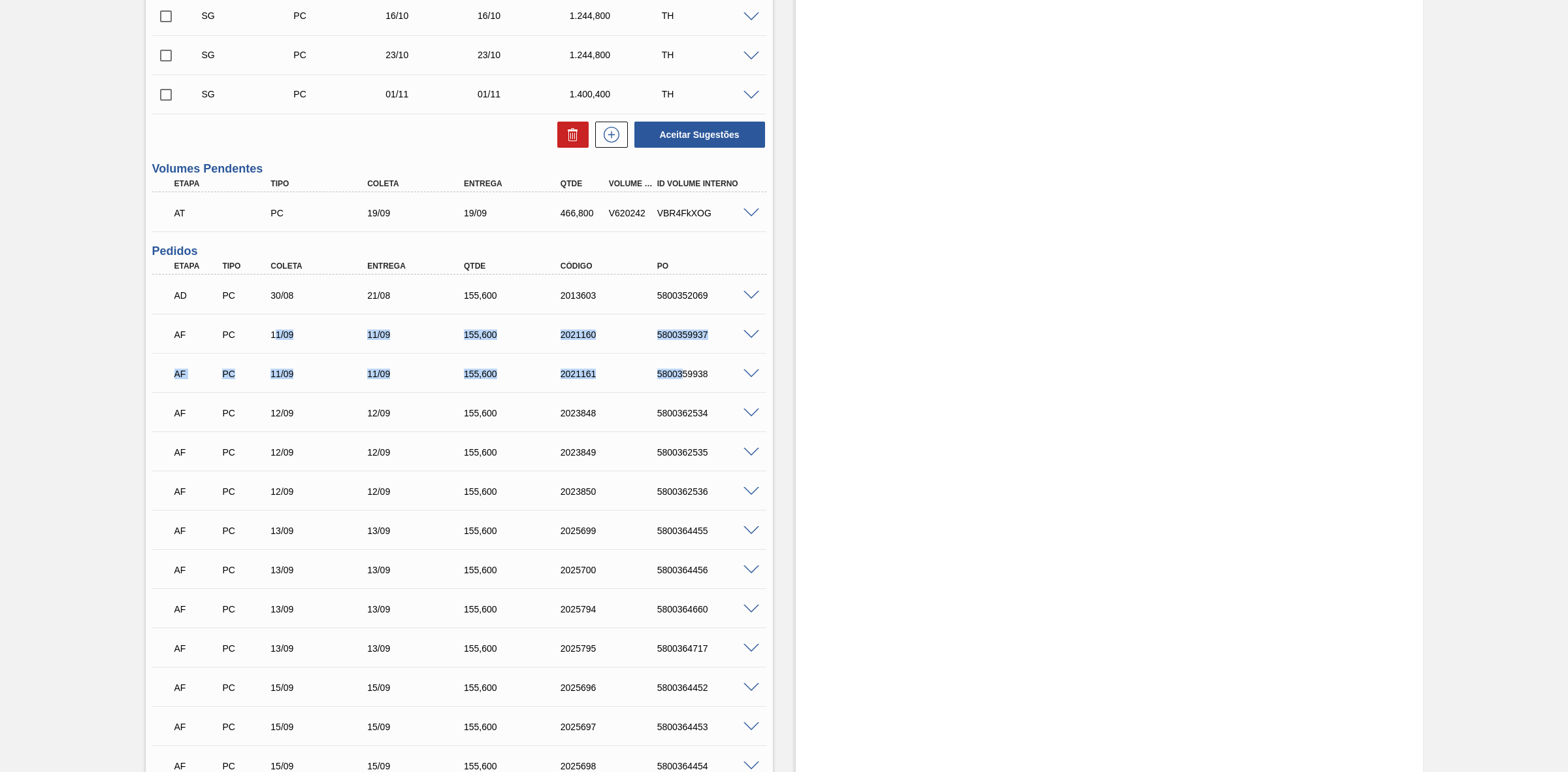
drag, startPoint x: 277, startPoint y: 335, endPoint x: 681, endPoint y: 365, distance: 405.1
click at [681, 365] on div "AD PC 30/08 21/08 155,[PHONE_NUMBER] 5800352069 Material 30031290 - LATA AL 473…" at bounding box center [460, 647] width 614 height 745
click at [752, 335] on span at bounding box center [751, 335] width 16 height 10
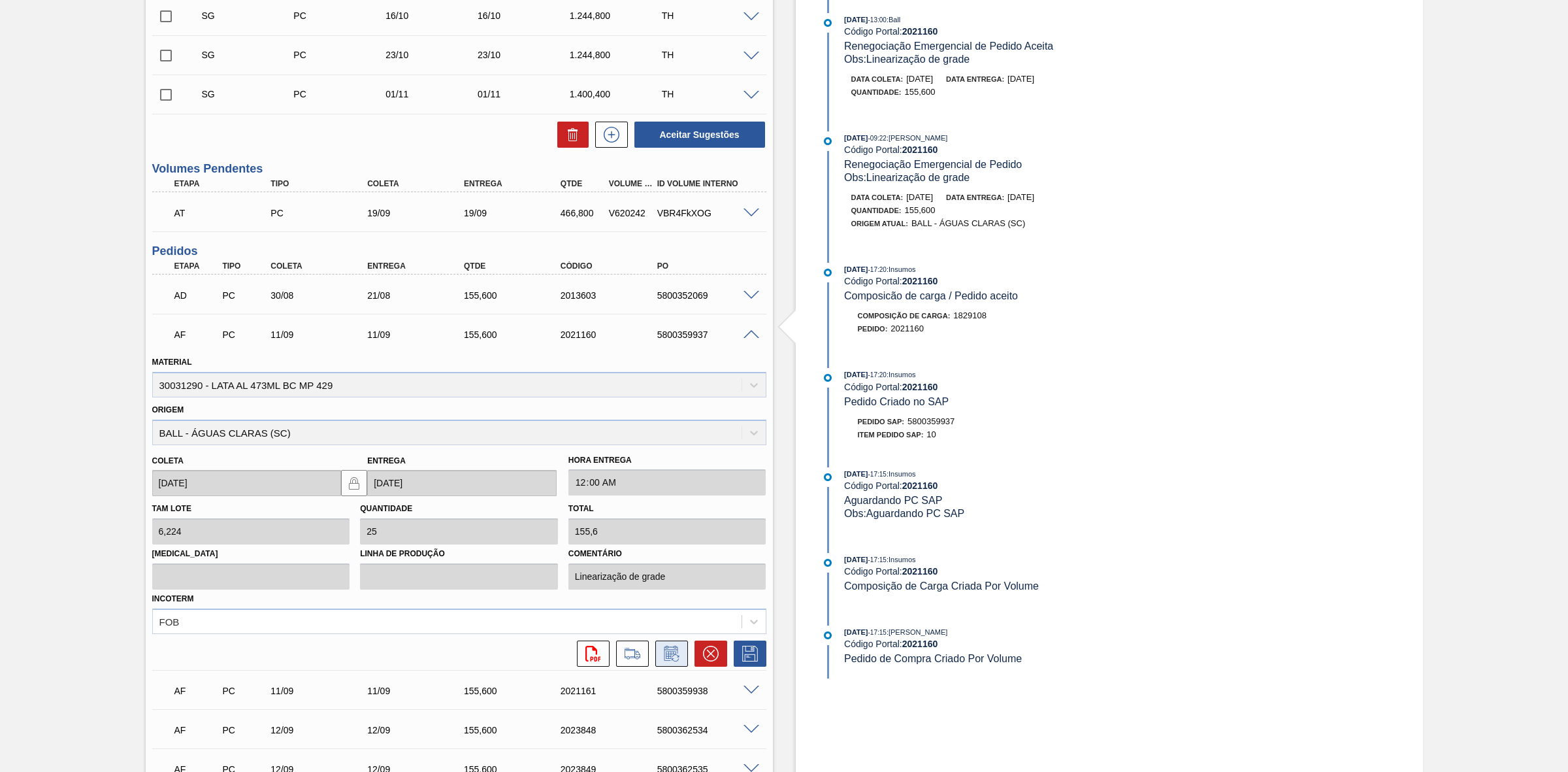
click at [668, 661] on icon at bounding box center [672, 654] width 21 height 16
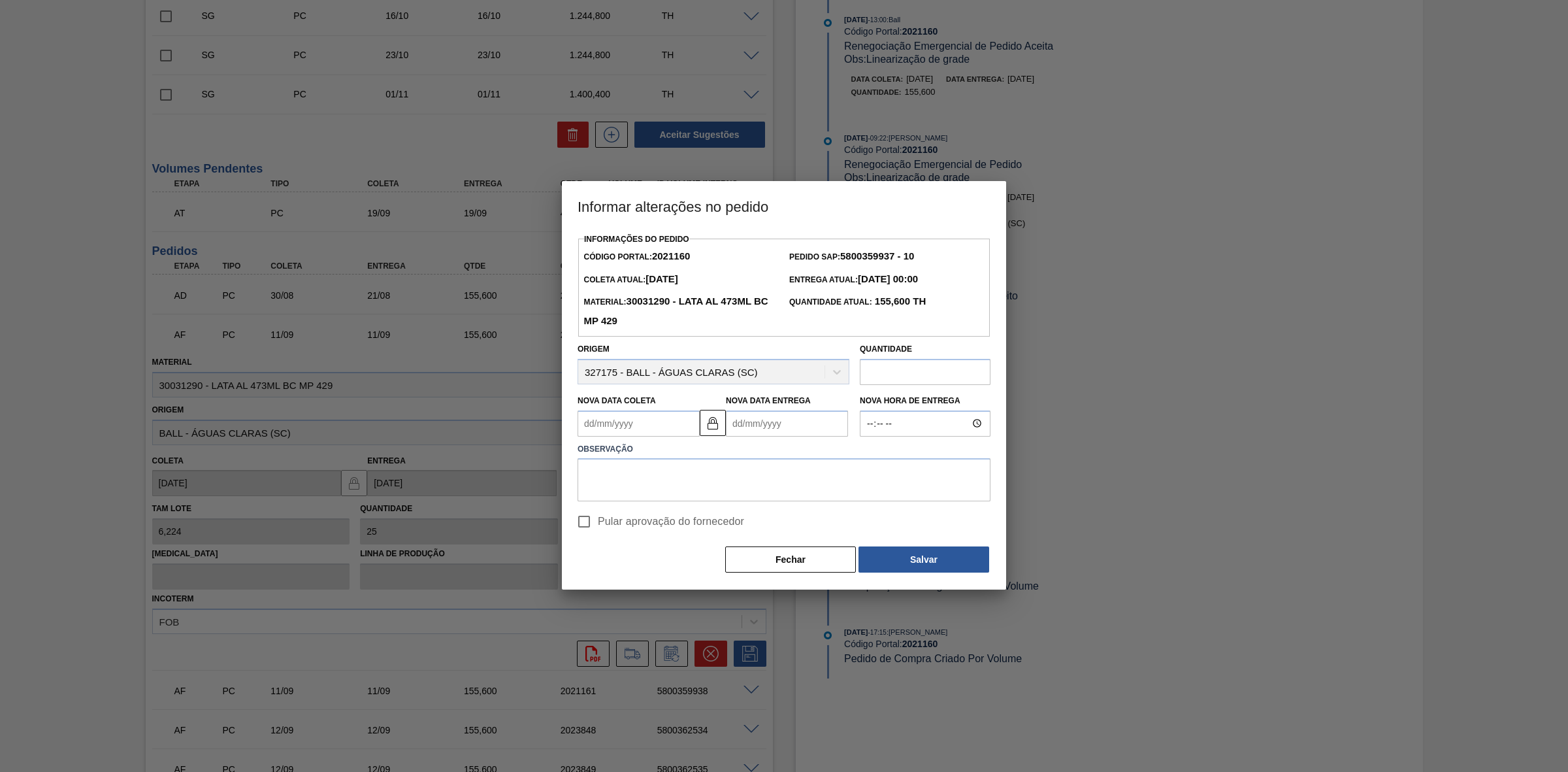
click at [628, 423] on Coleta2021160 "Nova Data Coleta" at bounding box center [638, 424] width 122 height 26
click at [651, 515] on div "10" at bounding box center [656, 518] width 18 height 18
type Coleta2021160 "[DATE]"
type Entrega2021160 "[DATE]"
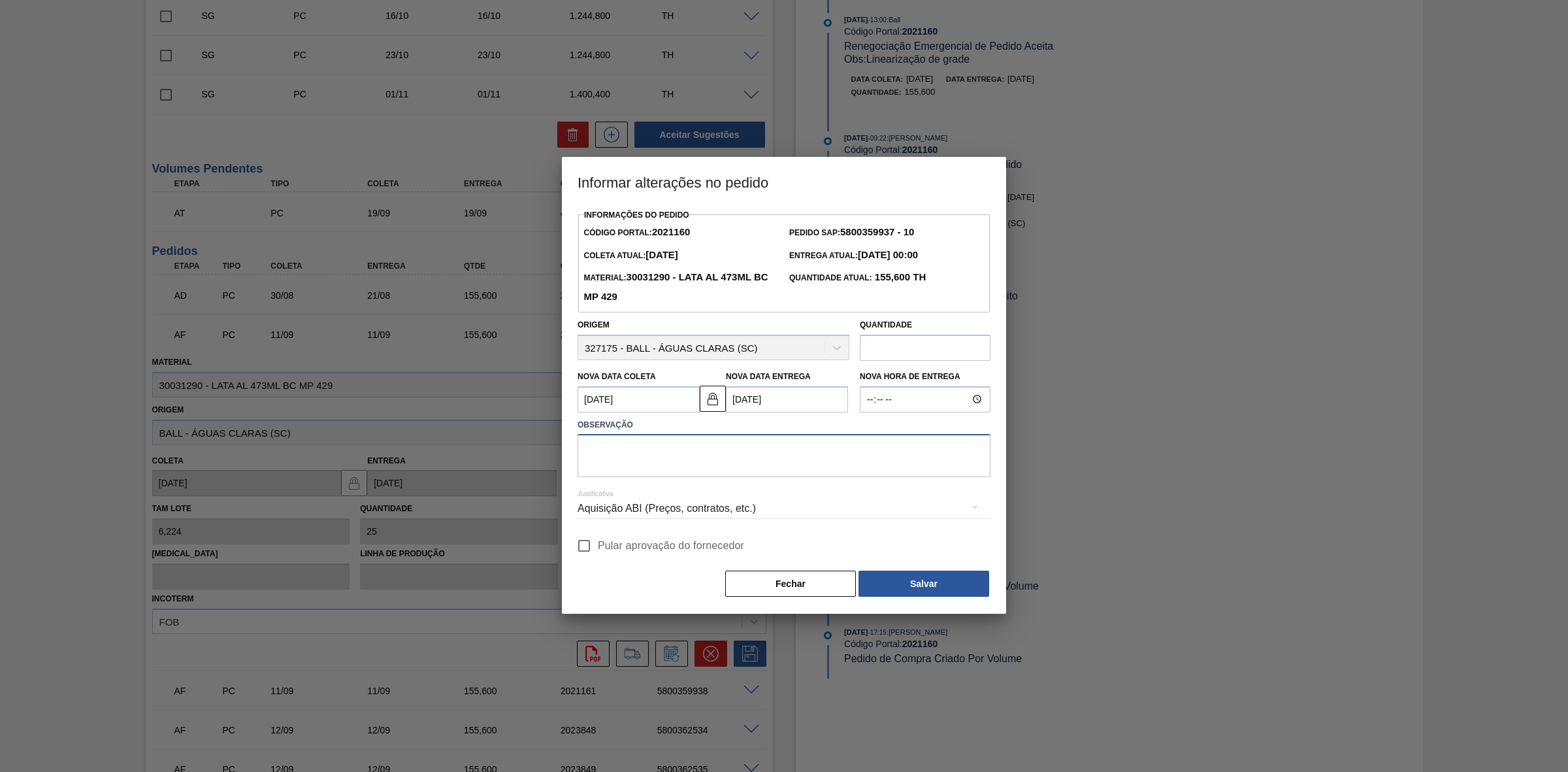
click at [690, 455] on textarea at bounding box center [784, 455] width 413 height 43
drag, startPoint x: 869, startPoint y: 442, endPoint x: 561, endPoint y: 445, distance: 308.0
click at [561, 445] on div "Informar alterações no pedido Informações do Pedido Código Portal: 2021160 Pedi…" at bounding box center [784, 386] width 1568 height 772
type textarea "Antecipação de grade - lata chegando no dia da programação"
click at [785, 510] on div "Aquisição ABI (Preços, contratos, etc.)" at bounding box center [784, 508] width 413 height 36
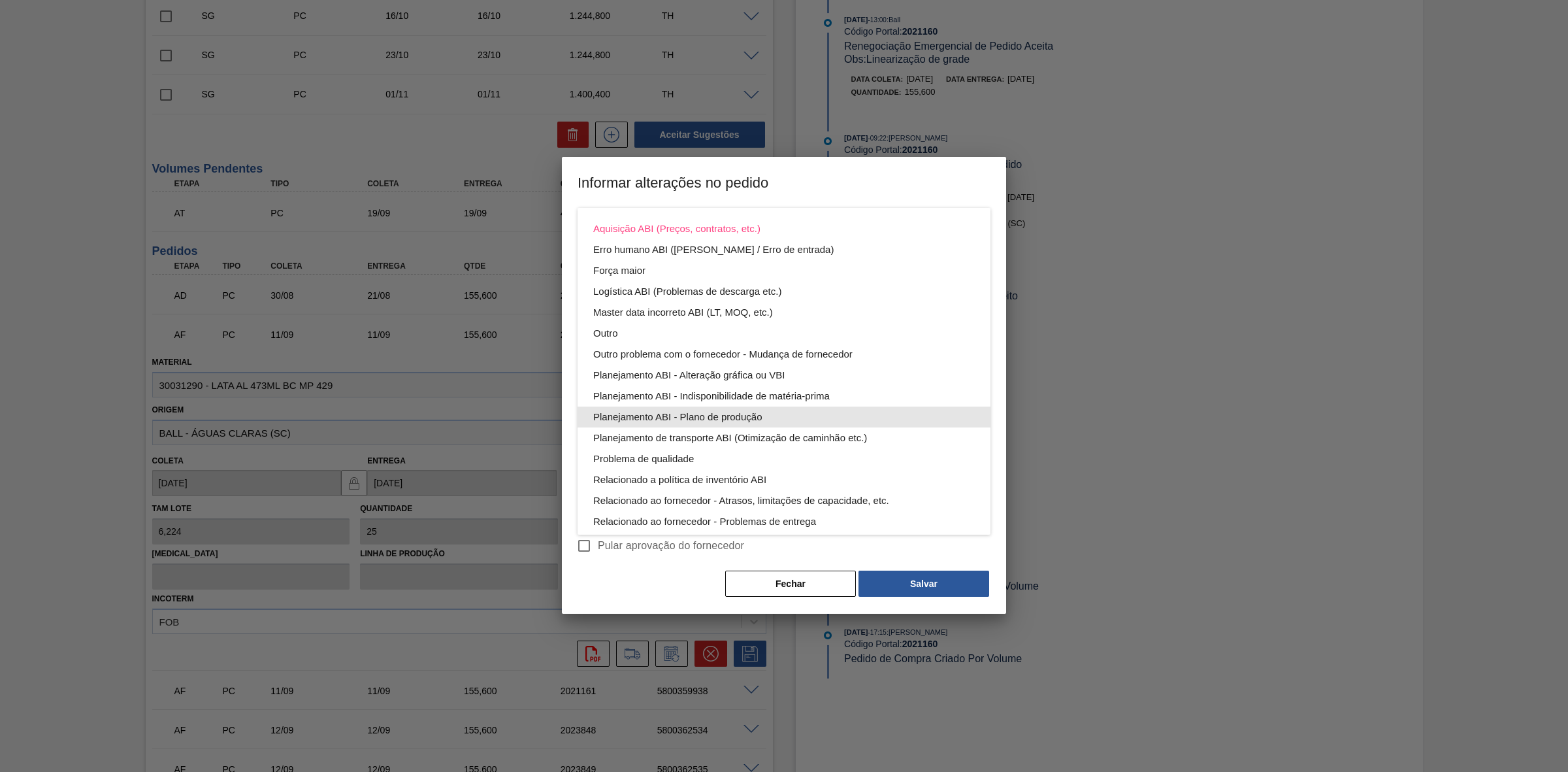
click at [730, 418] on div "Planejamento ABI - Plano de produção" at bounding box center [784, 417] width 382 height 21
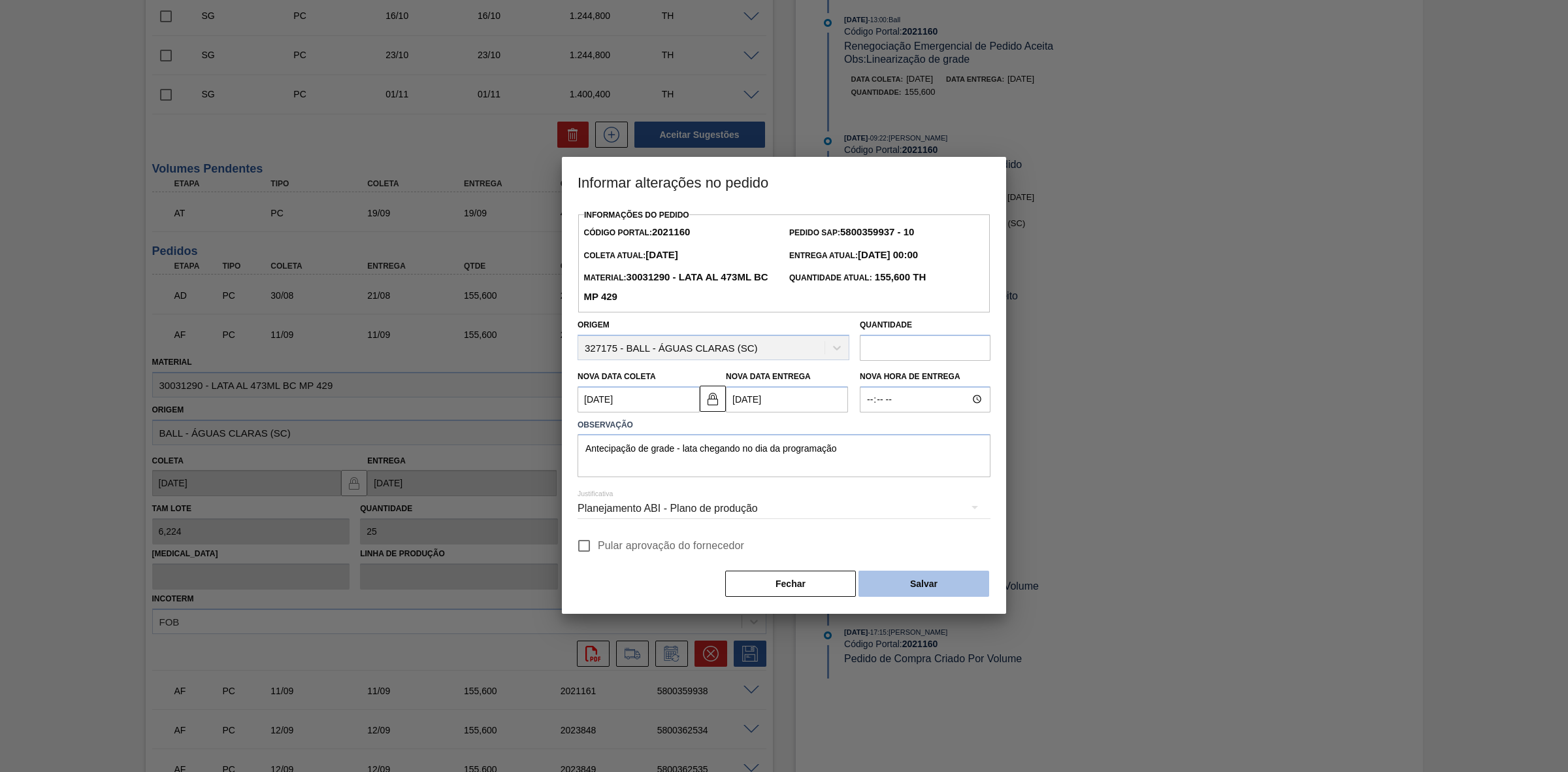
click at [916, 580] on button "Salvar" at bounding box center [924, 584] width 131 height 26
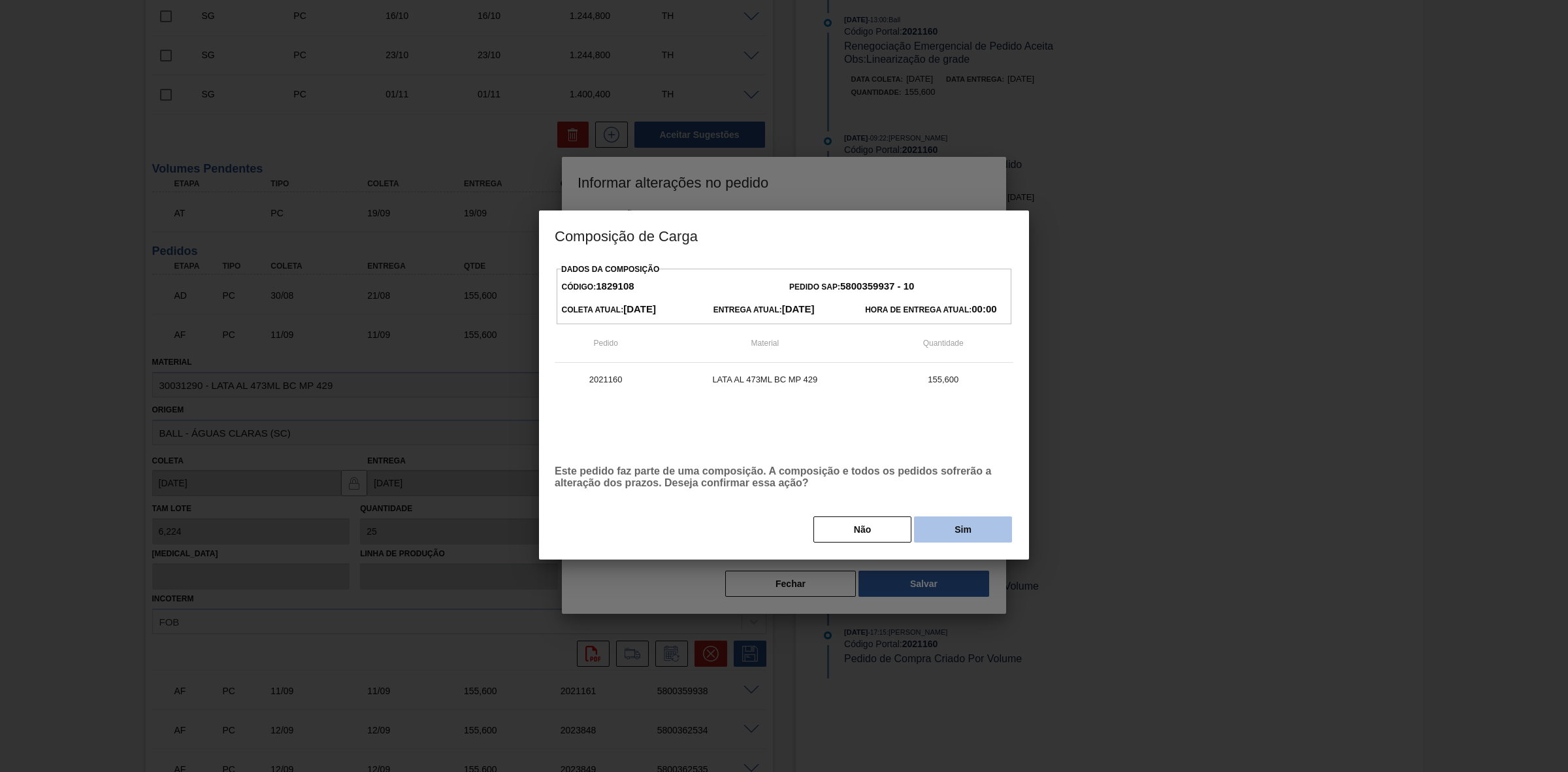
click at [943, 524] on button "Sim" at bounding box center [963, 530] width 98 height 26
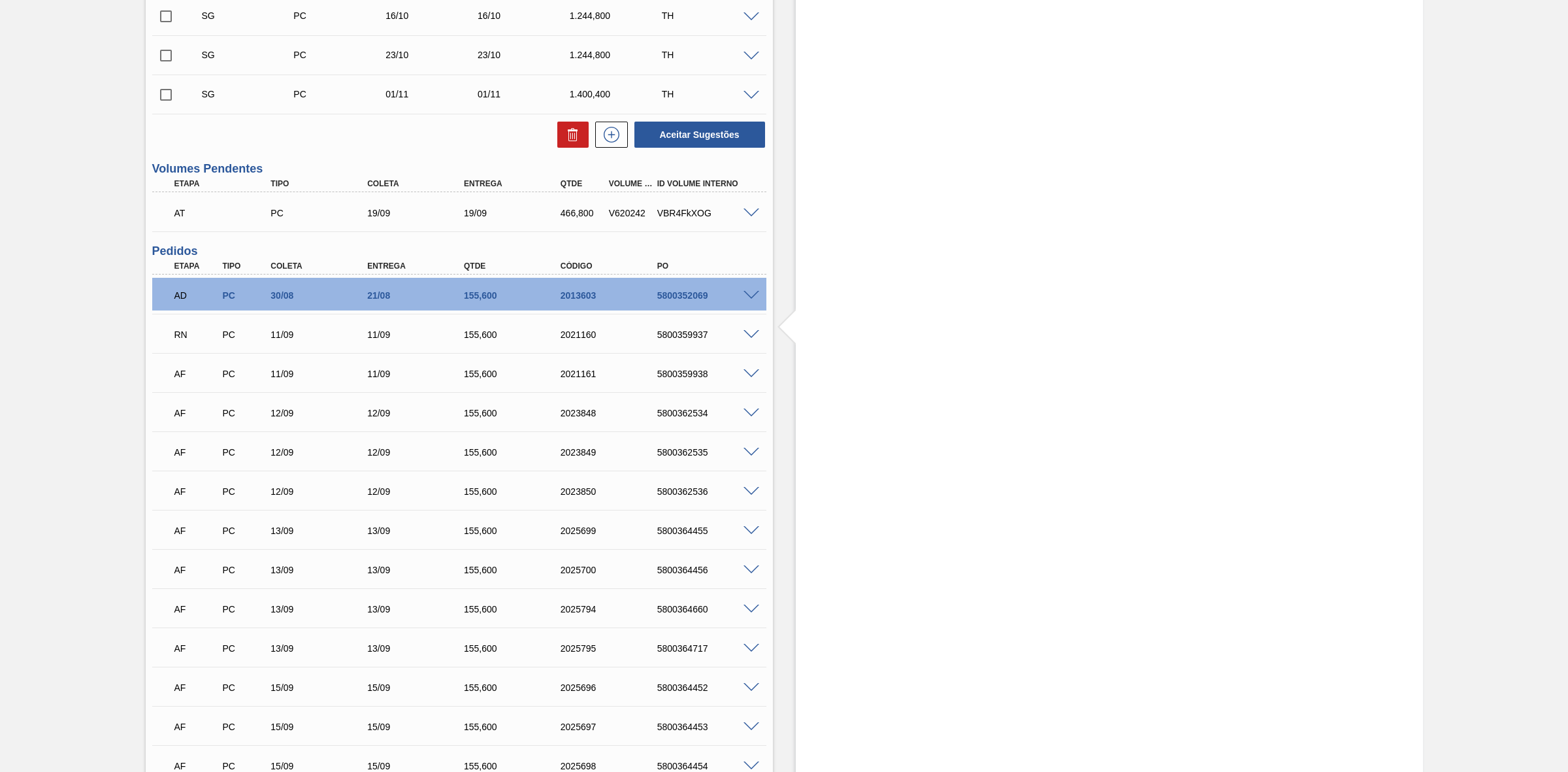
click at [745, 374] on span at bounding box center [751, 374] width 16 height 10
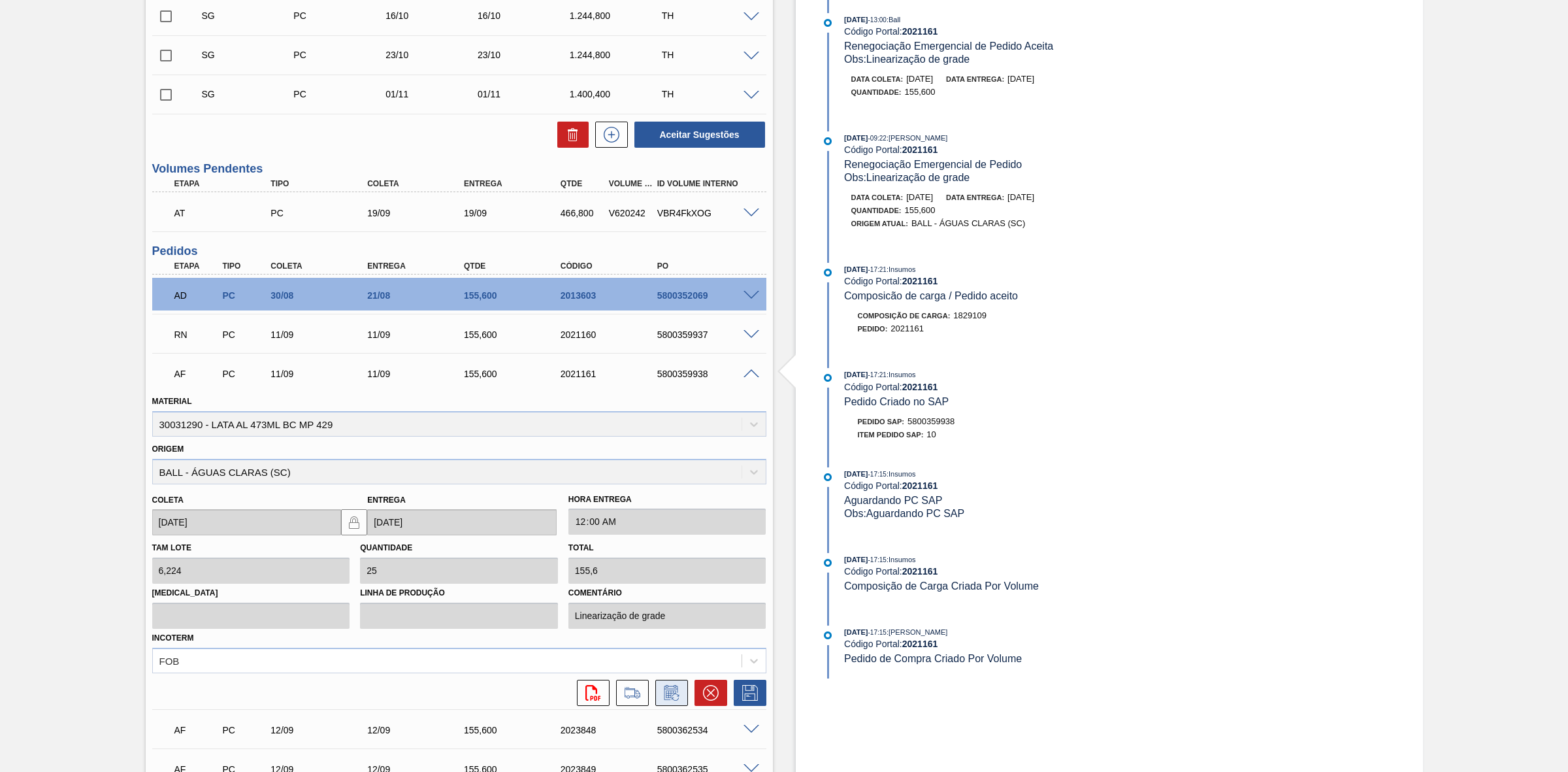
click at [669, 690] on icon at bounding box center [671, 692] width 14 height 15
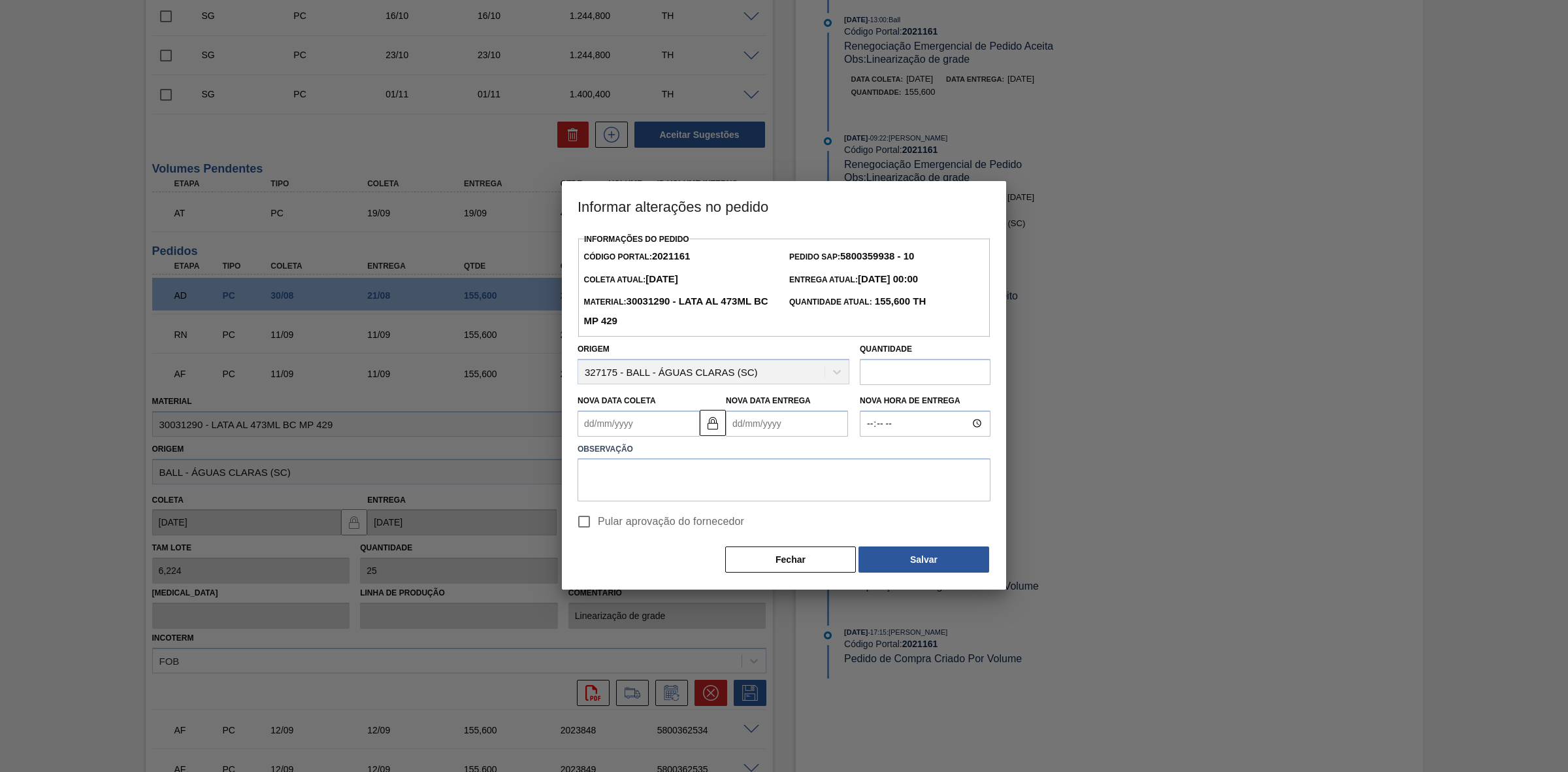
click at [664, 419] on Coleta2021161 "Nova Data Coleta" at bounding box center [638, 424] width 122 height 26
click at [658, 518] on div "10" at bounding box center [656, 518] width 18 height 18
type Coleta2021161 "10/09/2025"
type Entrega2021161 "10/09/2025"
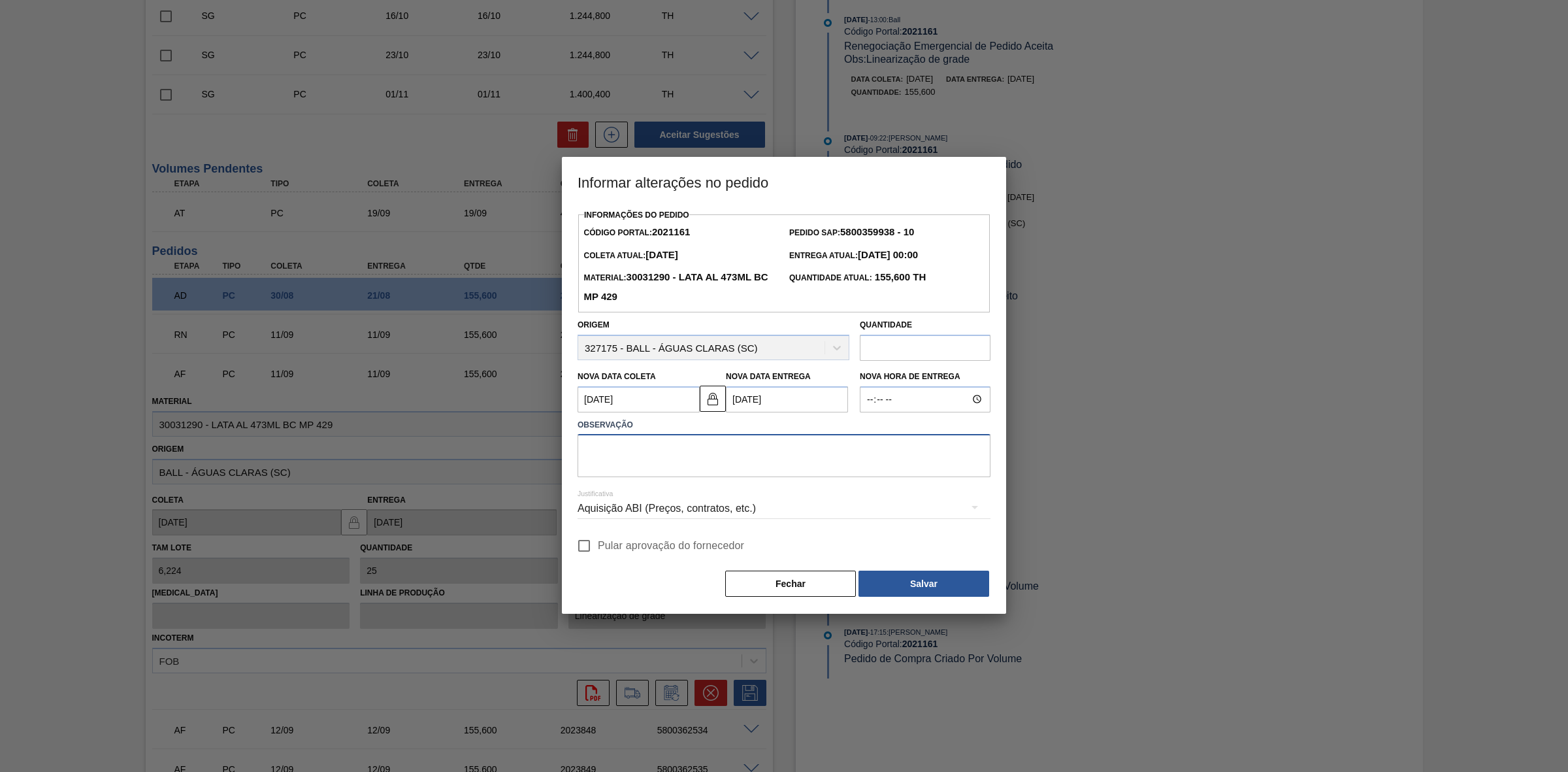
click at [658, 454] on textarea at bounding box center [784, 455] width 413 height 43
paste textarea "Antecipação de grade - lata chegando no dia da programação"
type textarea "Antecipação de grade - lata chegando no dia da programação"
click at [681, 505] on div "Aquisição ABI (Preços, contratos, etc.)" at bounding box center [784, 508] width 413 height 36
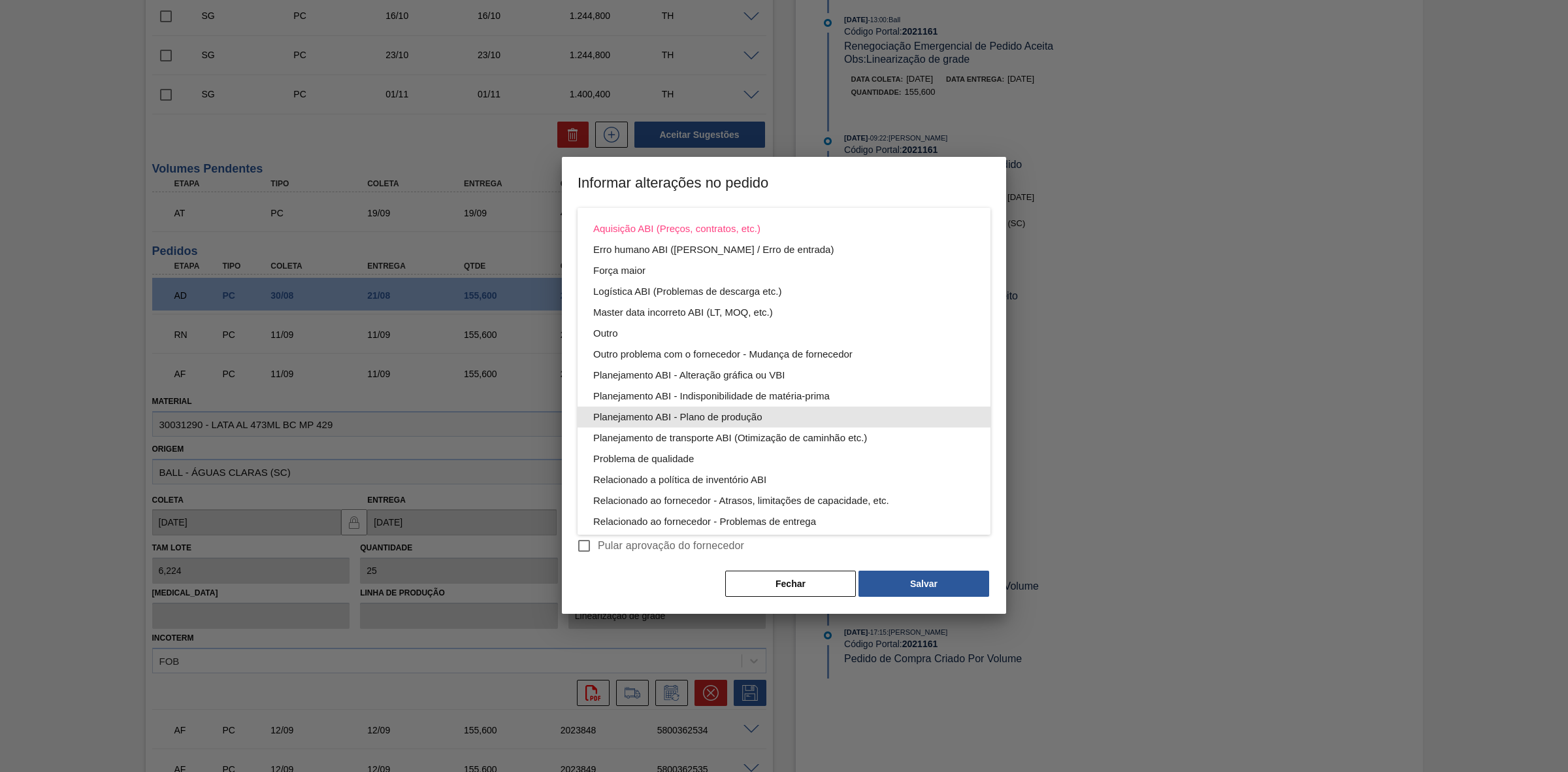
click at [720, 415] on div "Planejamento ABI - Plano de produção" at bounding box center [784, 417] width 382 height 21
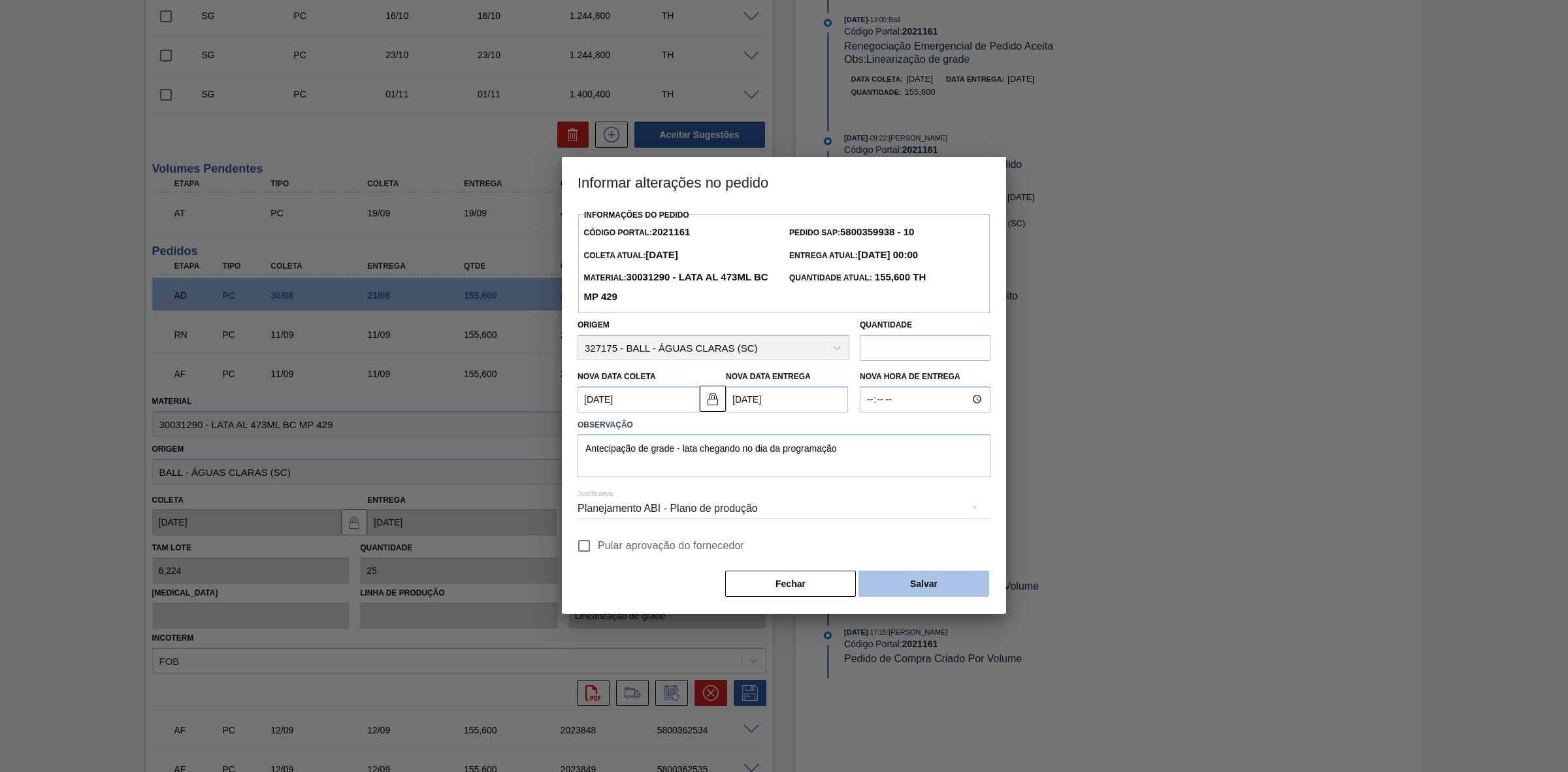
click at [899, 579] on button "Salvar" at bounding box center [924, 584] width 131 height 26
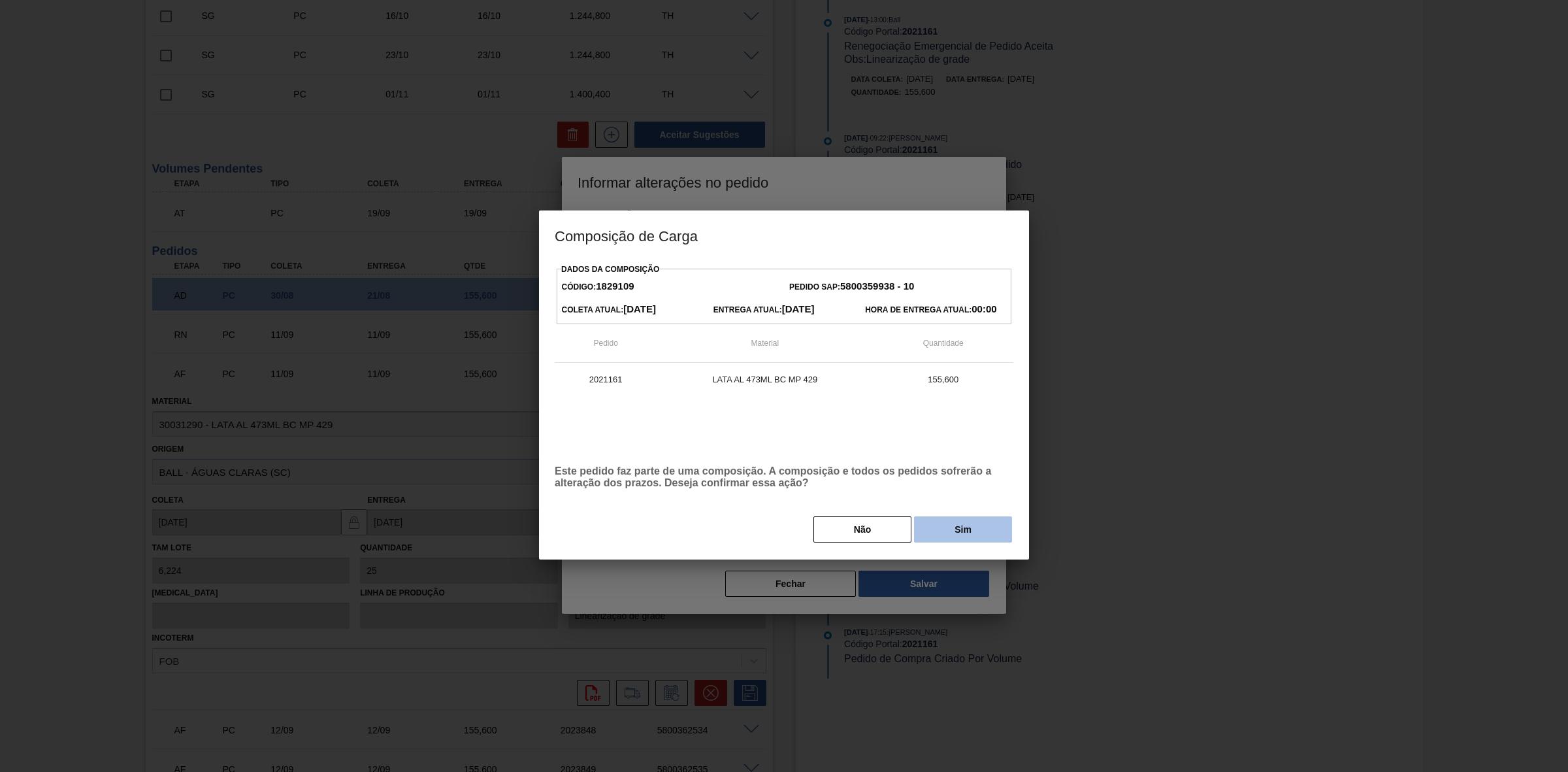
click at [944, 534] on button "Sim" at bounding box center [963, 530] width 98 height 26
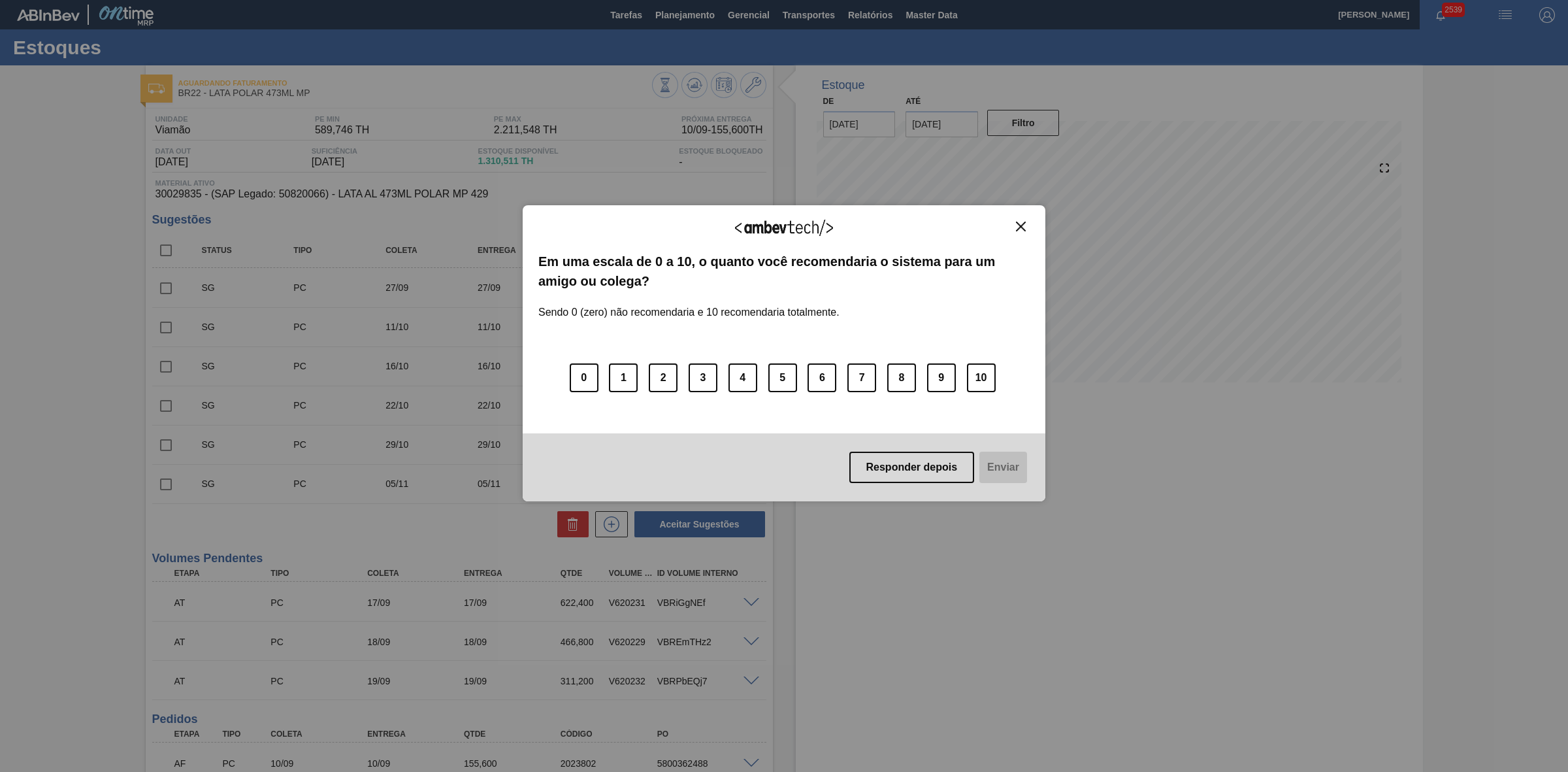
click at [1024, 227] on img "Close" at bounding box center [1021, 227] width 10 height 10
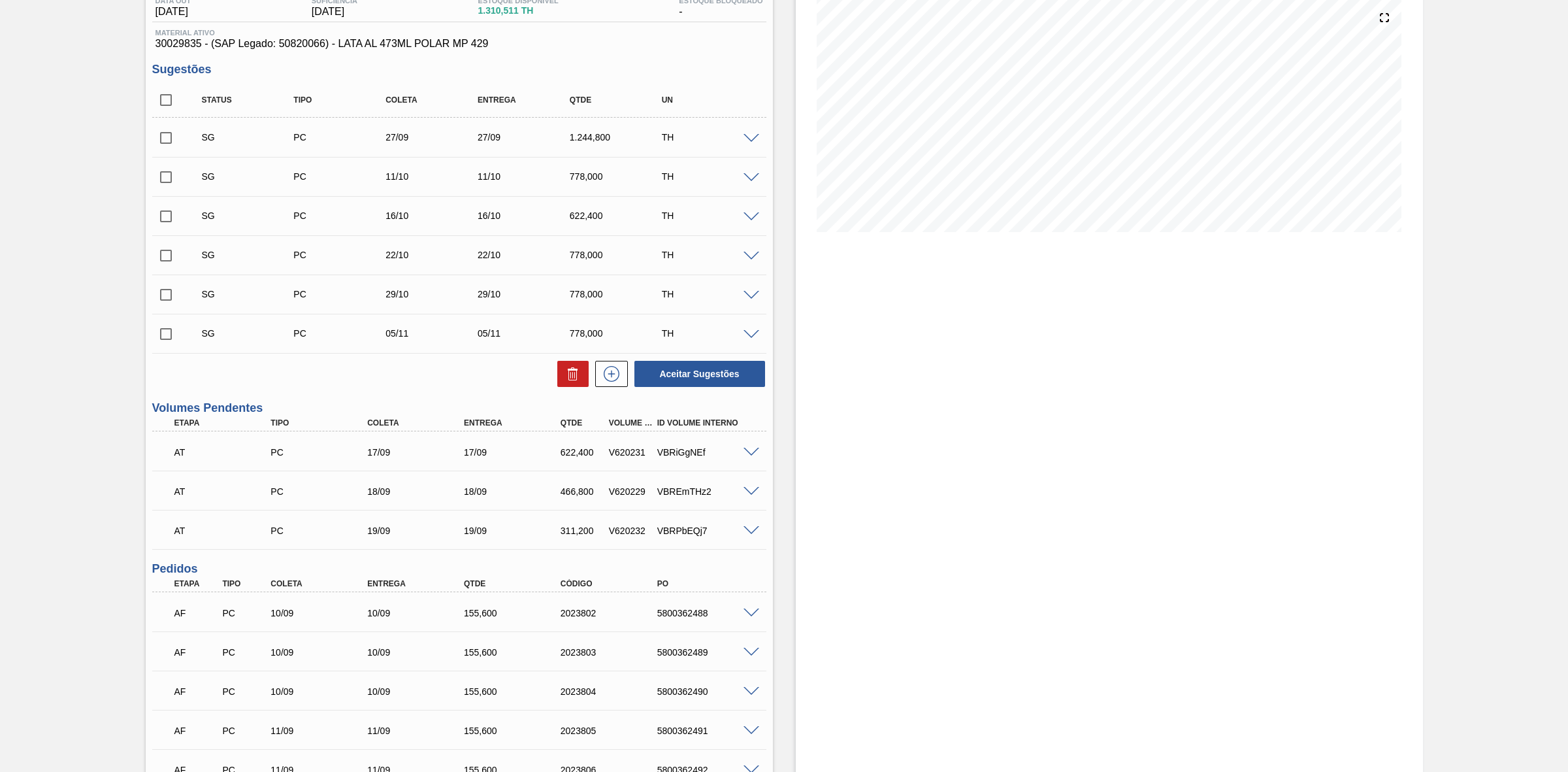
scroll to position [180, 0]
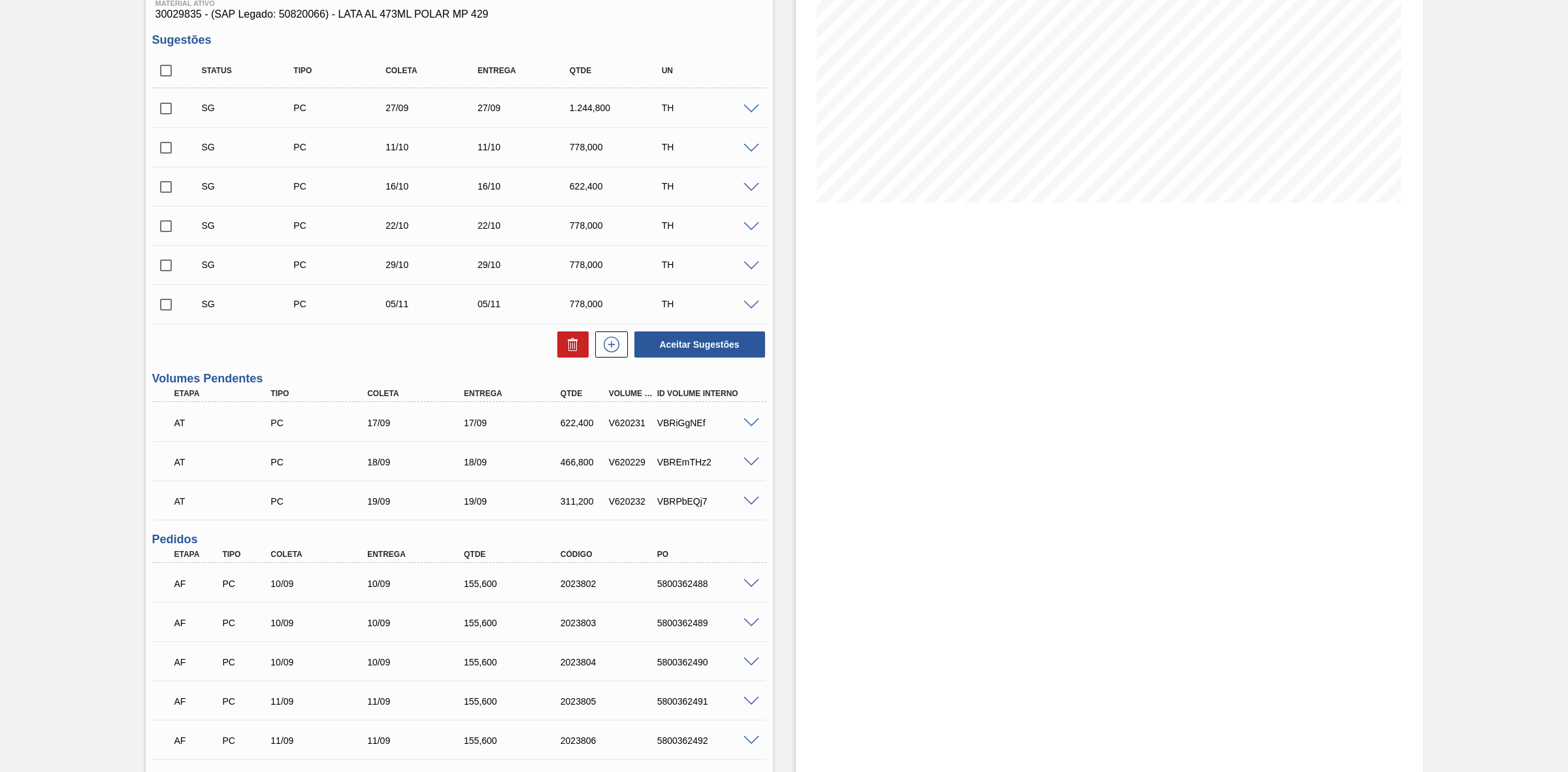
click at [748, 425] on span at bounding box center [751, 423] width 16 height 10
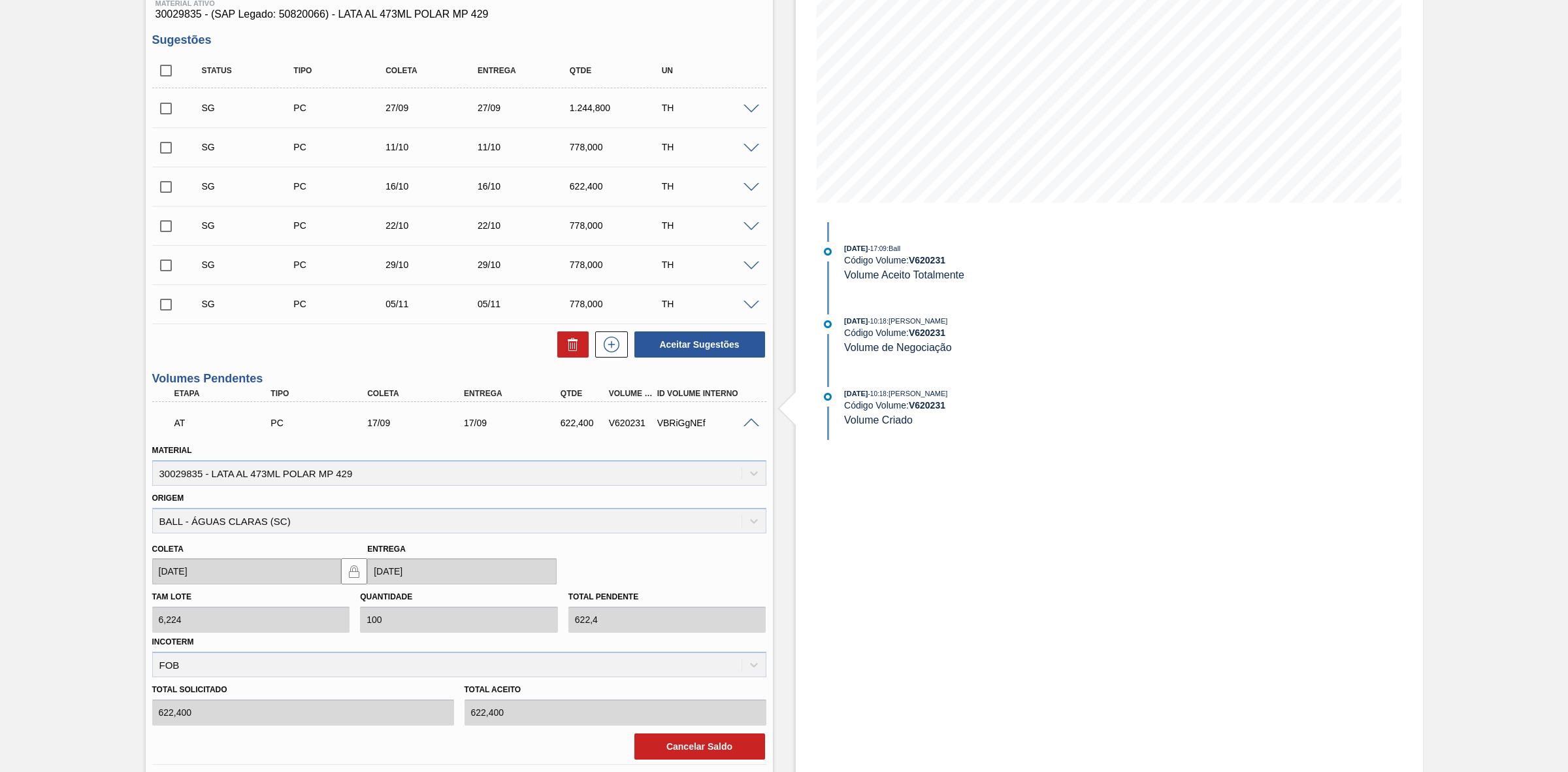
click at [745, 425] on span at bounding box center [751, 423] width 16 height 10
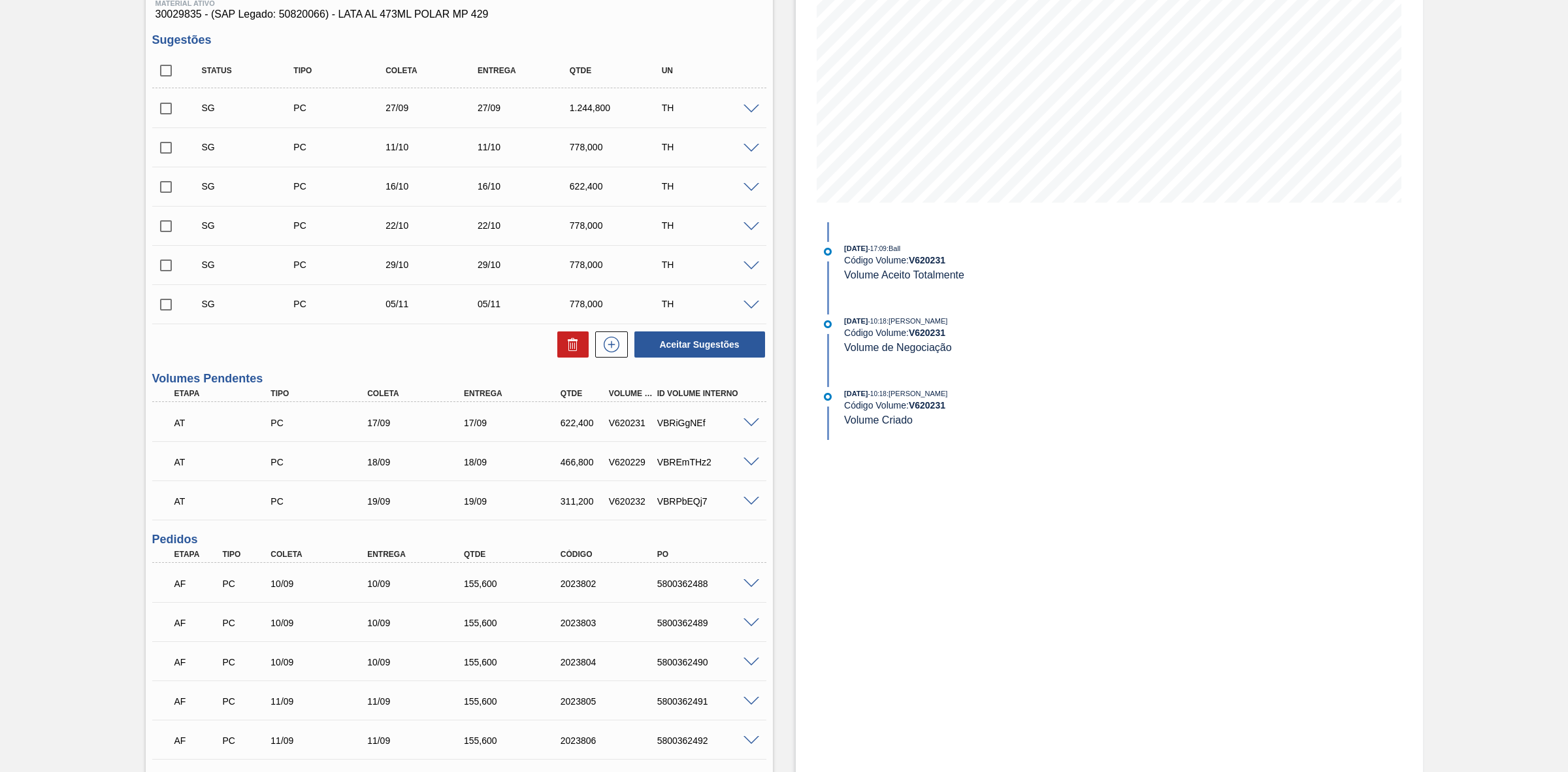
click at [753, 461] on span at bounding box center [751, 462] width 16 height 10
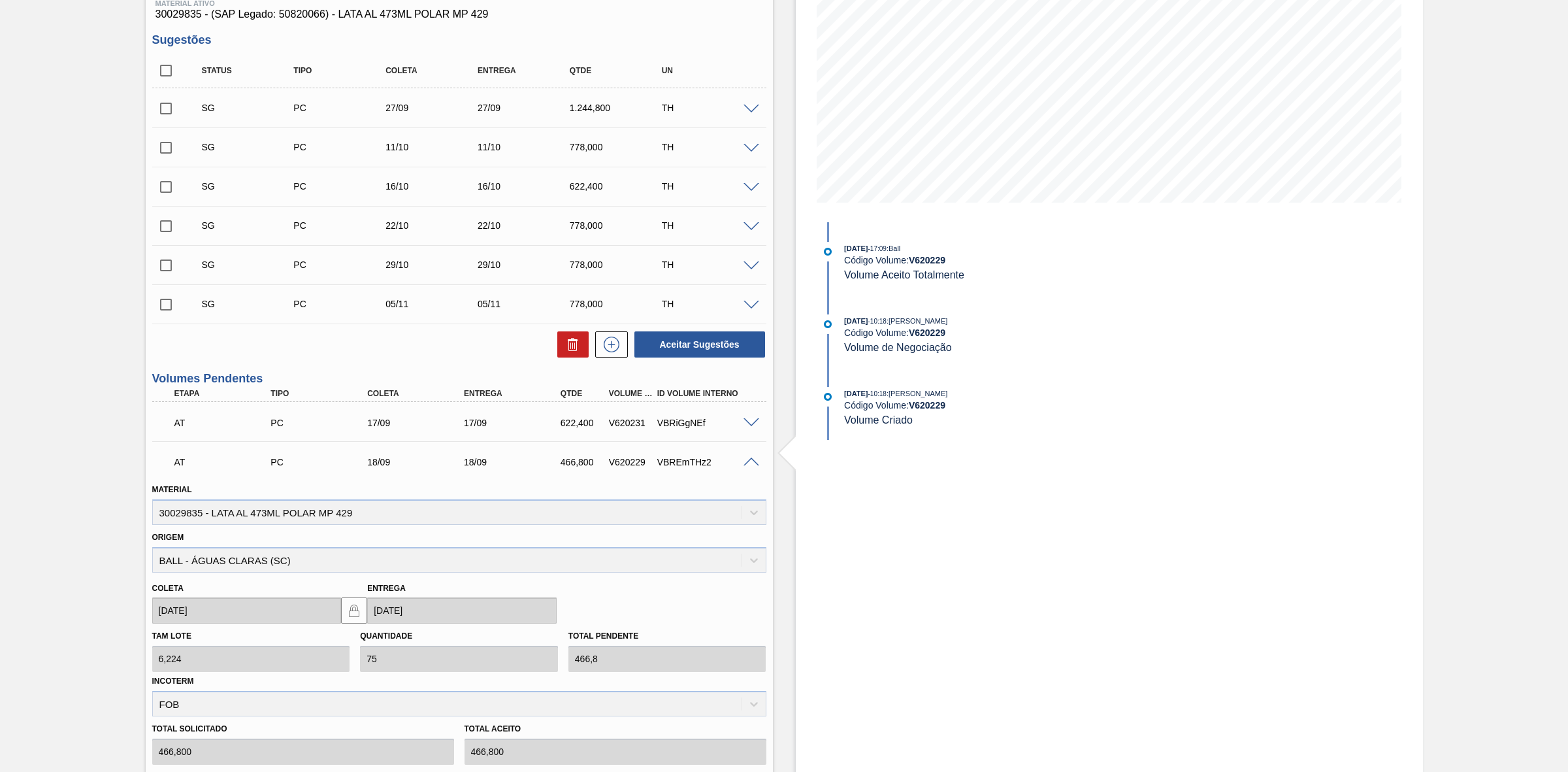
click at [750, 459] on span at bounding box center [751, 462] width 16 height 10
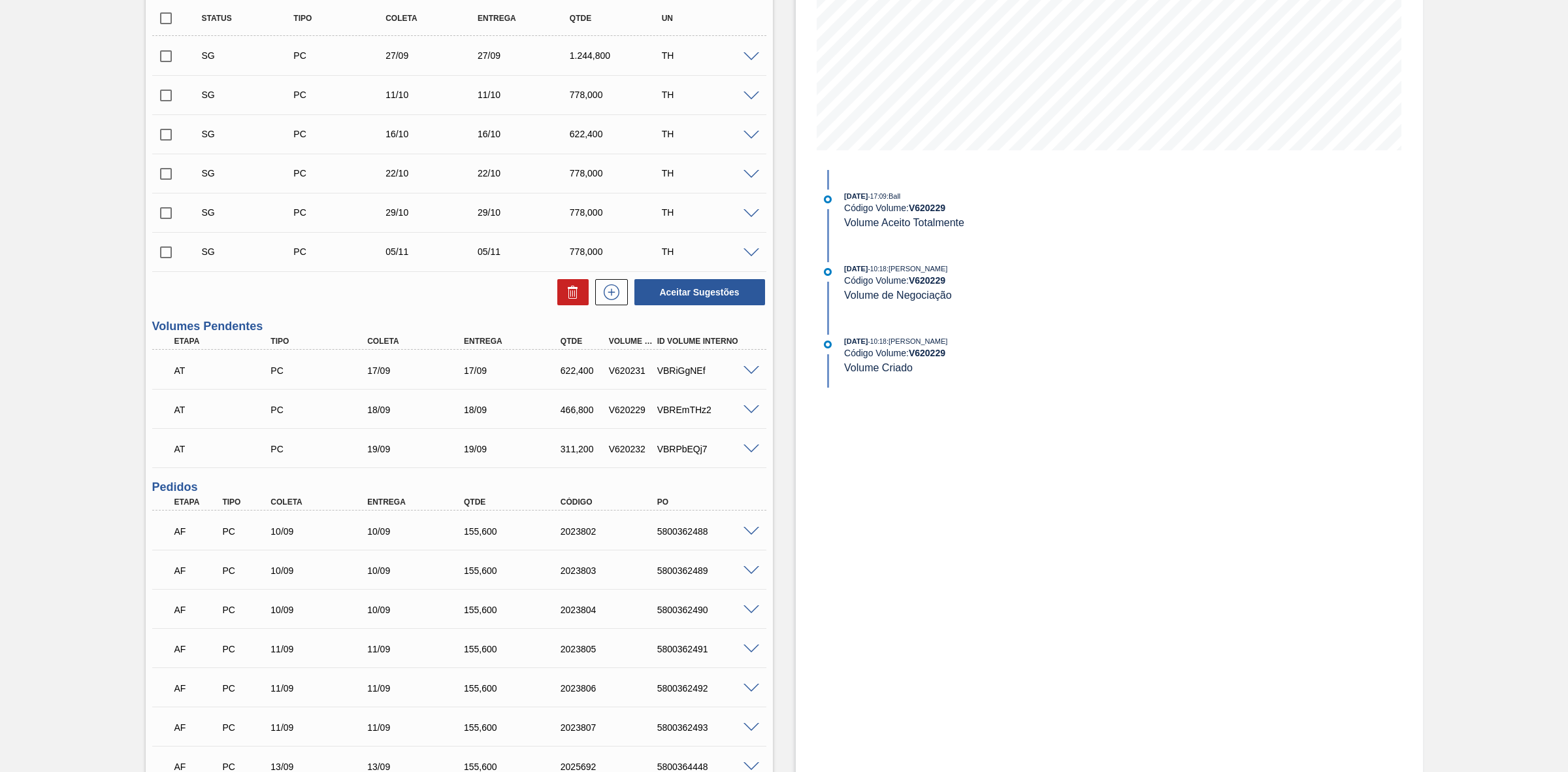
scroll to position [262, 0]
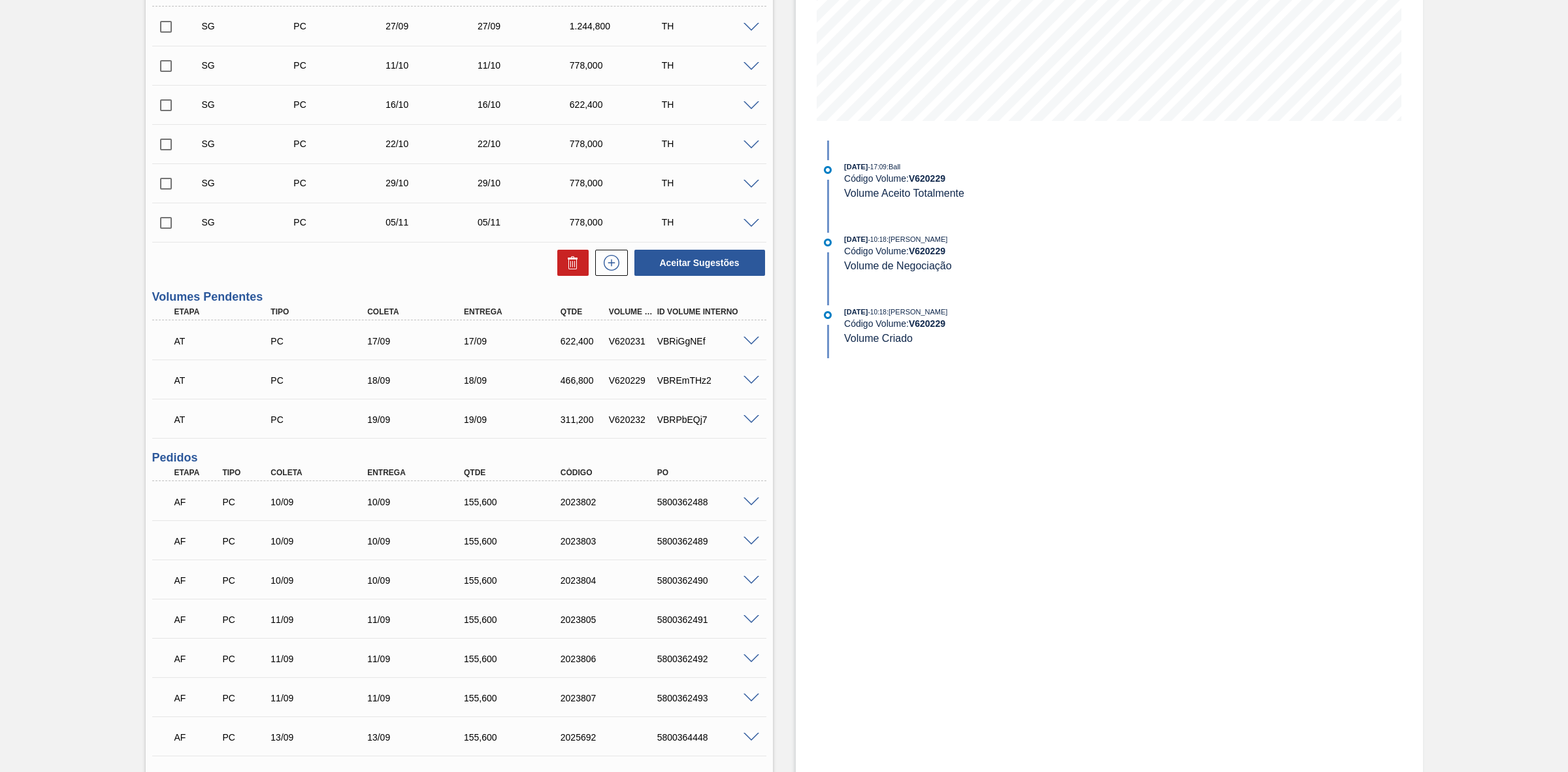
click at [750, 421] on span at bounding box center [751, 419] width 16 height 10
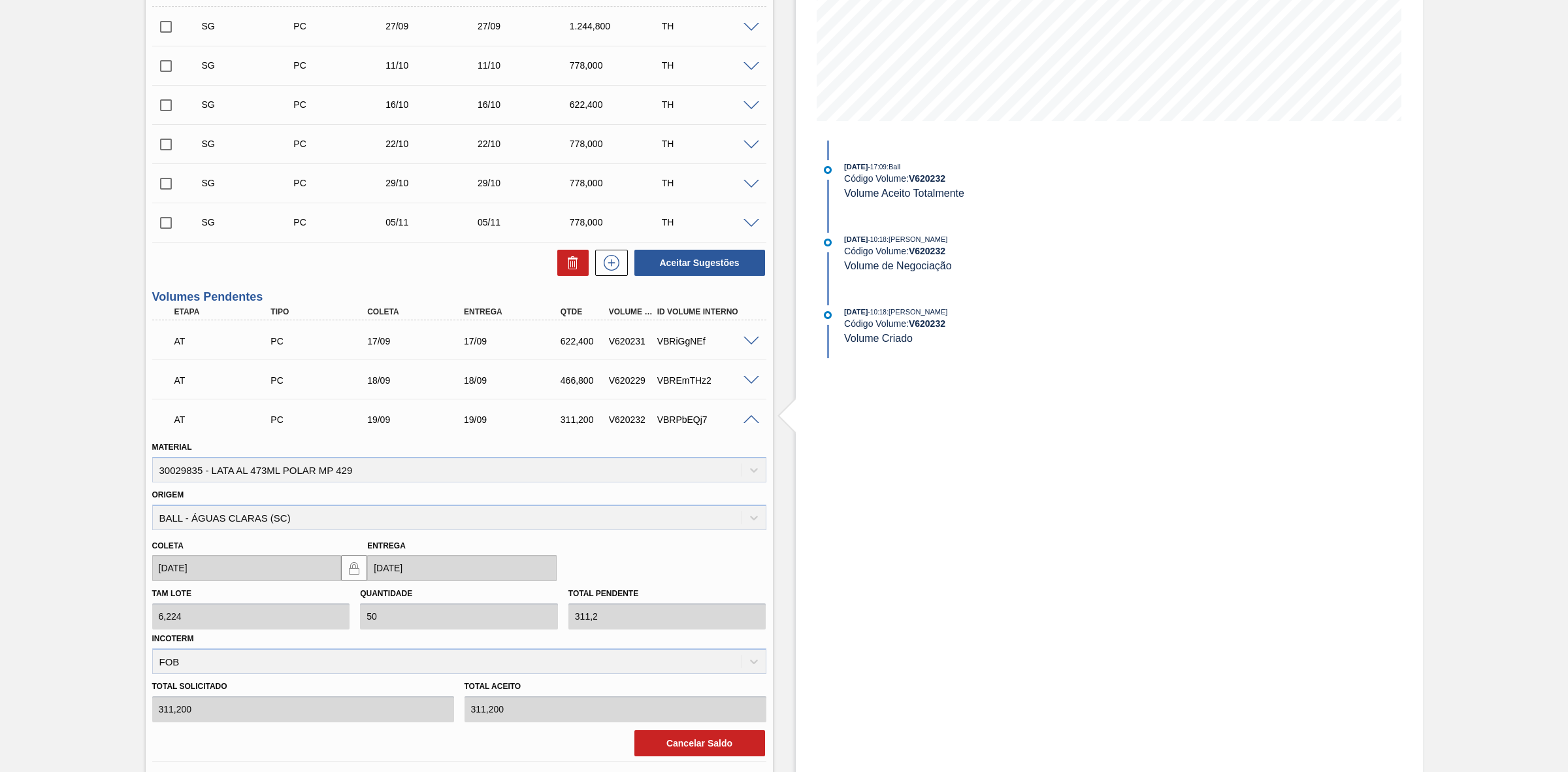
click at [755, 419] on span at bounding box center [751, 419] width 16 height 10
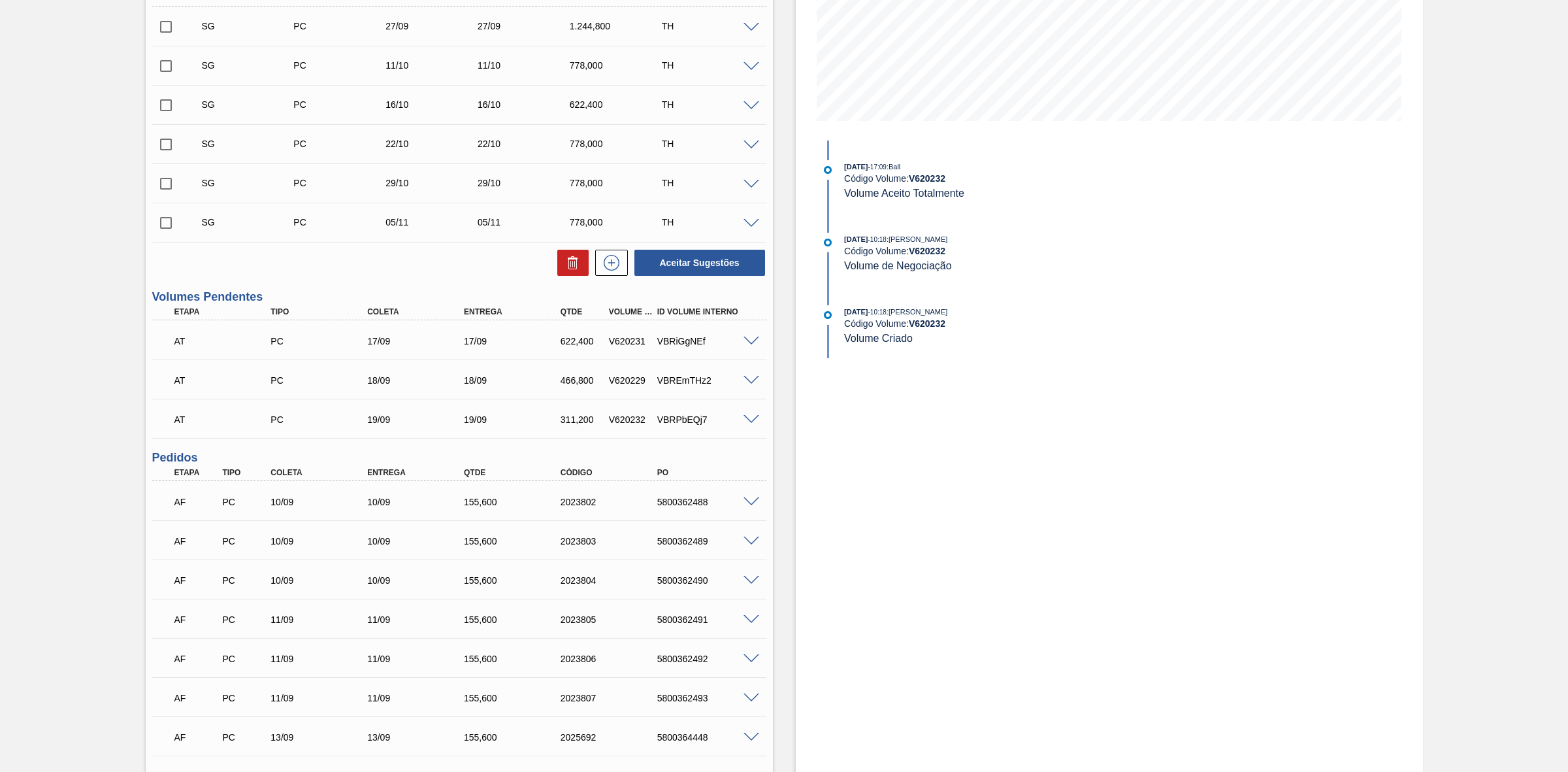
click at [753, 502] on span at bounding box center [751, 502] width 16 height 10
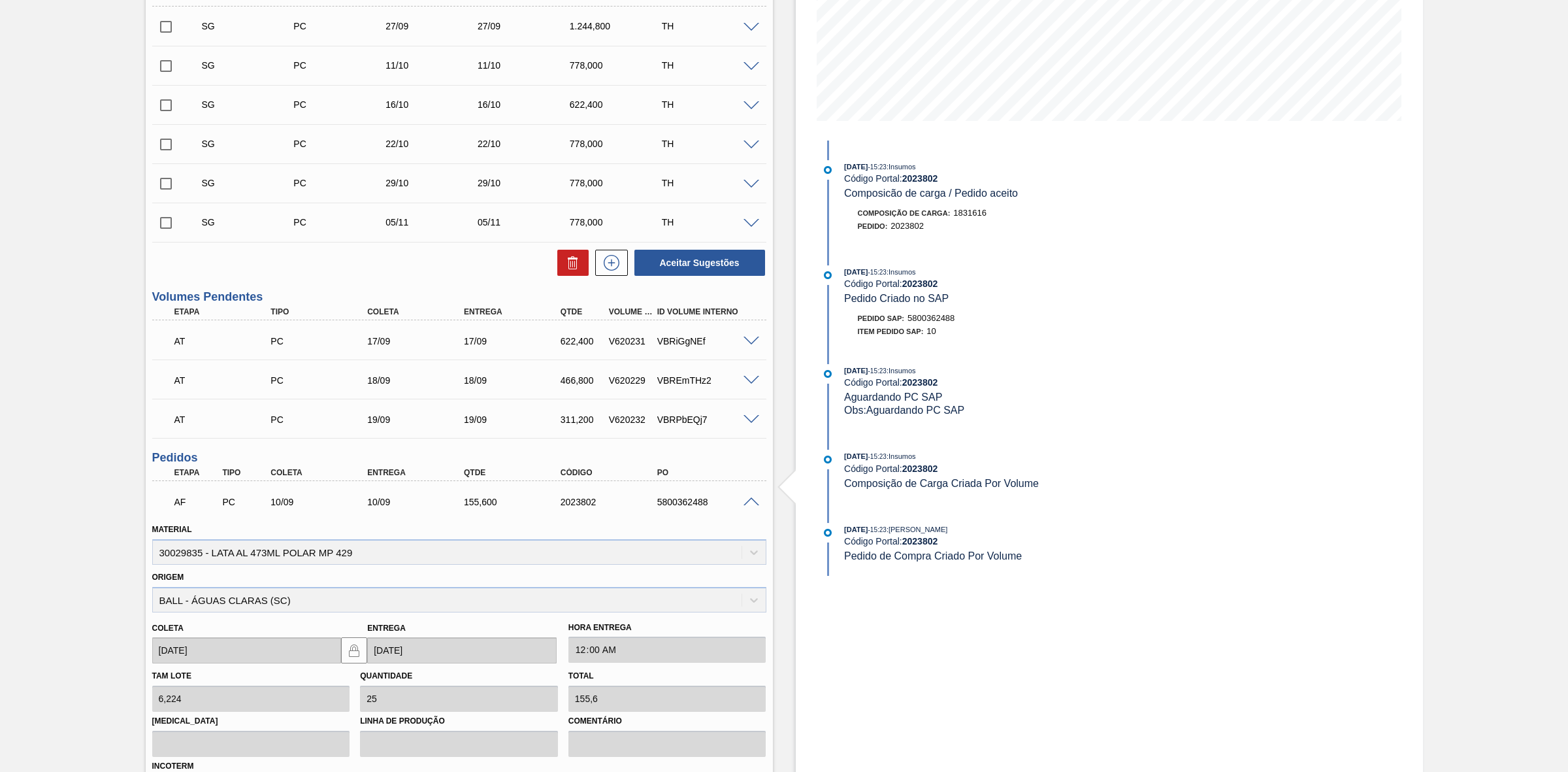
scroll to position [588, 0]
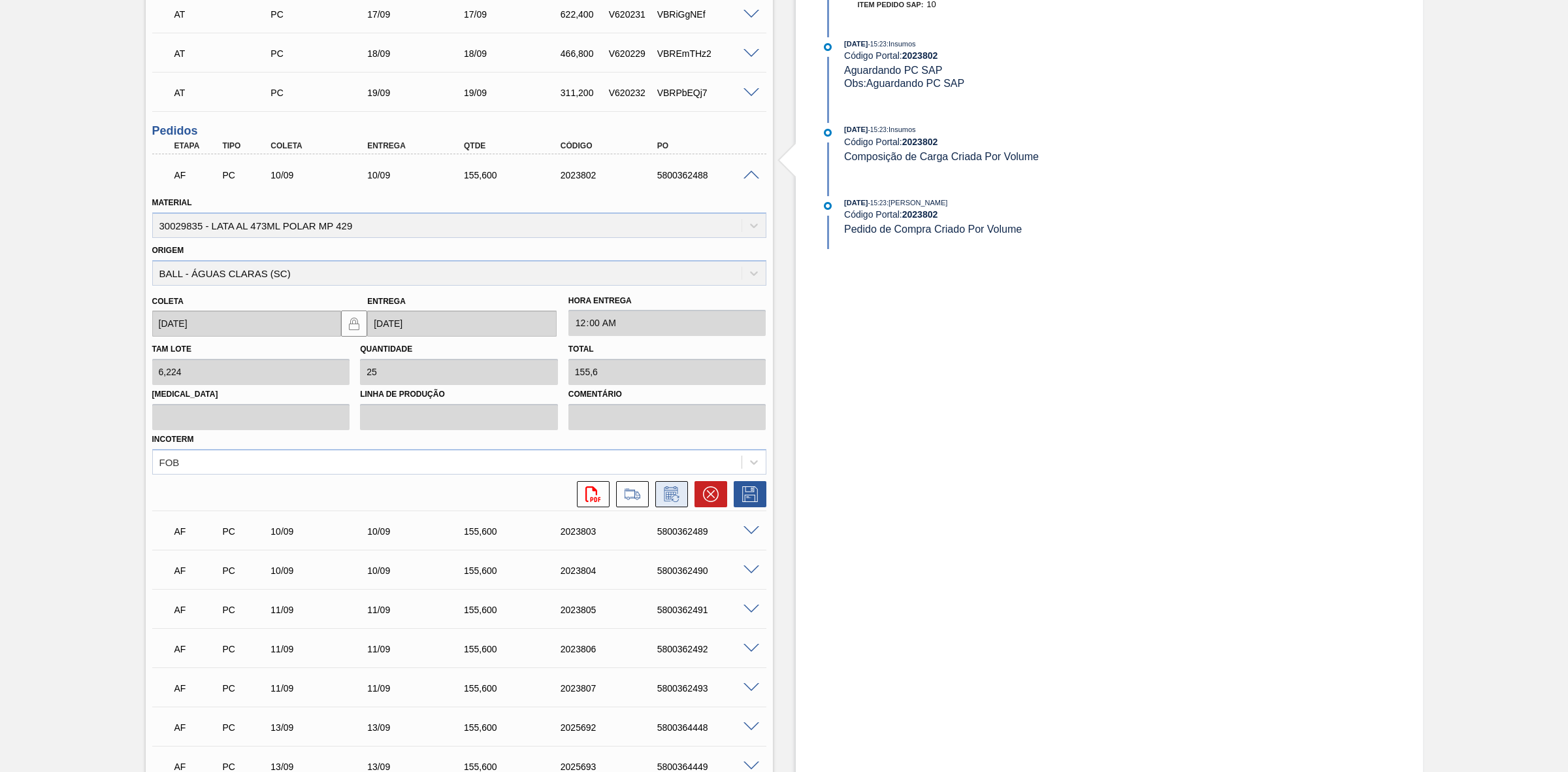
click at [662, 495] on icon at bounding box center [672, 494] width 21 height 16
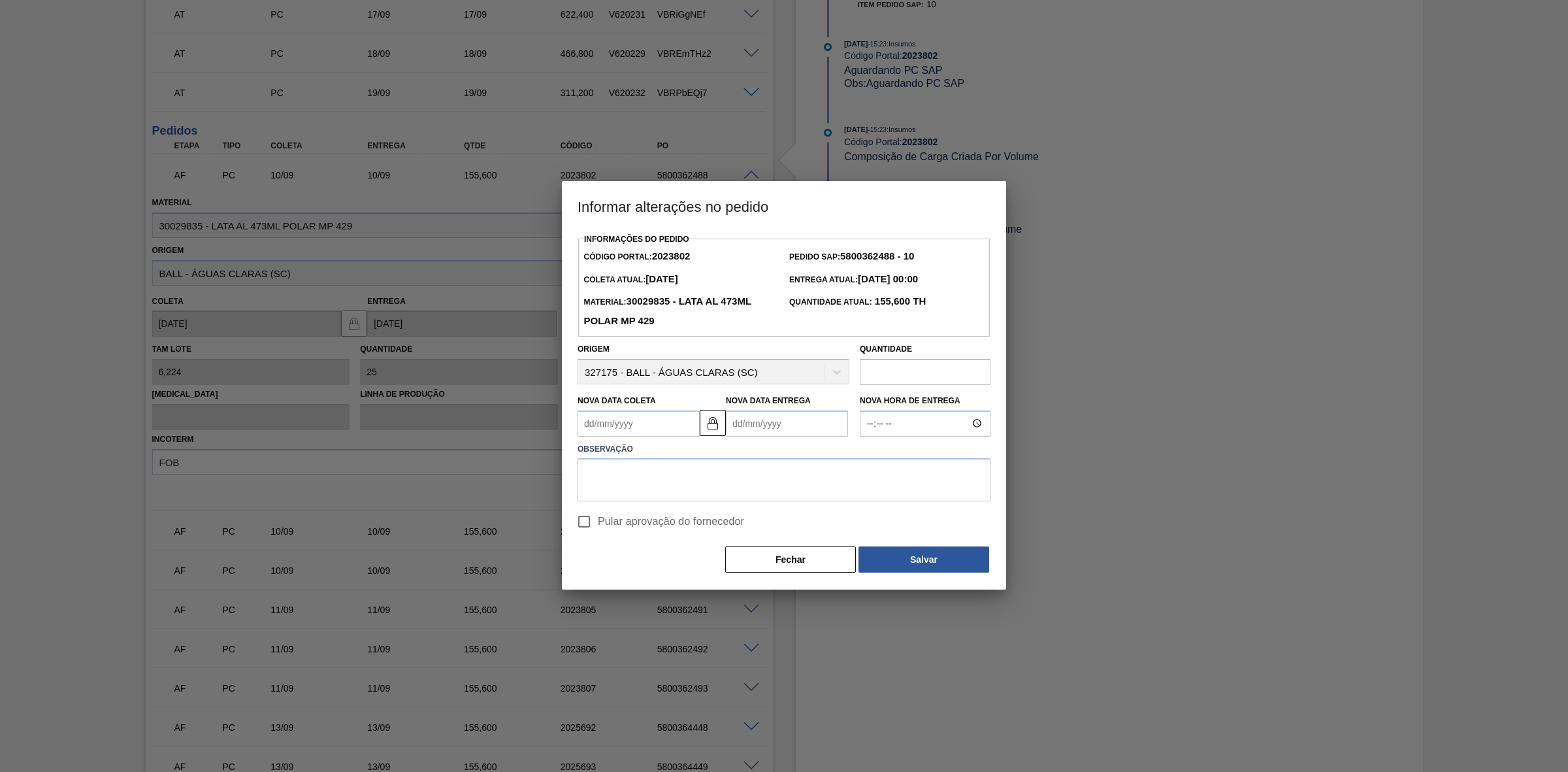
click at [634, 425] on Coleta2023802 "Nova Data Coleta" at bounding box center [638, 424] width 122 height 26
click at [718, 516] on div "13" at bounding box center [720, 518] width 18 height 18
type Coleta2023802 "[DATE]"
type Entrega2023802 "[DATE]"
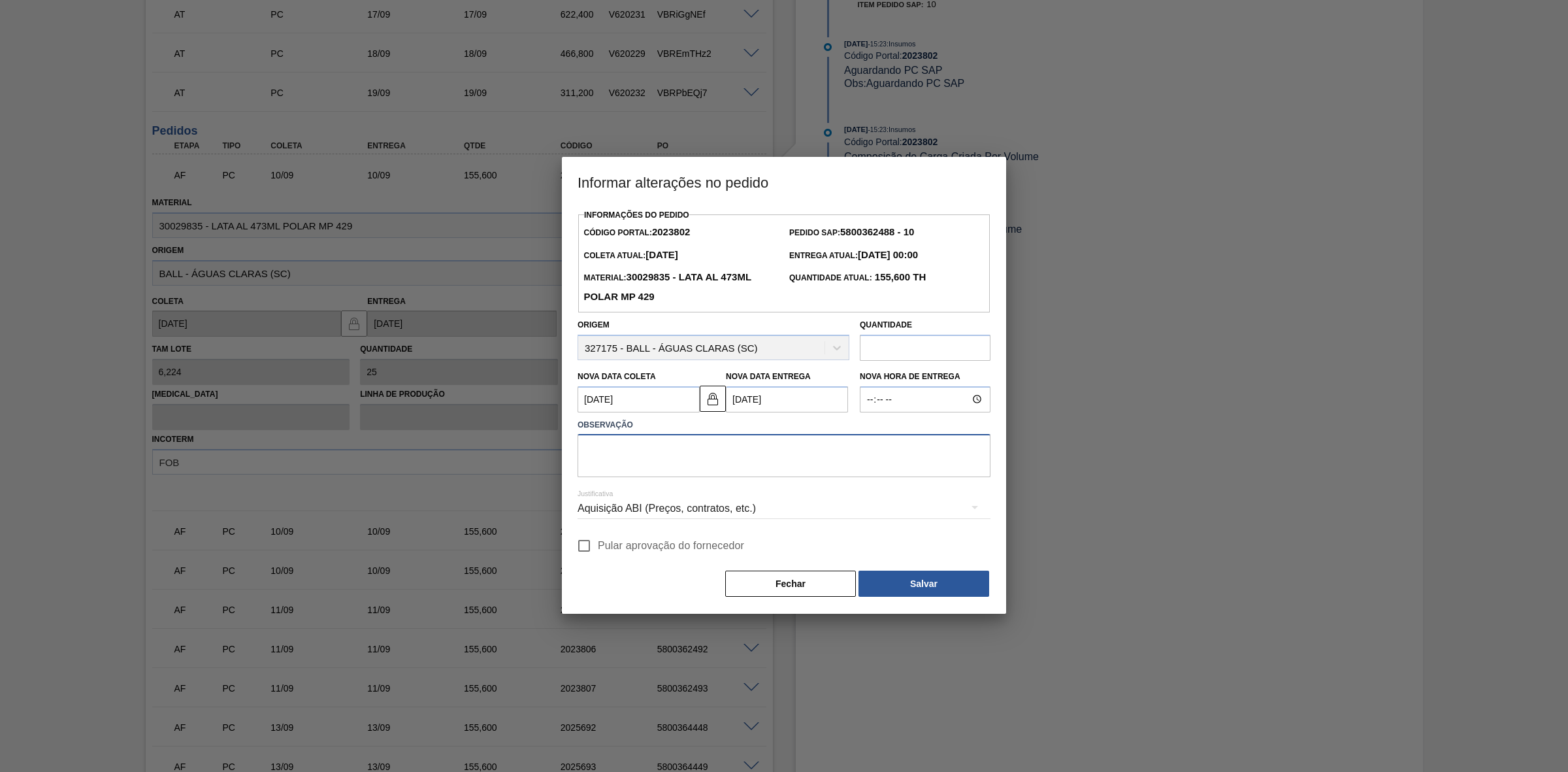
click at [730, 448] on textarea at bounding box center [784, 455] width 413 height 43
drag, startPoint x: 827, startPoint y: 446, endPoint x: 577, endPoint y: 450, distance: 250.0
click at [578, 450] on textarea "Linearização de grade - antecipação da [DATE] MP" at bounding box center [784, 455] width 413 height 43
type textarea "Linearização de grade - antecipação da [DATE] MP"
click at [707, 513] on div "Aquisição ABI (Preços, contratos, etc.)" at bounding box center [784, 508] width 413 height 36
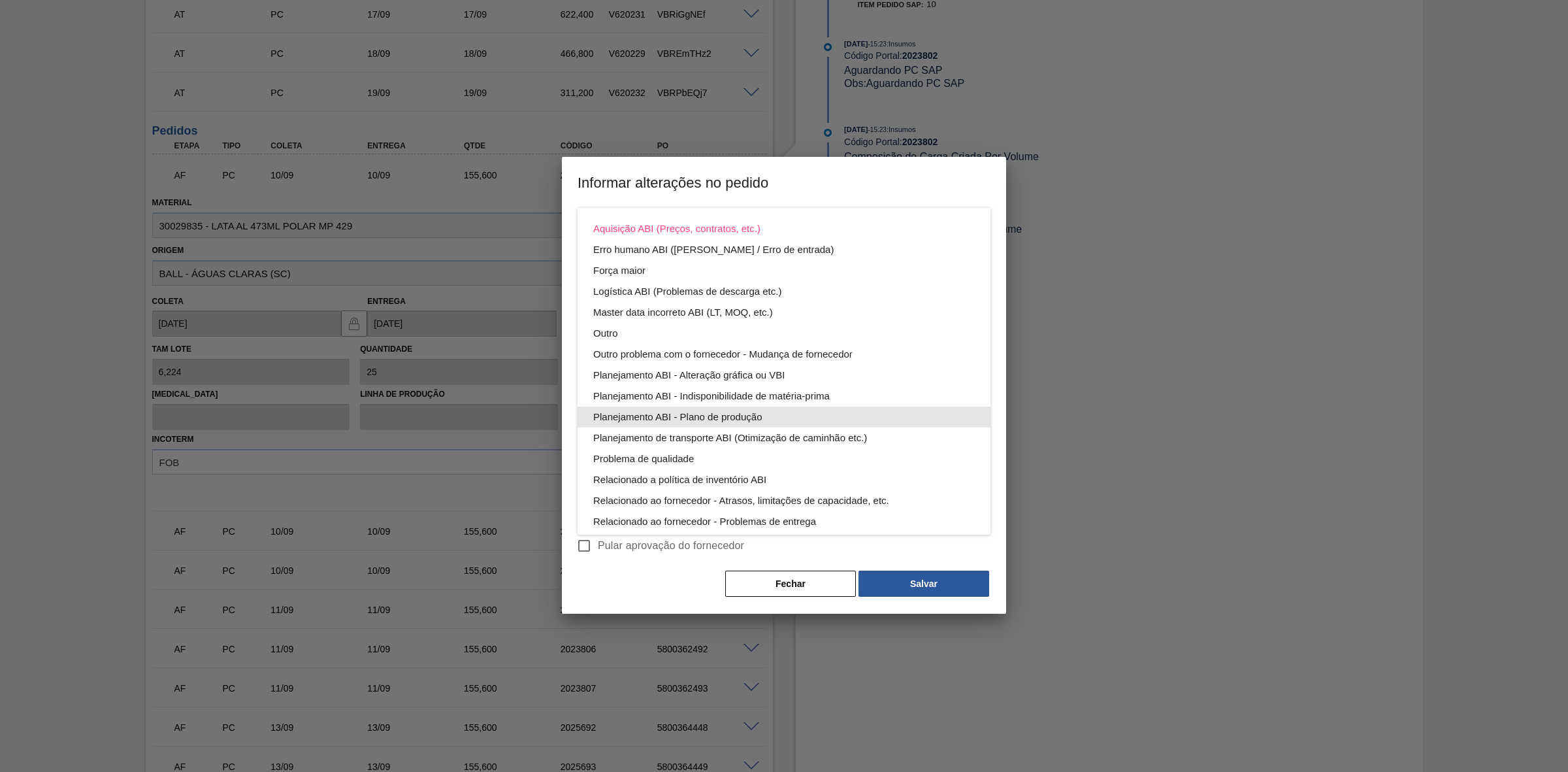
click at [737, 417] on div "Planejamento ABI - Plano de produção" at bounding box center [784, 417] width 382 height 21
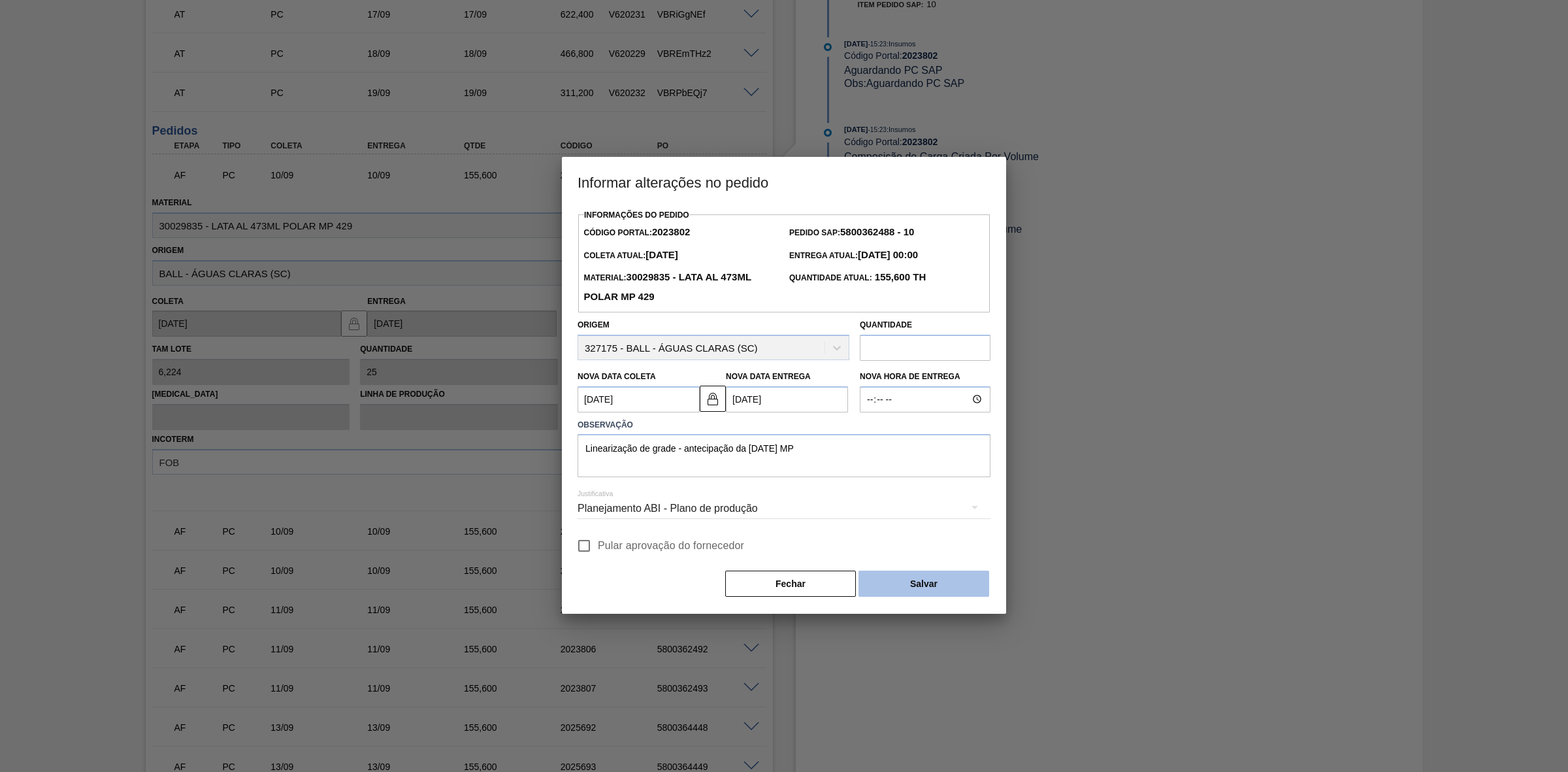
click at [896, 579] on button "Salvar" at bounding box center [924, 584] width 131 height 26
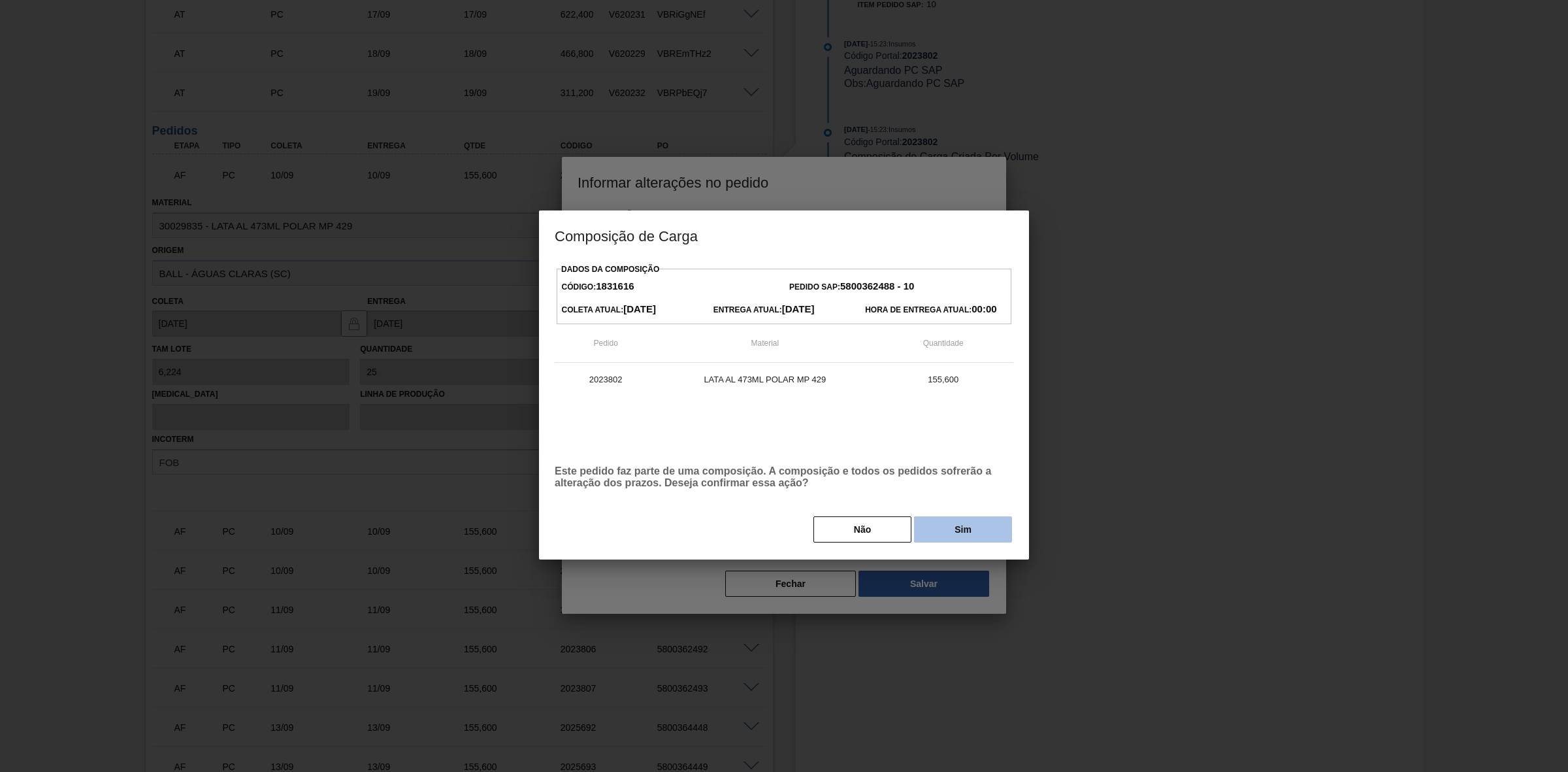
click at [937, 537] on button "Sim" at bounding box center [963, 530] width 98 height 26
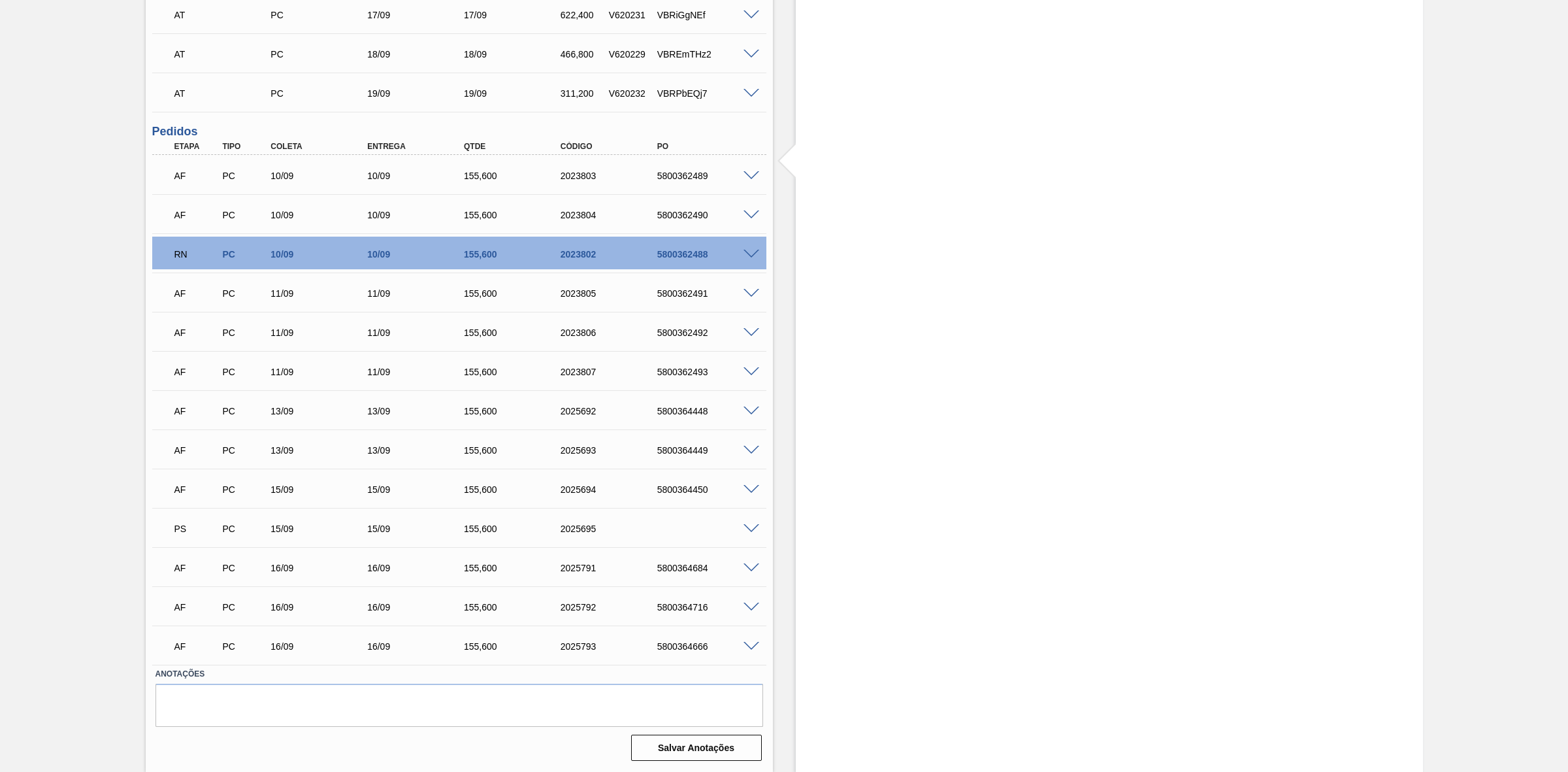
click at [751, 173] on span at bounding box center [751, 176] width 16 height 10
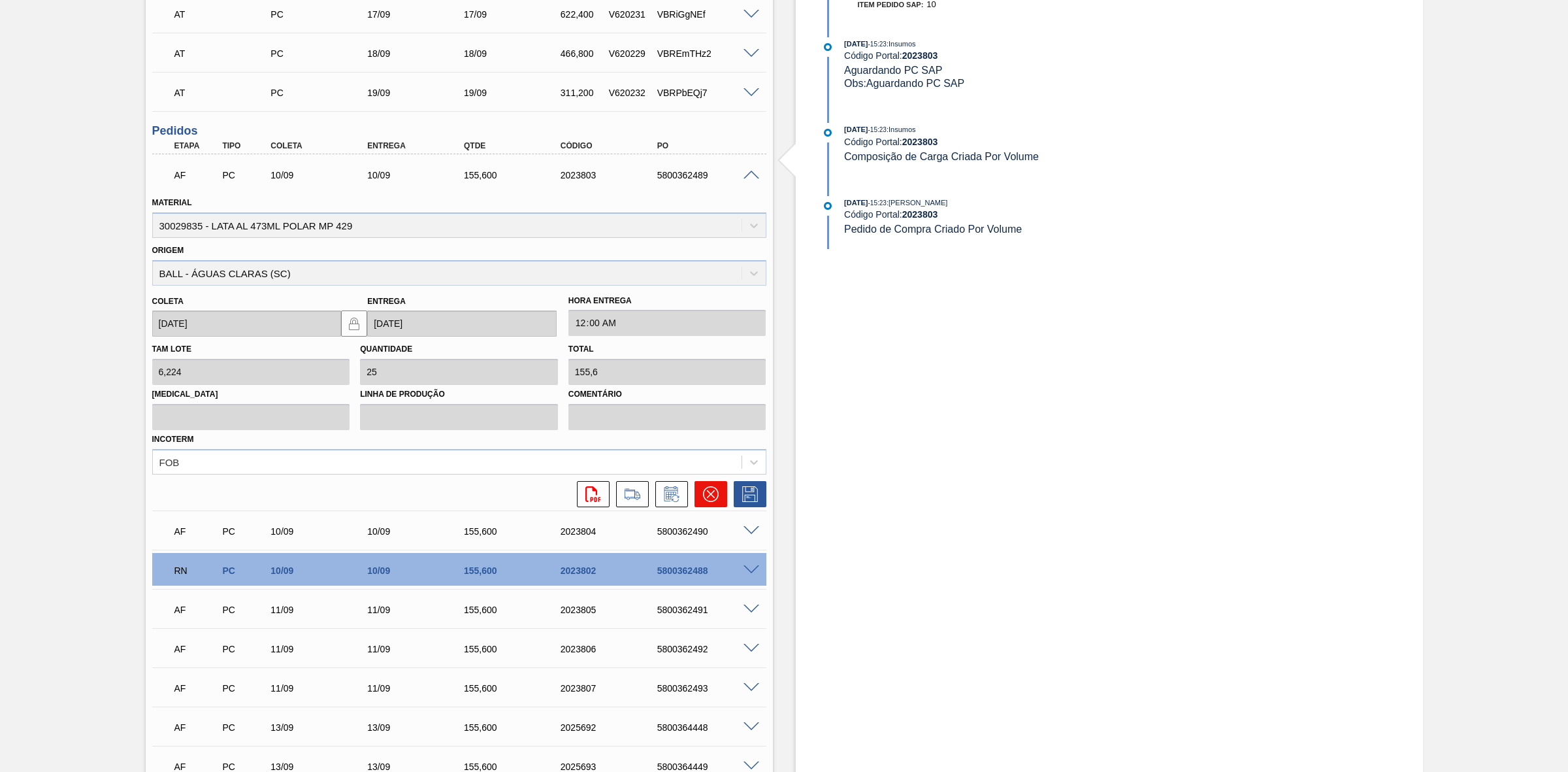
click at [714, 499] on icon at bounding box center [710, 494] width 16 height 16
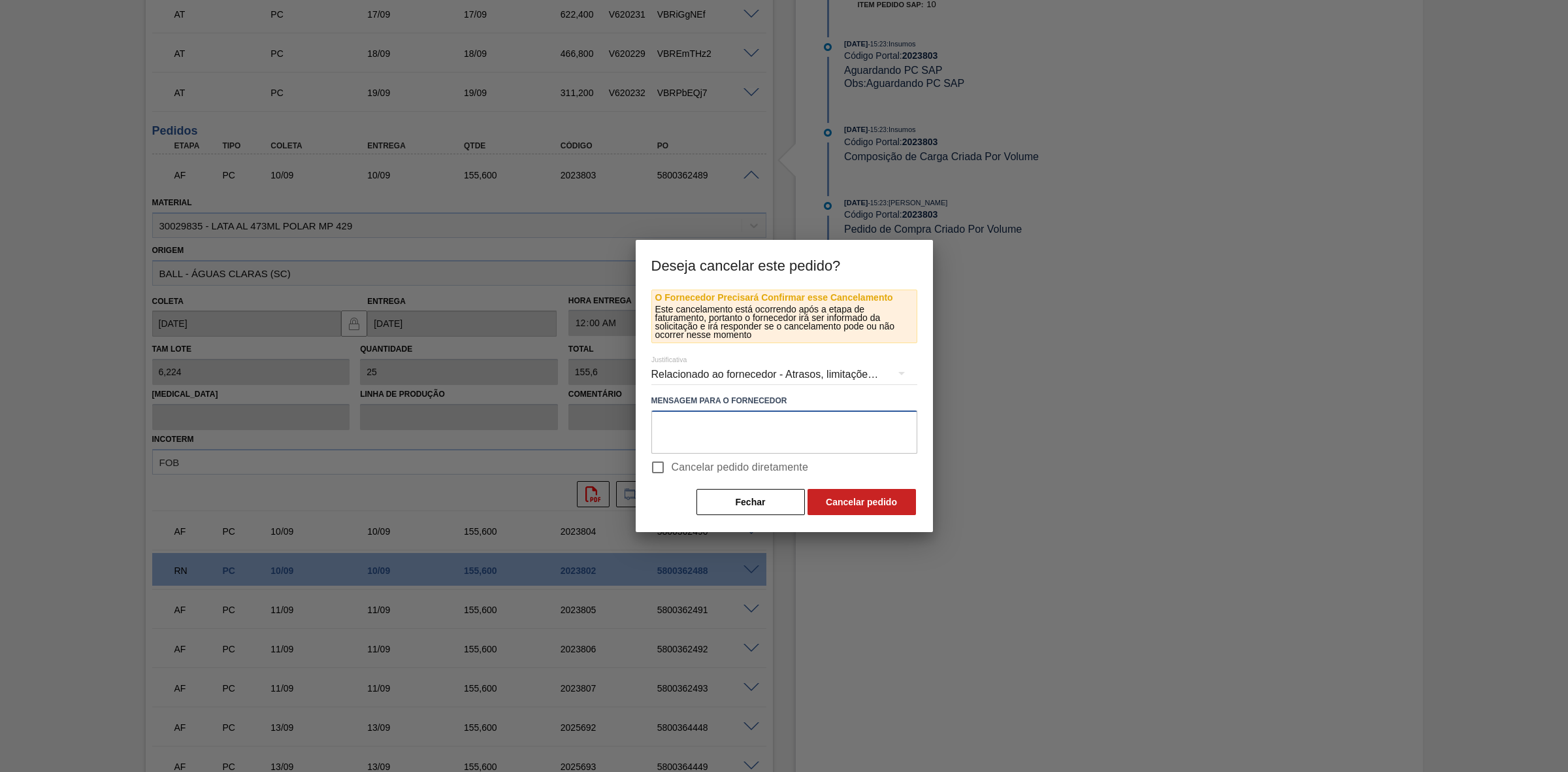
click at [751, 426] on textarea at bounding box center [784, 432] width 266 height 43
paste textarea "Linearização de grade - antecipação da [DATE] MP"
type textarea "Linearização de grade - antecipação da [DATE] MP"
click at [838, 374] on div "Relacionado ao fornecedor - Atrasos, limitações de capacidade, etc." at bounding box center [784, 374] width 266 height 36
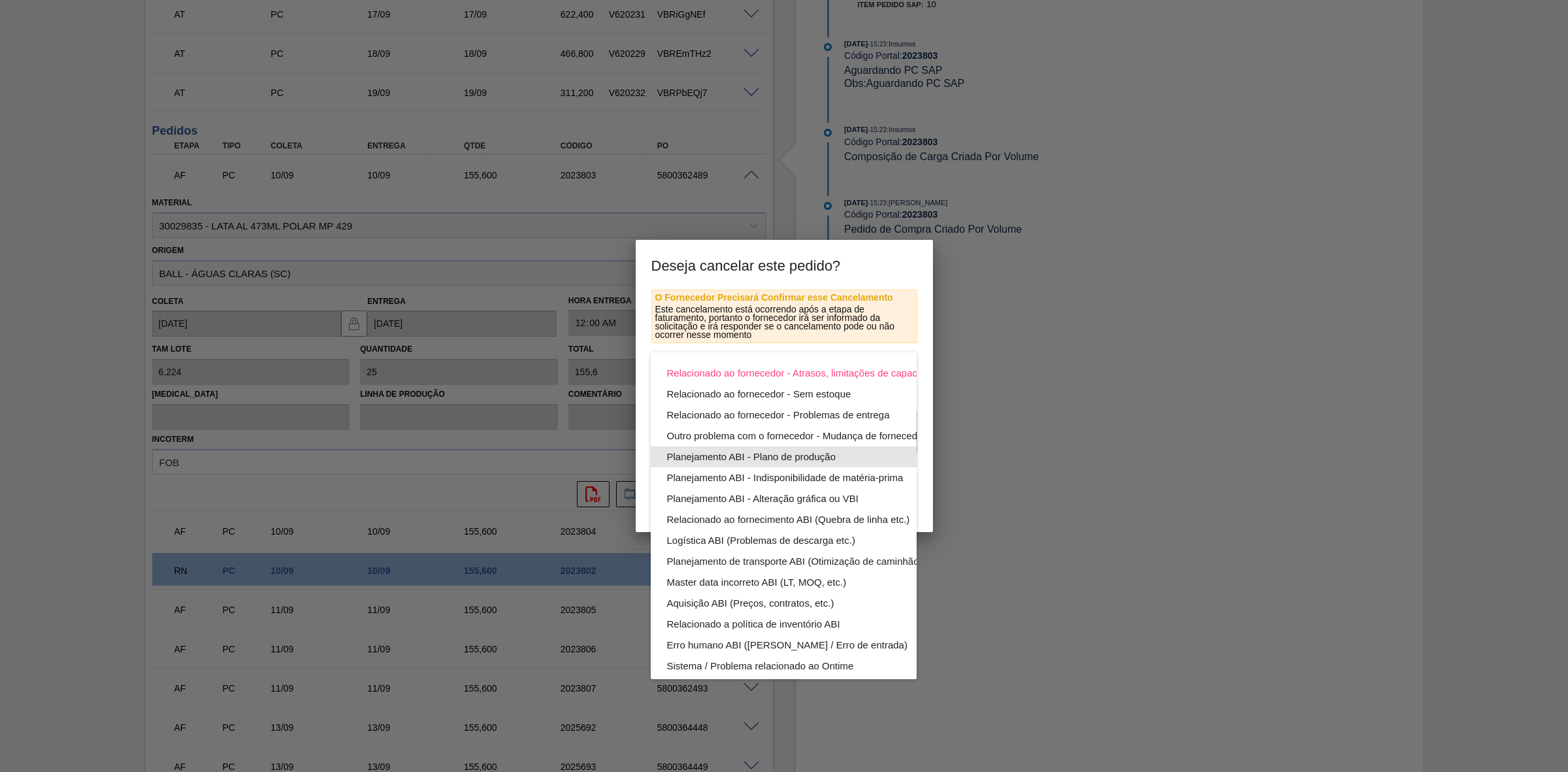
click at [829, 456] on div "Planejamento ABI - Plano de produção" at bounding box center [814, 457] width 296 height 21
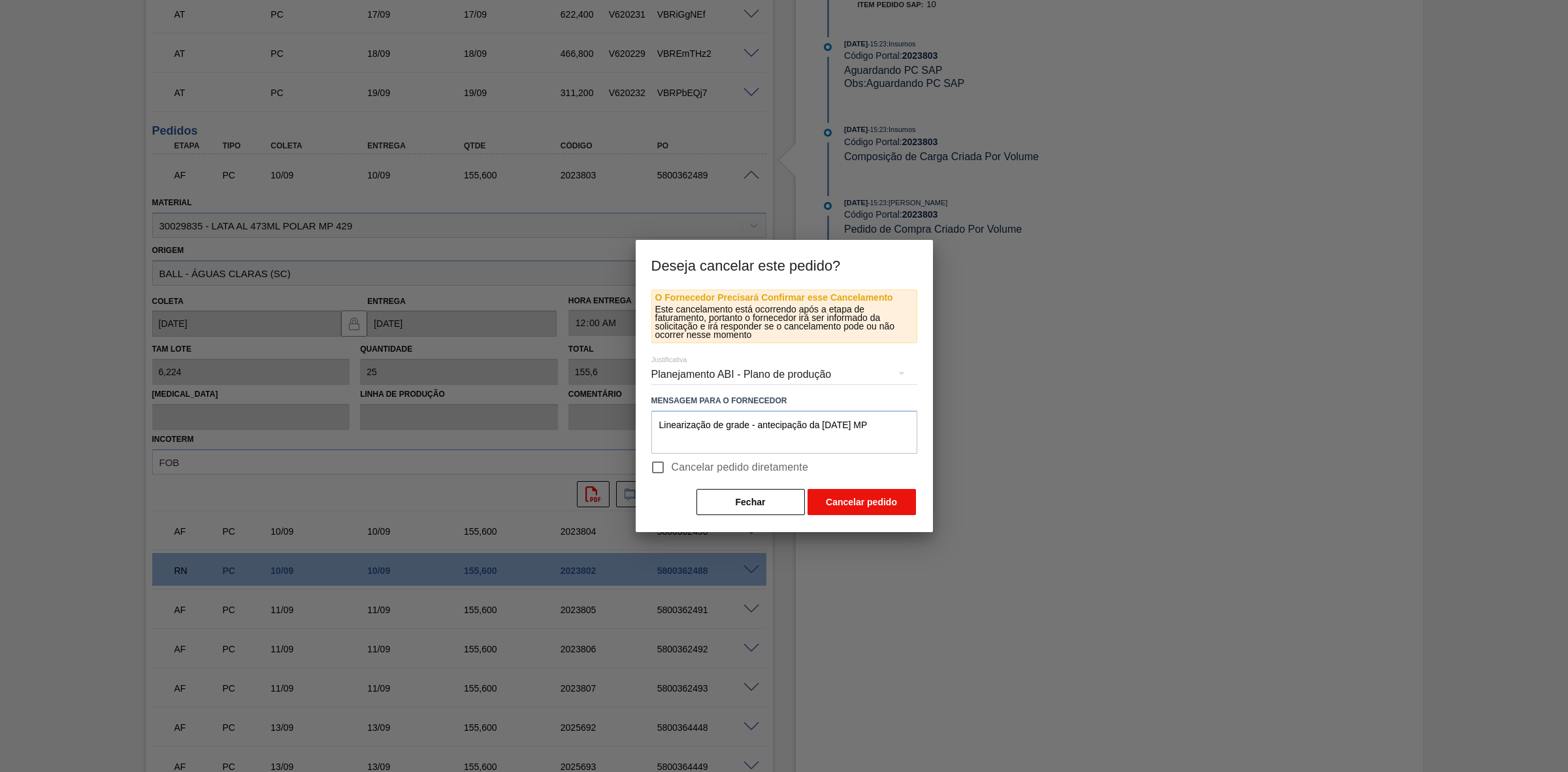
click at [883, 501] on button "Cancelar pedido" at bounding box center [862, 502] width 108 height 26
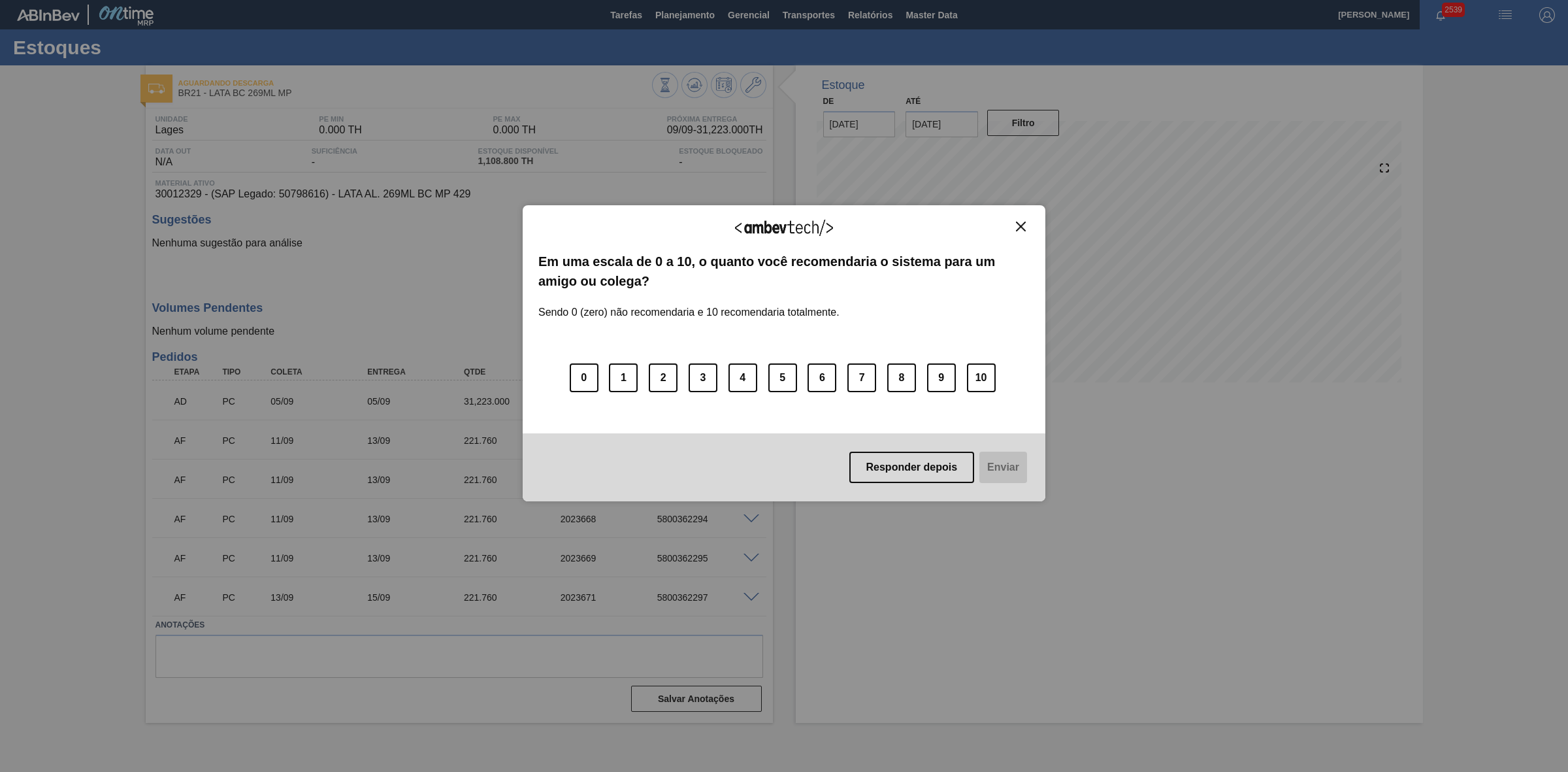
click at [1017, 227] on img "Close" at bounding box center [1021, 227] width 10 height 10
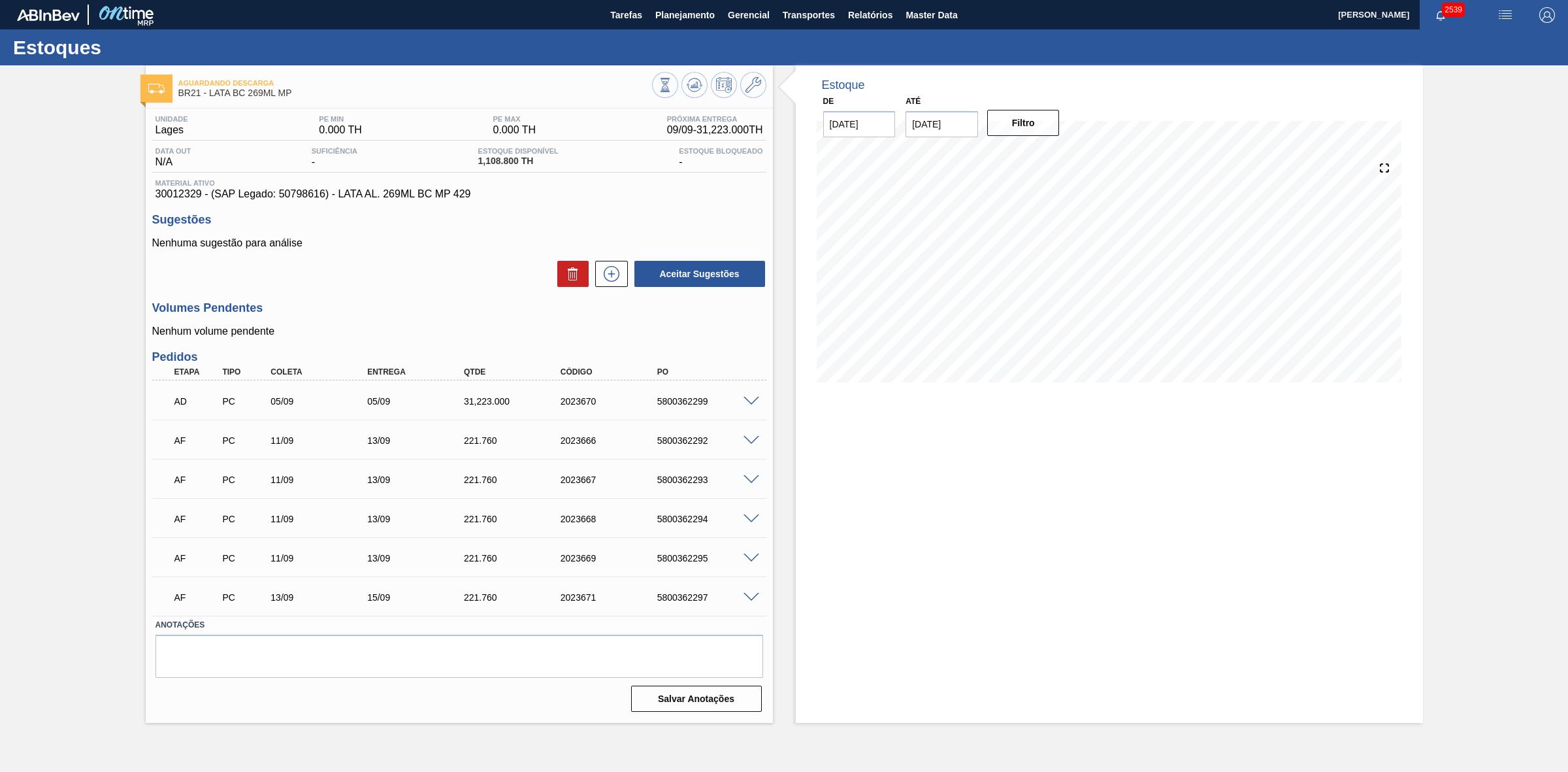
click at [743, 441] on span at bounding box center [751, 440] width 16 height 10
type input "11,088"
type input "221,76"
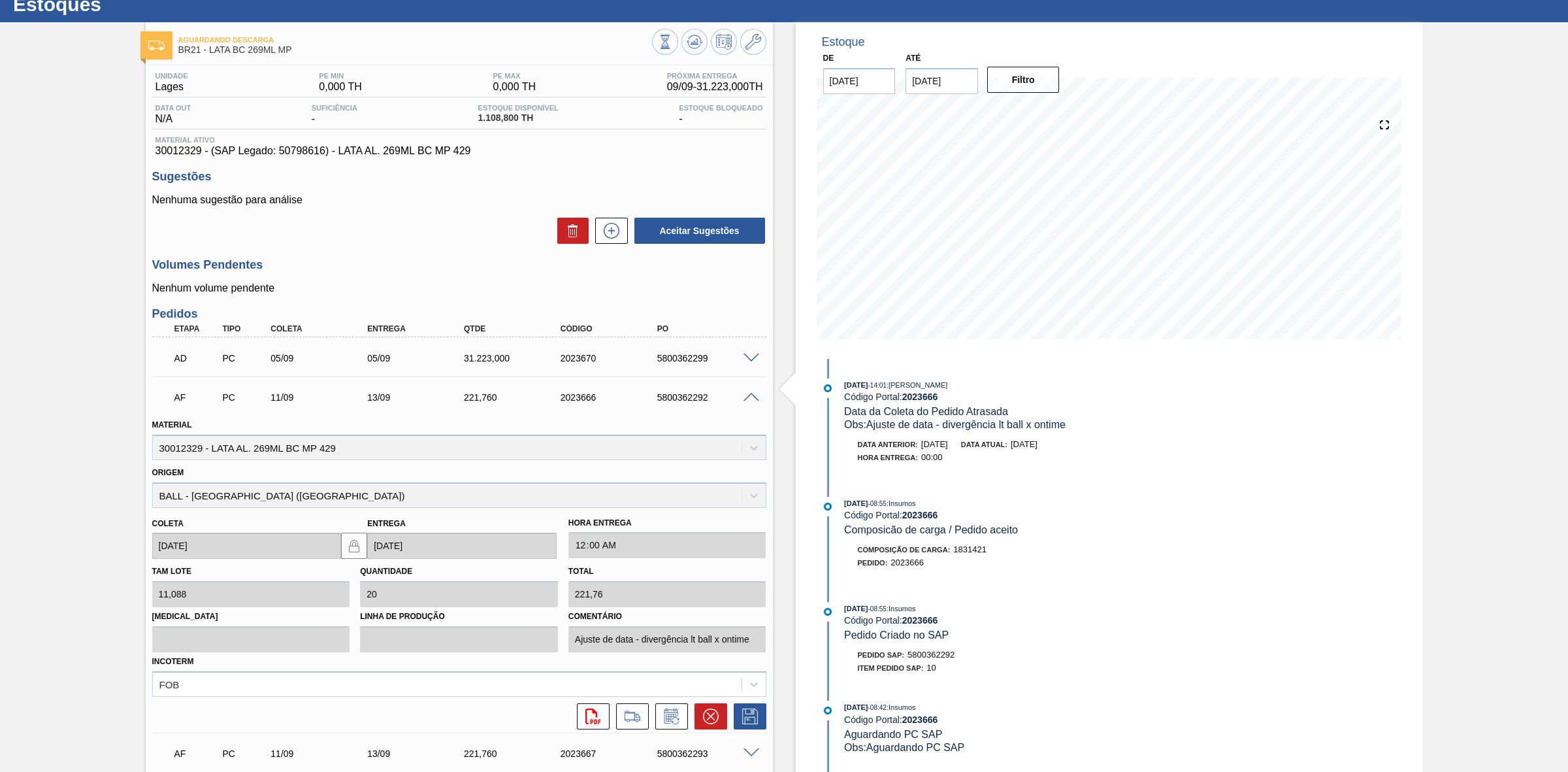
scroll to position [163, 0]
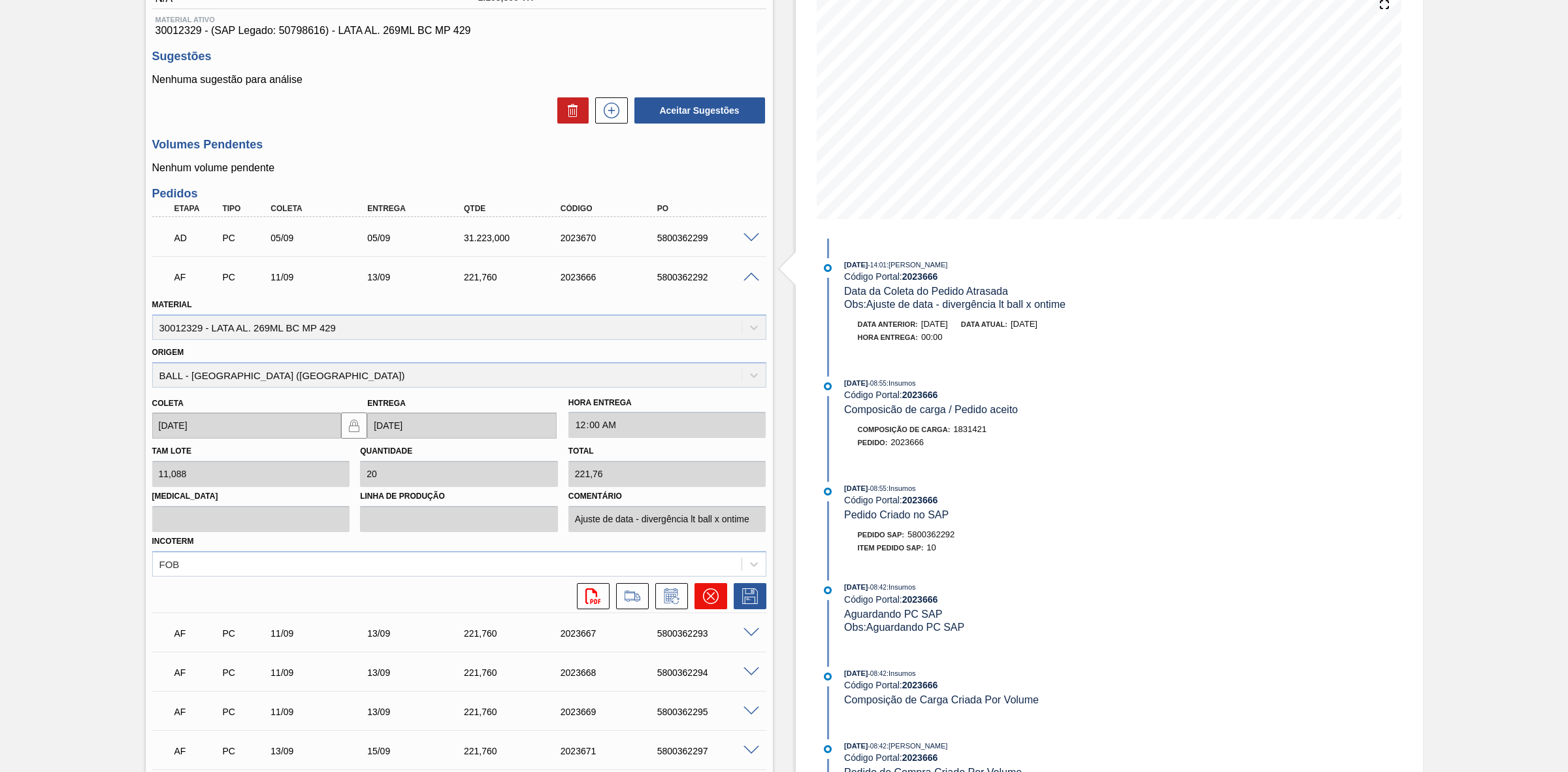
click at [710, 602] on icon at bounding box center [711, 596] width 16 height 16
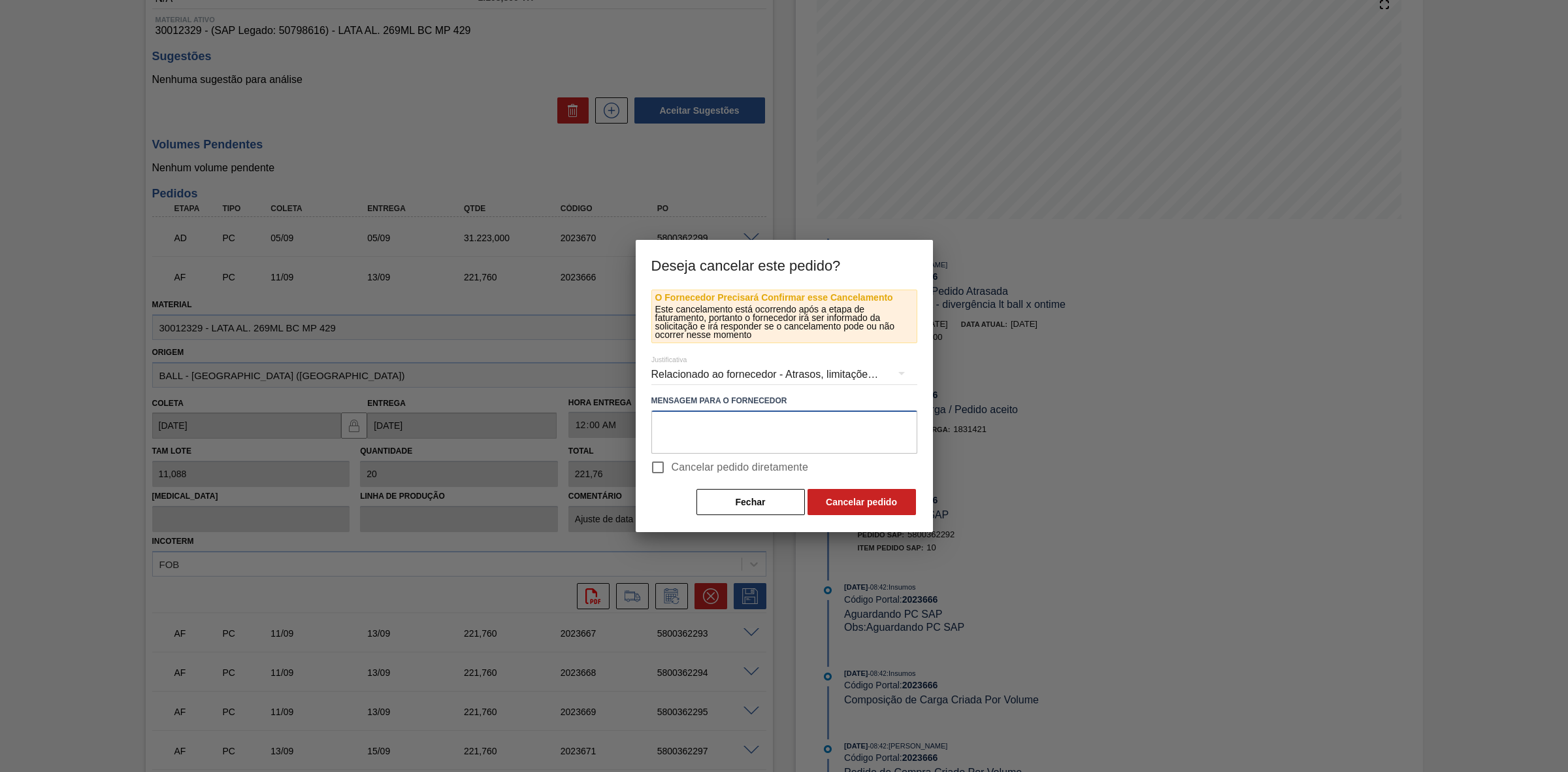
click at [700, 438] on textarea at bounding box center [784, 432] width 266 height 43
drag, startPoint x: 765, startPoint y: 427, endPoint x: 650, endPoint y: 428, distance: 115.0
click at [650, 428] on div "O Fornecedor Precisará Confirmar esse Cancelamento Este cancelamento está ocorr…" at bounding box center [784, 410] width 297 height 242
click at [776, 425] on textarea "Linearização de grade" at bounding box center [784, 432] width 266 height 43
drag, startPoint x: 833, startPoint y: 425, endPoint x: 648, endPoint y: 419, distance: 185.1
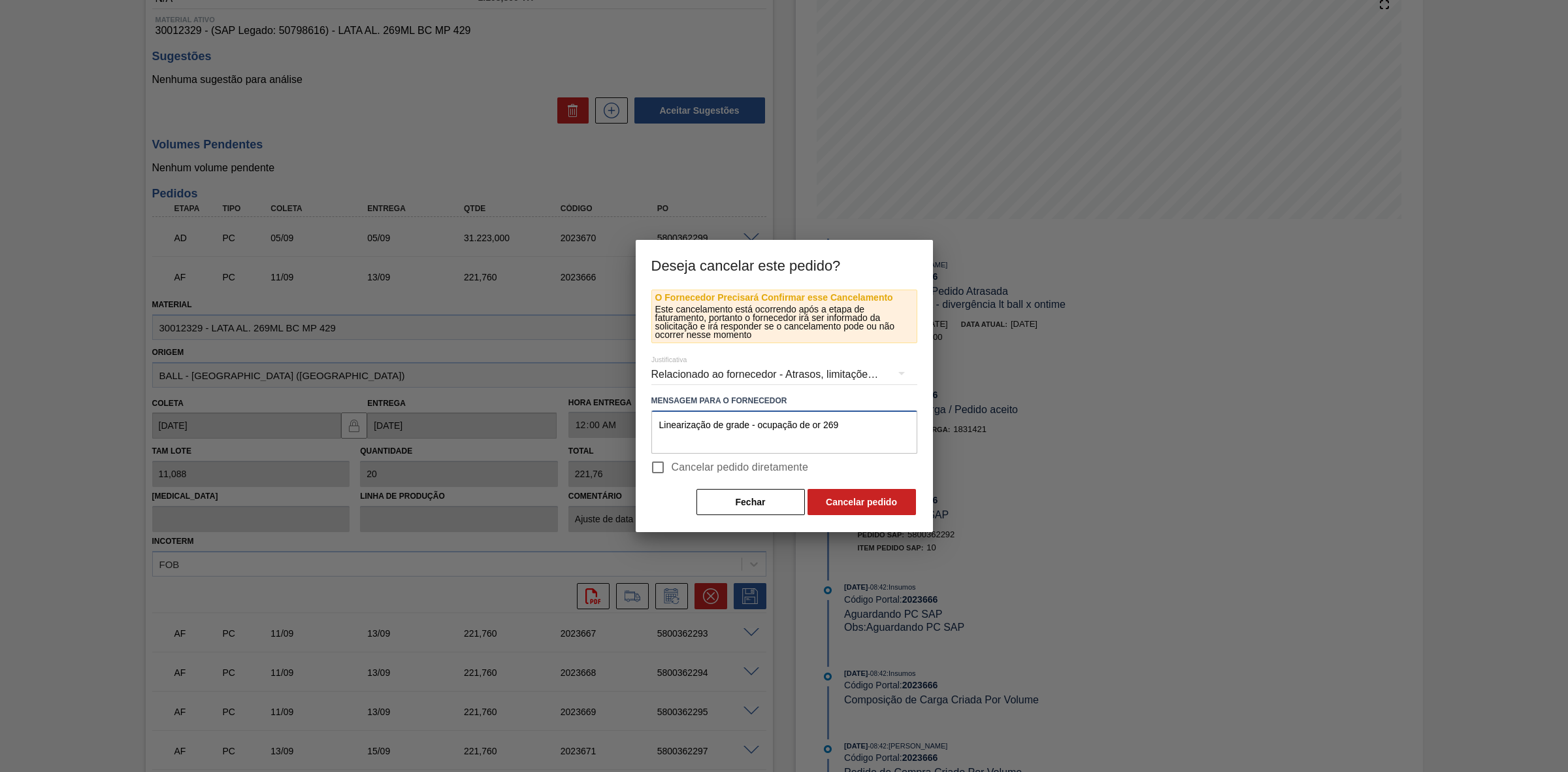
click at [648, 419] on div "O Fornecedor Precisará Confirmar esse Cancelamento Este cancelamento está ocorr…" at bounding box center [784, 410] width 297 height 242
type textarea "Linearização de grade - ocupação de or 269"
click at [845, 500] on button "Cancelar pedido" at bounding box center [862, 502] width 108 height 26
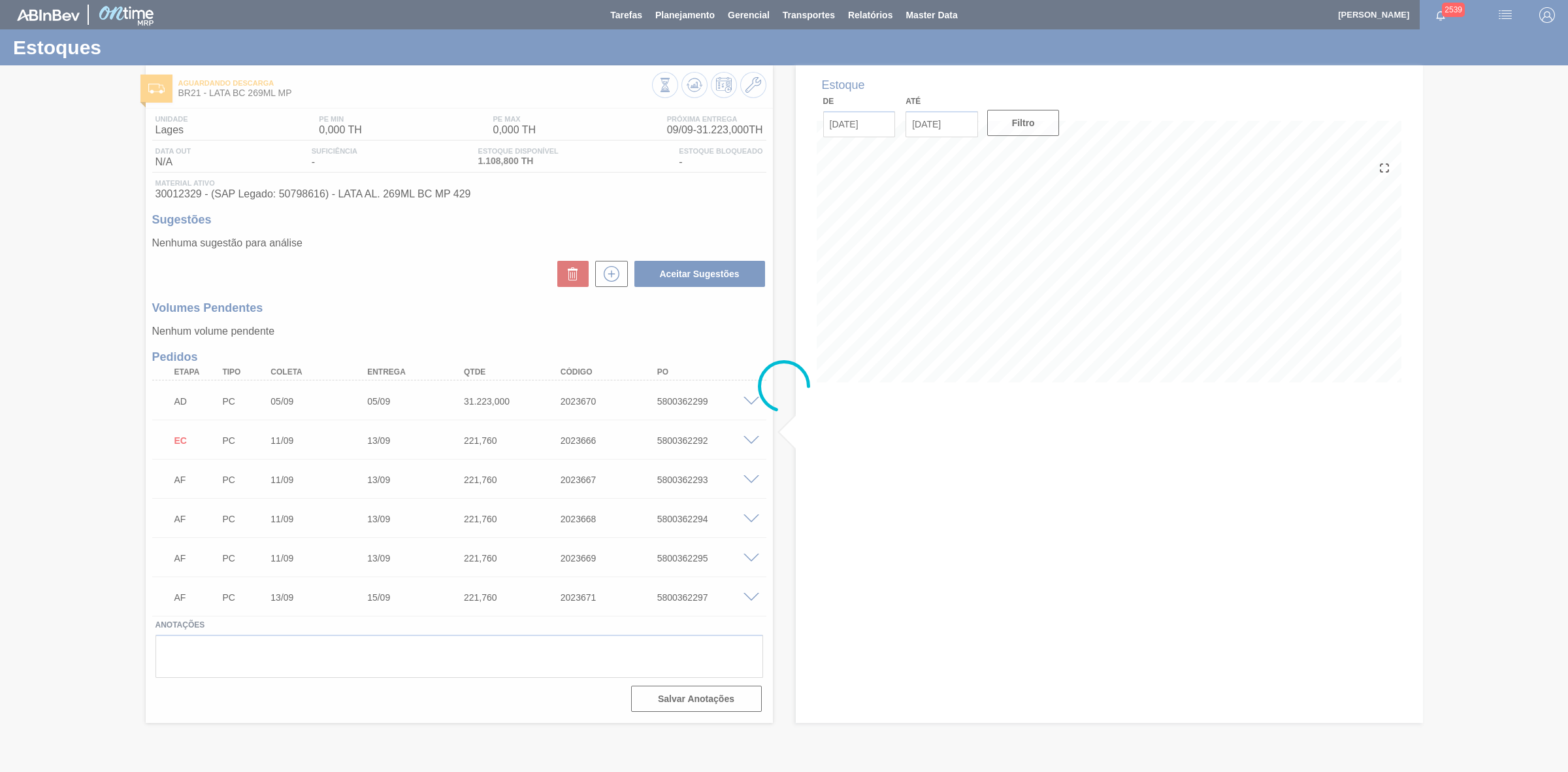
scroll to position [0, 0]
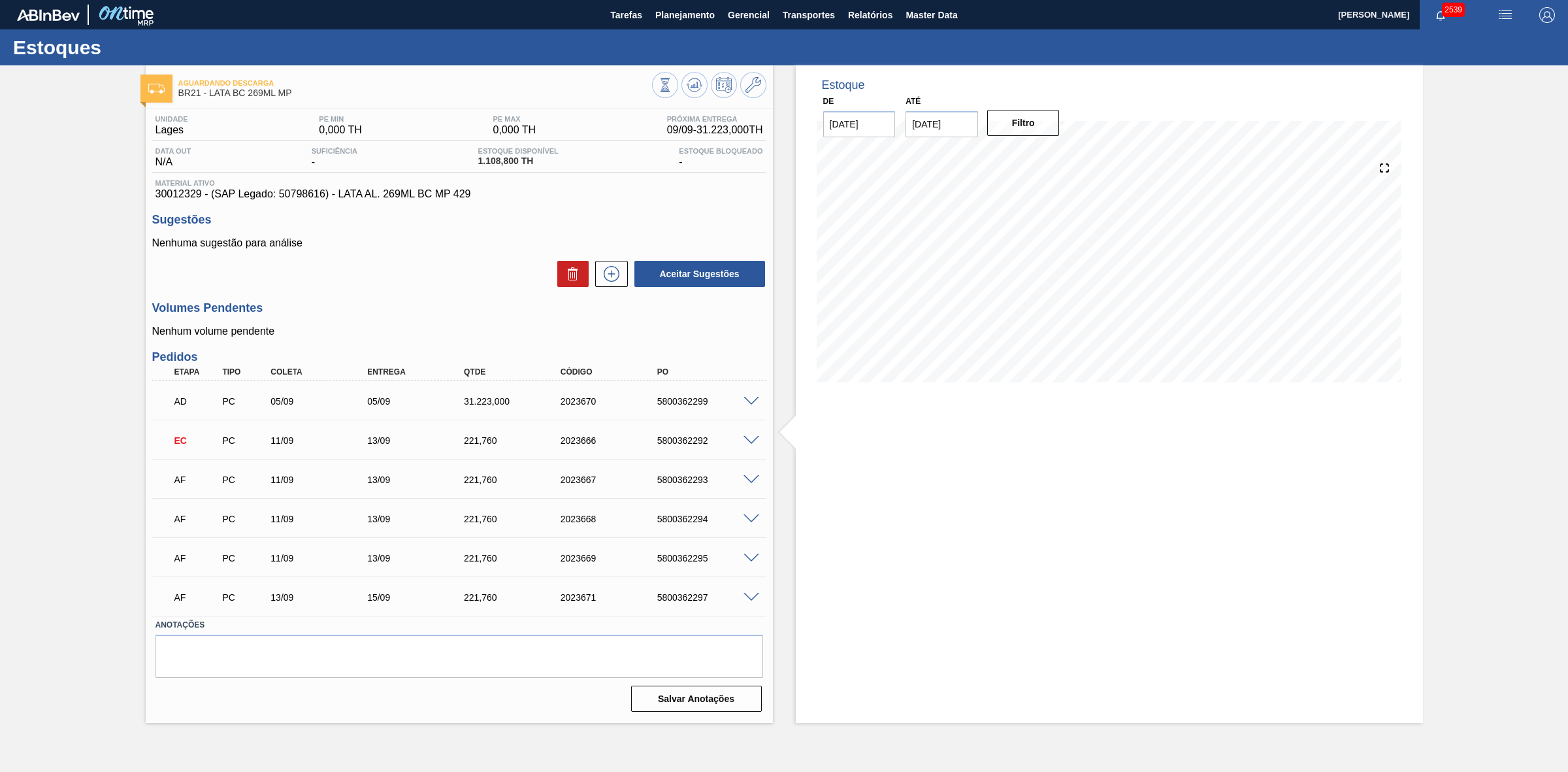
click at [750, 480] on span at bounding box center [751, 480] width 16 height 10
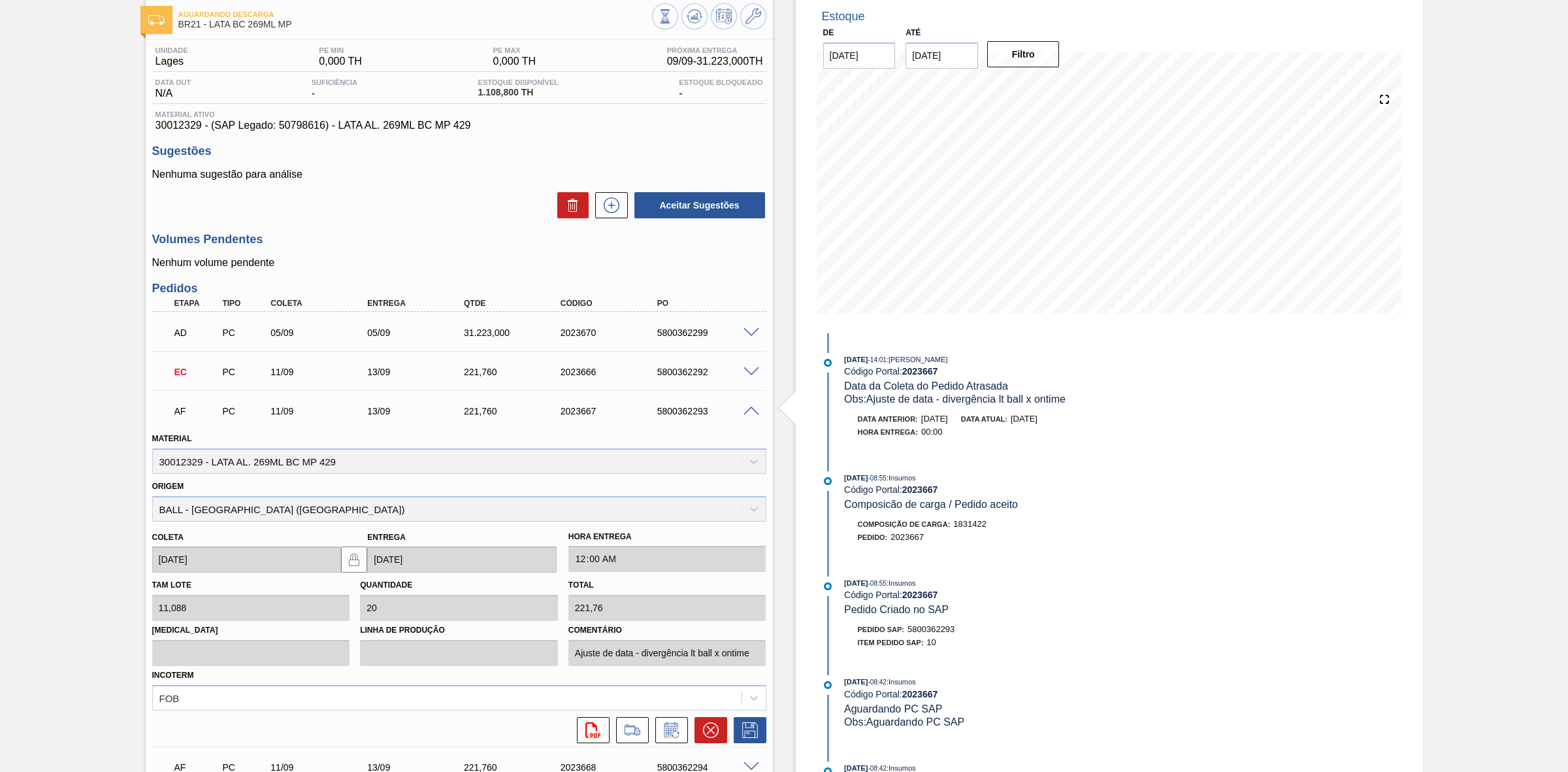
scroll to position [163, 0]
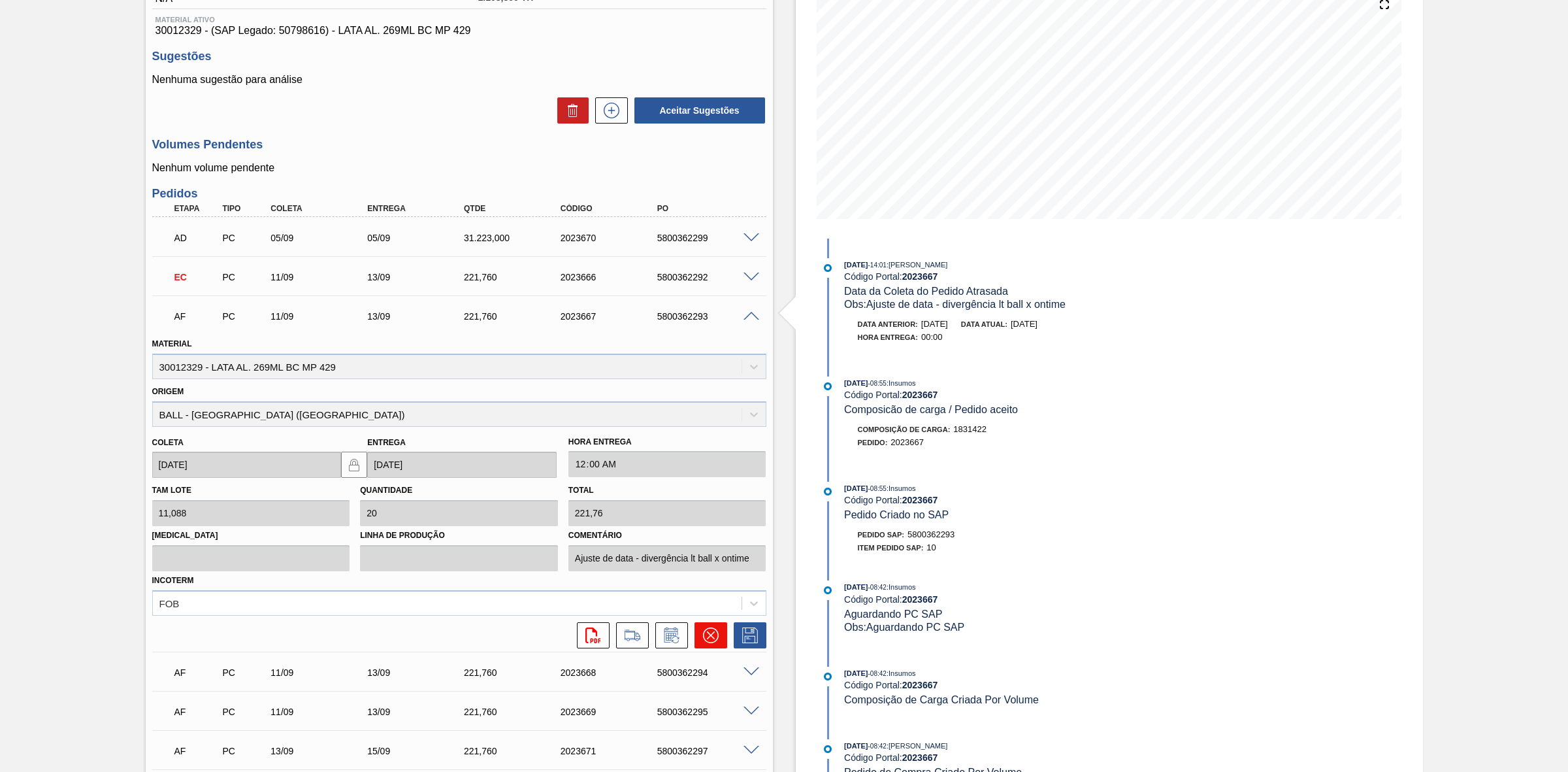
click at [704, 632] on icon at bounding box center [711, 635] width 16 height 16
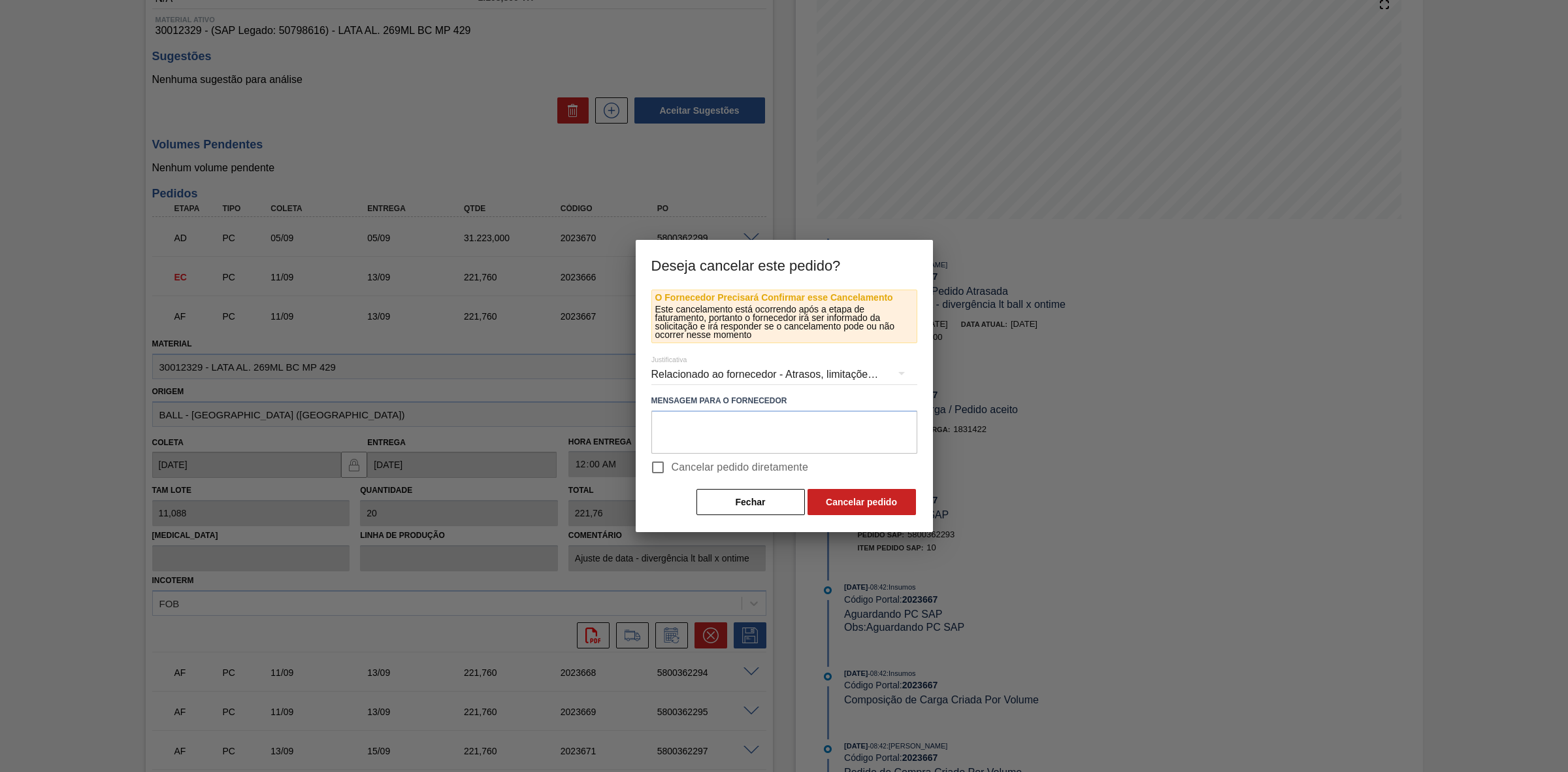
click at [679, 463] on span "Cancelar pedido diretamente" at bounding box center [740, 468] width 137 height 16
click at [671, 463] on input "Cancelar pedido diretamente" at bounding box center [658, 468] width 28 height 28
click at [688, 464] on span "Cancelar pedido diretamente" at bounding box center [740, 468] width 137 height 16
click at [671, 464] on input "Cancelar pedido diretamente" at bounding box center [658, 468] width 28 height 28
checkbox input "false"
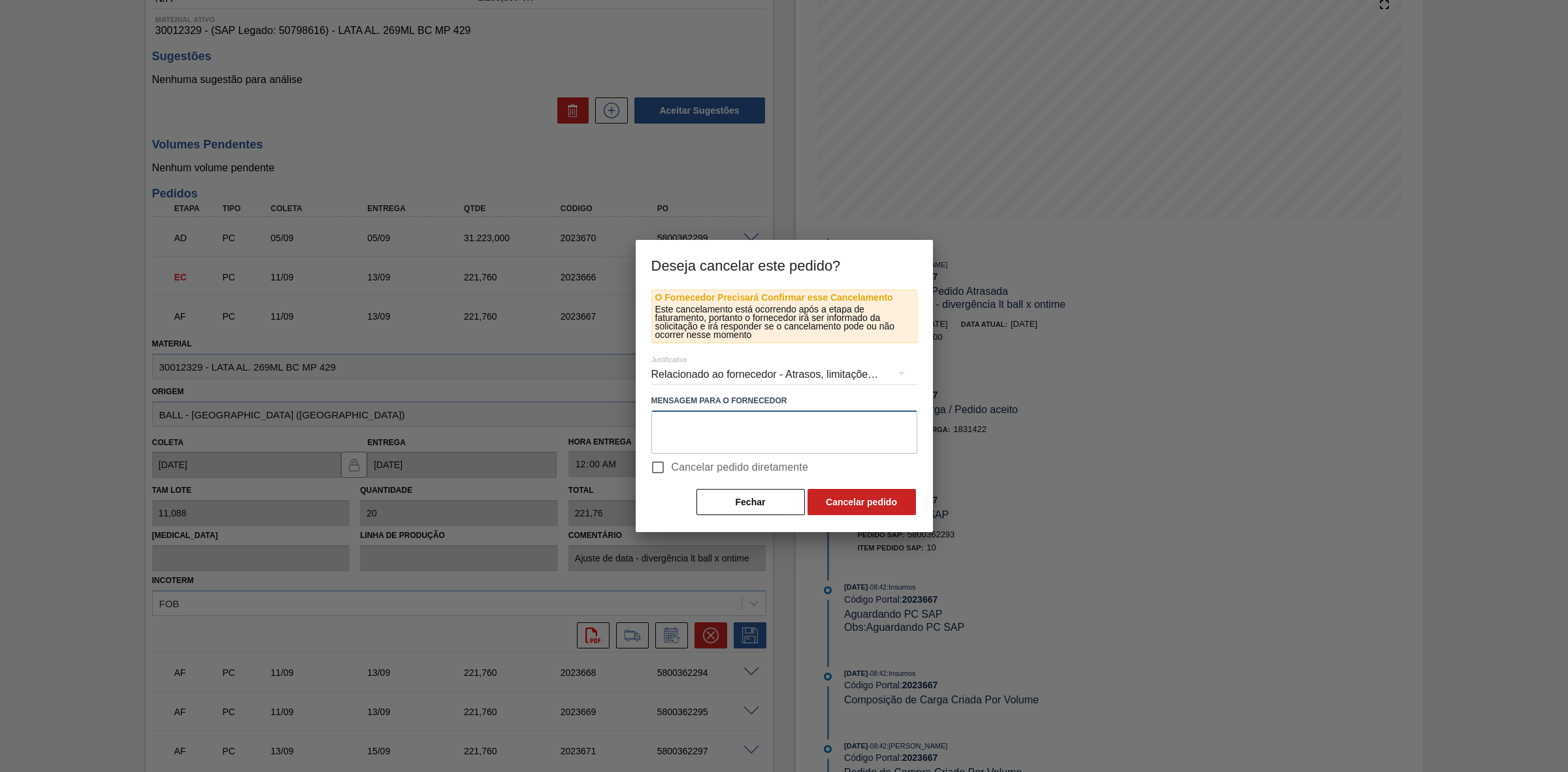
click at [700, 417] on textarea at bounding box center [784, 432] width 266 height 43
paste textarea "Linearização de grade - ocupação de or 269"
type textarea "Linearização de grade - ocupação de or 269"
click at [860, 498] on button "Cancelar pedido" at bounding box center [862, 502] width 108 height 26
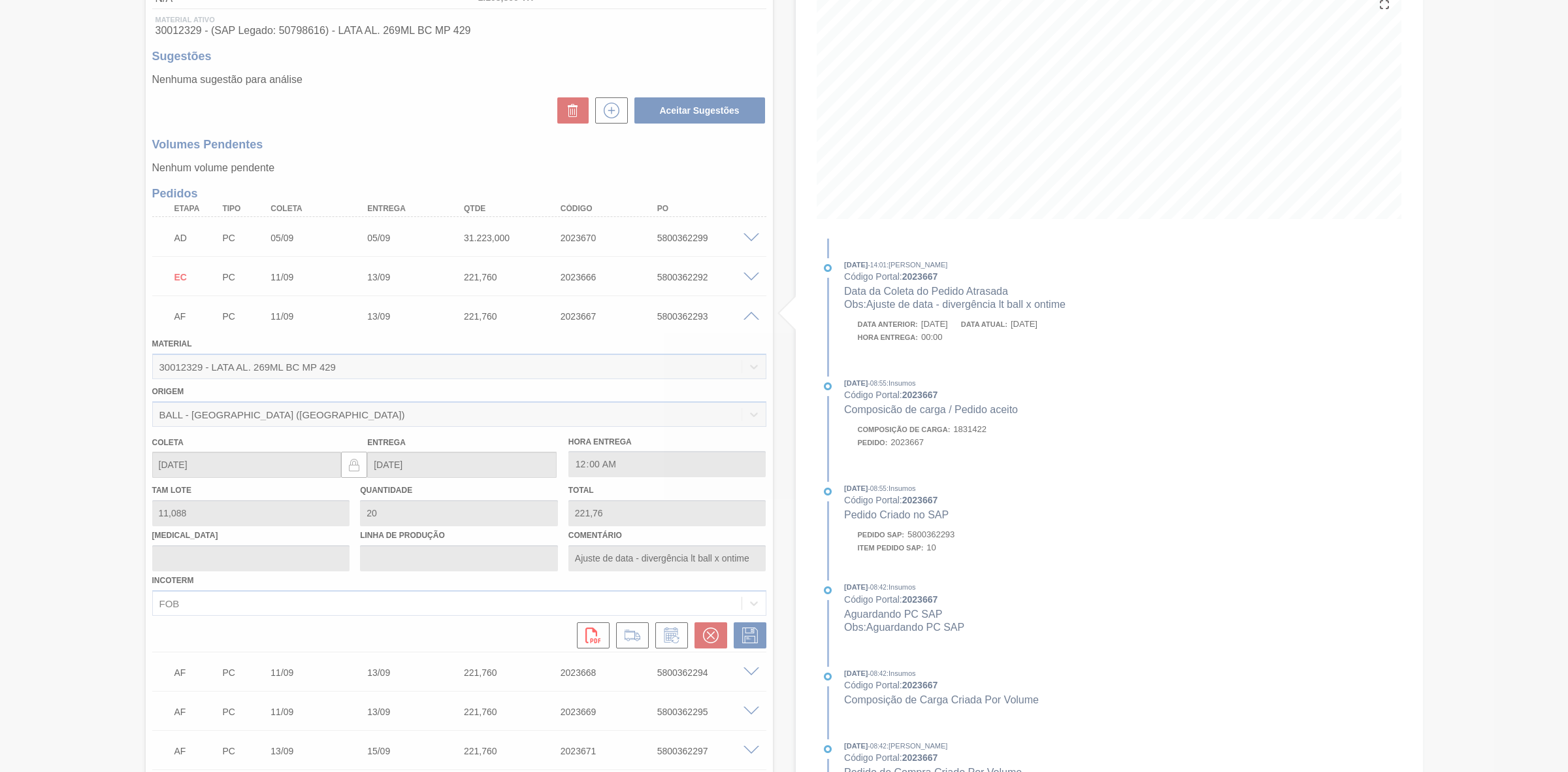
scroll to position [0, 0]
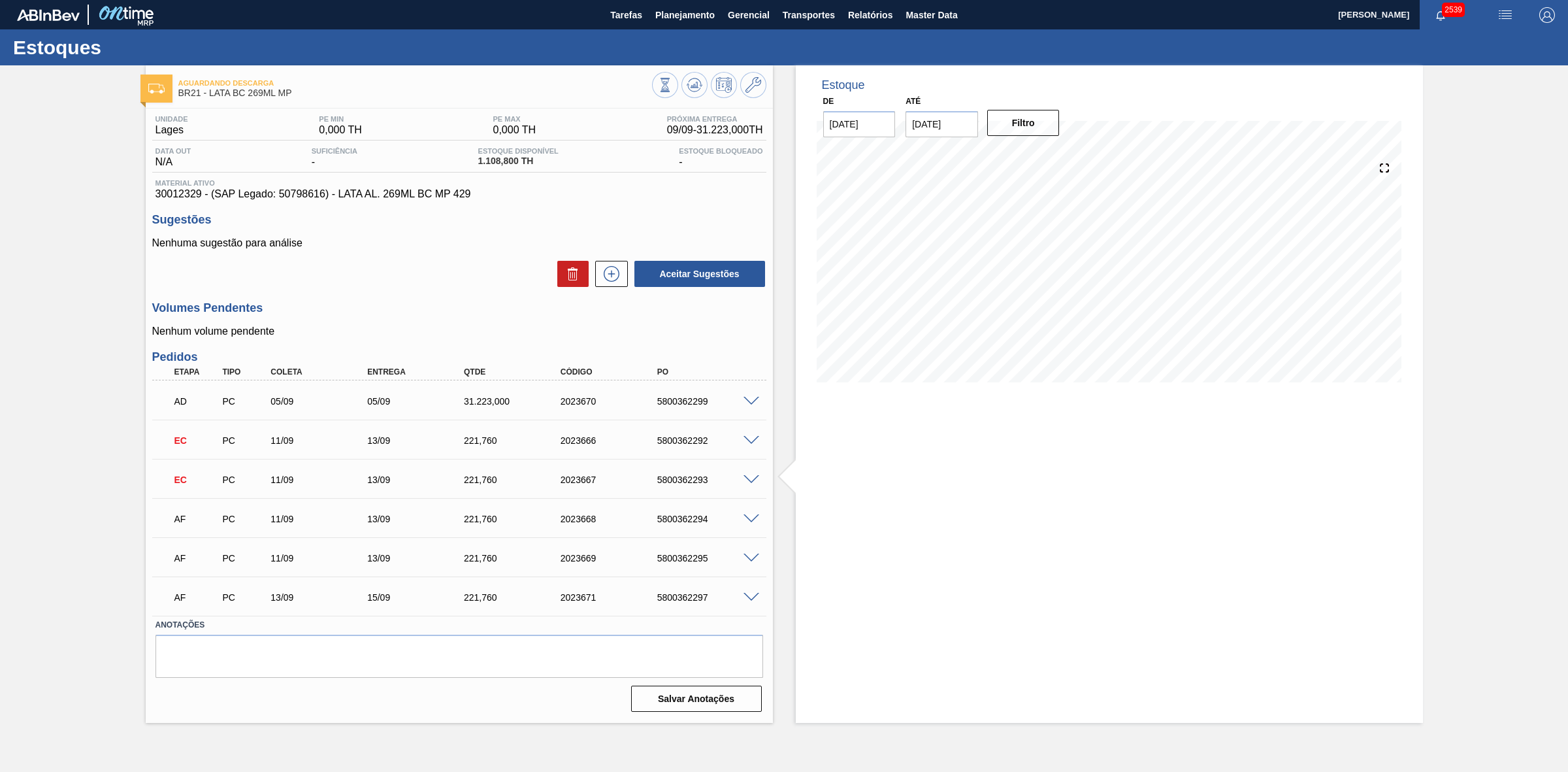
click at [752, 518] on span at bounding box center [751, 519] width 16 height 10
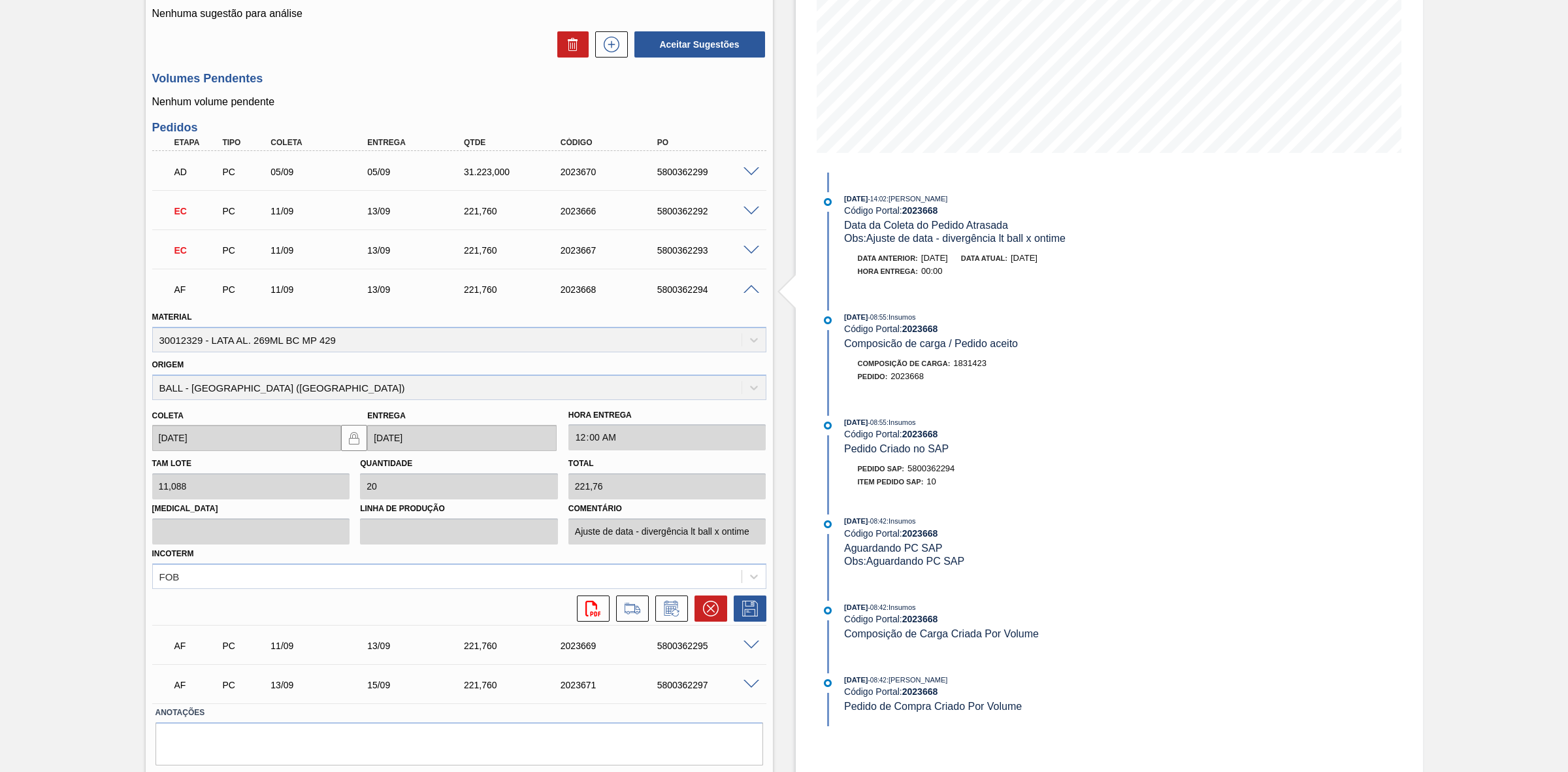
scroll to position [245, 0]
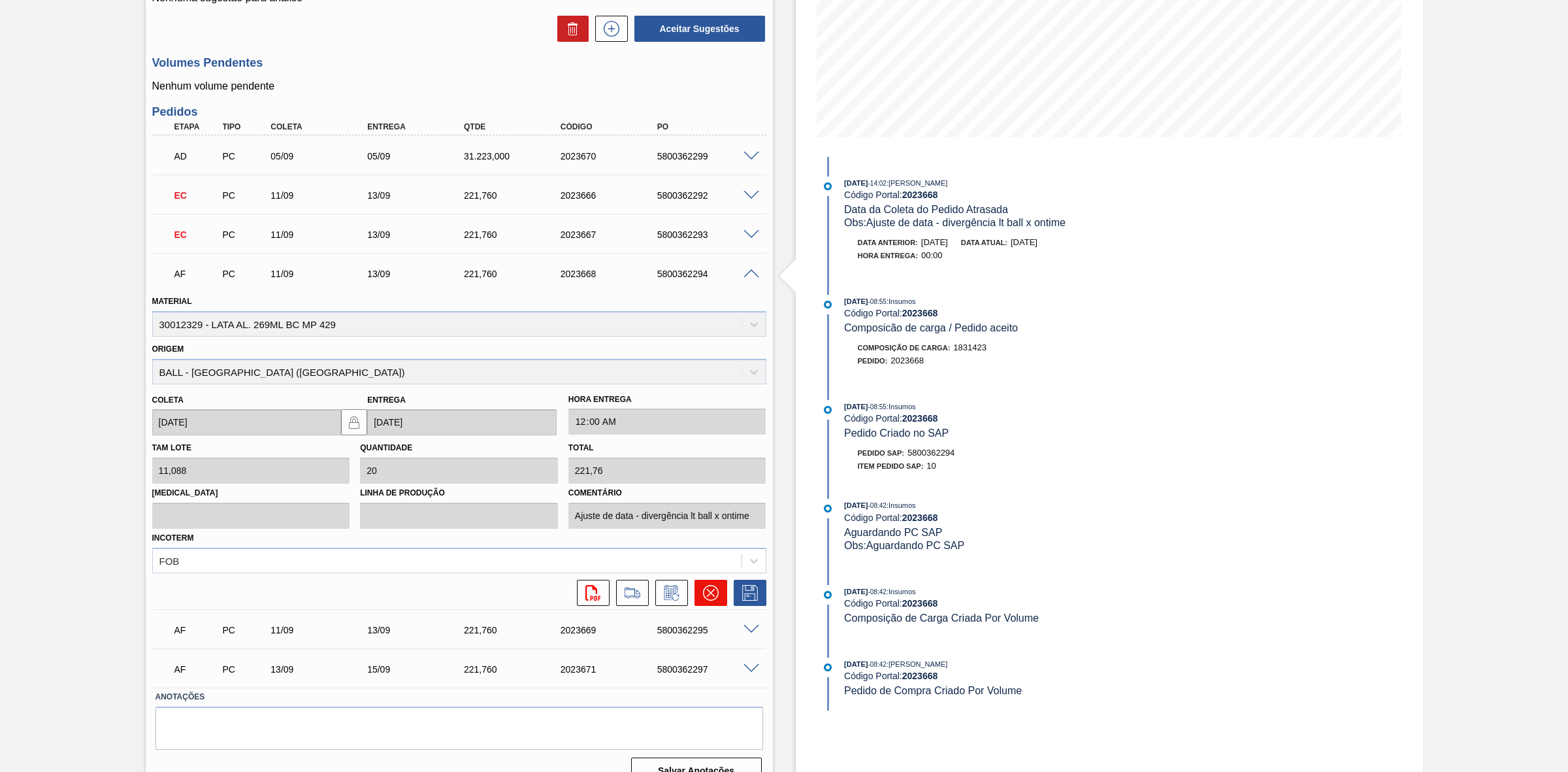
click at [704, 596] on icon at bounding box center [711, 593] width 16 height 16
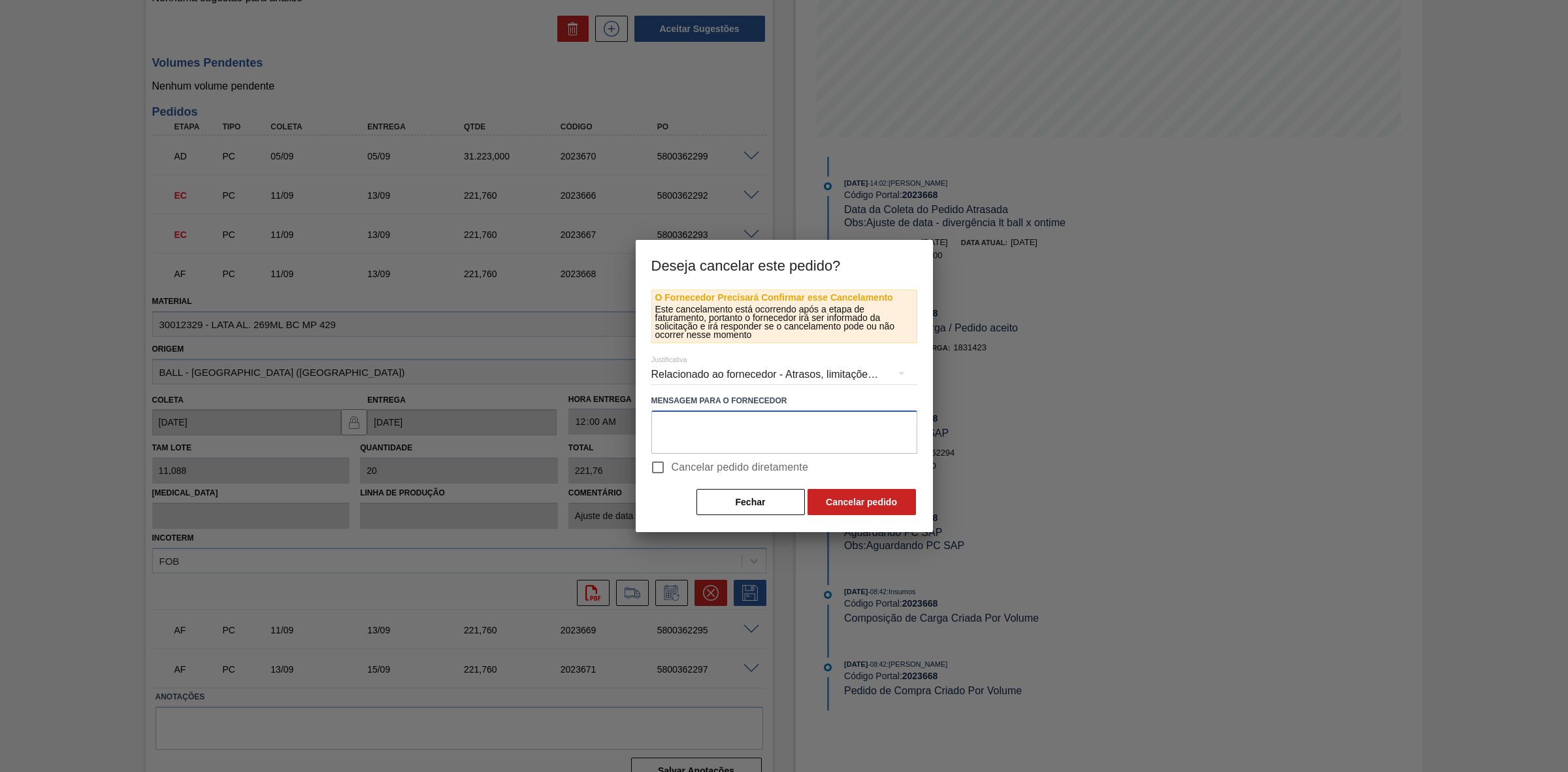
click at [706, 438] on textarea at bounding box center [784, 432] width 266 height 43
paste textarea "Linearização de grade - ocupação de or 269"
type textarea "Linearização de grade - ocupação de or 269"
click at [856, 495] on button "Cancelar pedido" at bounding box center [862, 502] width 108 height 26
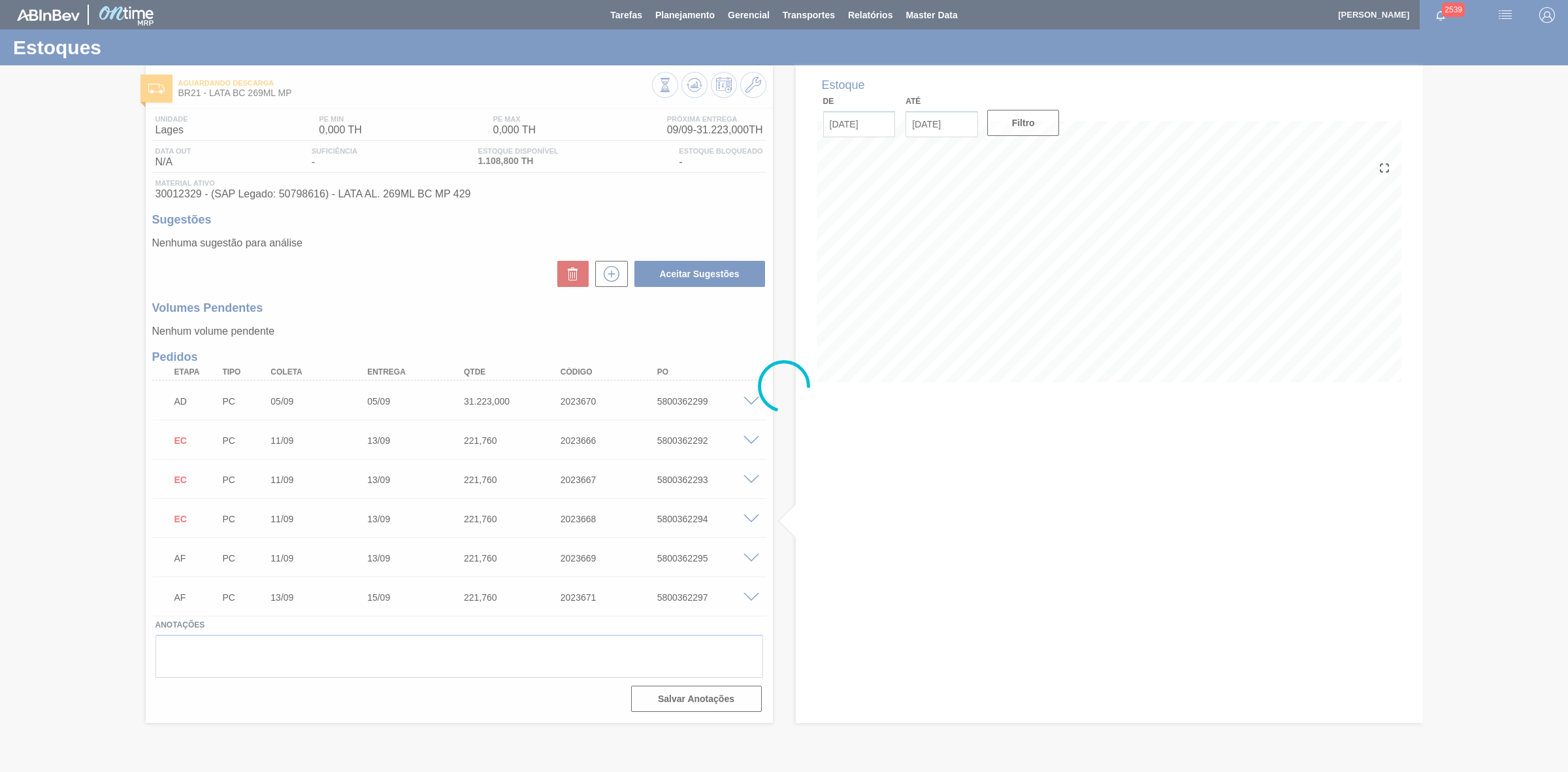
scroll to position [0, 0]
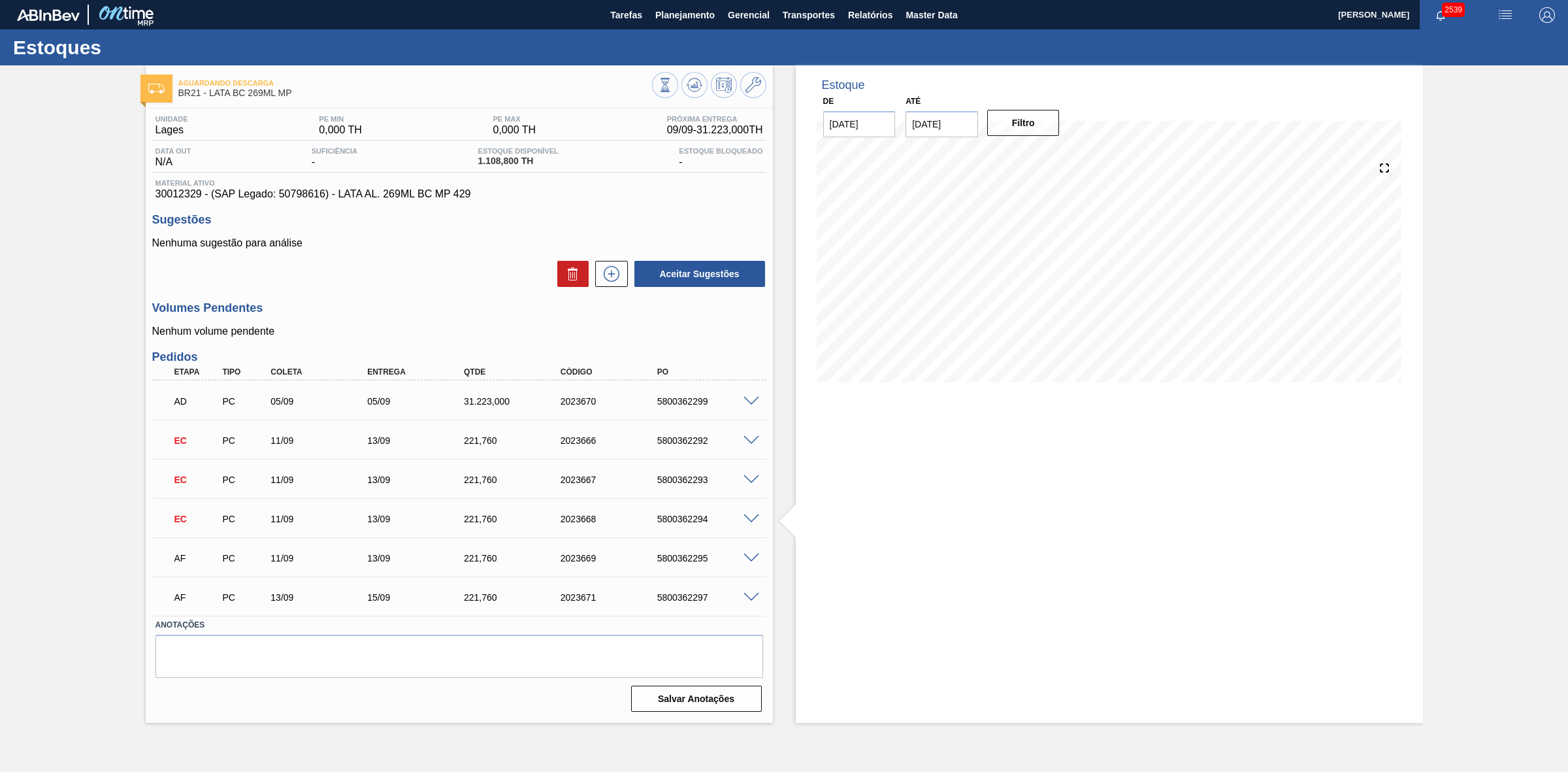
click at [747, 557] on span at bounding box center [751, 558] width 16 height 10
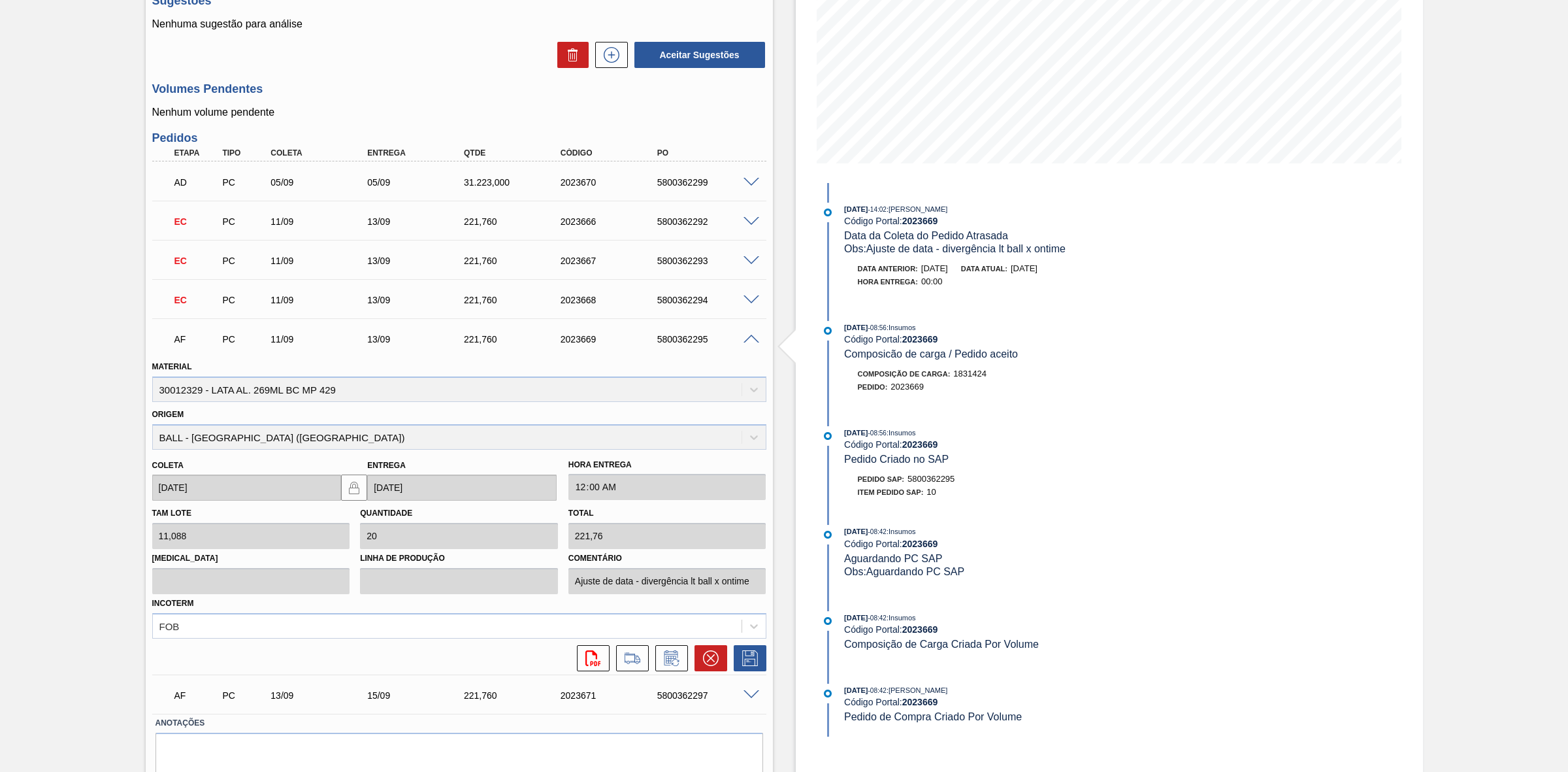
scroll to position [245, 0]
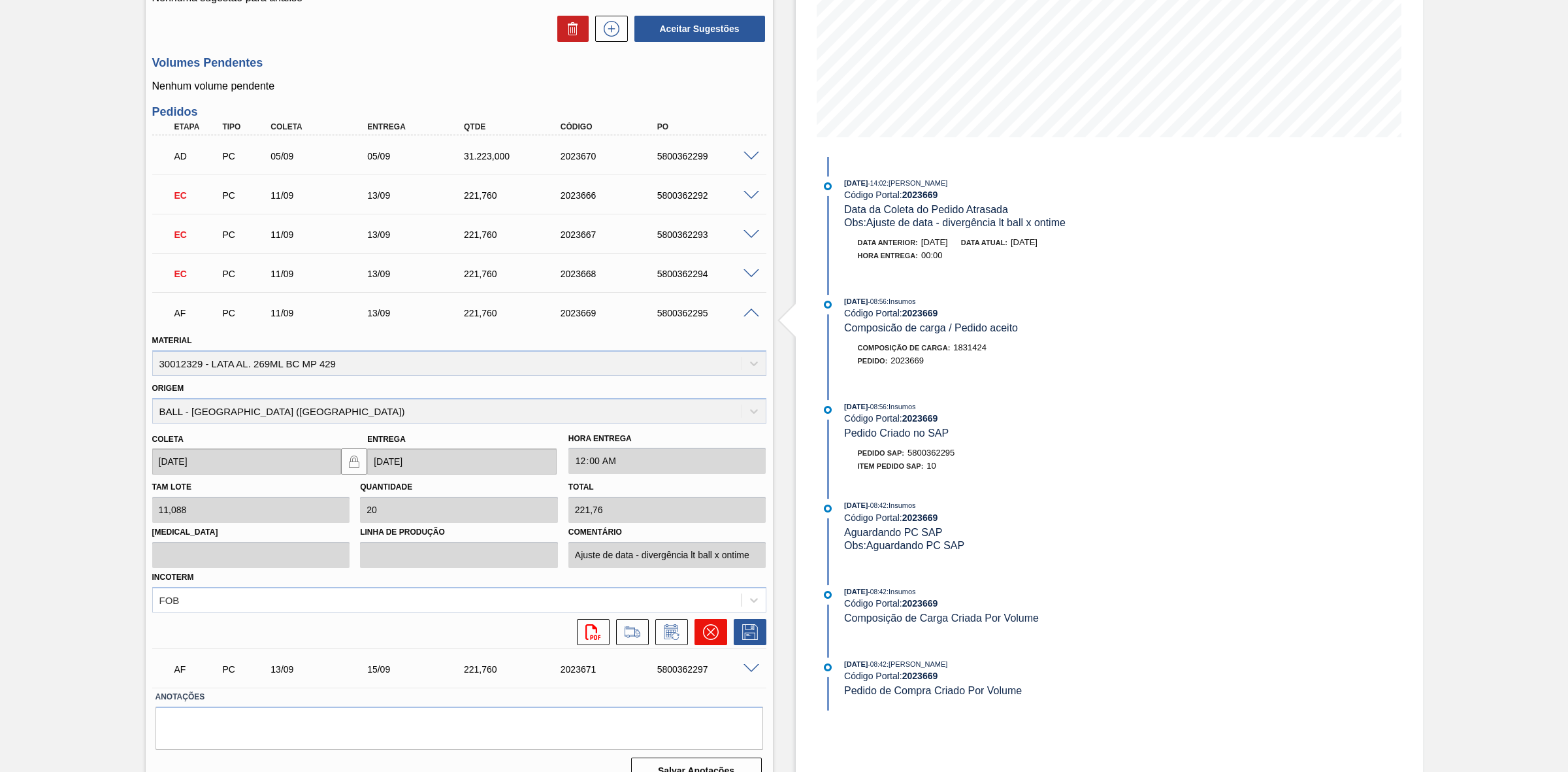
click at [709, 632] on icon at bounding box center [710, 632] width 8 height 8
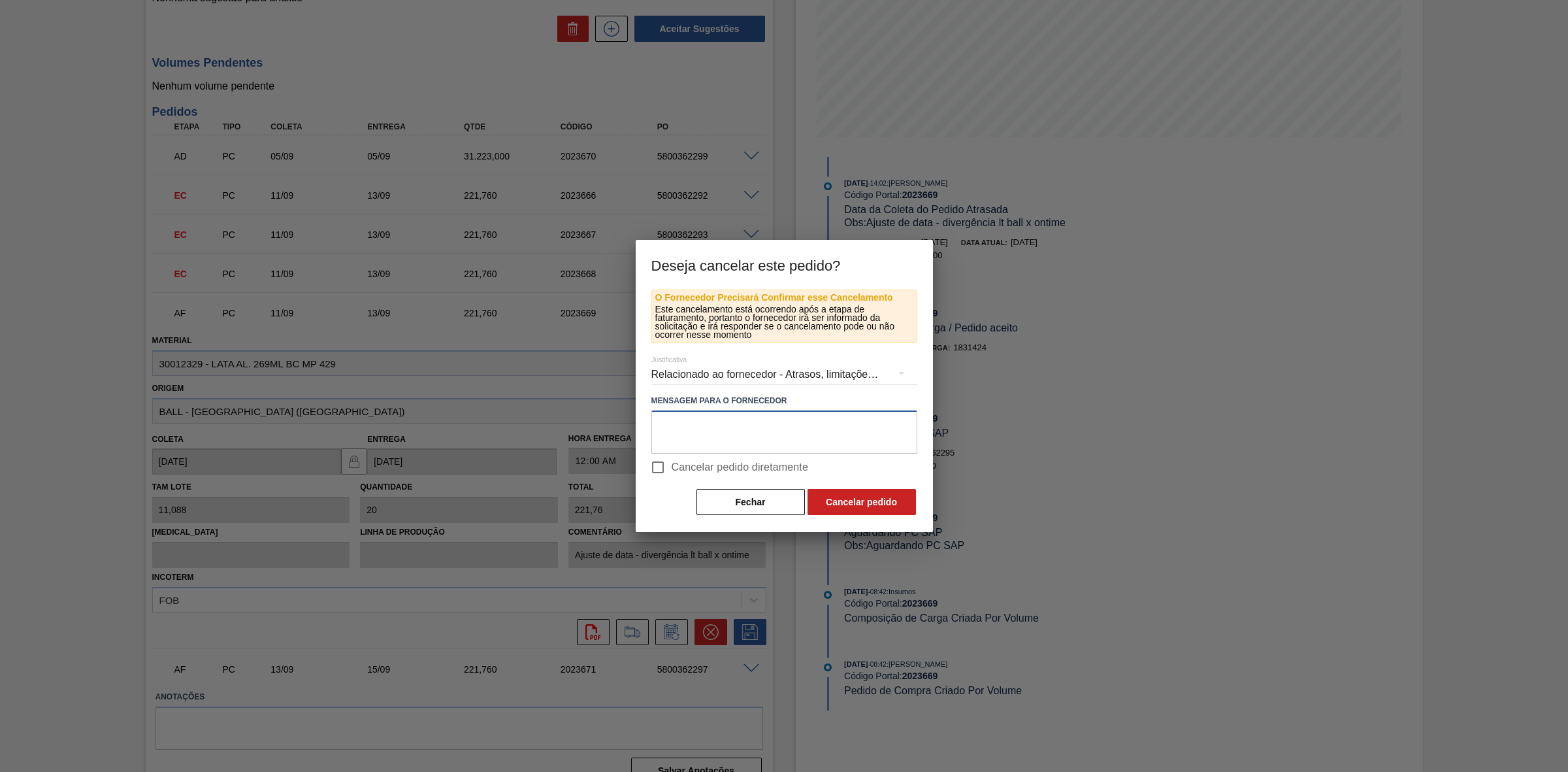
click at [723, 429] on textarea at bounding box center [784, 432] width 266 height 43
paste textarea "Linearização de grade - ocupação de or 269"
type textarea "Linearização de grade - ocupação de or 269"
click at [873, 505] on button "Cancelar pedido" at bounding box center [862, 502] width 108 height 26
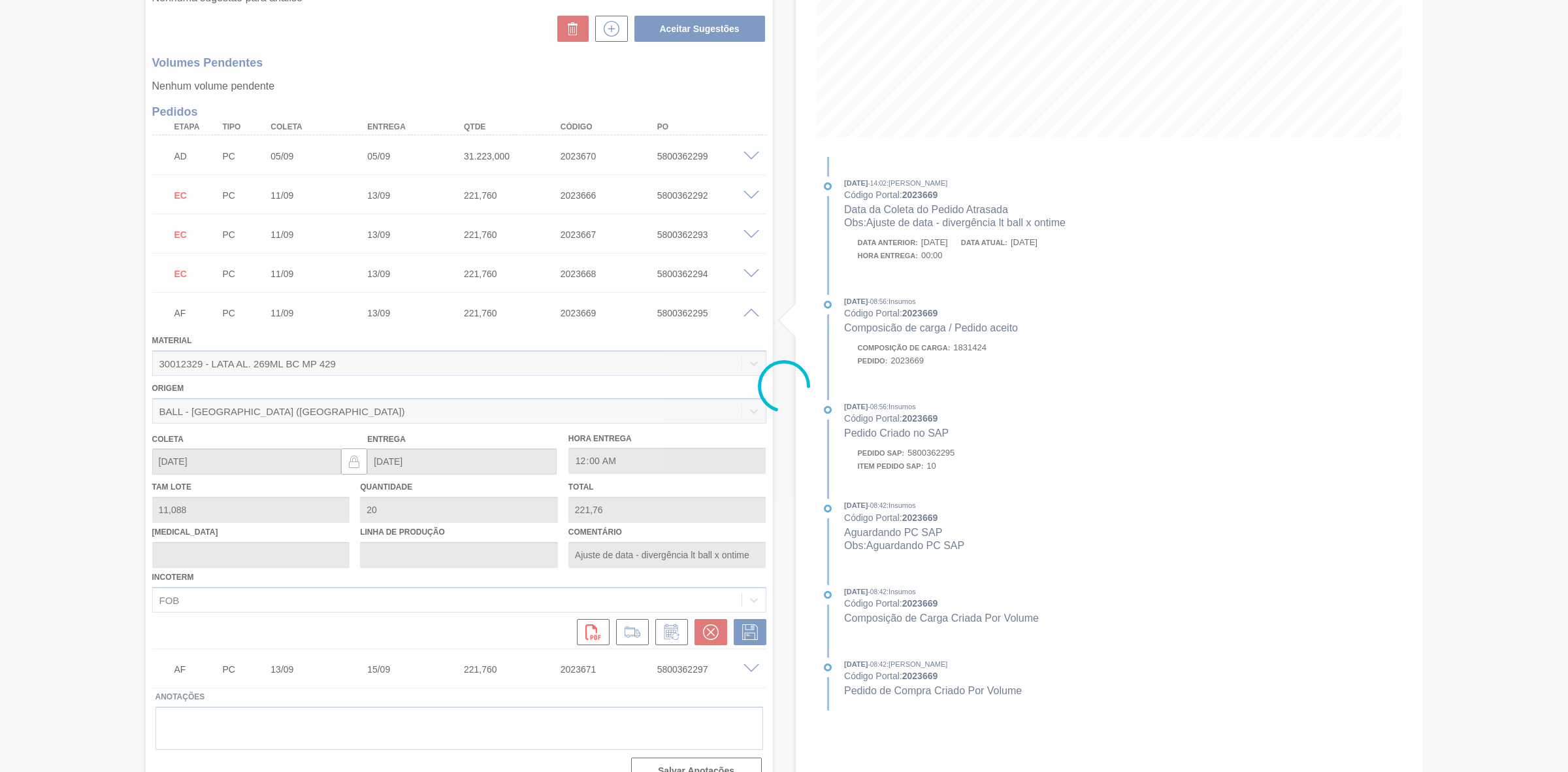
scroll to position [0, 0]
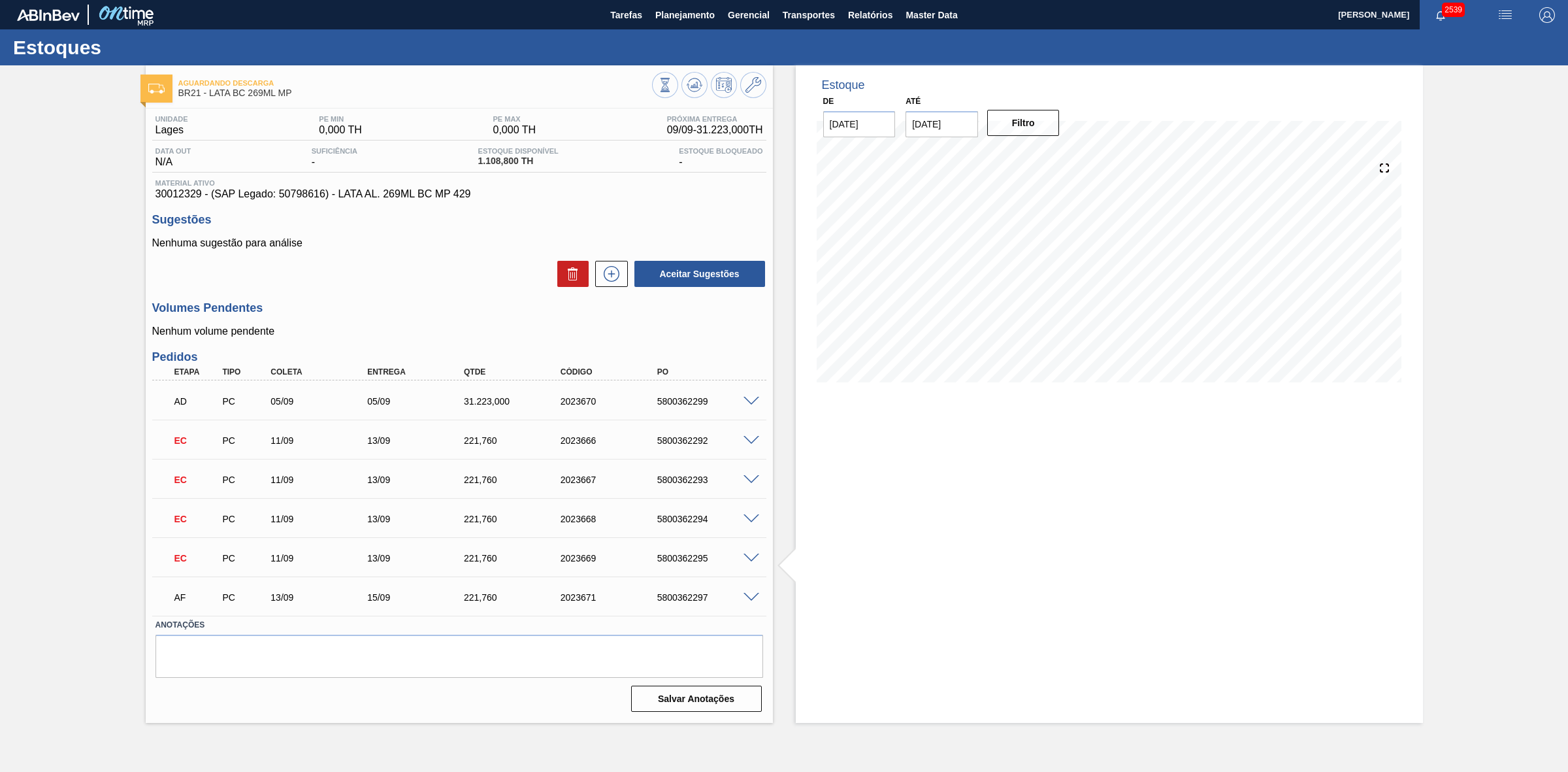
click at [1503, 18] on img "button" at bounding box center [1505, 15] width 16 height 16
click at [1476, 43] on li "Pedido Contingência" at bounding box center [1497, 46] width 119 height 24
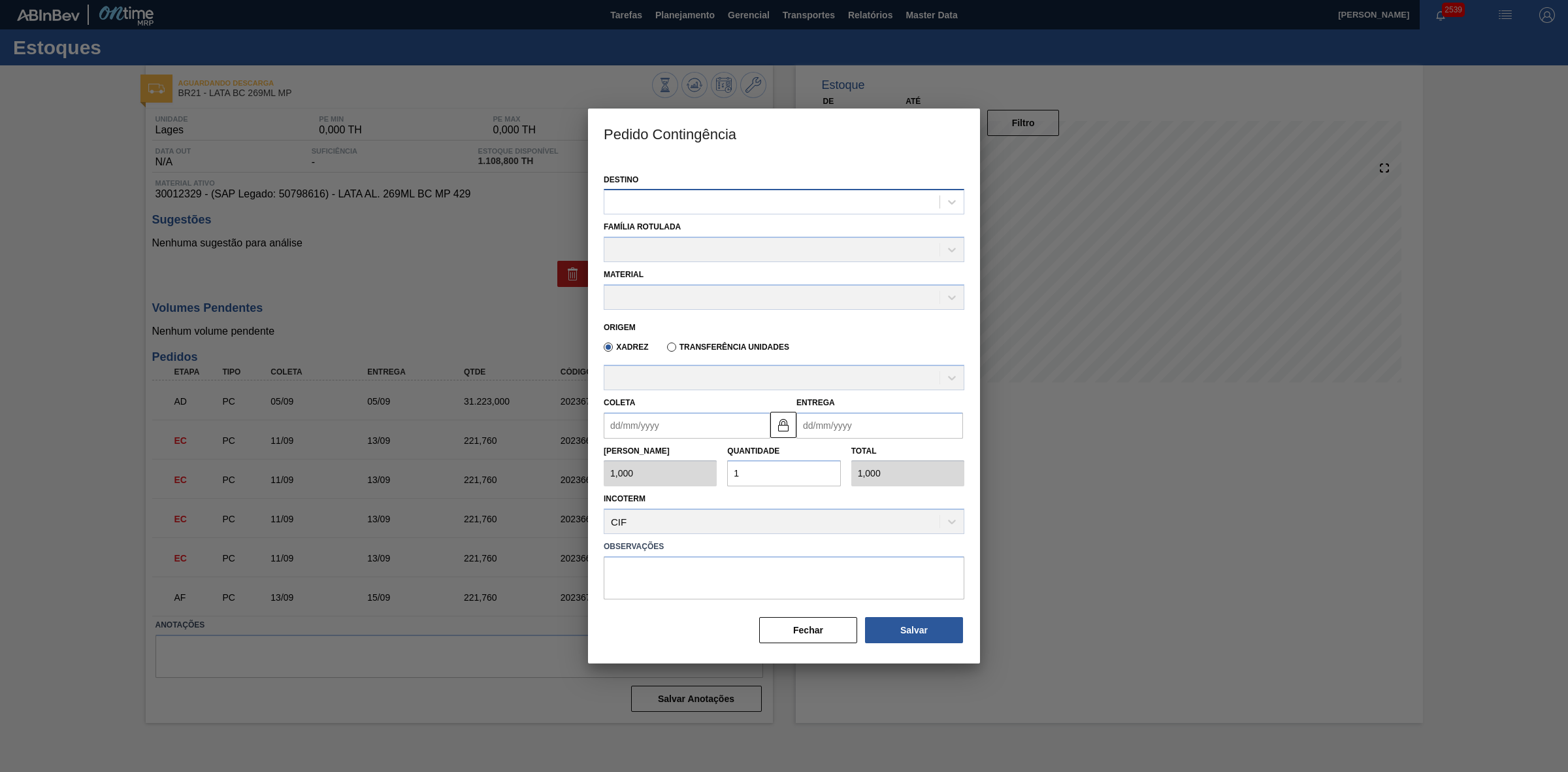
click at [753, 197] on div at bounding box center [772, 202] width 335 height 19
click at [815, 624] on button "Fechar" at bounding box center [808, 630] width 98 height 26
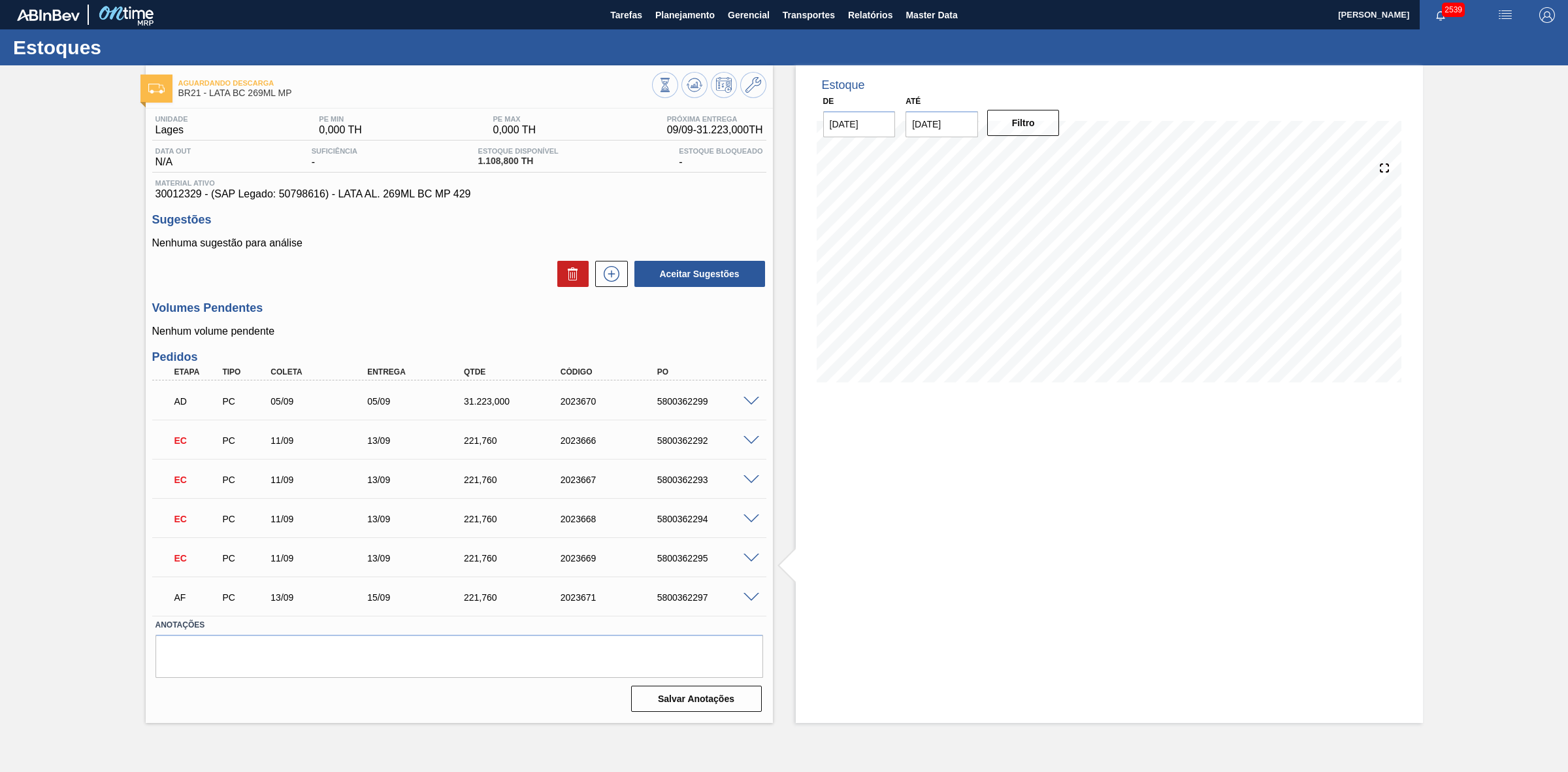
click at [1027, 520] on div "Estoque De [DATE] Até [DATE] Filtro 23/09 Projeção de Estoque 31,804.91 [DOMAIN…" at bounding box center [1109, 394] width 627 height 658
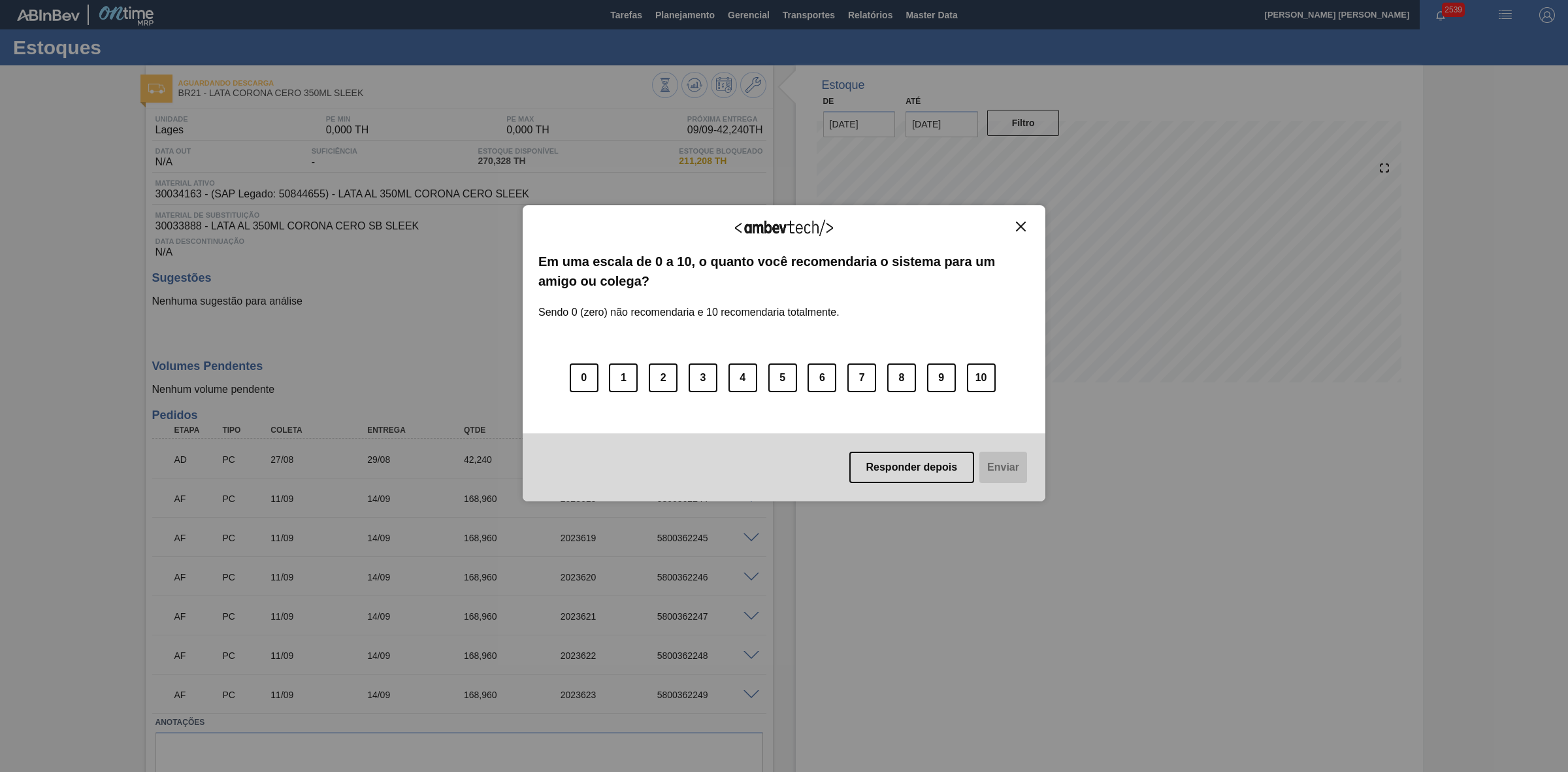
click at [1024, 230] on img "Close" at bounding box center [1021, 227] width 10 height 10
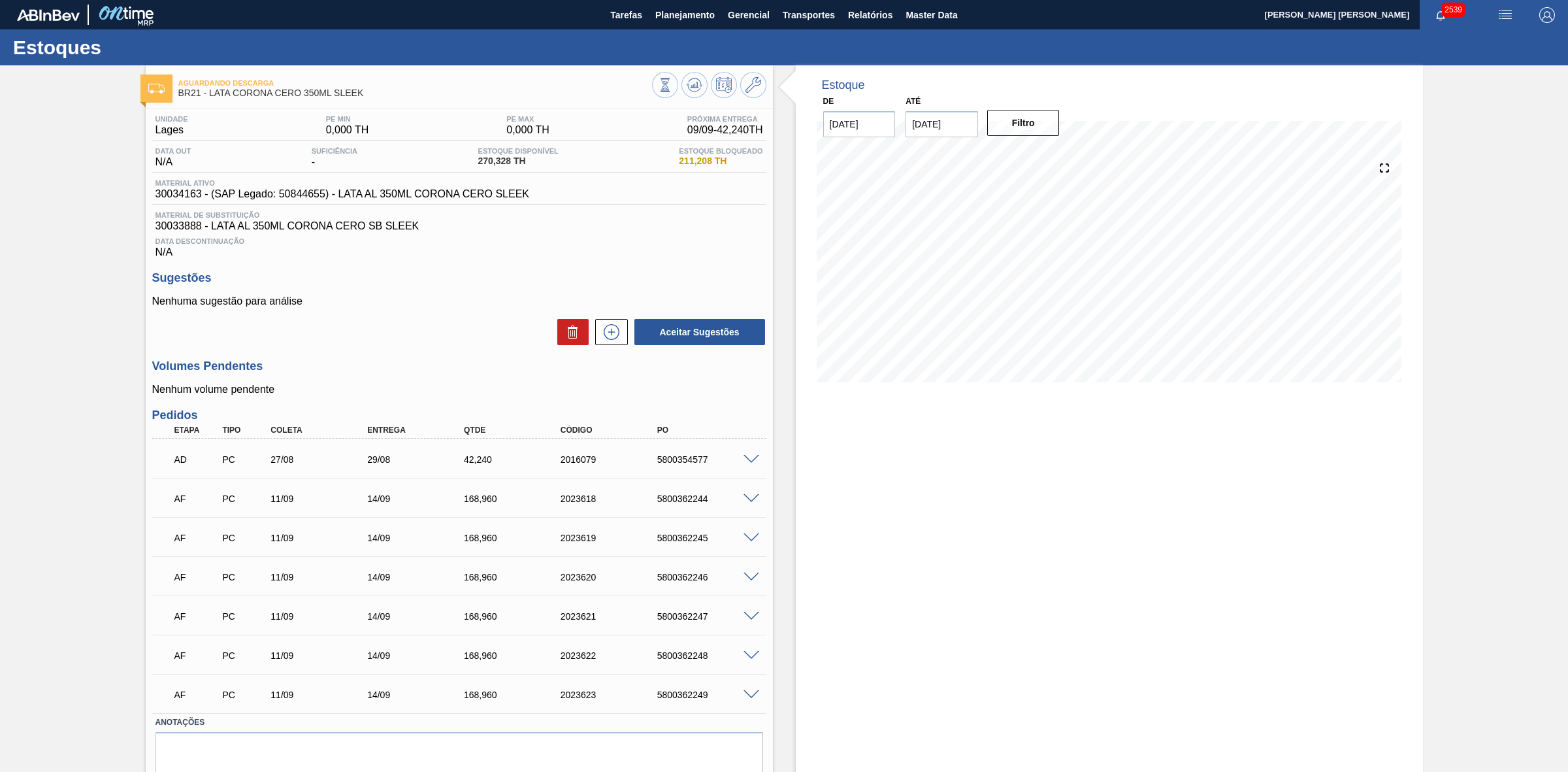
click at [747, 503] on span at bounding box center [751, 499] width 16 height 10
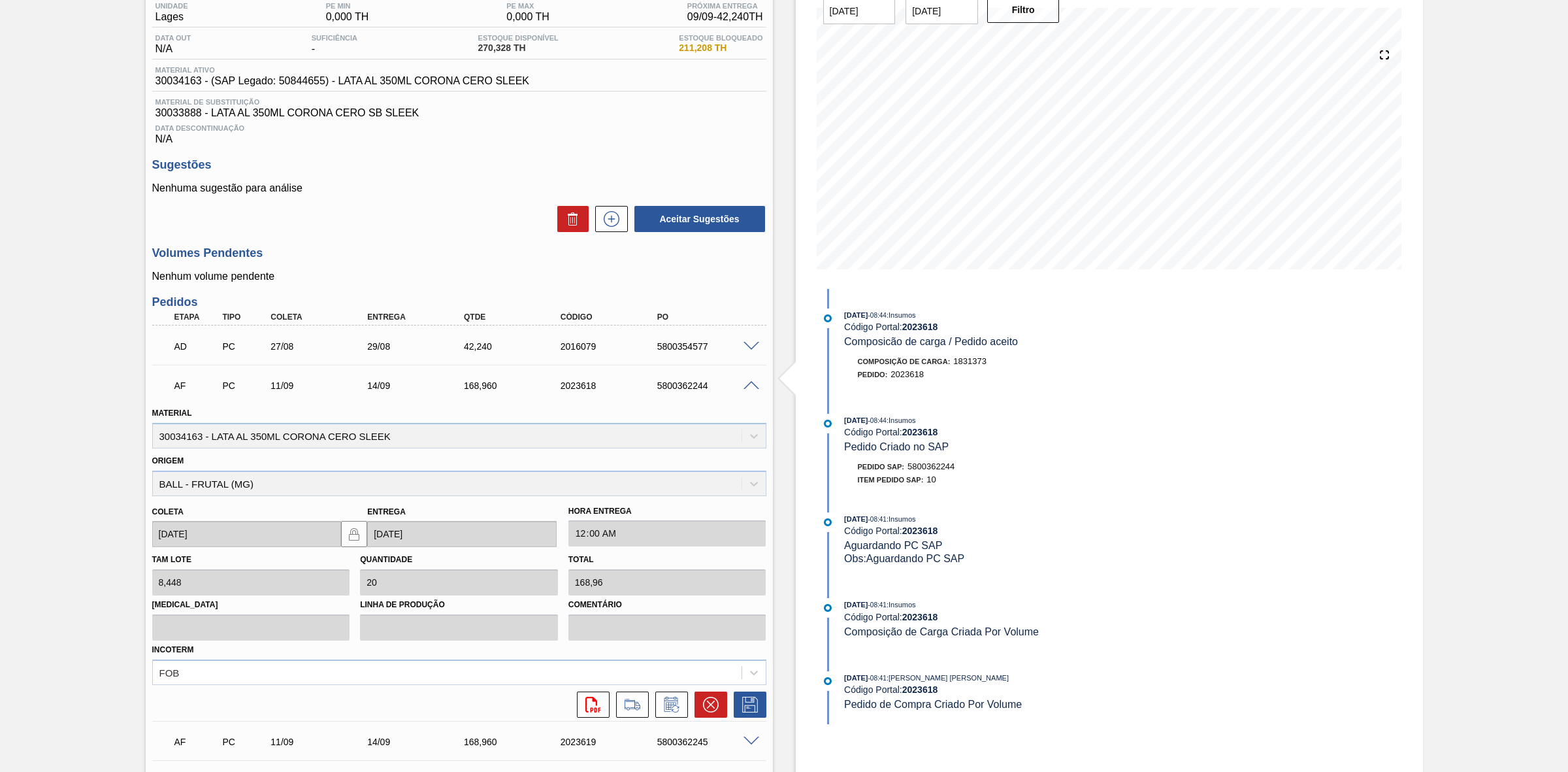
scroll to position [163, 0]
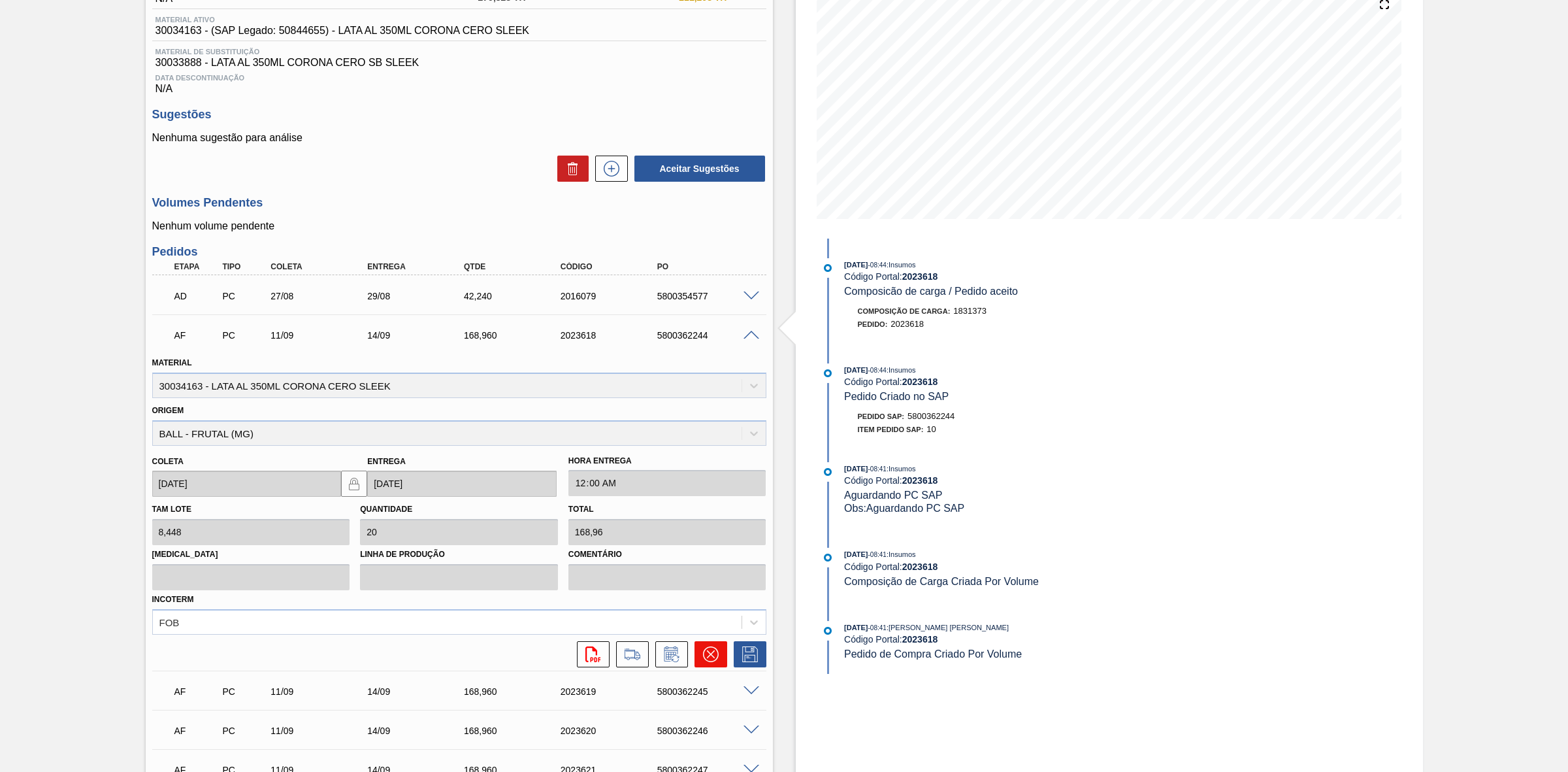
click at [712, 654] on icon at bounding box center [710, 654] width 8 height 8
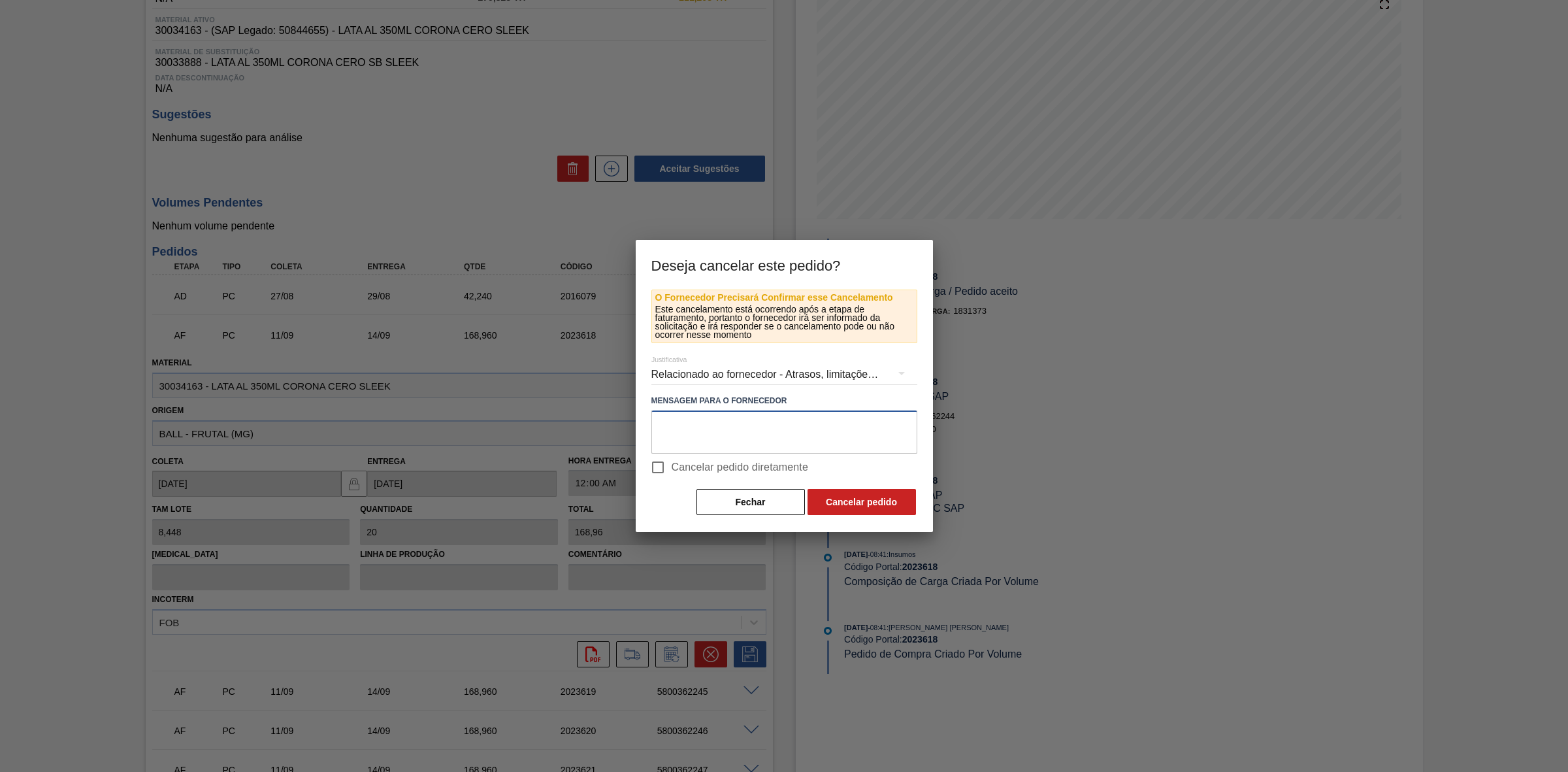
click at [727, 435] on textarea at bounding box center [784, 432] width 266 height 43
paste textarea "Linearização de grade - ocupação de or 269"
type textarea "Linearização de grade - ocupação de or 269"
click at [885, 499] on button "Cancelar pedido" at bounding box center [862, 502] width 108 height 26
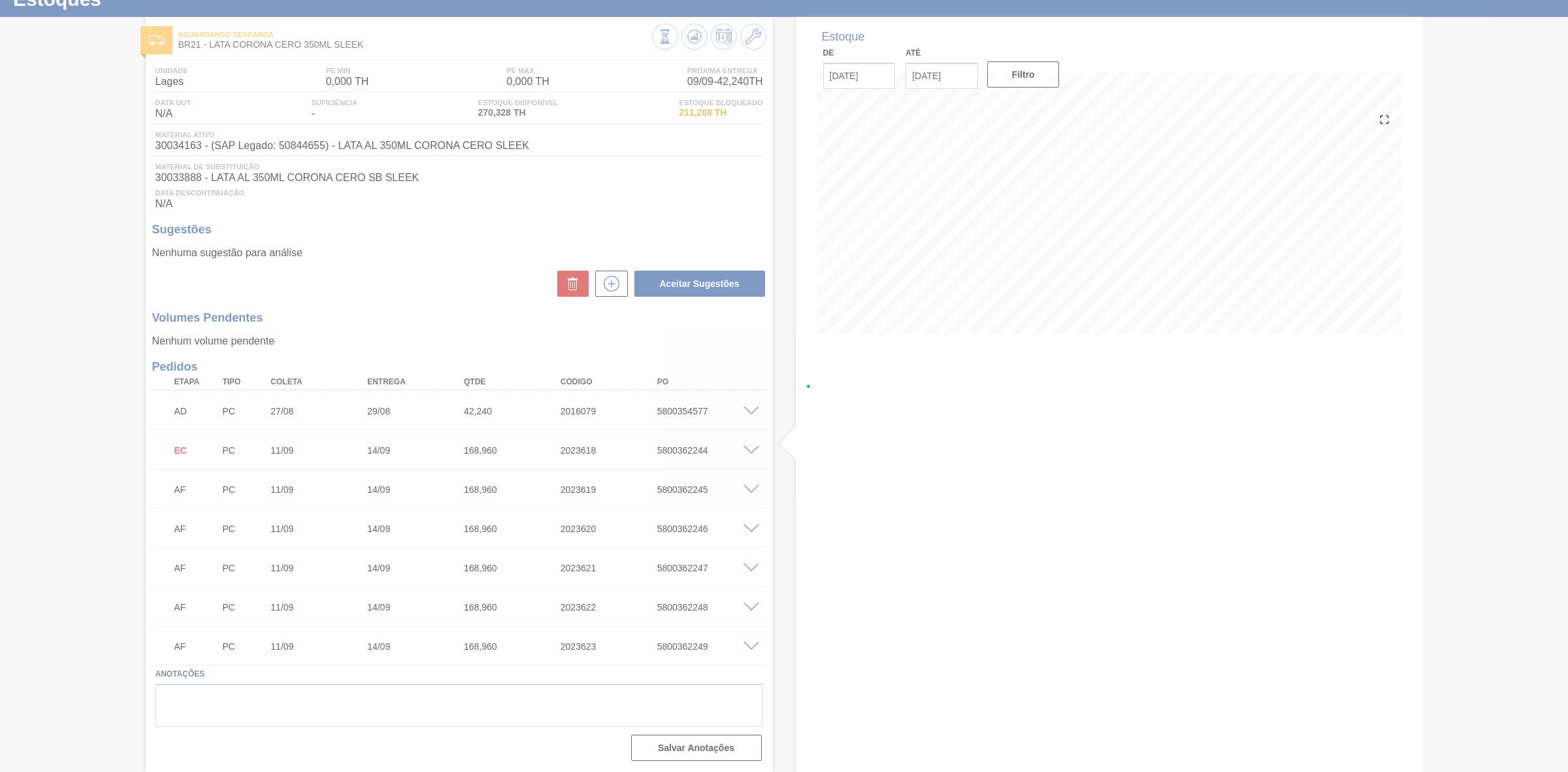
scroll to position [51, 0]
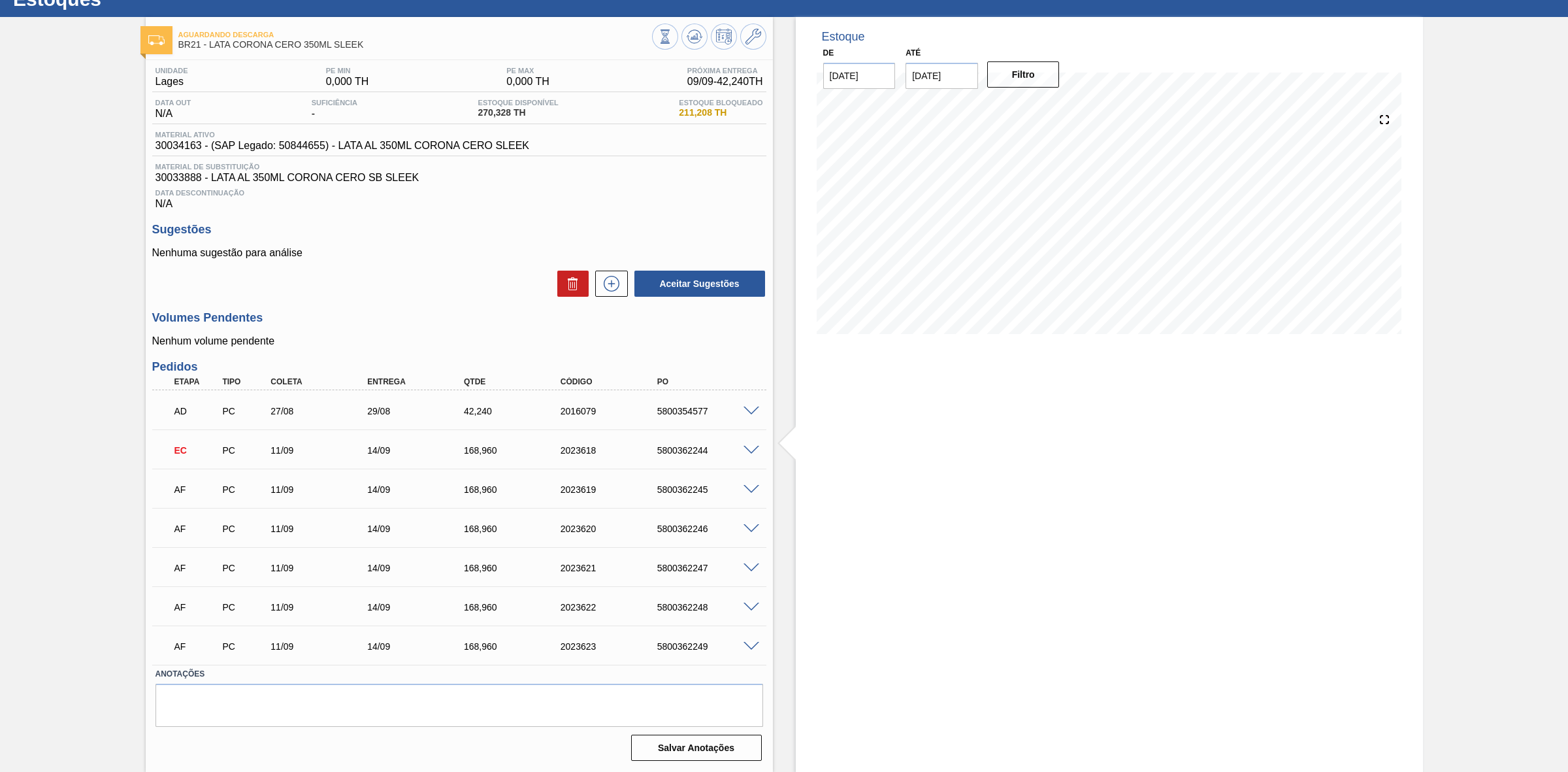
click at [749, 487] on span at bounding box center [751, 489] width 16 height 10
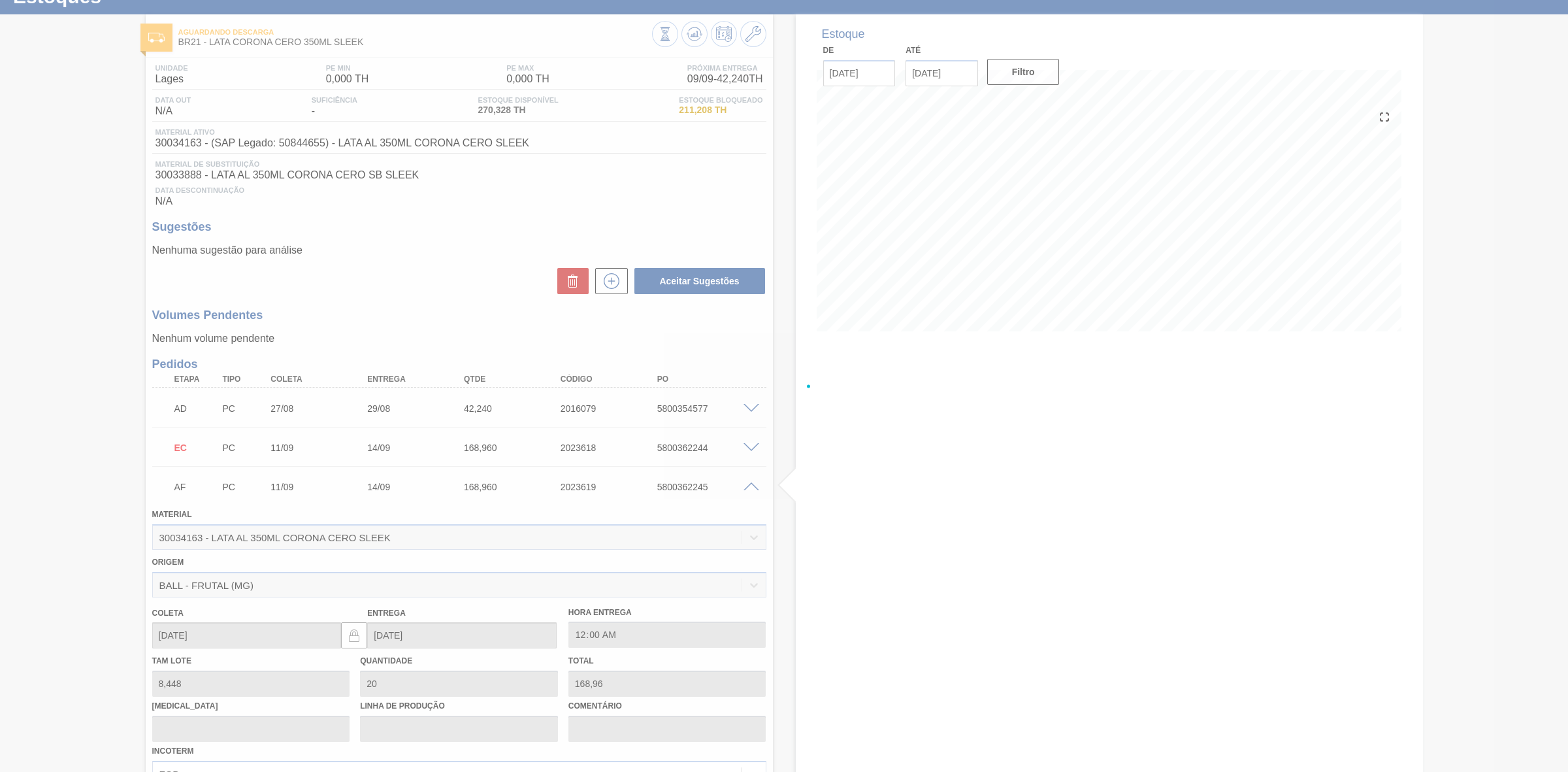
scroll to position [163, 0]
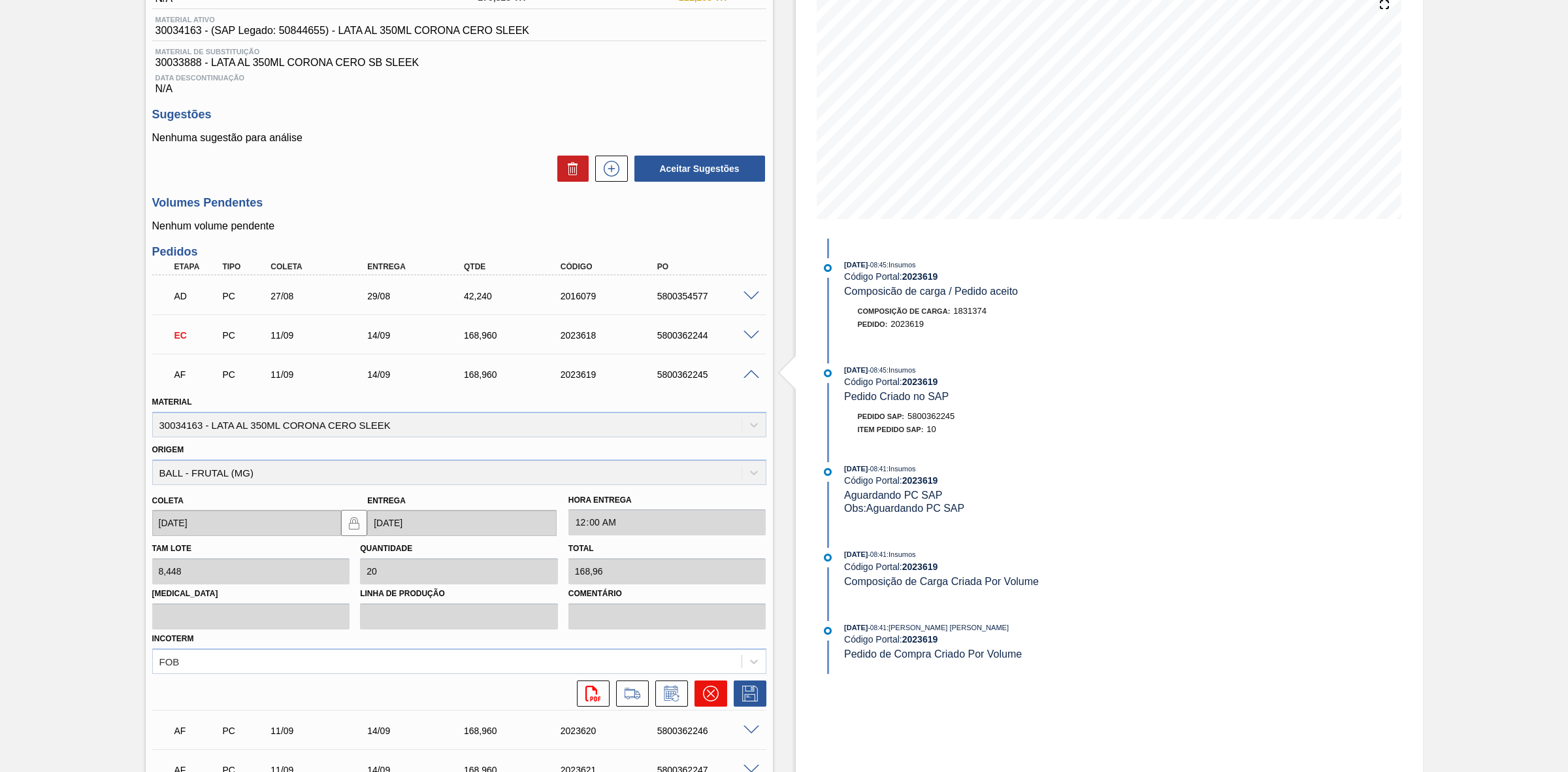
click at [706, 697] on icon at bounding box center [710, 693] width 8 height 8
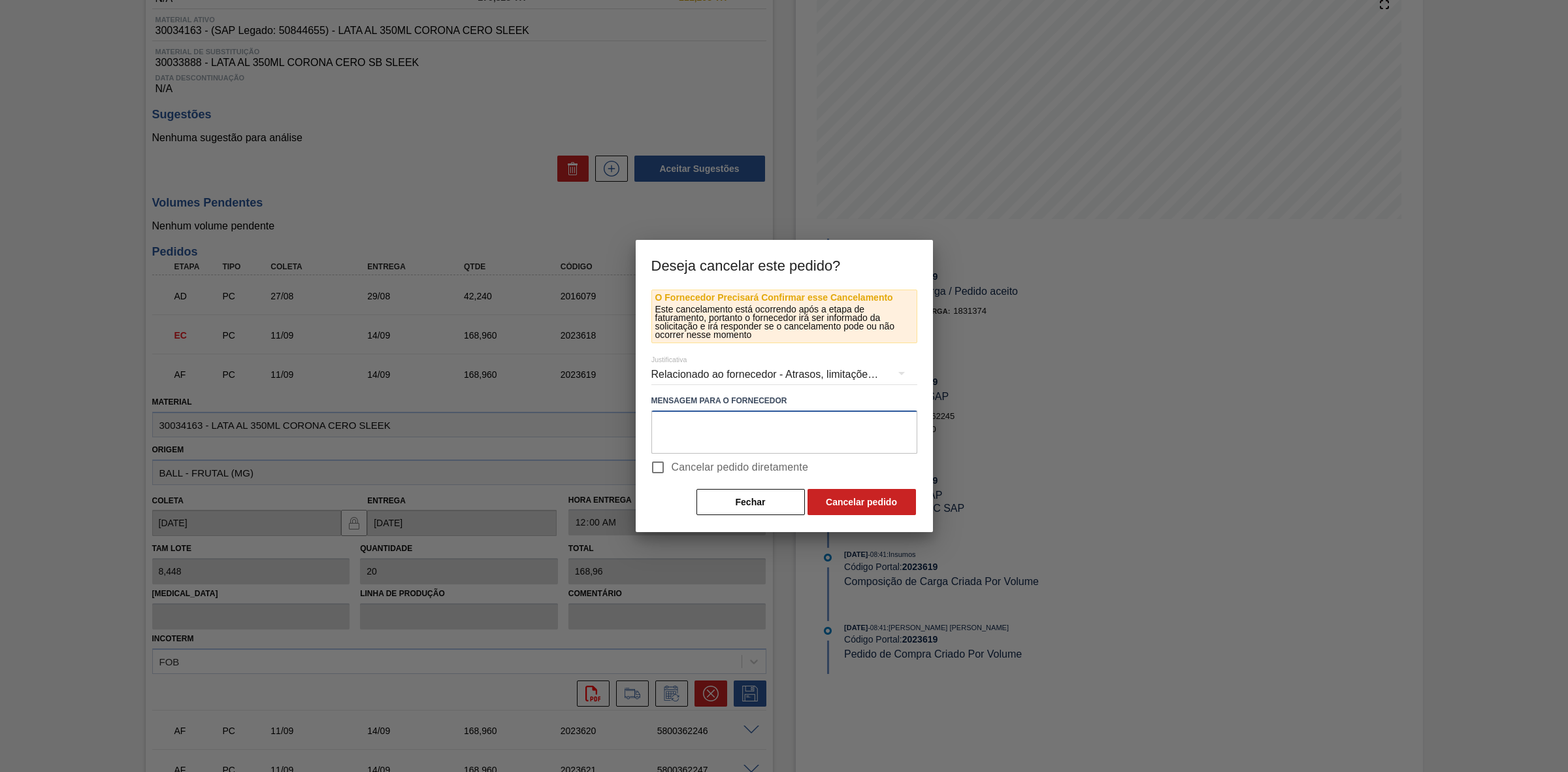
click at [825, 433] on textarea at bounding box center [784, 432] width 266 height 43
paste textarea "Linearização de grade - ocupação de or 269"
type textarea "Linearização de grade - ocupação de or 269"
click at [873, 499] on button "Cancelar pedido" at bounding box center [862, 502] width 108 height 26
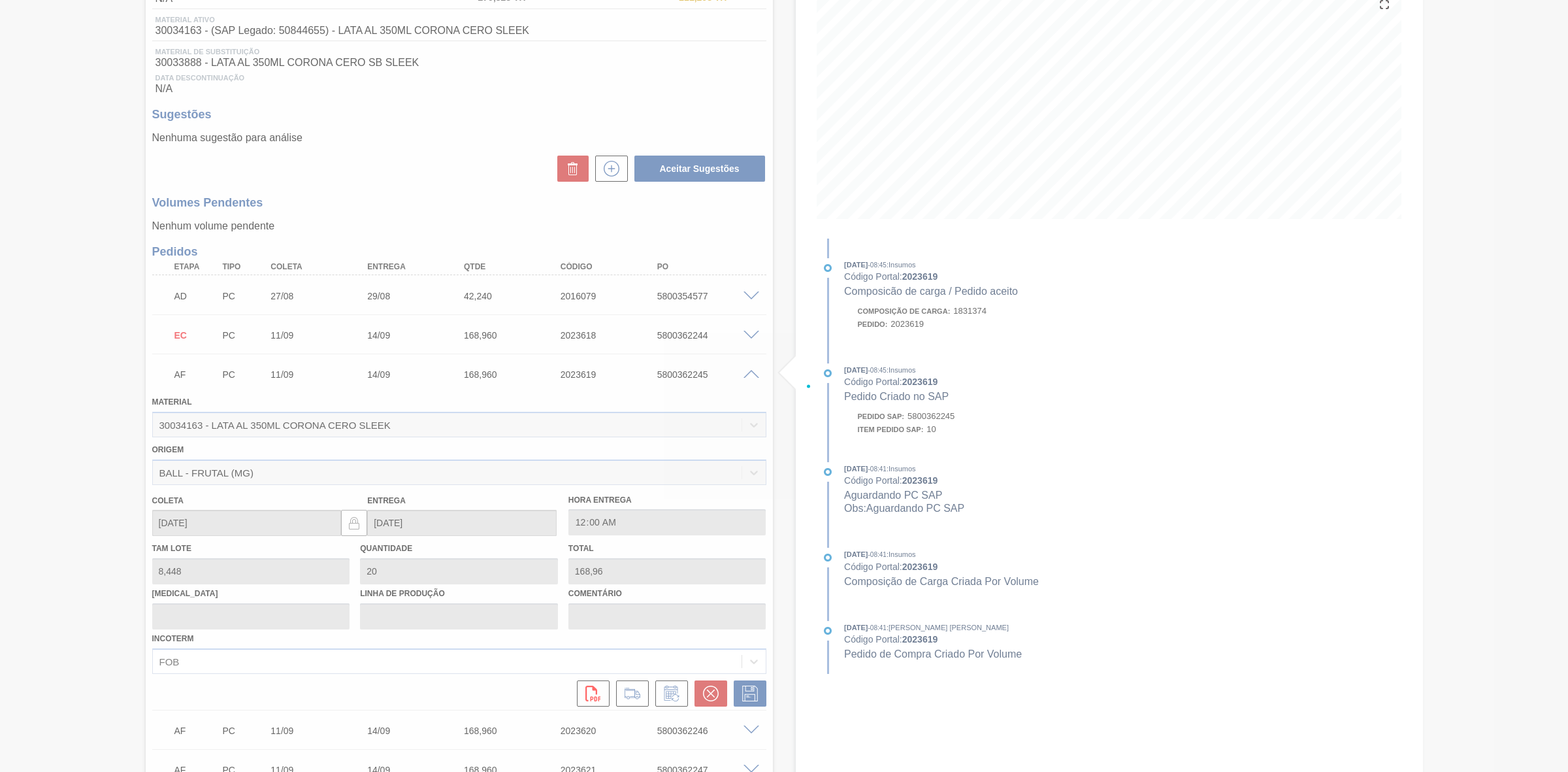
scroll to position [51, 0]
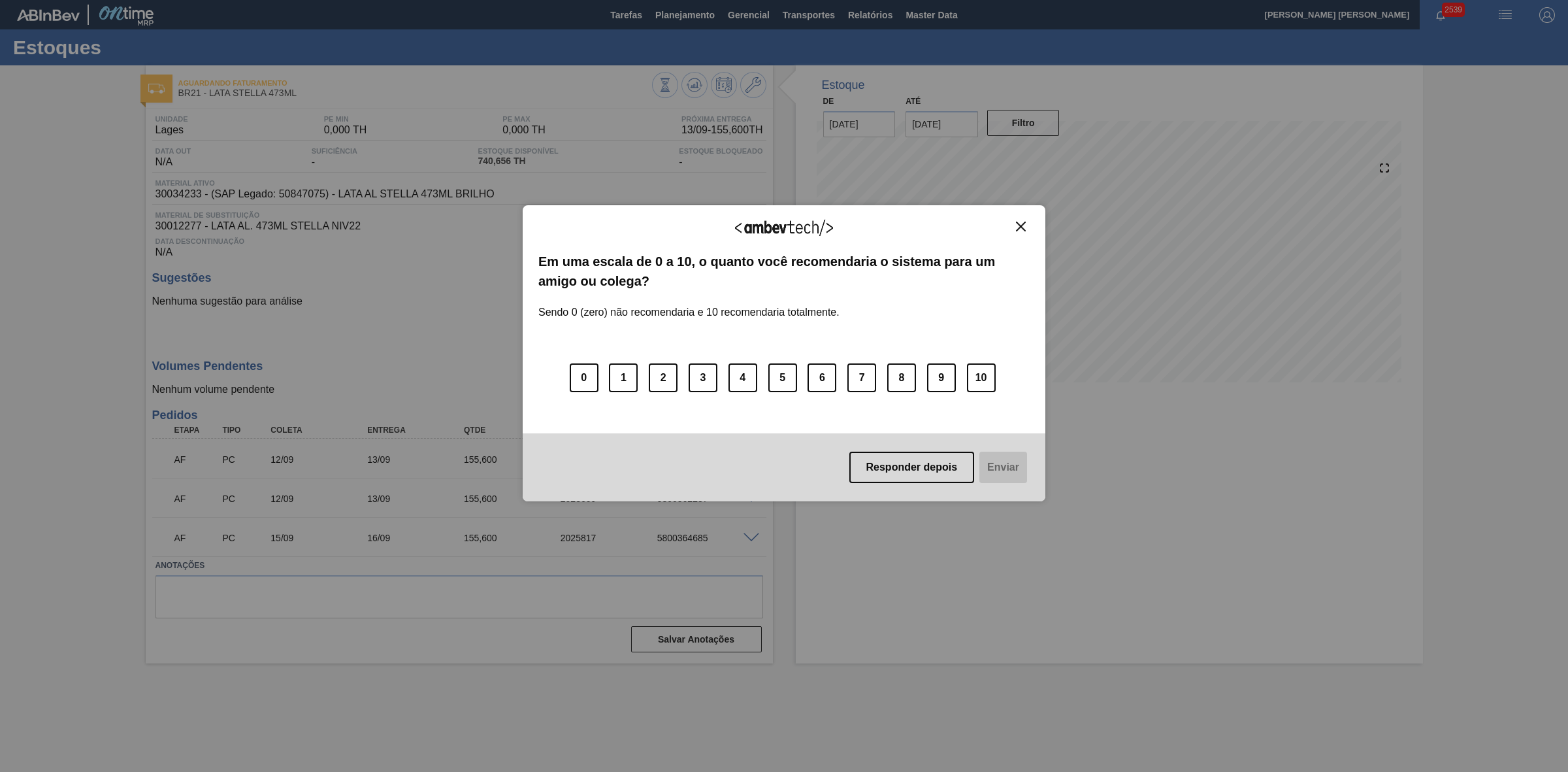
click at [1023, 223] on img "Close" at bounding box center [1021, 227] width 10 height 10
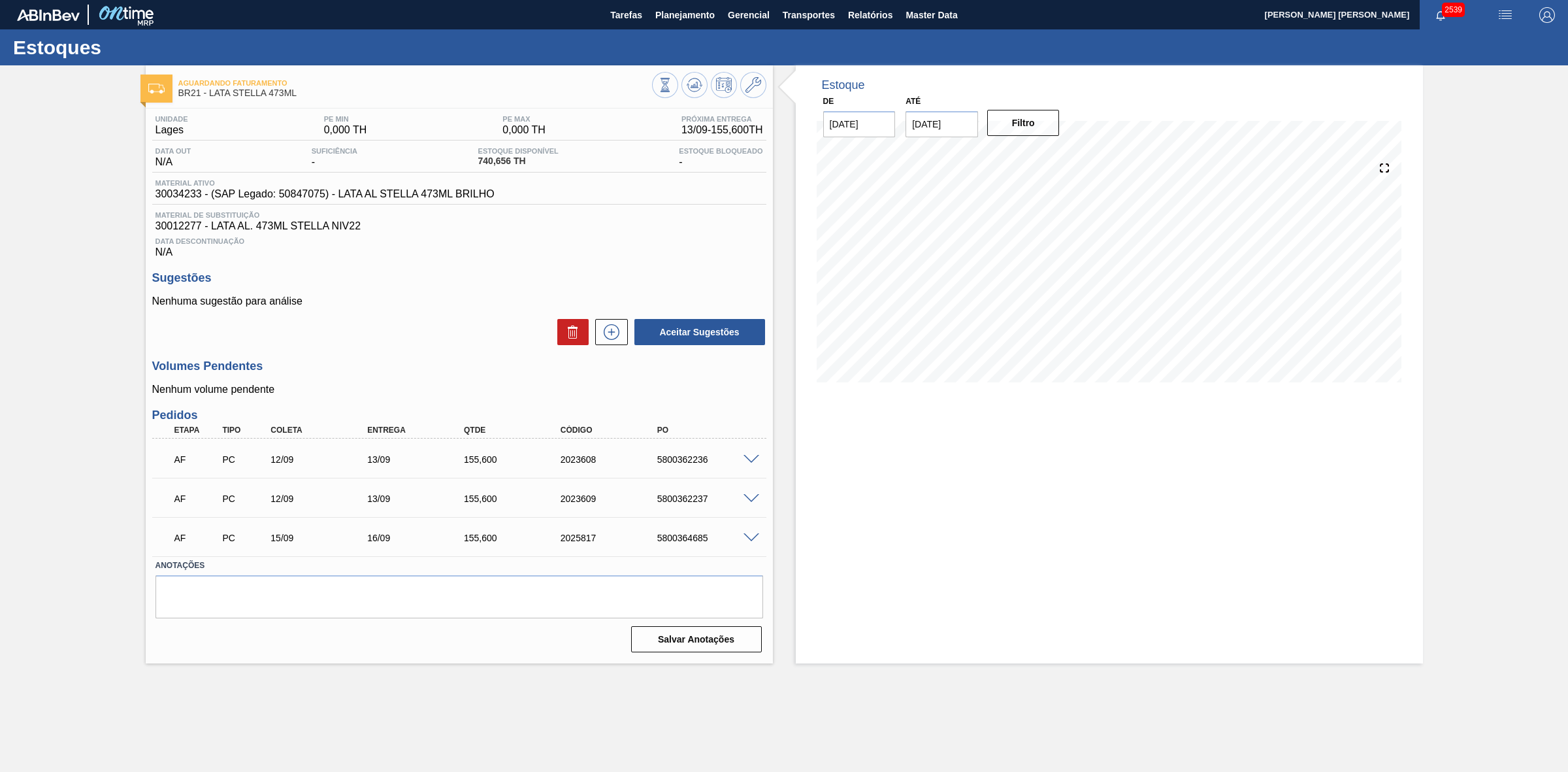
click at [751, 459] on span at bounding box center [751, 460] width 16 height 10
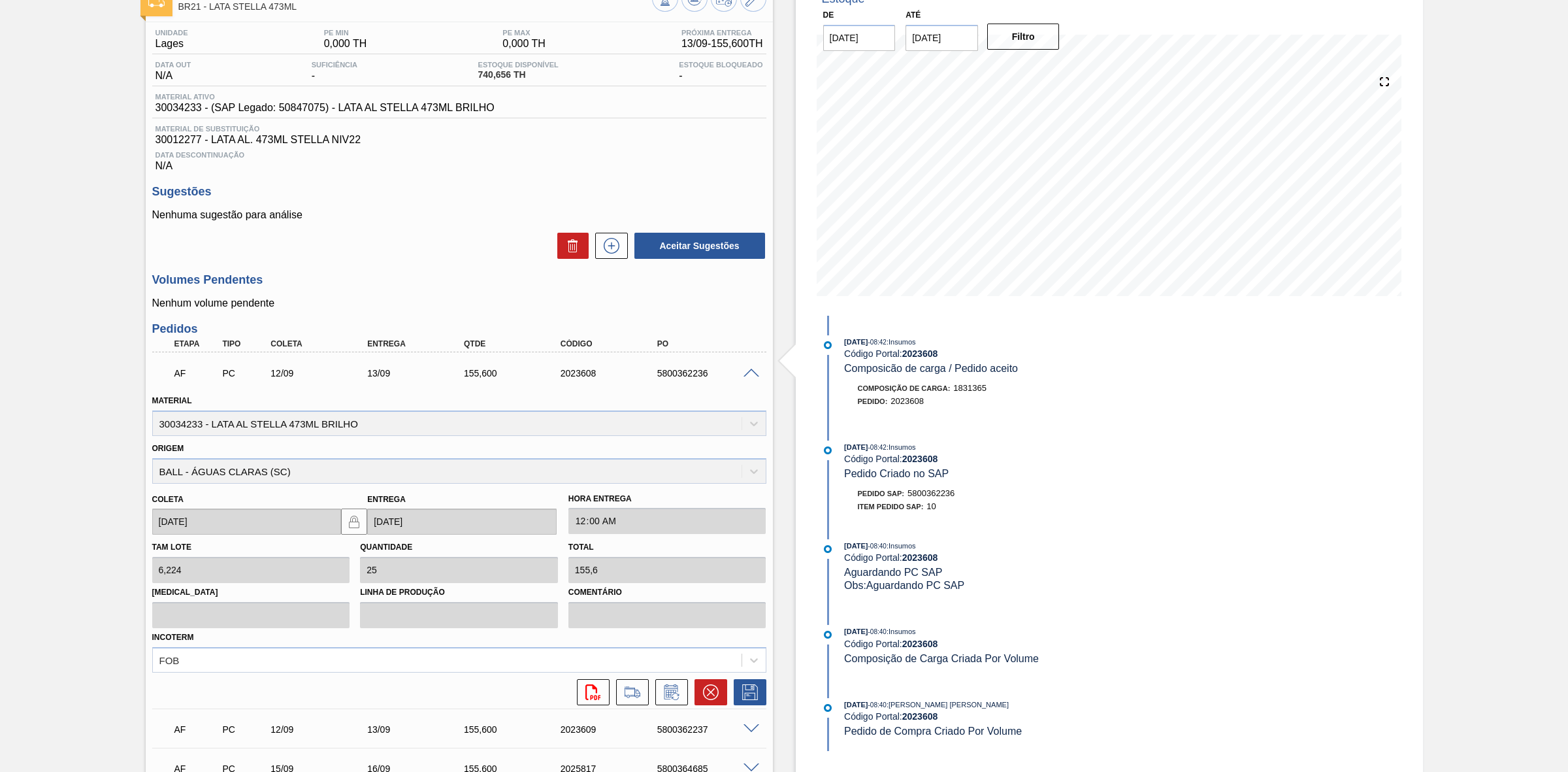
scroll to position [211, 0]
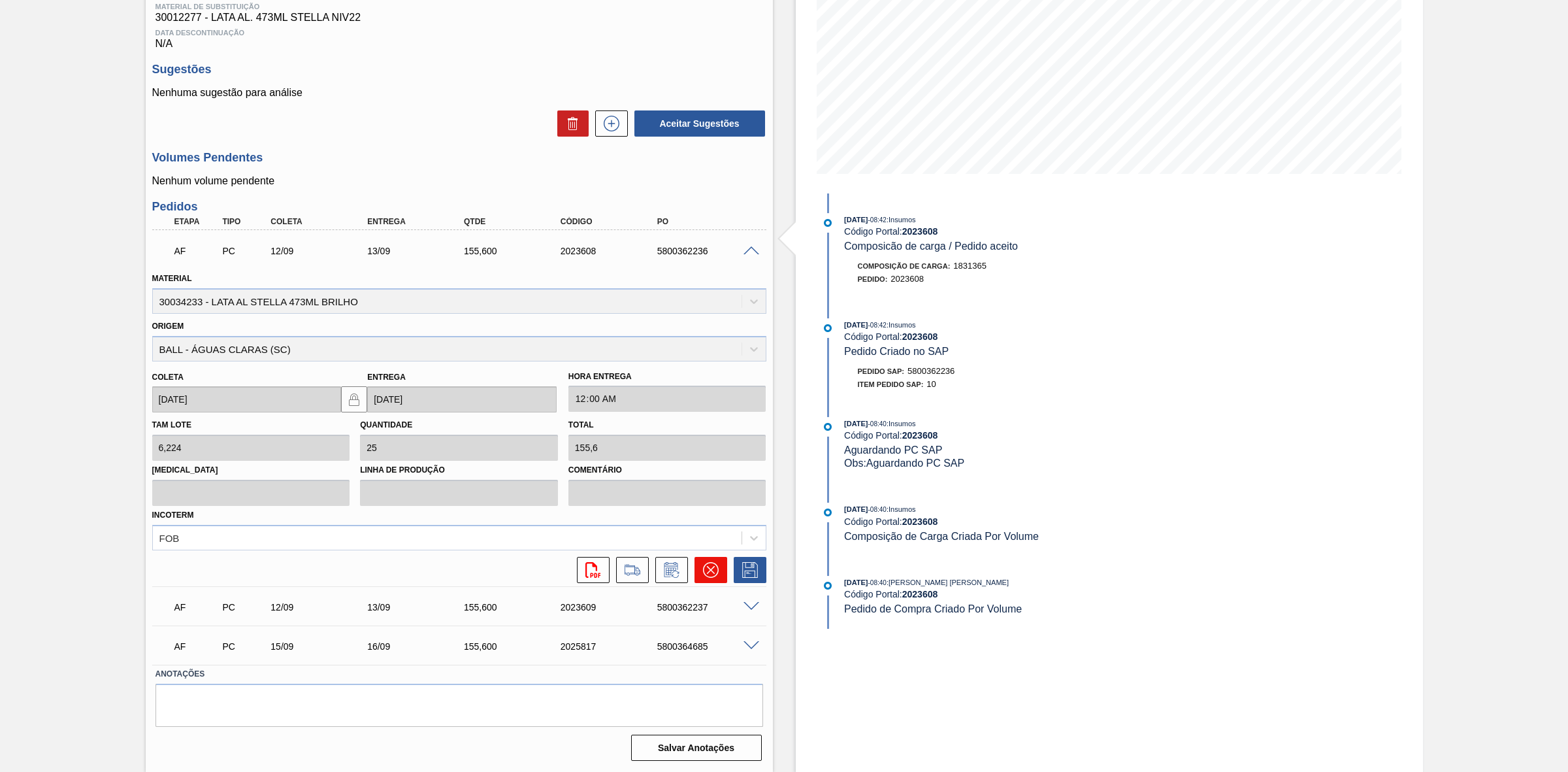
click at [714, 579] on button at bounding box center [710, 570] width 32 height 26
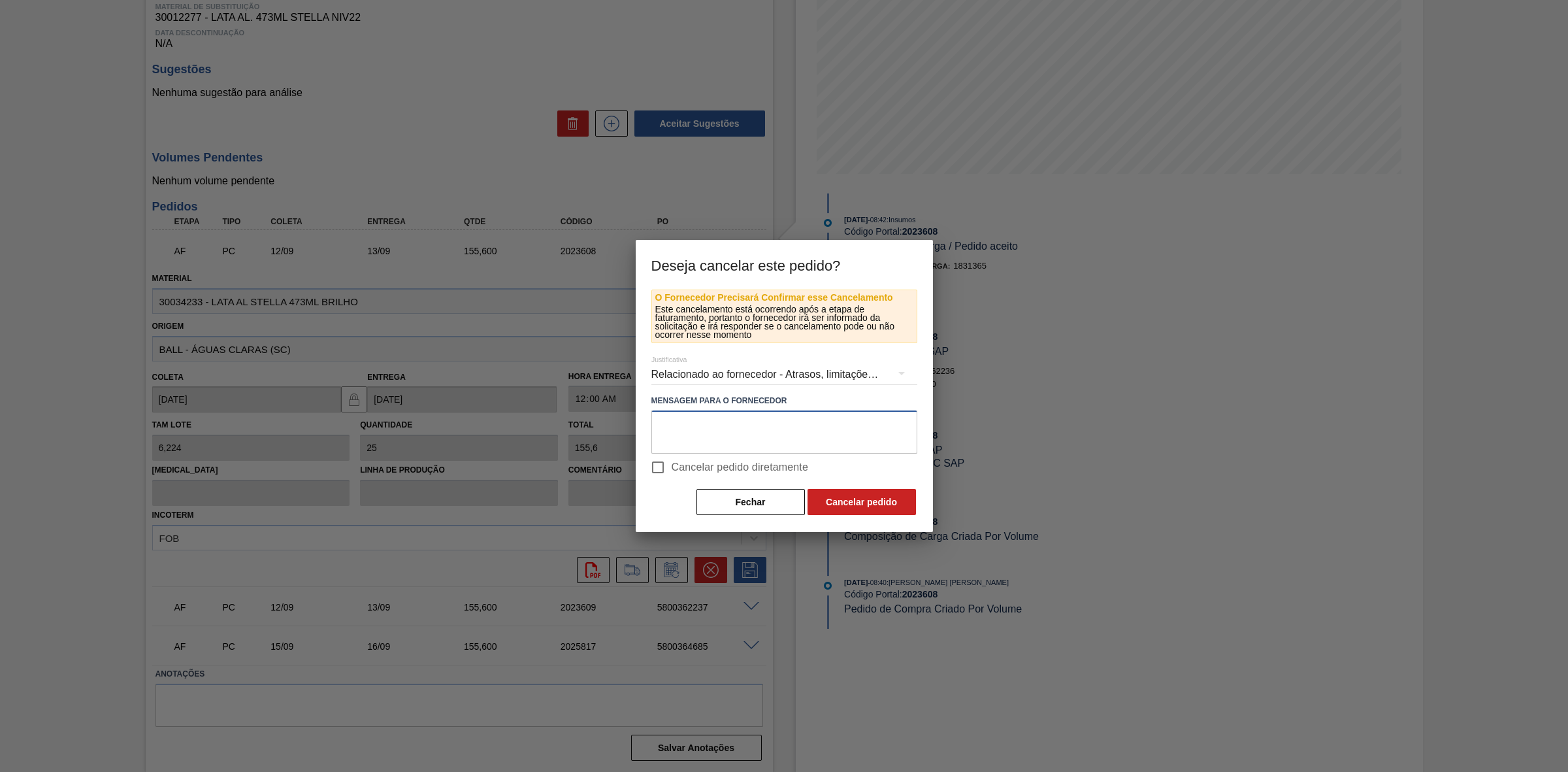
click at [726, 439] on textarea at bounding box center [784, 432] width 266 height 43
paste textarea "Linearização de grade - ocupação de or 269"
type textarea "Linearização de grade - ocupação de or 269"
click at [863, 500] on button "Cancelar pedido" at bounding box center [862, 502] width 108 height 26
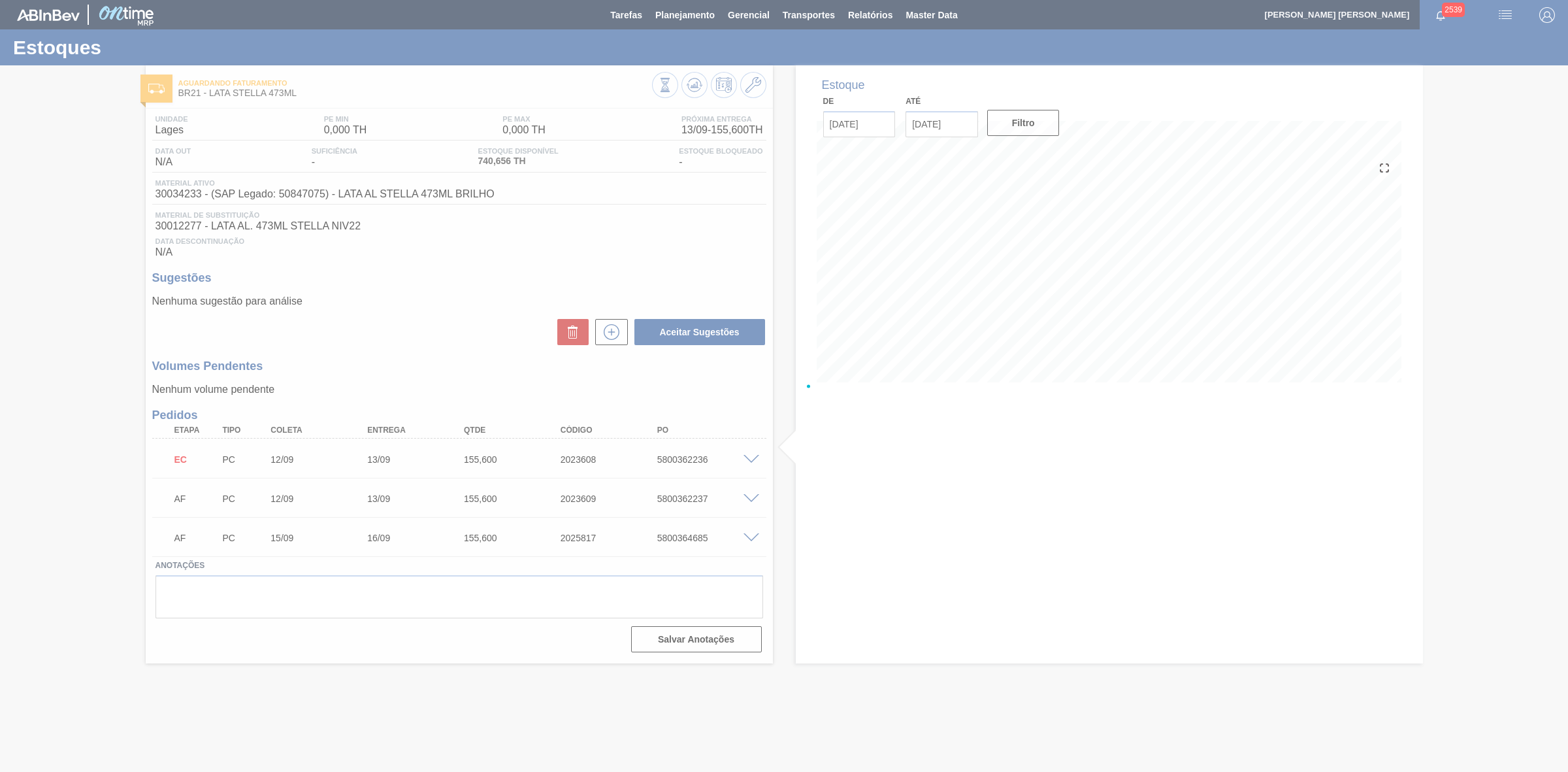
scroll to position [0, 0]
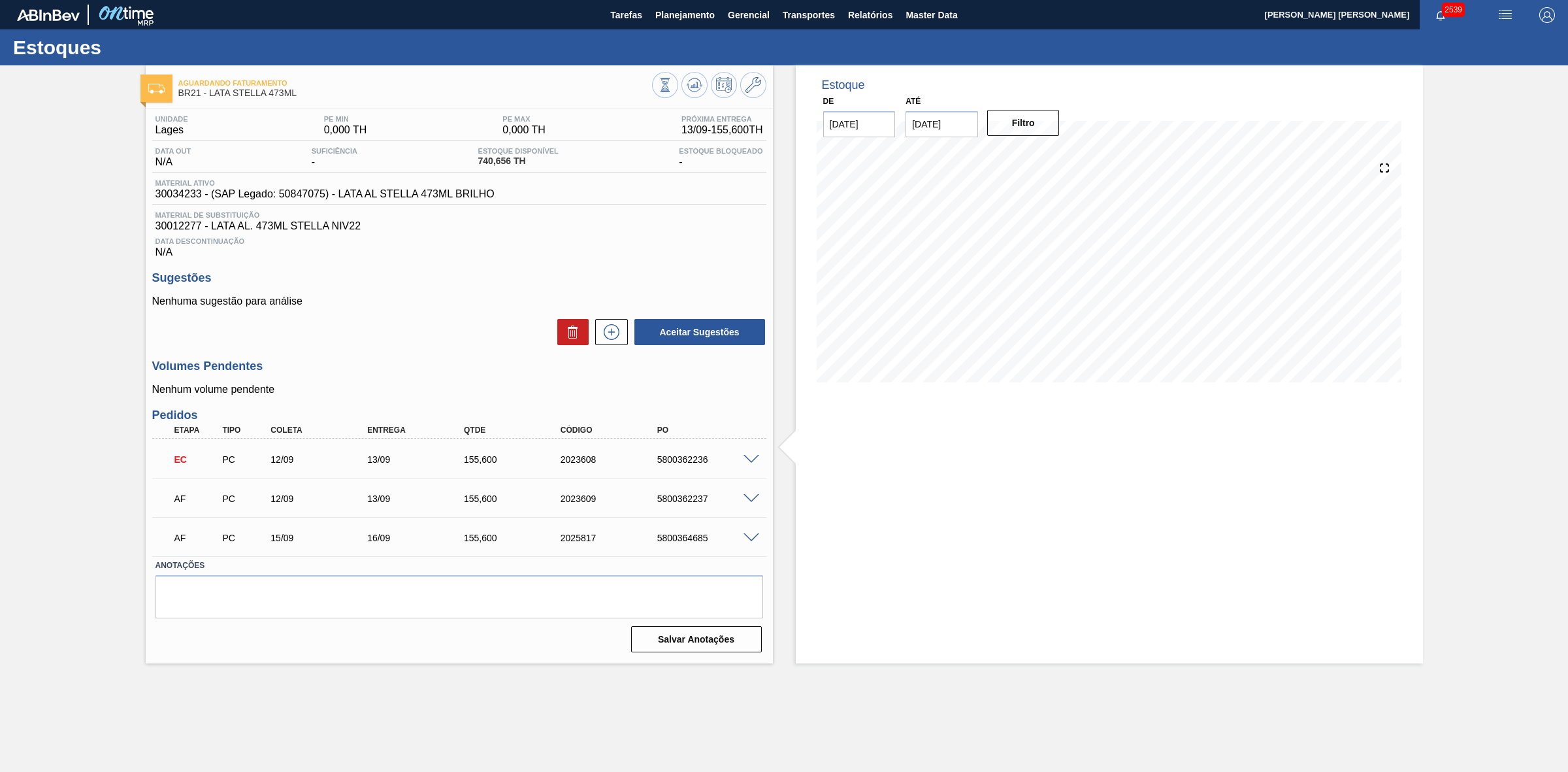
click at [751, 499] on span at bounding box center [751, 499] width 16 height 10
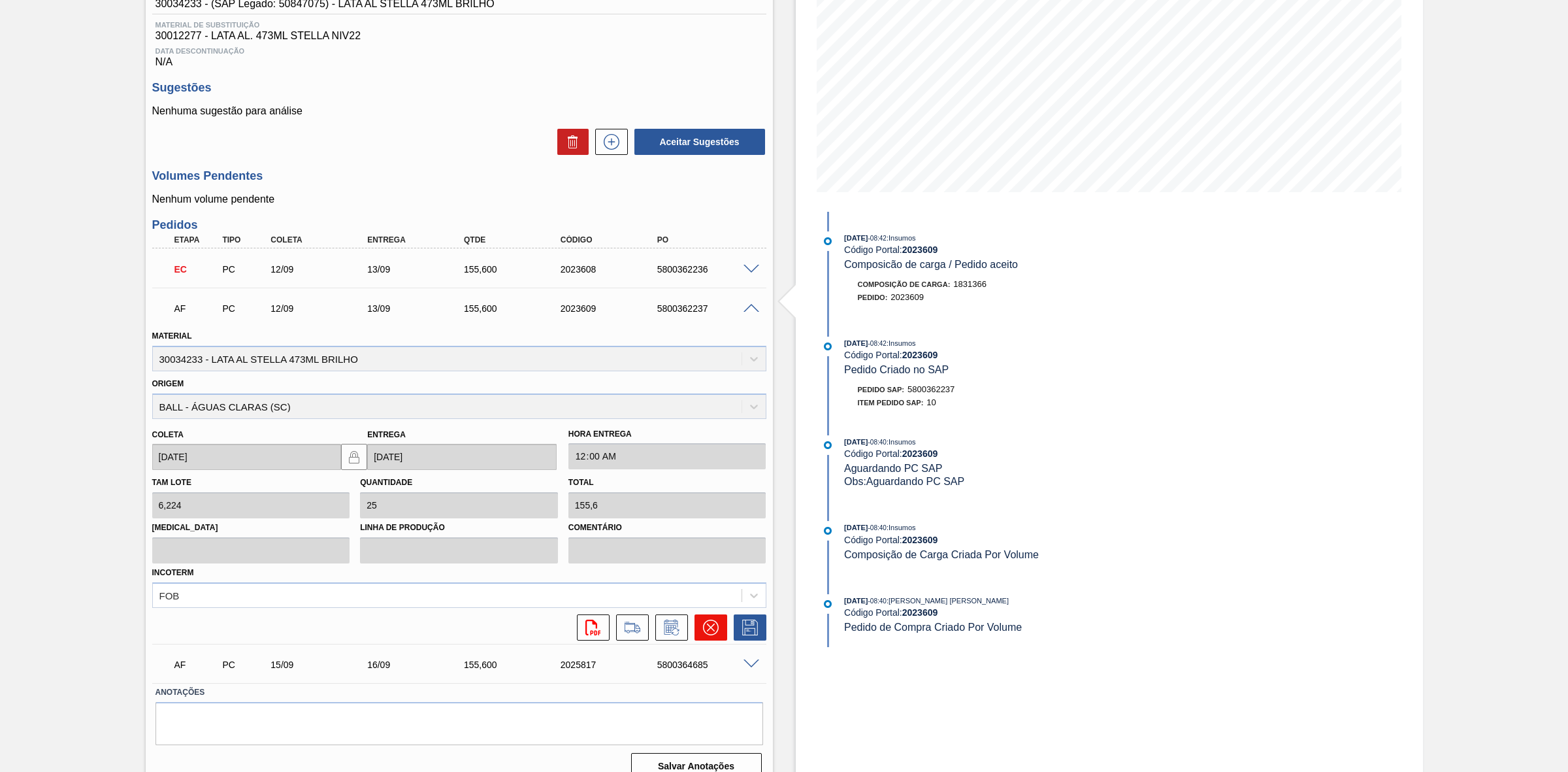
scroll to position [211, 0]
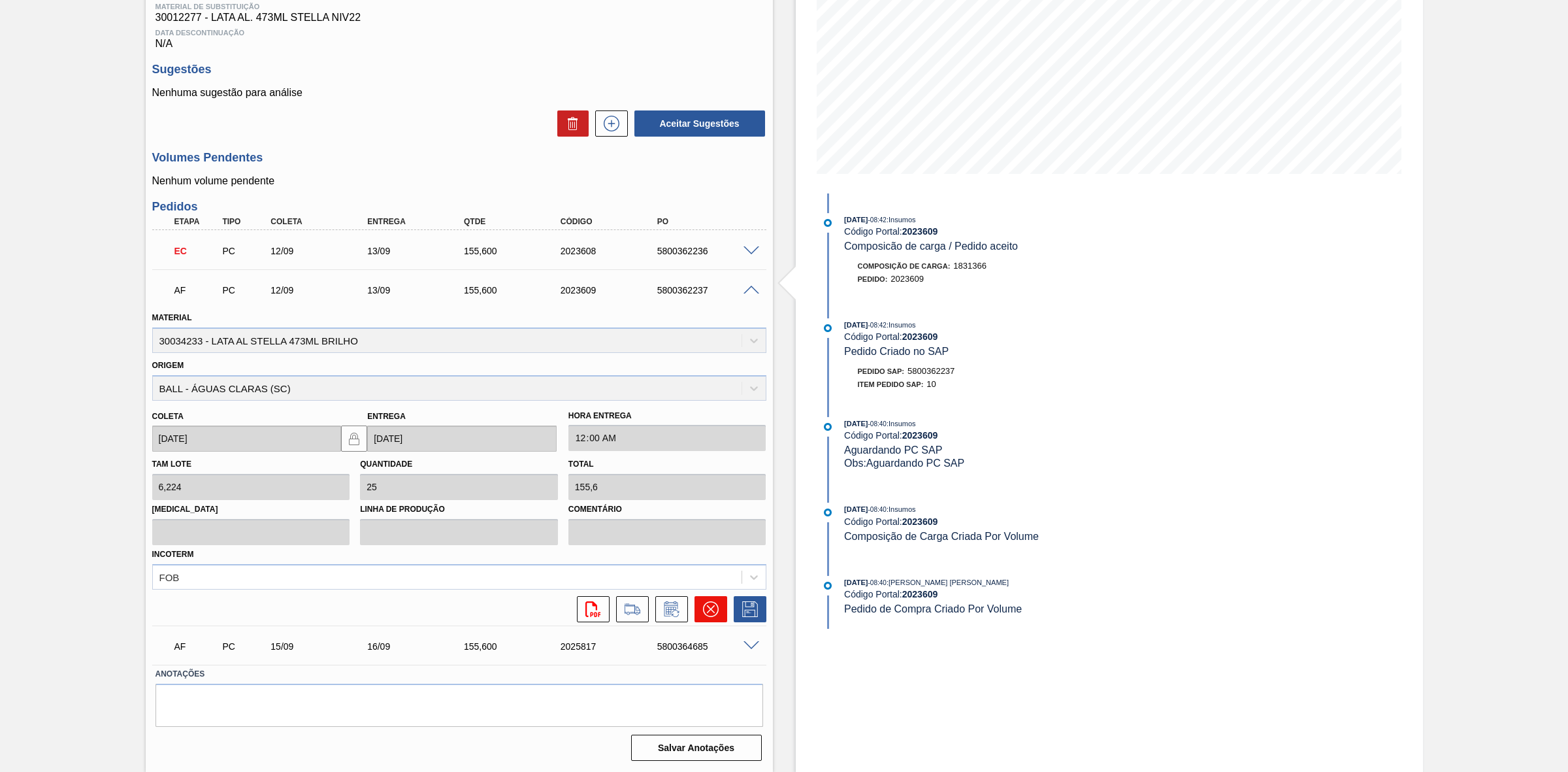
click at [714, 608] on icon at bounding box center [711, 610] width 16 height 16
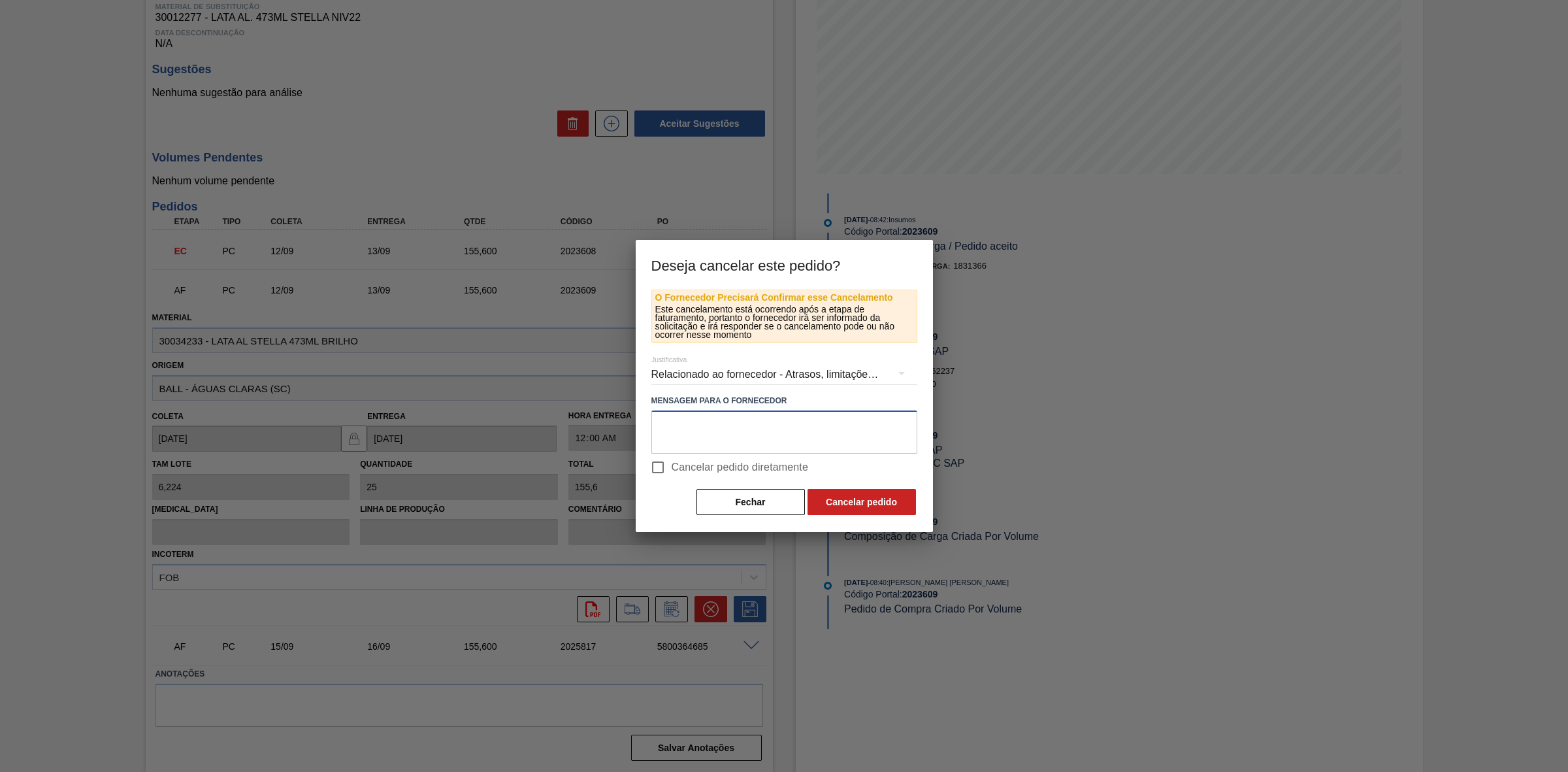
click at [743, 438] on textarea at bounding box center [784, 432] width 266 height 43
paste textarea "Linearização de grade - ocupação de or 269"
type textarea "Linearização de grade - ocupação de or 269"
click at [864, 504] on button "Cancelar pedido" at bounding box center [862, 502] width 108 height 26
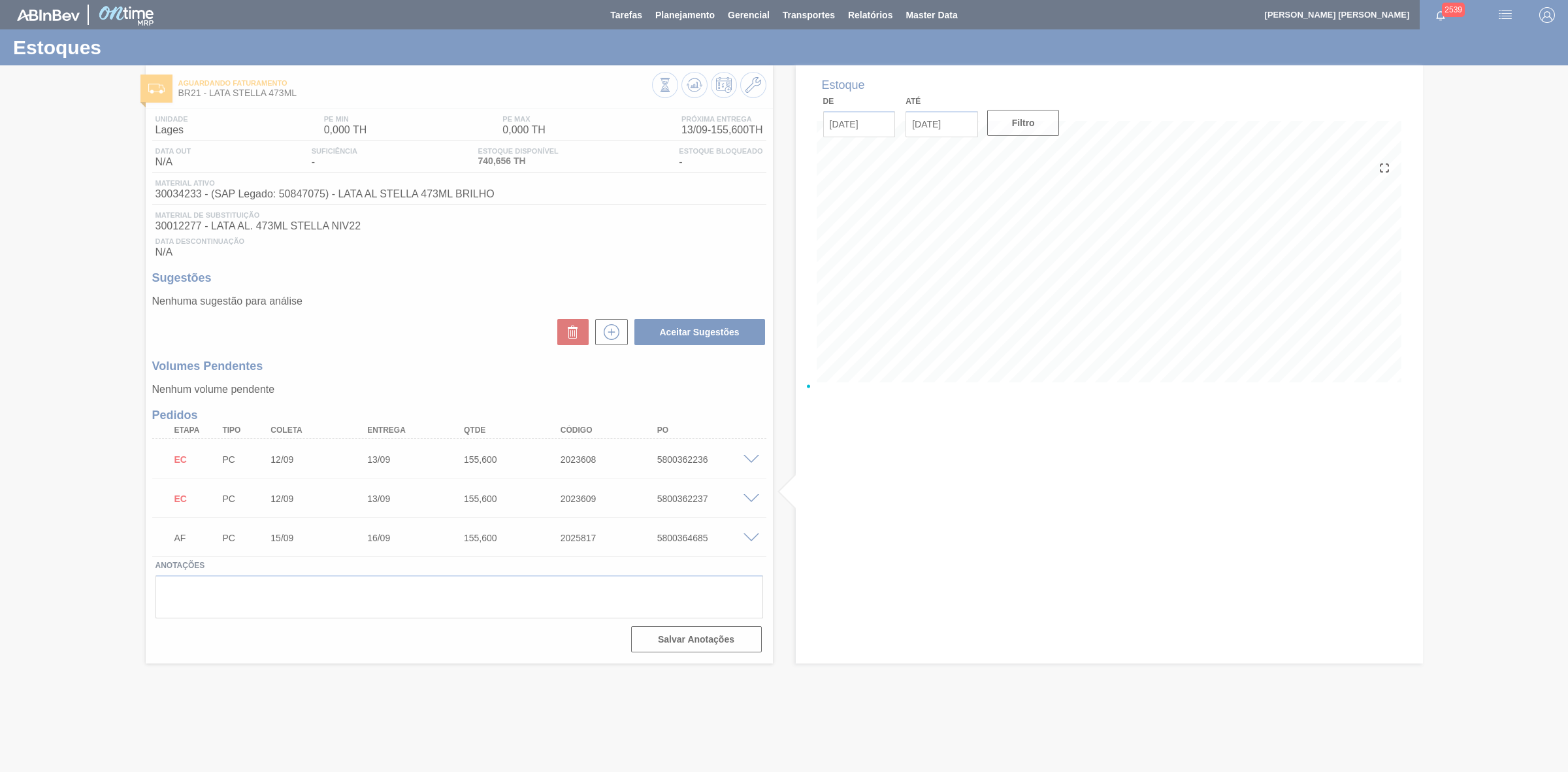
scroll to position [0, 0]
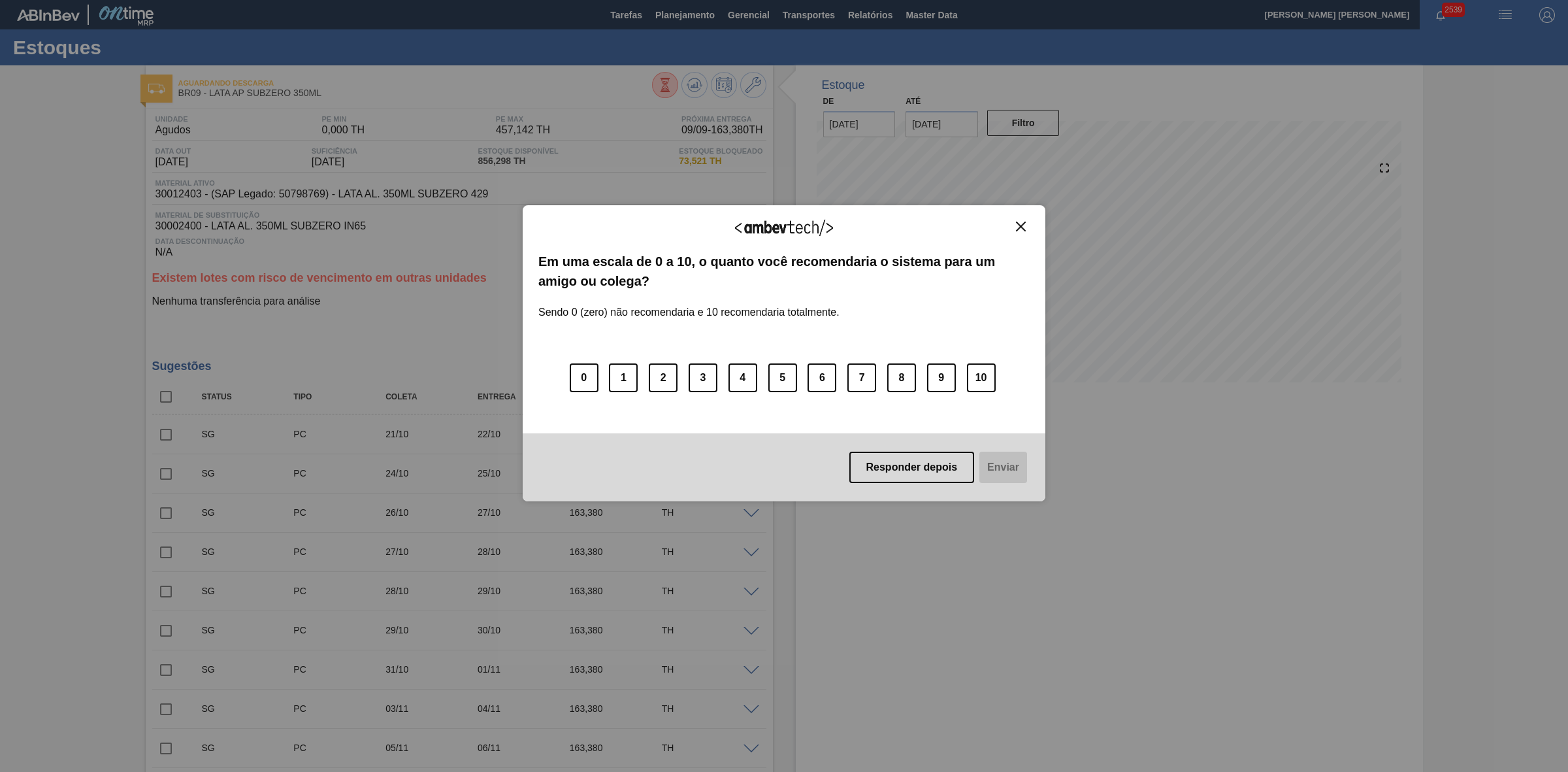
click at [1023, 226] on img "Close" at bounding box center [1021, 227] width 10 height 10
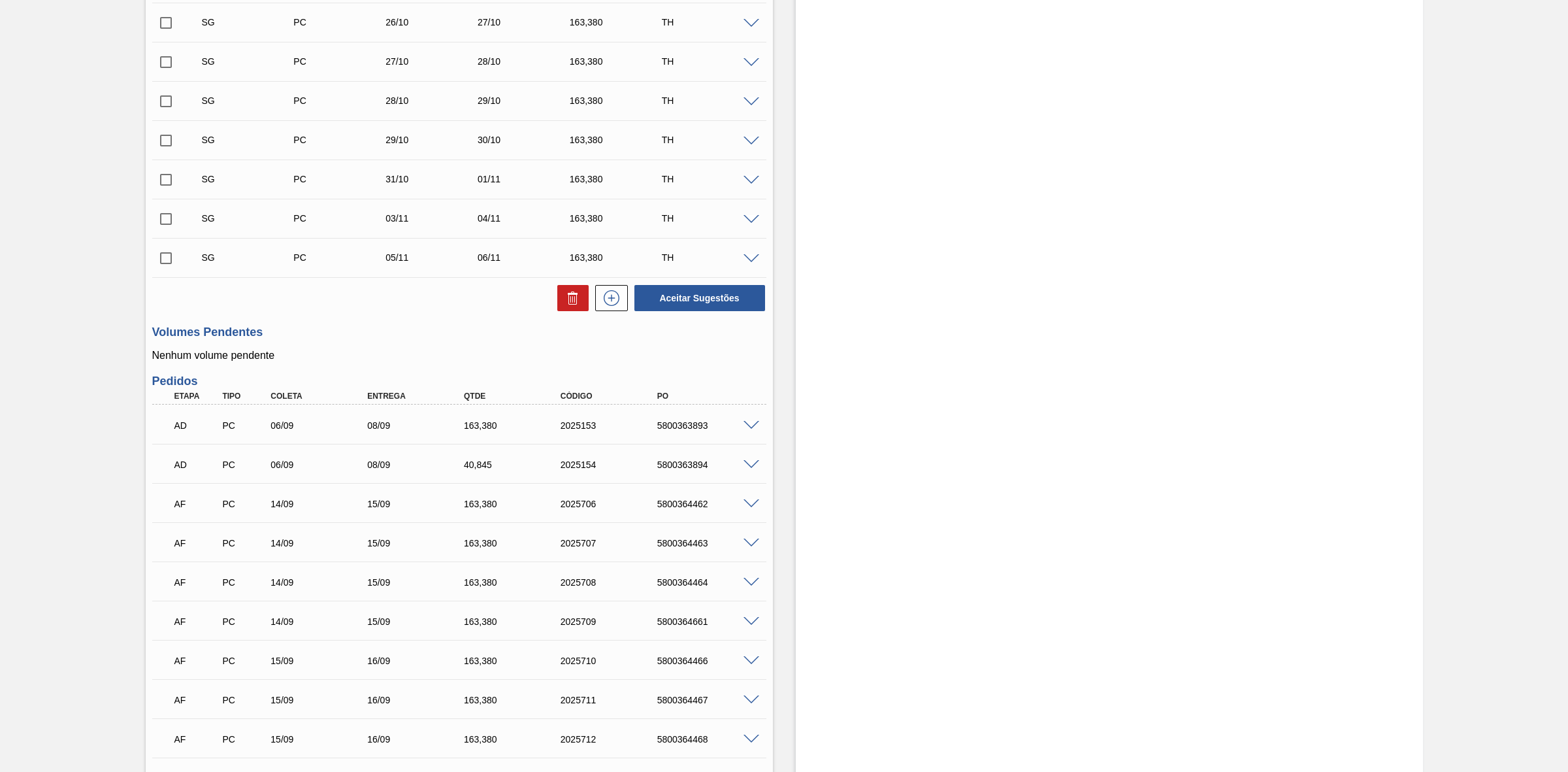
scroll to position [625, 0]
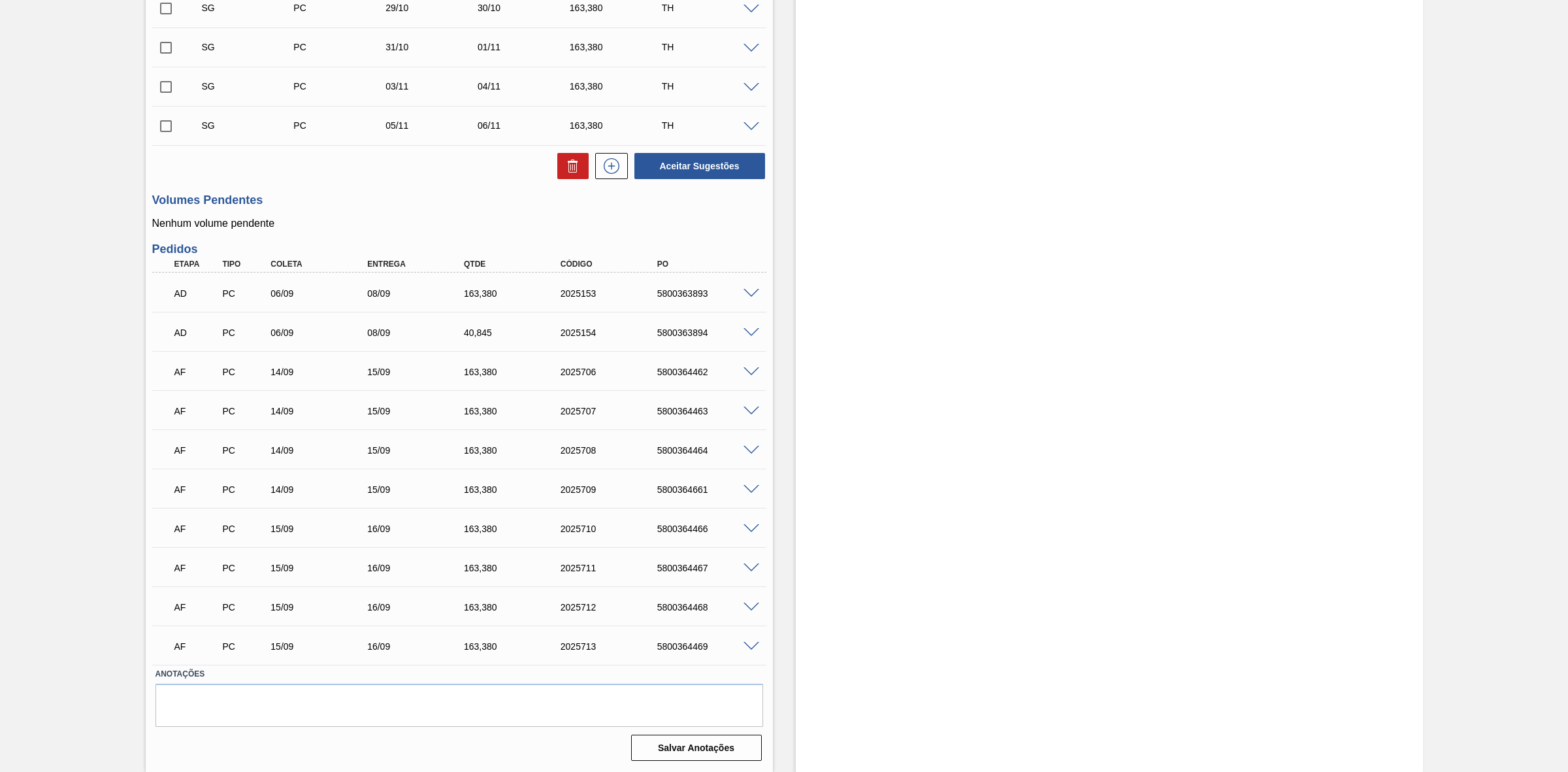
click at [750, 528] on span at bounding box center [751, 529] width 16 height 10
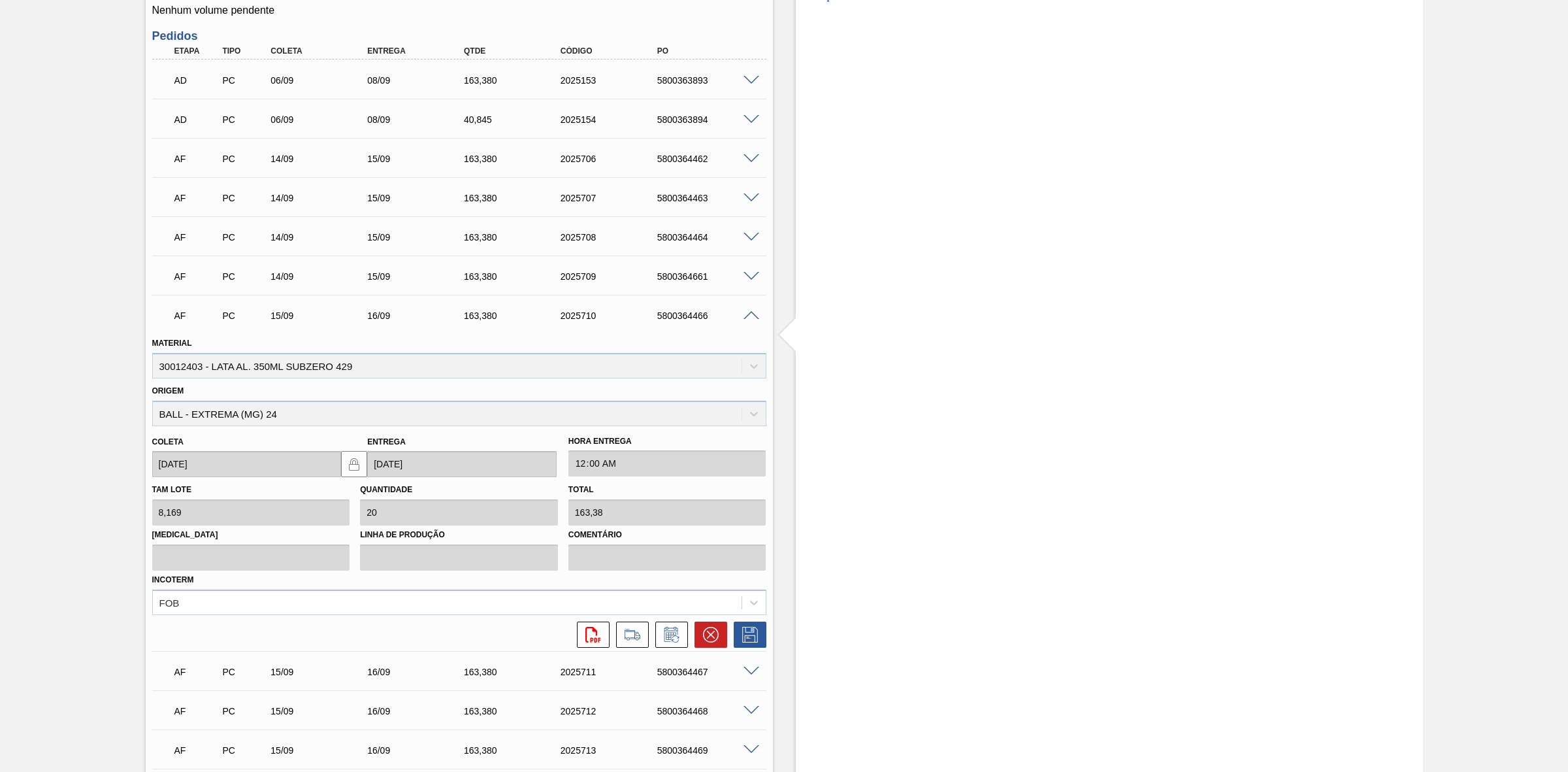
scroll to position [870, 0]
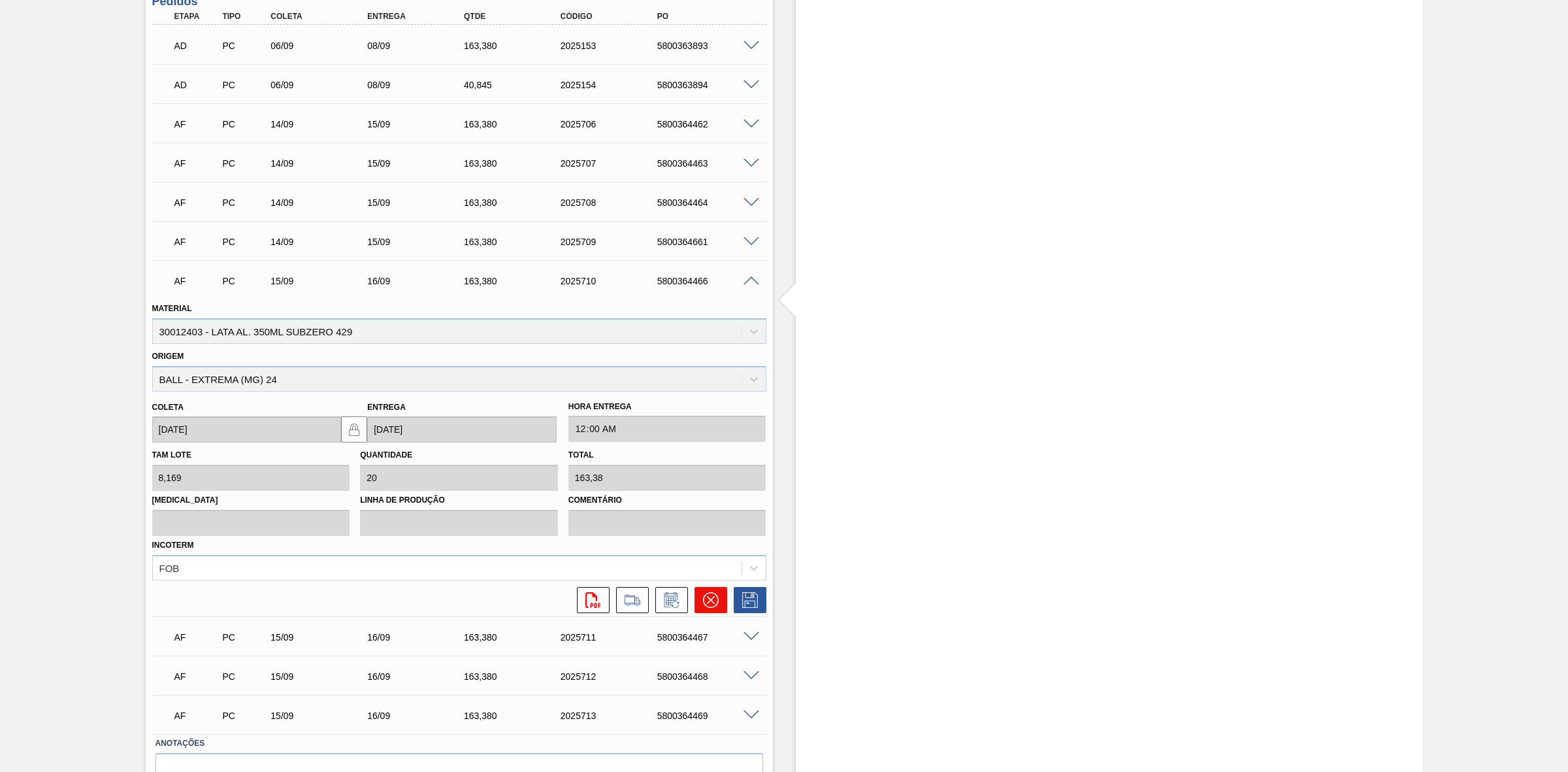
click at [707, 600] on icon at bounding box center [710, 600] width 8 height 8
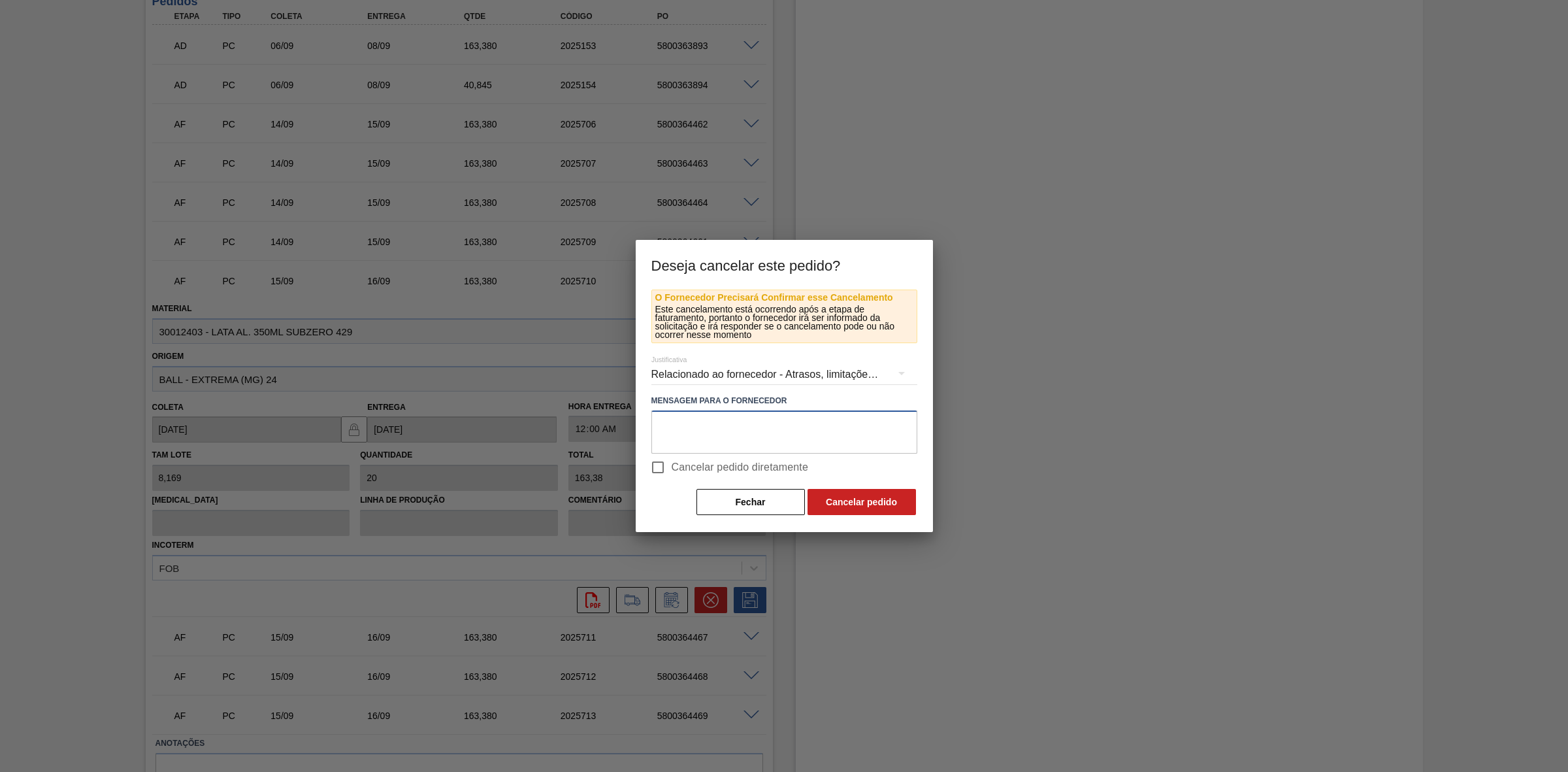
click at [739, 421] on textarea at bounding box center [784, 432] width 266 height 43
drag, startPoint x: 807, startPoint y: 420, endPoint x: 769, endPoint y: 415, distance: 38.3
click at [769, 415] on textarea "Redução de porgramação" at bounding box center [784, 432] width 266 height 43
click at [722, 427] on textarea "Redução de porgramação" at bounding box center [784, 432] width 266 height 43
drag, startPoint x: 799, startPoint y: 422, endPoint x: 642, endPoint y: 433, distance: 157.4
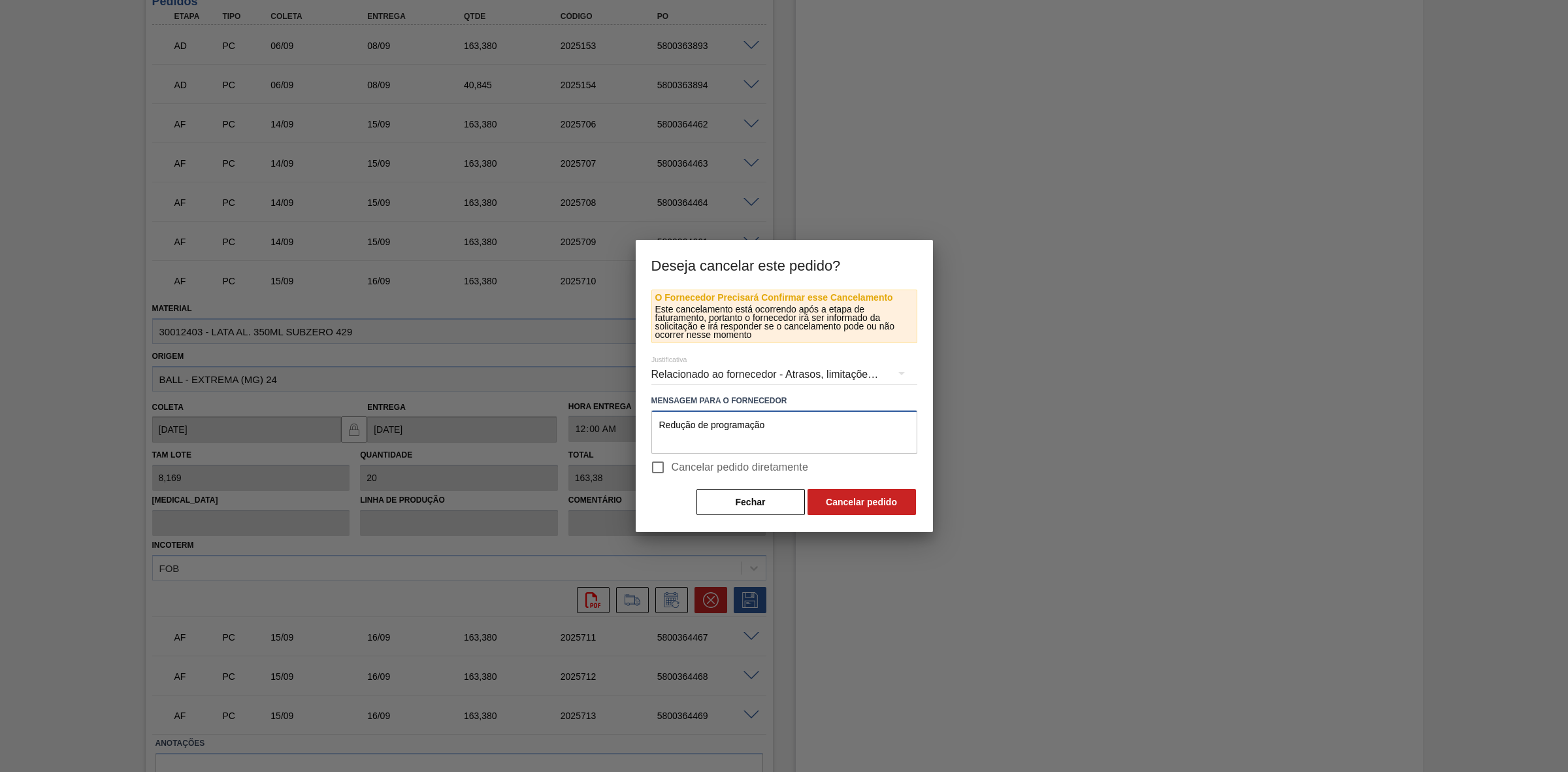
click at [642, 433] on div "O Fornecedor Precisará Confirmar esse Cancelamento Este cancelamento está ocorr…" at bounding box center [784, 410] width 297 height 242
type textarea "Redução de programação"
click at [858, 503] on button "Cancelar pedido" at bounding box center [862, 502] width 108 height 26
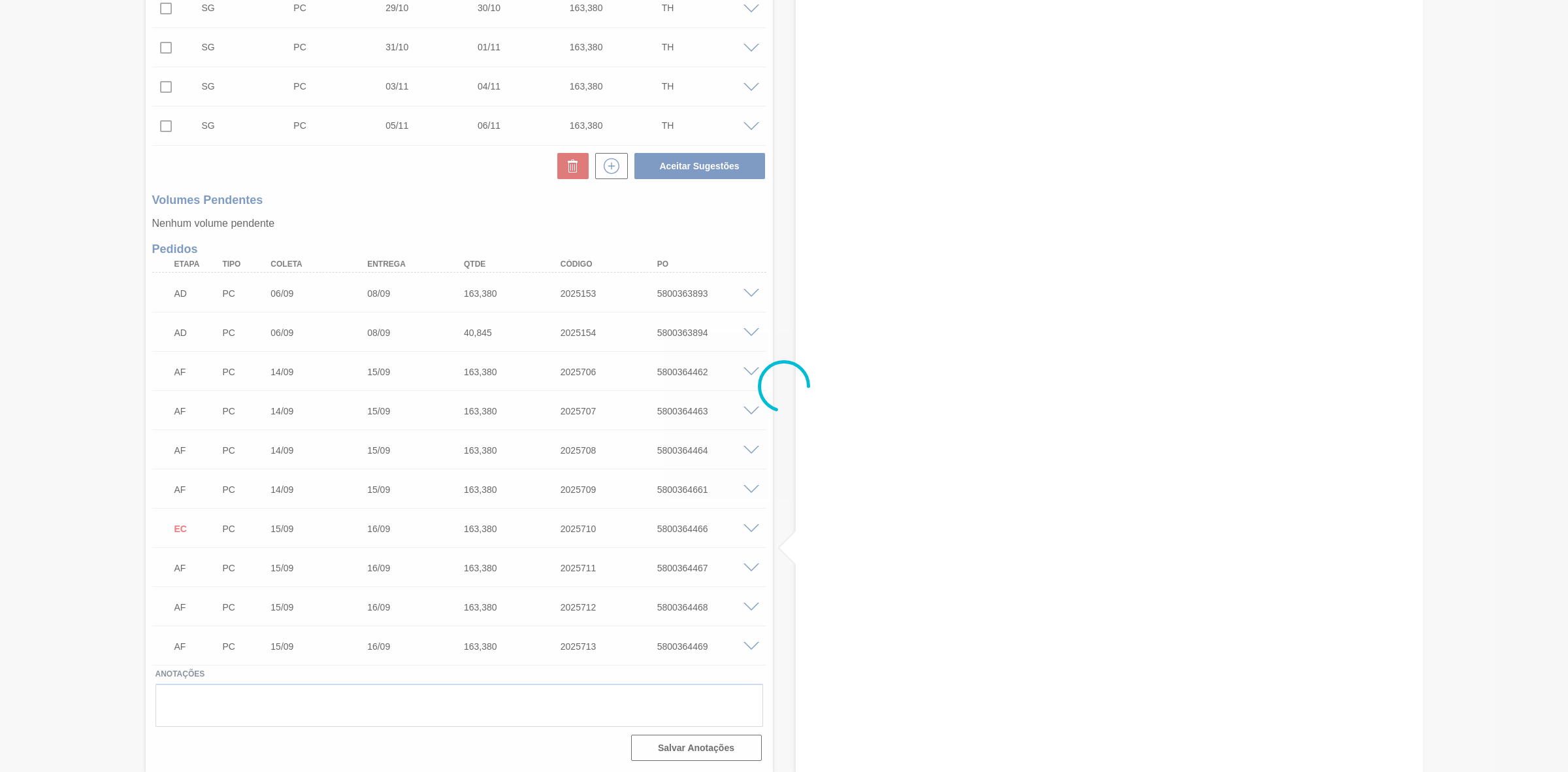
scroll to position [625, 0]
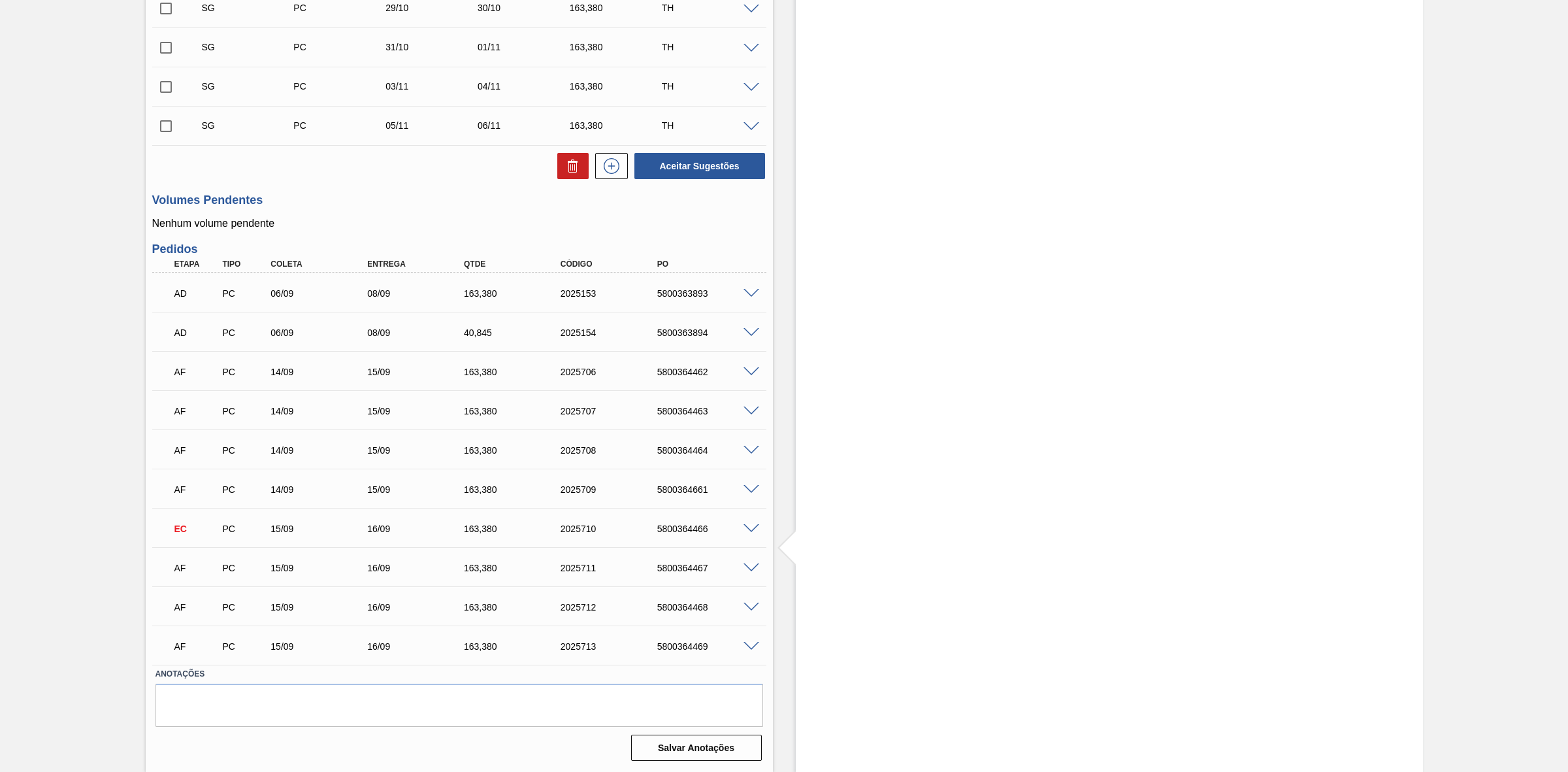
drag, startPoint x: 988, startPoint y: 556, endPoint x: 853, endPoint y: 555, distance: 135.0
click at [986, 555] on div "Estoque De [DATE] Até [DATE] Filtro 13/09 Projeção de Estoque 1,060.523 [DOMAIN…" at bounding box center [1109, 108] width 627 height 1329
click at [749, 564] on span at bounding box center [751, 568] width 16 height 10
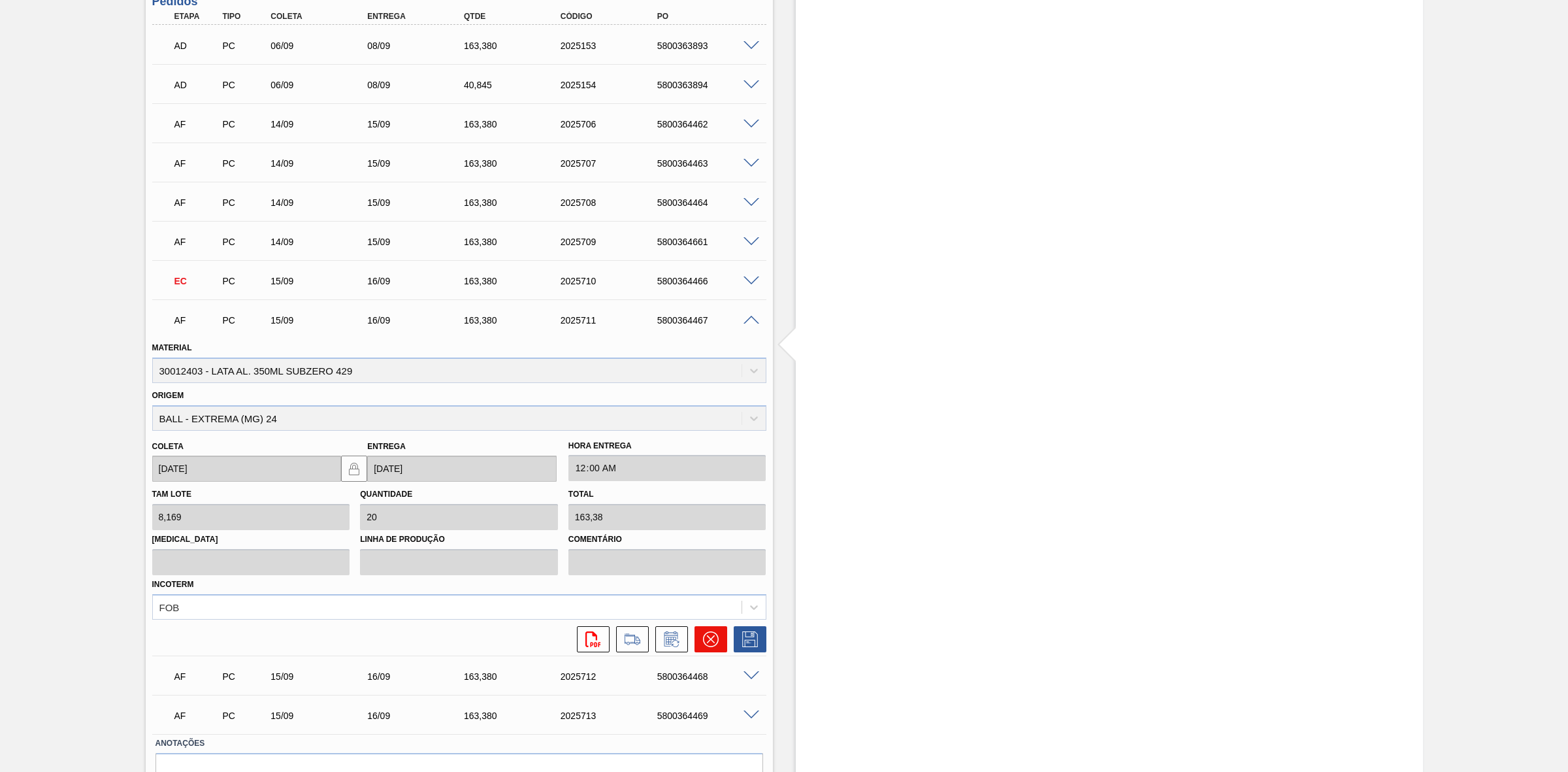
click at [704, 639] on icon at bounding box center [711, 639] width 16 height 16
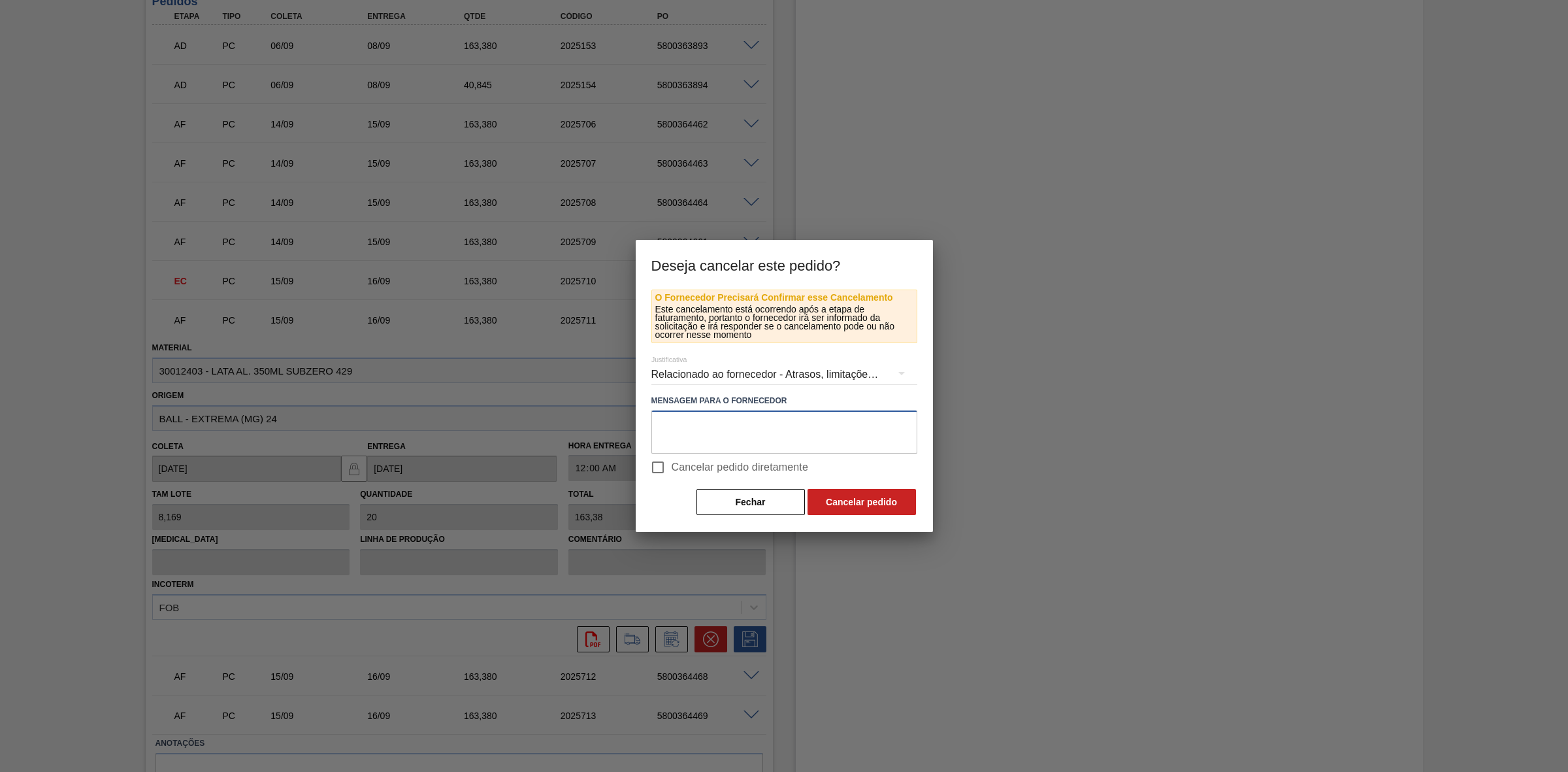
click at [681, 432] on textarea at bounding box center [784, 432] width 266 height 43
paste textarea "Redução de programação"
type textarea "Redução de programação"
click at [840, 497] on button "Cancelar pedido" at bounding box center [862, 502] width 108 height 26
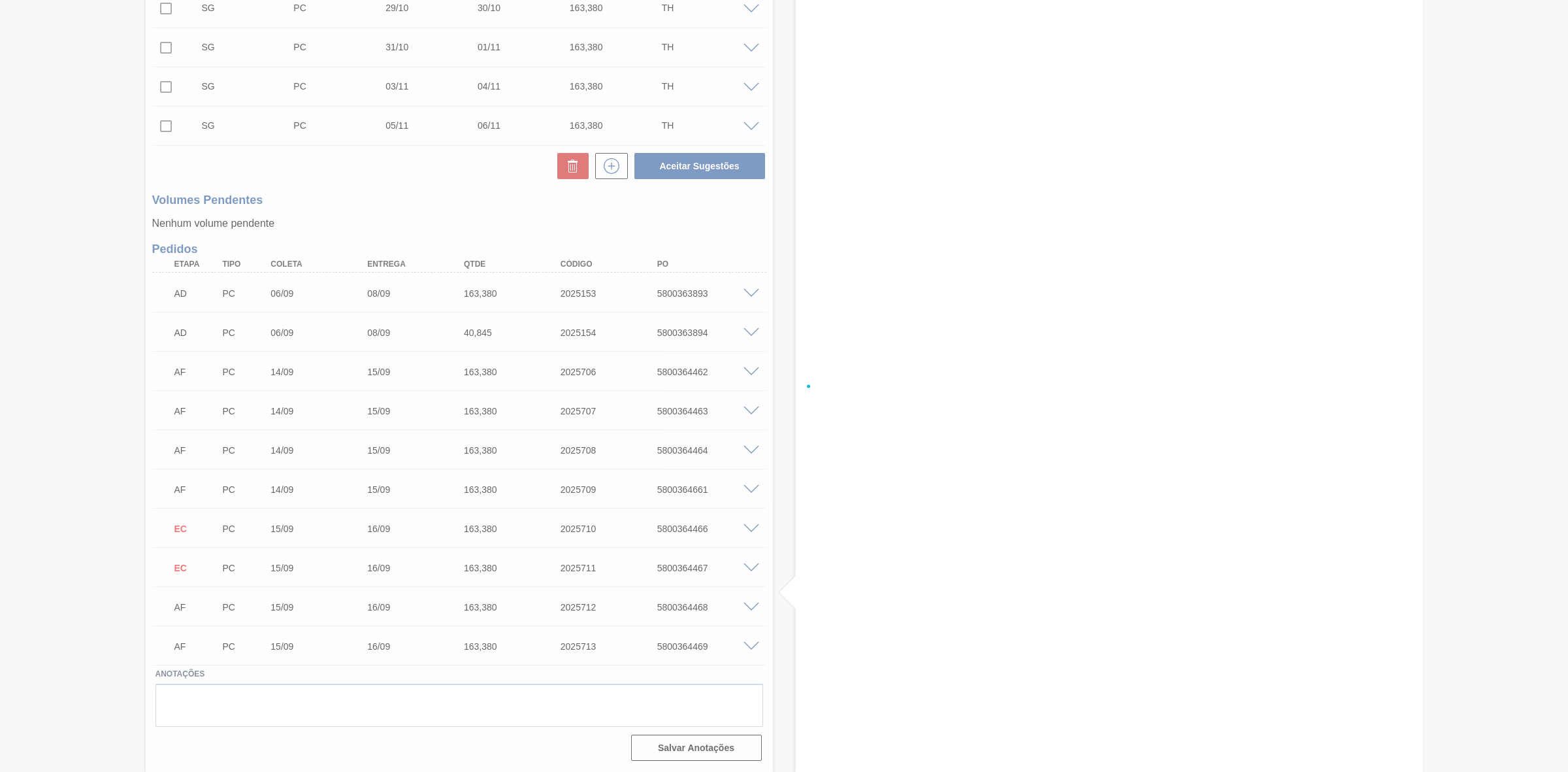
scroll to position [625, 0]
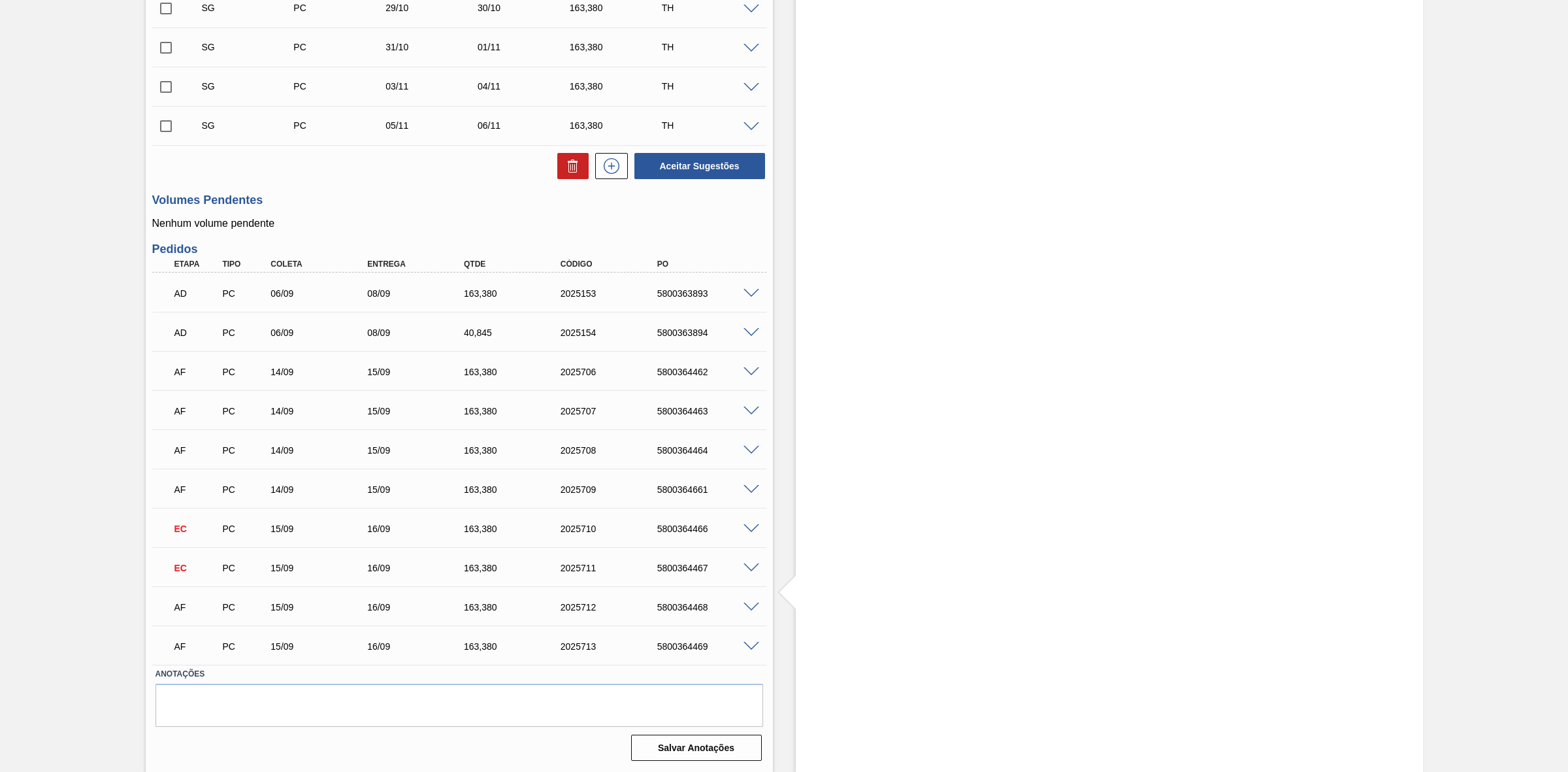
click at [749, 608] on span at bounding box center [751, 607] width 16 height 10
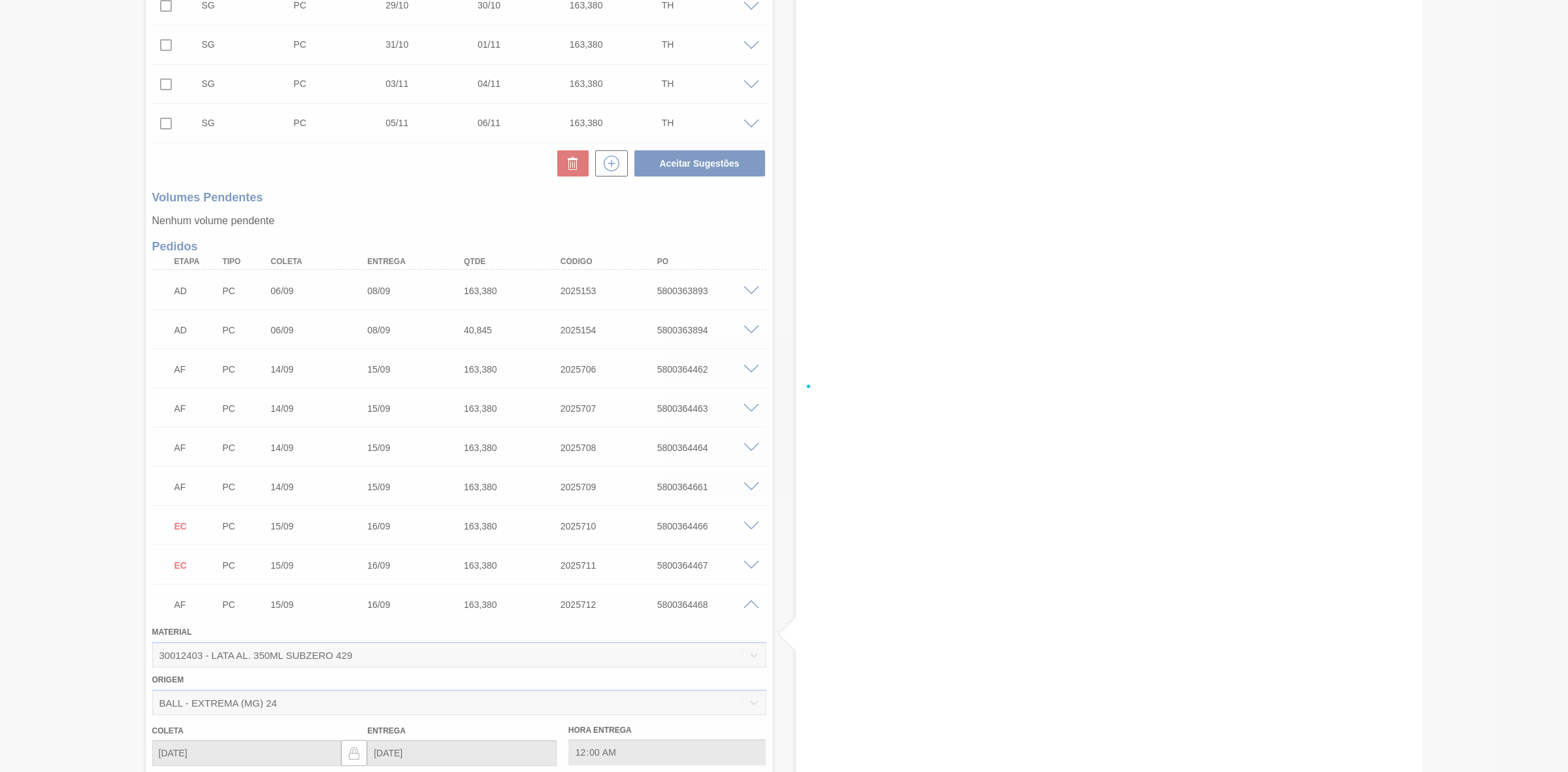
scroll to position [870, 0]
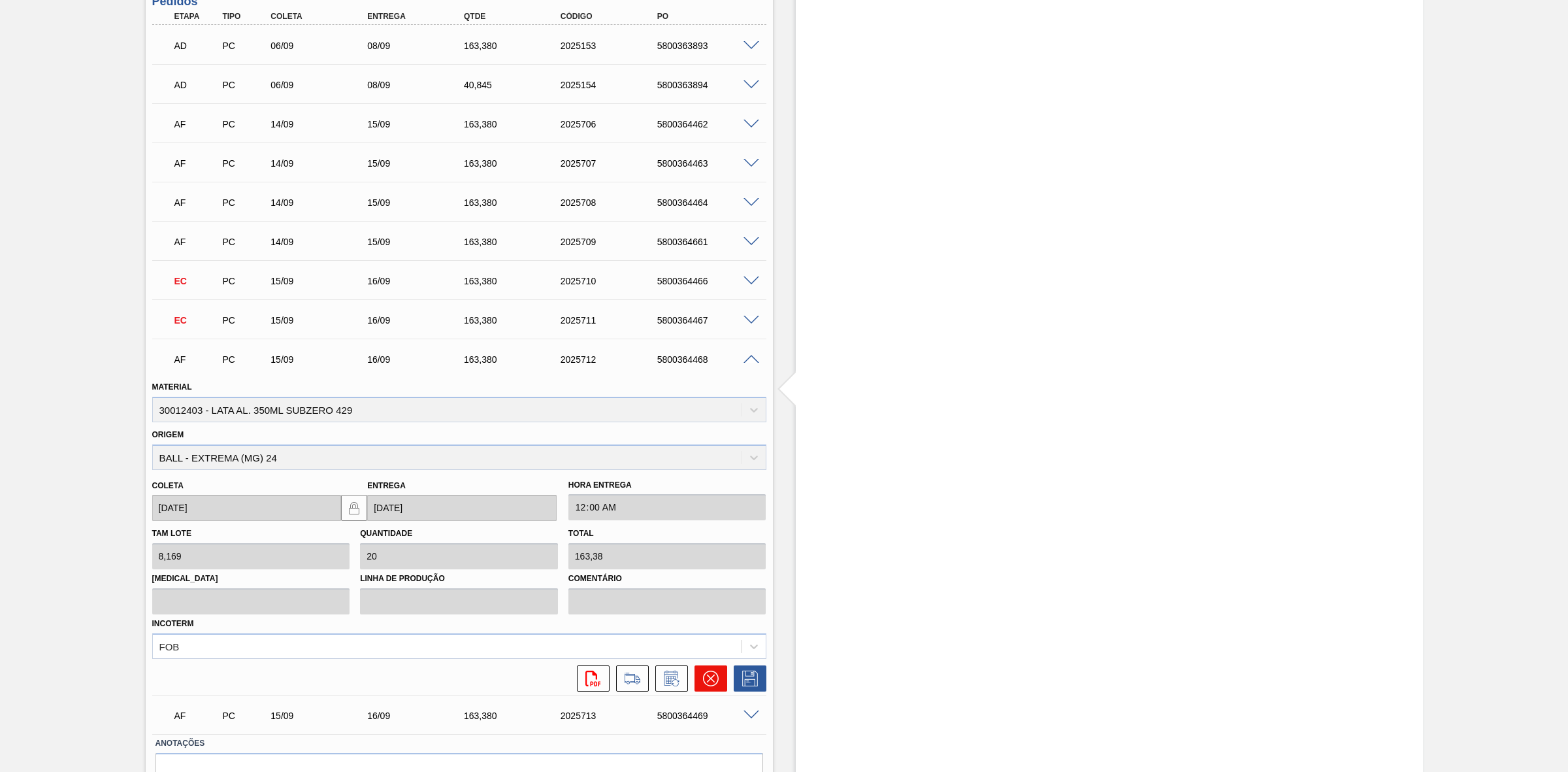
click at [712, 684] on icon at bounding box center [711, 678] width 16 height 16
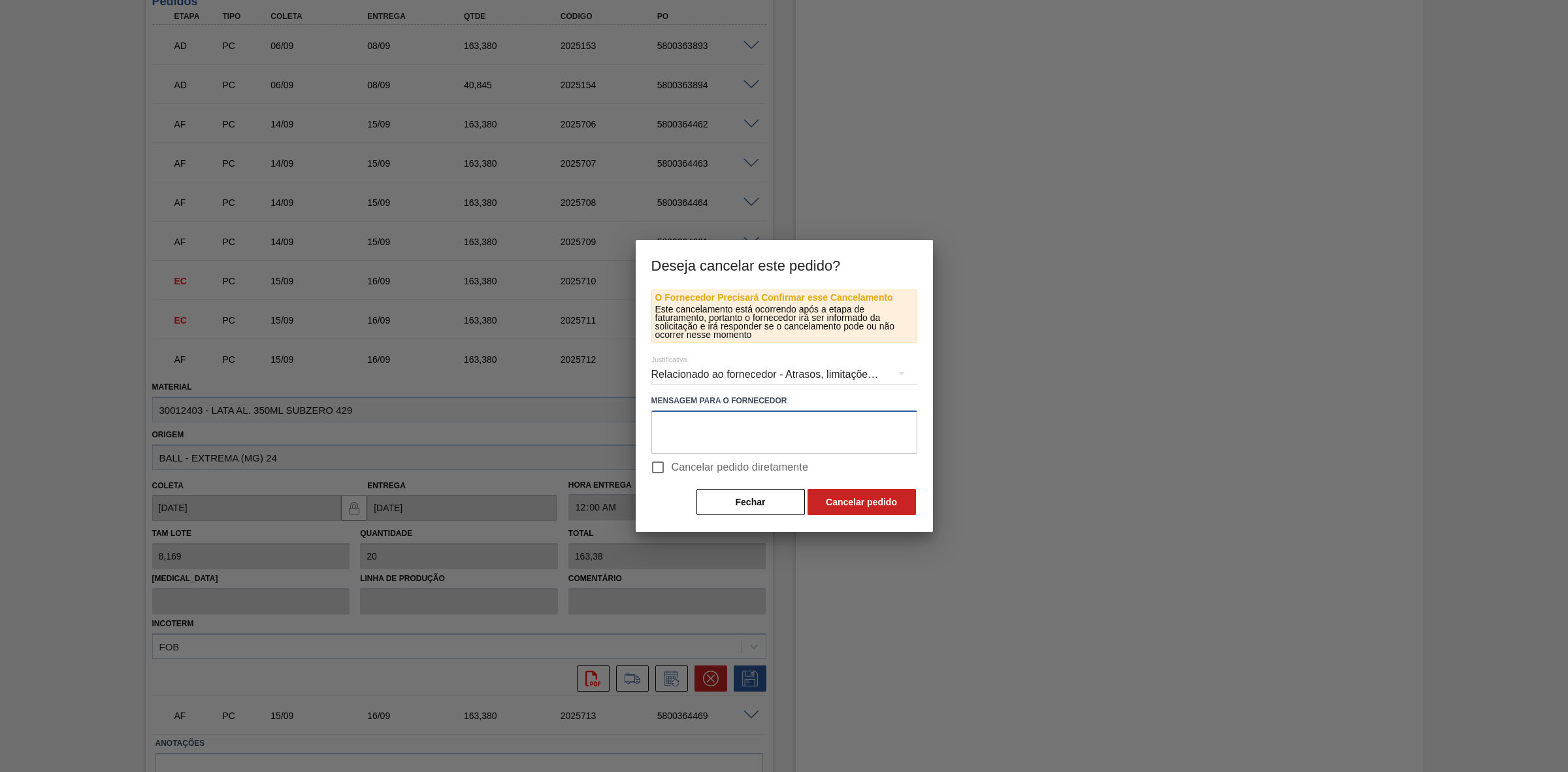
click at [681, 429] on textarea at bounding box center [784, 432] width 266 height 43
paste textarea "Redução de programação"
type textarea "Redução de programação"
click at [836, 498] on button "Cancelar pedido" at bounding box center [862, 502] width 108 height 26
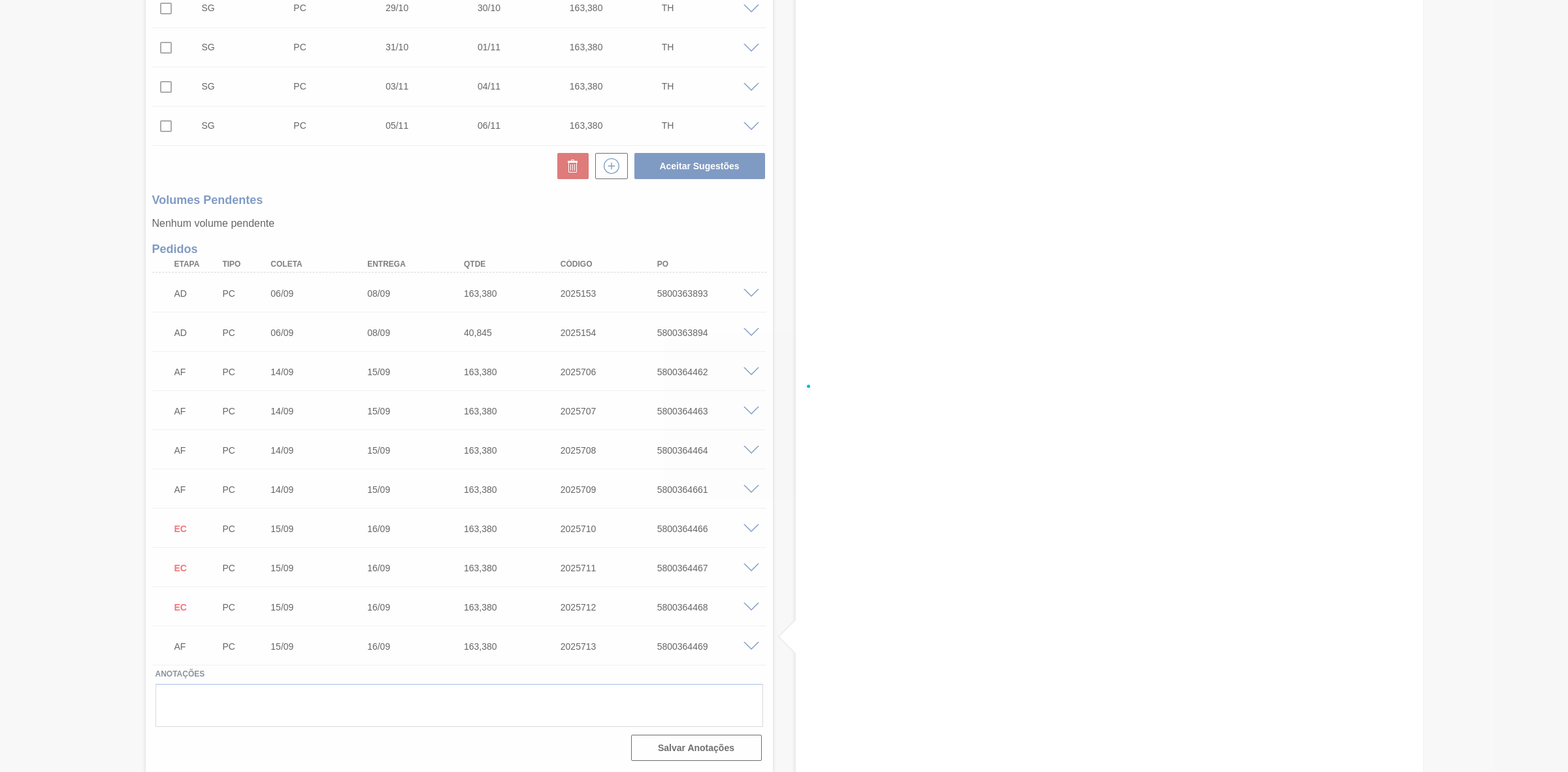
scroll to position [625, 0]
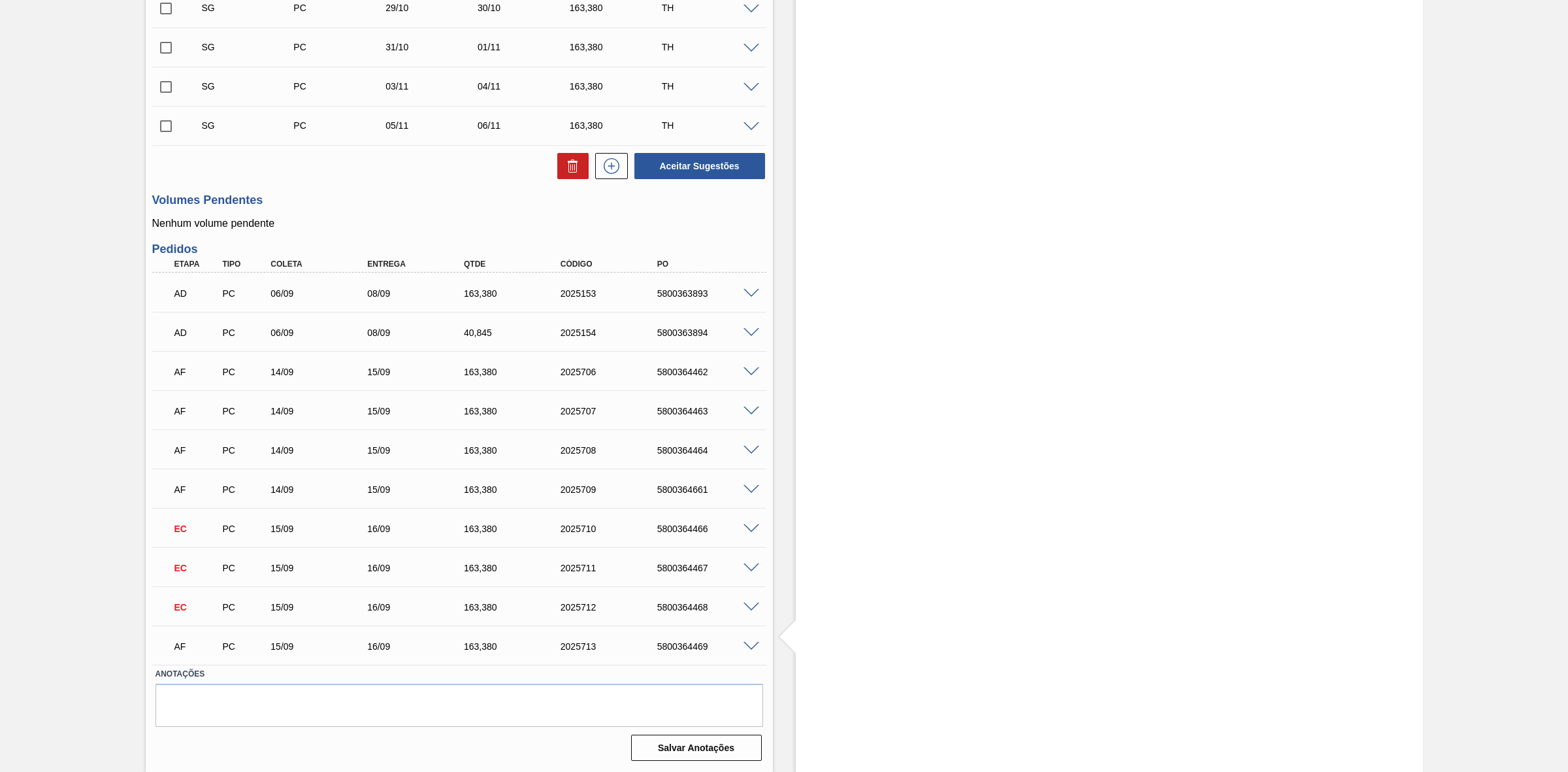
click at [751, 642] on span at bounding box center [751, 647] width 16 height 10
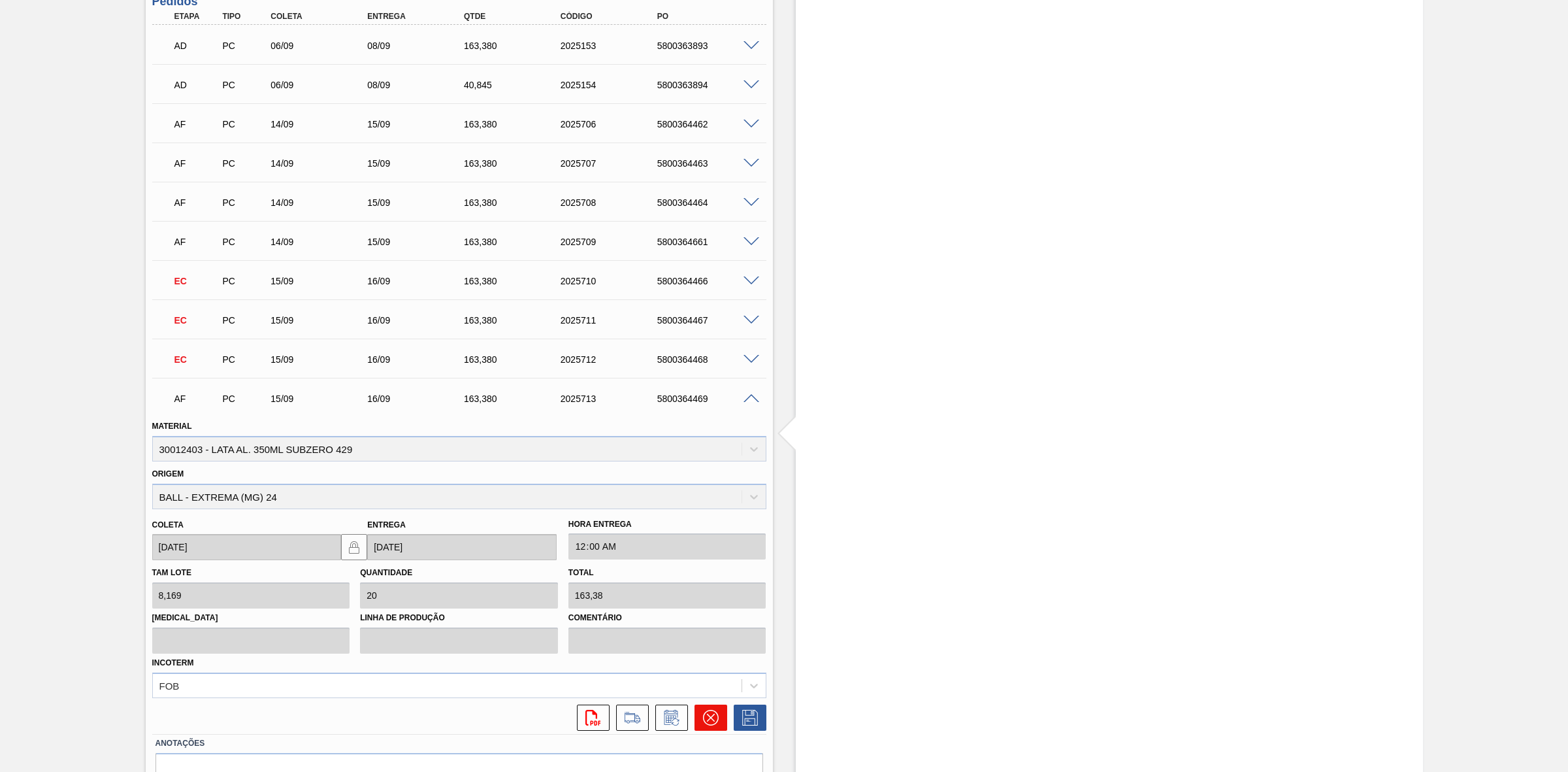
click at [706, 713] on icon at bounding box center [710, 718] width 16 height 16
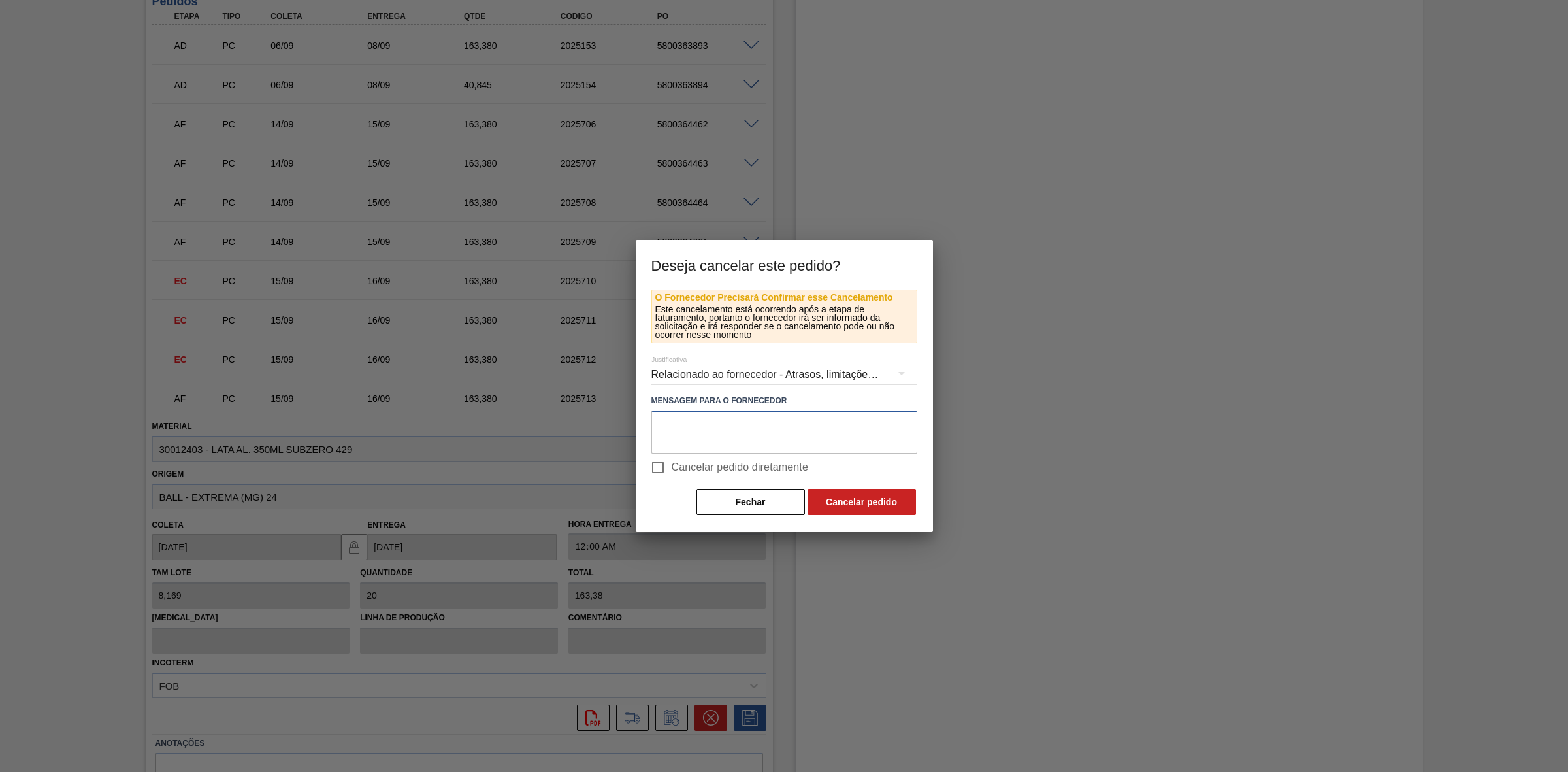
click at [707, 423] on textarea at bounding box center [784, 432] width 266 height 43
paste textarea "Redução de programação"
type textarea "Redução de programação"
click at [843, 503] on button "Cancelar pedido" at bounding box center [862, 502] width 108 height 26
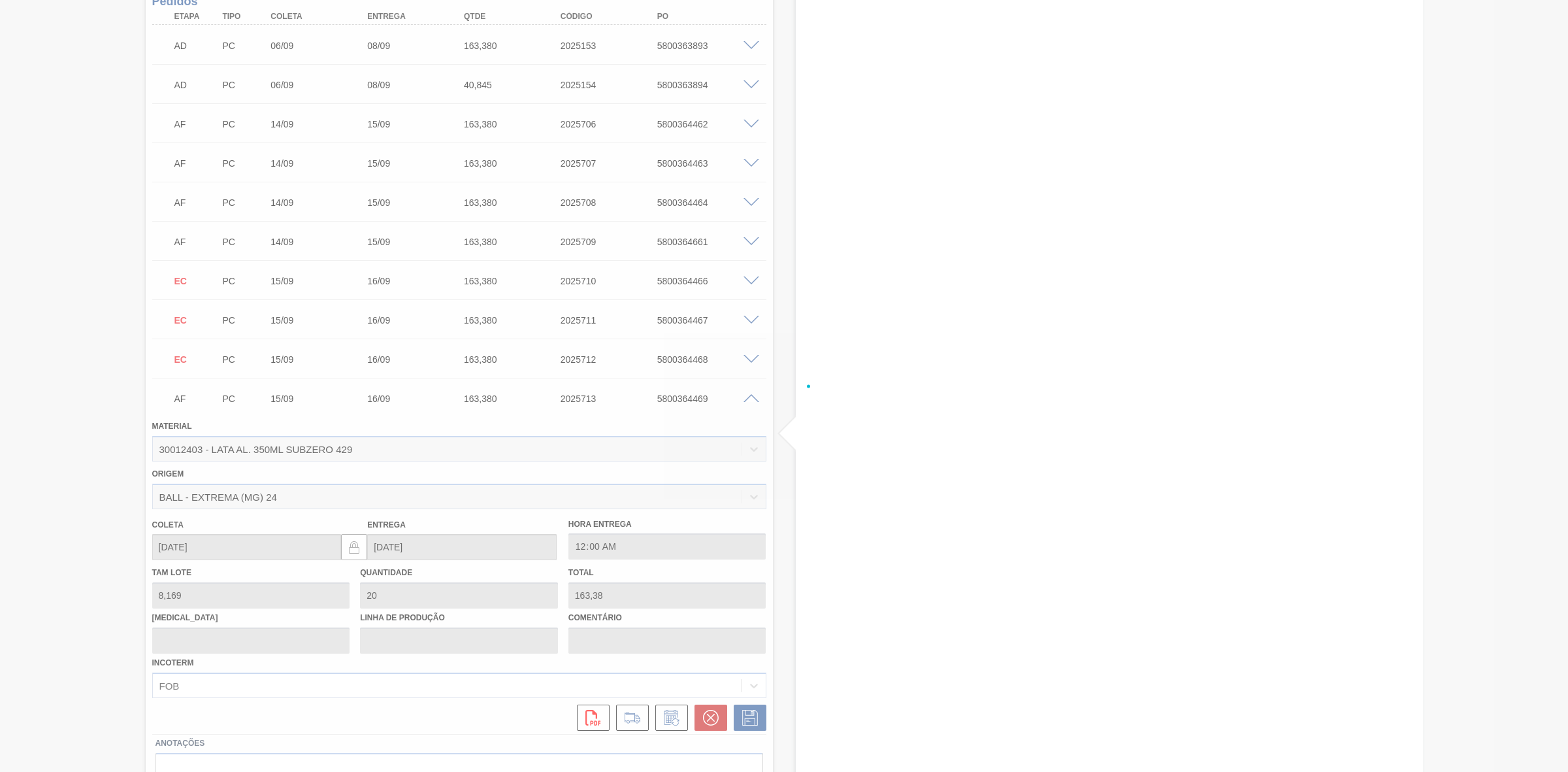
scroll to position [625, 0]
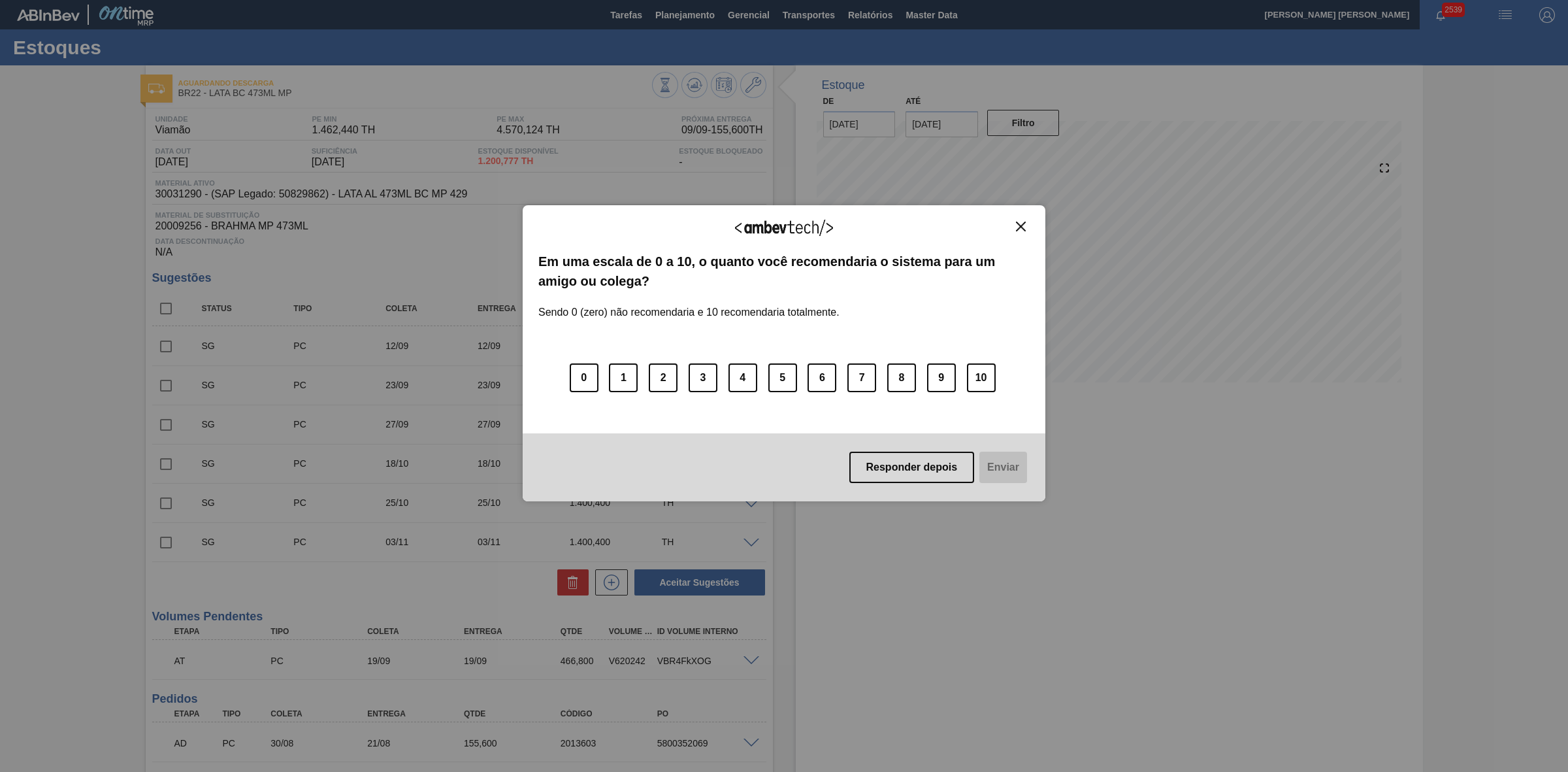
click at [1023, 224] on img "Close" at bounding box center [1021, 227] width 10 height 10
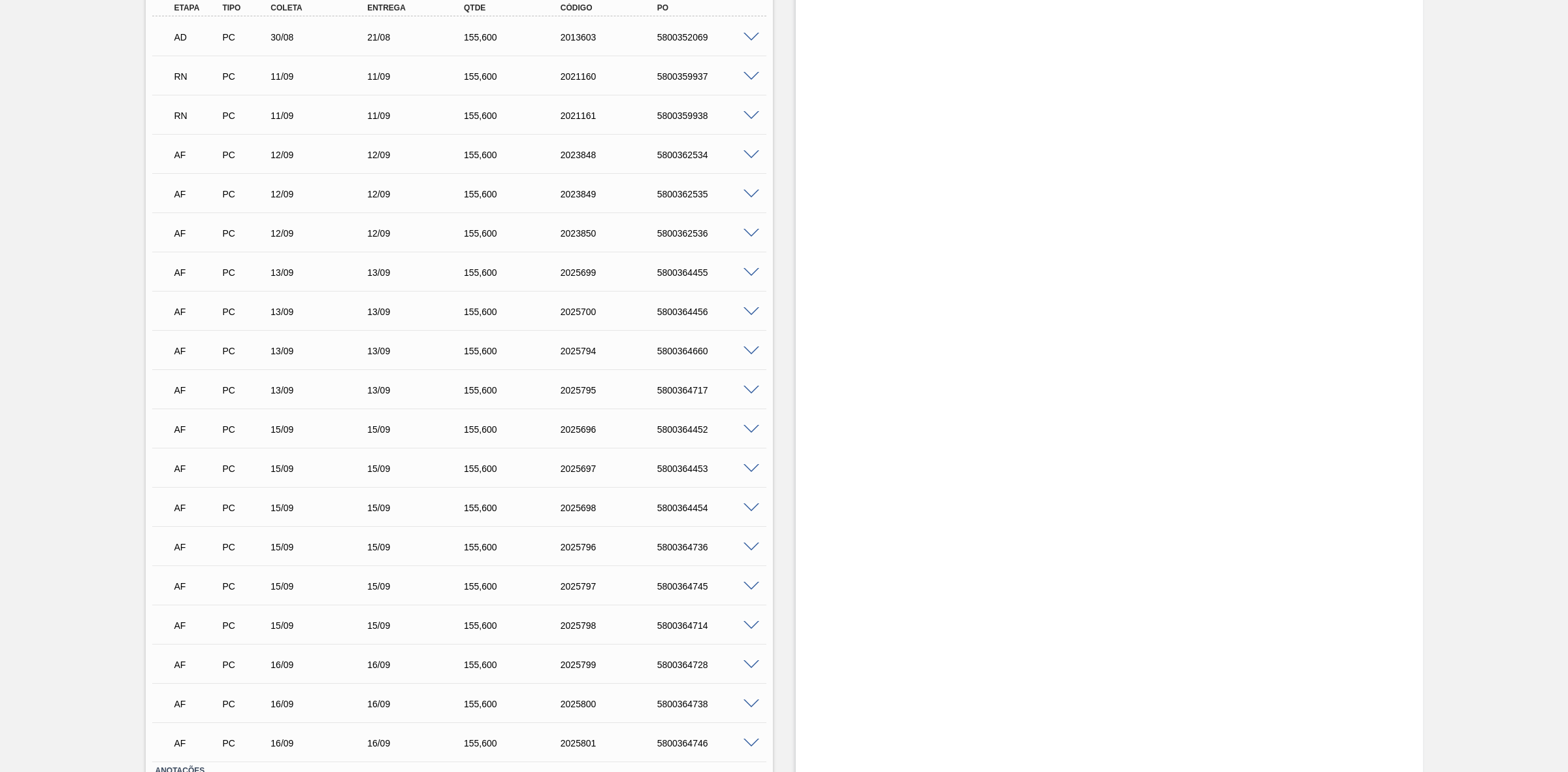
scroll to position [735, 0]
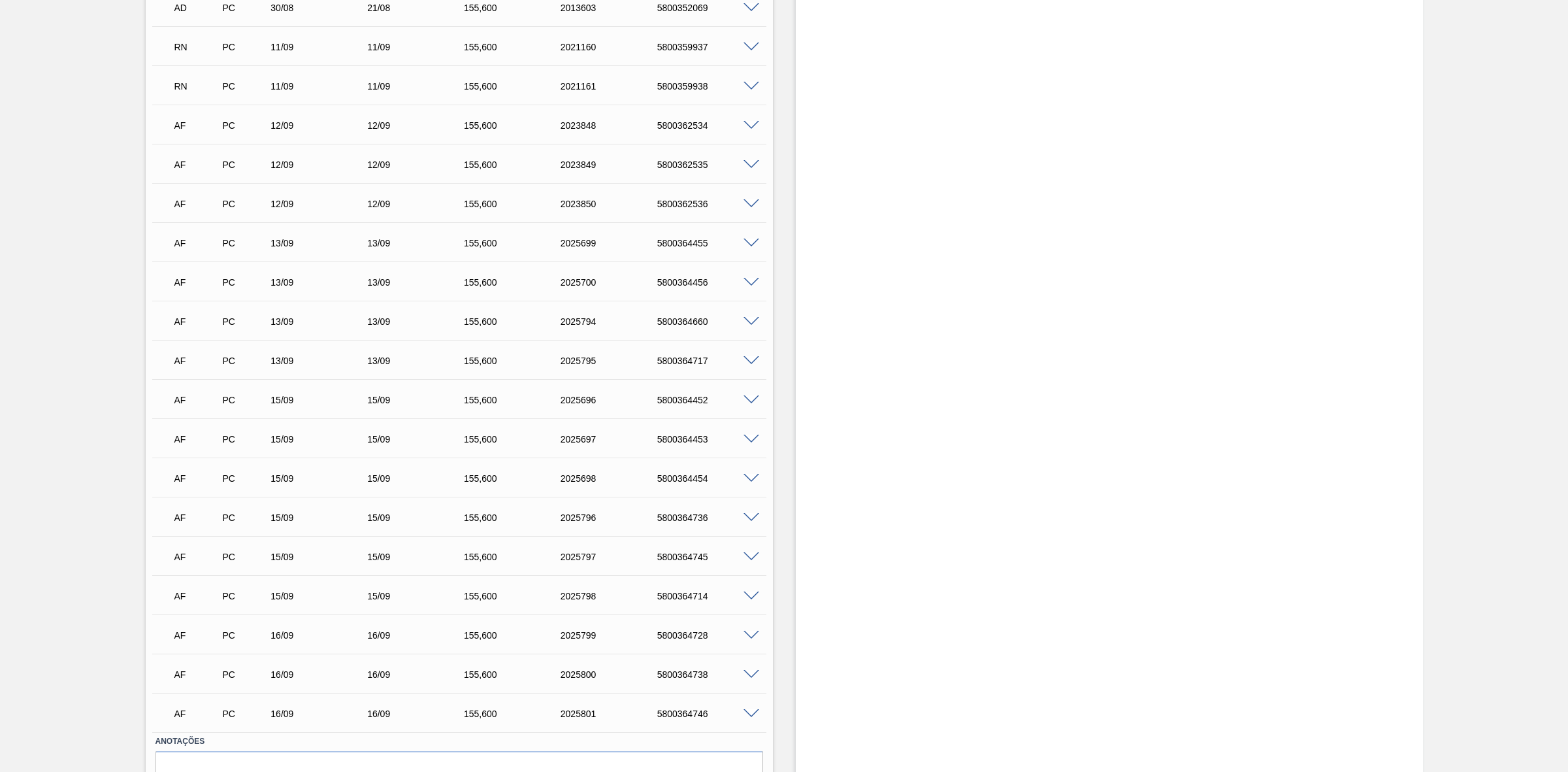
click at [751, 400] on span at bounding box center [751, 400] width 16 height 10
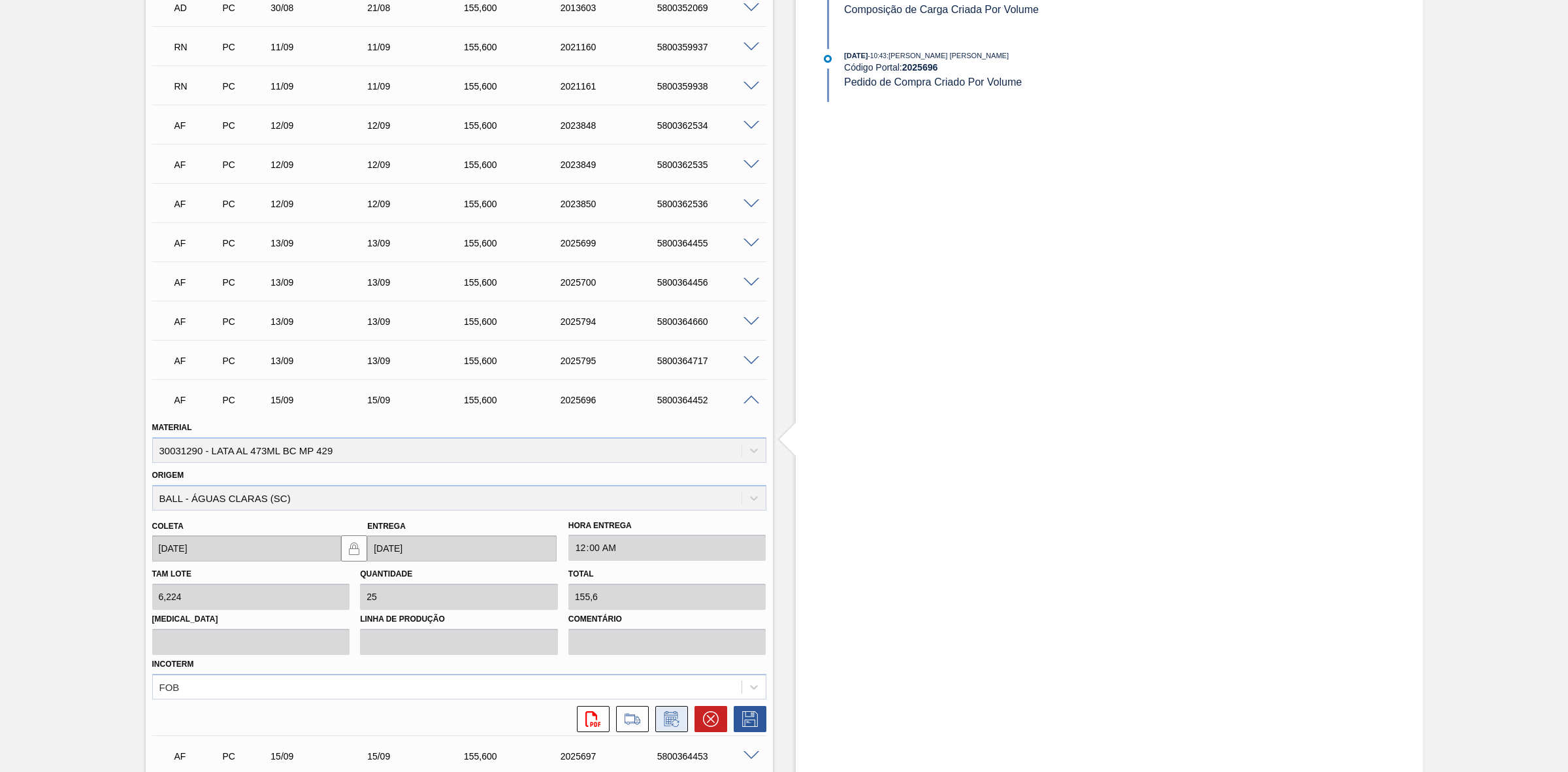
click at [673, 721] on icon at bounding box center [672, 719] width 21 height 16
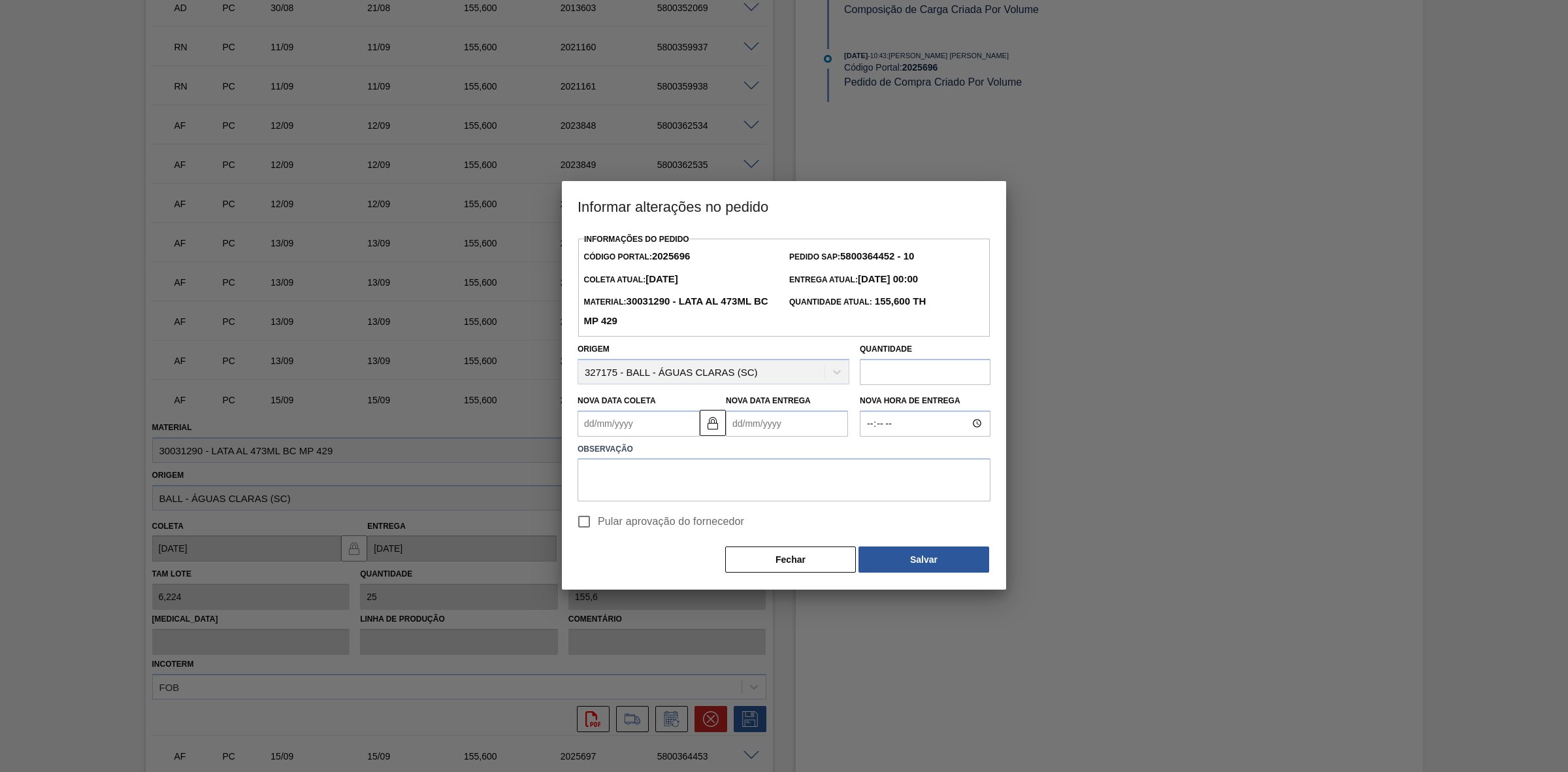
click at [644, 427] on Coleta2025696 "Nova Data Coleta" at bounding box center [638, 424] width 122 height 26
click at [714, 561] on div "27" at bounding box center [720, 560] width 18 height 18
type Coleta2025696 "[DATE]"
type Entrega2025696 "[DATE]"
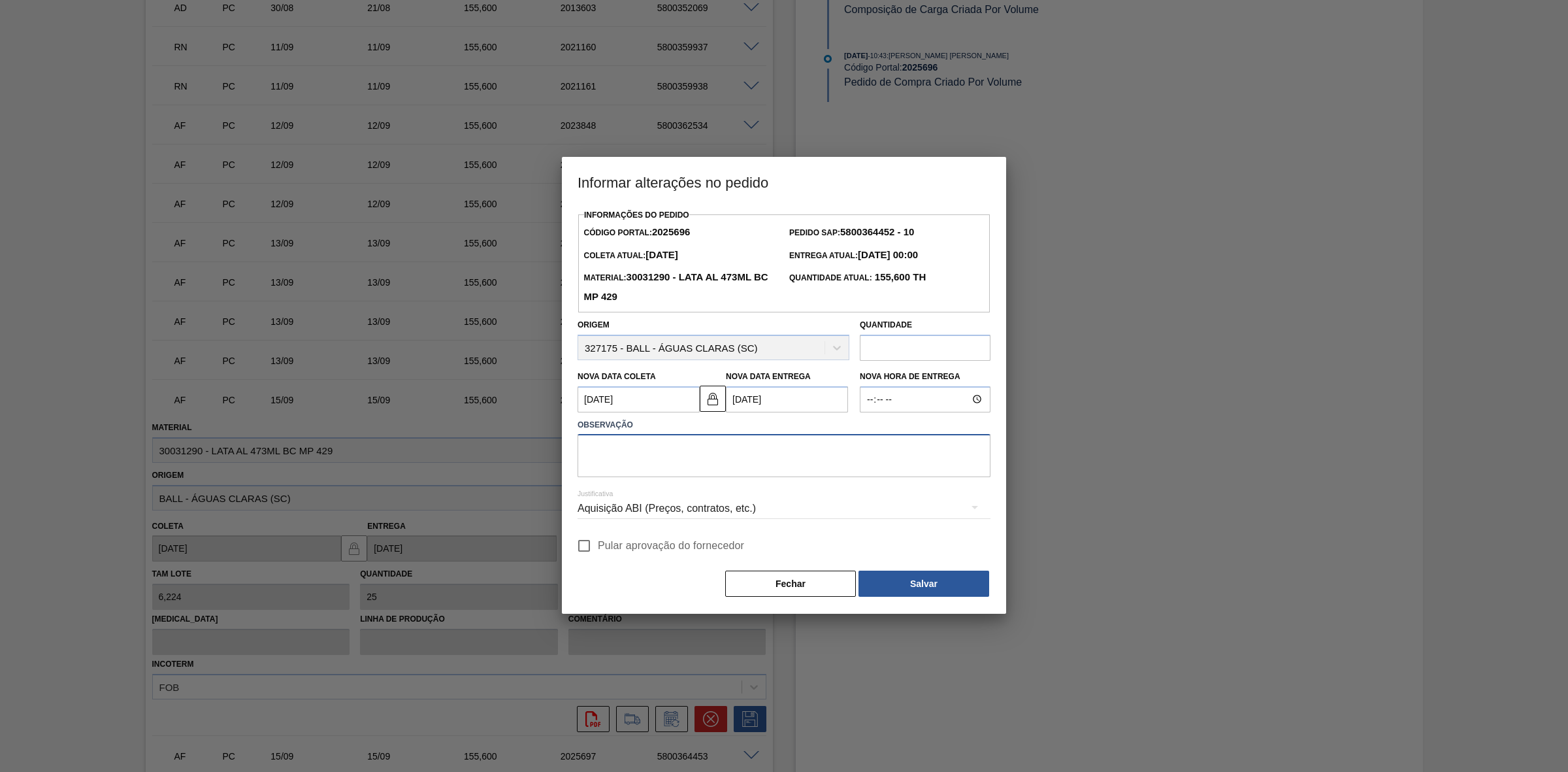
click at [664, 446] on textarea at bounding box center [784, 455] width 413 height 43
click at [742, 516] on div "Aquisição ABI (Preços, contratos, etc.)" at bounding box center [784, 508] width 413 height 36
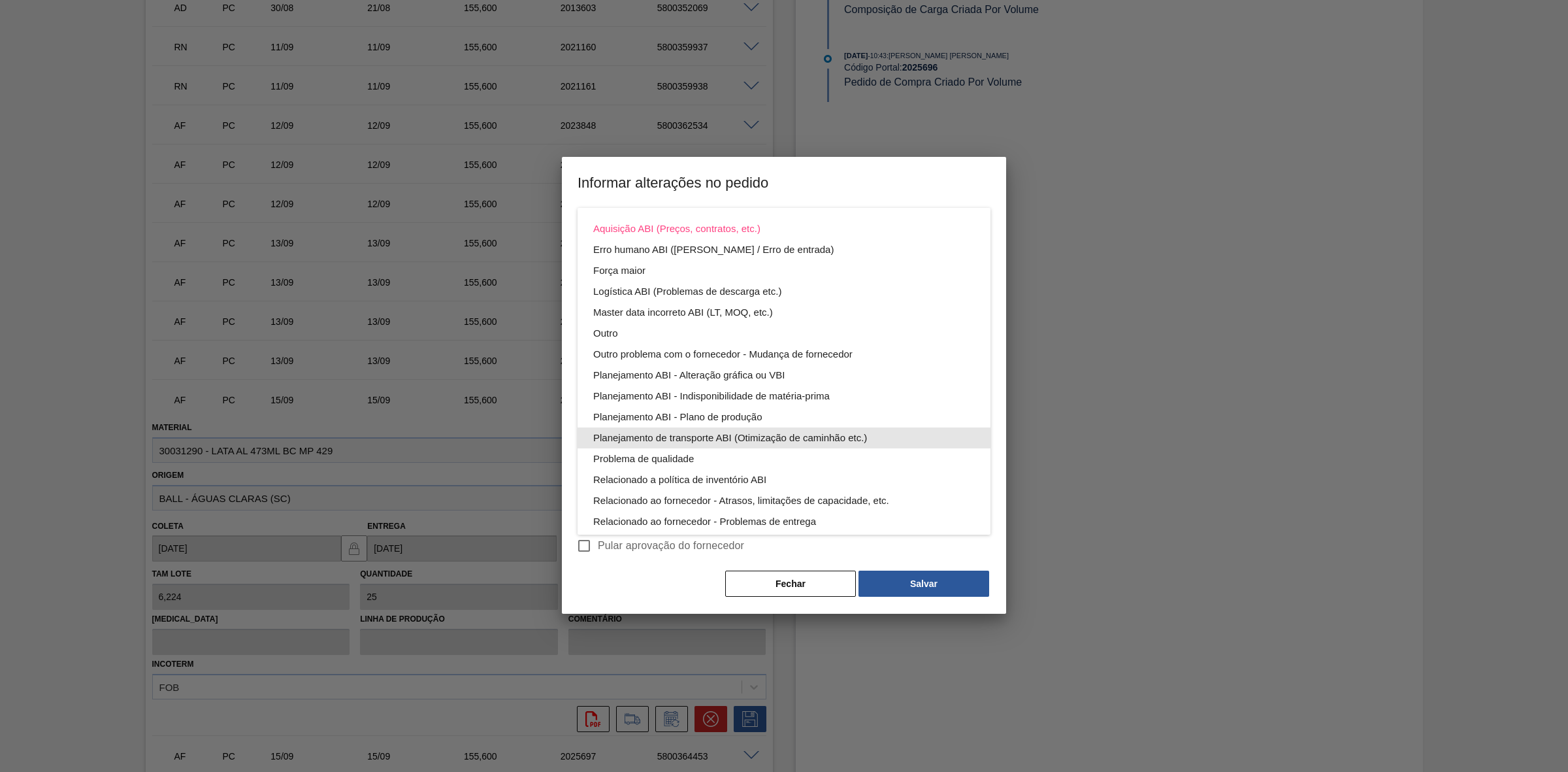
click at [815, 441] on div "Planejamento de transporte ABI (Otimização de caminhão etc.)" at bounding box center [784, 438] width 382 height 21
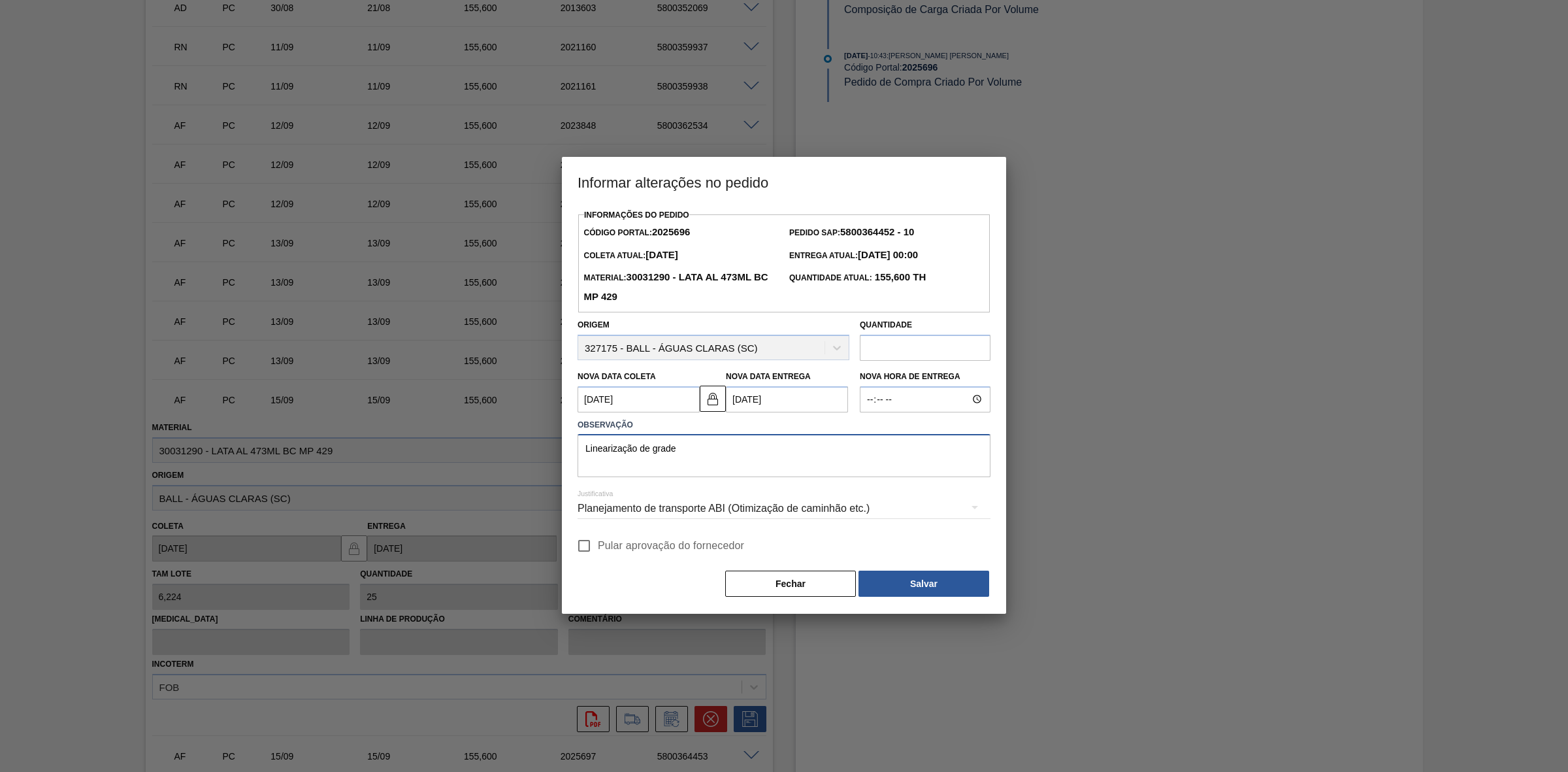
click at [707, 454] on textarea "Linearização de grade" at bounding box center [784, 455] width 413 height 43
type textarea "Linearização de grade - estouro de grade"
click at [903, 580] on button "Salvar" at bounding box center [924, 584] width 131 height 26
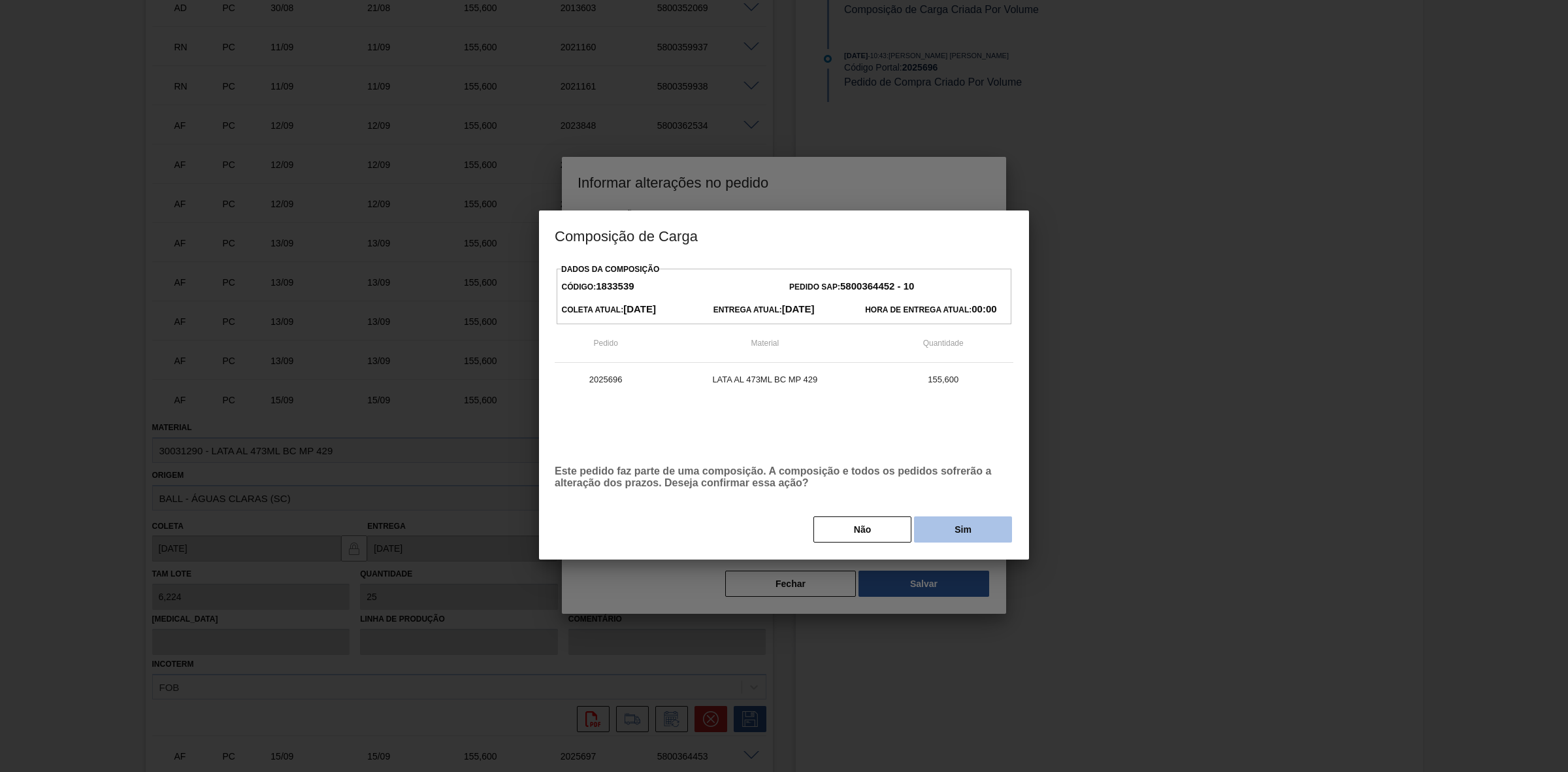
click at [939, 524] on button "Sim" at bounding box center [963, 530] width 98 height 26
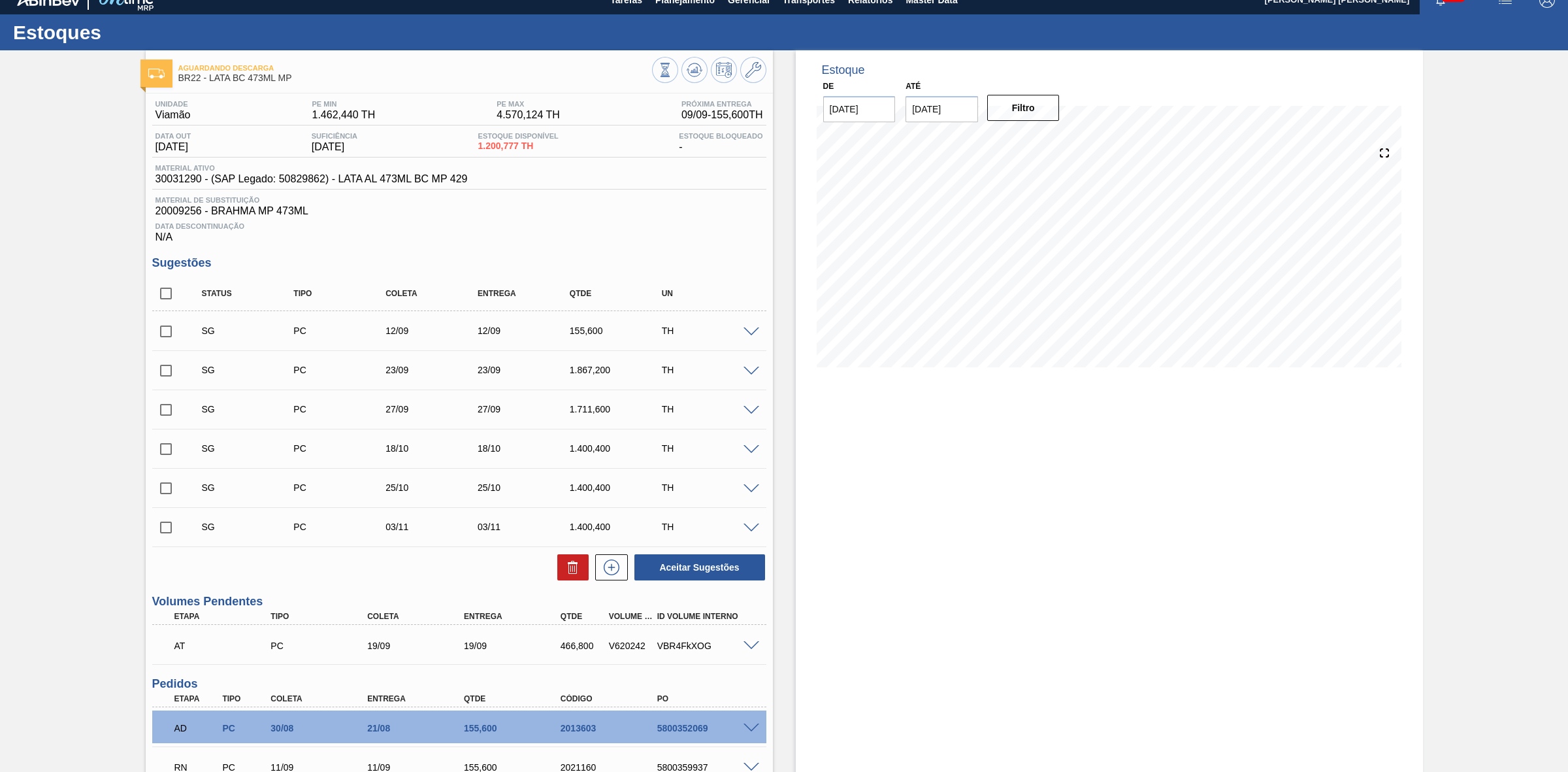
scroll to position [0, 0]
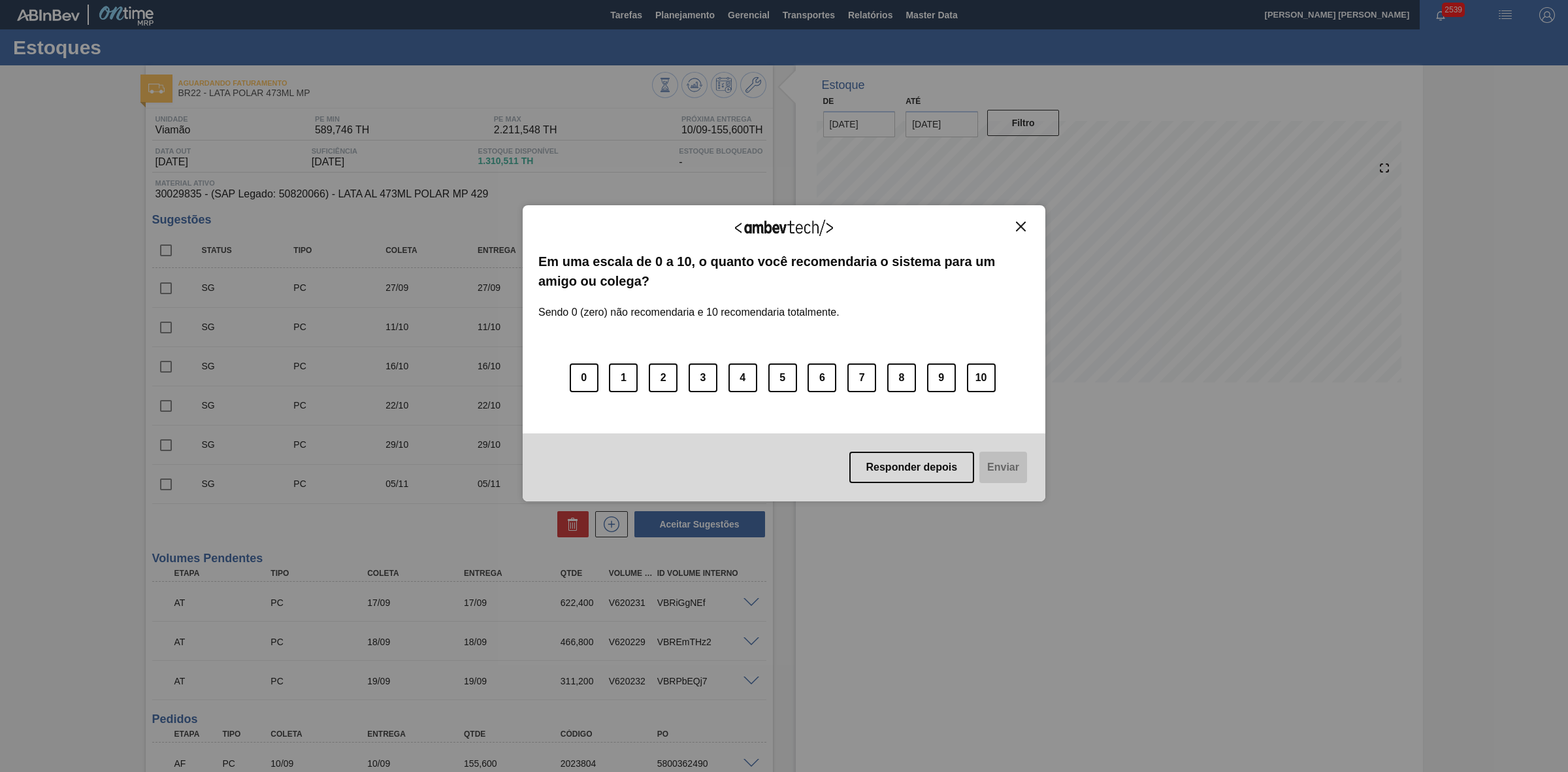
click at [1021, 226] on img "Close" at bounding box center [1021, 227] width 10 height 10
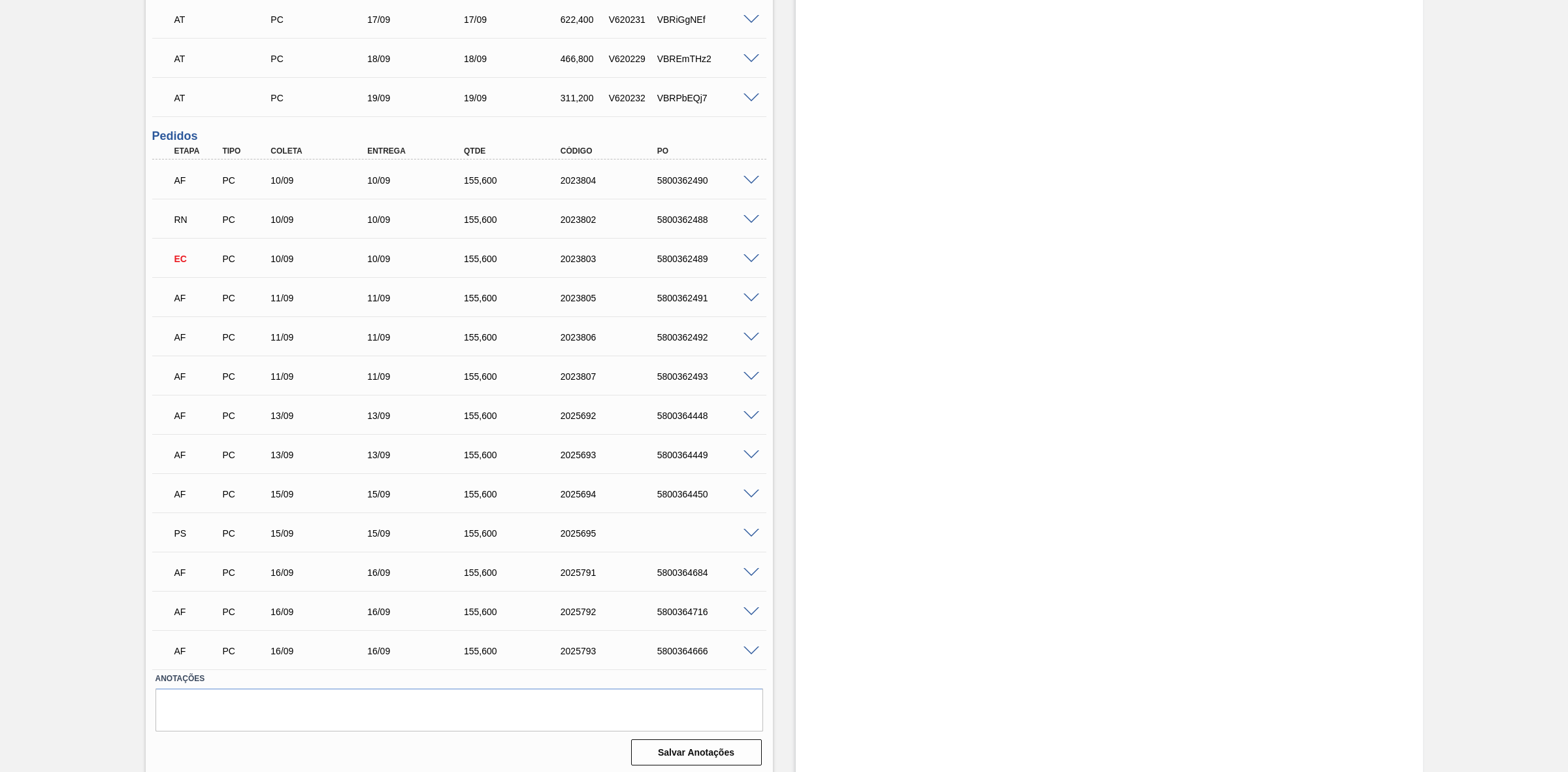
scroll to position [588, 0]
click at [751, 488] on span at bounding box center [751, 489] width 16 height 10
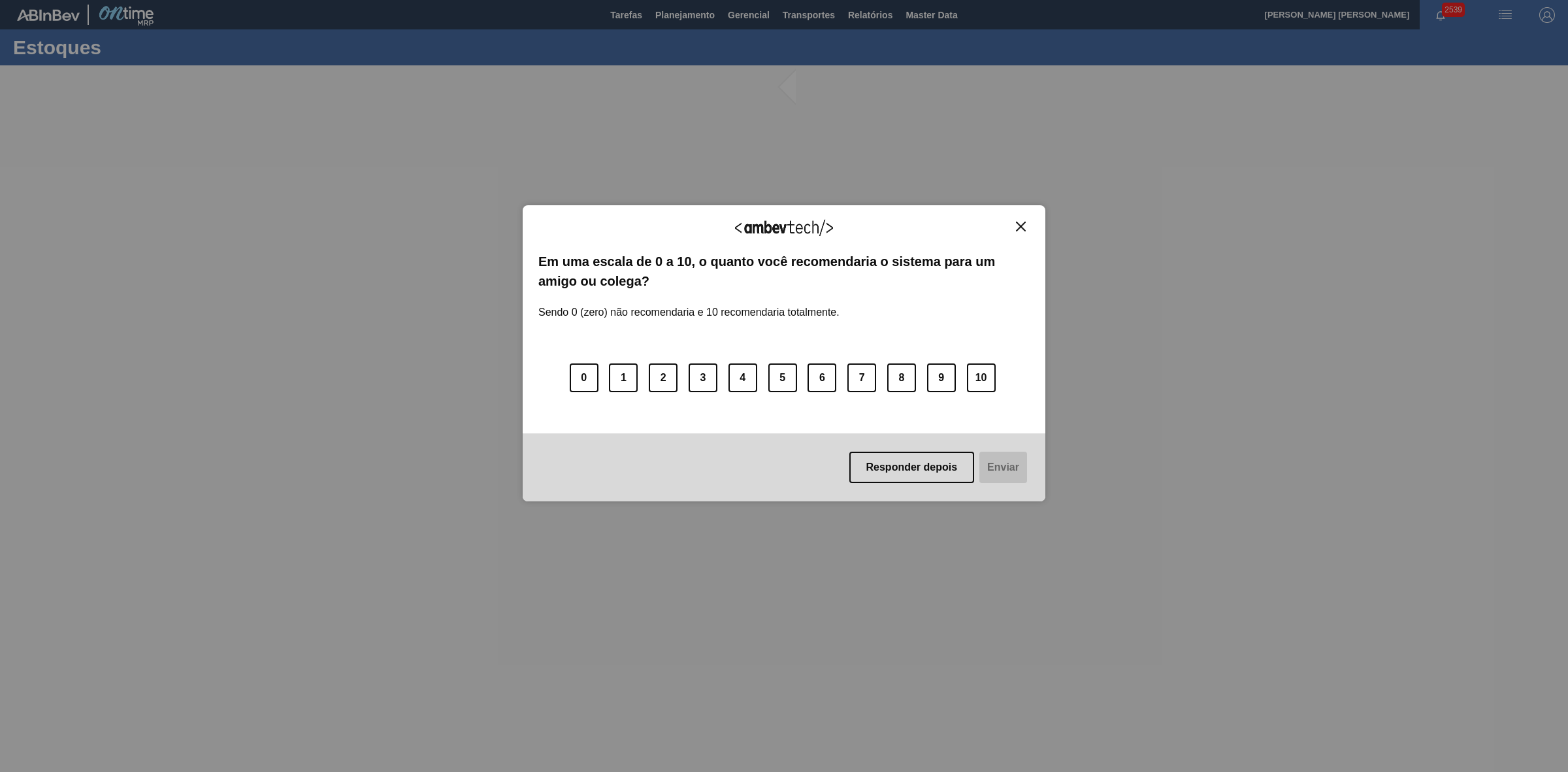
click at [1021, 225] on img "Close" at bounding box center [1021, 227] width 10 height 10
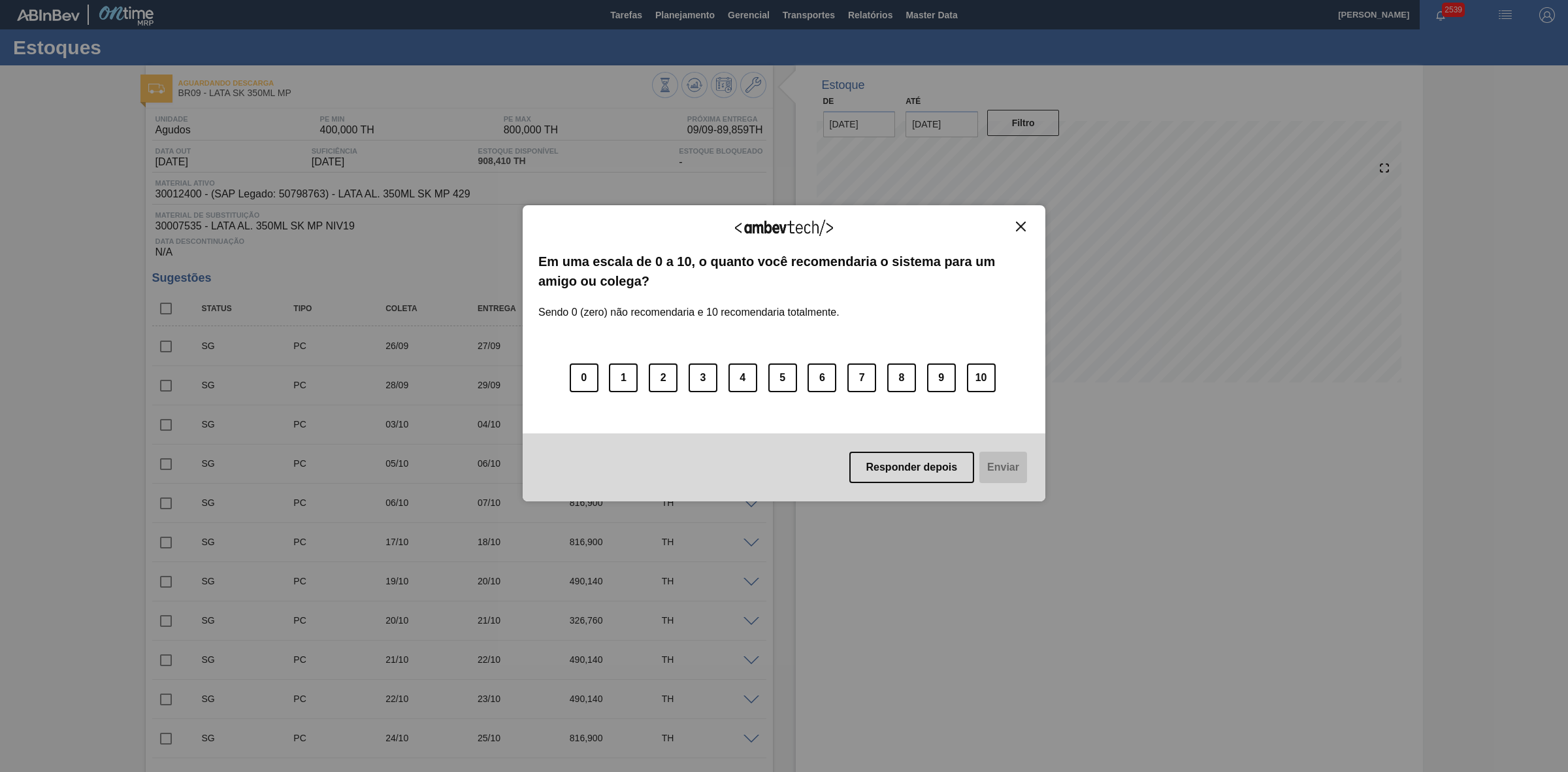
click at [1020, 229] on img "Close" at bounding box center [1021, 227] width 10 height 10
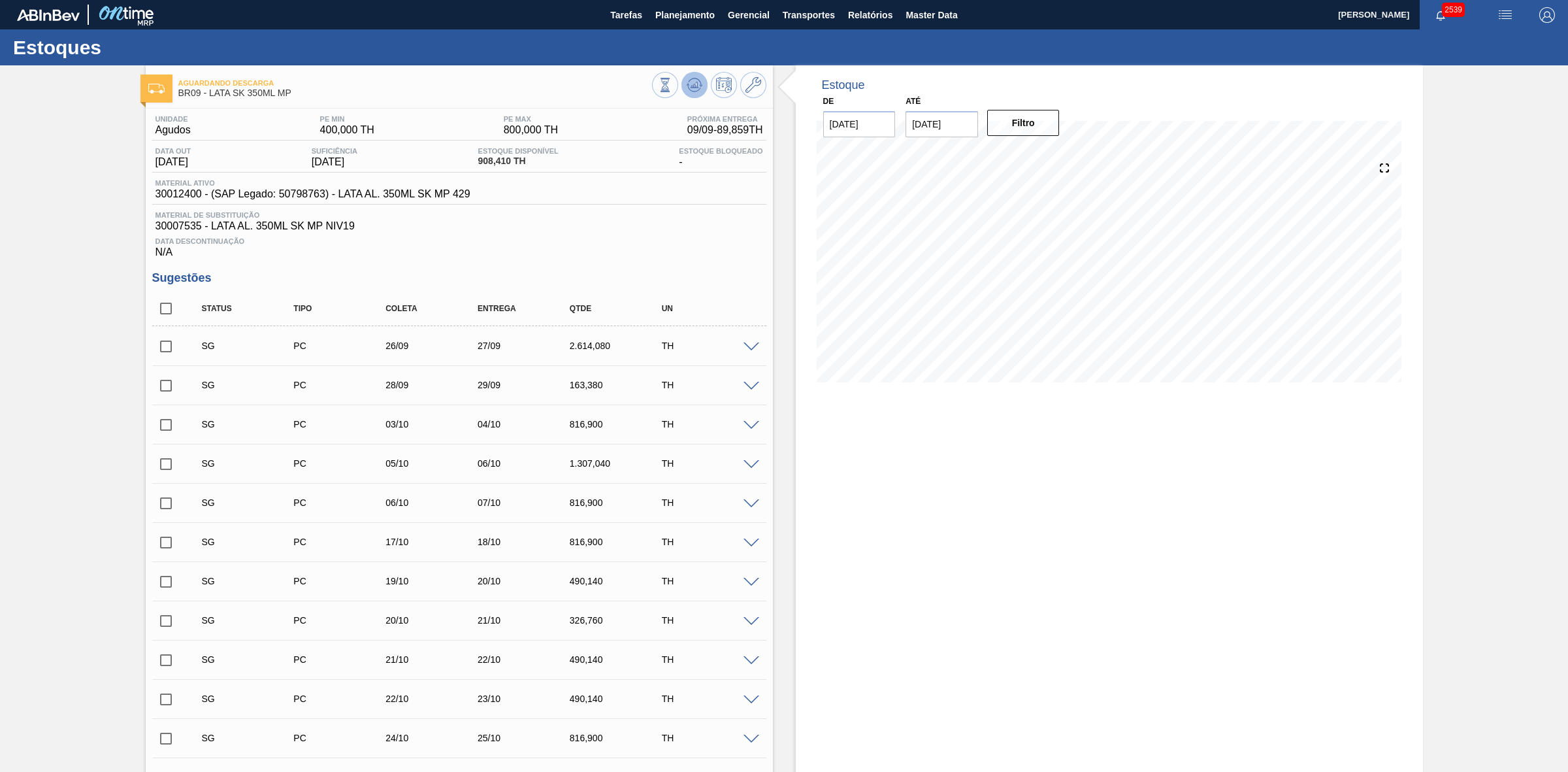
click at [695, 77] on icon at bounding box center [695, 85] width 16 height 16
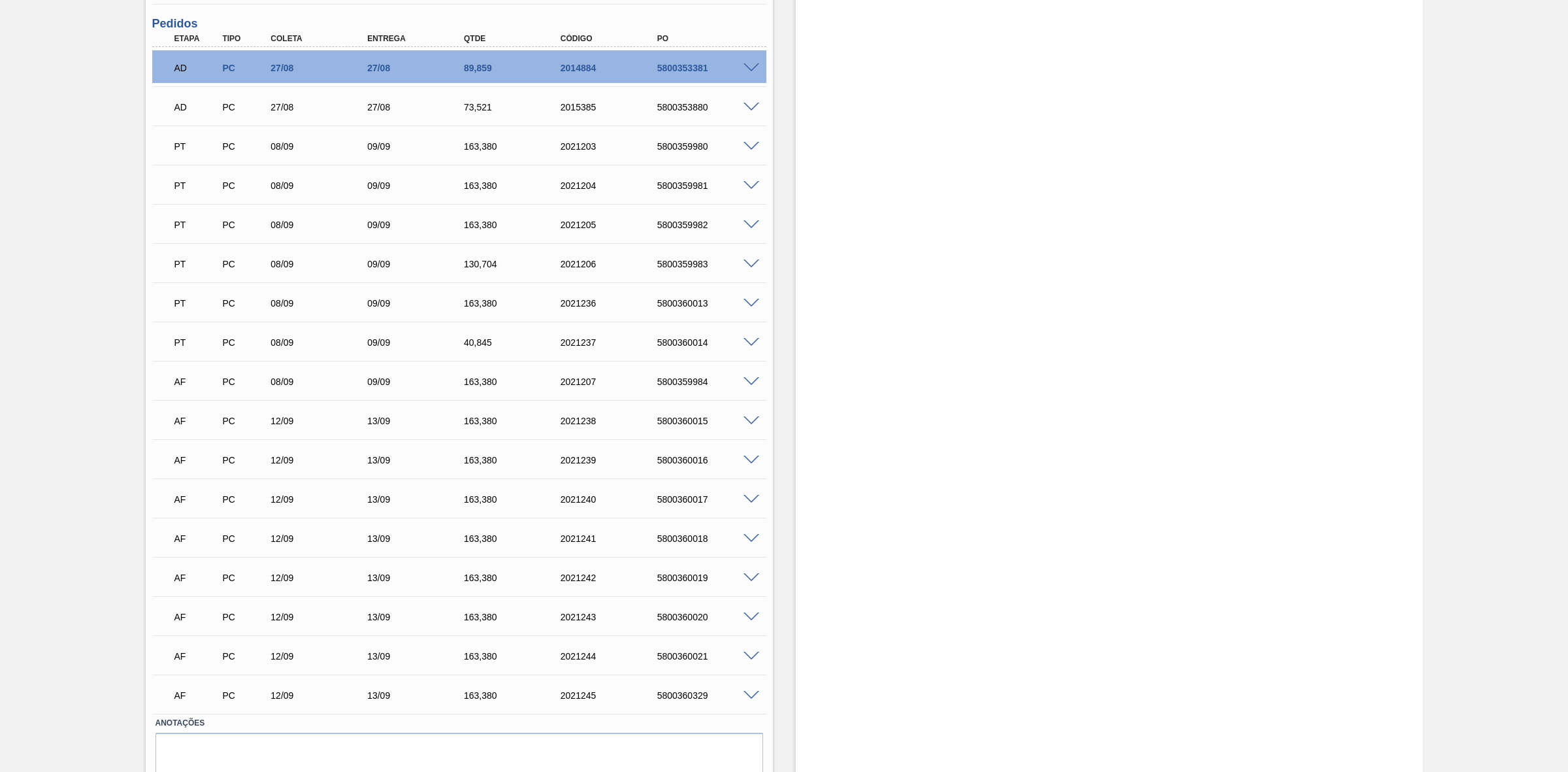
scroll to position [1307, 0]
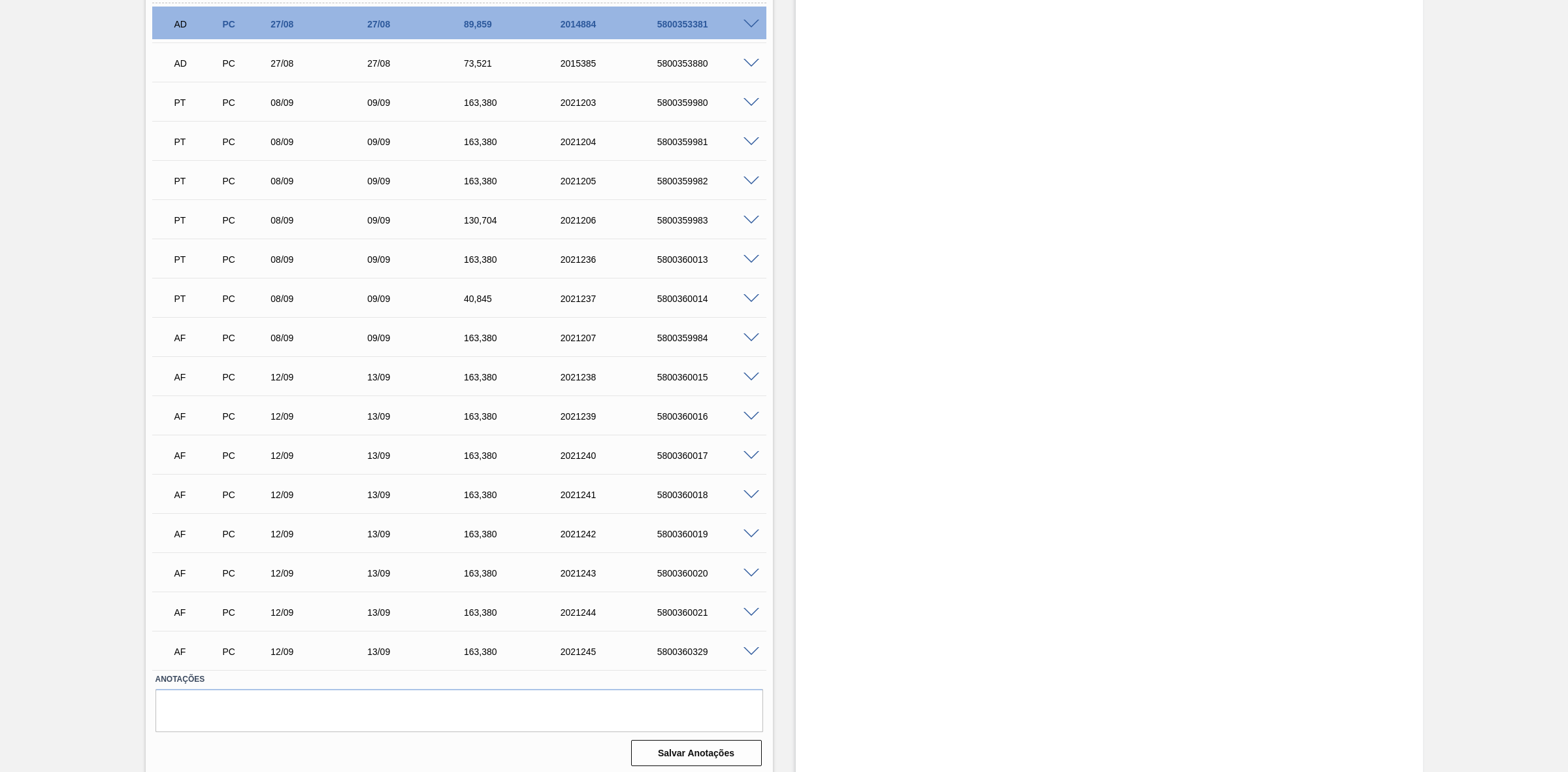
click at [747, 343] on span at bounding box center [751, 338] width 16 height 10
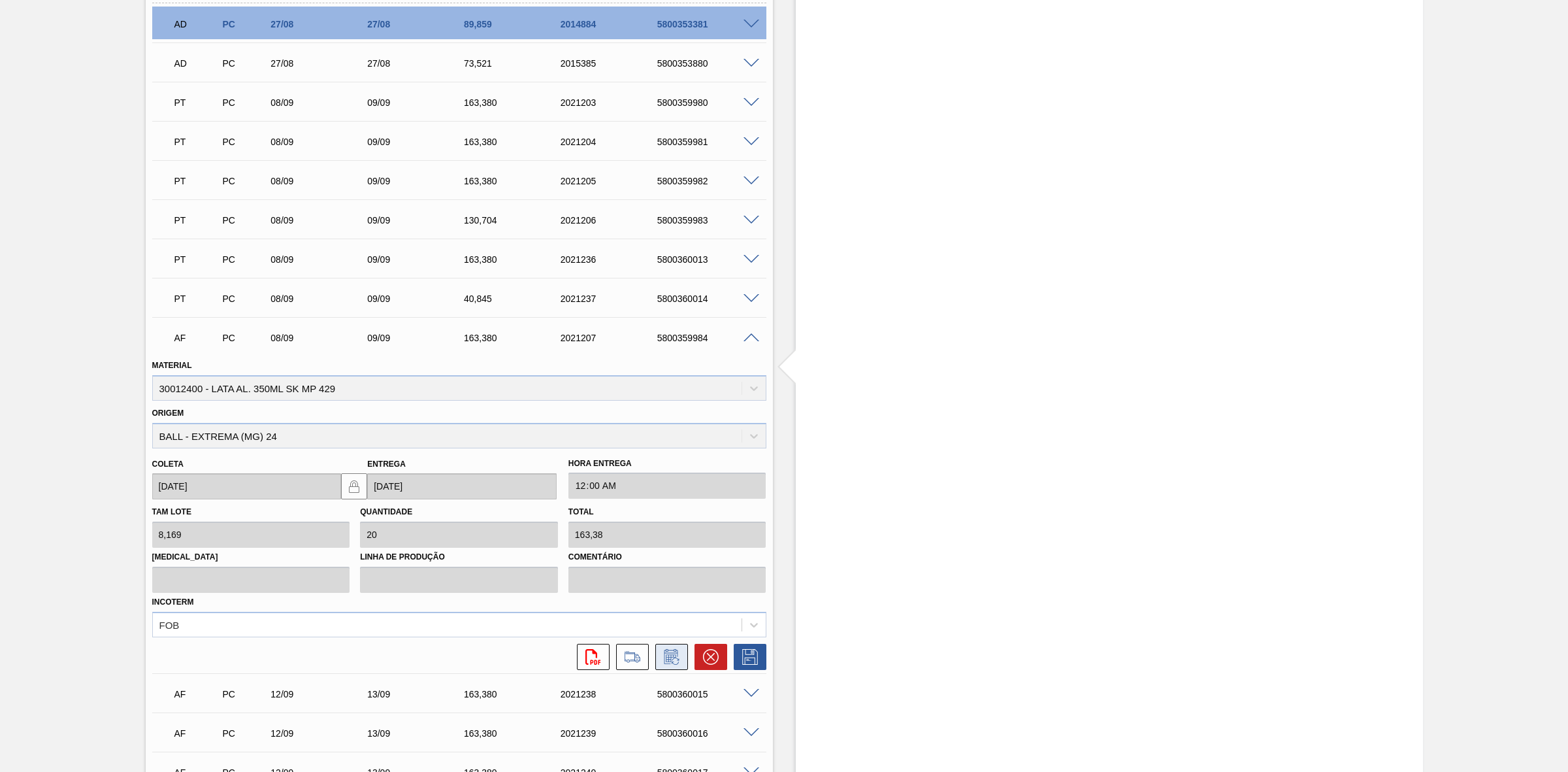
click at [675, 654] on icon at bounding box center [672, 657] width 21 height 16
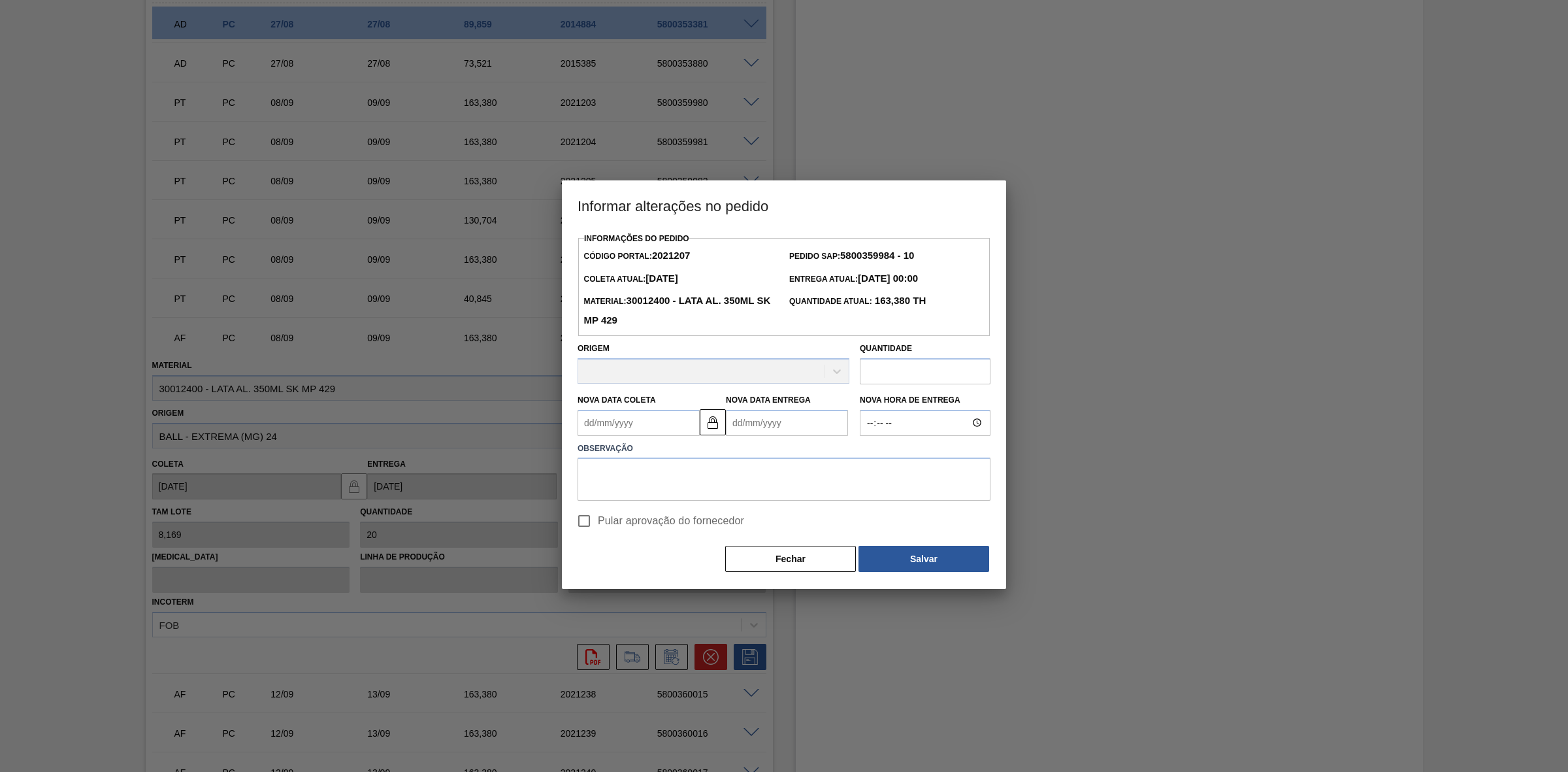
click at [661, 423] on Coleta2021207 "Nova Data Coleta" at bounding box center [638, 423] width 122 height 26
click at [638, 518] on div "9" at bounding box center [635, 517] width 18 height 18
type Coleta2021207 "[DATE]"
type Entrega2021207 "[DATE]"
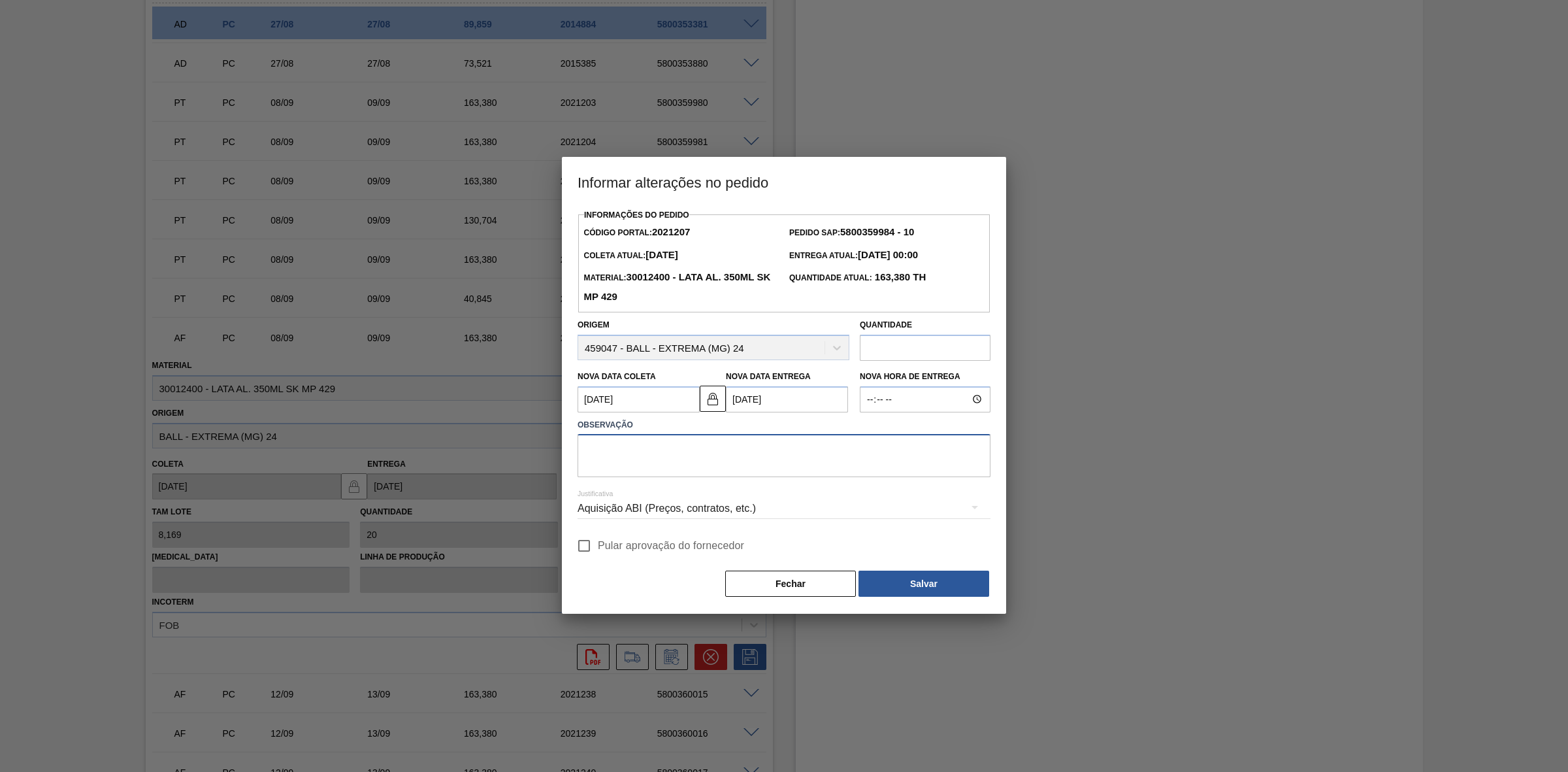
click at [676, 454] on textarea at bounding box center [784, 455] width 413 height 43
type textarea "Furo D-1 - sem carros apresentados"
click at [720, 502] on div "Aquisição ABI (Preços, contratos, etc.)" at bounding box center [784, 508] width 413 height 36
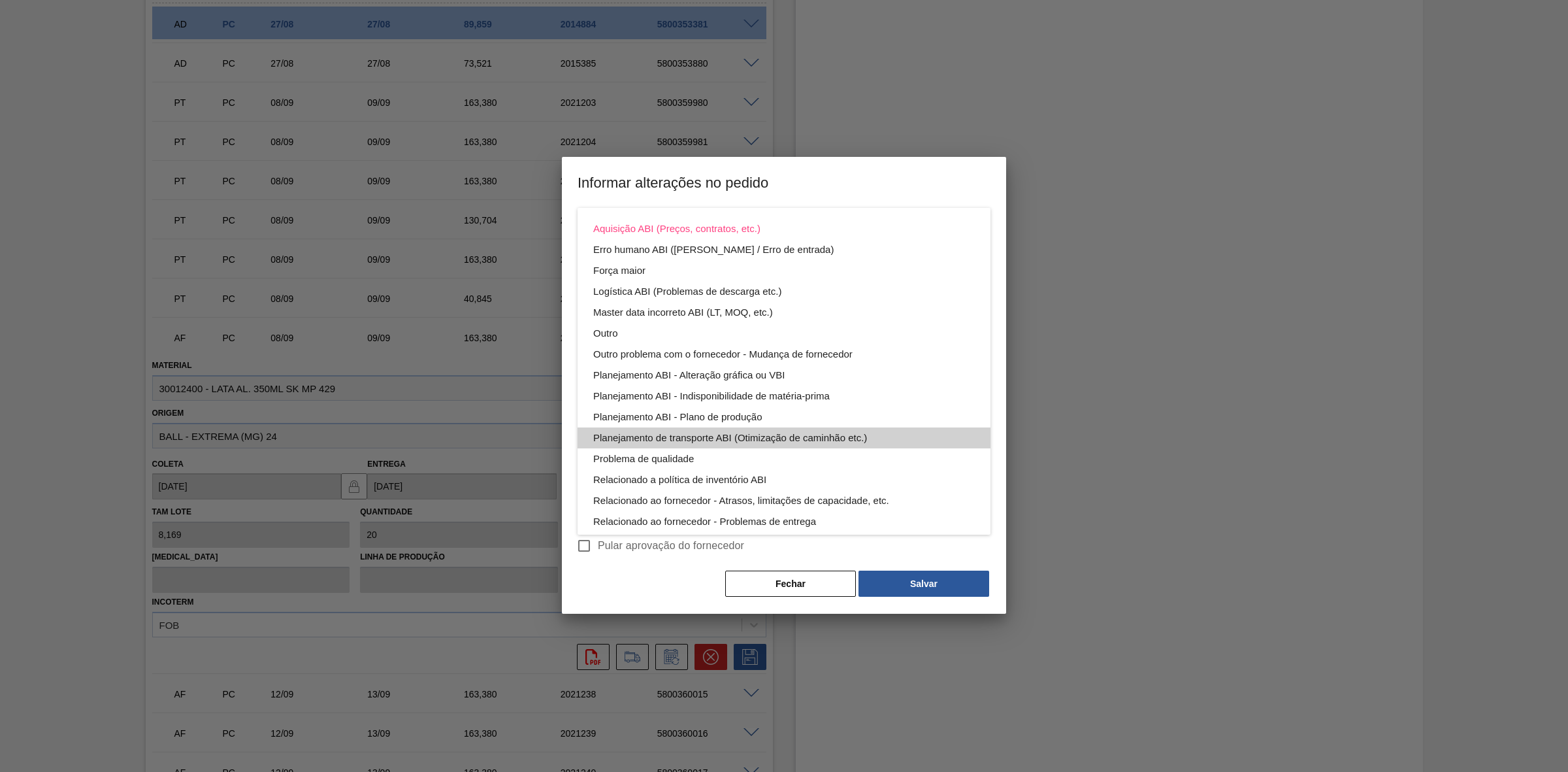
click at [805, 435] on div "Planejamento de transporte ABI (Otimização de caminhão etc.)" at bounding box center [784, 438] width 382 height 21
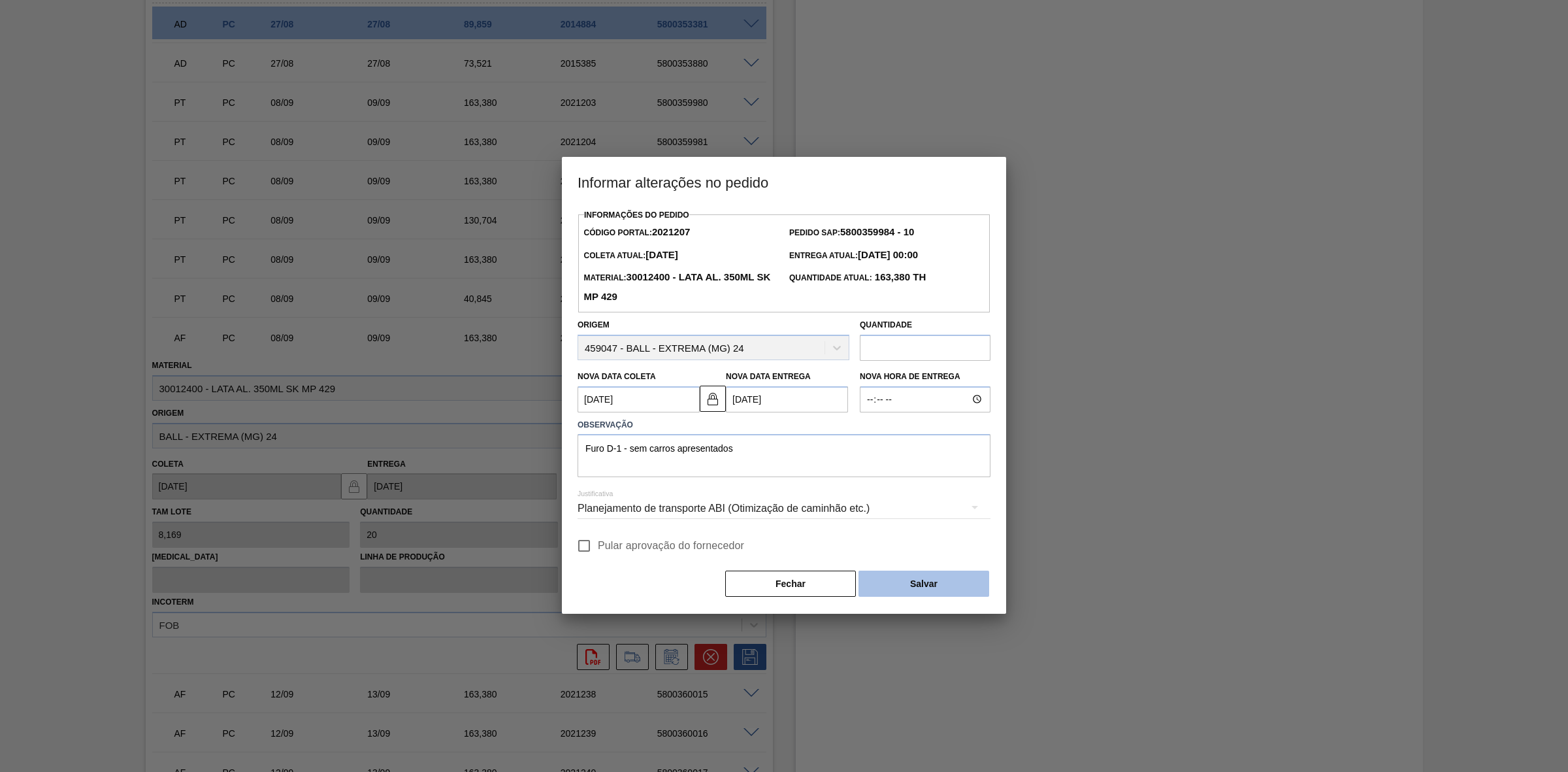
click at [902, 585] on button "Salvar" at bounding box center [924, 584] width 131 height 26
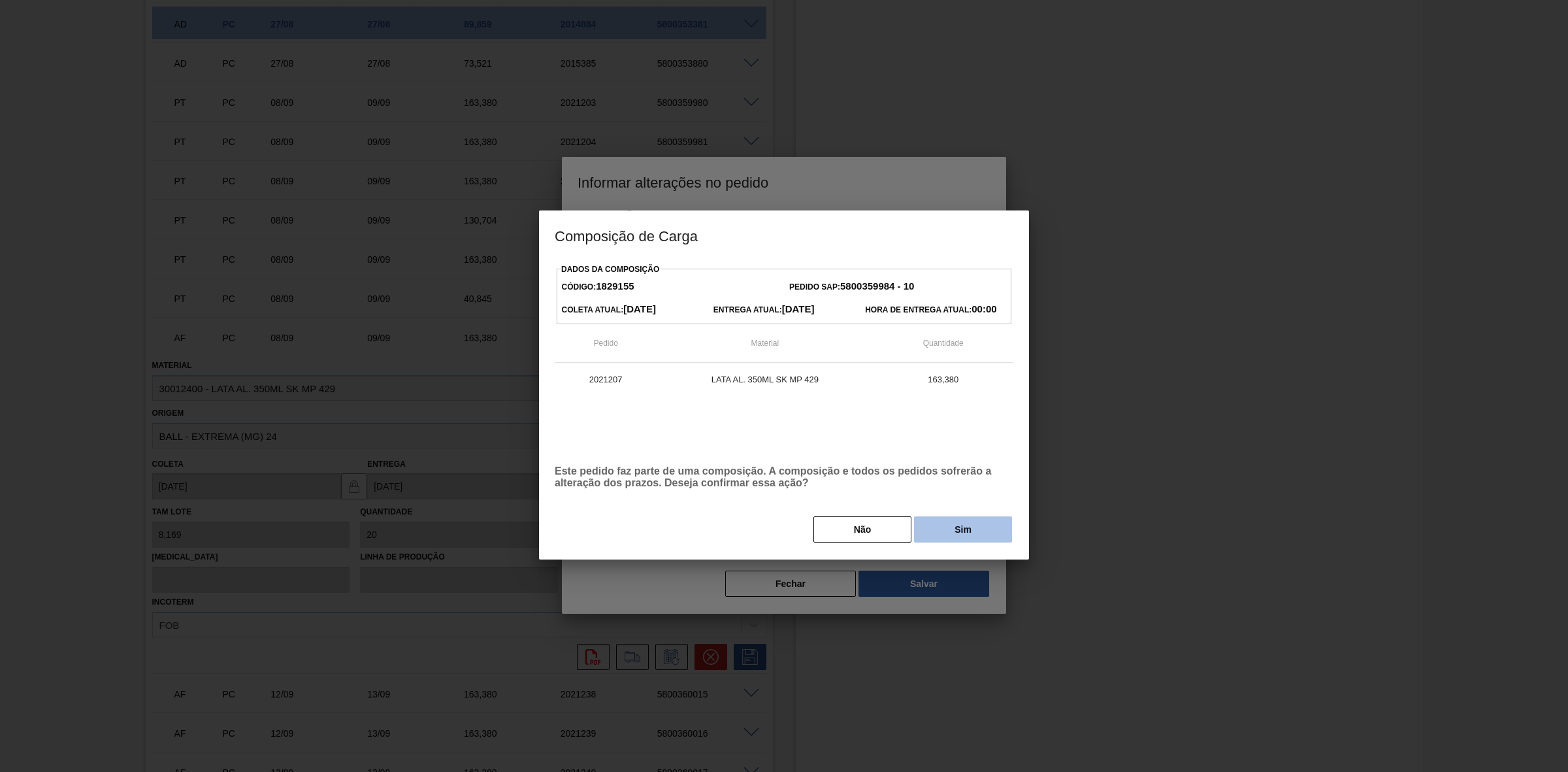
click at [926, 532] on button "Sim" at bounding box center [963, 530] width 98 height 26
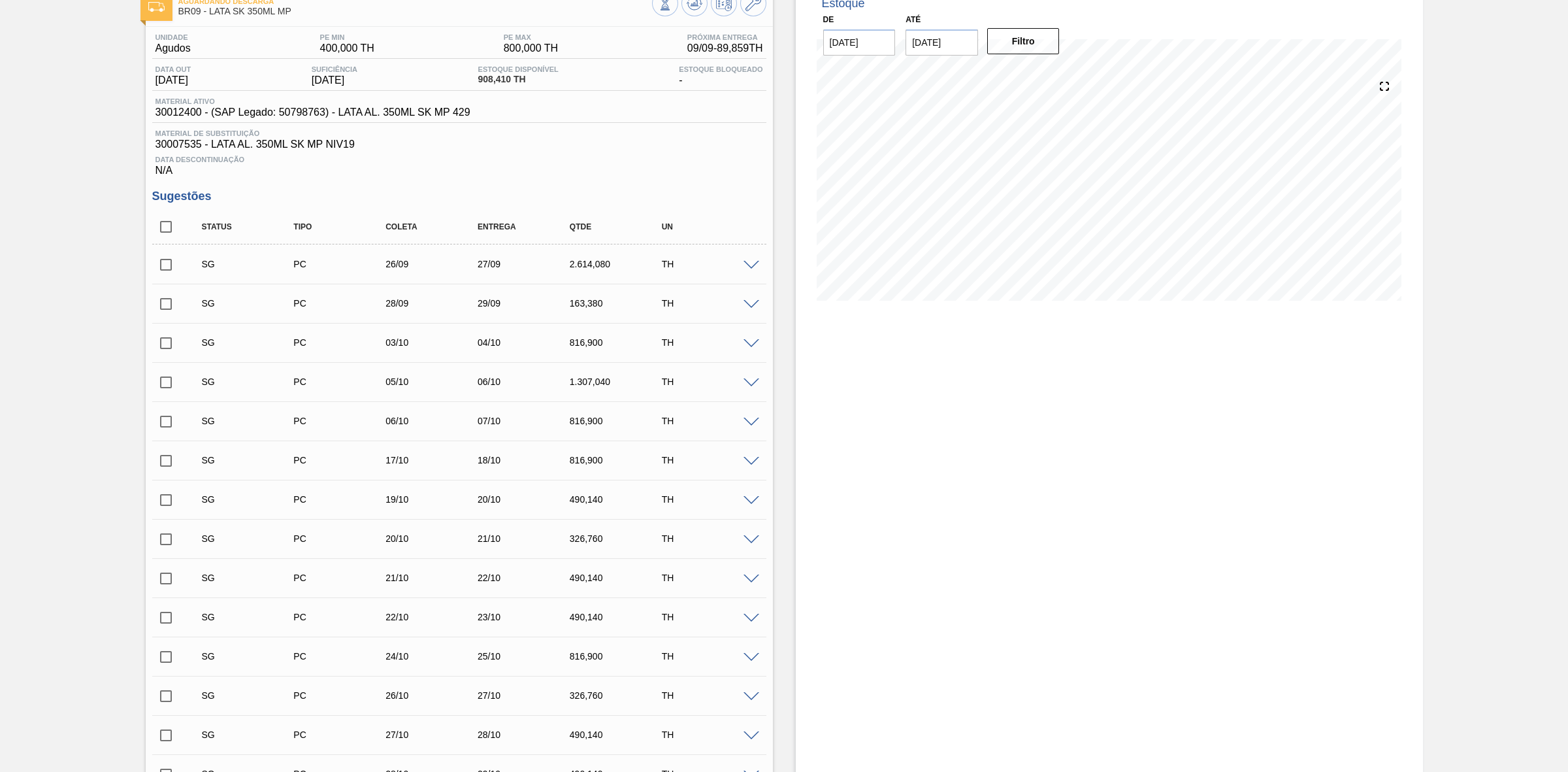
scroll to position [0, 0]
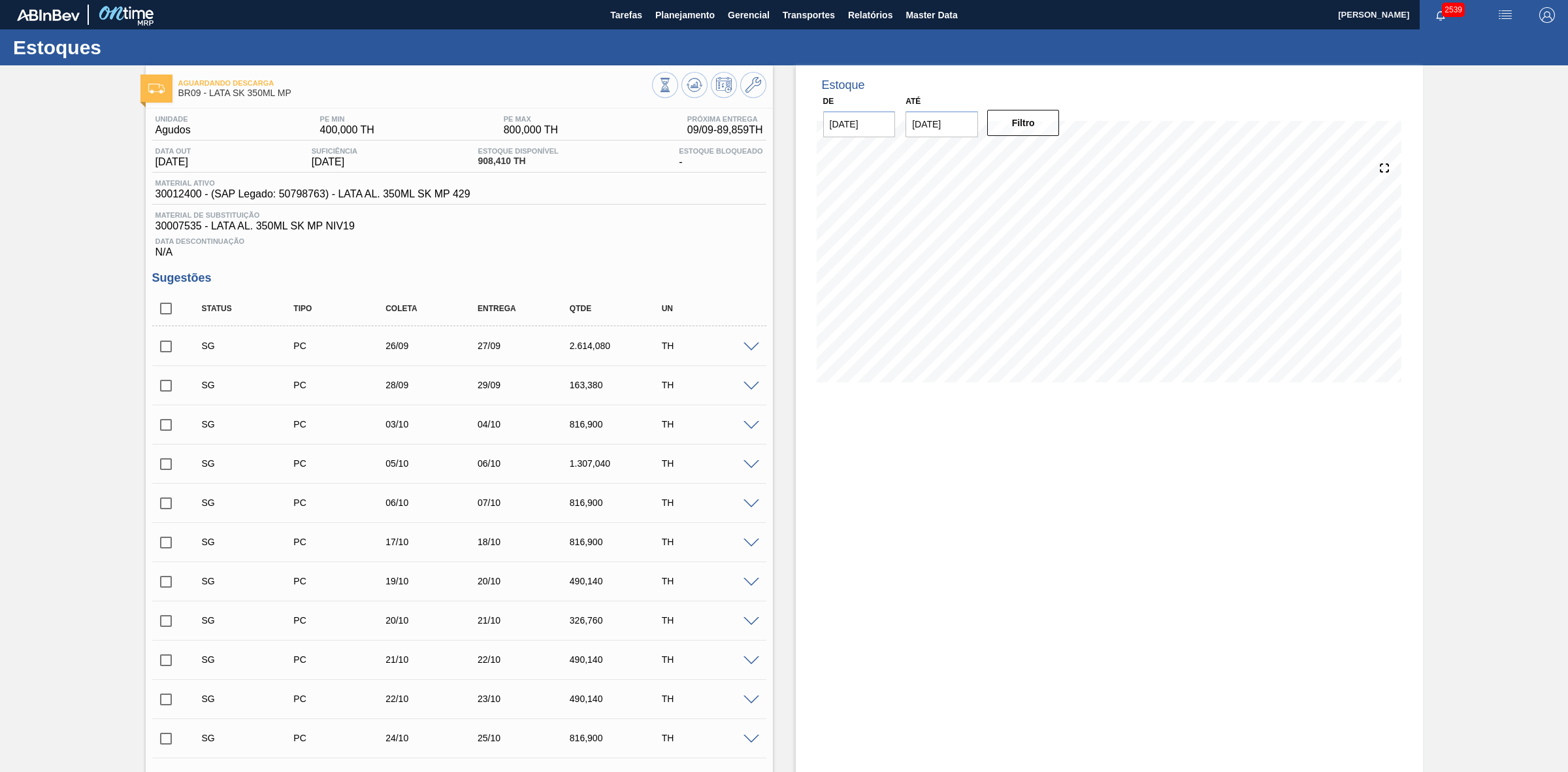
click at [818, 382] on div "09/09 Projeção de Estoque 2,060.239 Nec.SAP 0 Política Objetiva 400 Pedidos 1,1…" at bounding box center [1109, 271] width 586 height 262
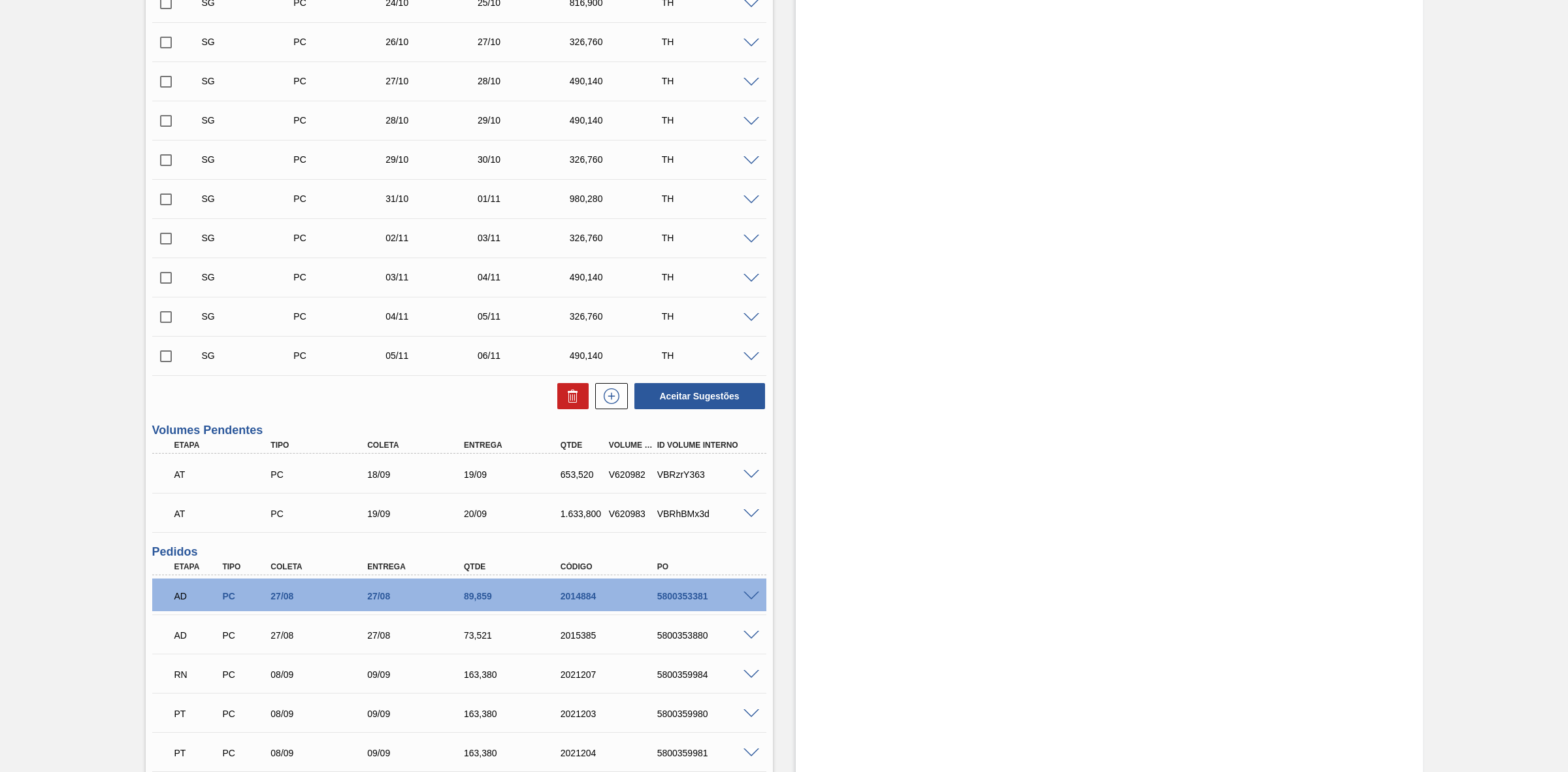
scroll to position [981, 0]
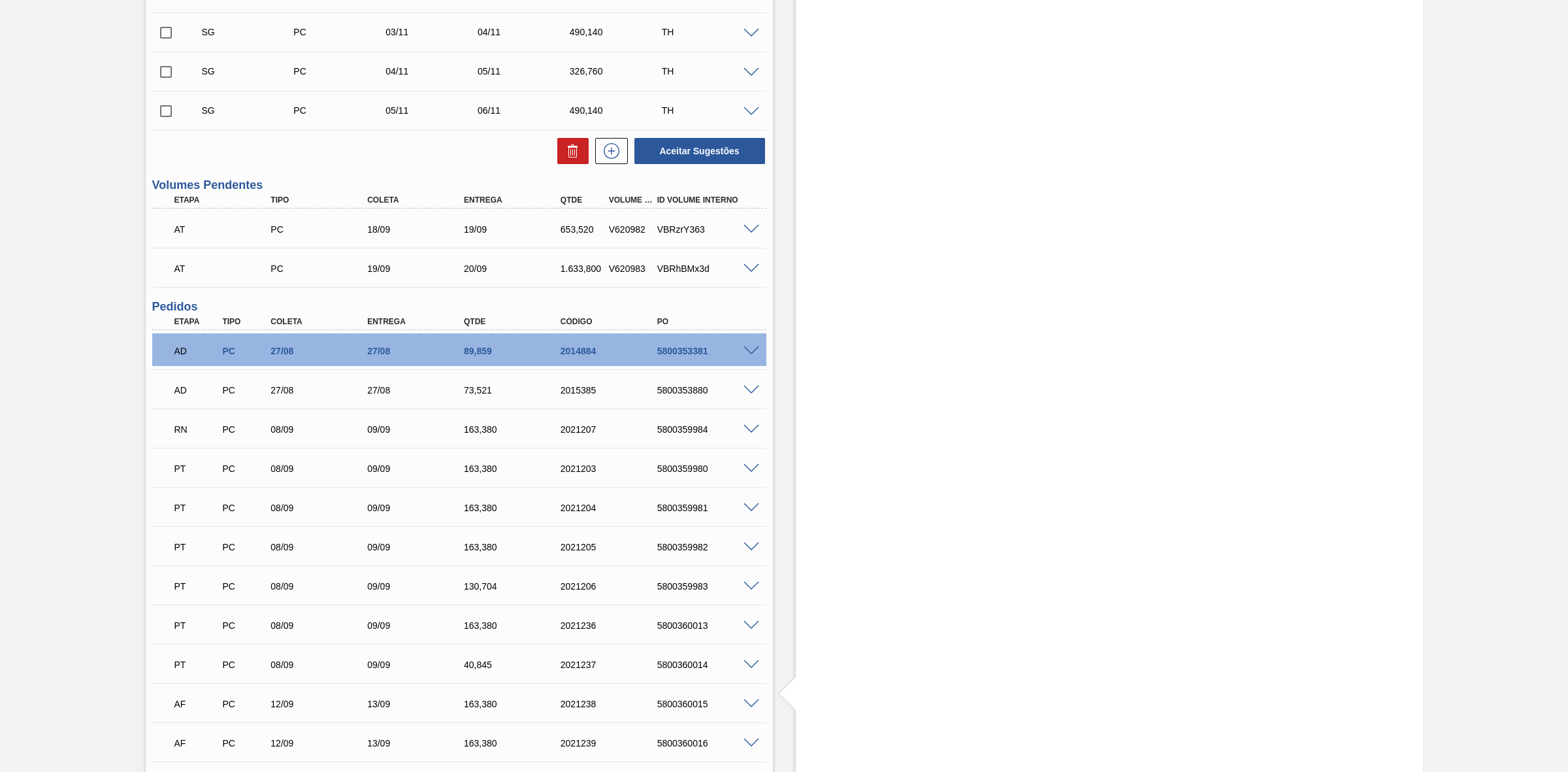
click at [751, 353] on span at bounding box center [751, 351] width 16 height 10
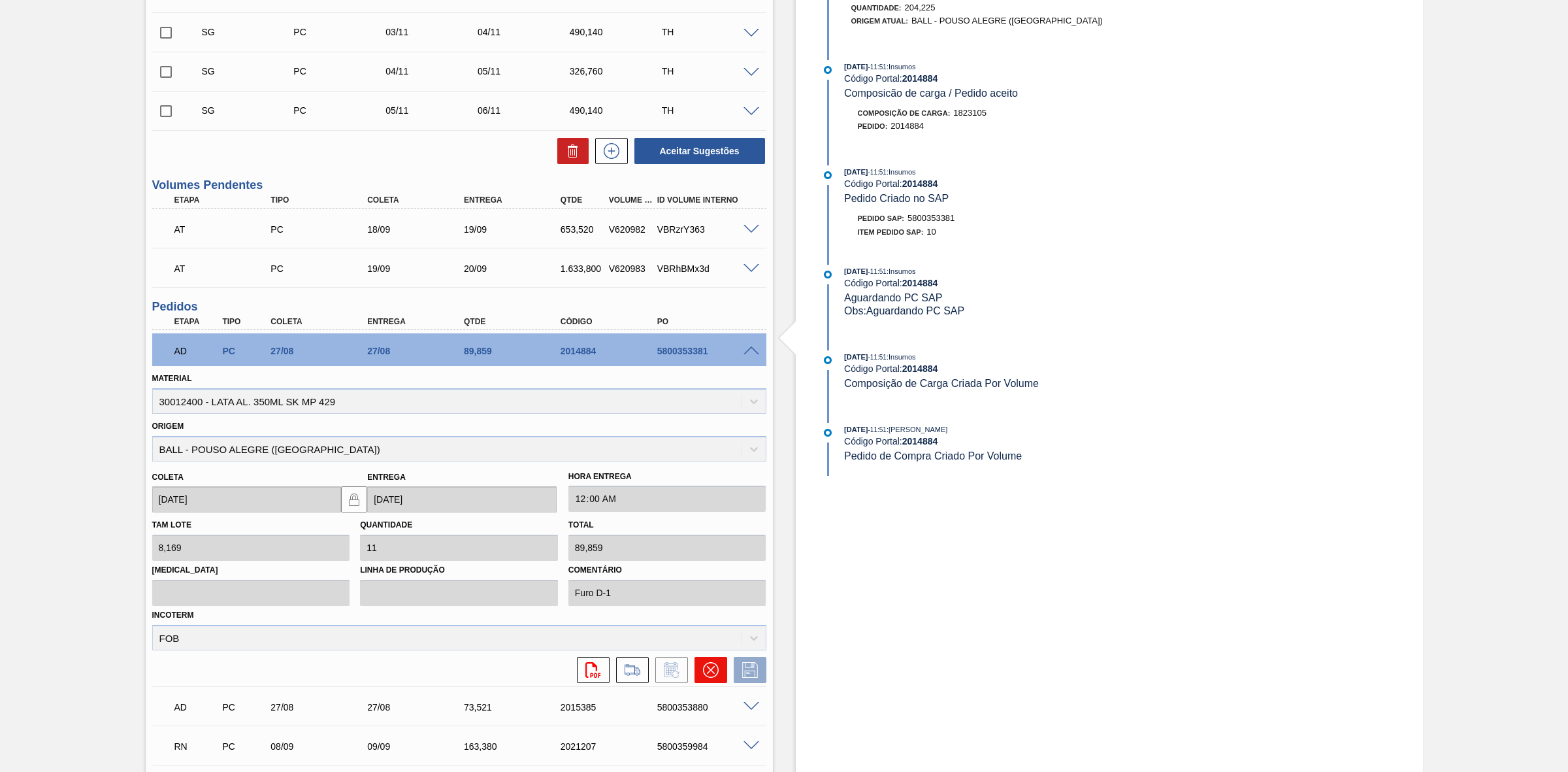
click at [711, 668] on icon at bounding box center [710, 670] width 8 height 8
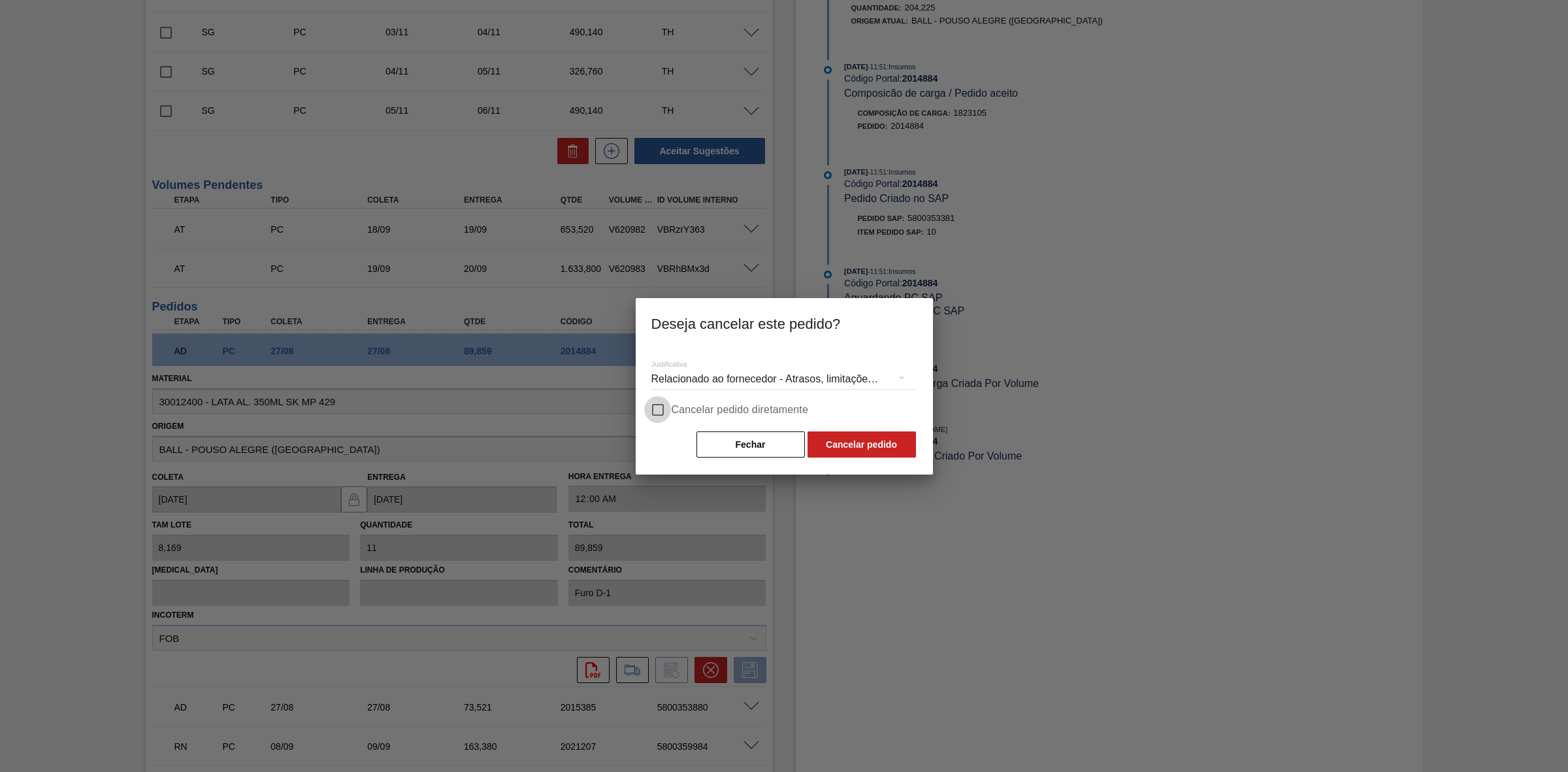
click at [669, 412] on input "Cancelar pedido diretamente" at bounding box center [658, 410] width 28 height 28
checkbox input "true"
click at [855, 446] on button "Cancelar pedido" at bounding box center [862, 444] width 108 height 26
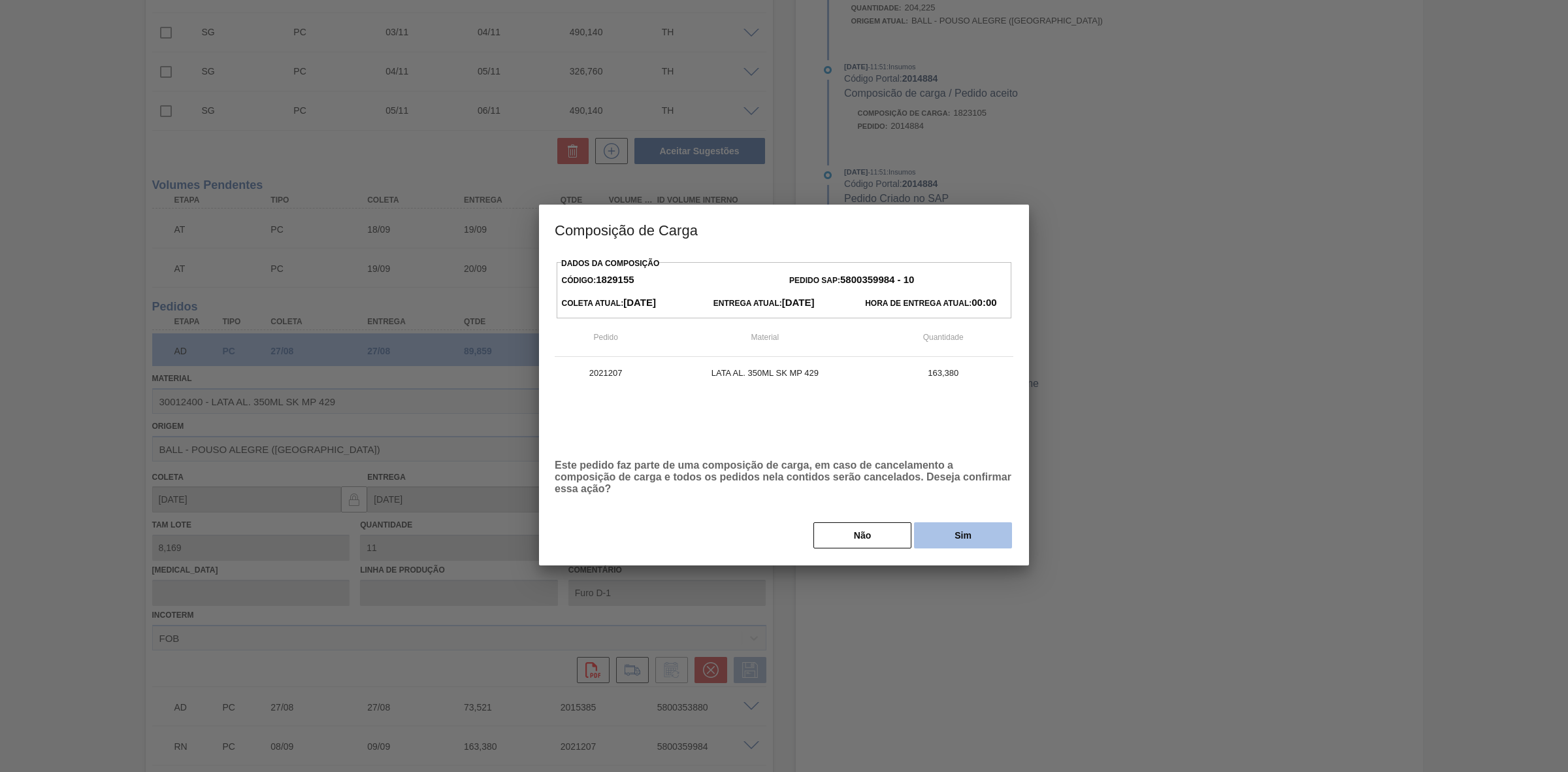
click at [953, 530] on button "Sim" at bounding box center [963, 536] width 98 height 26
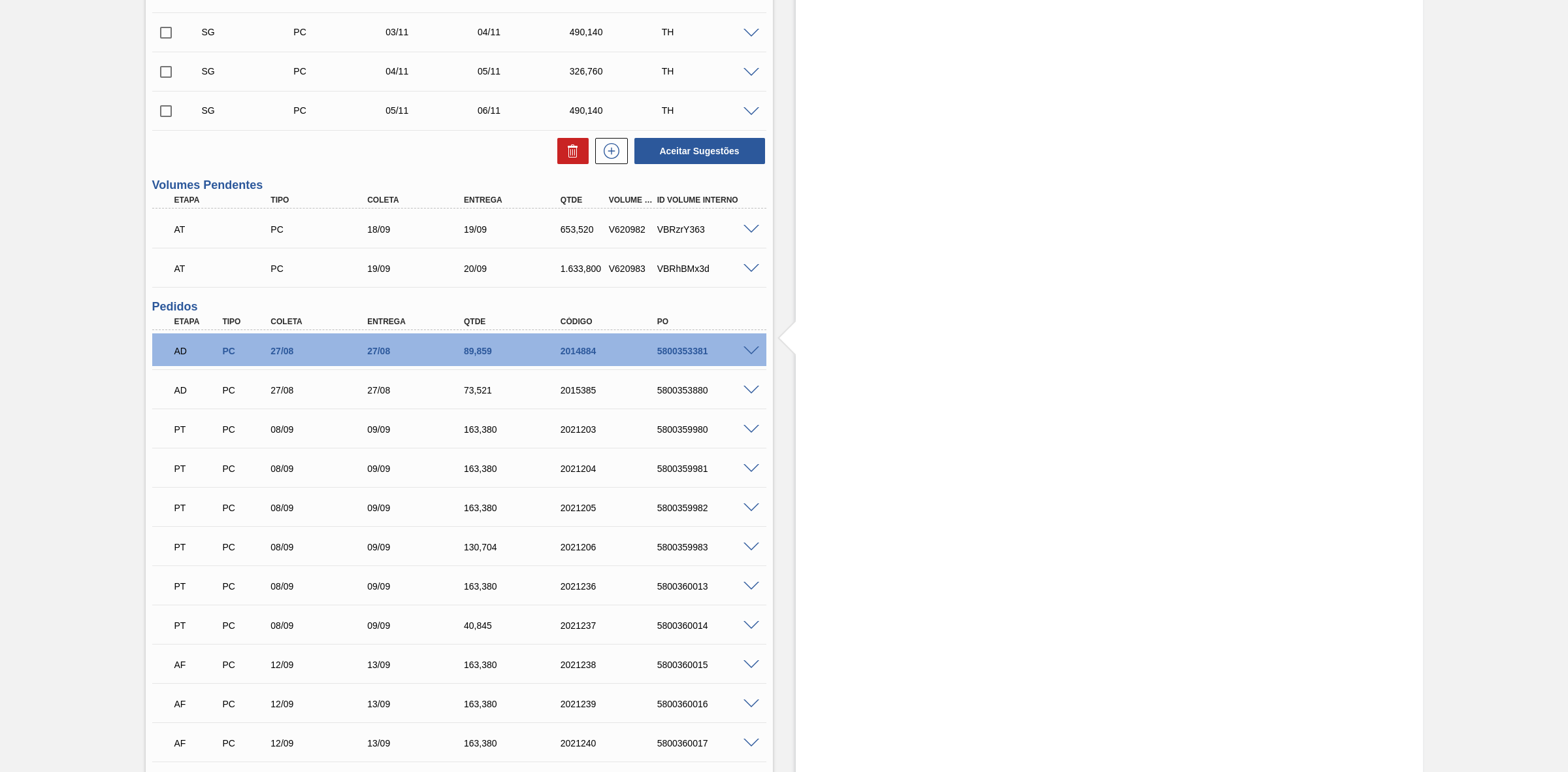
click at [749, 350] on span at bounding box center [751, 351] width 16 height 10
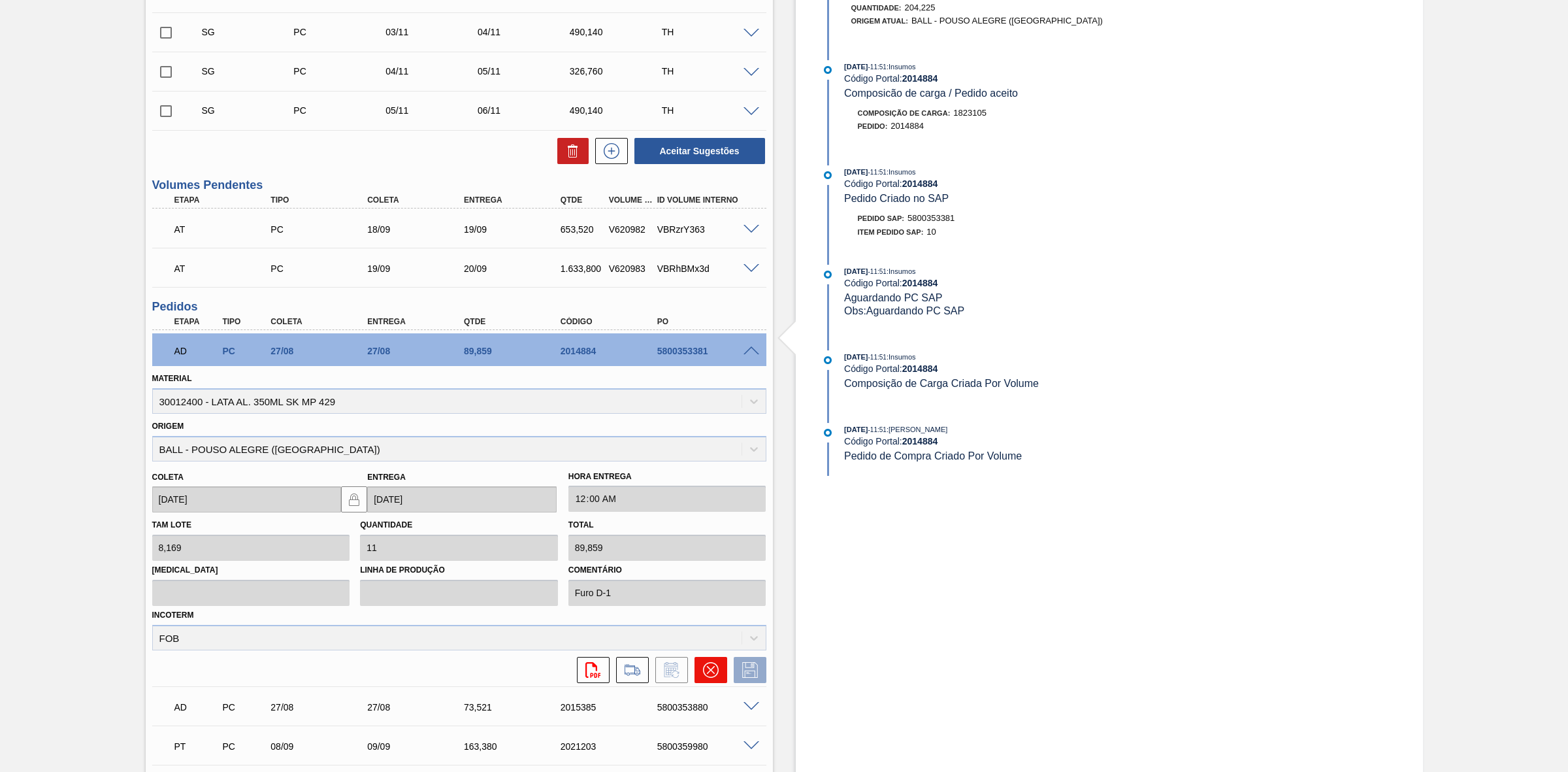
click at [709, 670] on icon at bounding box center [710, 670] width 8 height 8
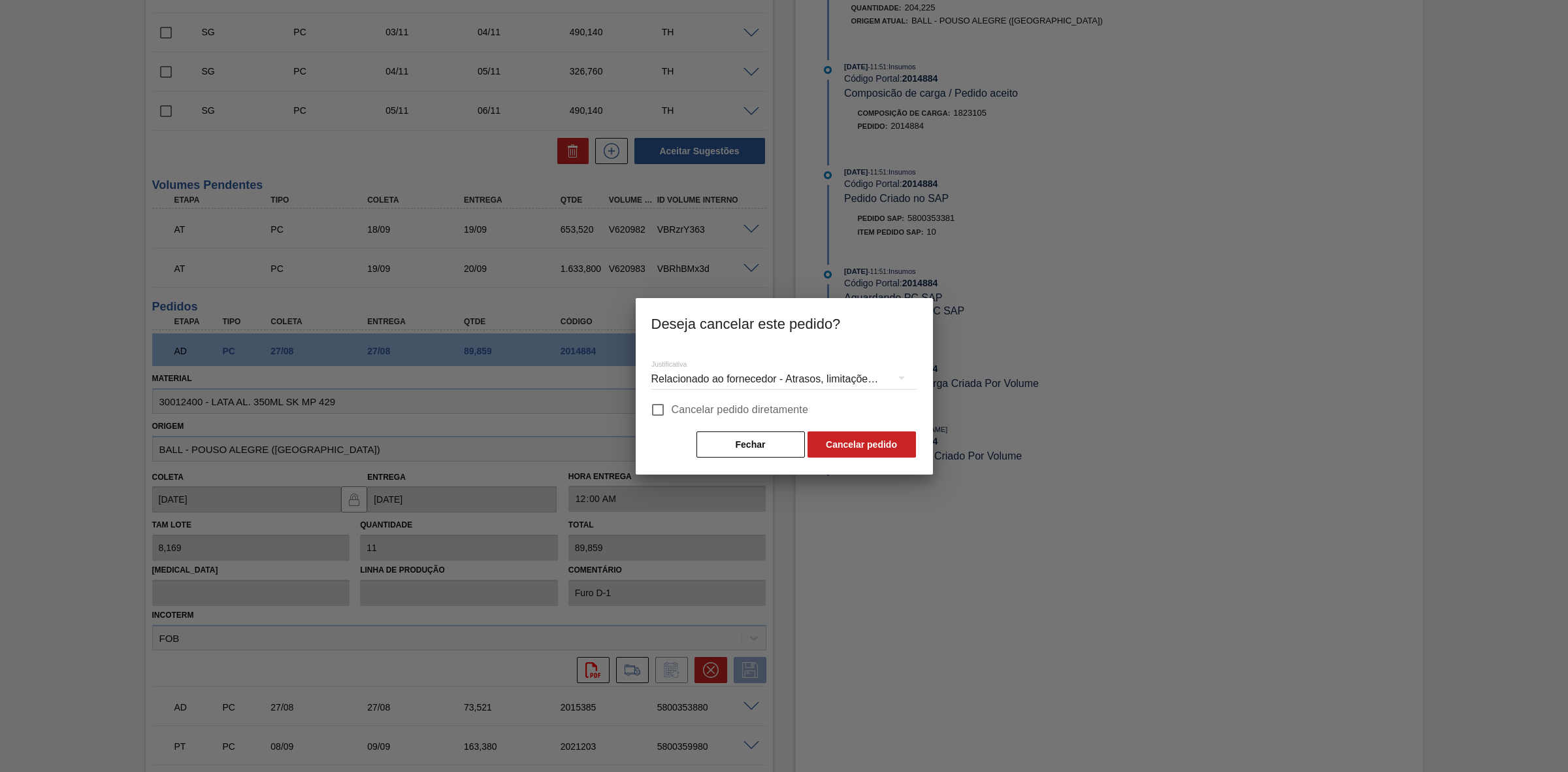
click at [661, 410] on input "Cancelar pedido diretamente" at bounding box center [658, 410] width 28 height 28
checkbox input "true"
click at [846, 444] on button "Cancelar pedido" at bounding box center [862, 444] width 108 height 26
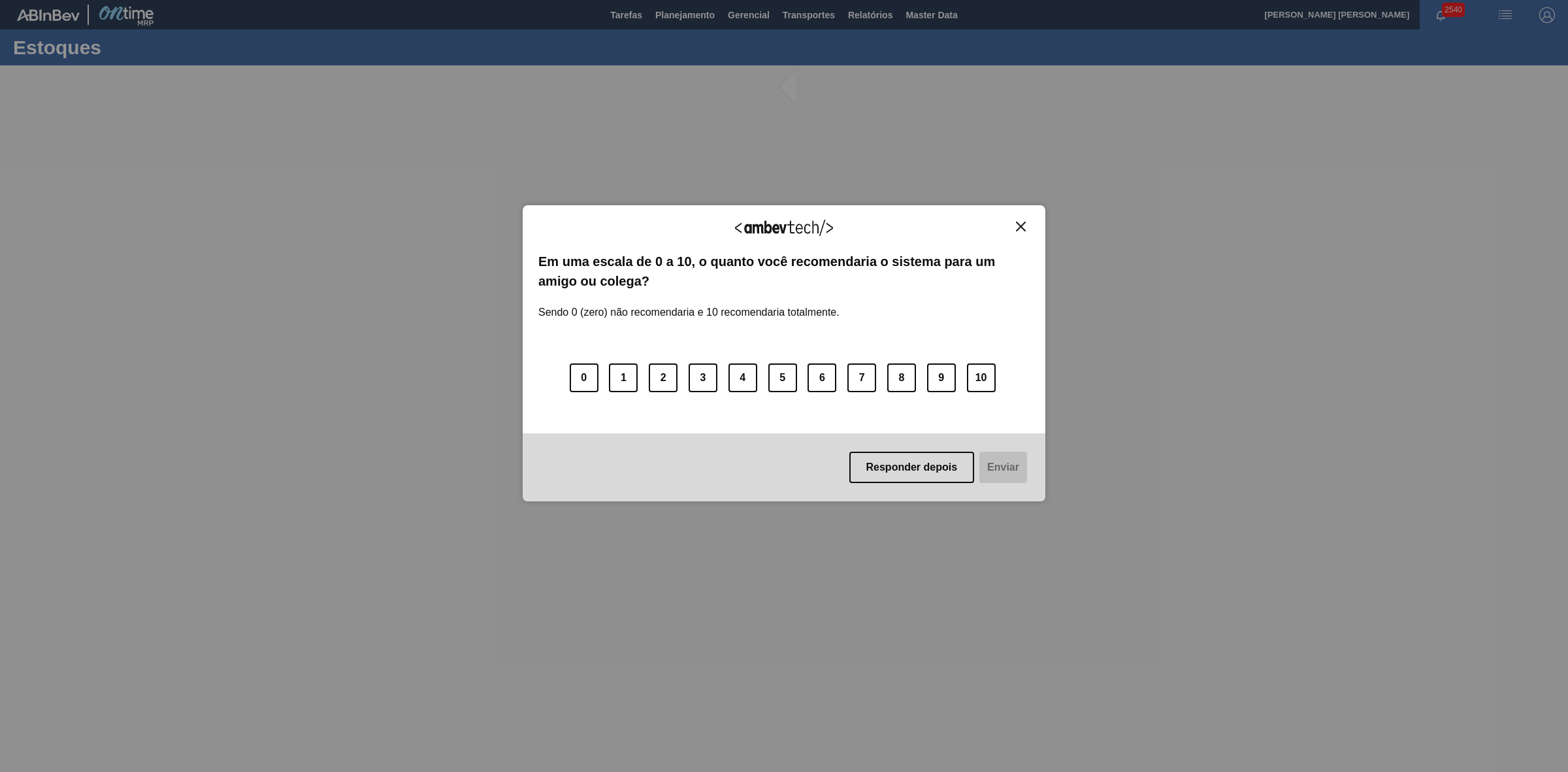
click at [1019, 227] on img "Close" at bounding box center [1021, 227] width 10 height 10
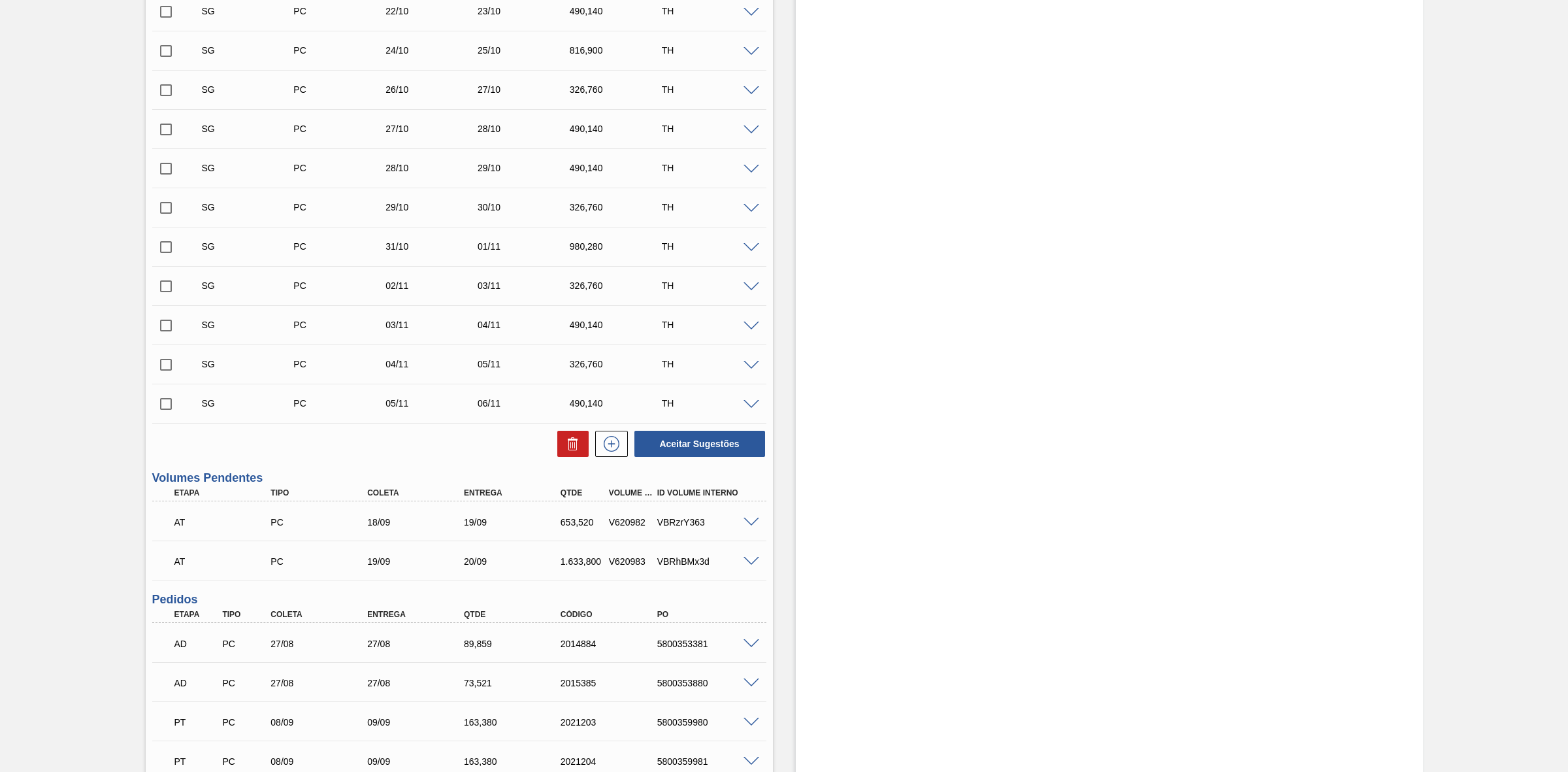
scroll to position [899, 0]
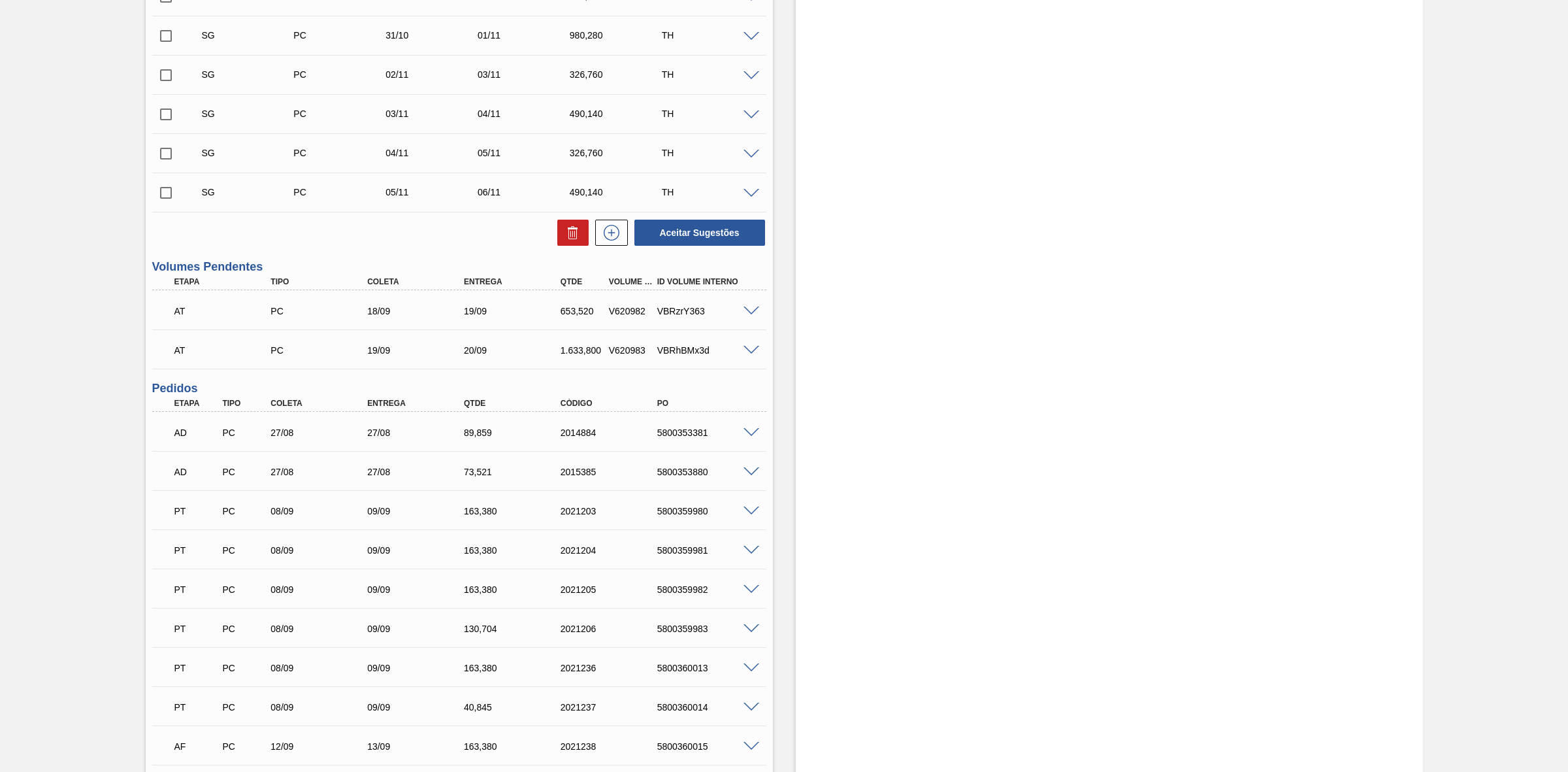
click at [745, 433] on span at bounding box center [751, 433] width 16 height 10
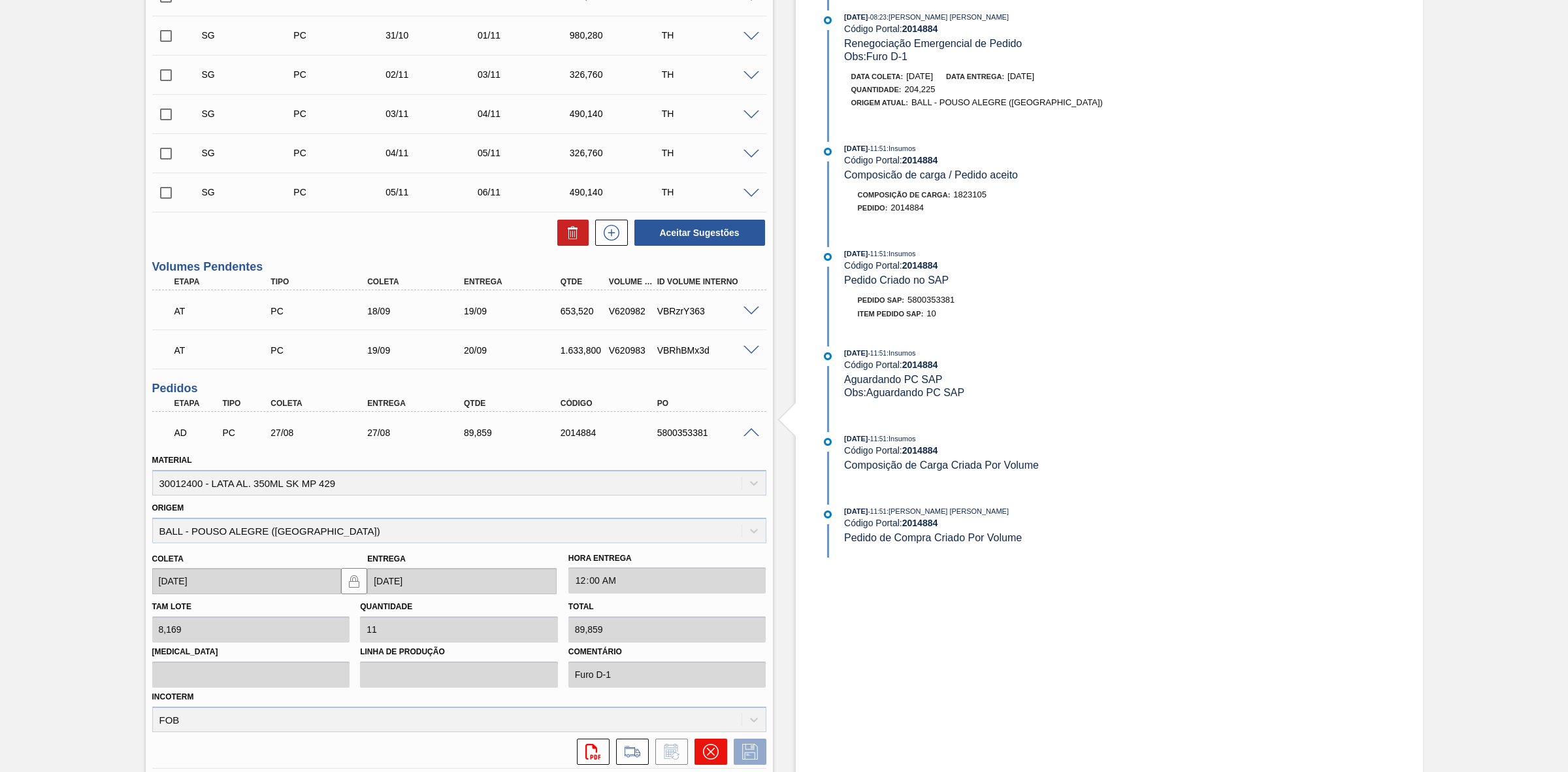
click at [712, 753] on icon at bounding box center [711, 752] width 16 height 16
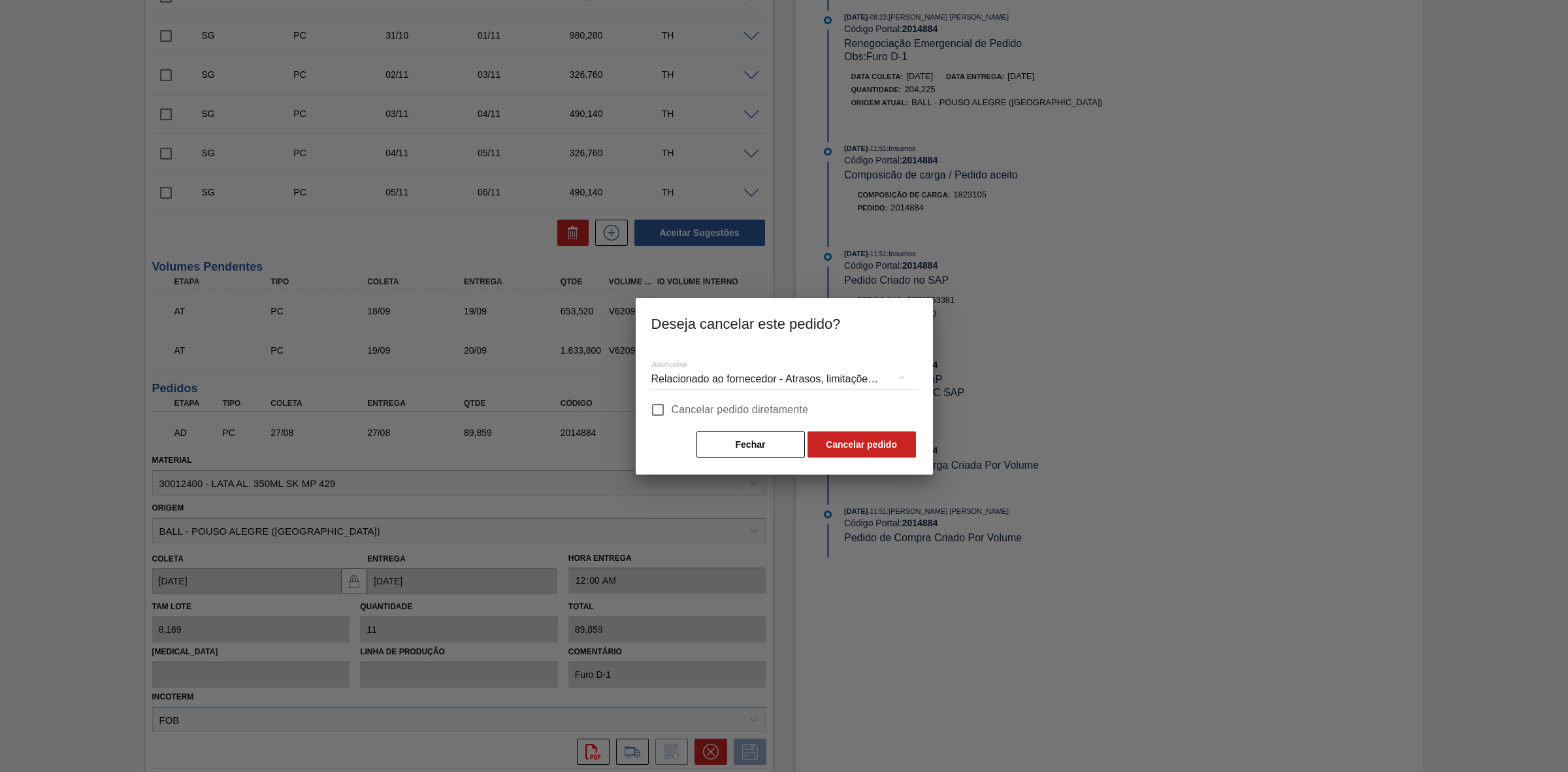
click at [669, 409] on input "Cancelar pedido diretamente" at bounding box center [658, 410] width 28 height 28
checkbox input "true"
click at [855, 448] on button "Cancelar pedido" at bounding box center [862, 444] width 108 height 26
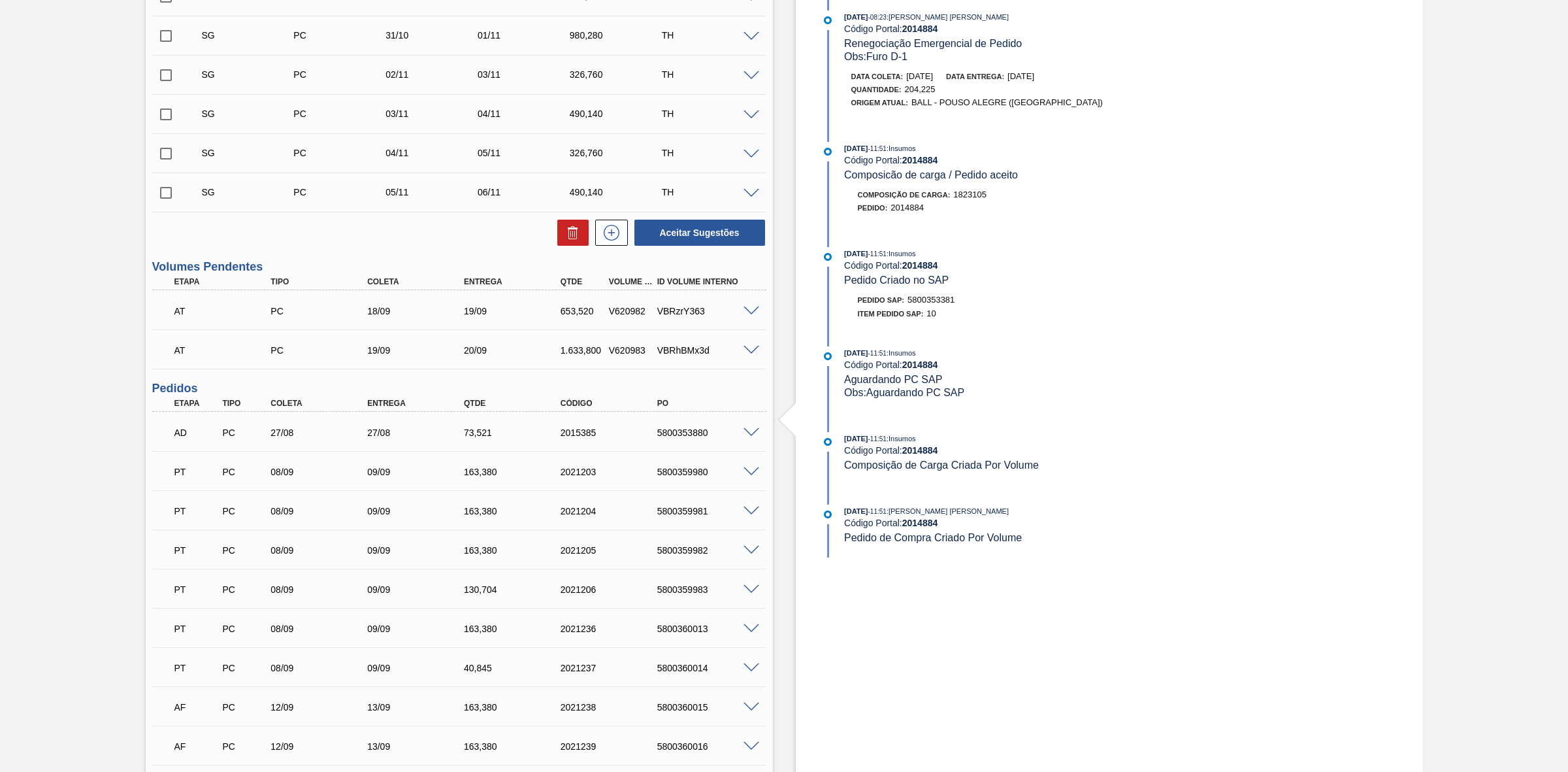
click at [750, 433] on span at bounding box center [751, 433] width 16 height 10
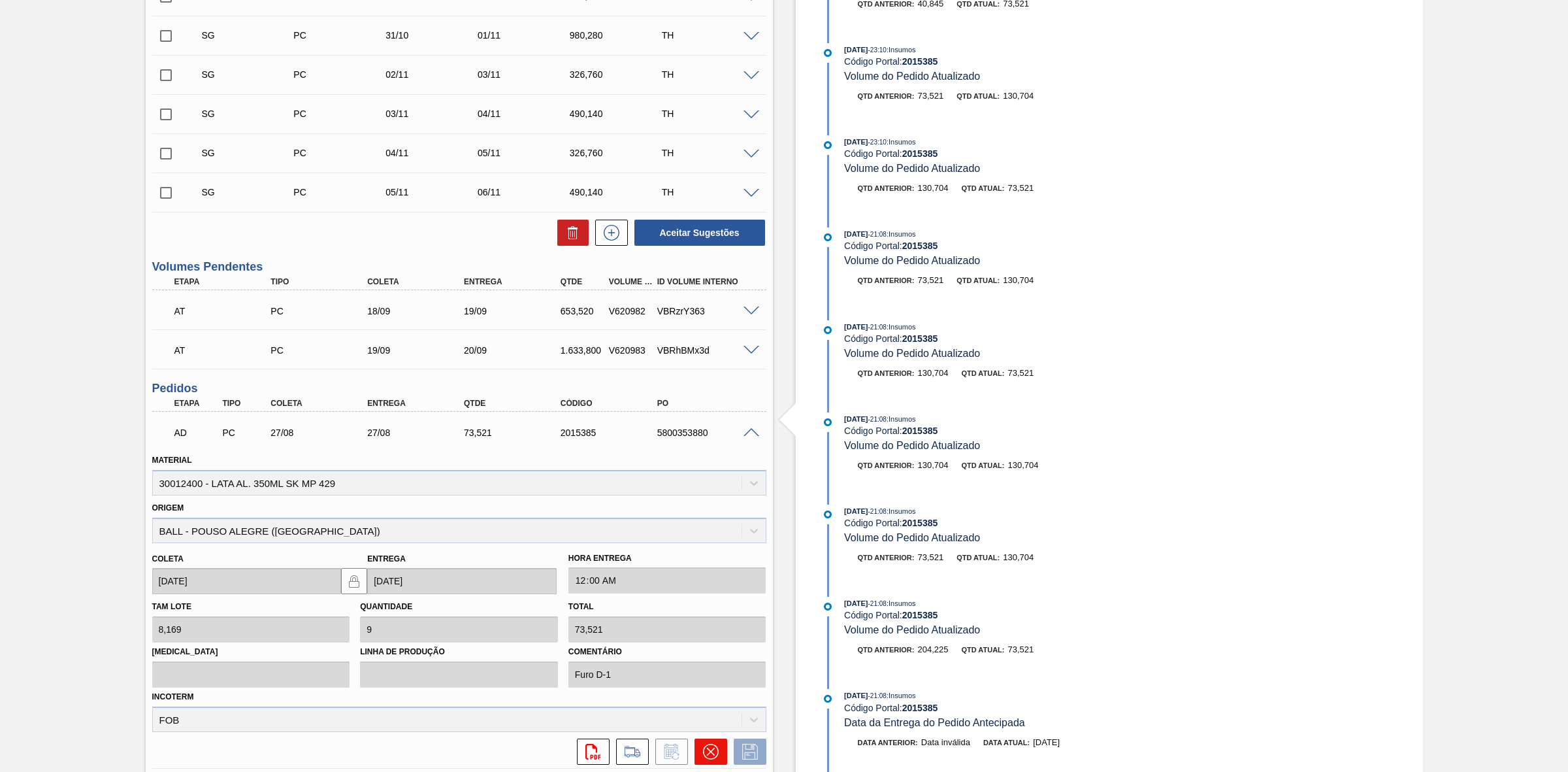
click at [706, 749] on icon at bounding box center [711, 752] width 16 height 16
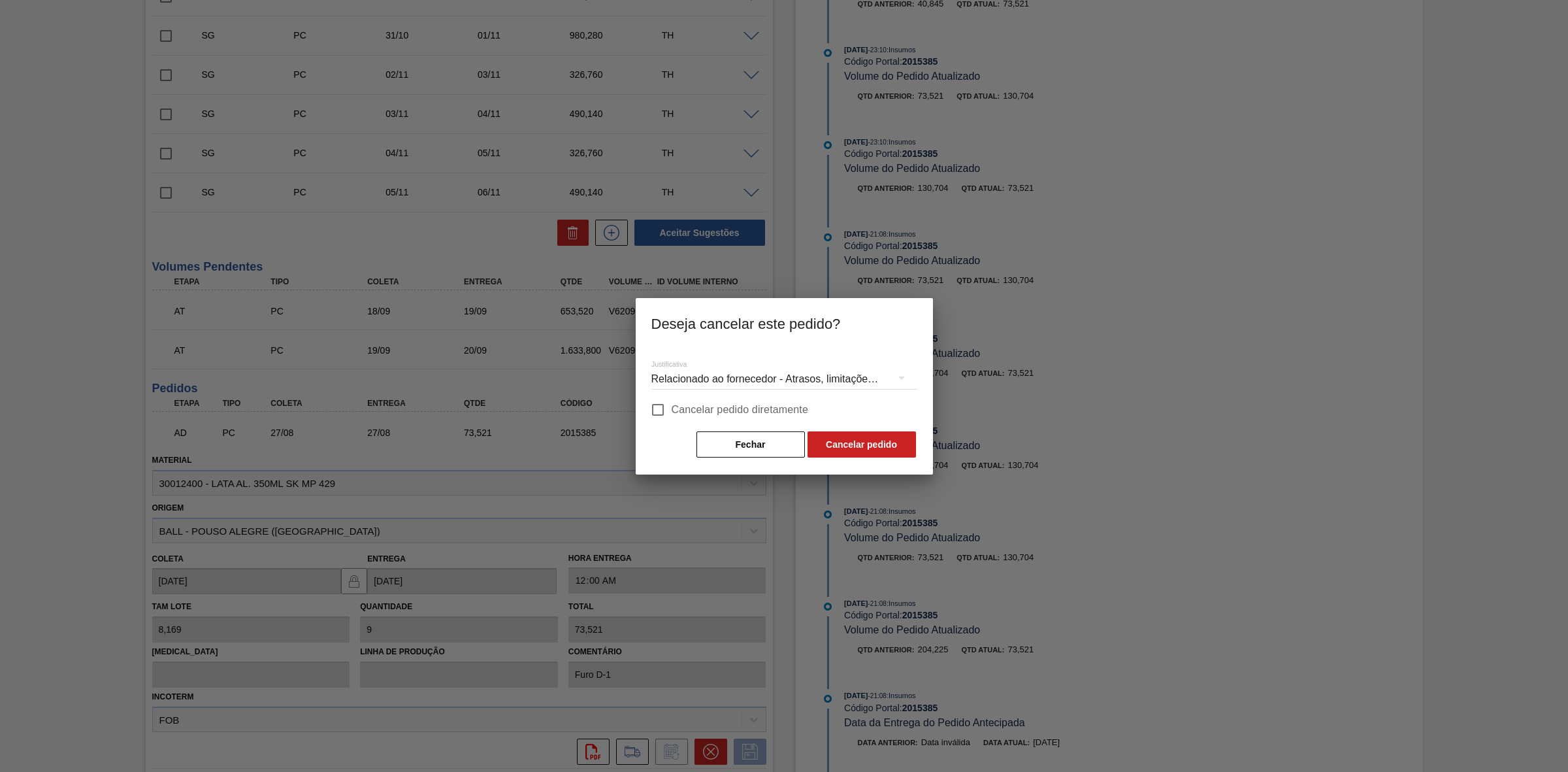
click at [665, 409] on input "Cancelar pedido diretamente" at bounding box center [658, 410] width 28 height 28
checkbox input "true"
click at [836, 437] on button "Cancelar pedido" at bounding box center [862, 444] width 108 height 26
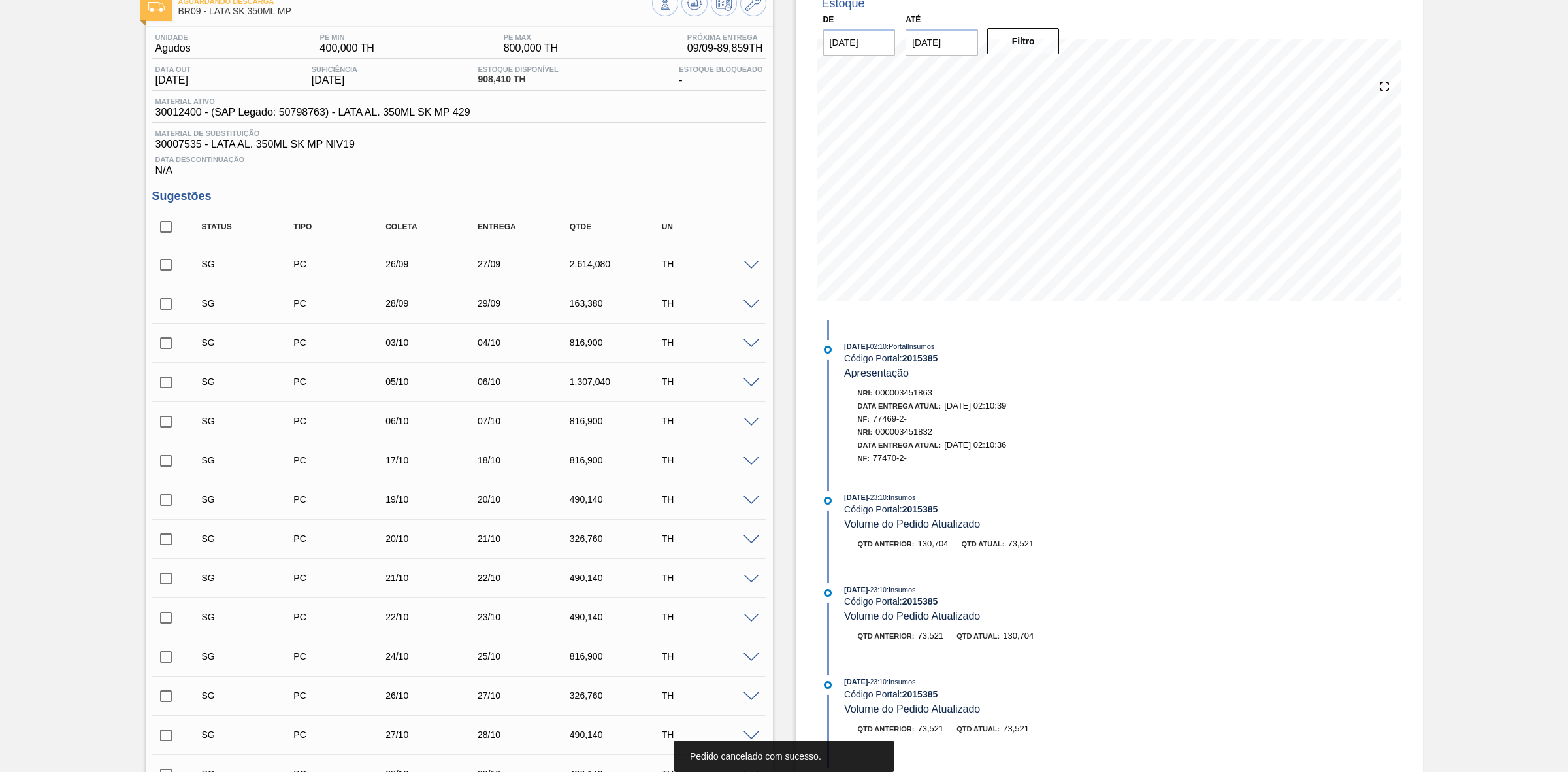
scroll to position [0, 0]
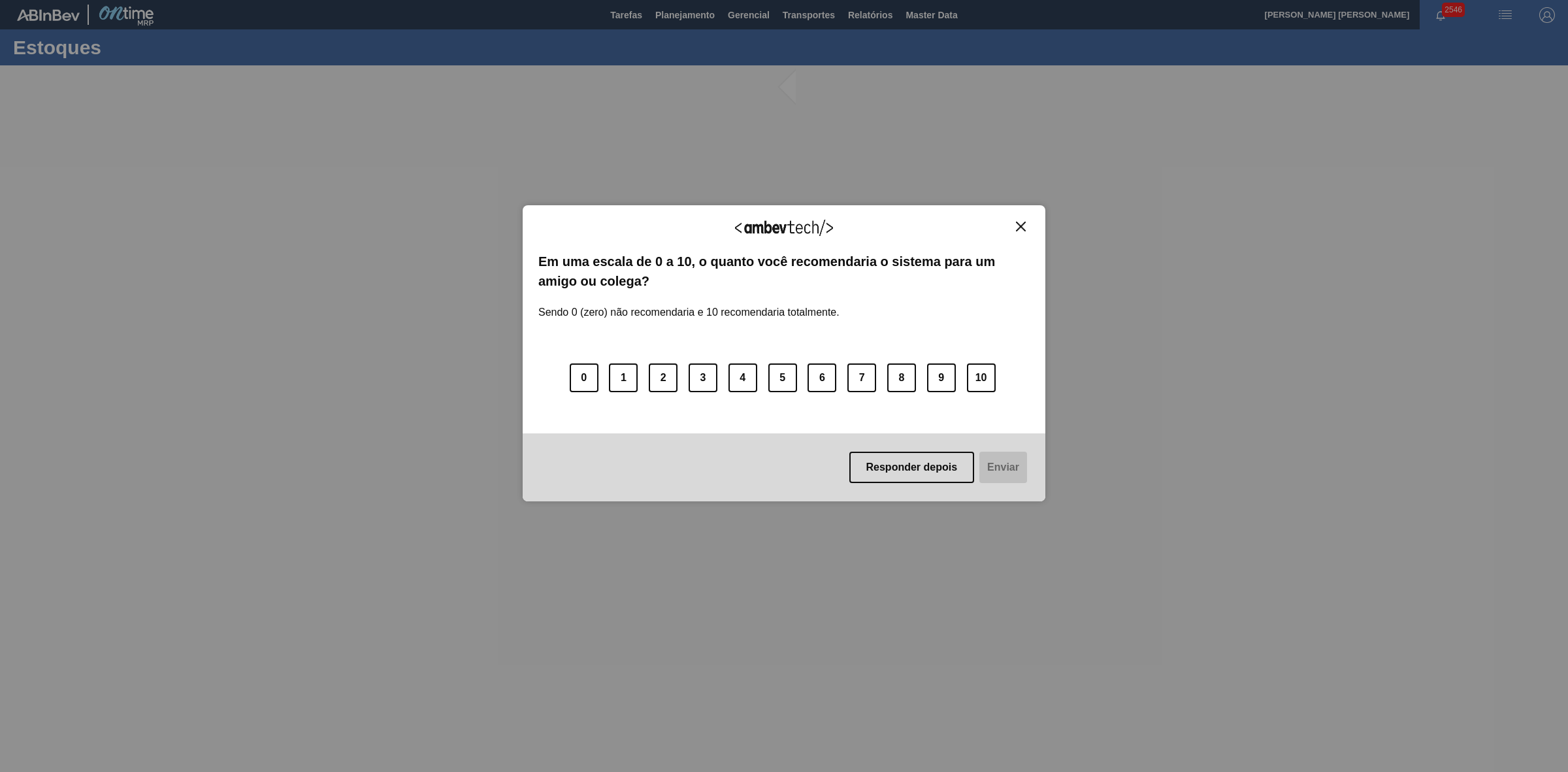
click at [1021, 223] on img "Close" at bounding box center [1021, 227] width 10 height 10
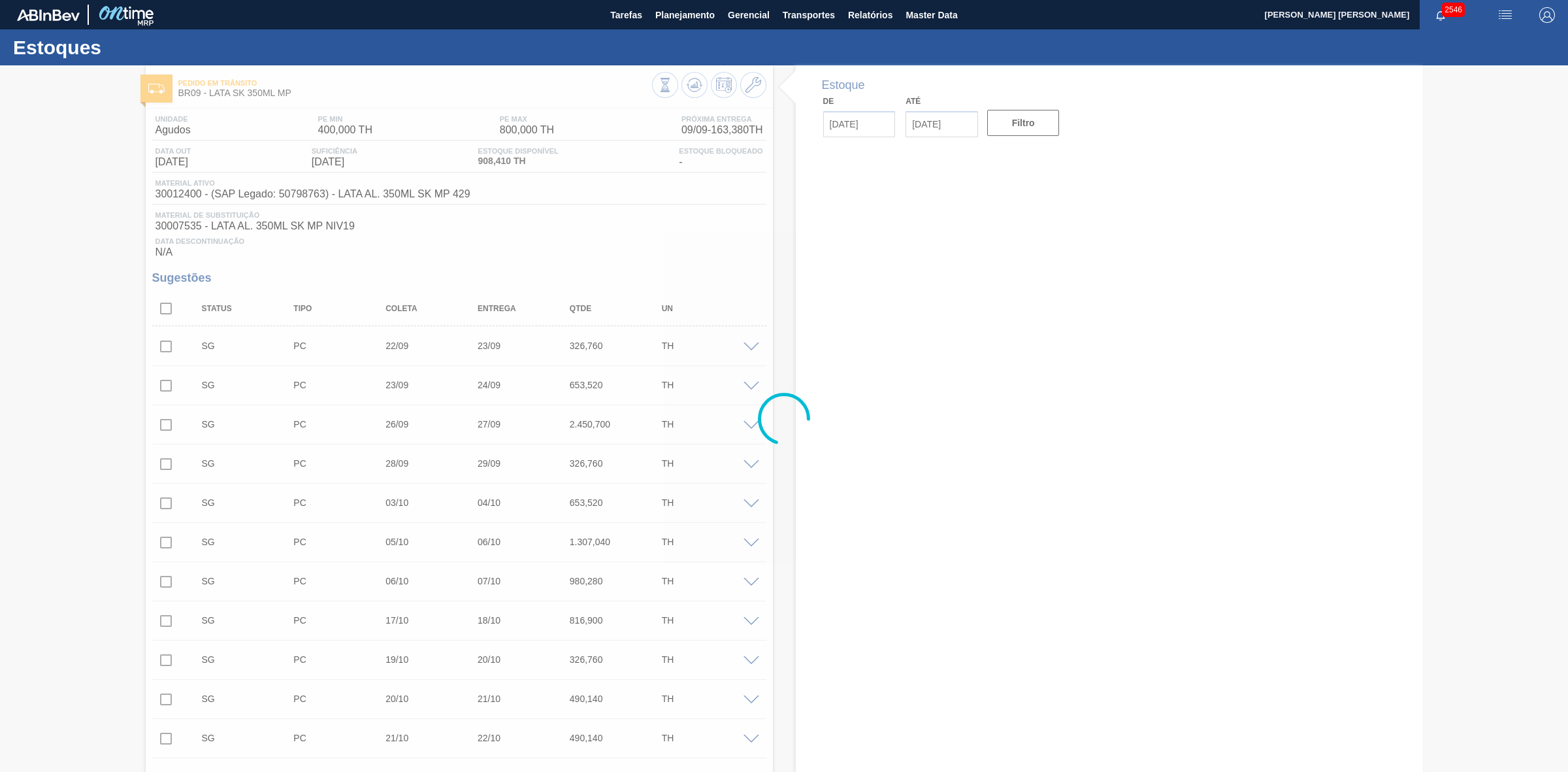
type input "[DATE]"
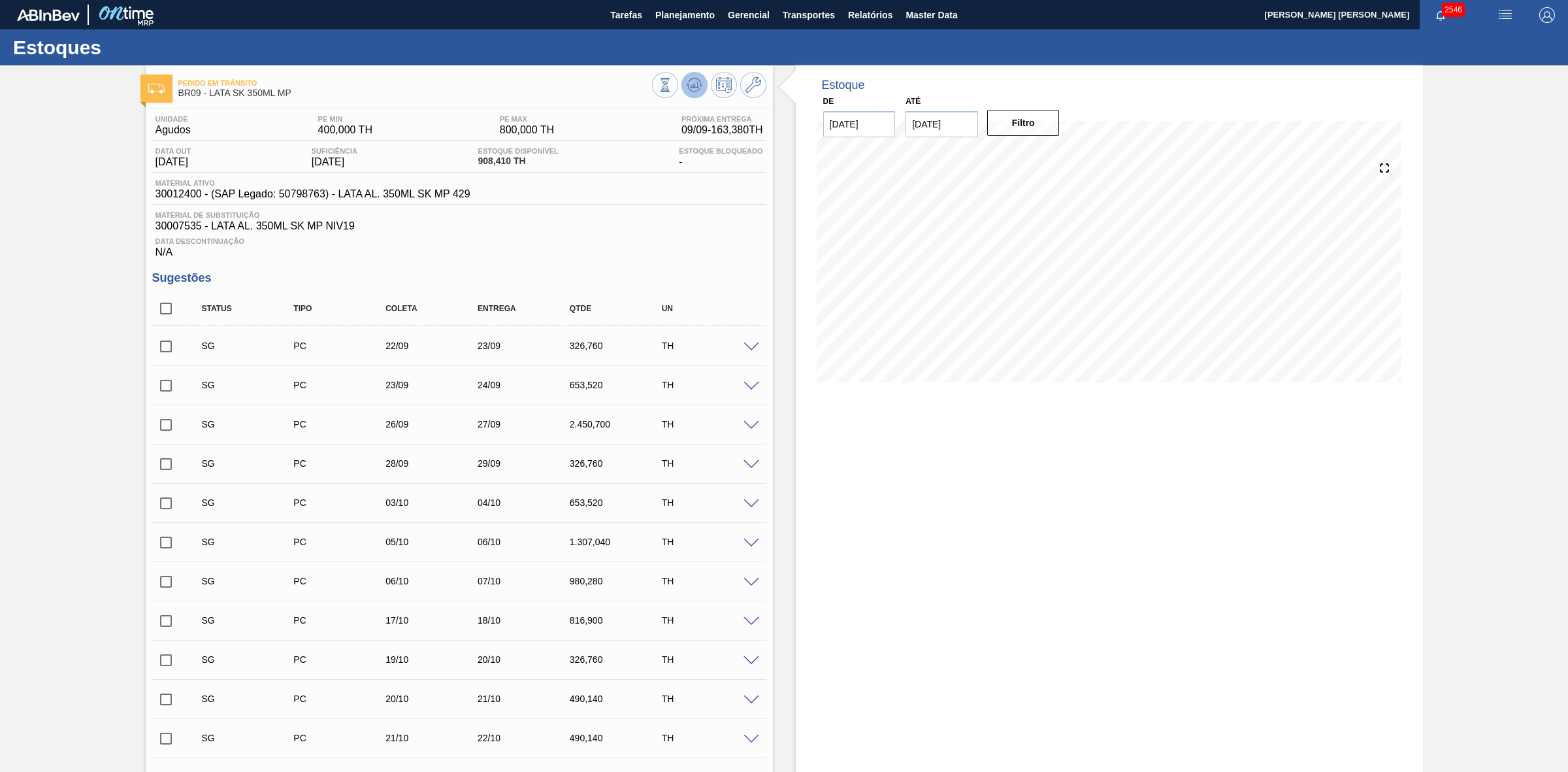
click at [701, 88] on button at bounding box center [695, 85] width 26 height 26
click at [1501, 20] on img "button" at bounding box center [1505, 15] width 16 height 16
click at [1458, 43] on li "Pedido Contingência" at bounding box center [1497, 46] width 119 height 24
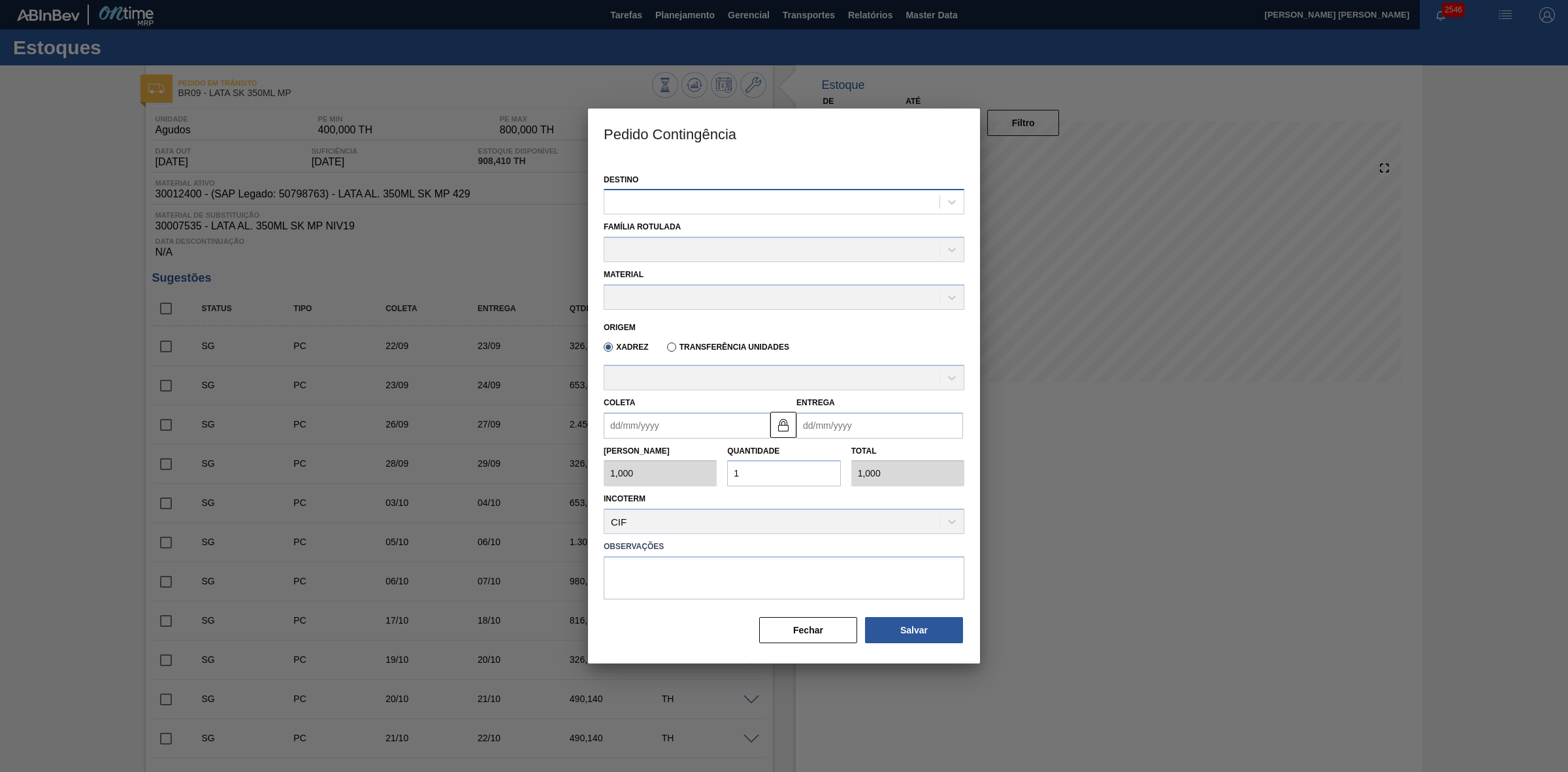
click at [761, 200] on div at bounding box center [772, 202] width 335 height 19
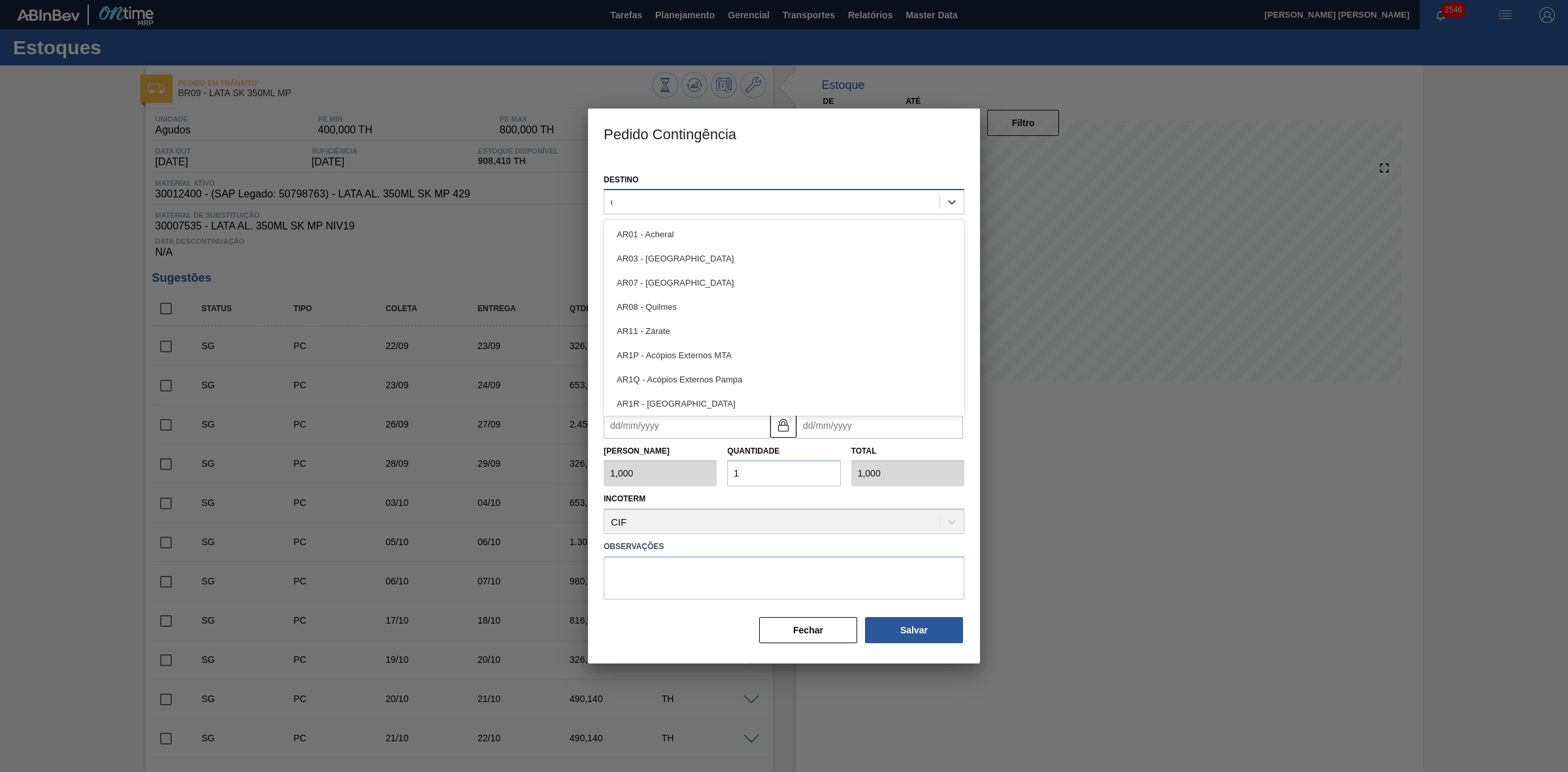
type input "09"
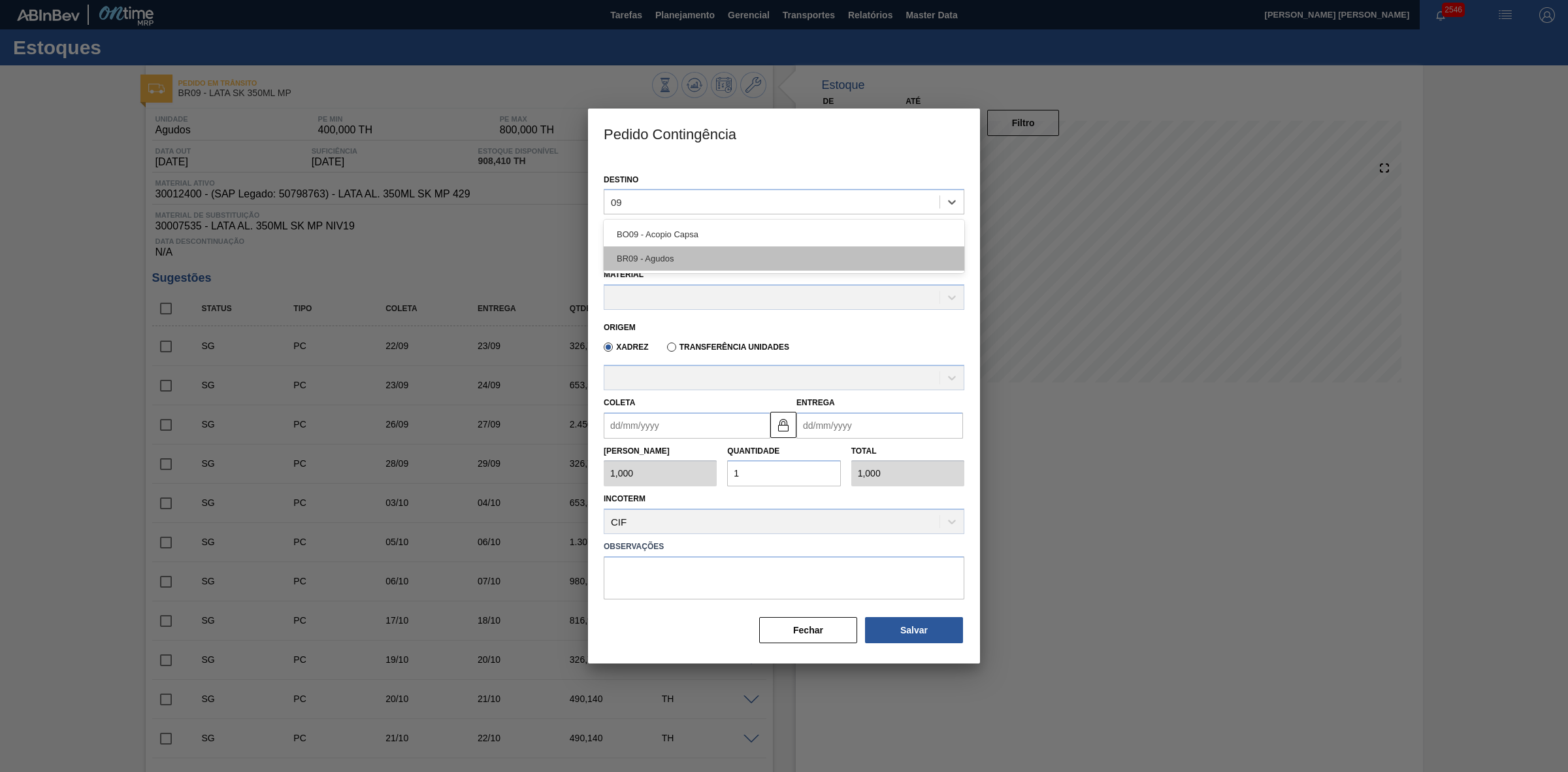
click at [673, 254] on div "BR09 - Agudos" at bounding box center [784, 258] width 360 height 24
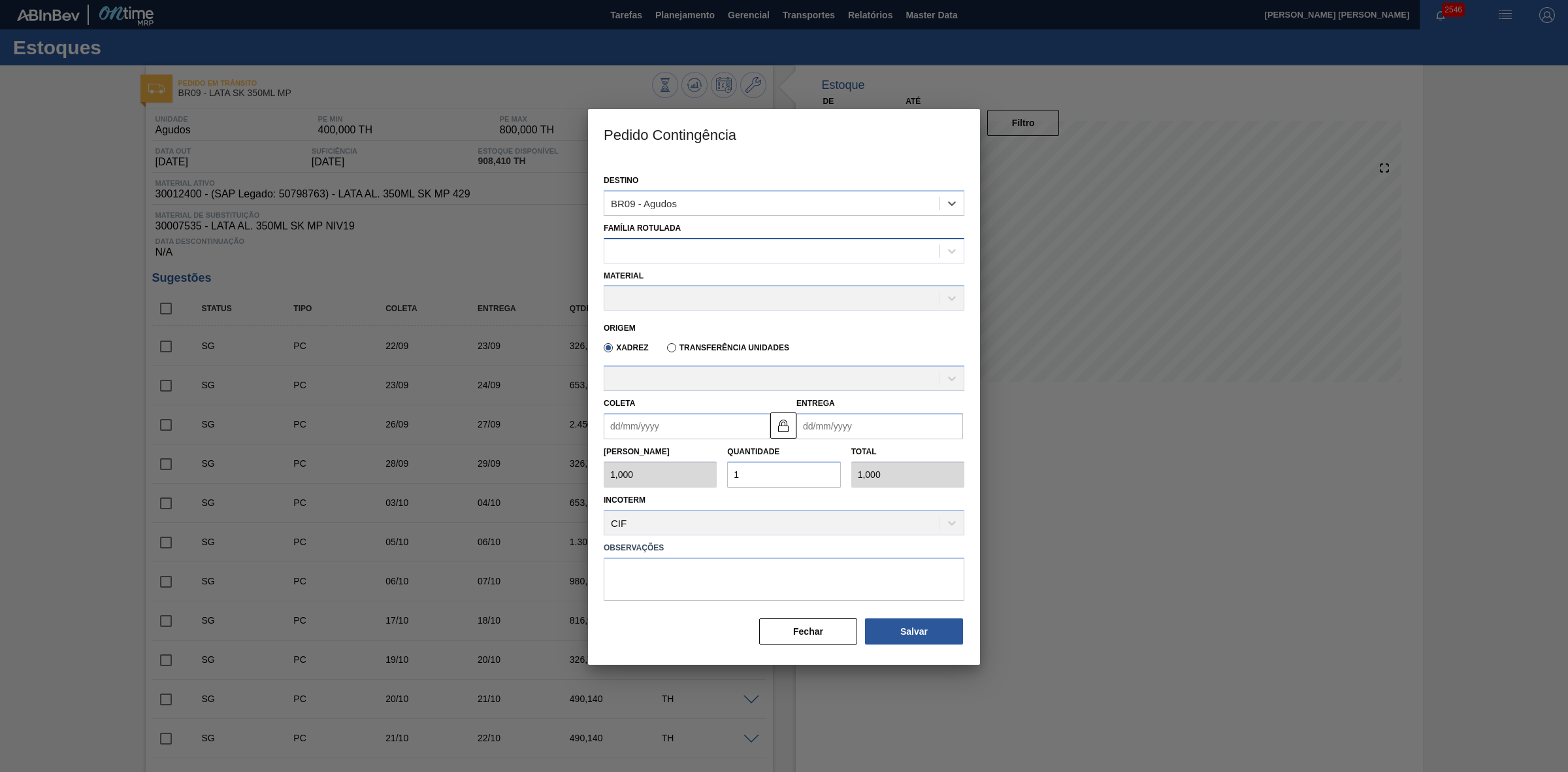
click at [693, 248] on div at bounding box center [772, 250] width 335 height 19
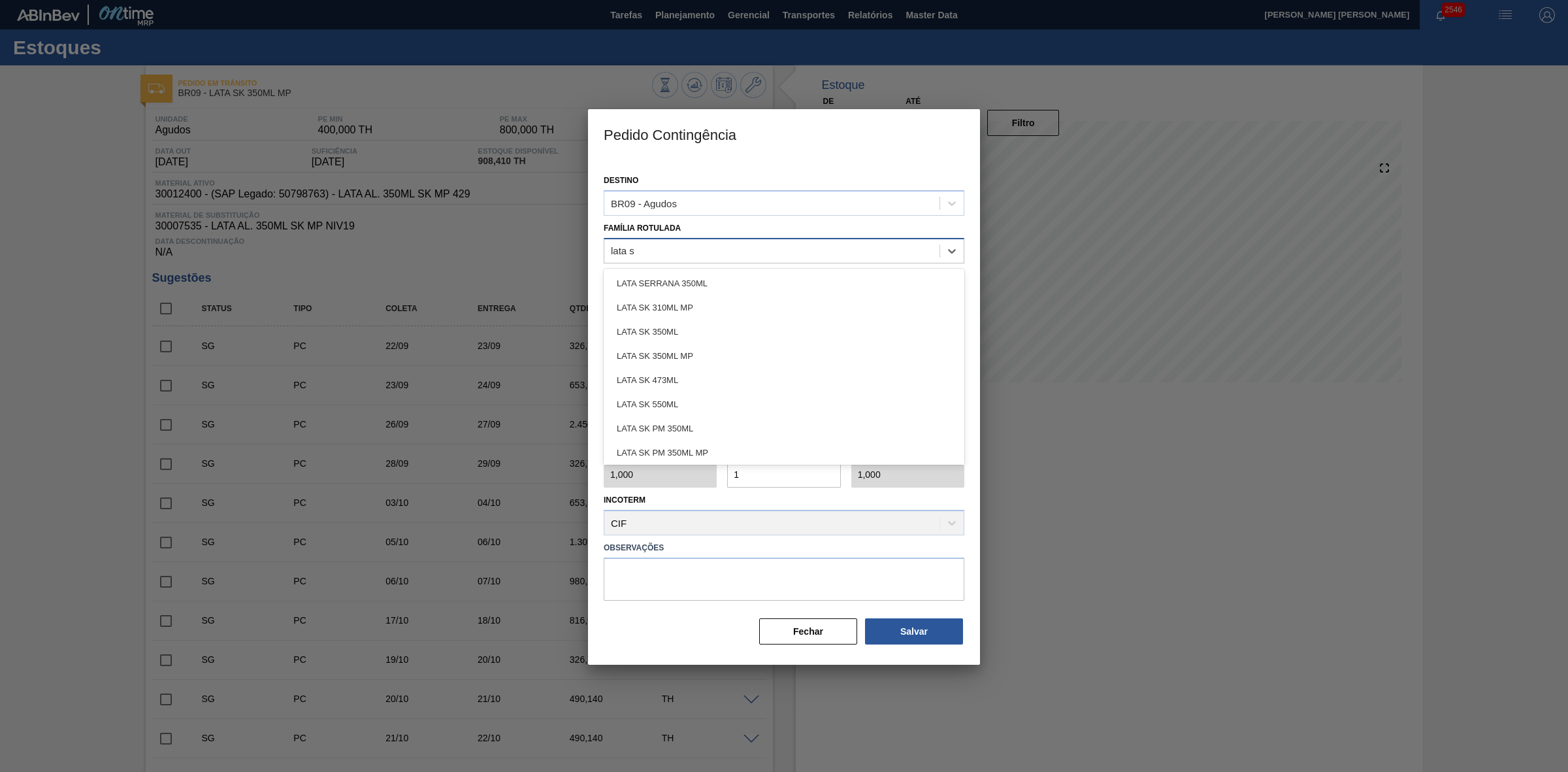
type Rotulada "lata sk"
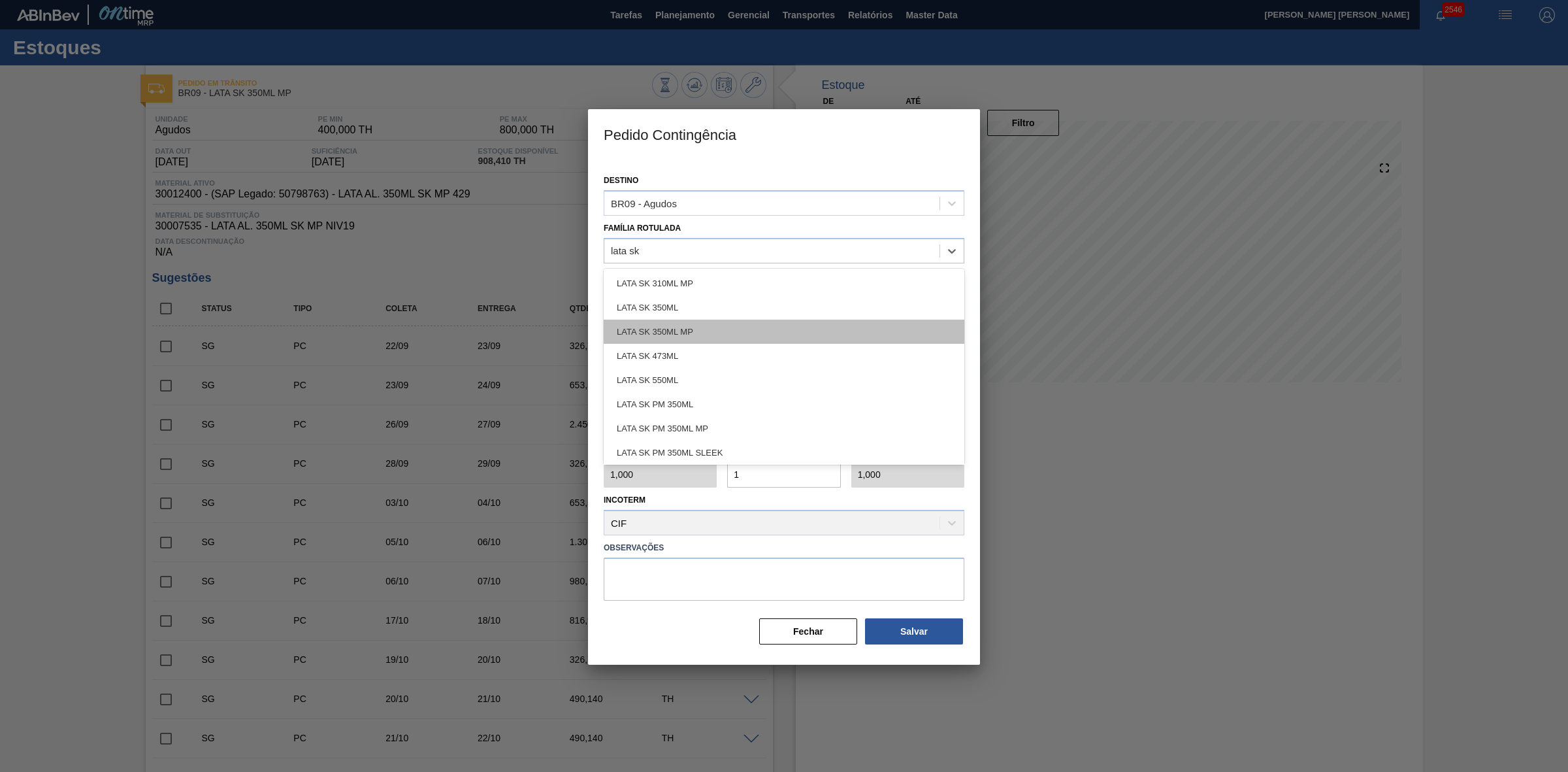
click at [689, 325] on div "LATA SK 350ML MP" at bounding box center [784, 332] width 360 height 24
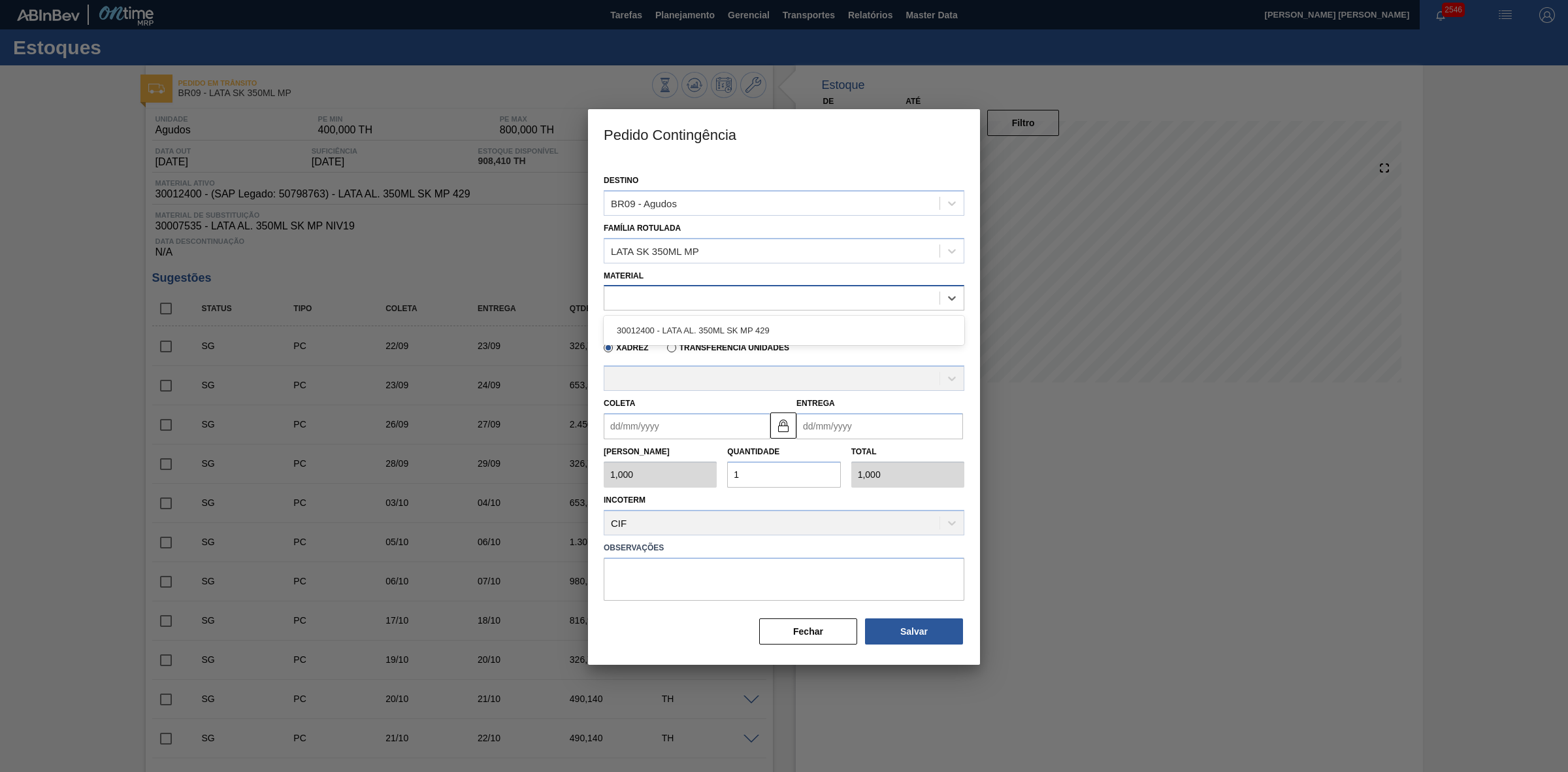
click at [673, 295] on div at bounding box center [772, 298] width 335 height 19
click at [714, 324] on div "30012400 - LATA AL. 350ML SK MP 429" at bounding box center [784, 330] width 360 height 24
type input "8,169"
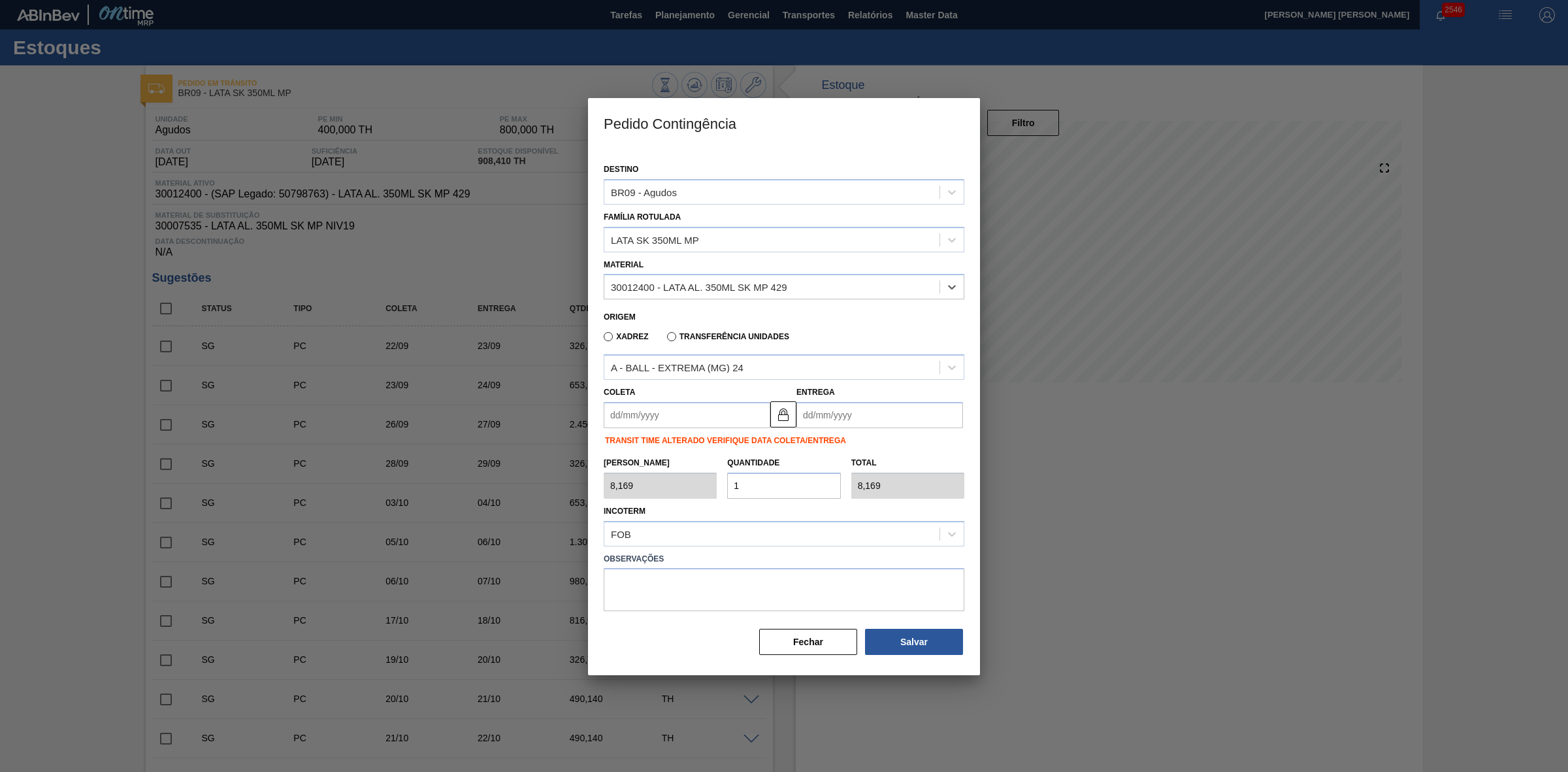
click at [707, 422] on input "Coleta" at bounding box center [687, 415] width 166 height 26
click at [660, 505] on div "9" at bounding box center [662, 509] width 18 height 18
type input "[DATE]"
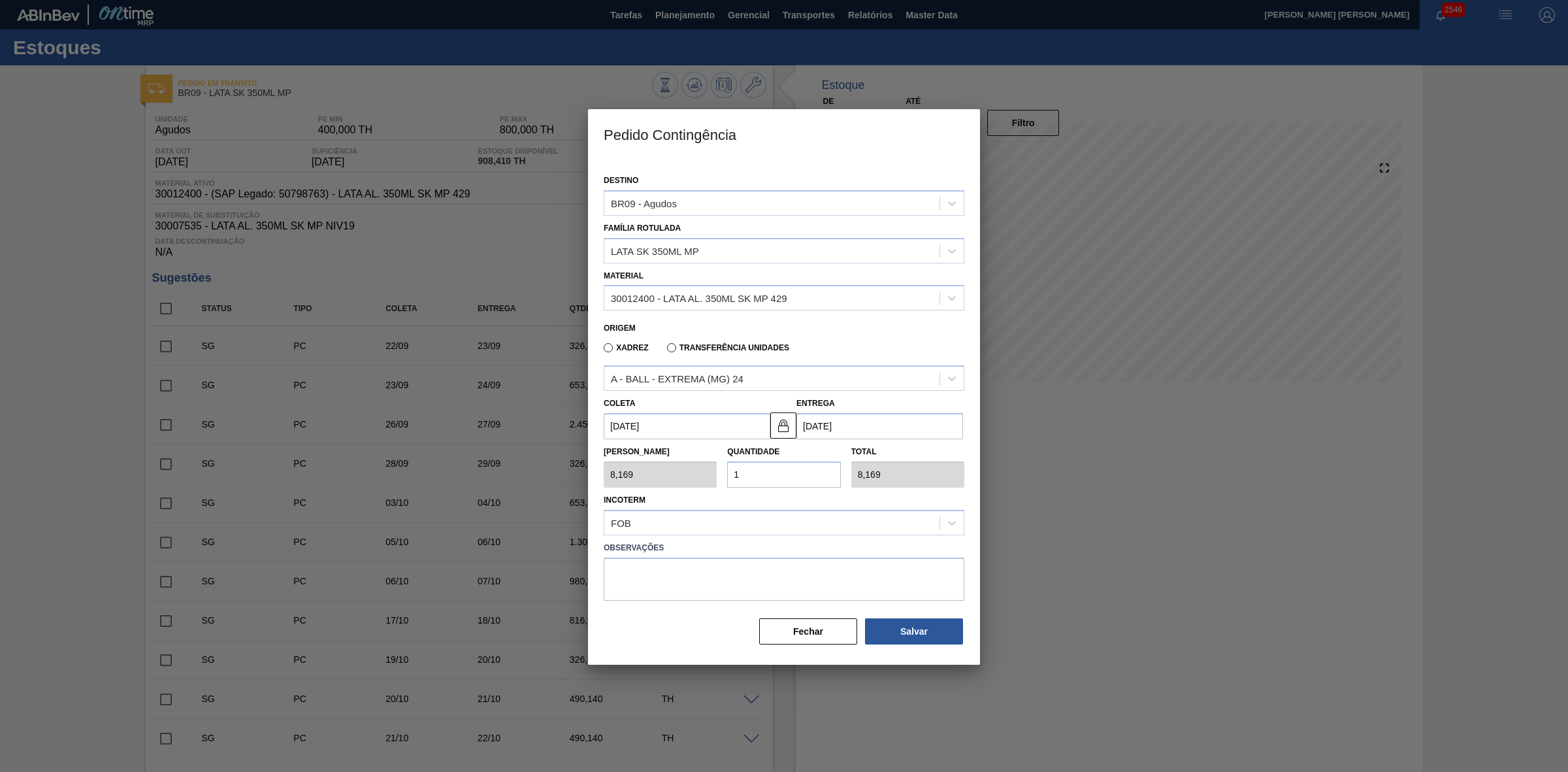
drag, startPoint x: 766, startPoint y: 475, endPoint x: 723, endPoint y: 475, distance: 43.0
click at [723, 475] on div "Quantidade 1" at bounding box center [784, 465] width 123 height 45
type input "2"
type input "16,338"
type input "20"
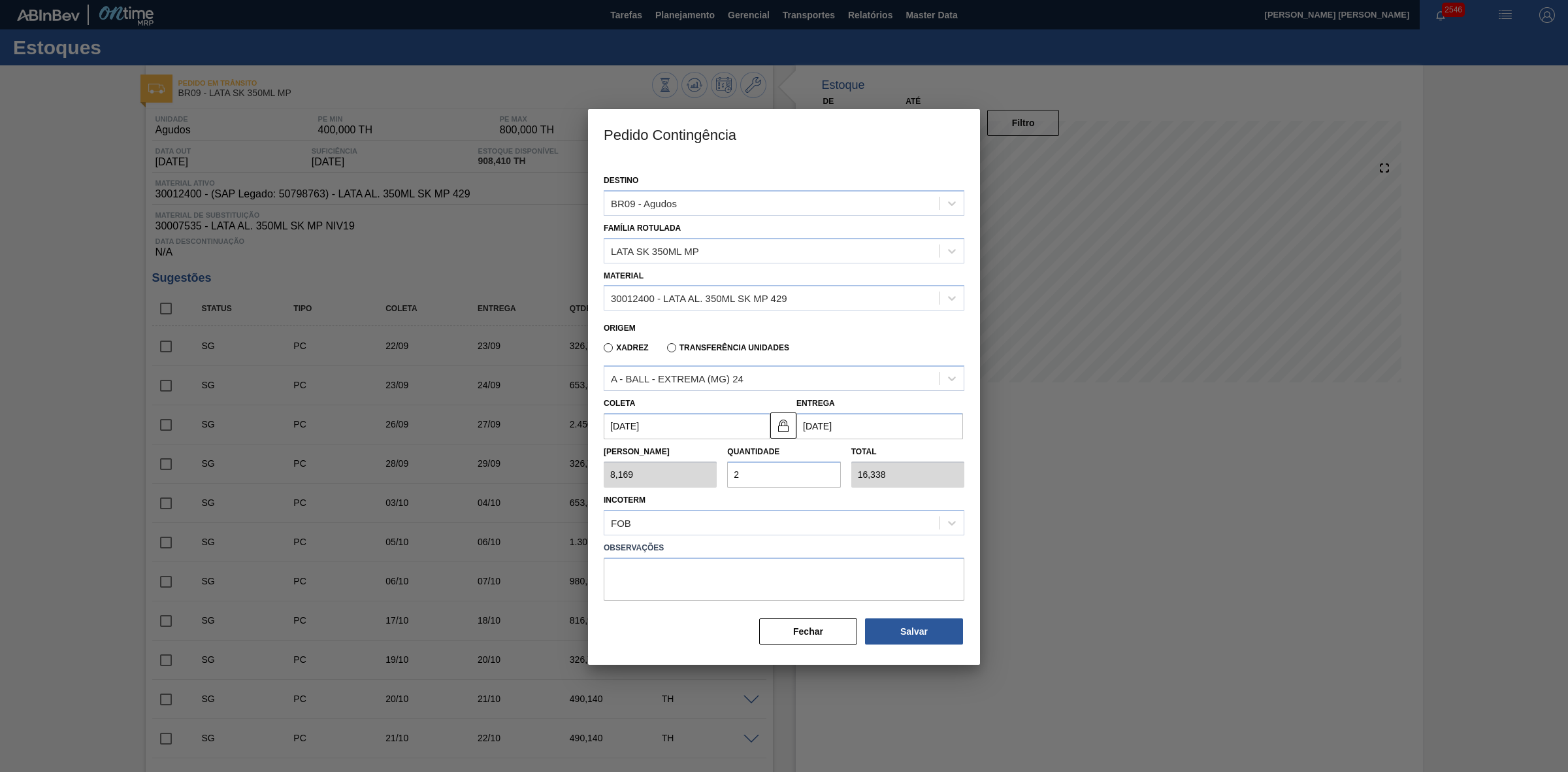
type input "163,380"
type input "20"
click at [845, 582] on textarea at bounding box center [784, 579] width 360 height 43
click at [677, 575] on textarea "Pedido em reporgramação foi cancelado pelo portal" at bounding box center [784, 579] width 360 height 43
type textarea "Pedido em reprogramação foi cancelado pelo portal"
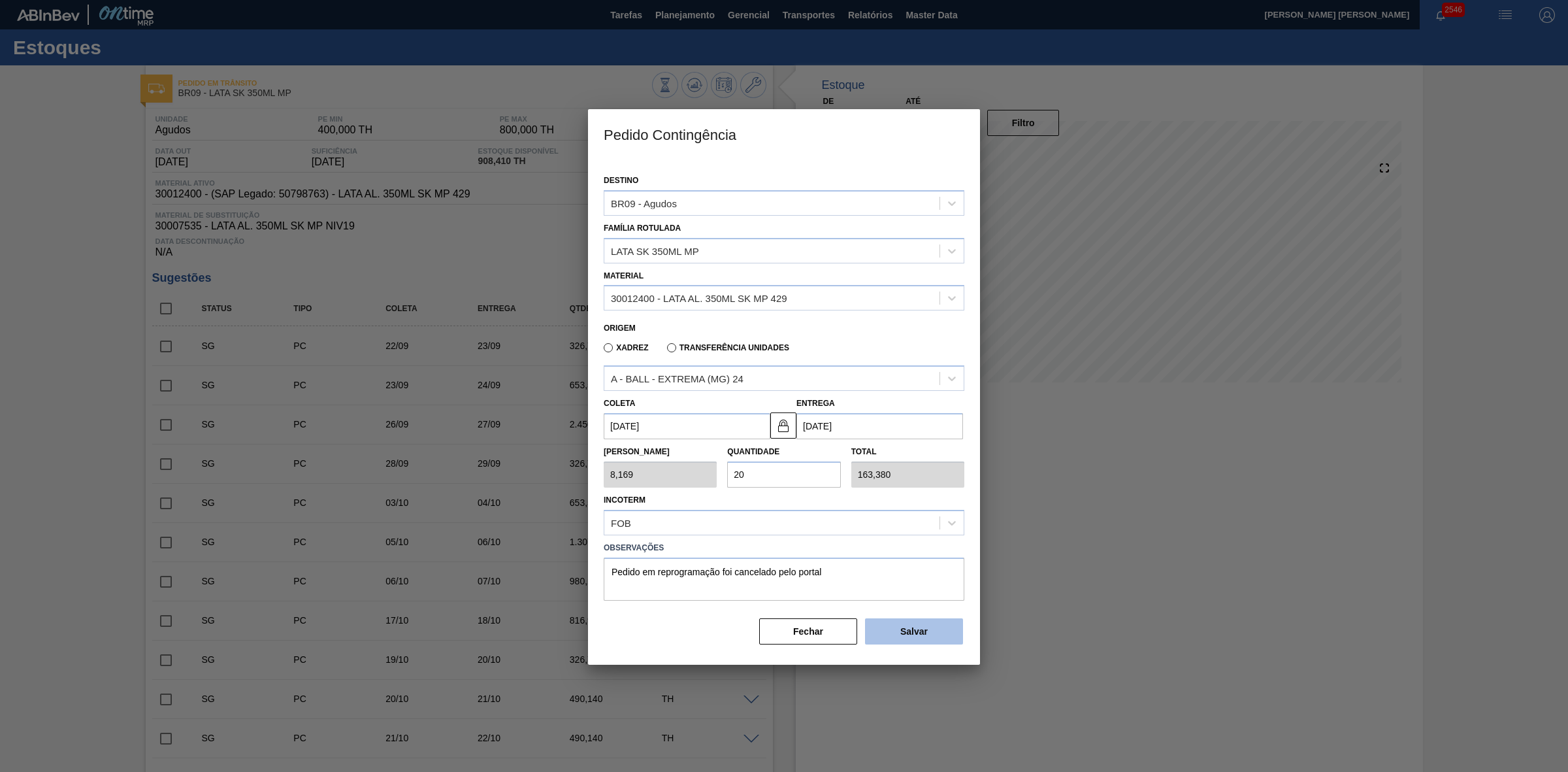
click at [916, 626] on button "Salvar" at bounding box center [914, 631] width 98 height 26
type input "1,000"
type input "1"
type input "1,000"
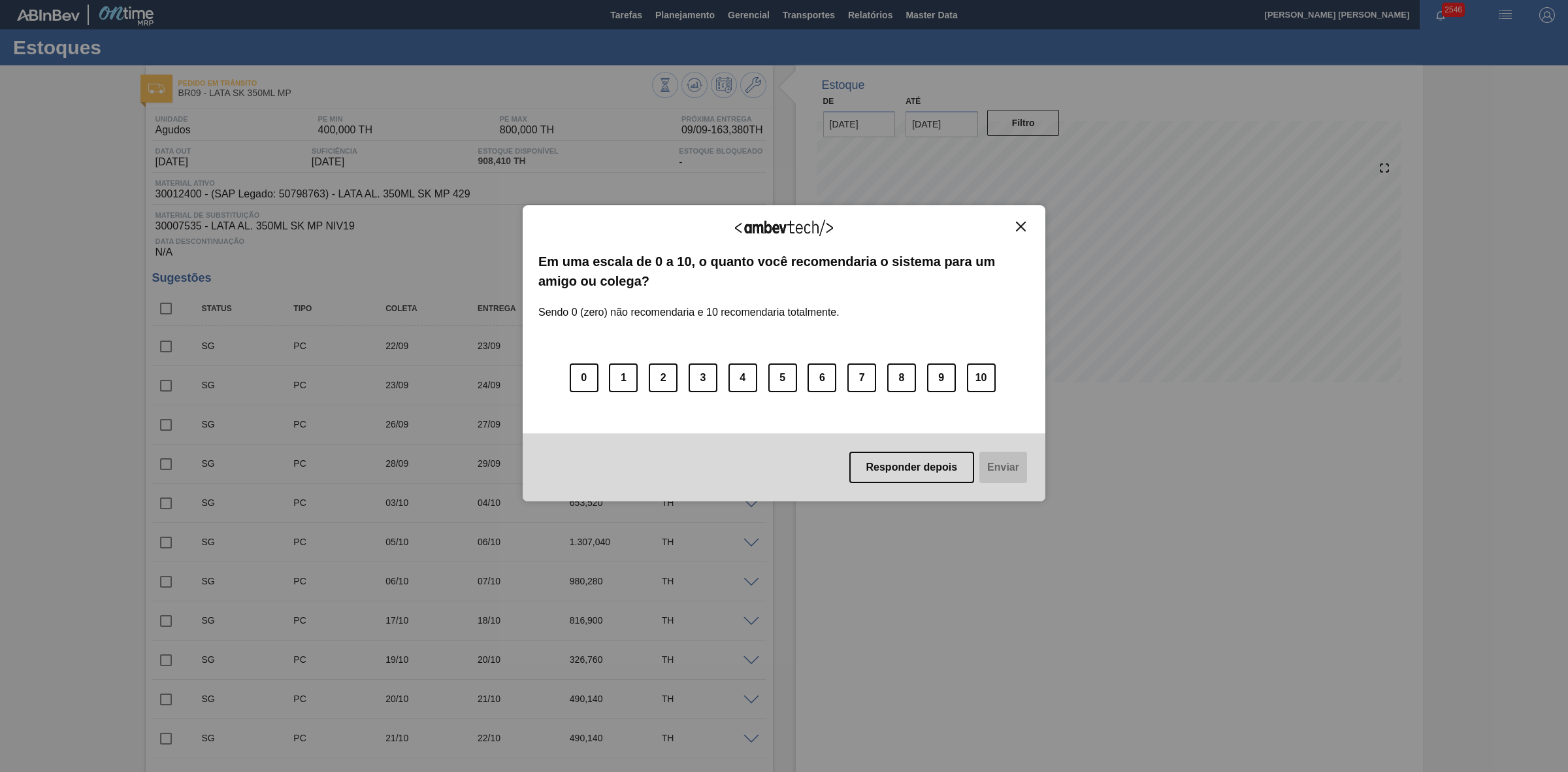
click at [1023, 222] on img "Close" at bounding box center [1021, 227] width 10 height 10
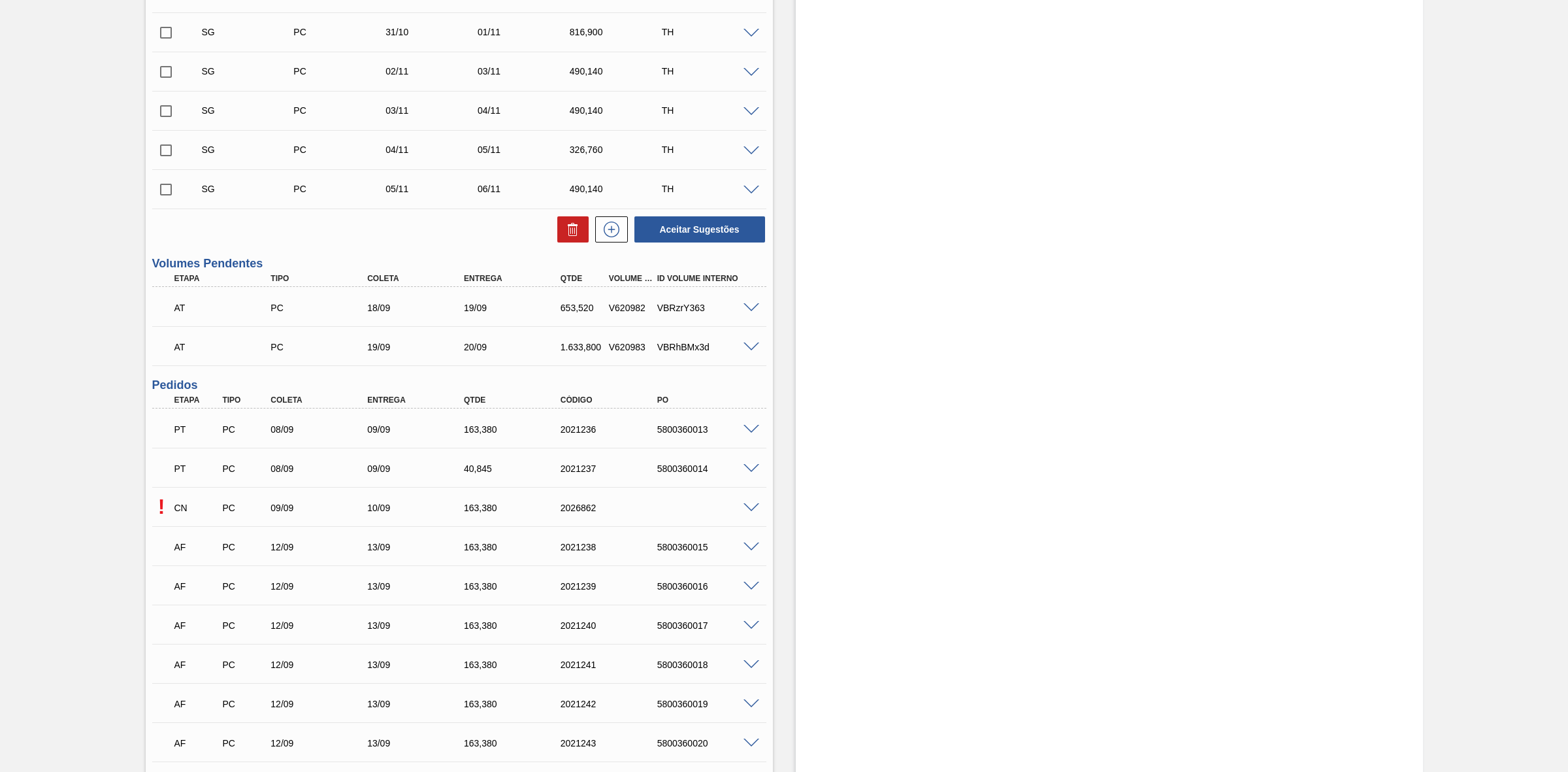
scroll to position [1158, 0]
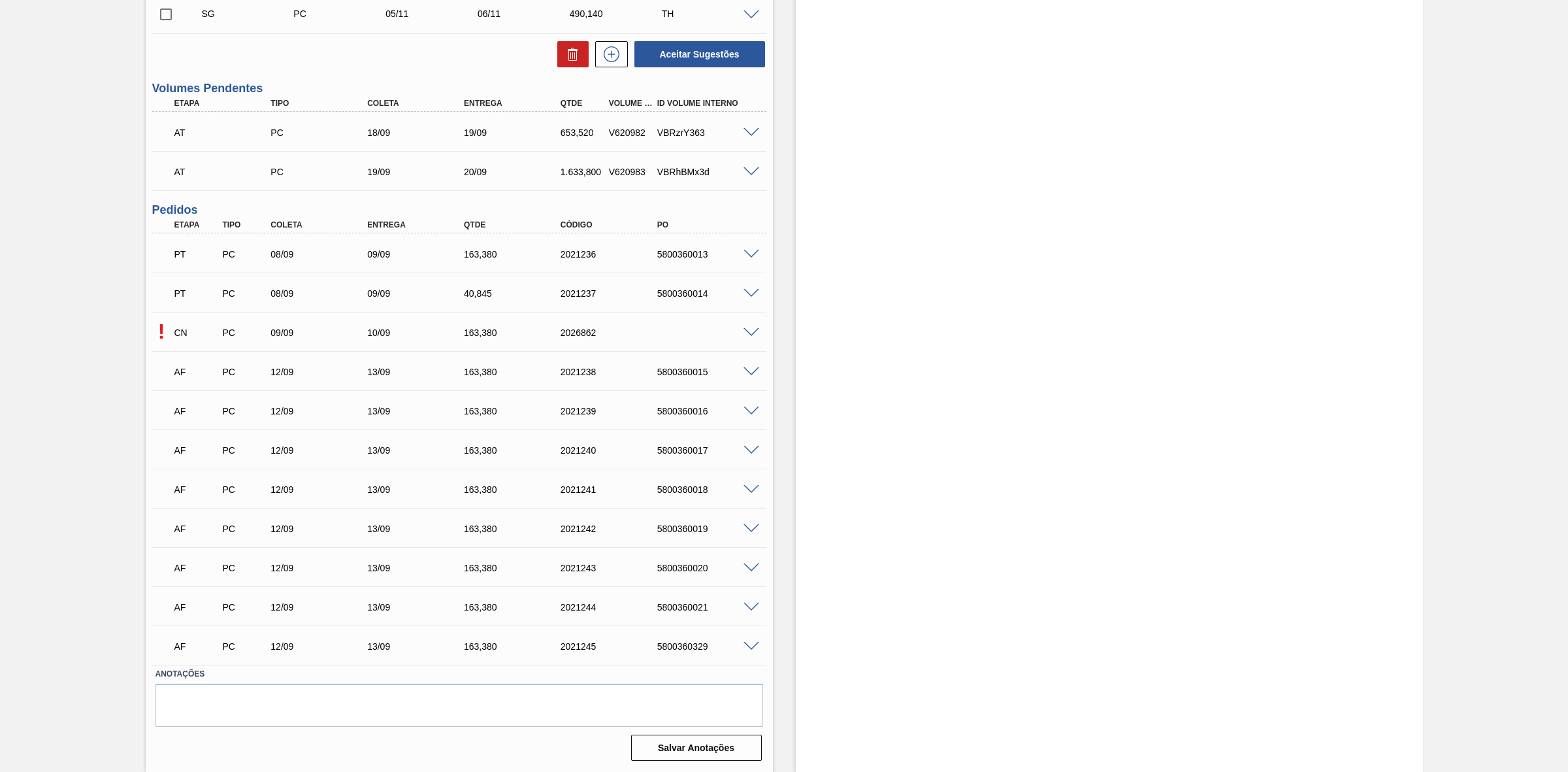
click at [749, 333] on span at bounding box center [751, 333] width 16 height 10
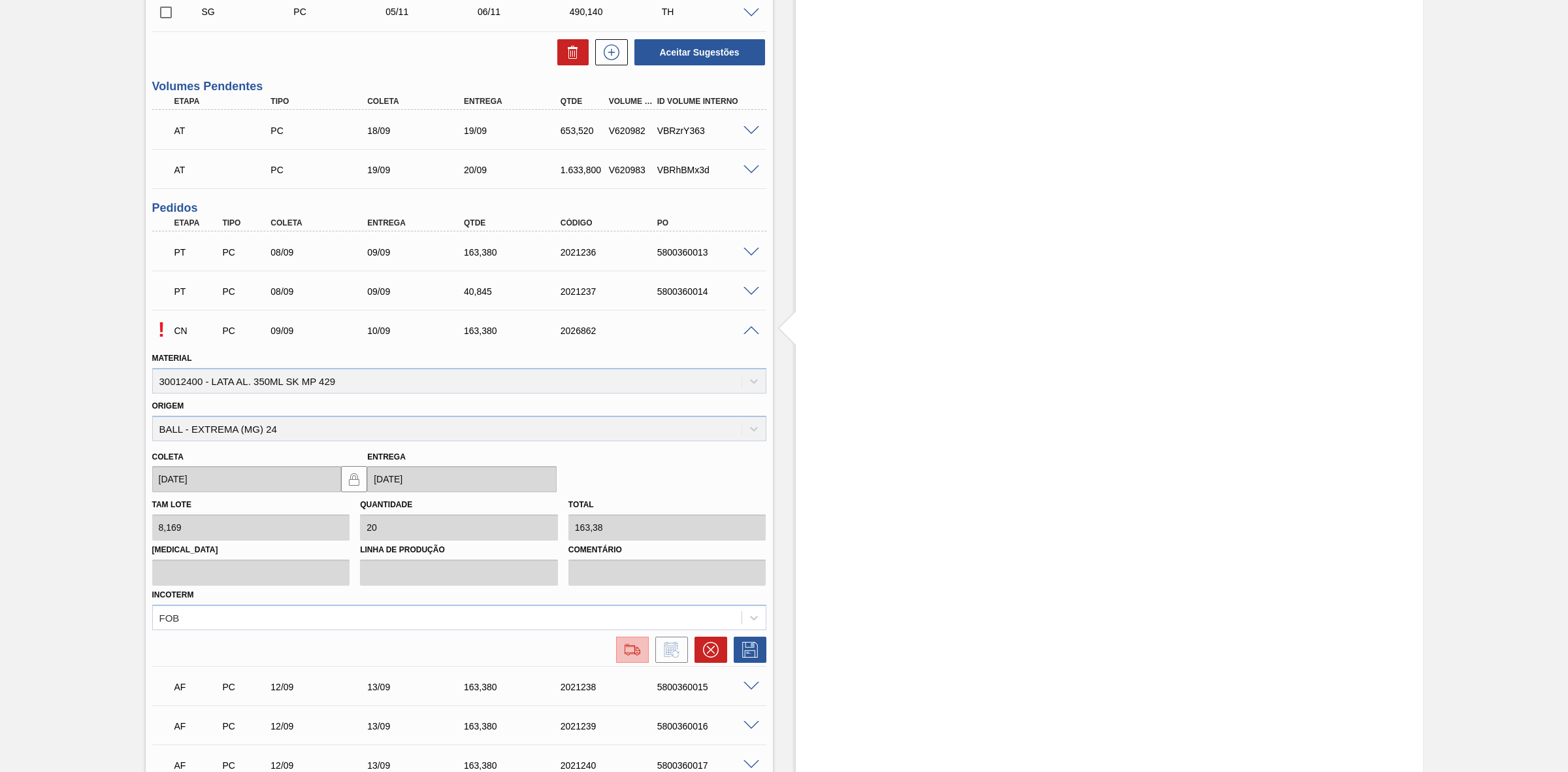
click at [625, 654] on img at bounding box center [632, 650] width 21 height 16
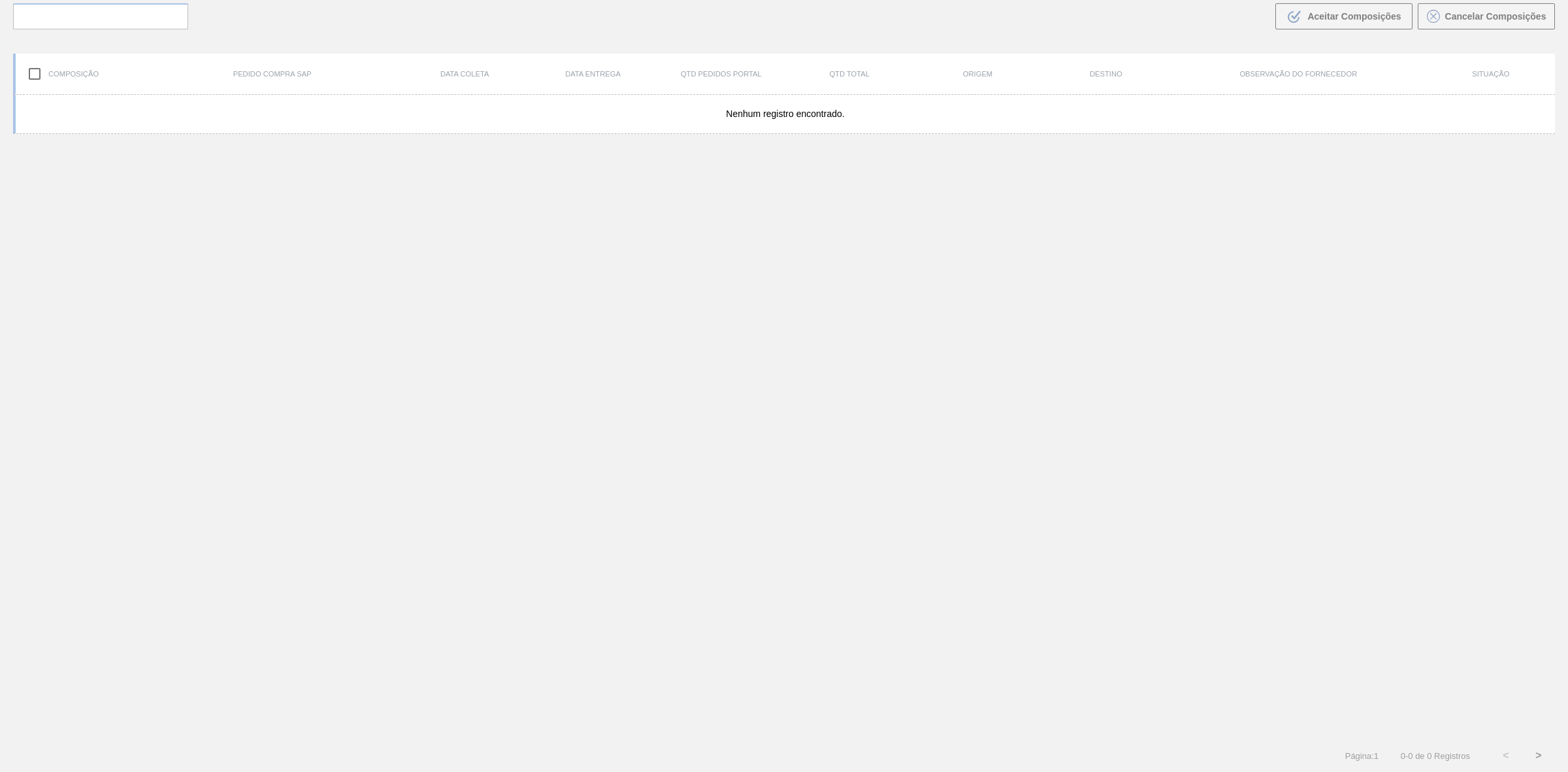
scroll to position [94, 0]
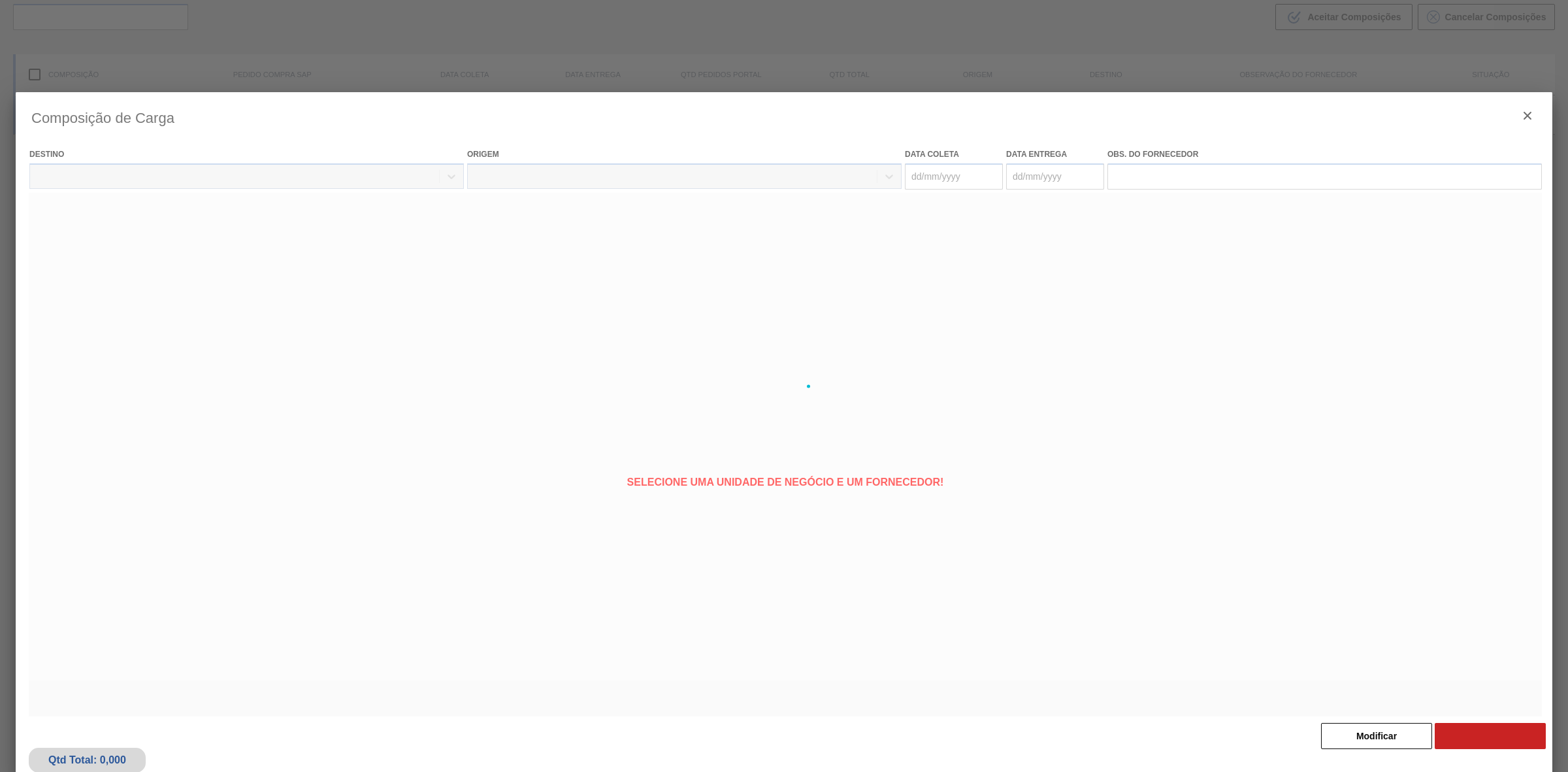
type coleta "[DATE]"
type entrega "[DATE]"
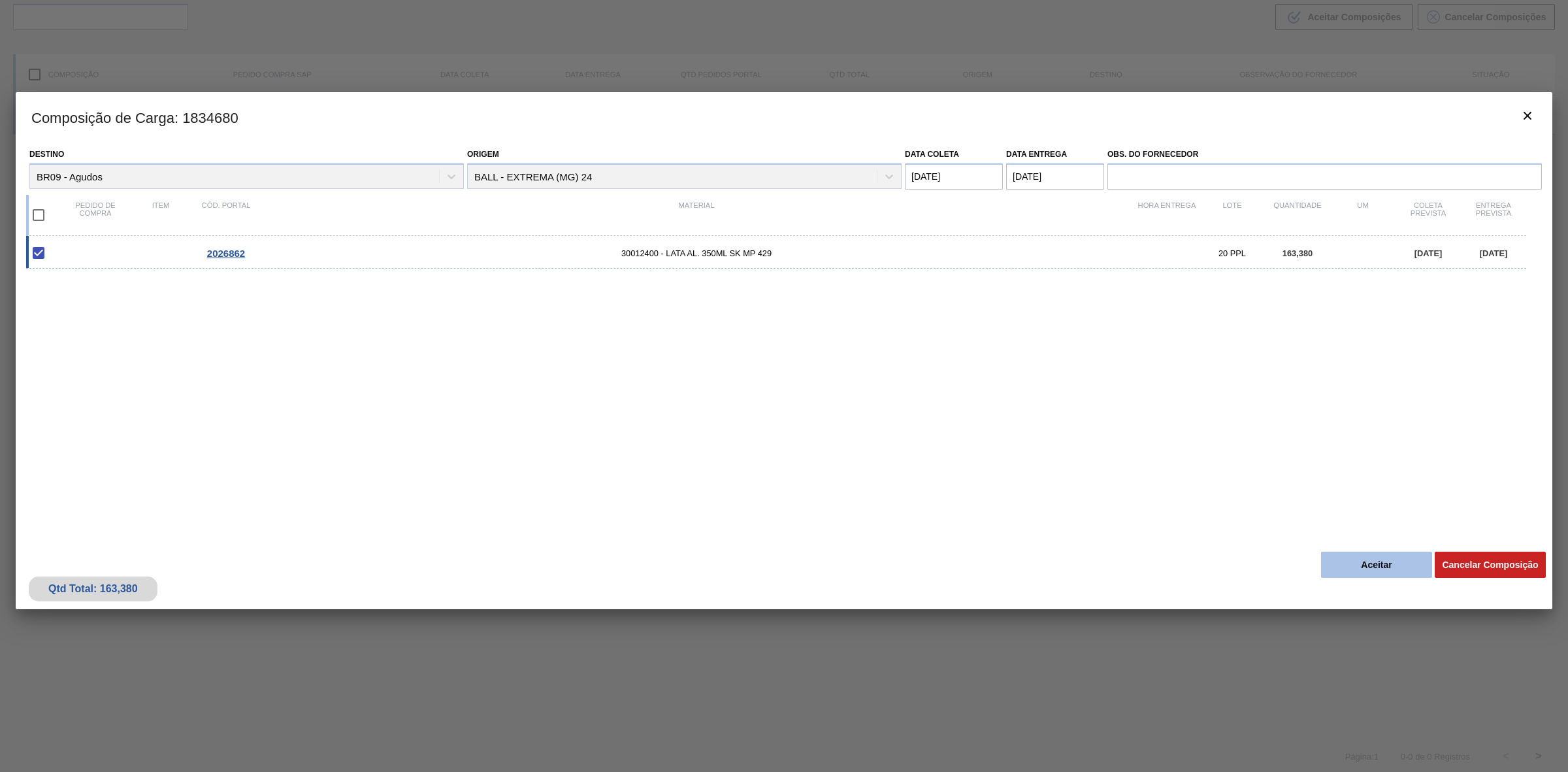
click at [1350, 560] on button "Aceitar" at bounding box center [1377, 565] width 111 height 26
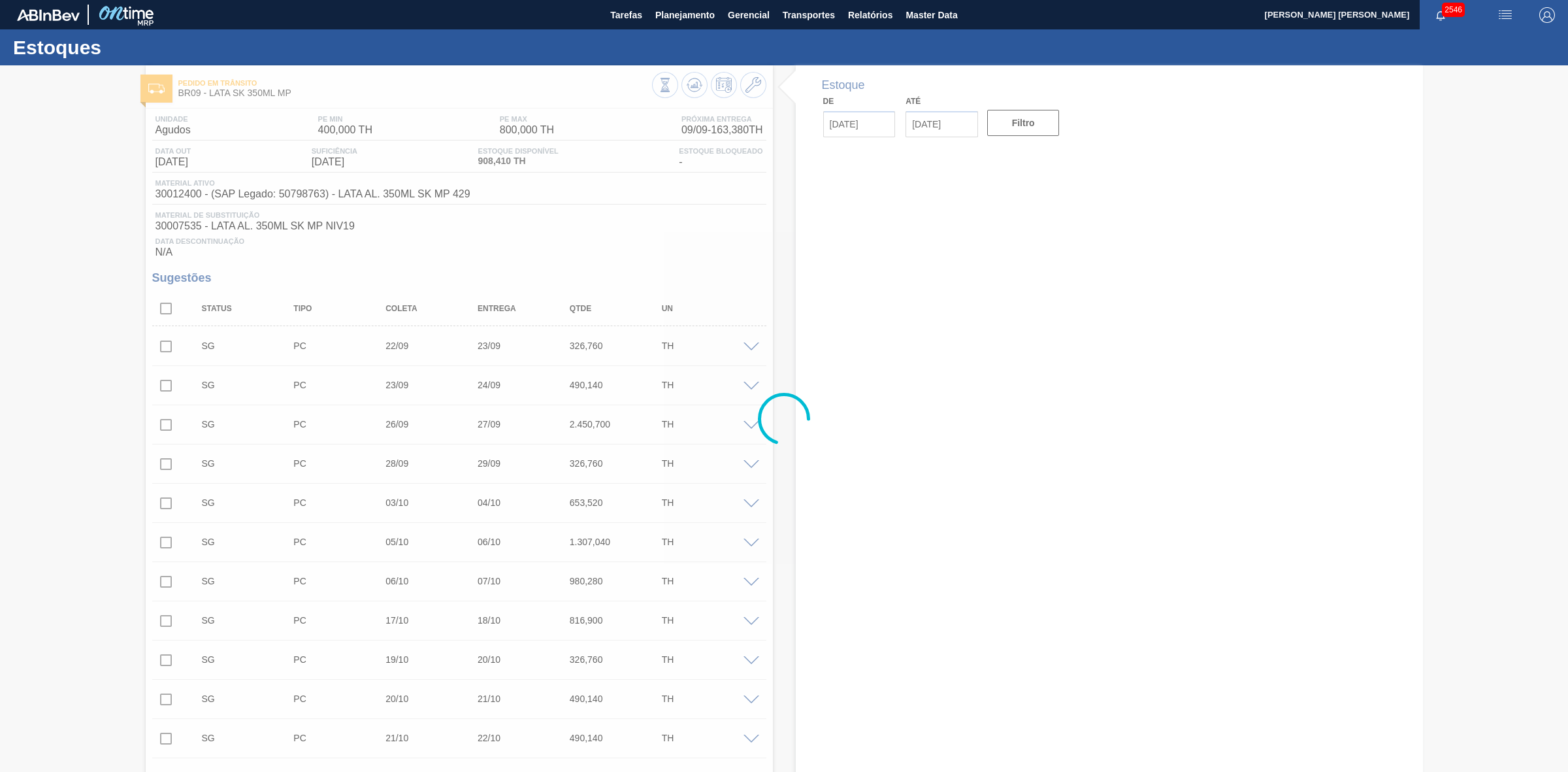
type input "[DATE]"
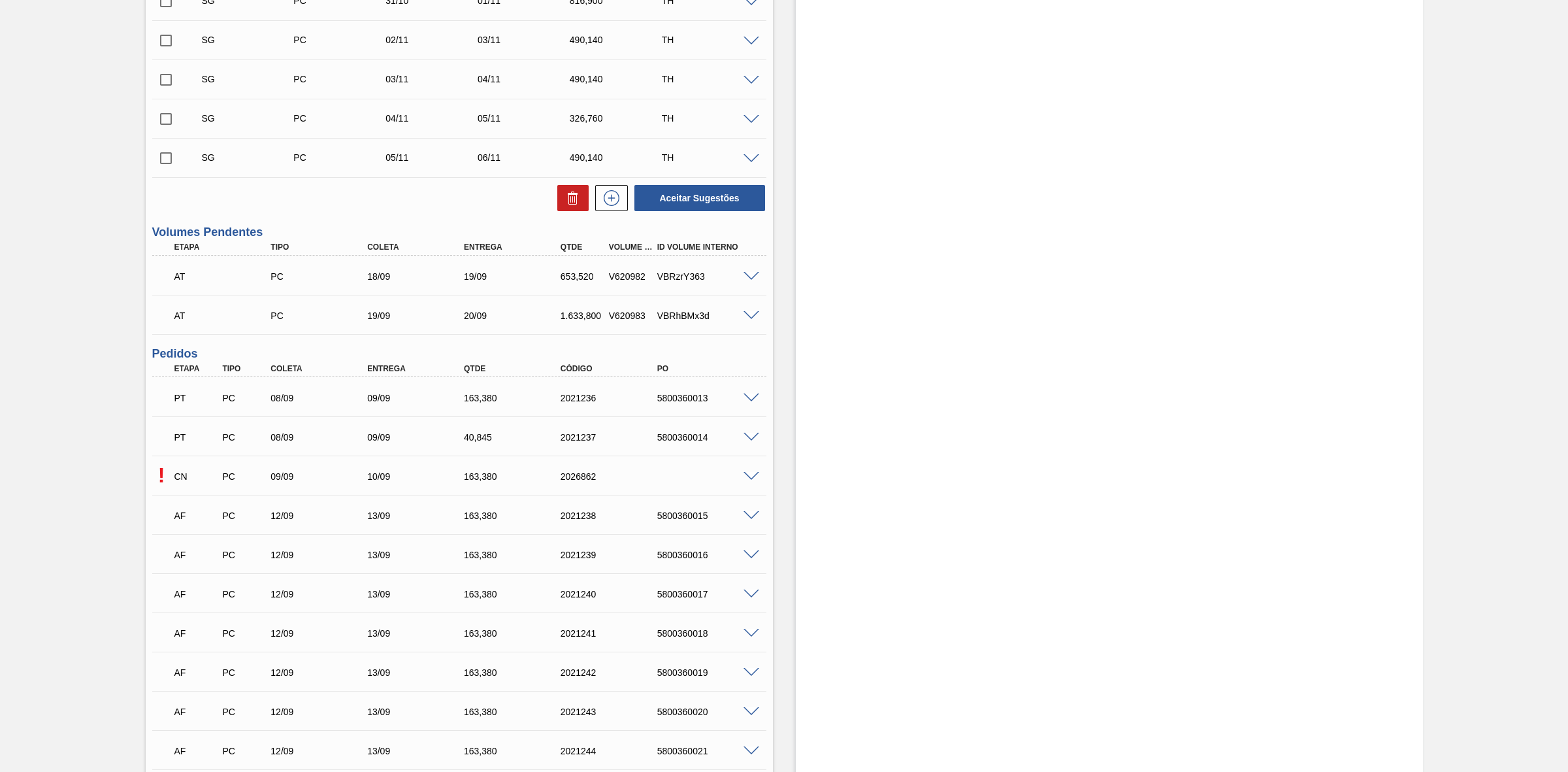
scroll to position [1158, 0]
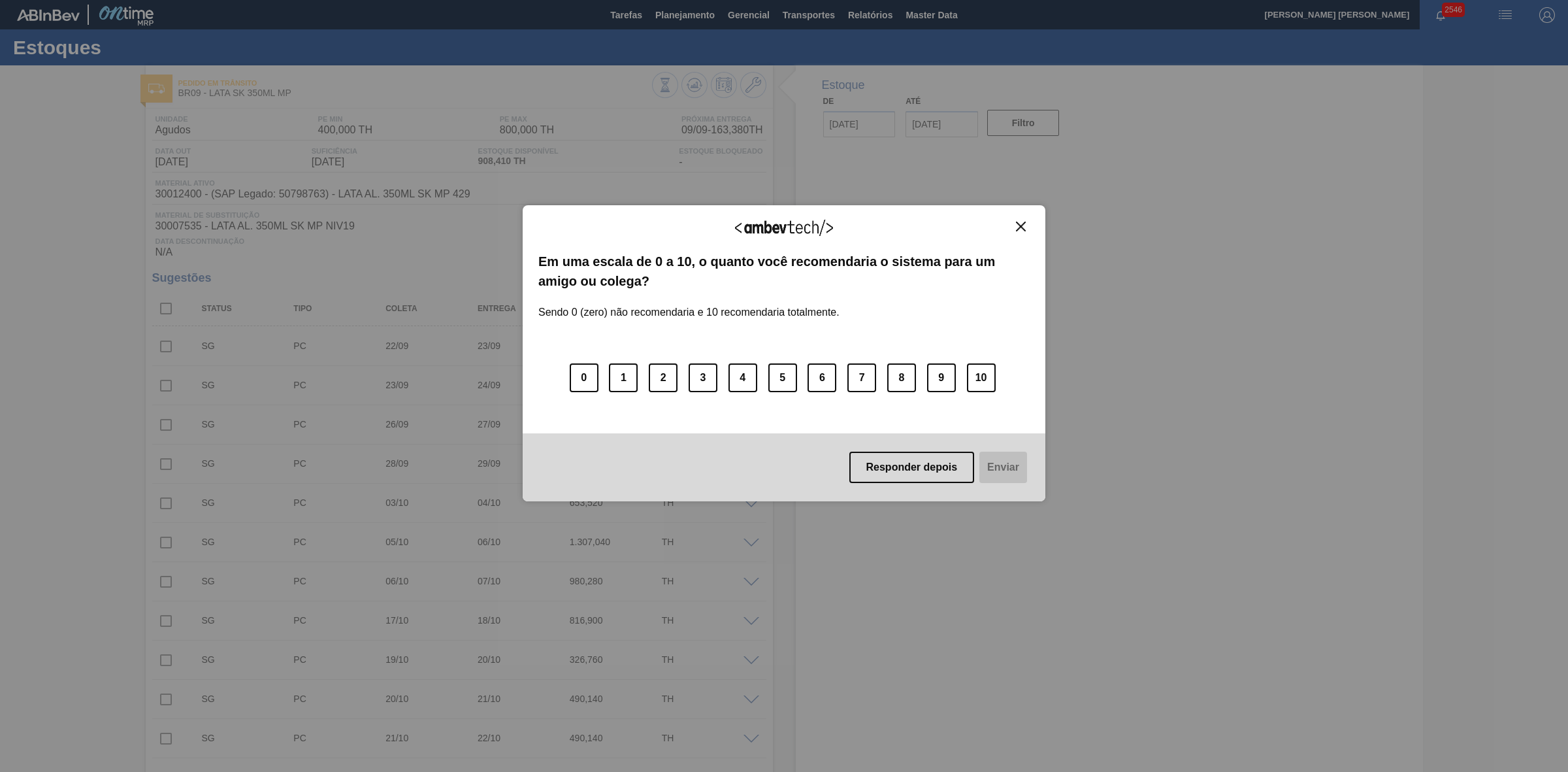
type input "[DATE]"
drag, startPoint x: 1021, startPoint y: 224, endPoint x: 1028, endPoint y: 112, distance: 112.2
click at [1021, 224] on img "Close" at bounding box center [1021, 227] width 10 height 10
click at [1019, 226] on img "Close" at bounding box center [1021, 227] width 10 height 10
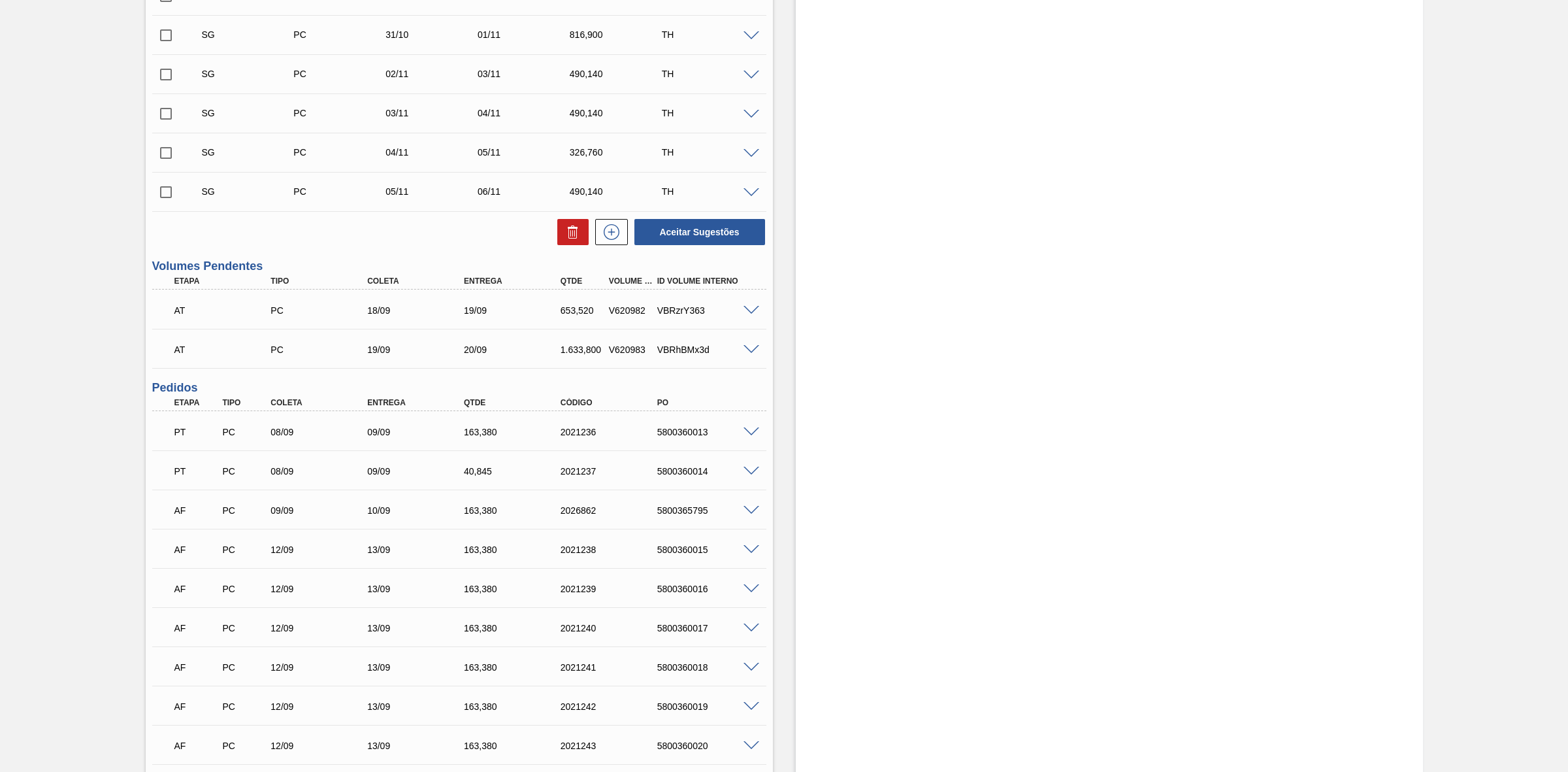
scroll to position [981, 0]
click at [685, 512] on div "5800365795" at bounding box center [709, 508] width 110 height 11
copy div "5800365795"
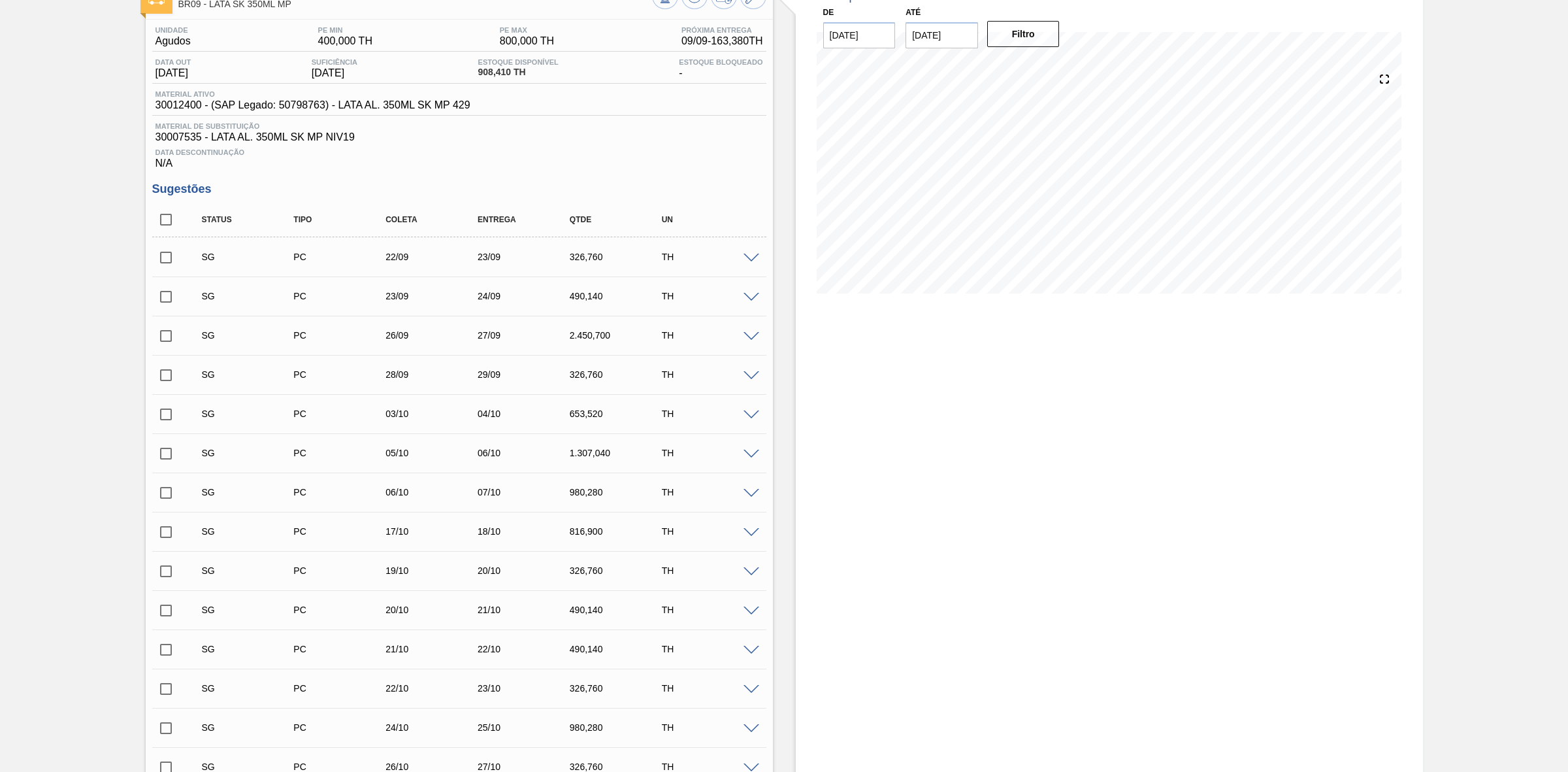
scroll to position [0, 0]
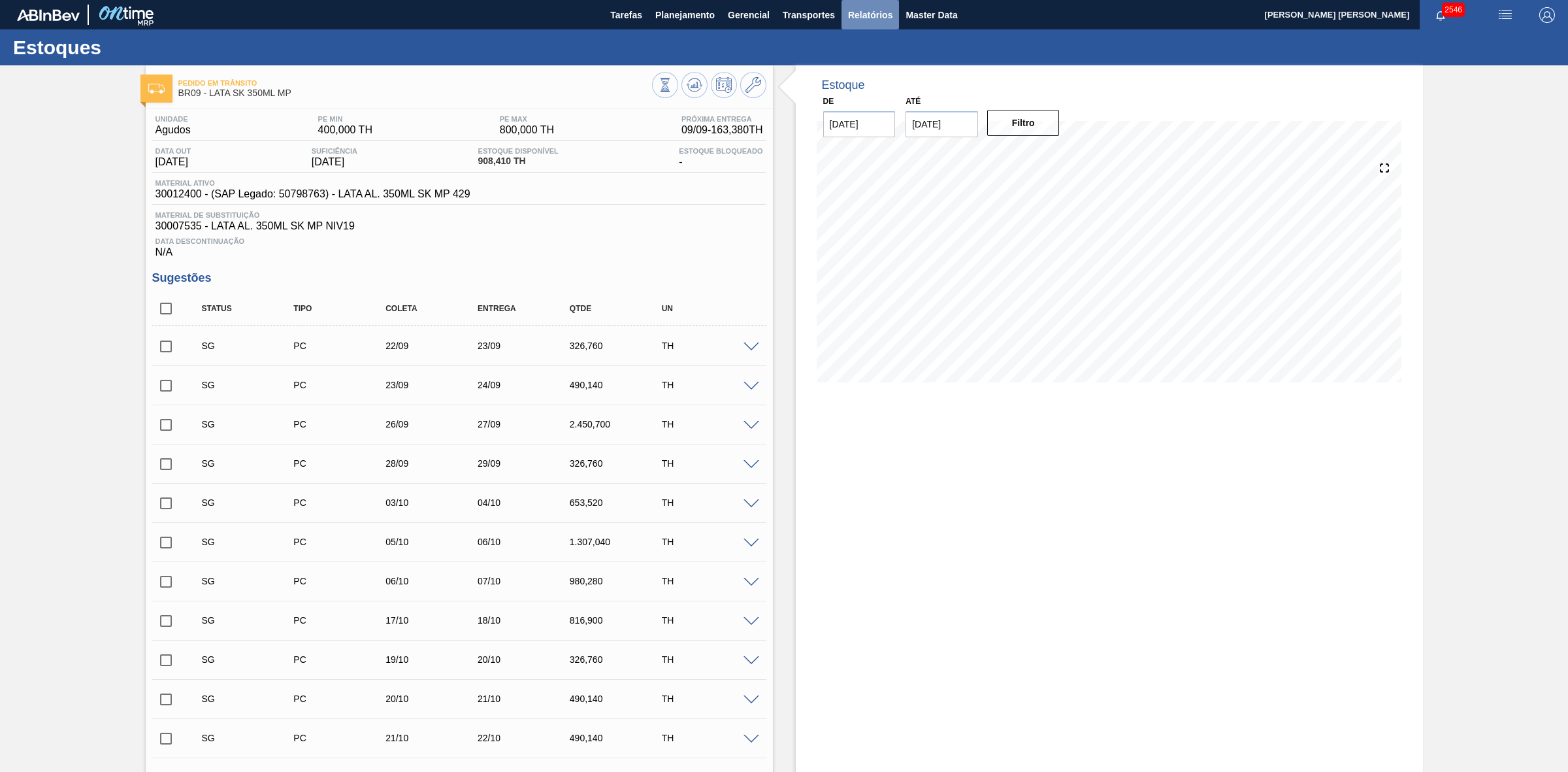
click at [882, 10] on span "Relatórios" at bounding box center [870, 15] width 44 height 16
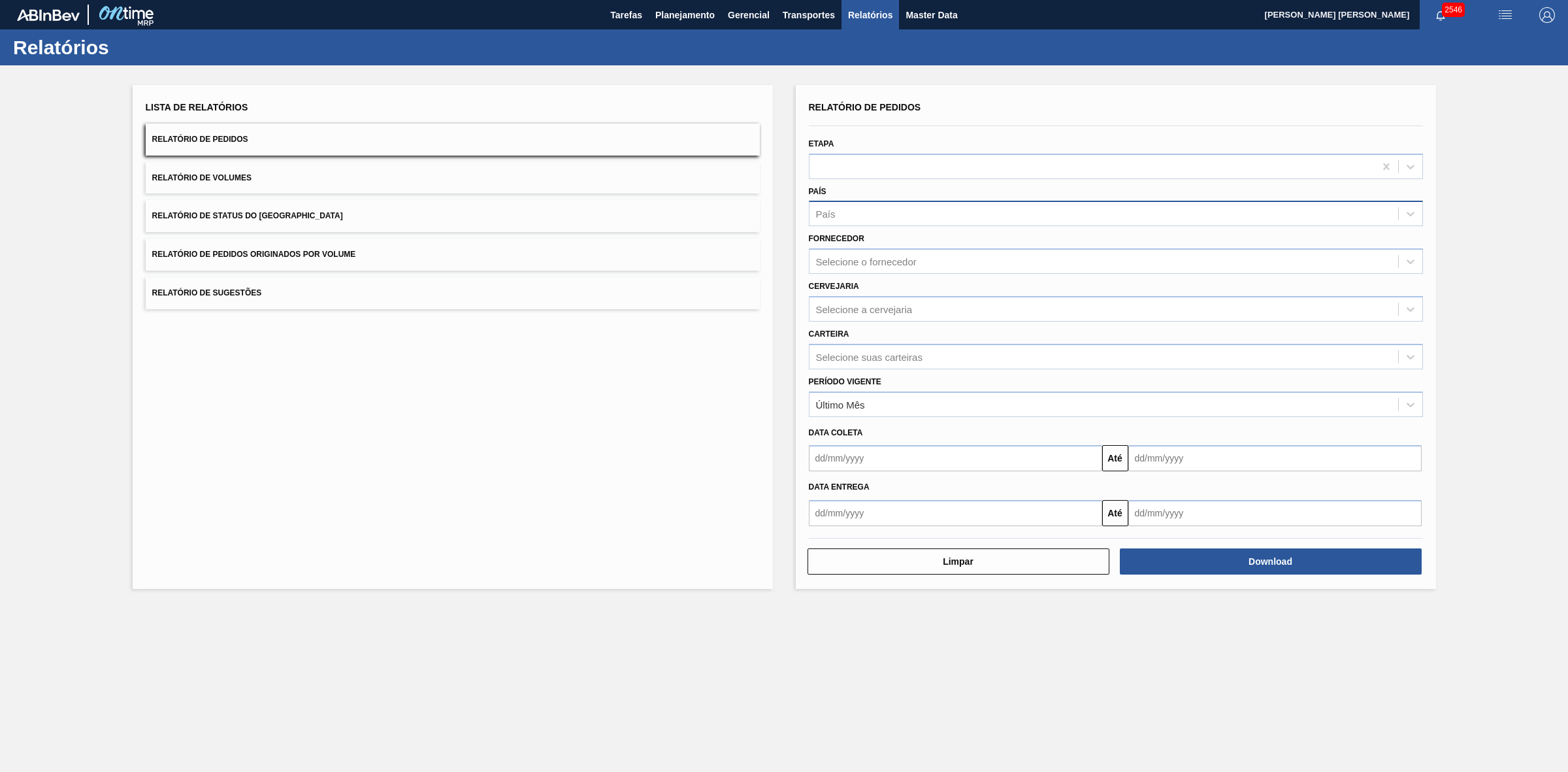
click at [852, 215] on div "País" at bounding box center [1104, 214] width 589 height 19
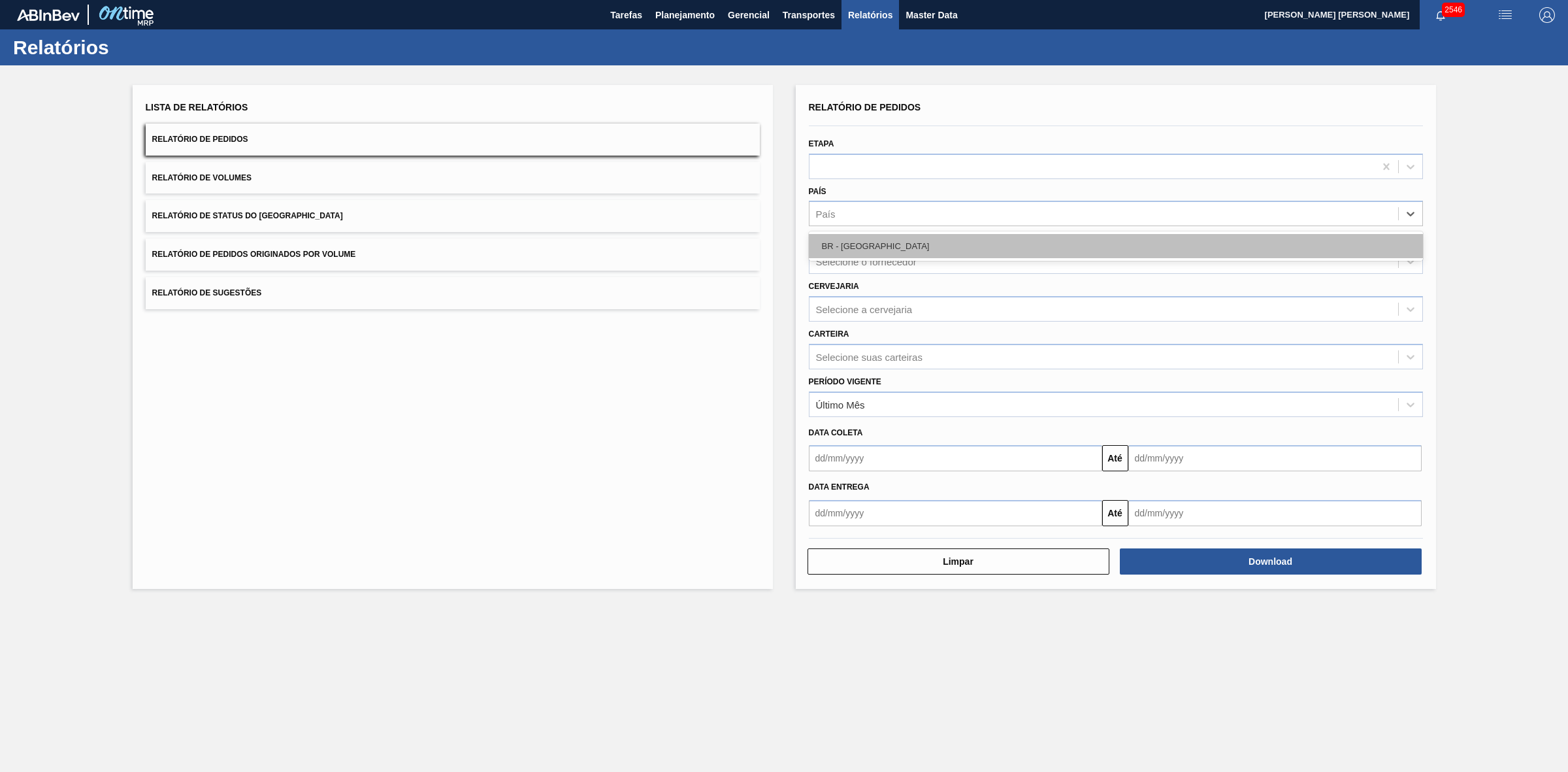
click at [852, 249] on div "BR - [GEOGRAPHIC_DATA]" at bounding box center [1116, 246] width 614 height 24
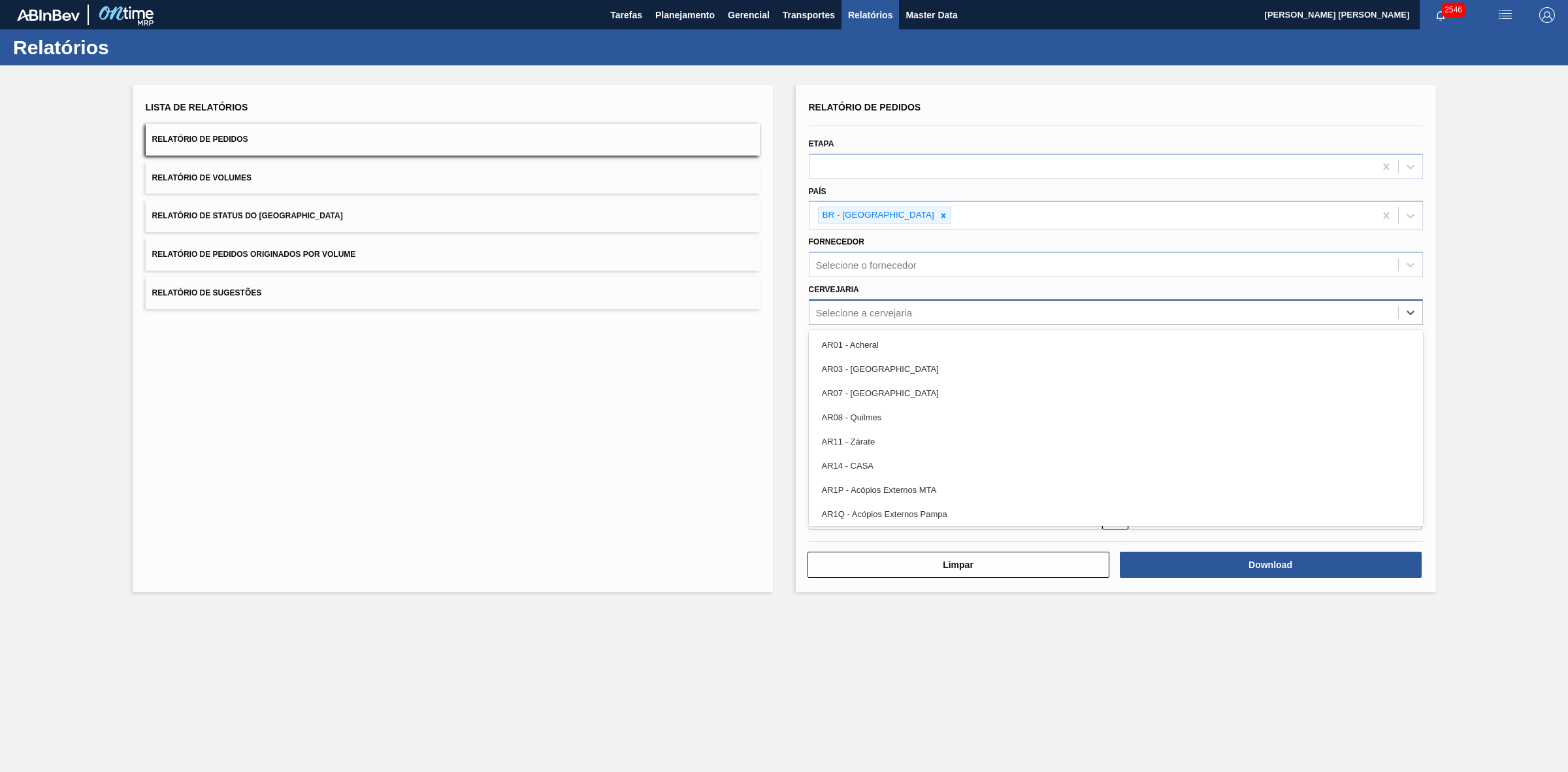
click at [873, 315] on div "Selecione a cervejaria" at bounding box center [864, 312] width 96 height 11
type input "21"
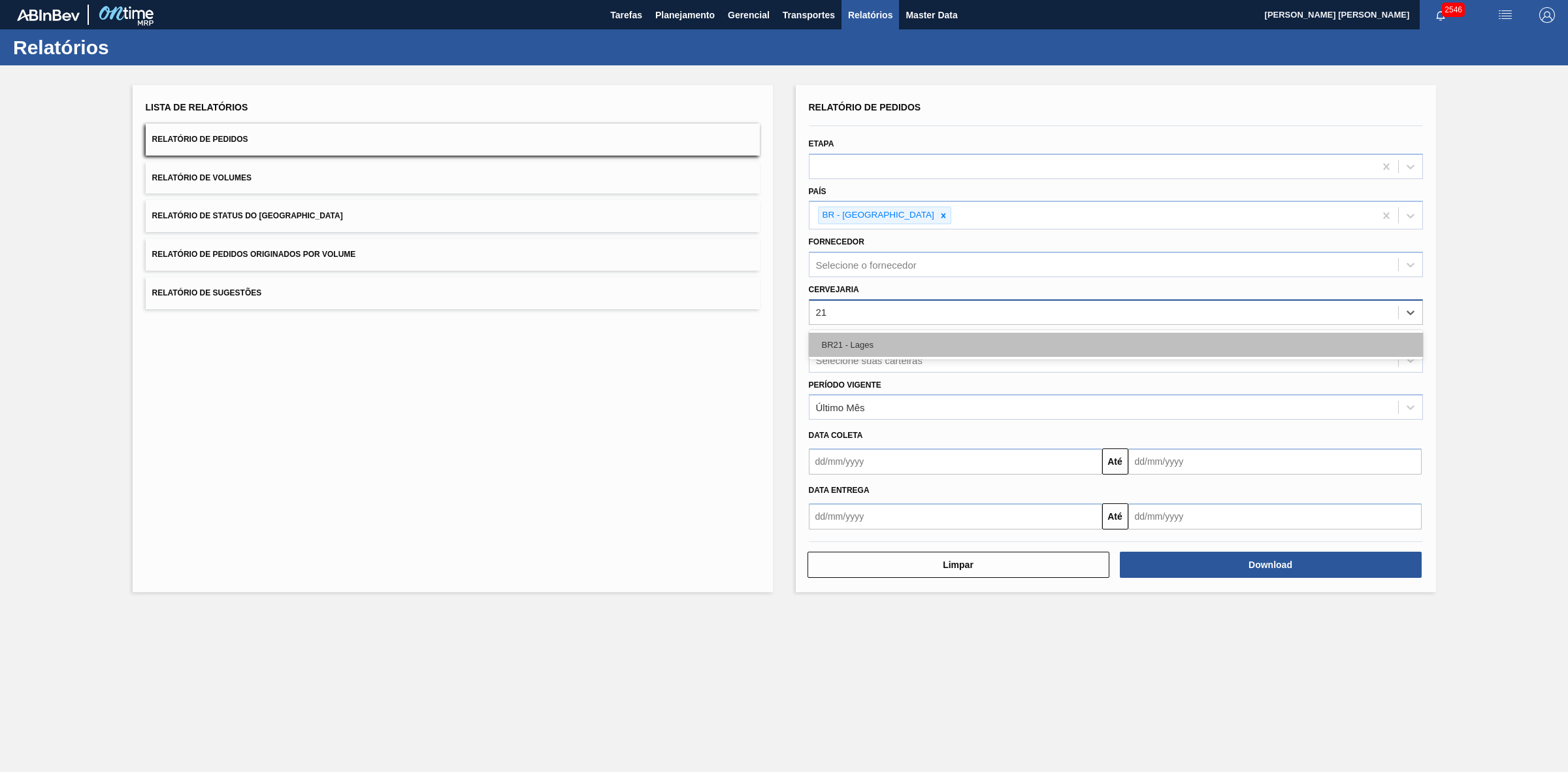
click at [872, 337] on div "BR21 - Lages" at bounding box center [1116, 345] width 614 height 24
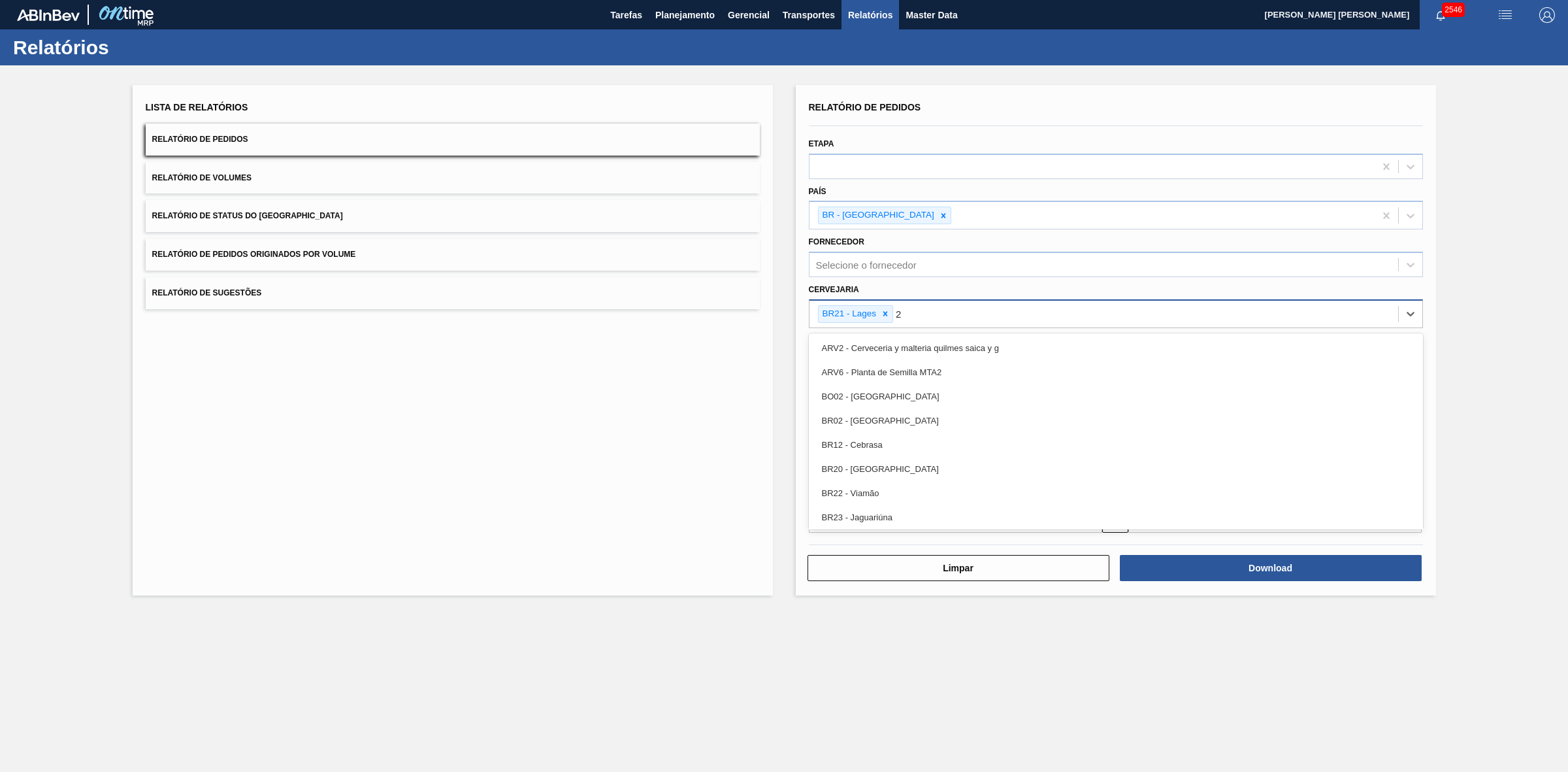
type input "22"
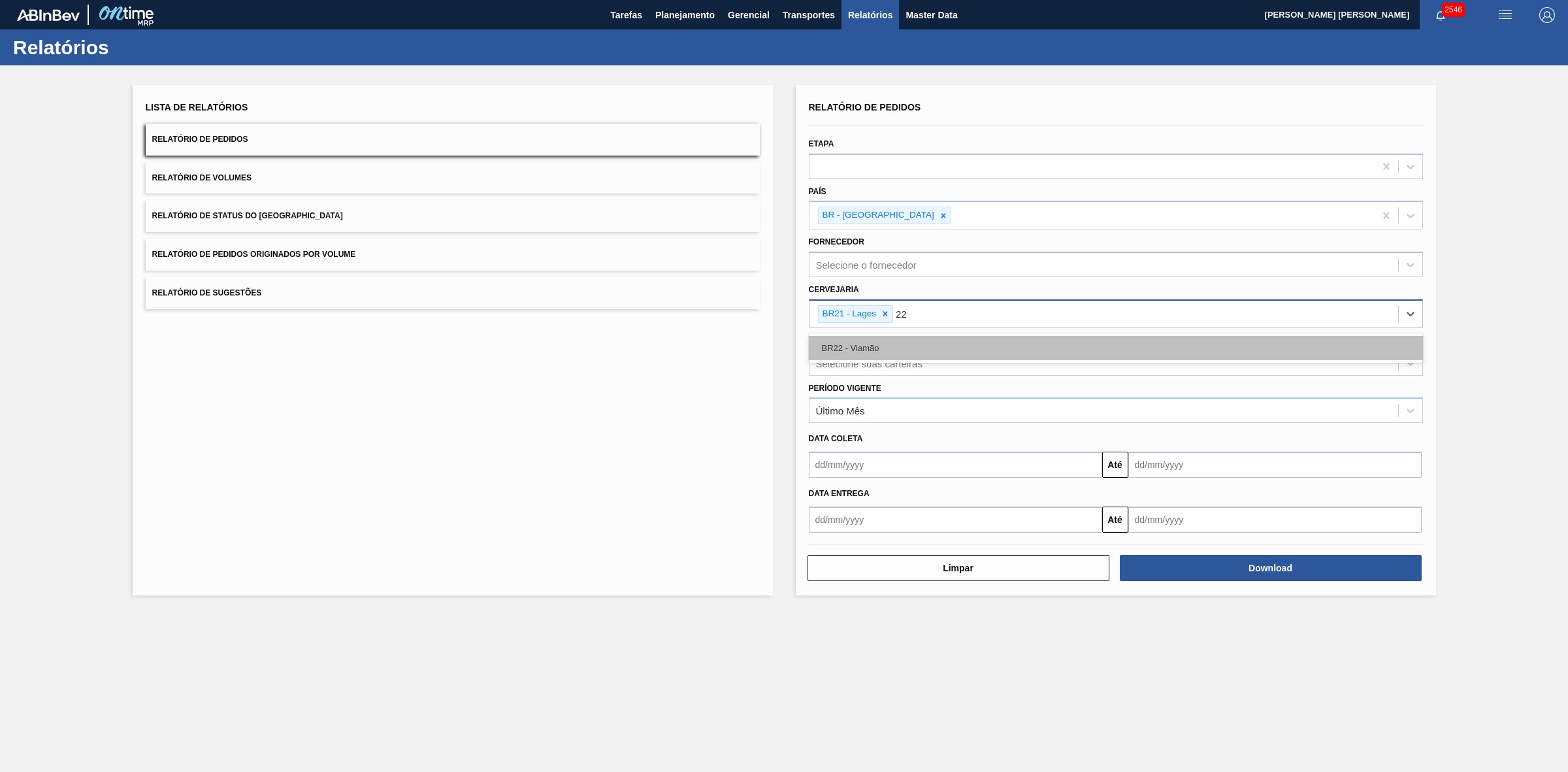
click at [877, 340] on div "BR22 - Viamão" at bounding box center [1116, 348] width 614 height 24
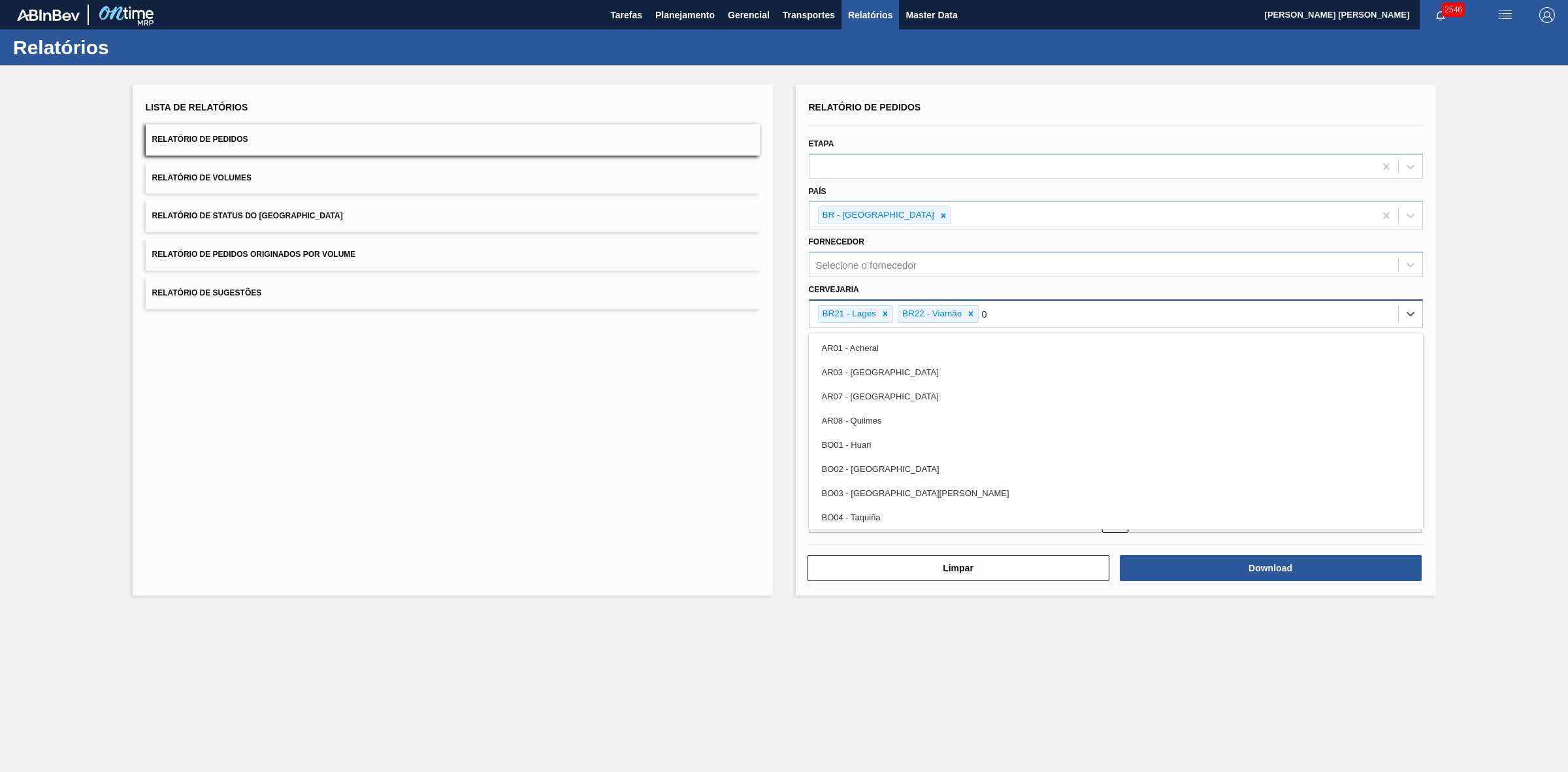
type input "09"
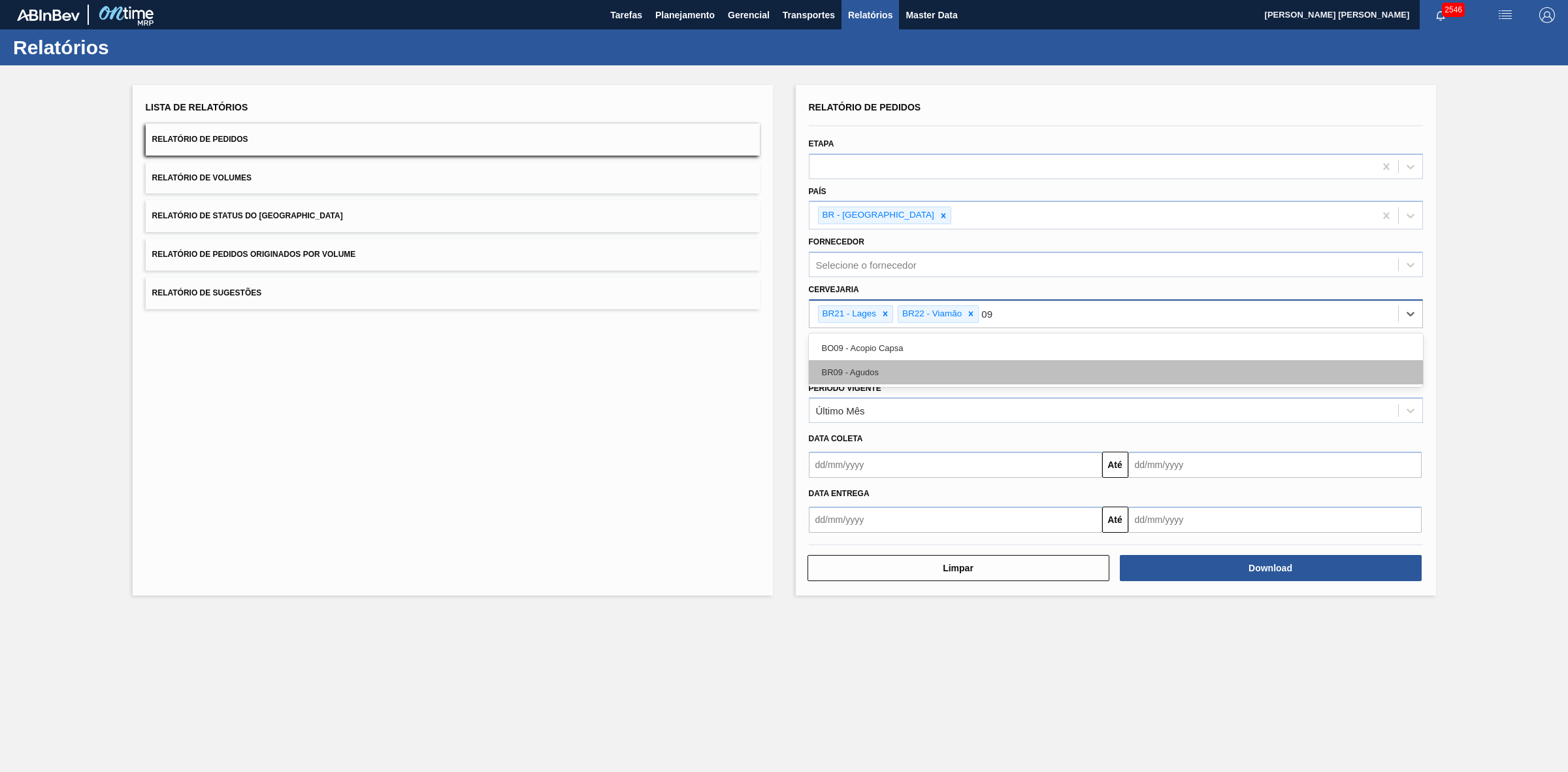
click at [889, 374] on div "BR09 - Agudos" at bounding box center [1116, 372] width 614 height 24
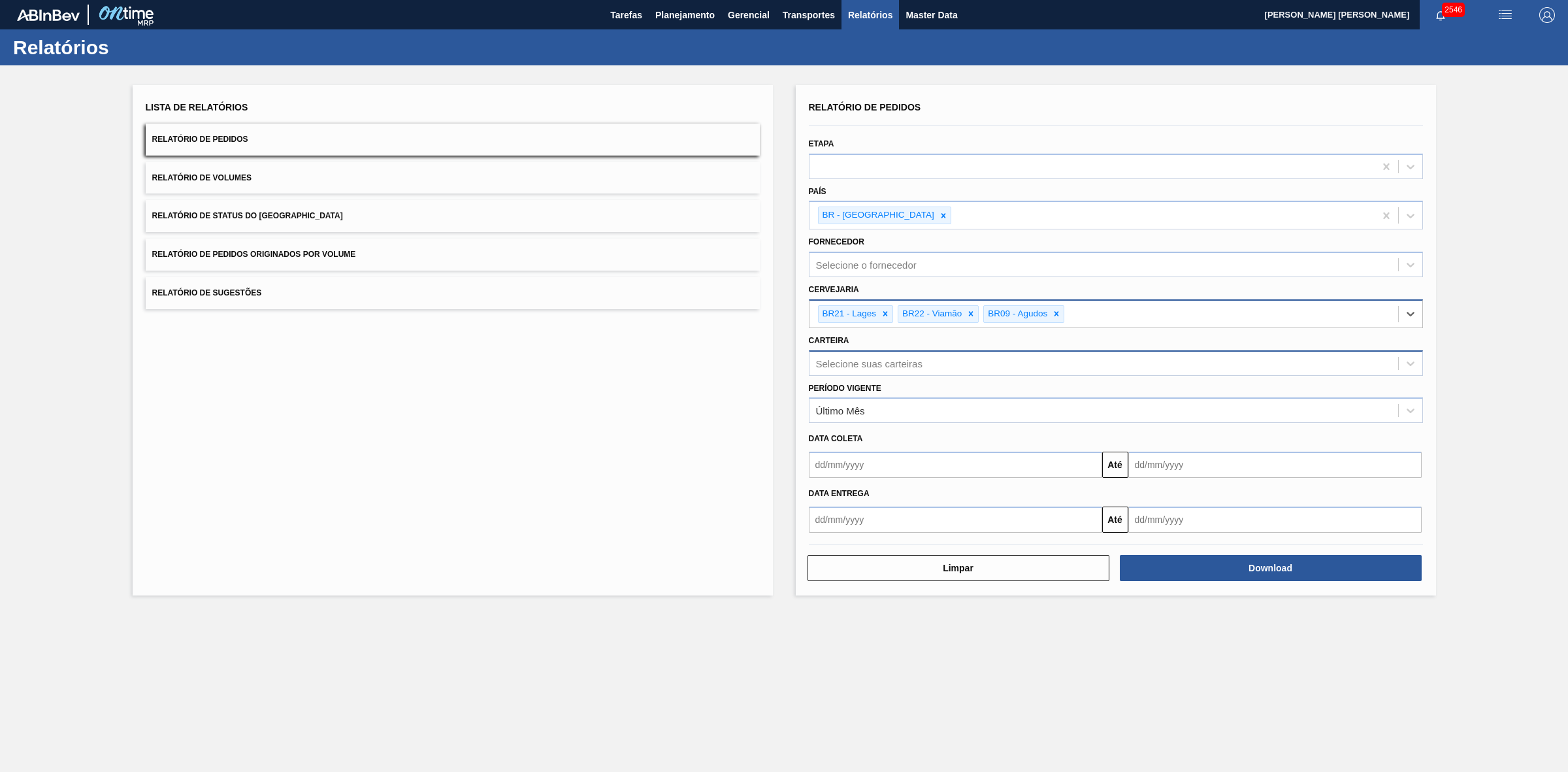
click at [869, 358] on div "Selecione suas carteiras" at bounding box center [869, 363] width 106 height 11
type input "lata"
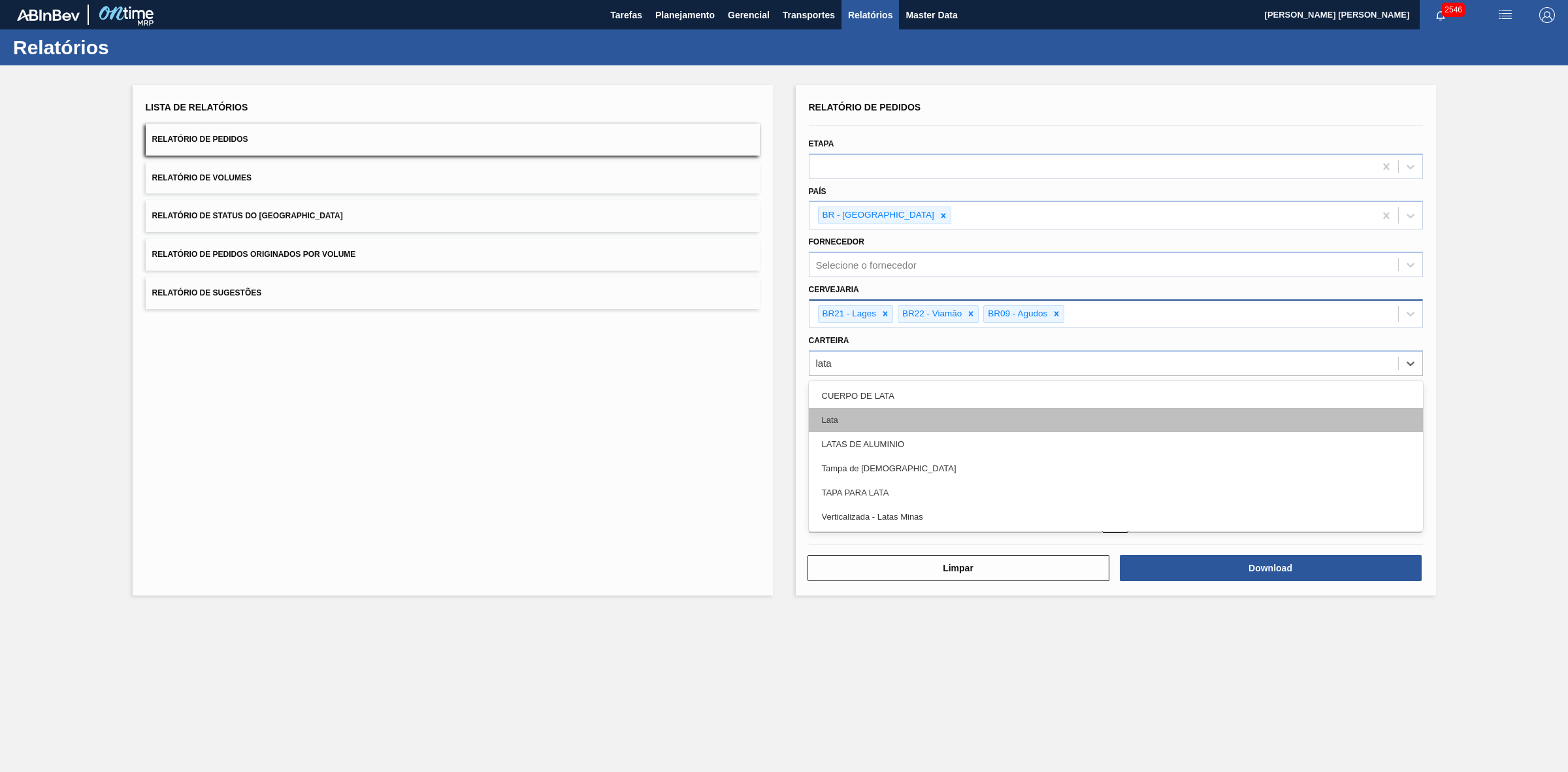
click at [868, 410] on div "Lata" at bounding box center [1116, 420] width 614 height 24
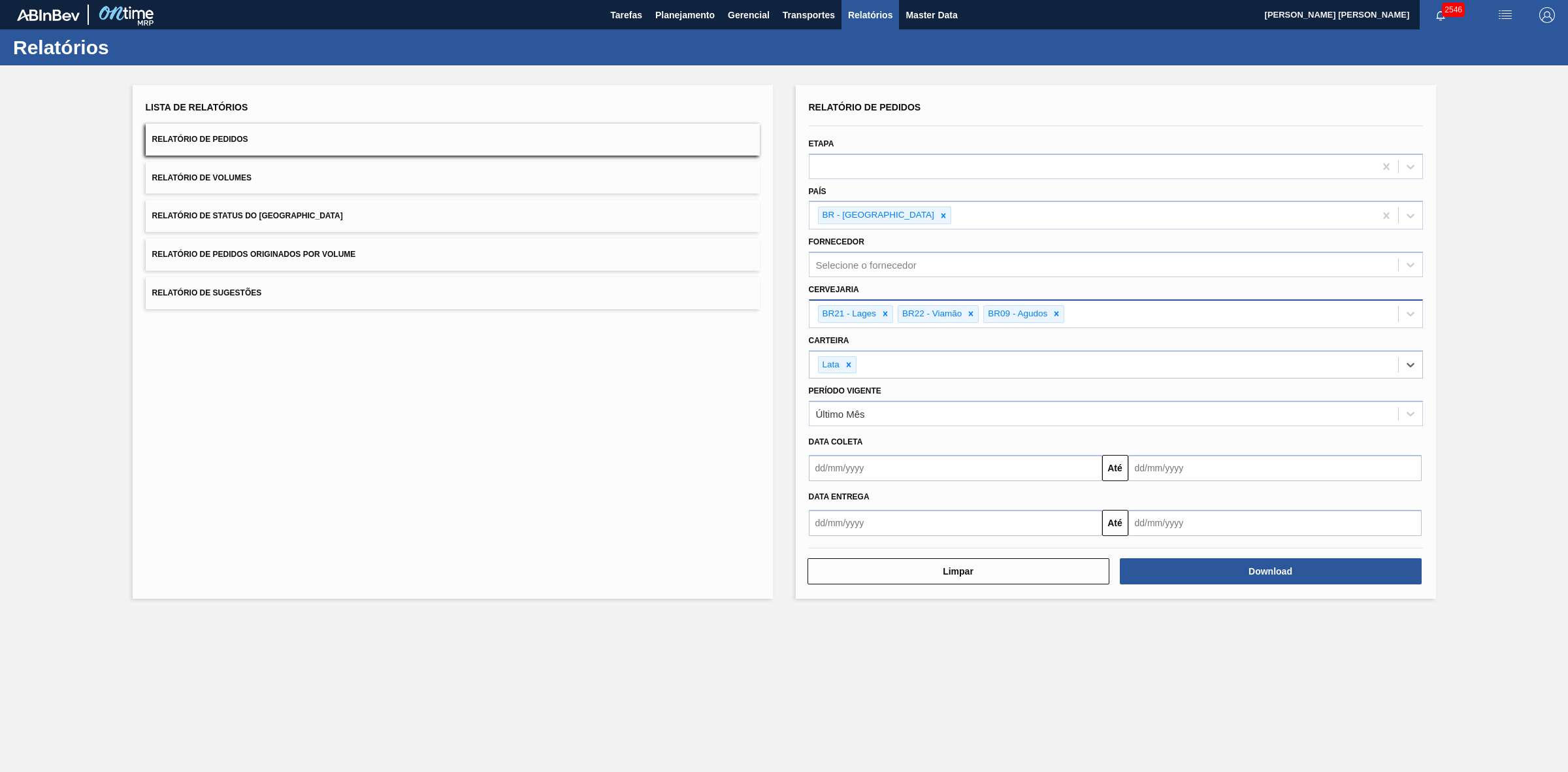
click at [848, 477] on input "text" at bounding box center [955, 468] width 293 height 26
drag, startPoint x: 838, startPoint y: 499, endPoint x: 858, endPoint y: 508, distance: 21.9
click at [838, 499] on div "setembro 2025" at bounding box center [888, 499] width 157 height 11
click at [928, 544] on div "5" at bounding box center [930, 542] width 18 height 18
type input "[DATE]"
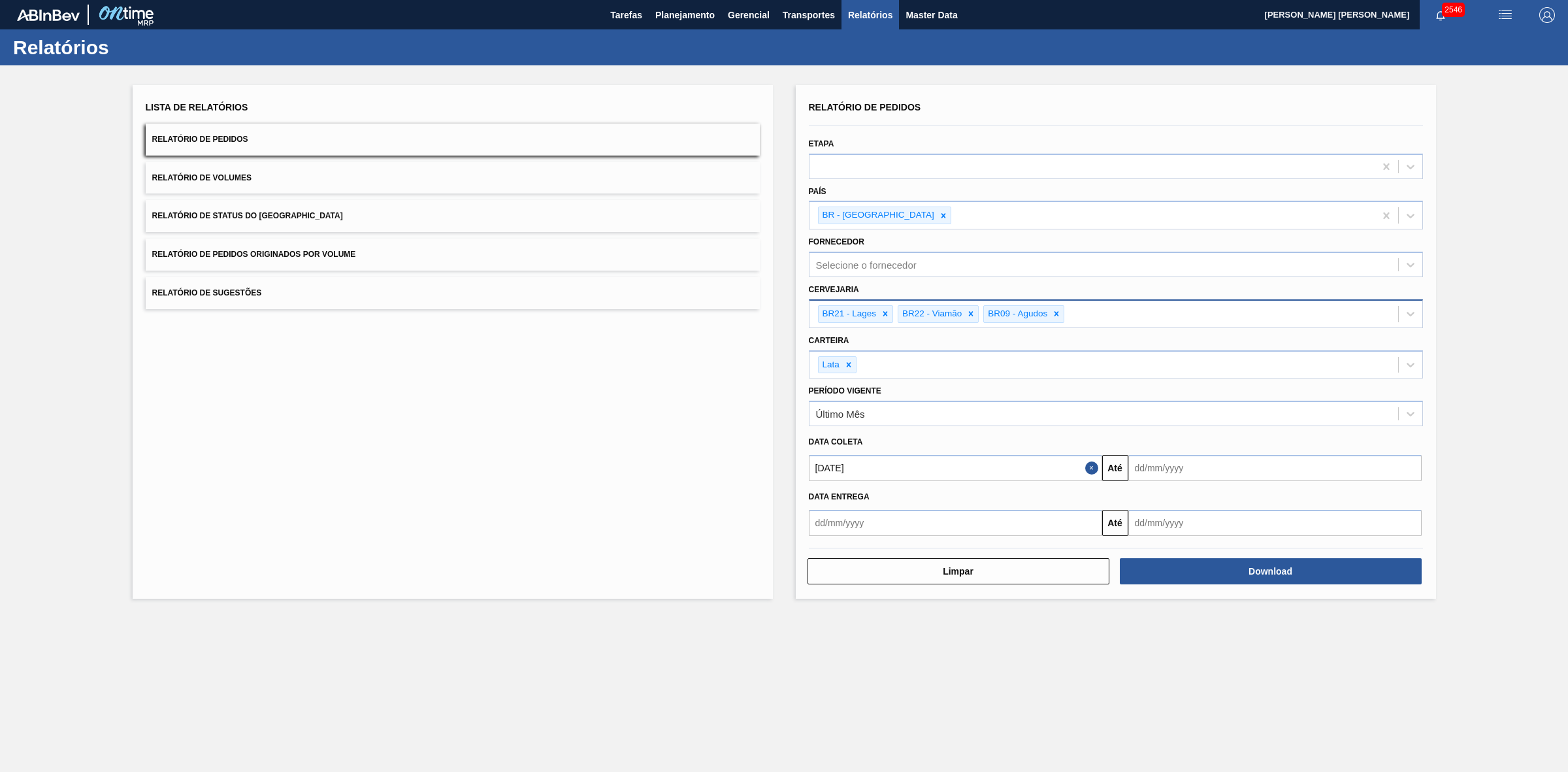
click at [1167, 473] on input "text" at bounding box center [1275, 468] width 293 height 26
click at [1142, 606] on div "21" at bounding box center [1143, 605] width 18 height 18
type input "[DATE]"
click at [1233, 569] on button "Download" at bounding box center [1270, 571] width 302 height 26
drag, startPoint x: 1412, startPoint y: 468, endPoint x: 1351, endPoint y: 475, distance: 61.4
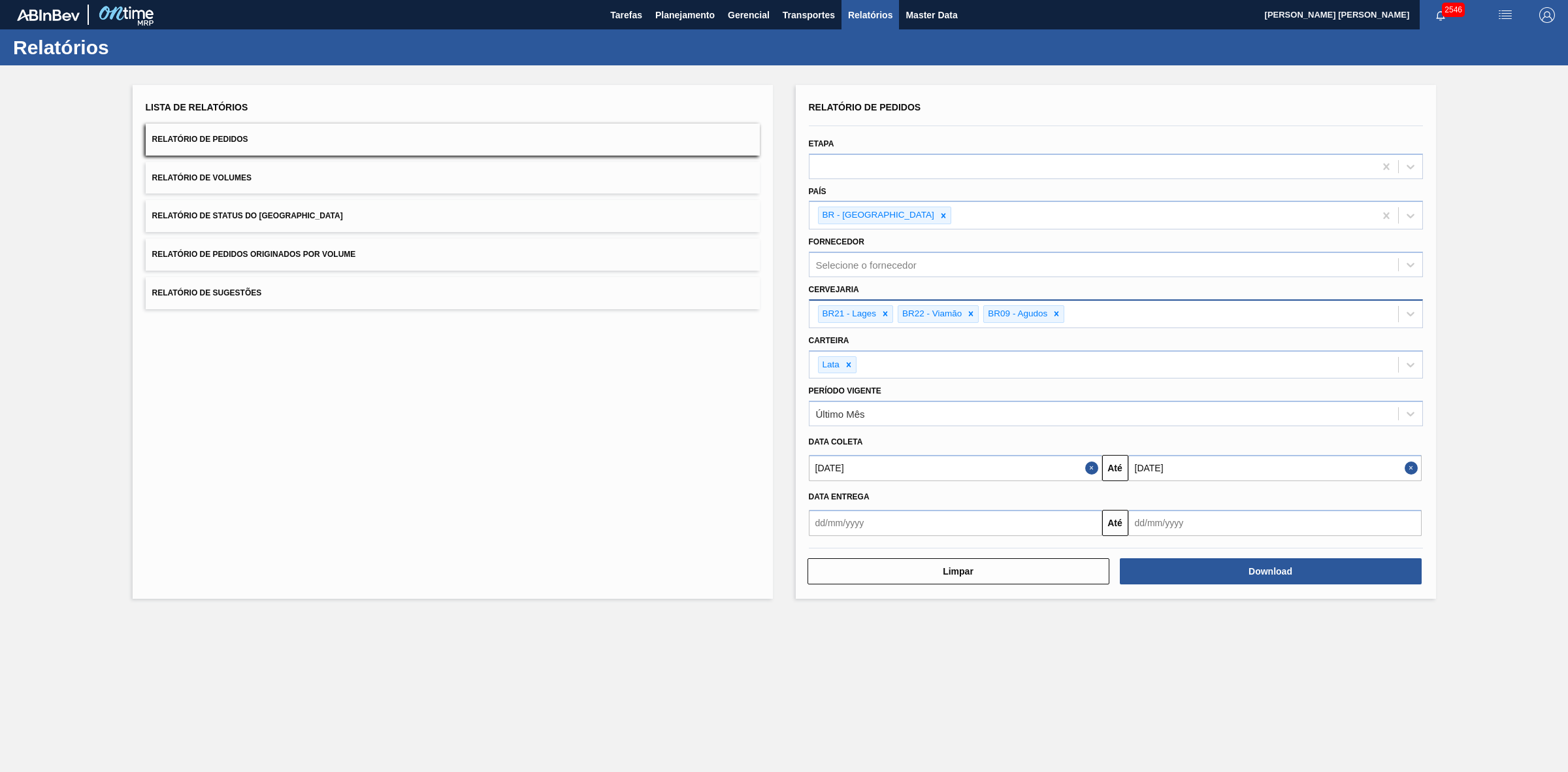
click at [1412, 468] on button "Close" at bounding box center [1414, 468] width 17 height 26
drag, startPoint x: 1324, startPoint y: 475, endPoint x: 1301, endPoint y: 480, distance: 23.5
click at [1324, 475] on input "text" at bounding box center [1275, 468] width 293 height 26
click at [1180, 624] on div "30" at bounding box center [1185, 626] width 18 height 18
type input "[DATE]"
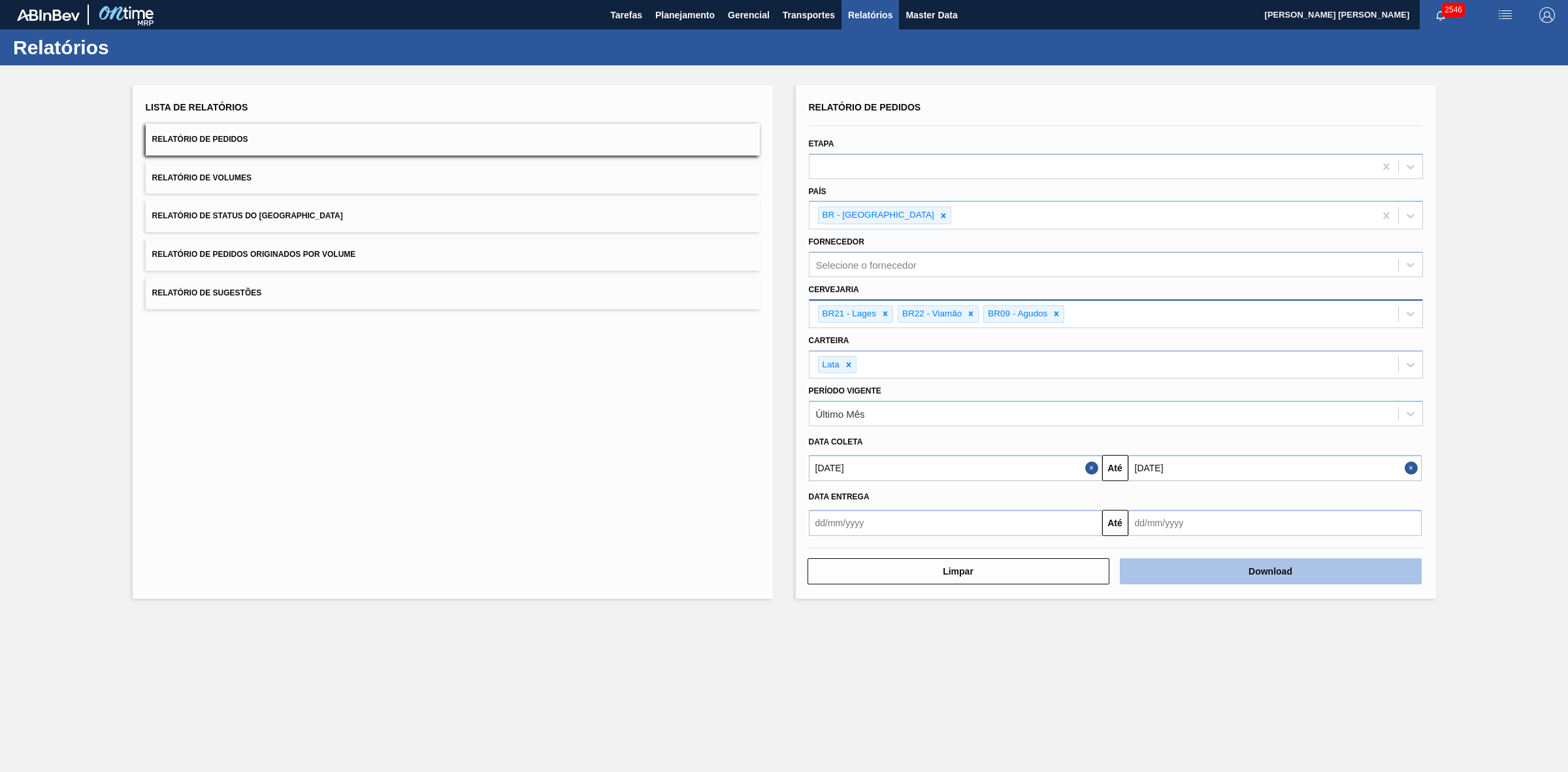
click at [1213, 573] on button "Download" at bounding box center [1270, 571] width 302 height 26
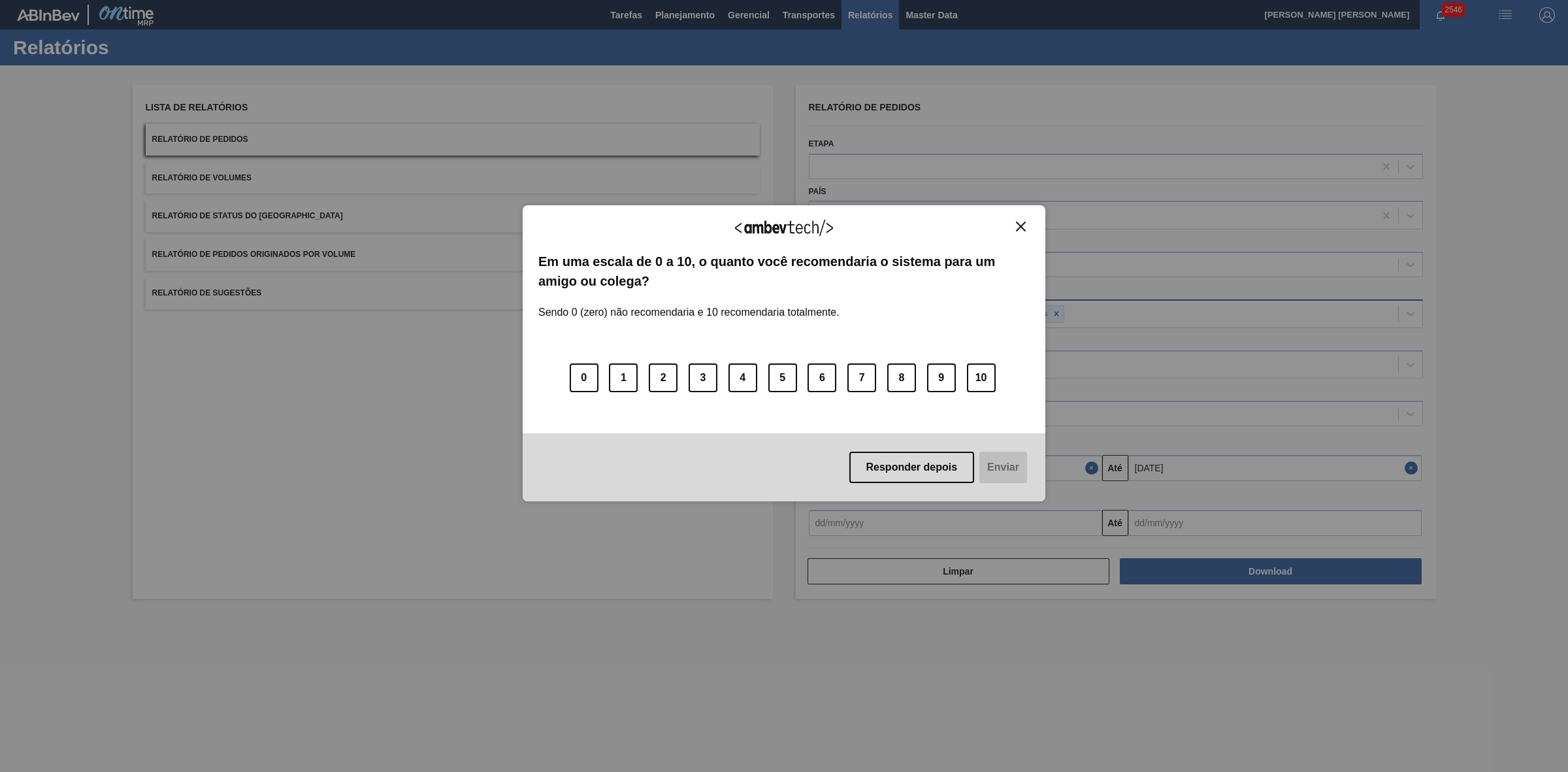
click at [1017, 225] on img "Close" at bounding box center [1021, 227] width 10 height 10
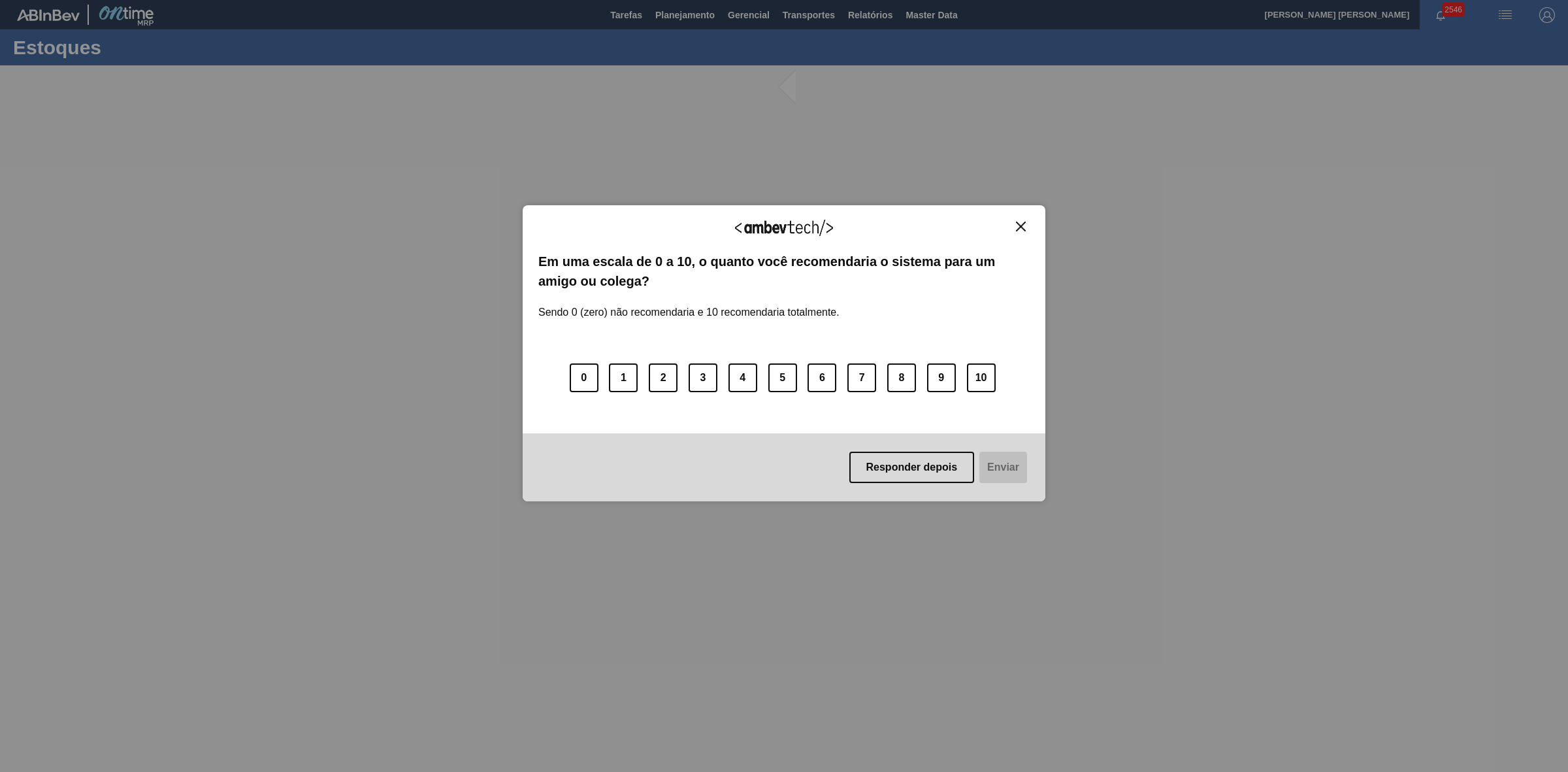
click at [1024, 225] on img "Close" at bounding box center [1021, 227] width 10 height 10
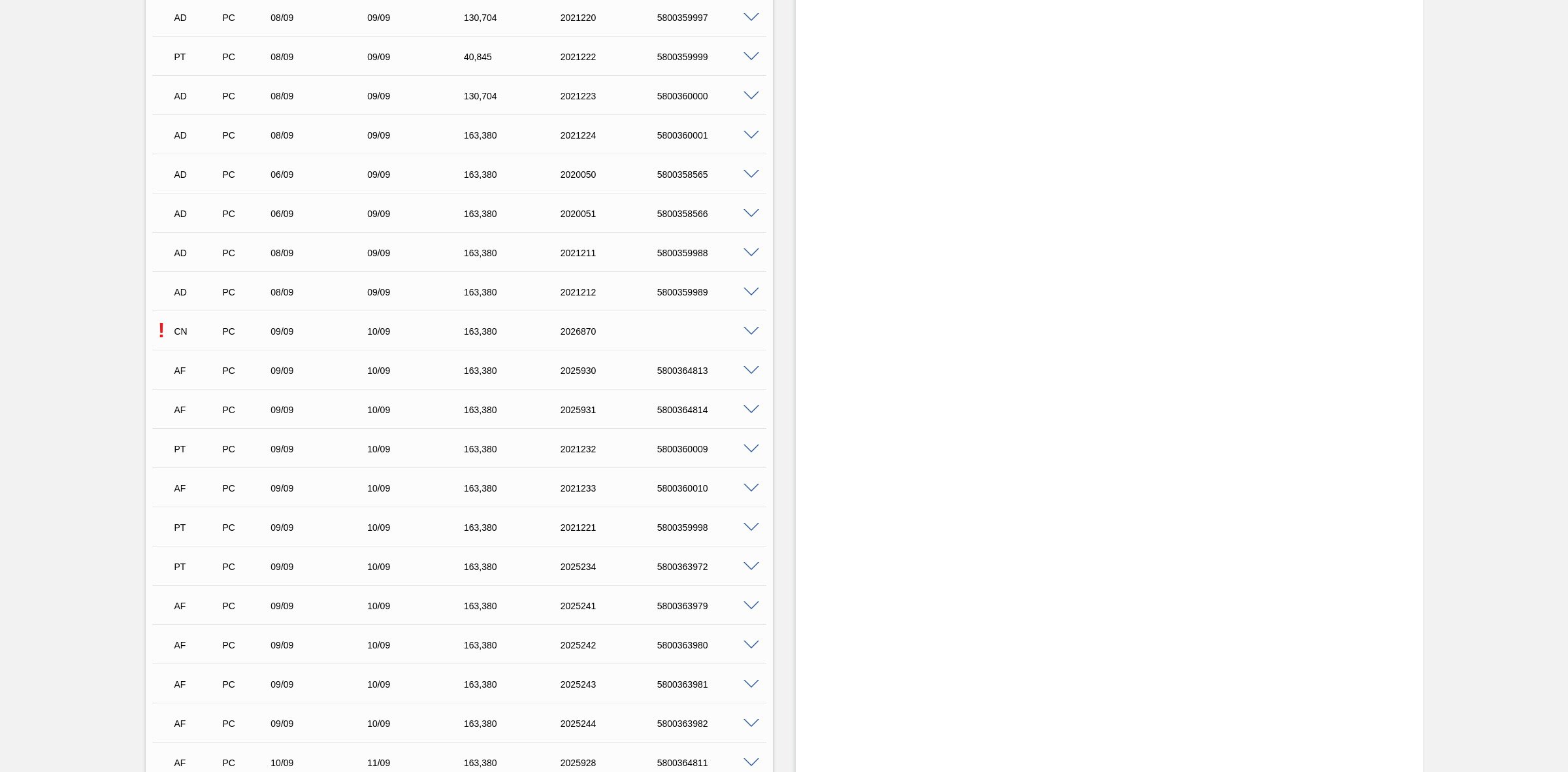
scroll to position [1961, 0]
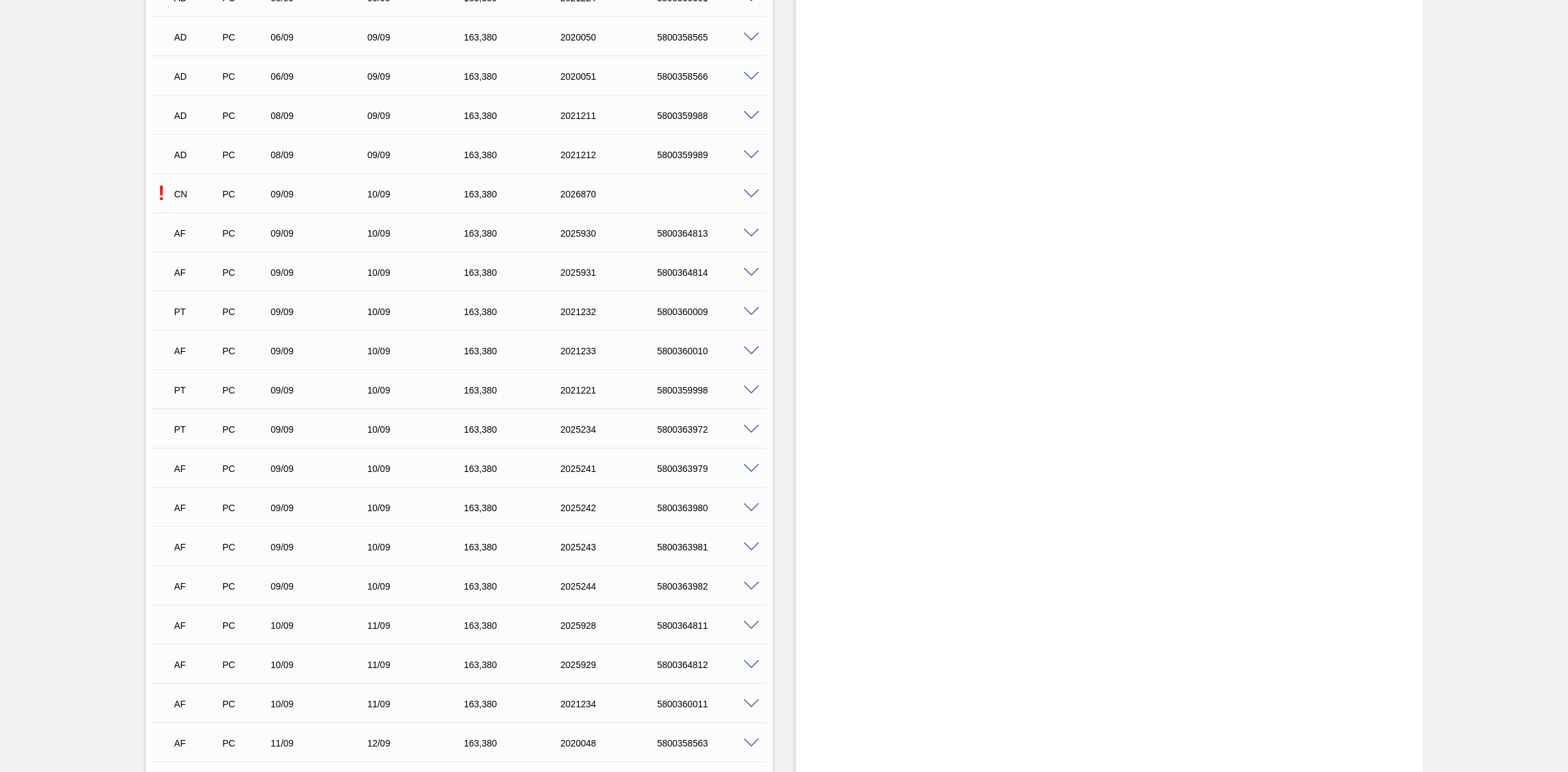
click at [751, 193] on span at bounding box center [751, 194] width 16 height 10
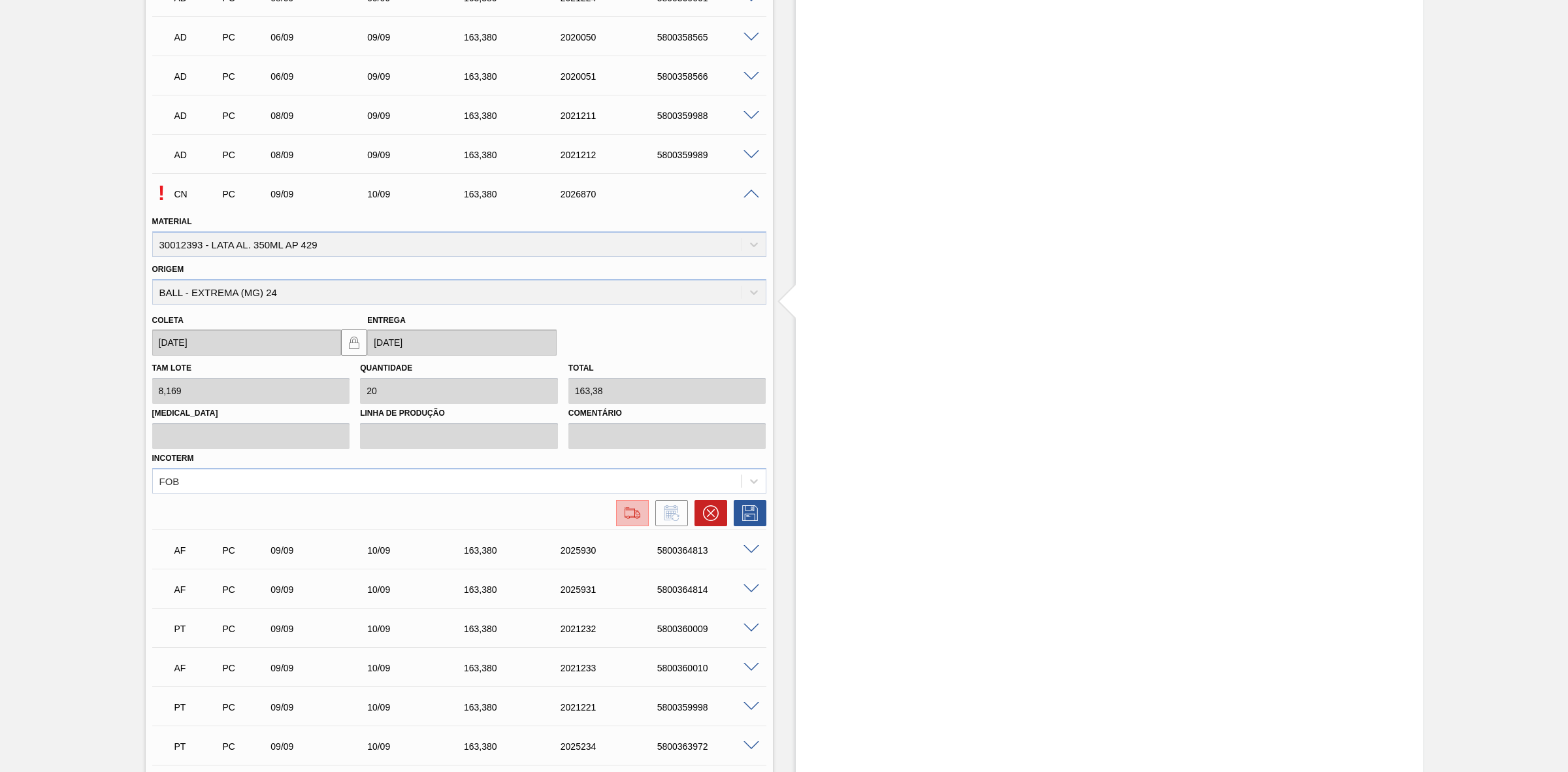
click at [640, 513] on img at bounding box center [632, 513] width 21 height 16
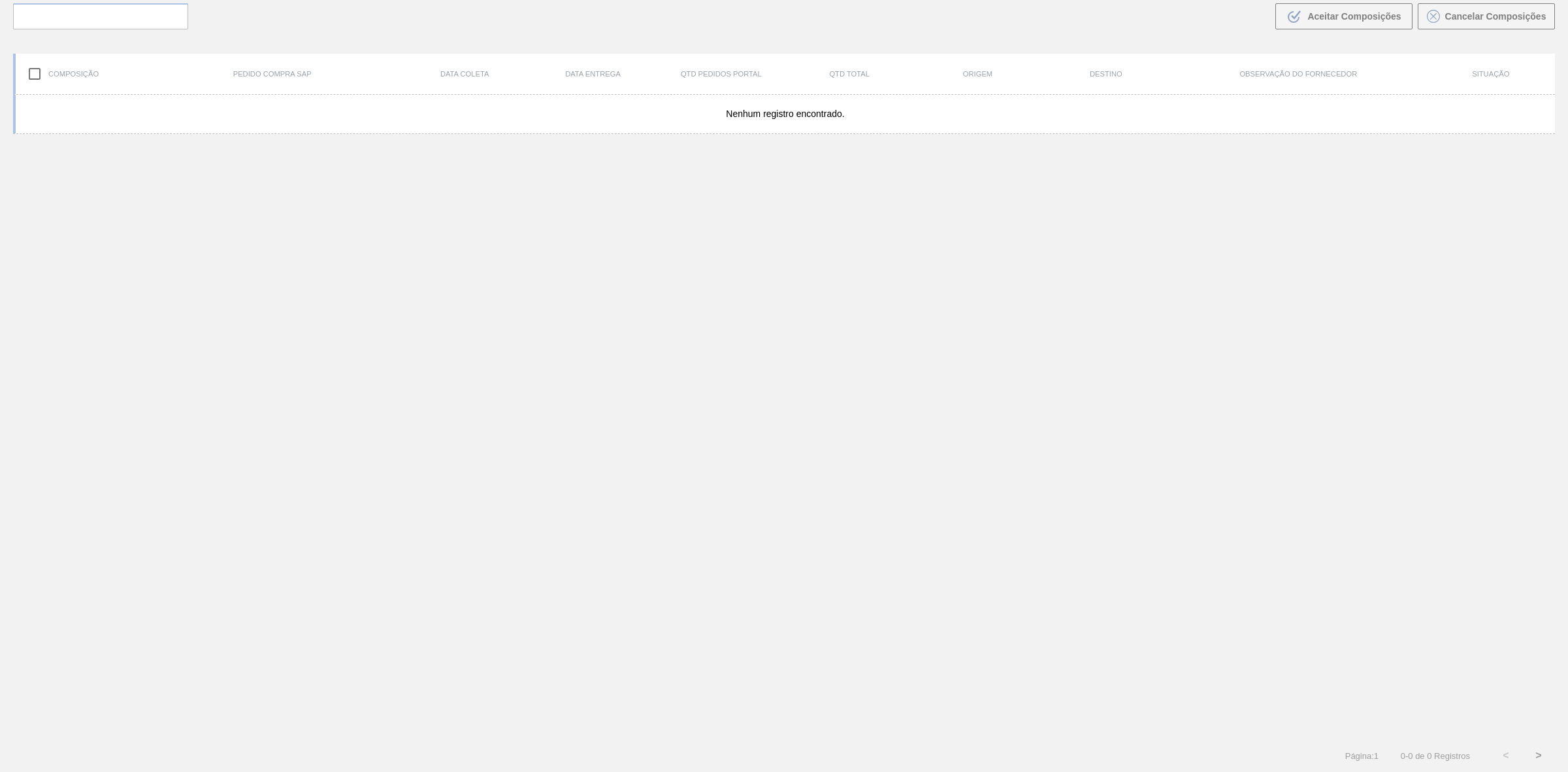
scroll to position [94, 0]
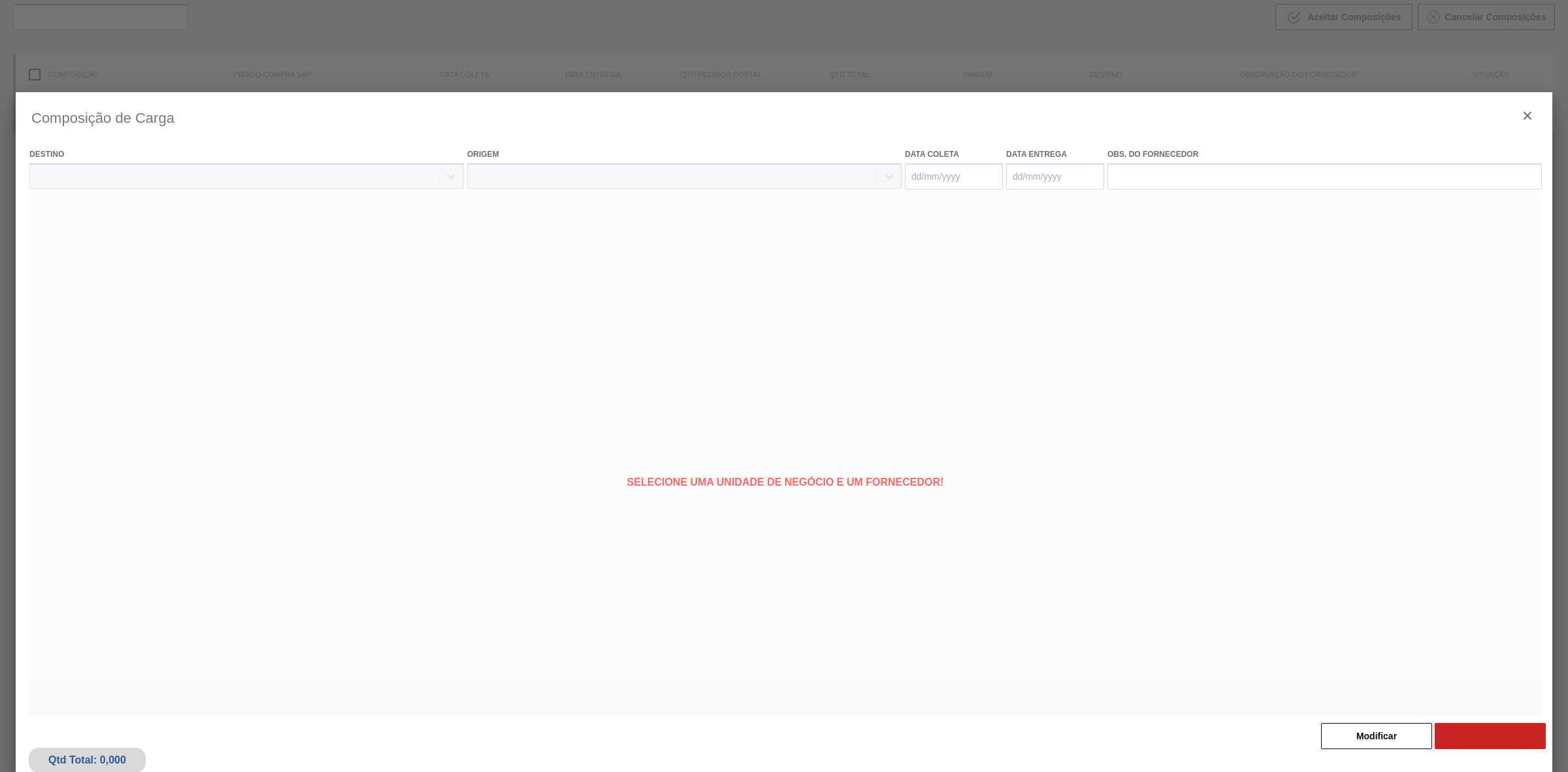
type coleta "[DATE]"
type entrega "[DATE]"
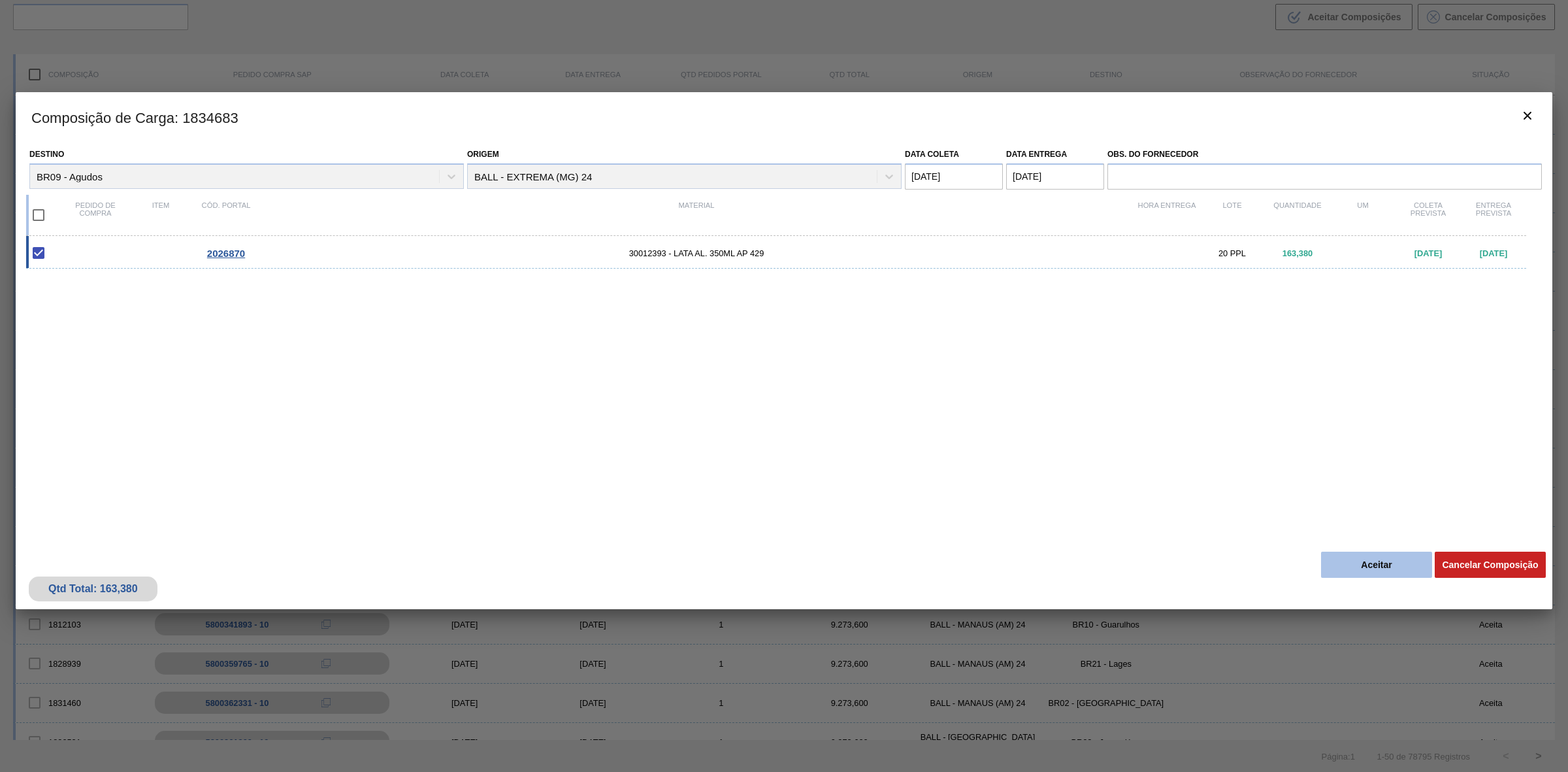
click at [1364, 567] on button "Aceitar" at bounding box center [1377, 565] width 111 height 26
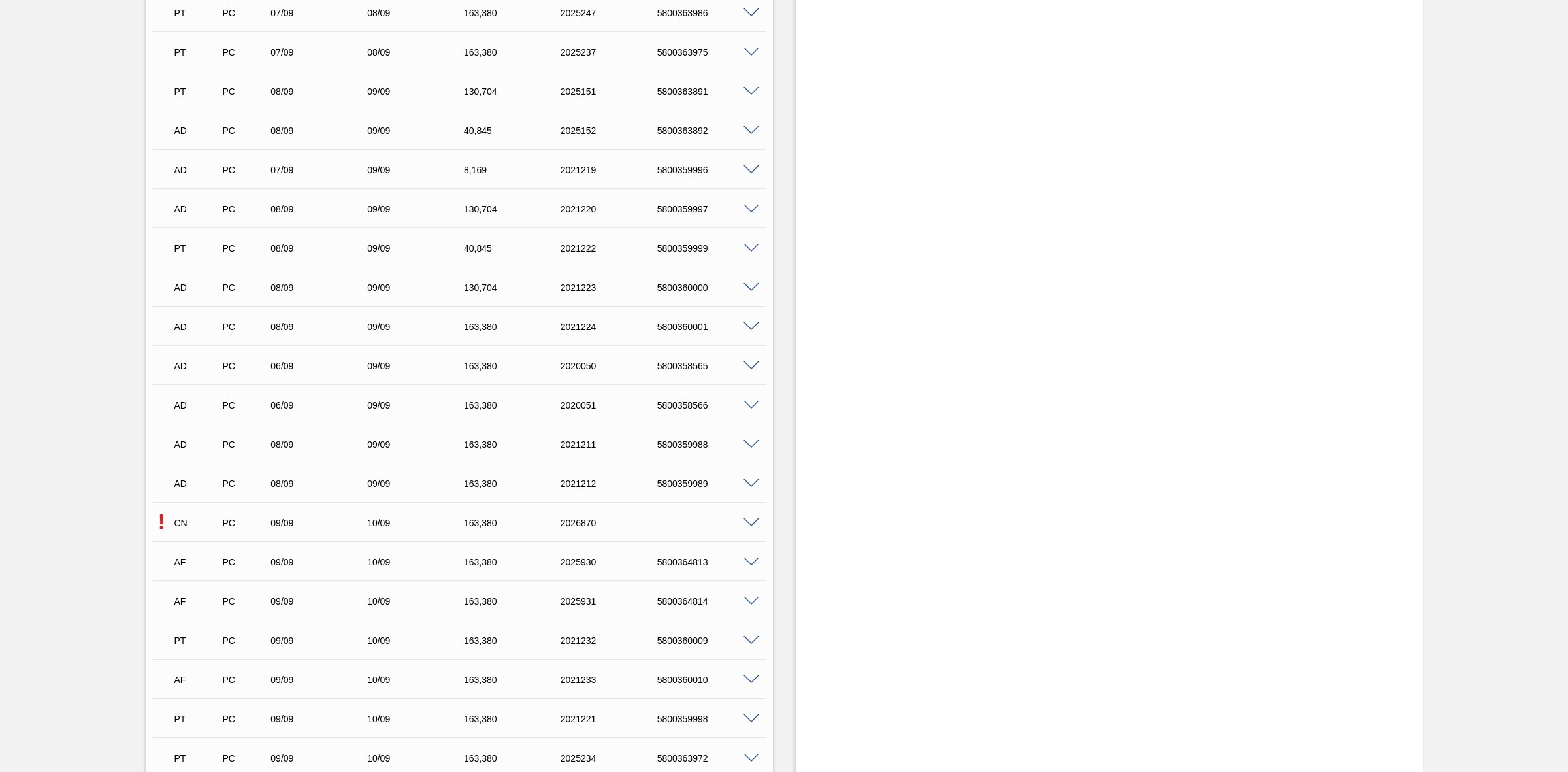
scroll to position [1634, 0]
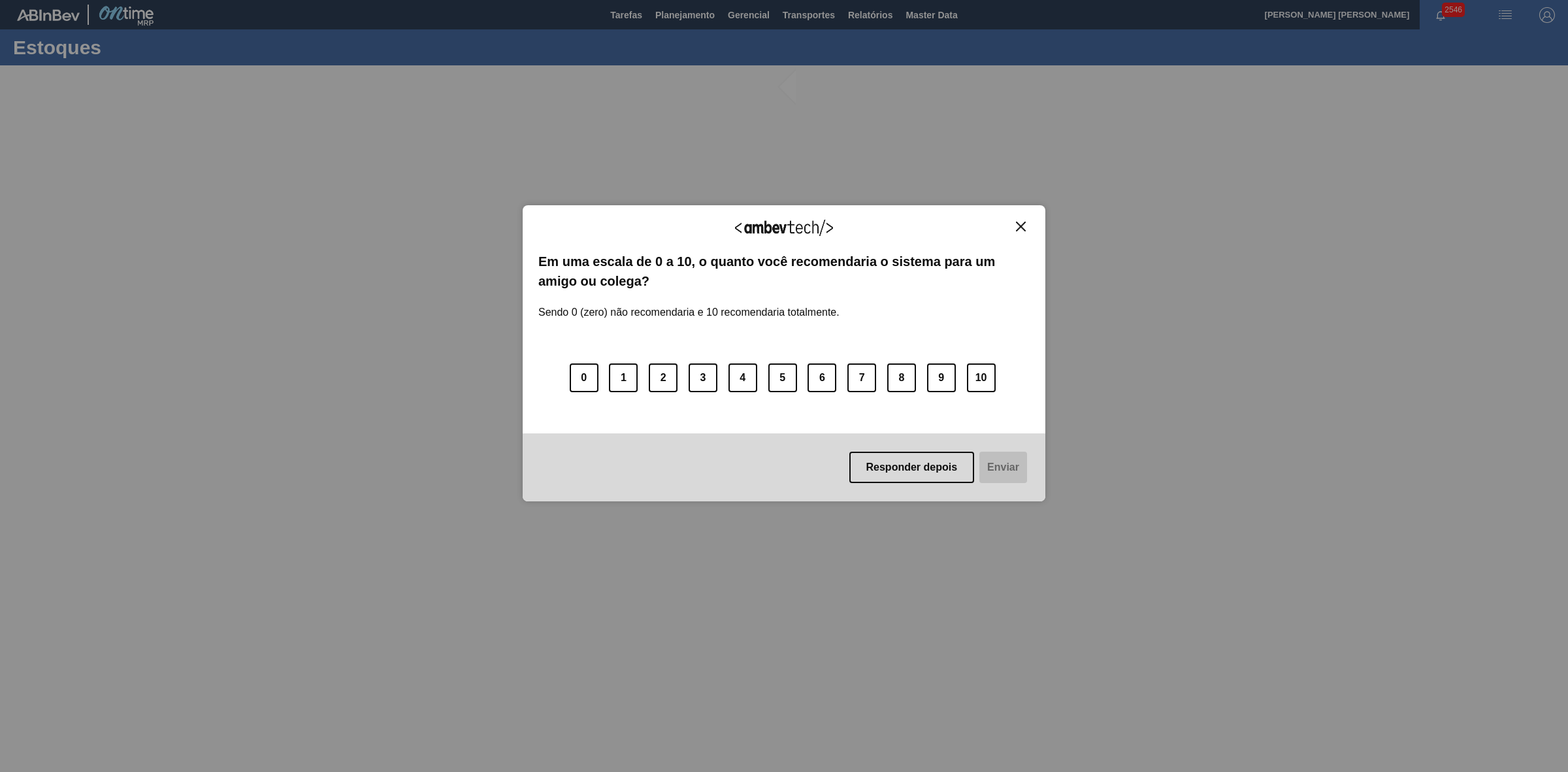
click at [1025, 226] on img "Close" at bounding box center [1021, 227] width 10 height 10
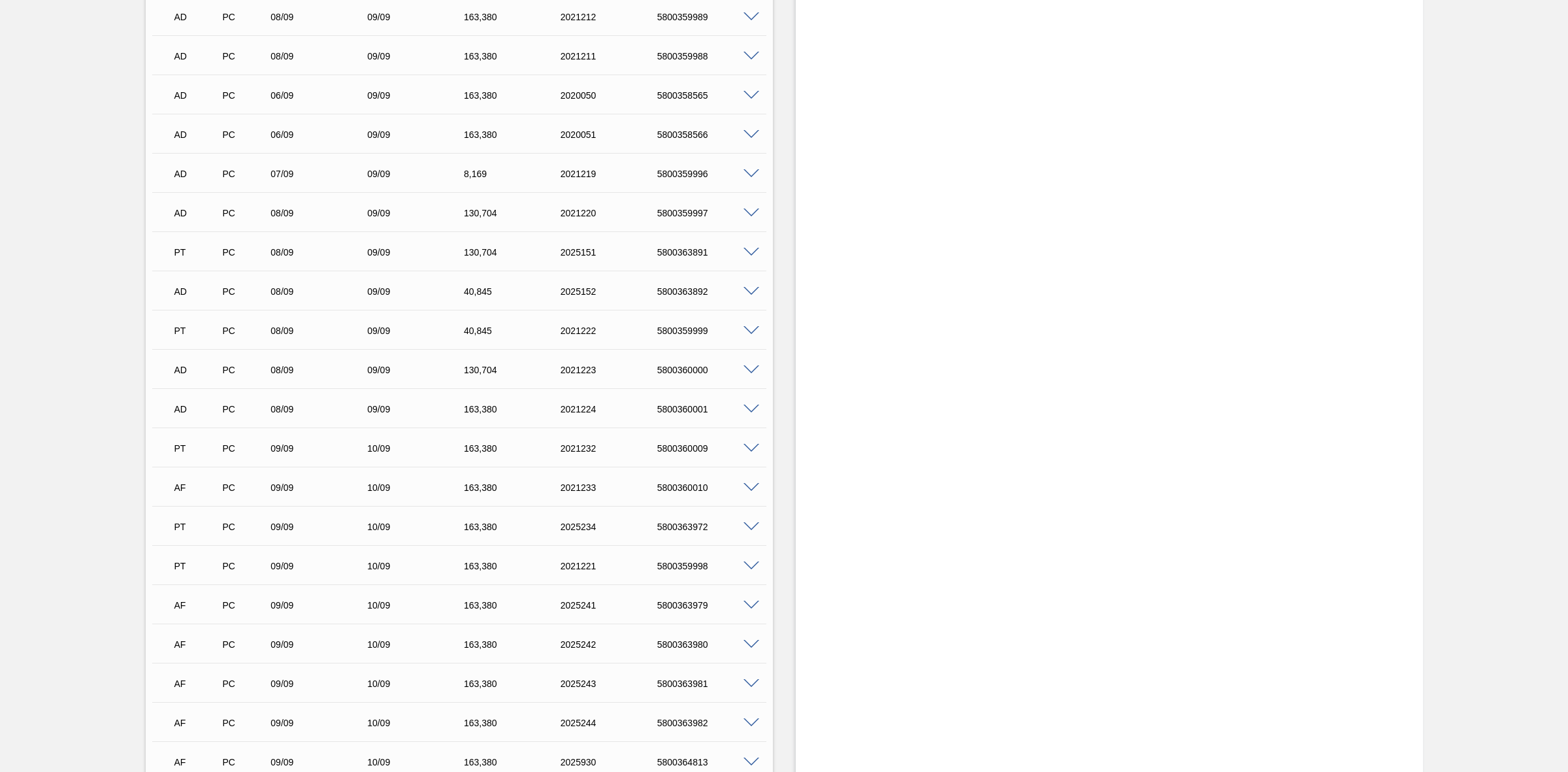
scroll to position [1798, 0]
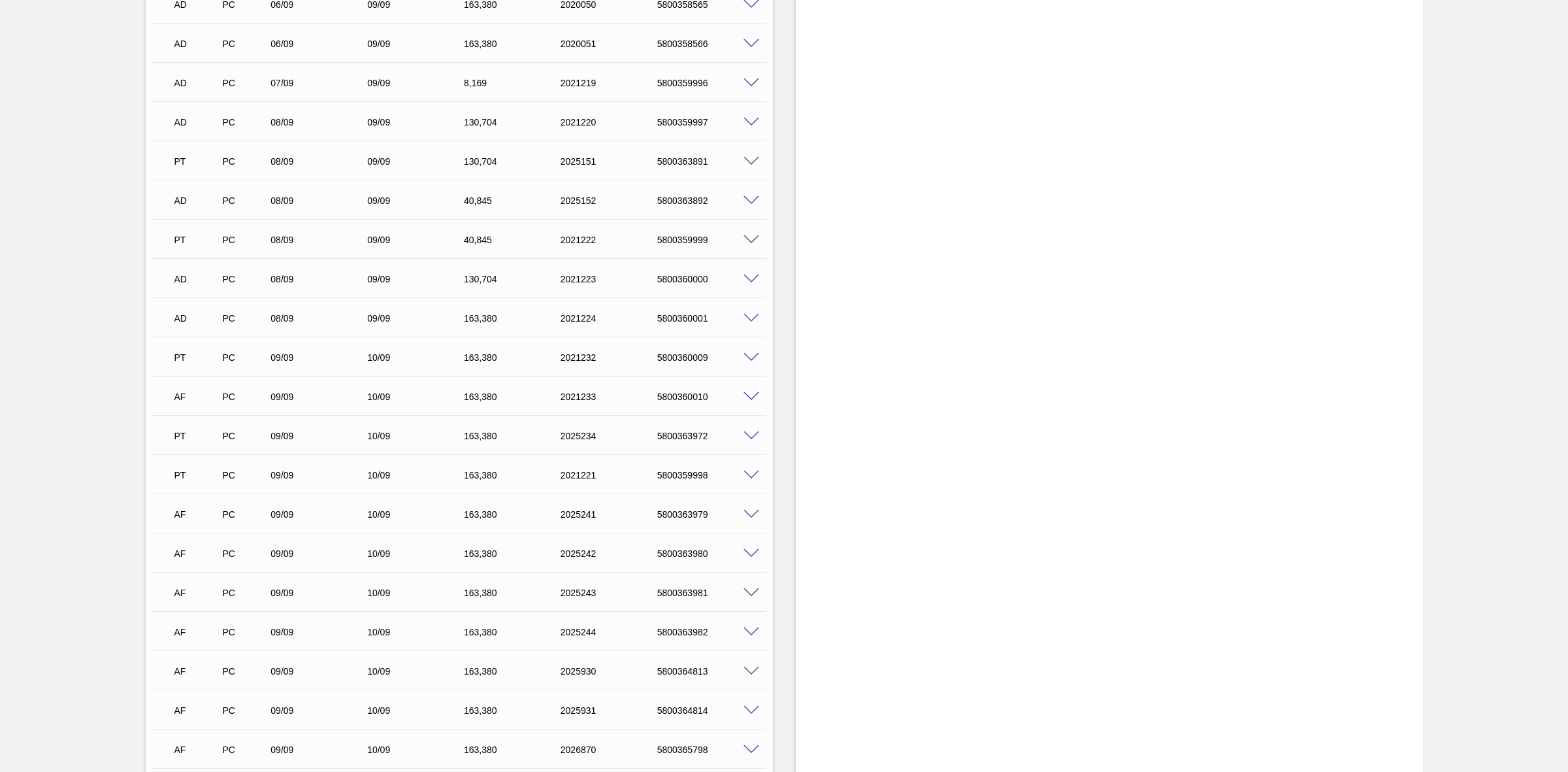
click at [690, 400] on div "5800360010" at bounding box center [709, 397] width 110 height 11
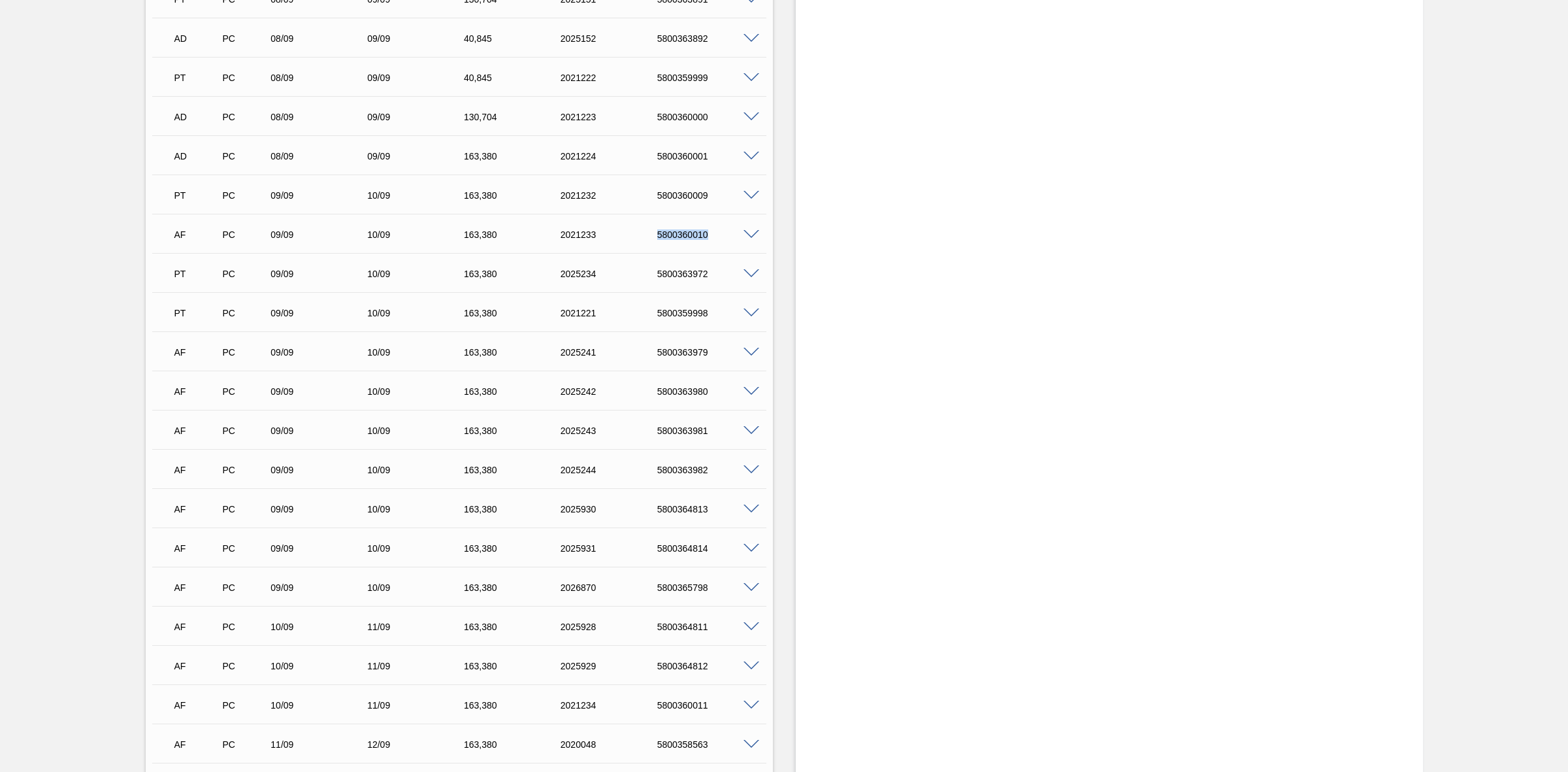
scroll to position [1961, 0]
click at [697, 590] on div "5800365798" at bounding box center [709, 586] width 110 height 11
copy div "5800365798"
click at [753, 586] on span at bounding box center [751, 586] width 16 height 10
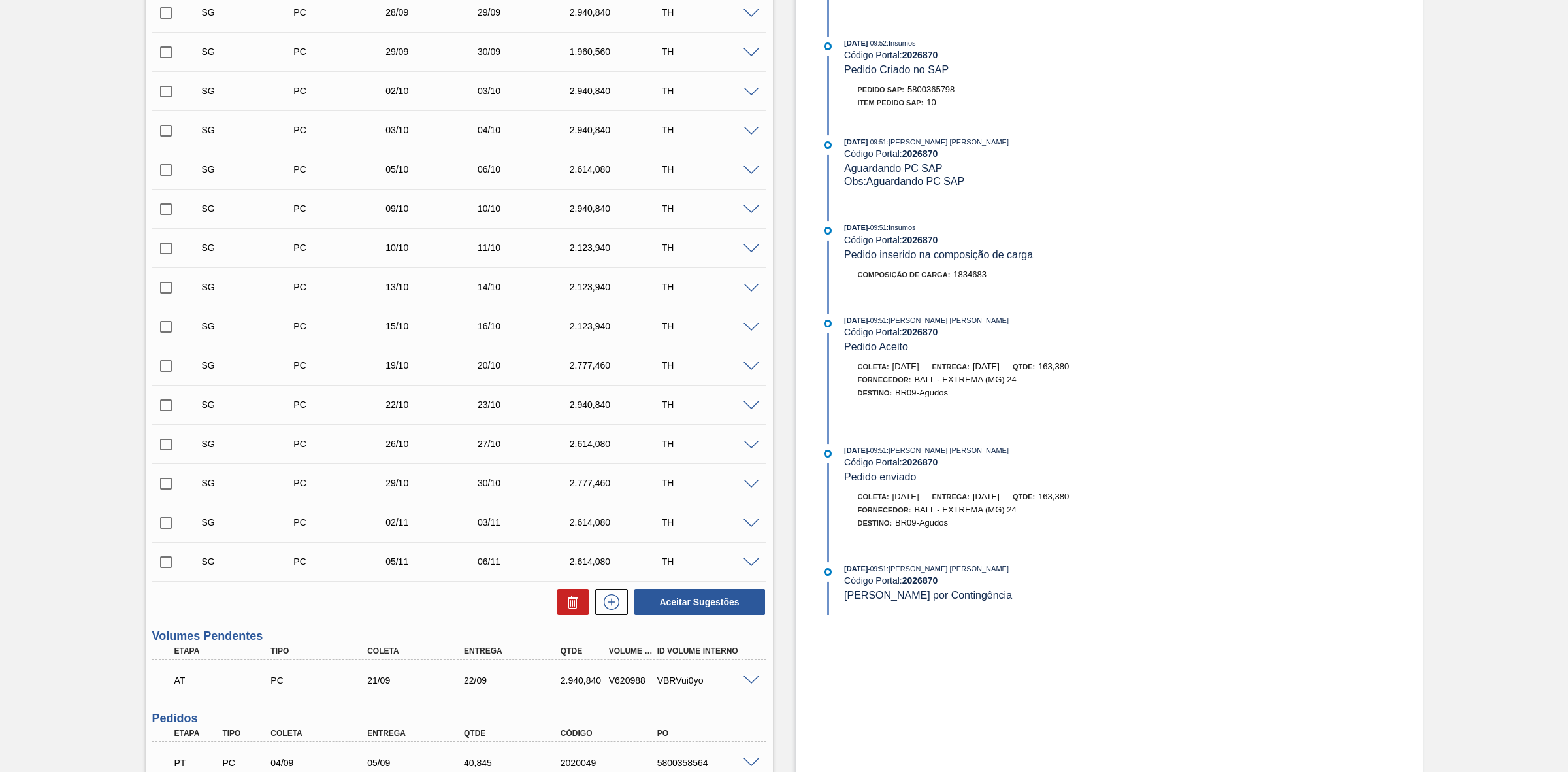
scroll to position [0, 0]
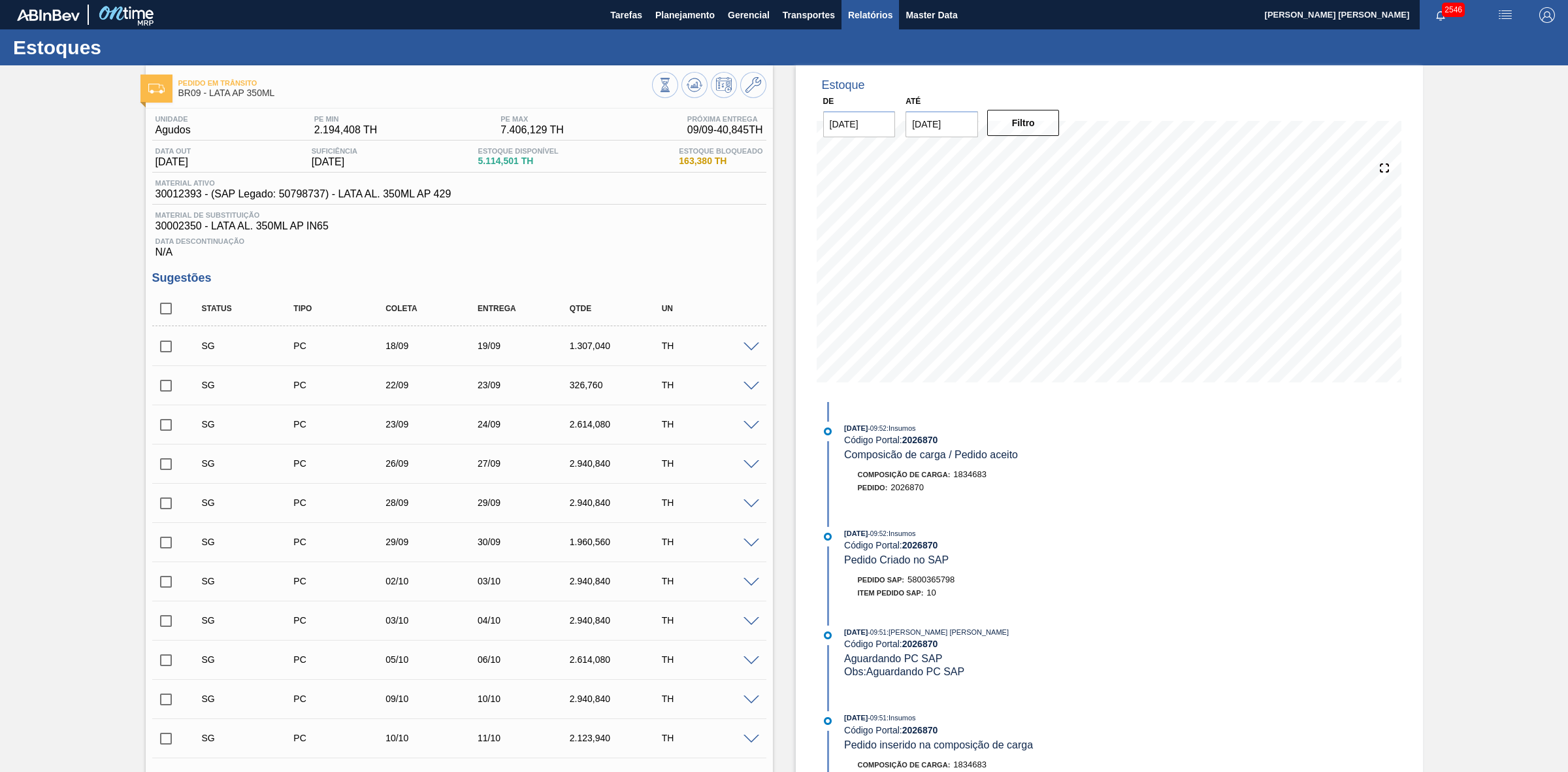
click at [874, 17] on span "Relatórios" at bounding box center [870, 15] width 44 height 16
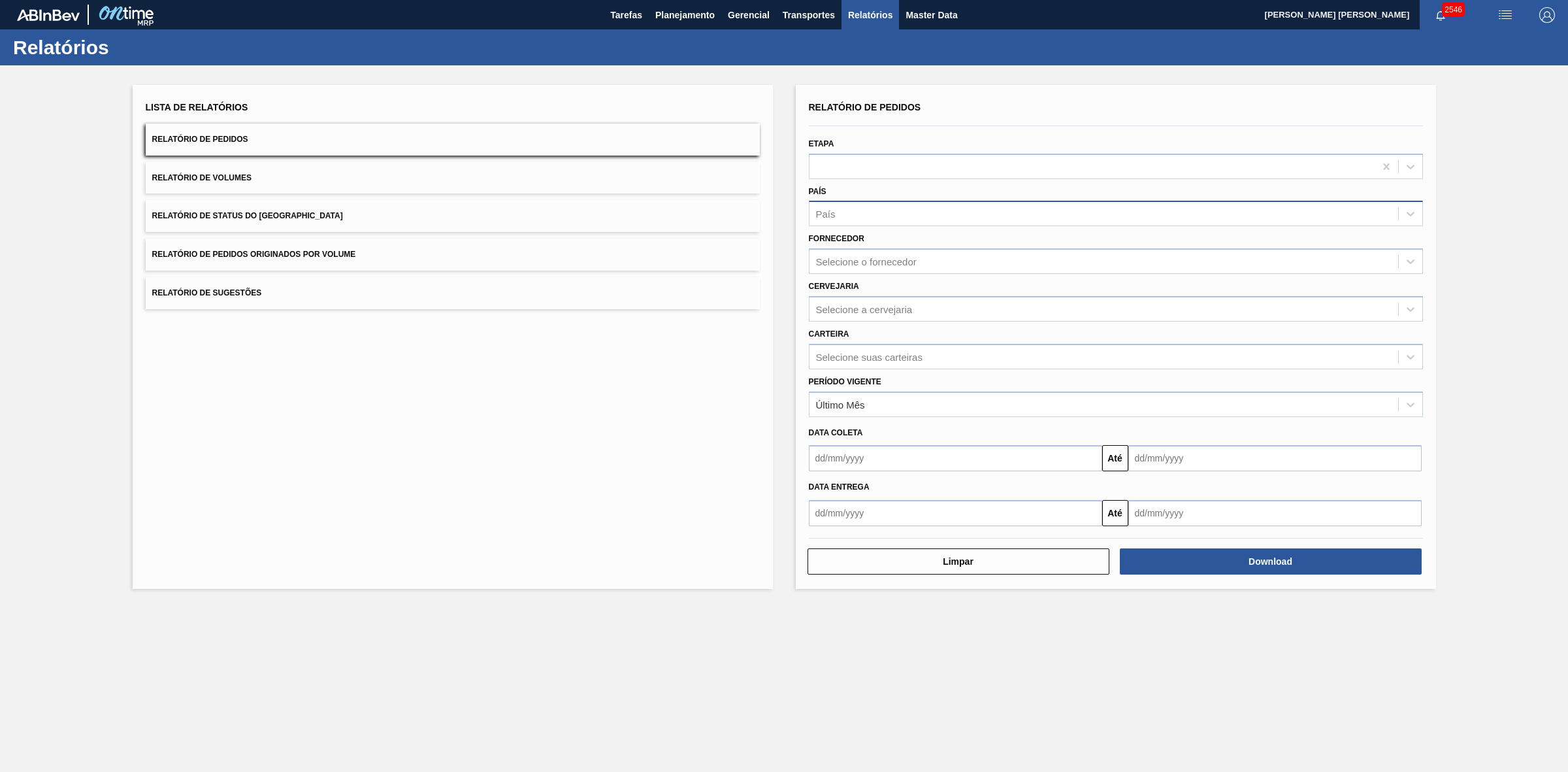
click at [861, 210] on div "País" at bounding box center [1104, 214] width 589 height 19
drag, startPoint x: 853, startPoint y: 242, endPoint x: 869, endPoint y: 277, distance: 38.5
click at [852, 242] on div "BR - [GEOGRAPHIC_DATA]" at bounding box center [1116, 246] width 614 height 24
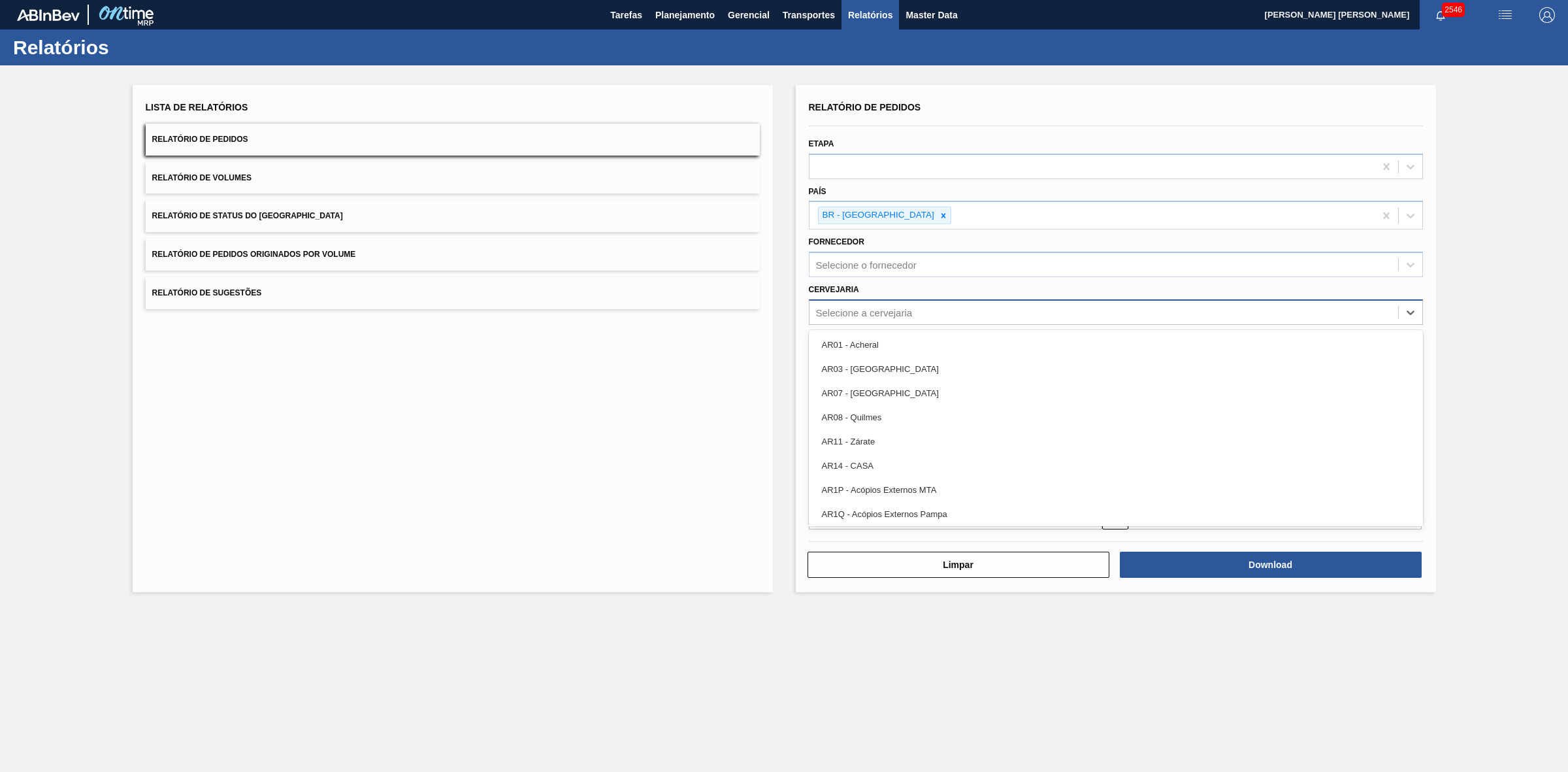
click at [860, 309] on div "Selecione a cervejaria" at bounding box center [864, 312] width 96 height 11
type input "21"
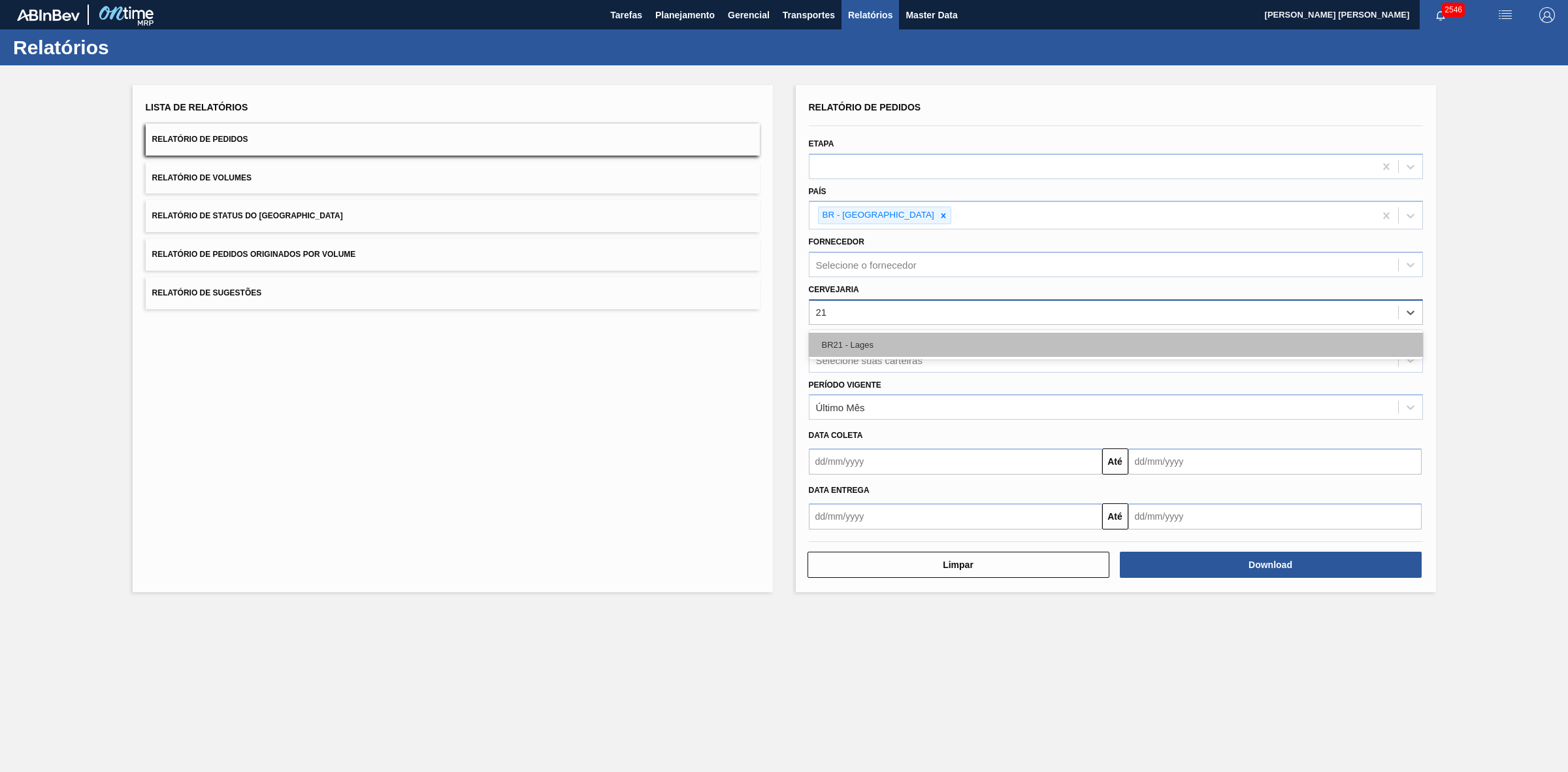
click at [856, 341] on div "BR21 - Lages" at bounding box center [1116, 345] width 614 height 24
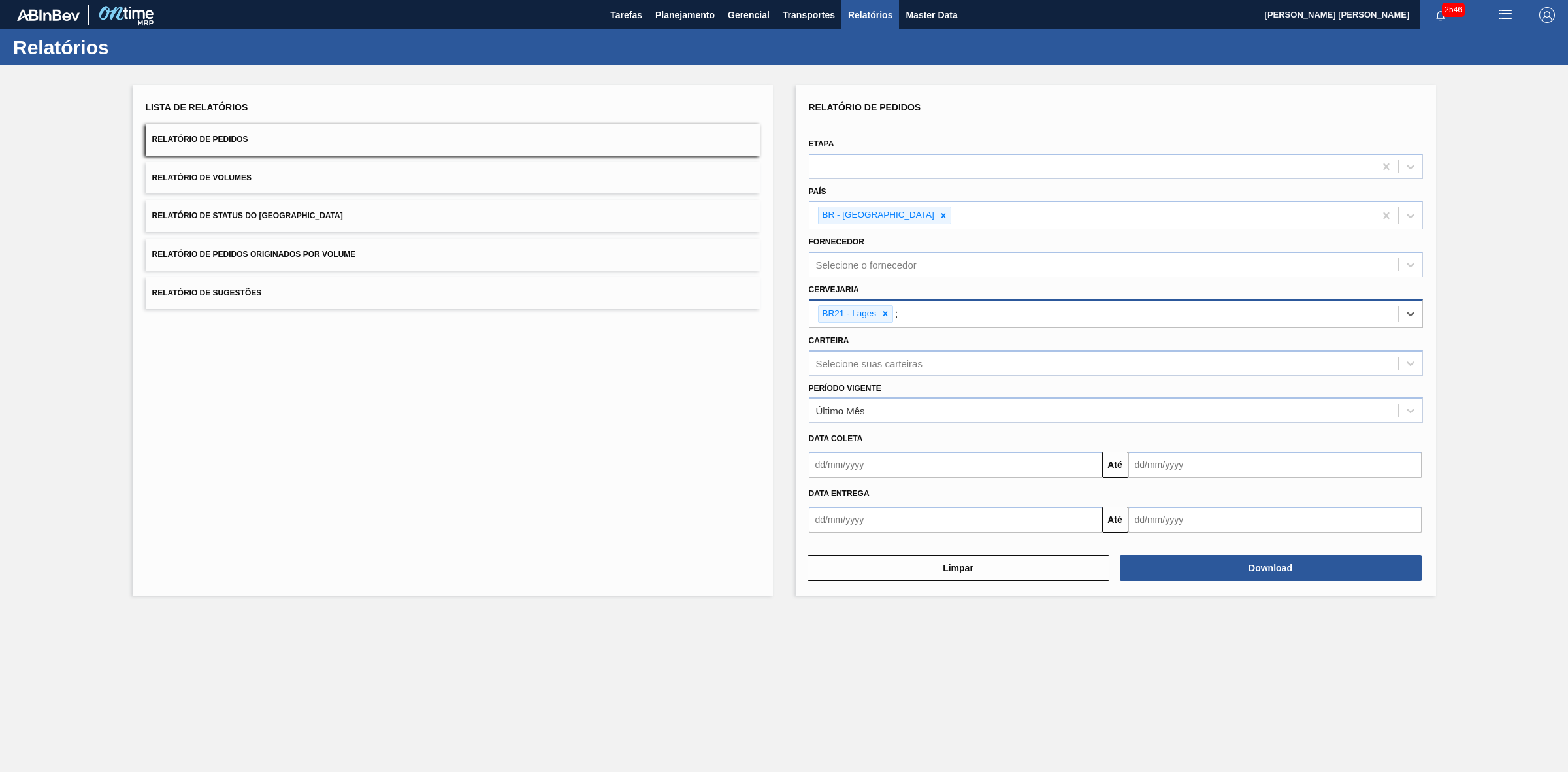
type input "22"
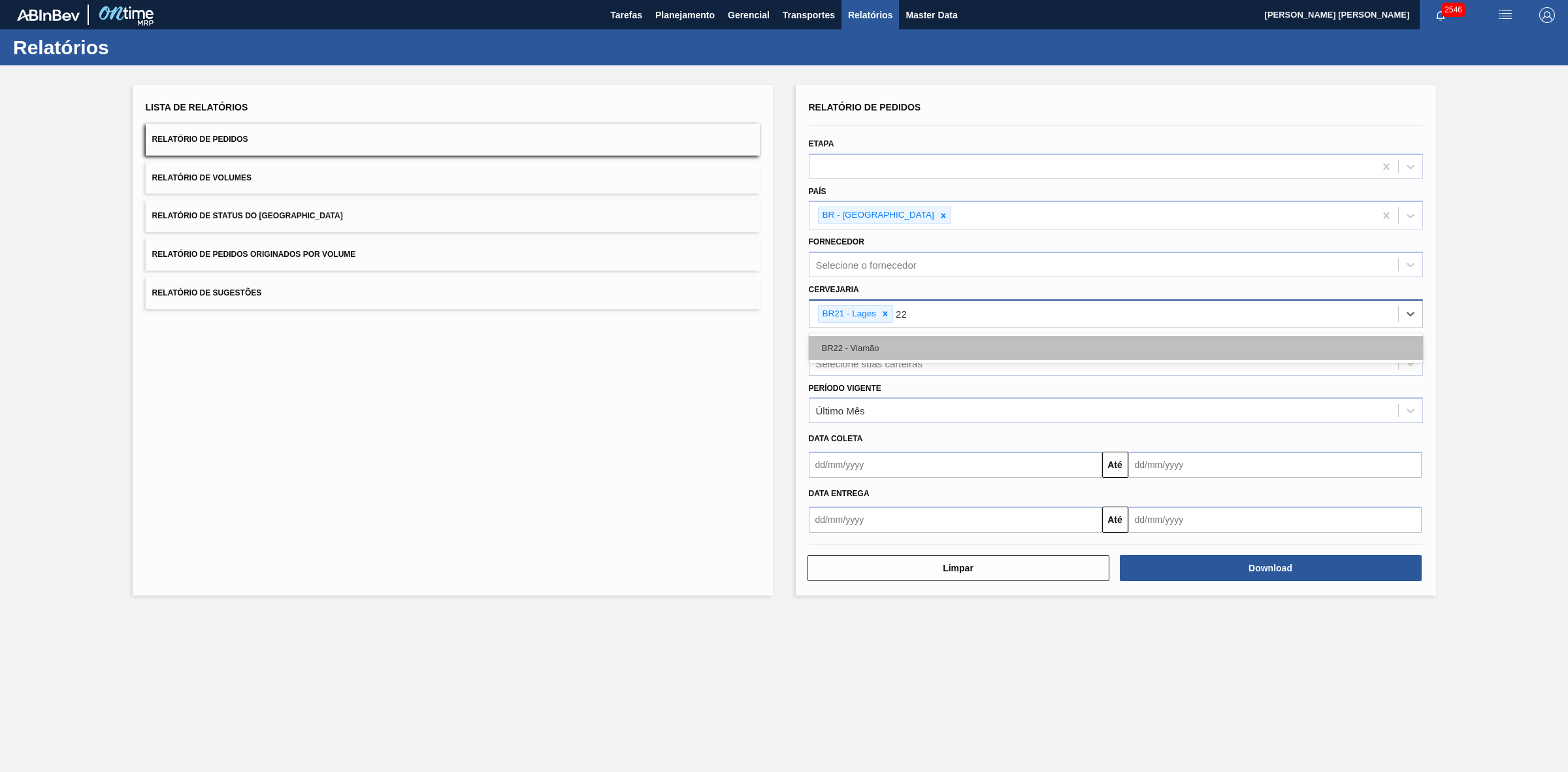
click at [920, 355] on div "BR22 - Viamão" at bounding box center [1116, 348] width 614 height 24
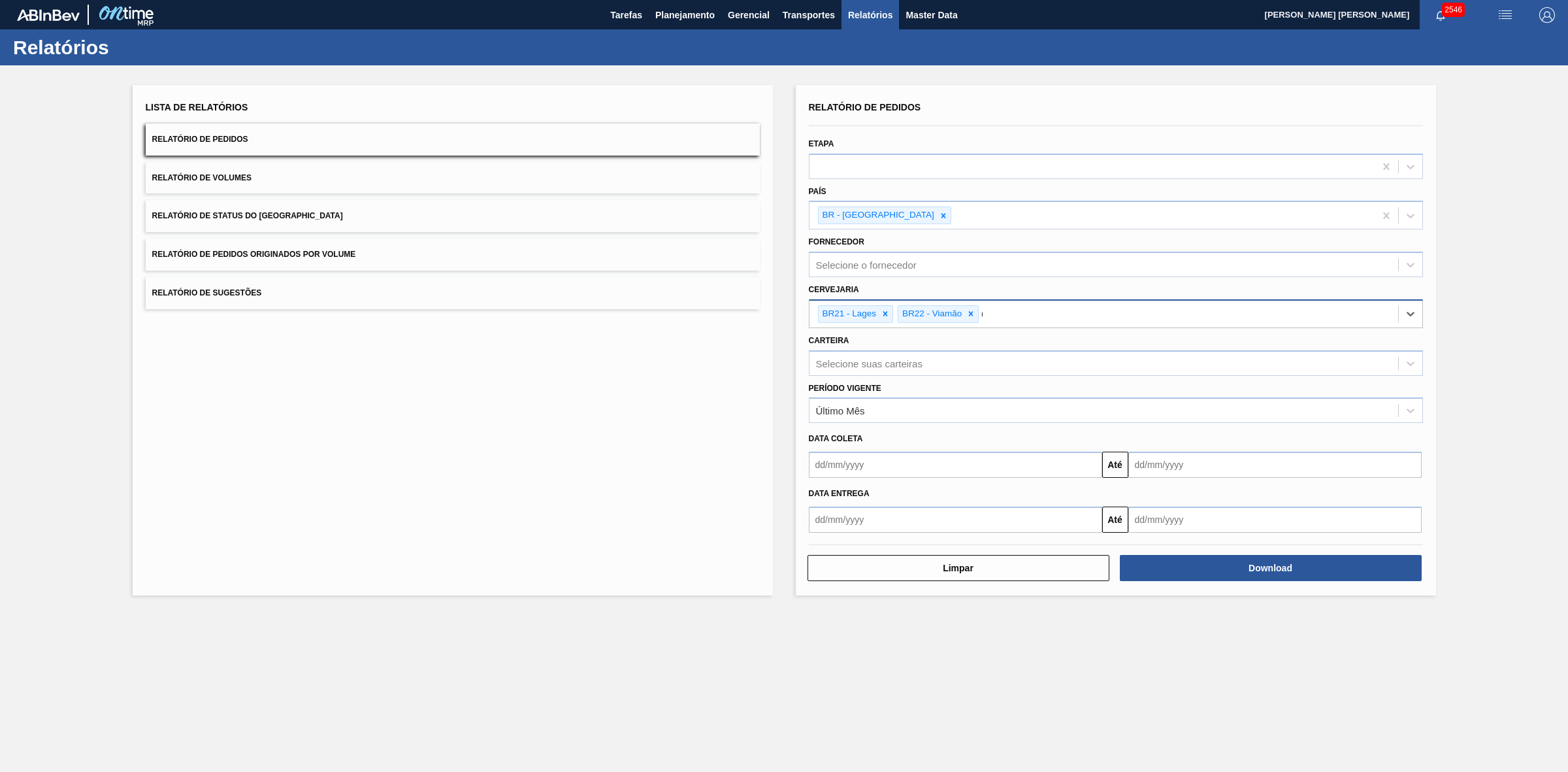
type input "09"
click at [928, 370] on div "BR09 - Agudos" at bounding box center [1116, 372] width 614 height 24
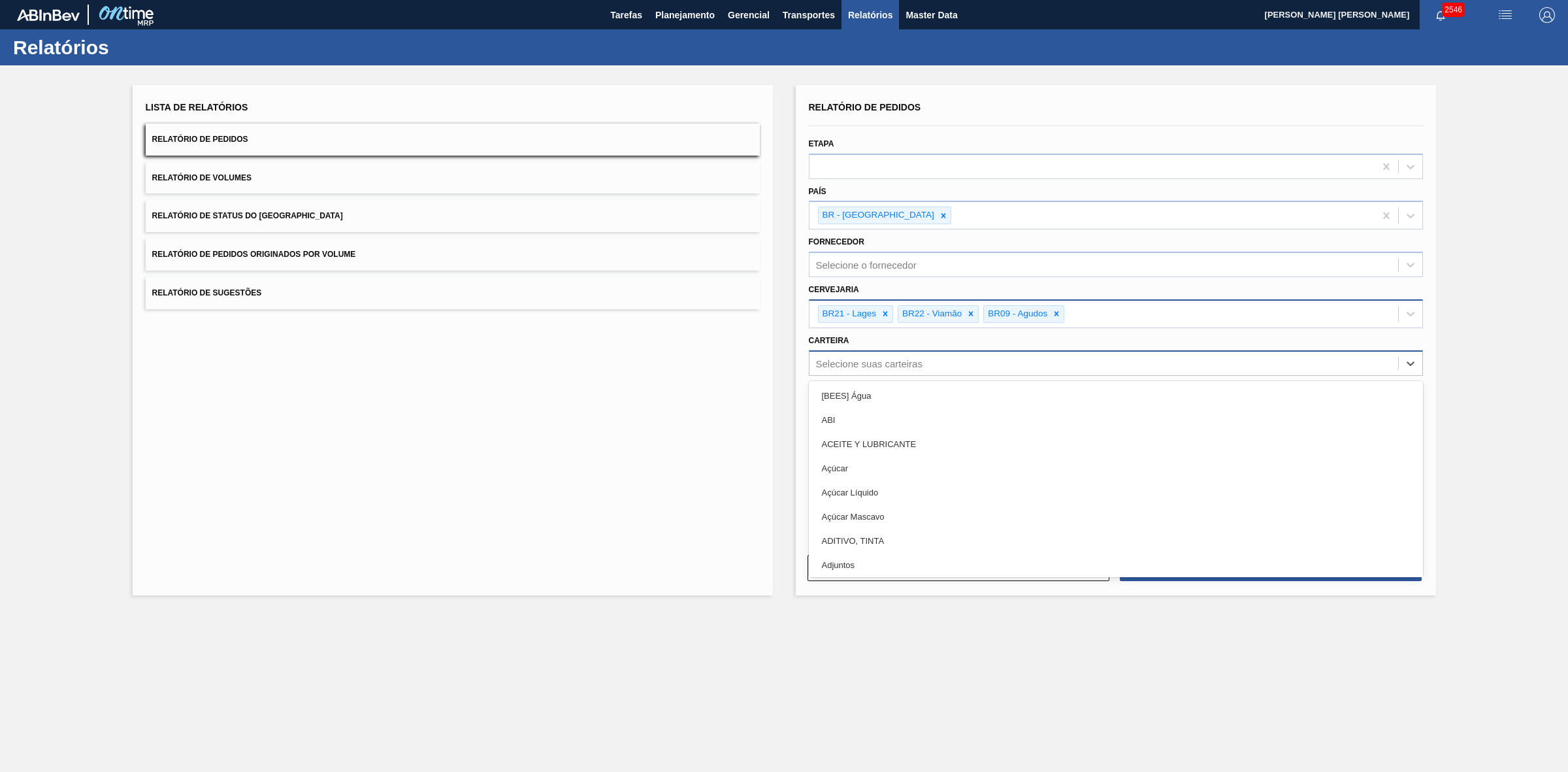
click at [873, 365] on div "Selecione suas carteiras" at bounding box center [869, 363] width 106 height 11
type input "lata"
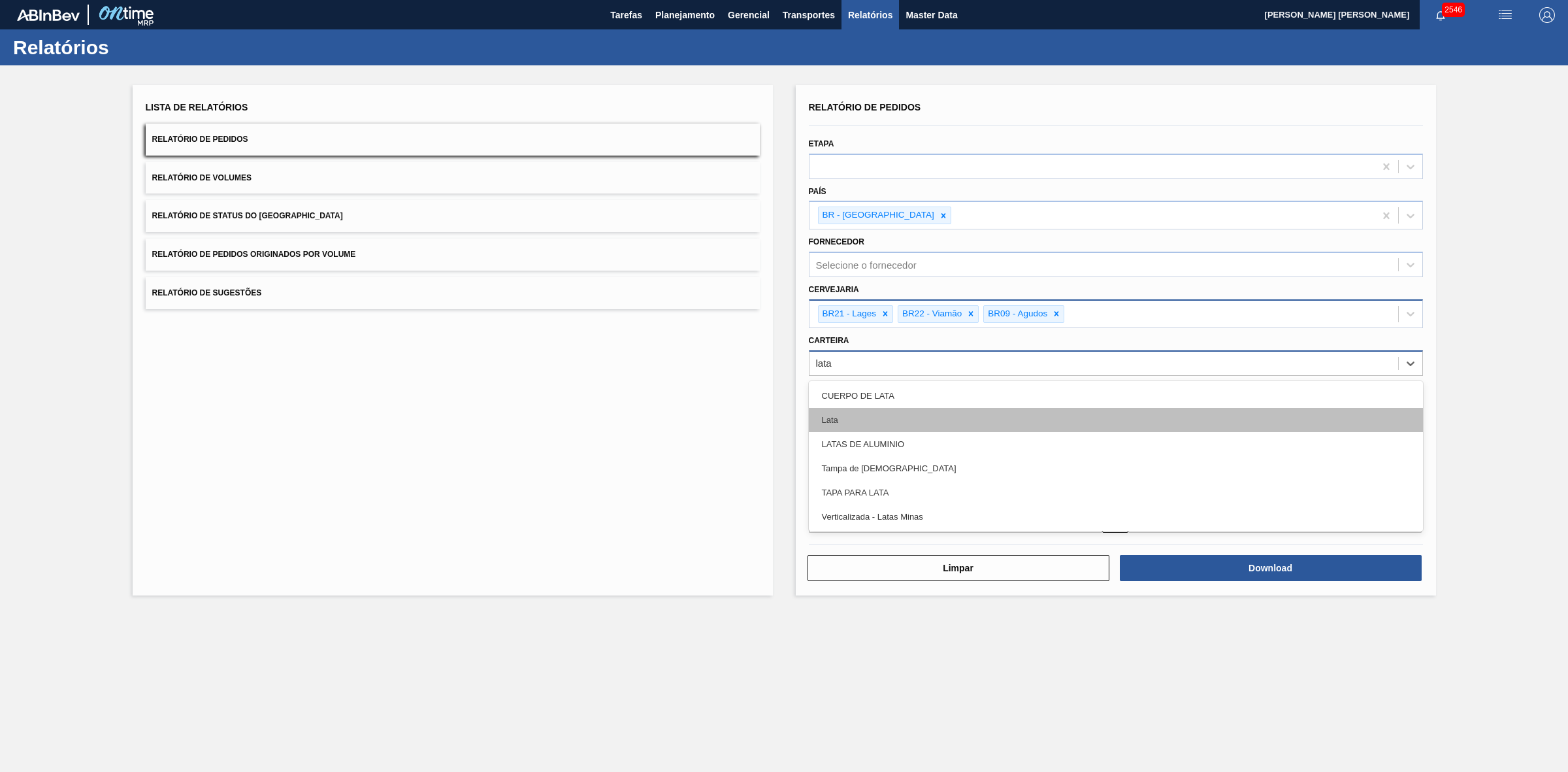
click at [845, 415] on div "Lata" at bounding box center [1116, 420] width 614 height 24
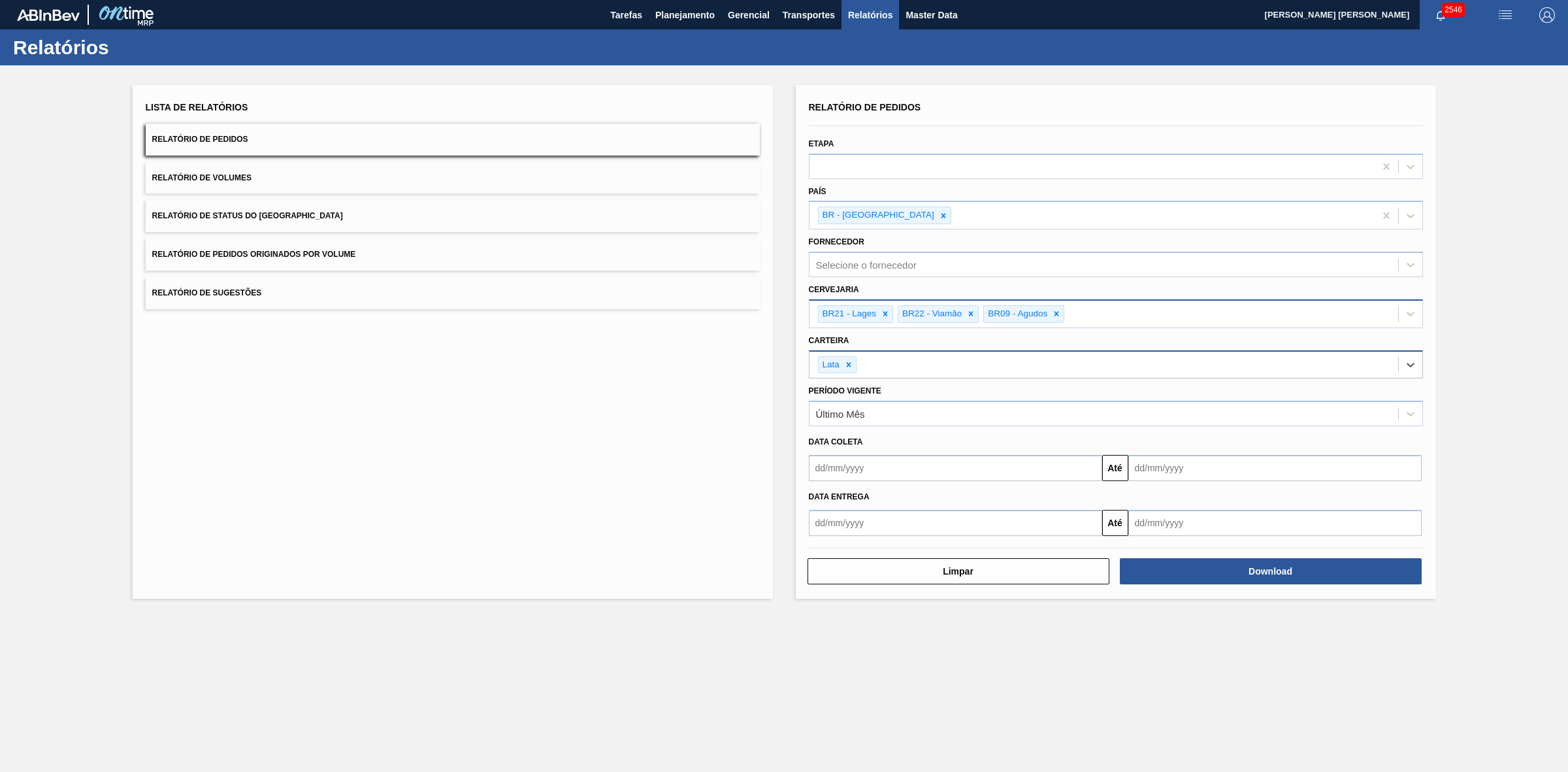
click at [876, 472] on input "text" at bounding box center [955, 468] width 293 height 26
drag, startPoint x: 850, startPoint y: 497, endPoint x: 864, endPoint y: 505, distance: 16.1
click at [850, 497] on div "setembro 2025" at bounding box center [888, 499] width 157 height 11
click at [931, 540] on div "5" at bounding box center [930, 542] width 18 height 18
type input "[DATE]"
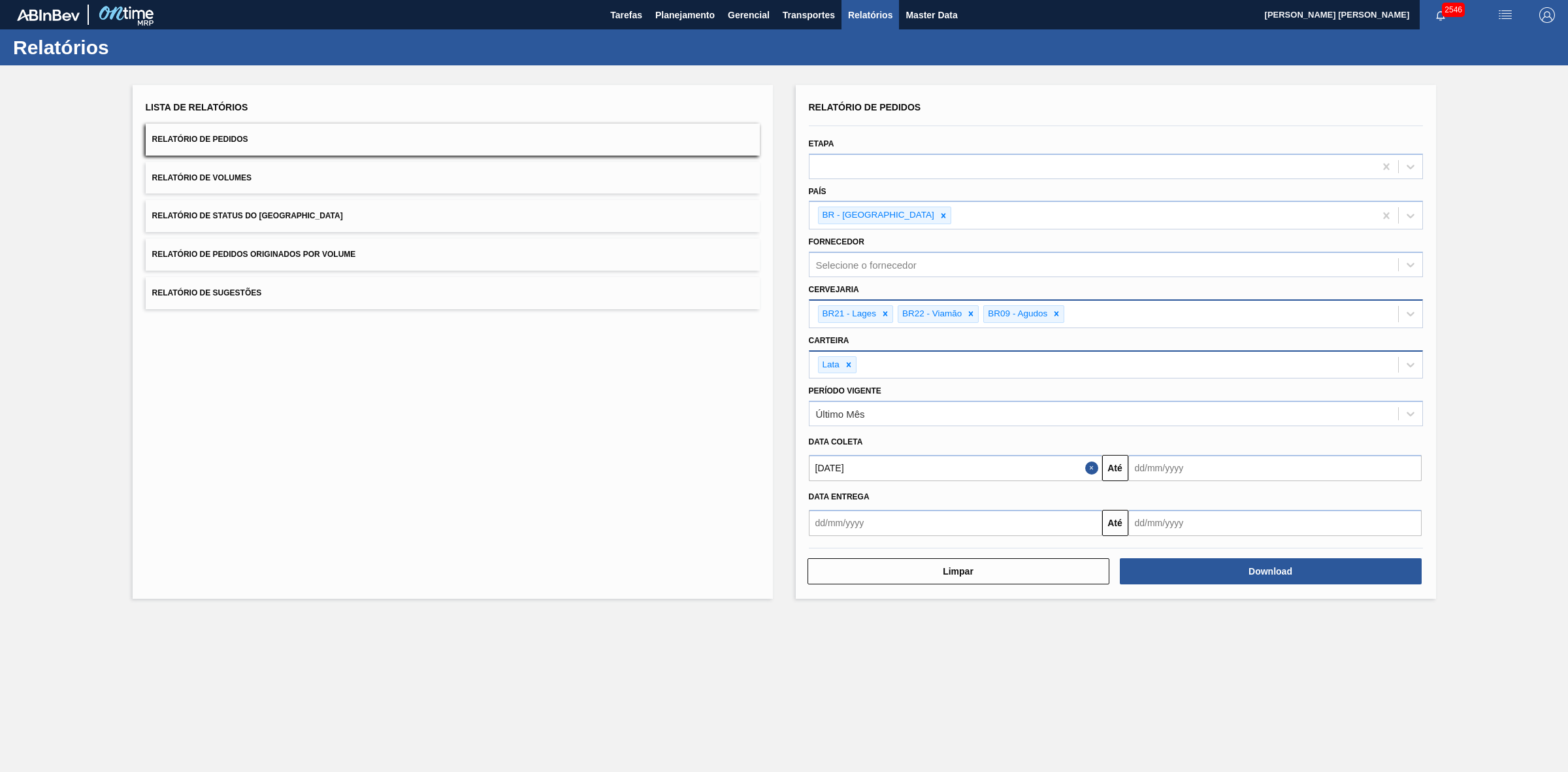
drag, startPoint x: 1159, startPoint y: 469, endPoint x: 1155, endPoint y: 475, distance: 7.2
click at [1159, 469] on input "text" at bounding box center [1275, 468] width 293 height 26
click at [1186, 624] on div "30" at bounding box center [1185, 626] width 18 height 18
type input "[DATE]"
click at [1213, 567] on button "Download" at bounding box center [1270, 571] width 302 height 26
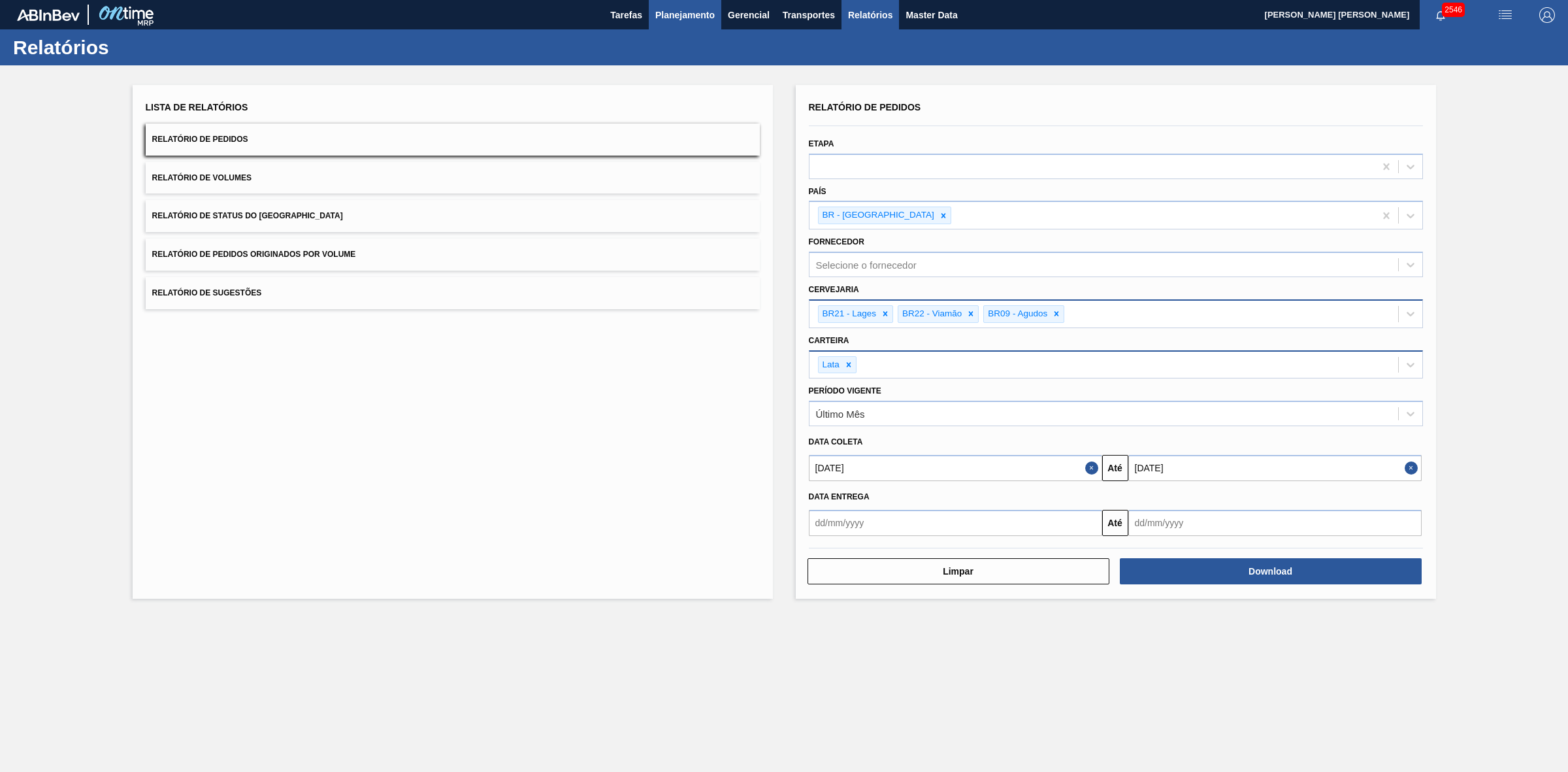
click at [673, 15] on span "Planejamento" at bounding box center [685, 15] width 59 height 16
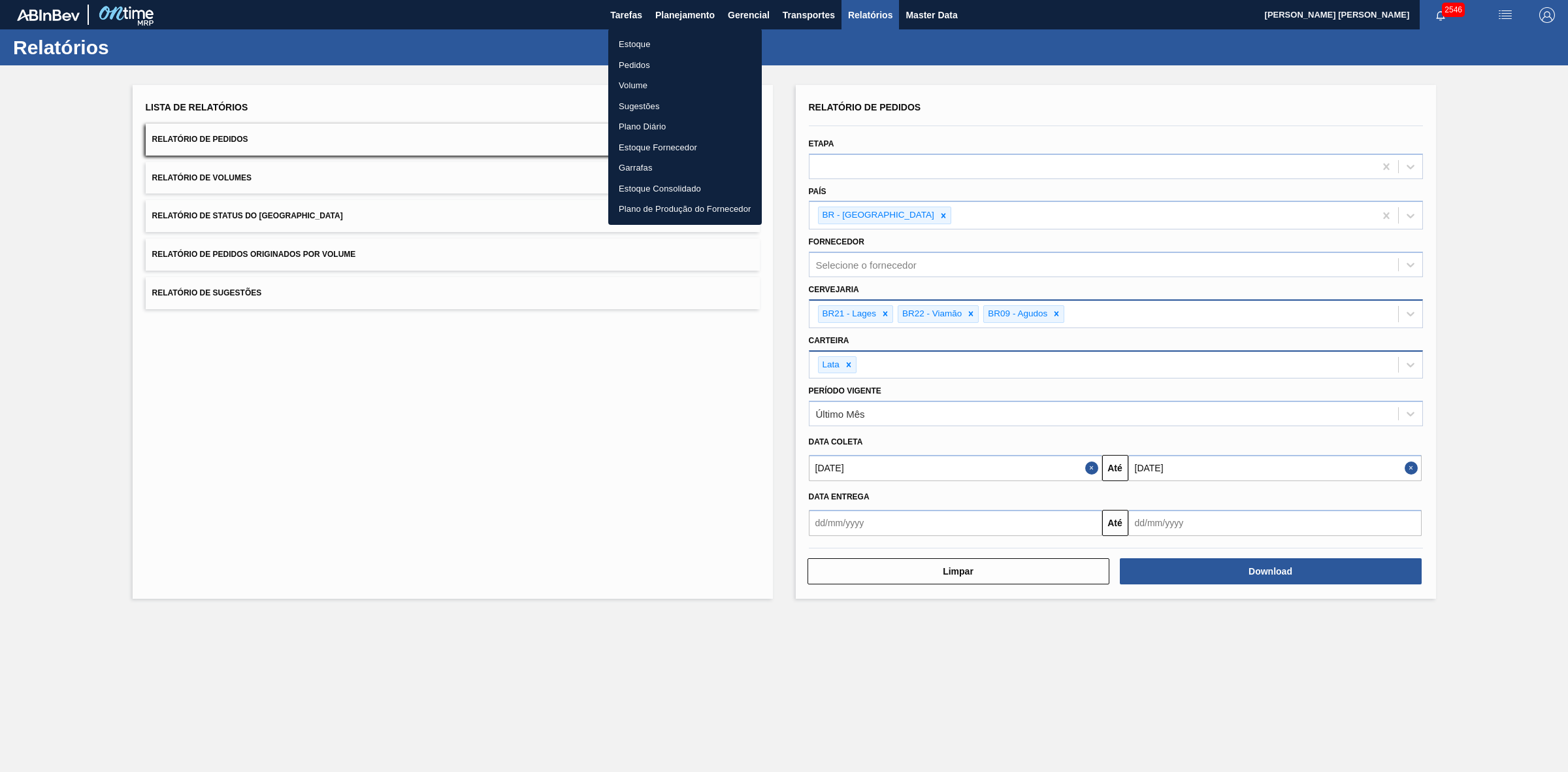
click at [640, 40] on li "Estoque" at bounding box center [685, 44] width 154 height 21
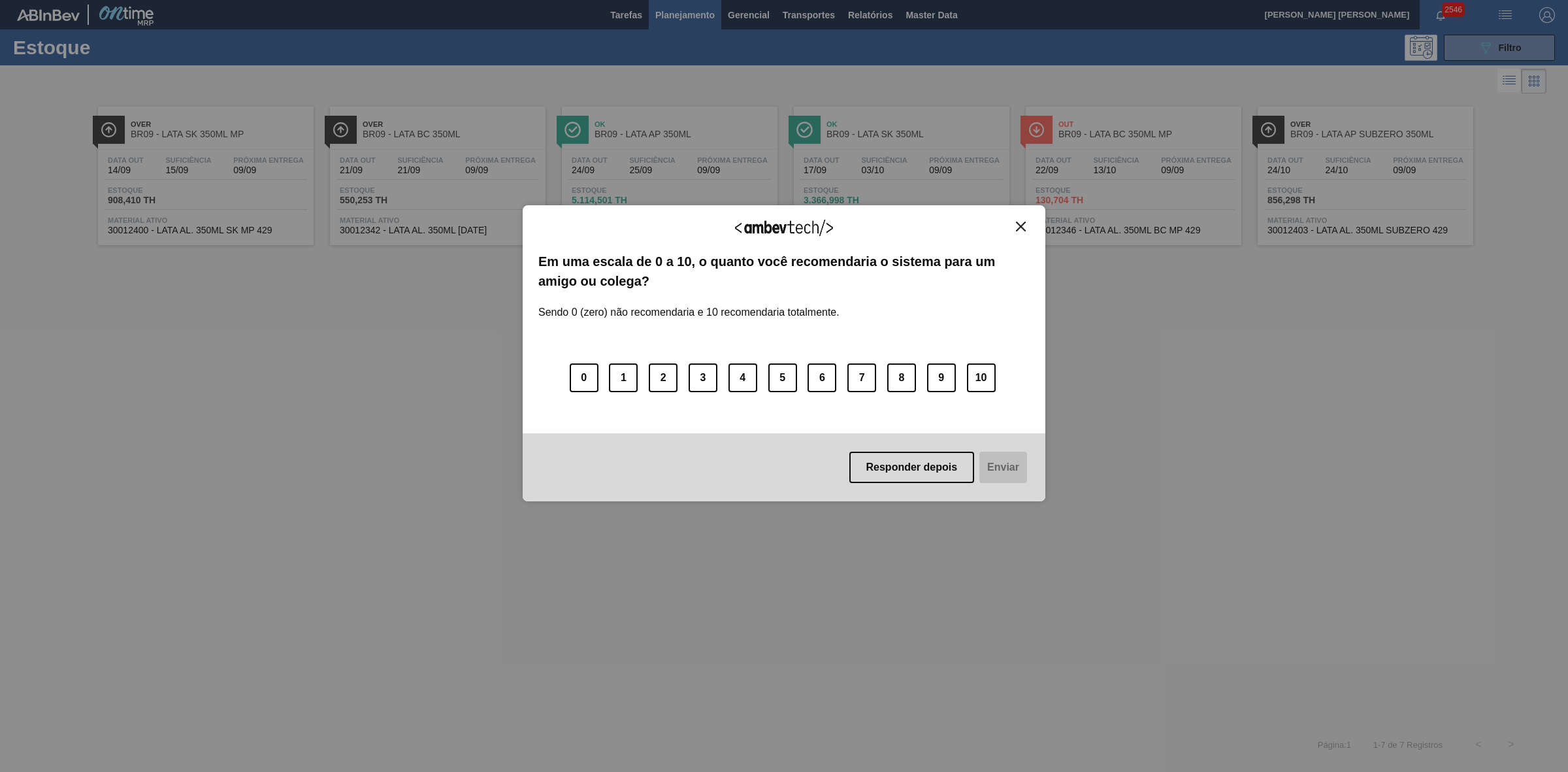
click at [1017, 226] on img "Close" at bounding box center [1021, 227] width 10 height 10
click at [1024, 227] on img "Close" at bounding box center [1021, 227] width 10 height 10
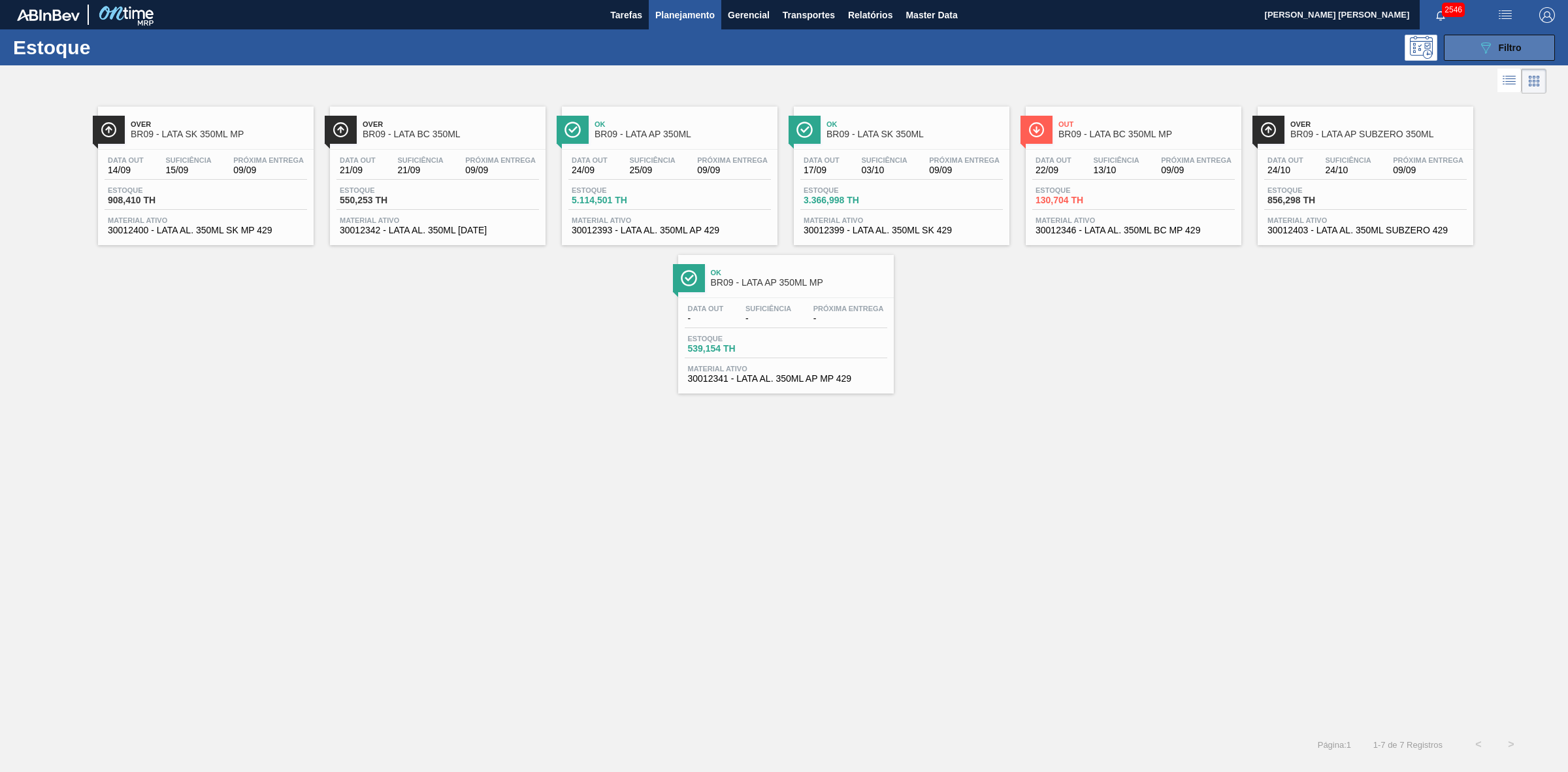
click at [1489, 49] on icon "089F7B8B-B2A5-4AFE-B5C0-19BA573D28AC" at bounding box center [1486, 48] width 16 height 16
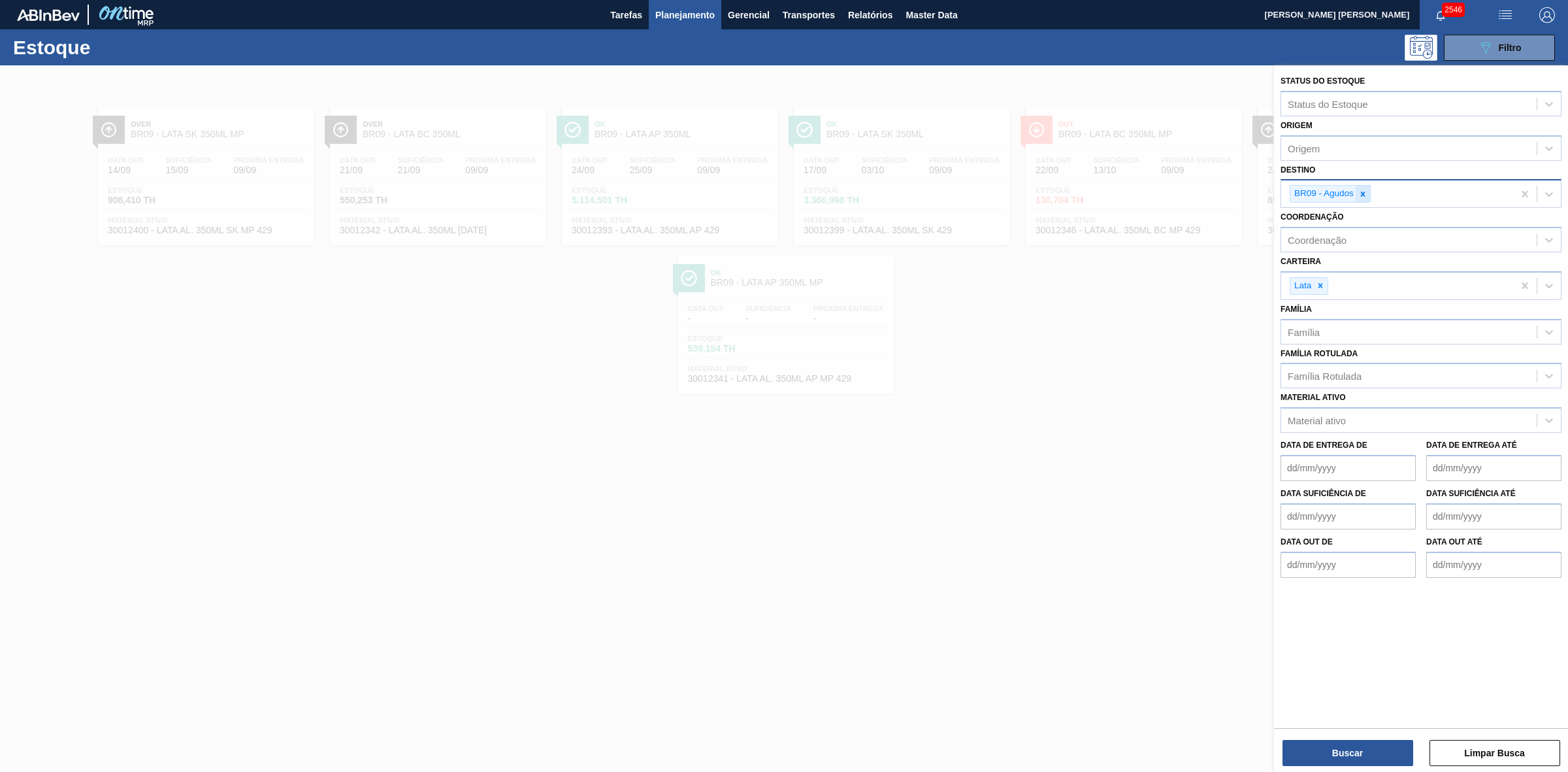
click at [1365, 194] on icon at bounding box center [1363, 194] width 9 height 9
type input "22"
click at [1344, 222] on div "BR22 - Viamão" at bounding box center [1421, 225] width 281 height 24
click at [1361, 750] on button "Buscar" at bounding box center [1348, 753] width 131 height 26
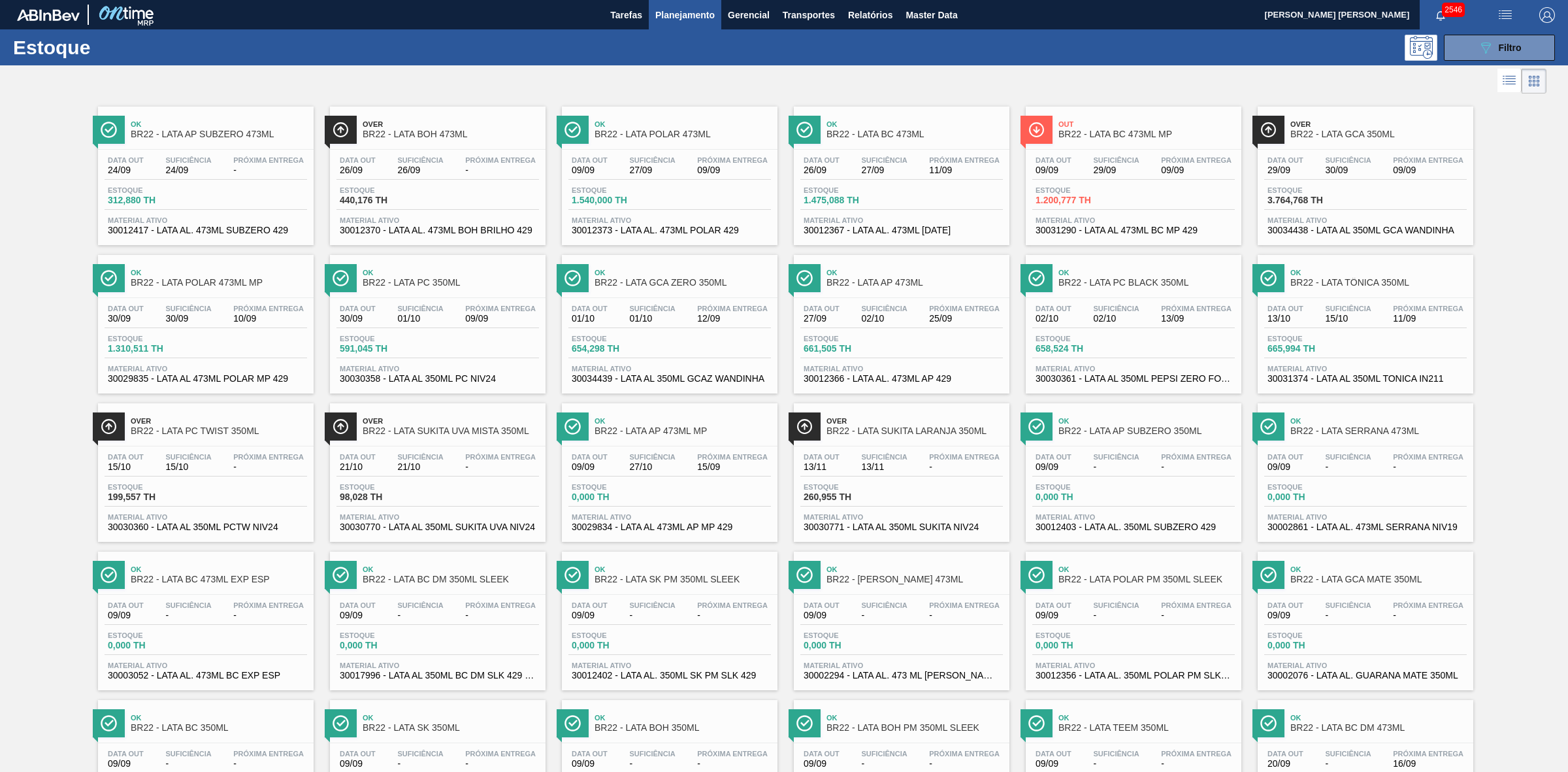
click at [1005, 71] on div at bounding box center [773, 81] width 1547 height 32
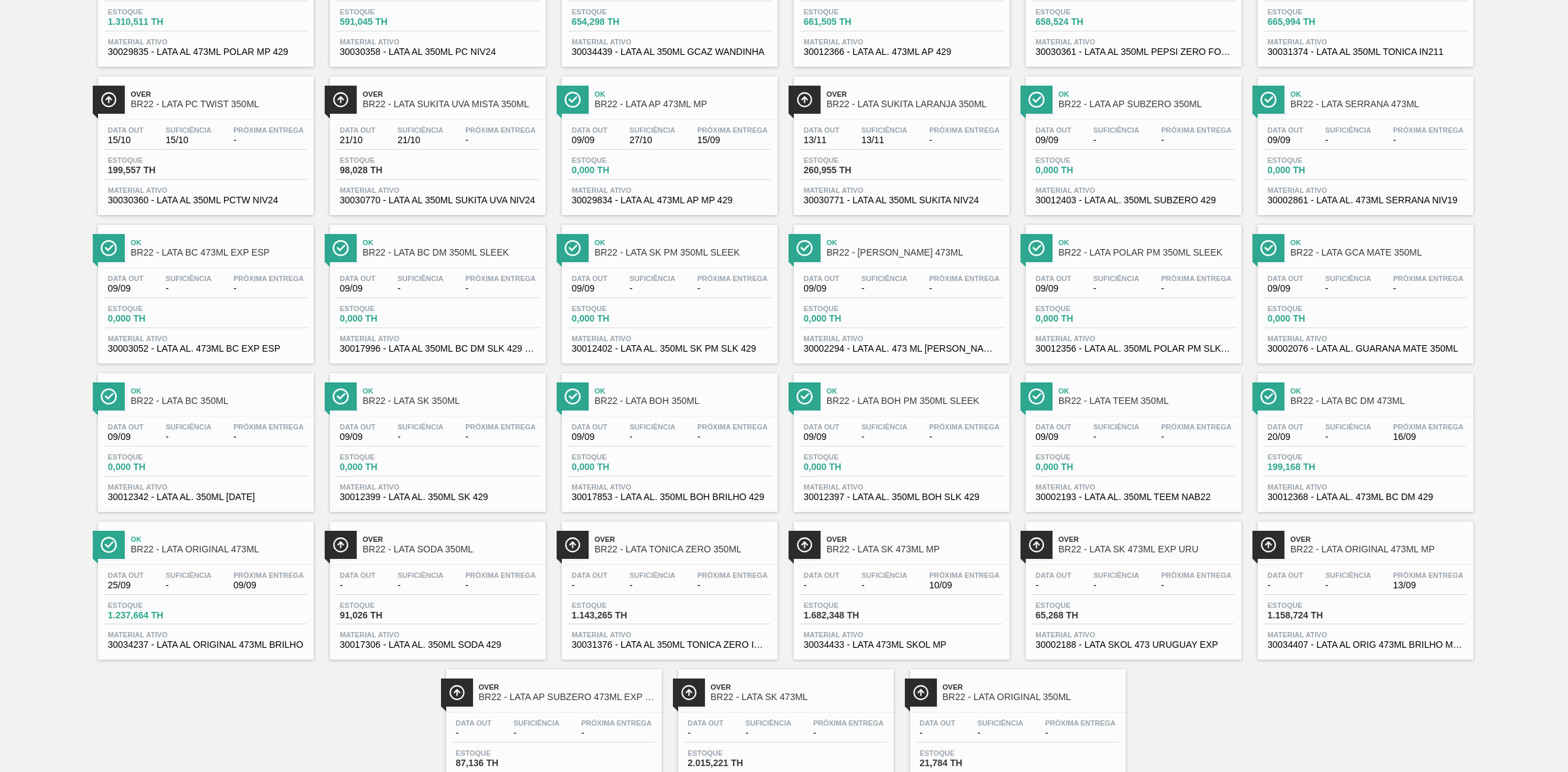
click at [821, 691] on span "Over" at bounding box center [799, 687] width 176 height 8
